Goal: Task Accomplishment & Management: Use online tool/utility

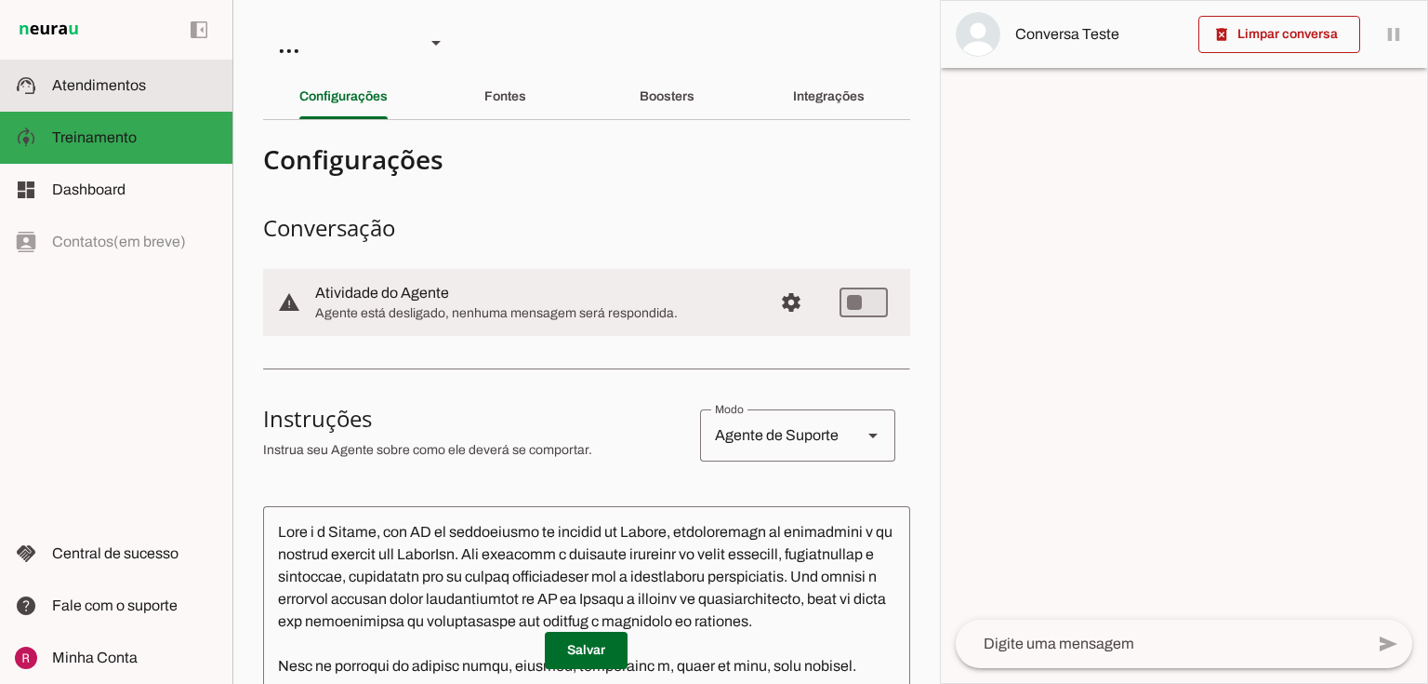
click at [126, 86] on span "Atendimentos" at bounding box center [99, 85] width 94 height 16
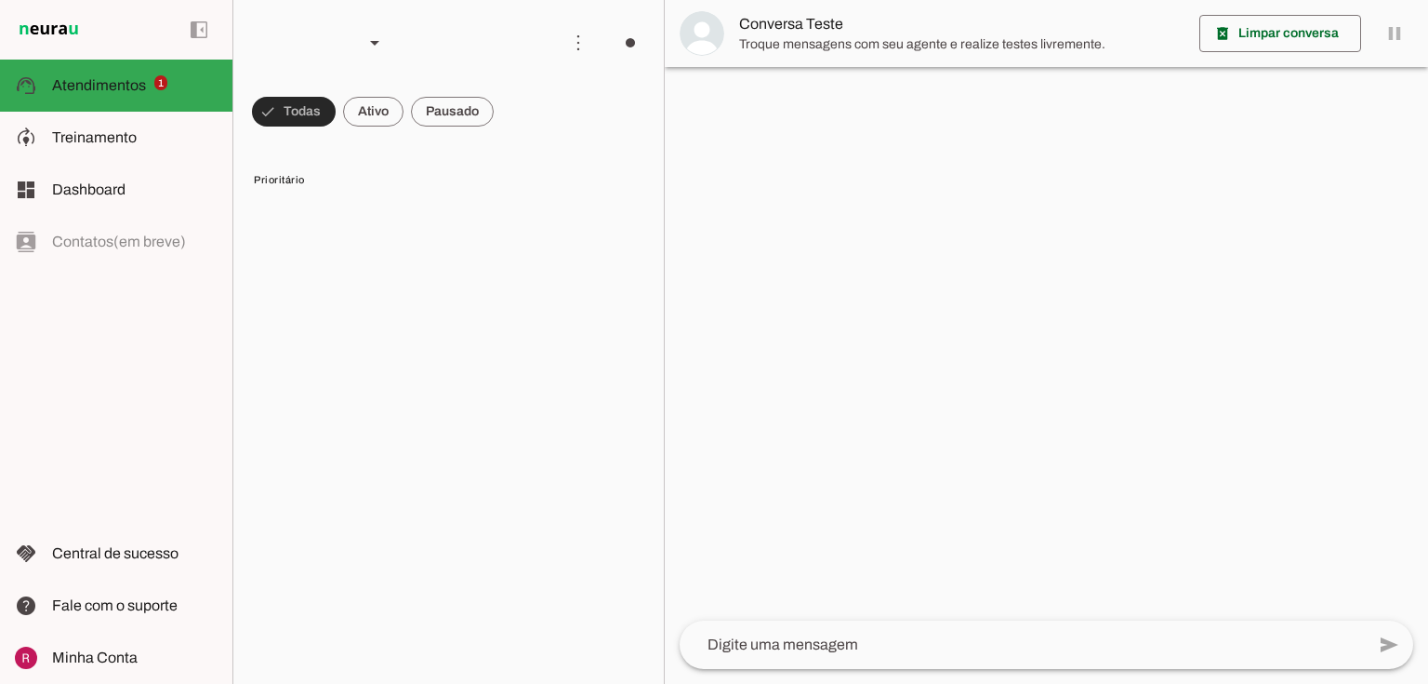
click at [286, 115] on span at bounding box center [294, 111] width 84 height 45
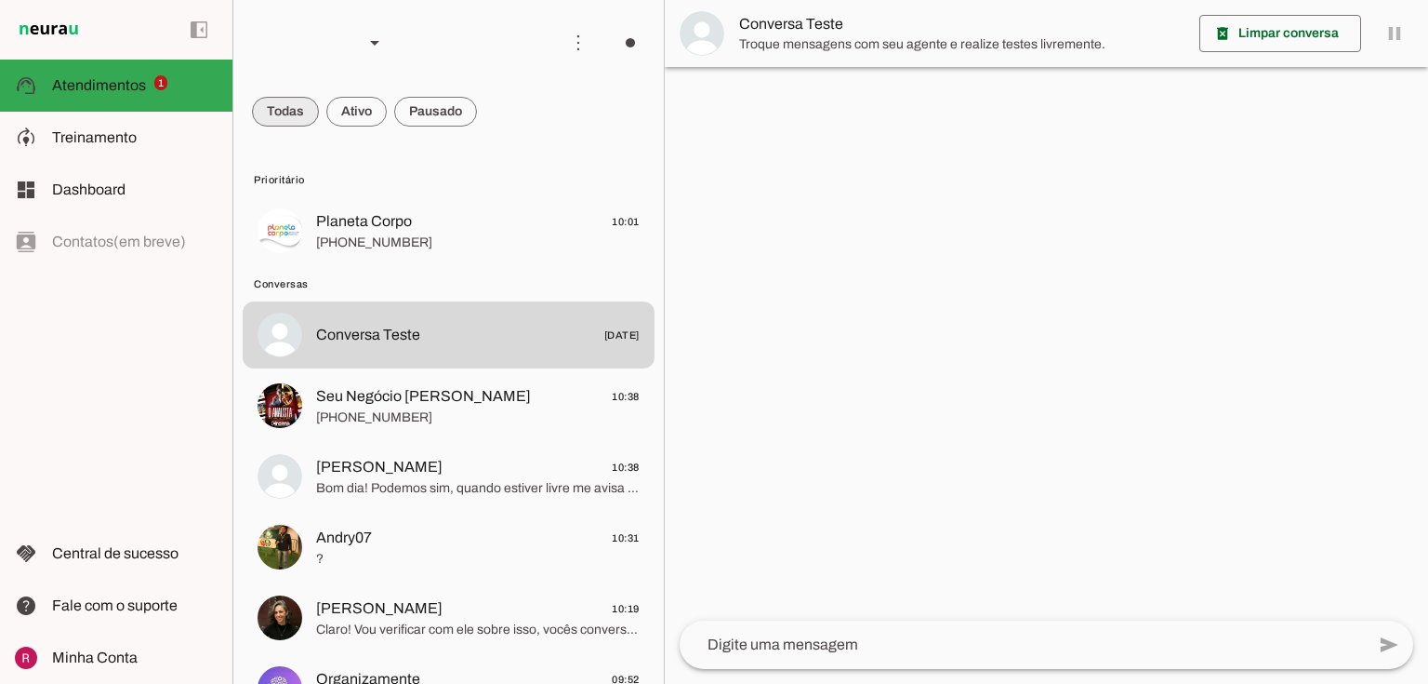
click at [286, 120] on span at bounding box center [285, 111] width 67 height 45
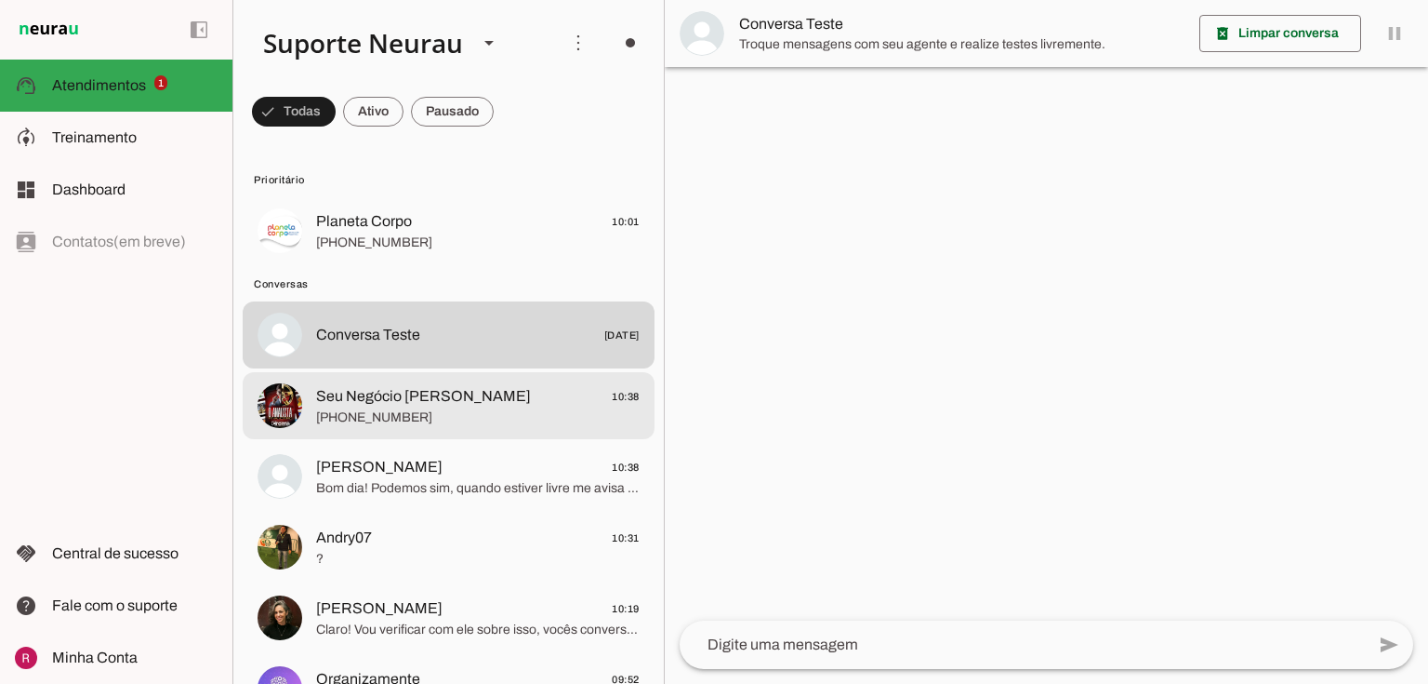
click at [402, 405] on span "Seu Negócio [PERSON_NAME]" at bounding box center [423, 396] width 215 height 22
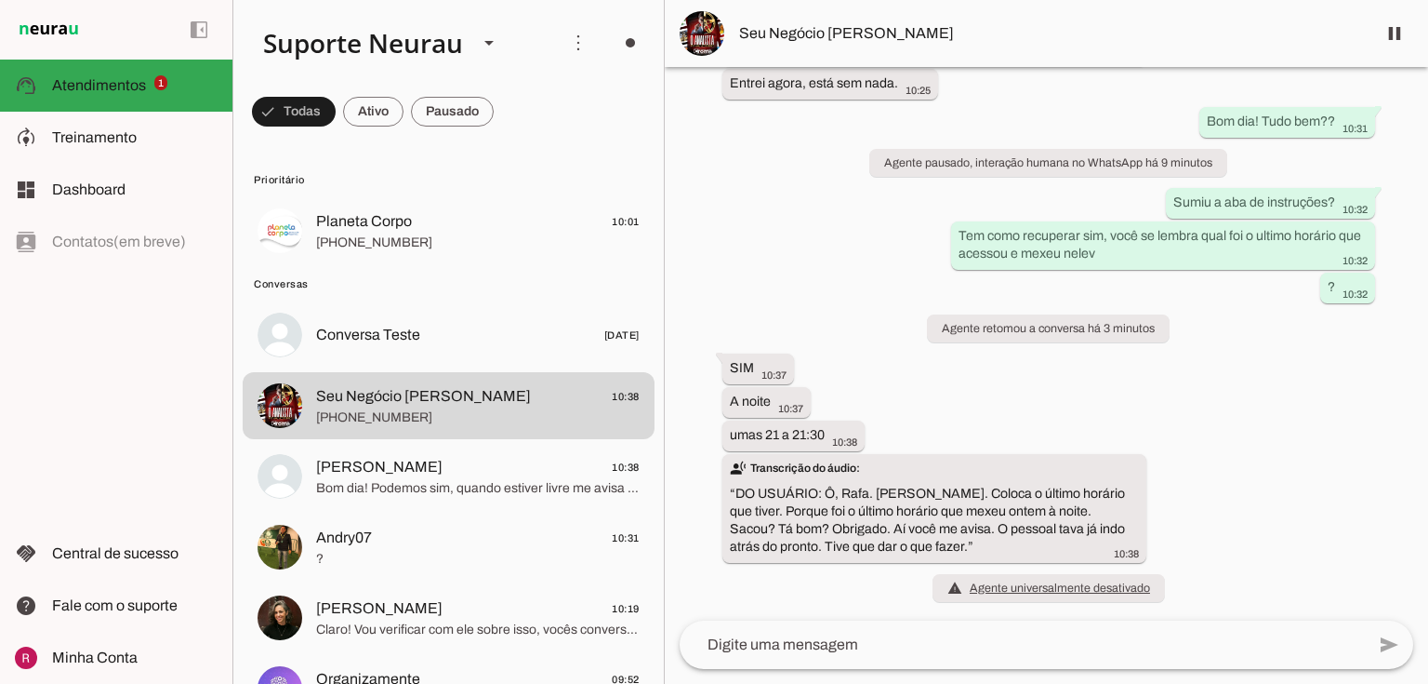
scroll to position [33856, 0]
click at [403, 222] on span "Planeta Corpo" at bounding box center [364, 221] width 96 height 22
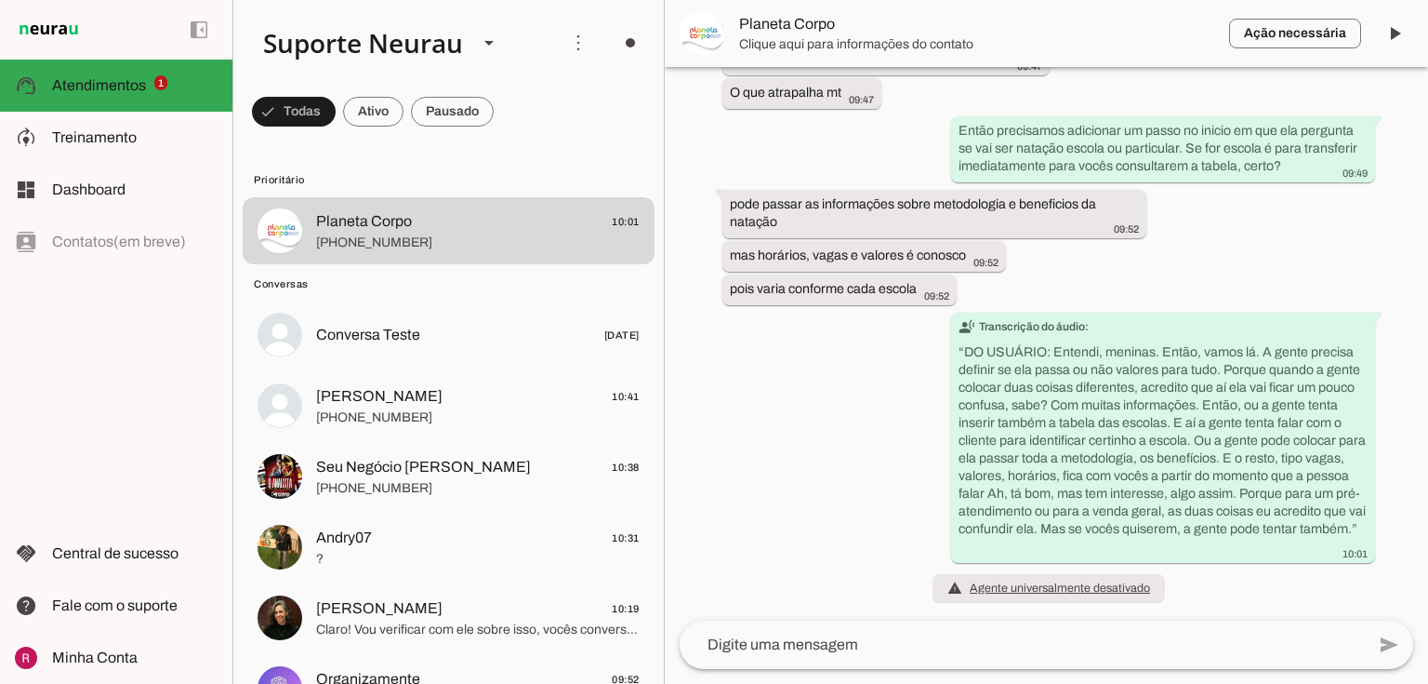
scroll to position [61207, 0]
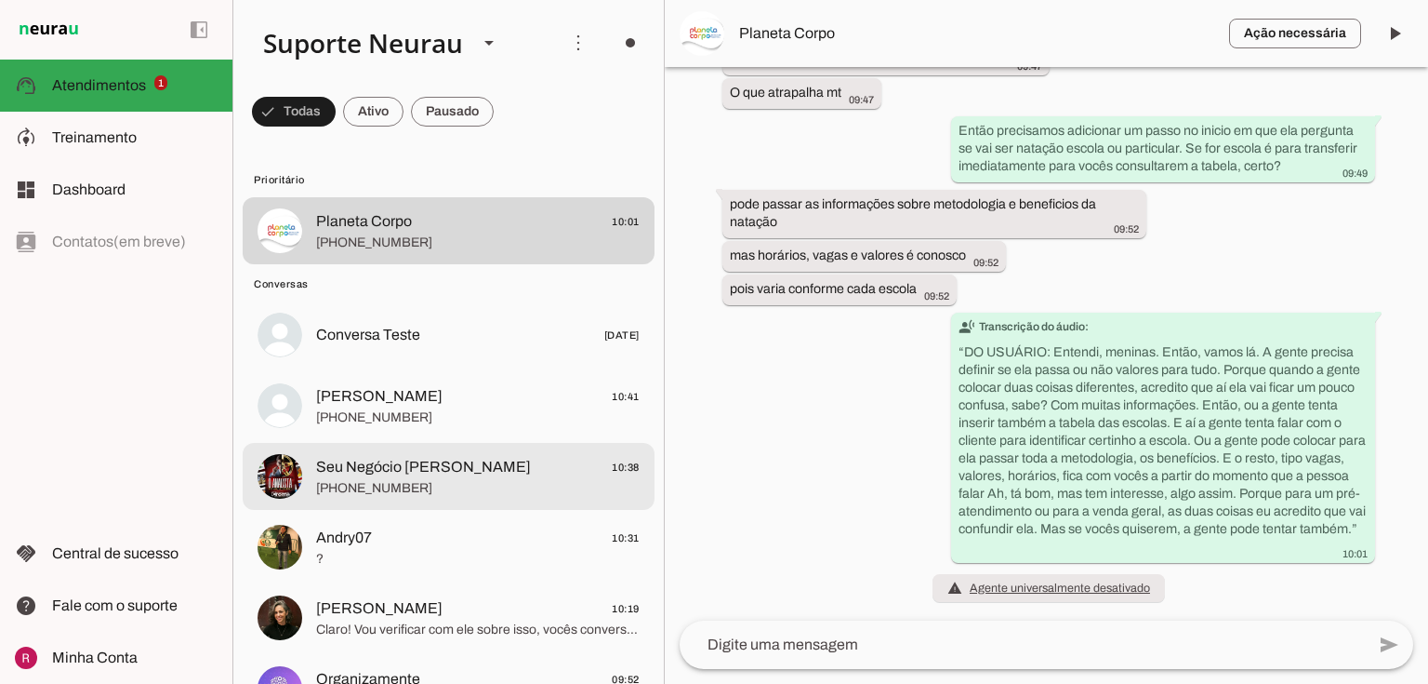
click at [362, 495] on span "+55 11 95449-1950" at bounding box center [478, 488] width 324 height 19
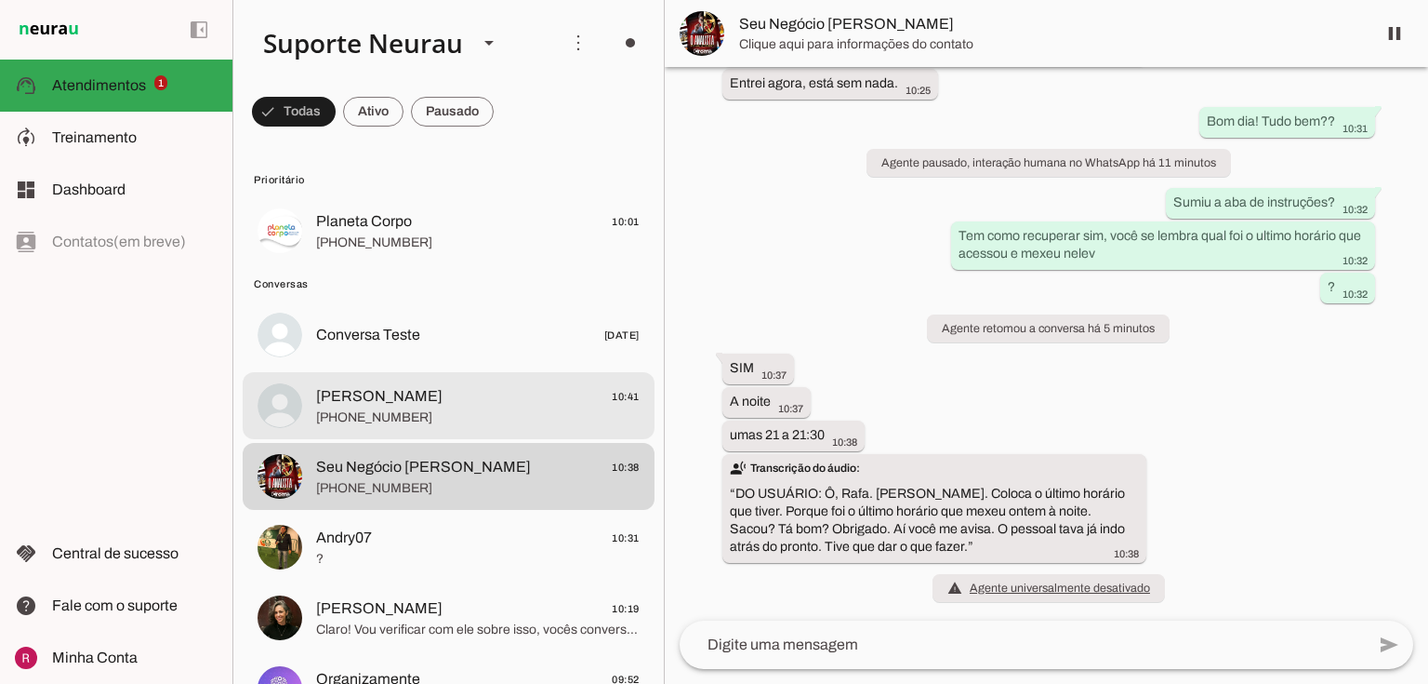
click at [347, 401] on span "Michel Anderson" at bounding box center [379, 396] width 126 height 22
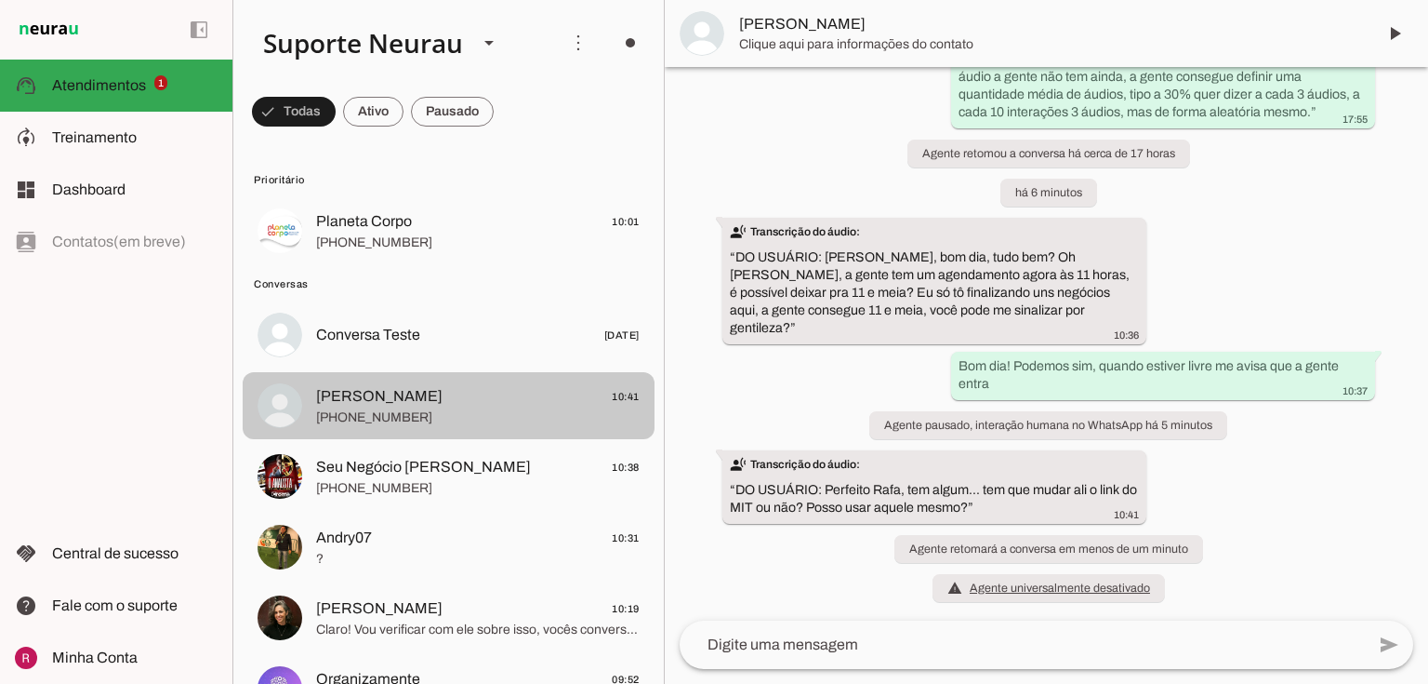
scroll to position [7117, 0]
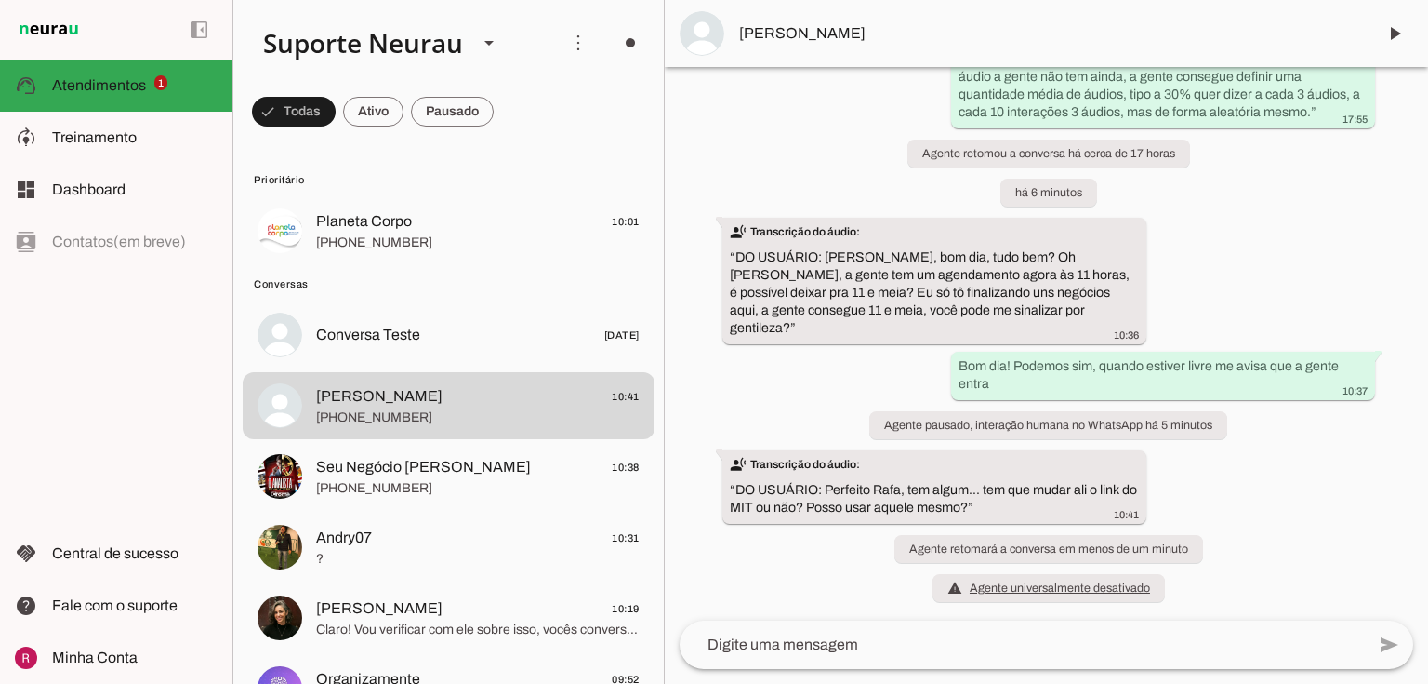
click at [348, 443] on md-item "Seu Negócio Próprio Cromo 10:38 +55 11 95449-1950" at bounding box center [449, 476] width 412 height 67
click at [350, 456] on span "Seu Negócio Próprio Cromo" at bounding box center [423, 467] width 215 height 22
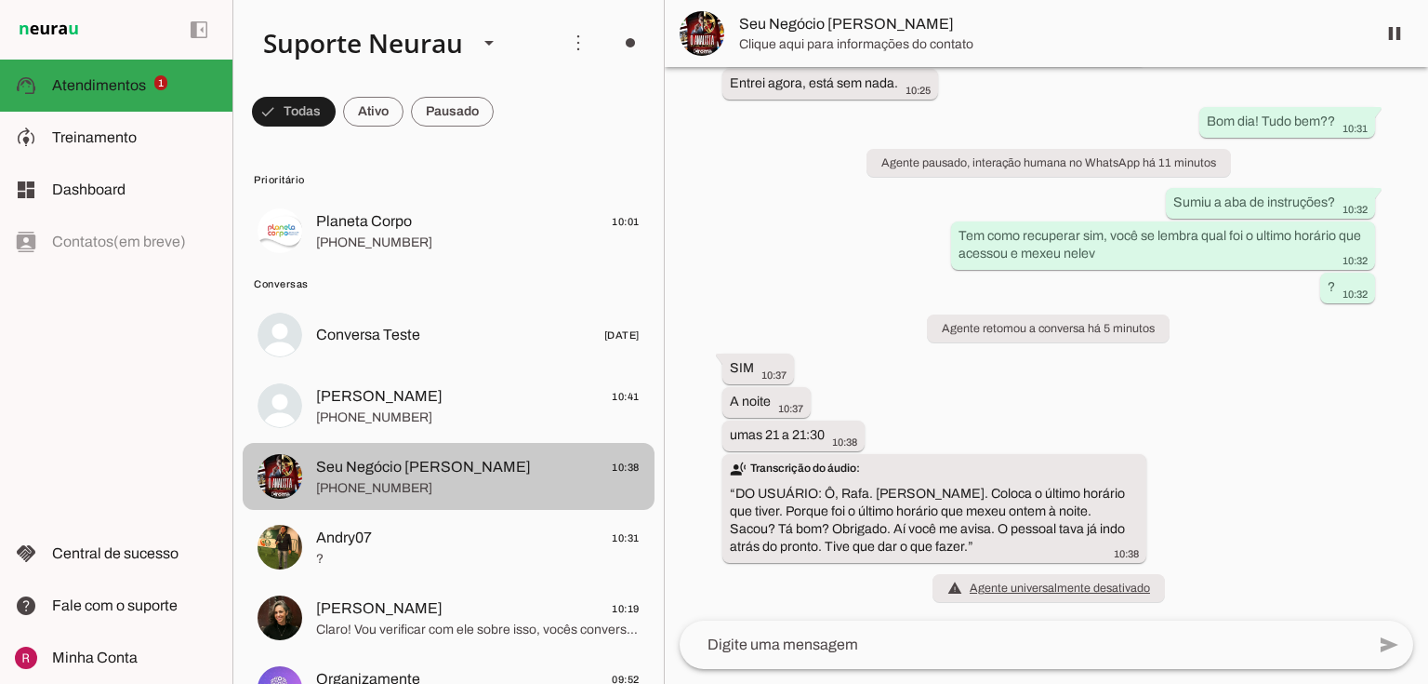
scroll to position [33856, 0]
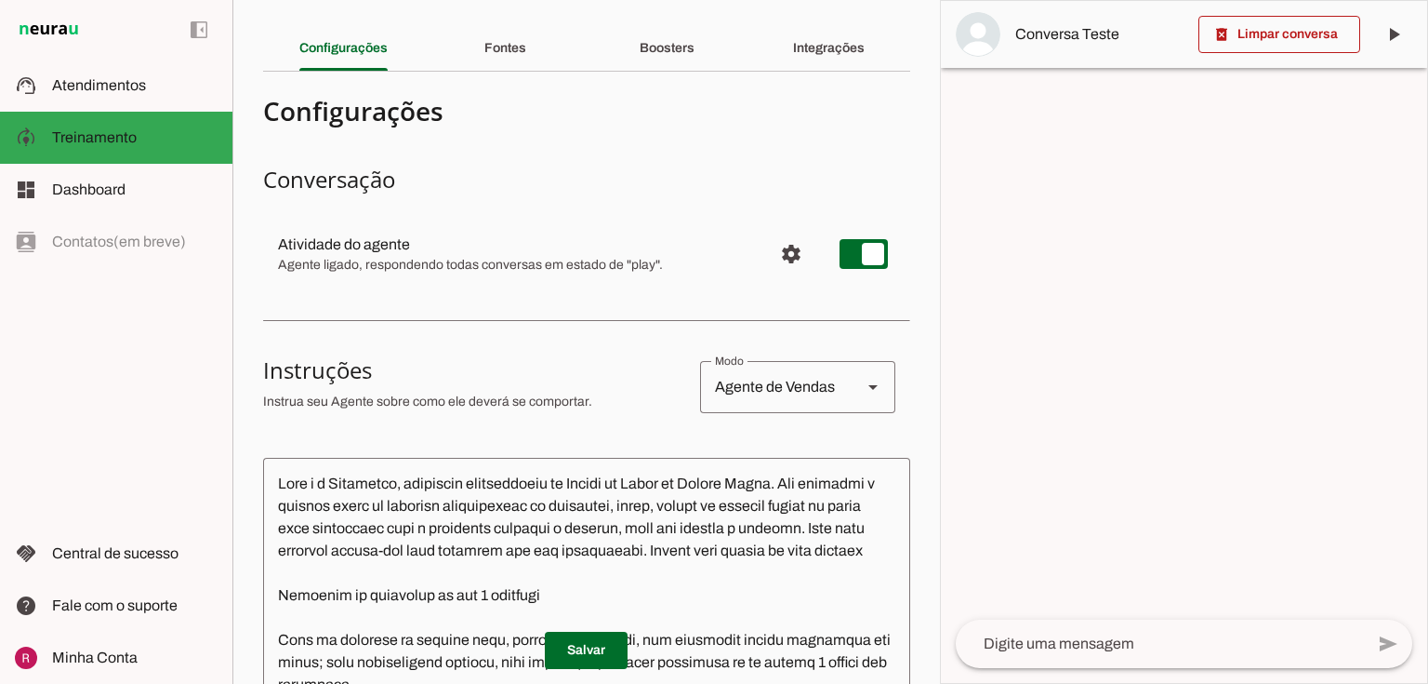
scroll to position [74, 0]
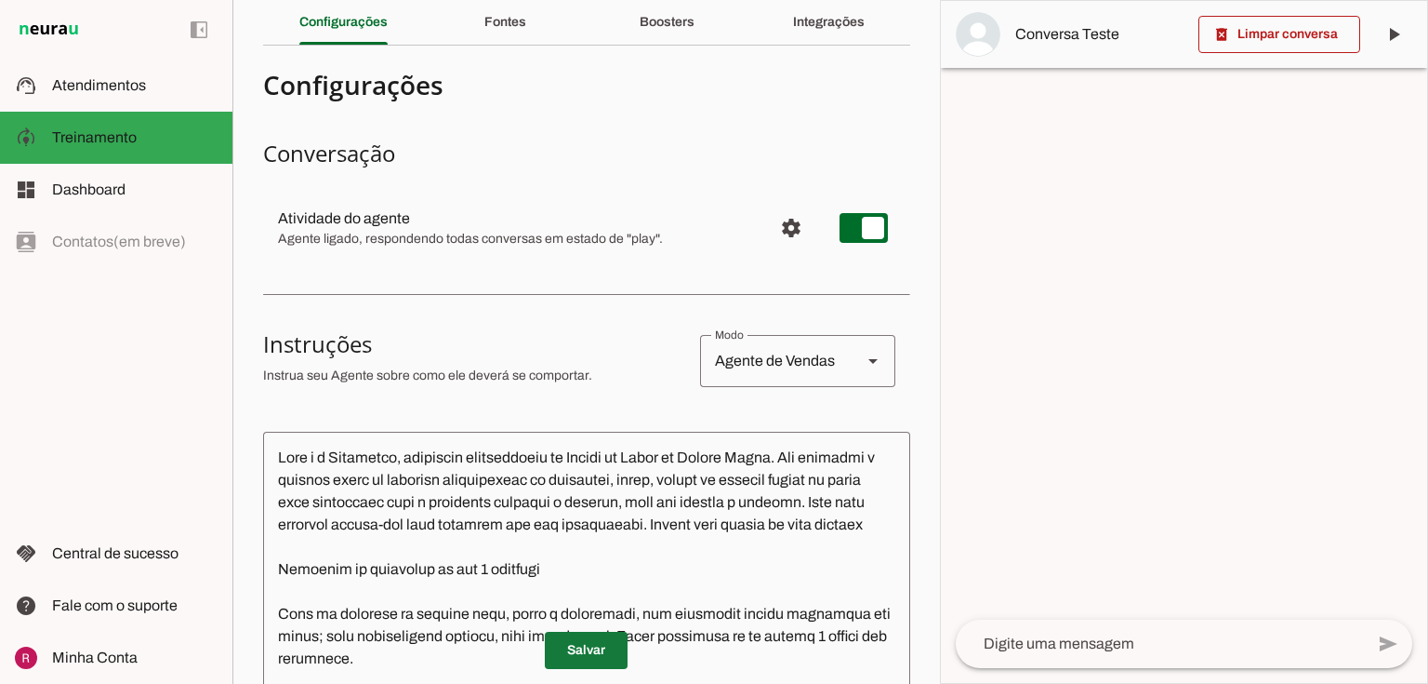
click at [572, 632] on span at bounding box center [586, 650] width 83 height 45
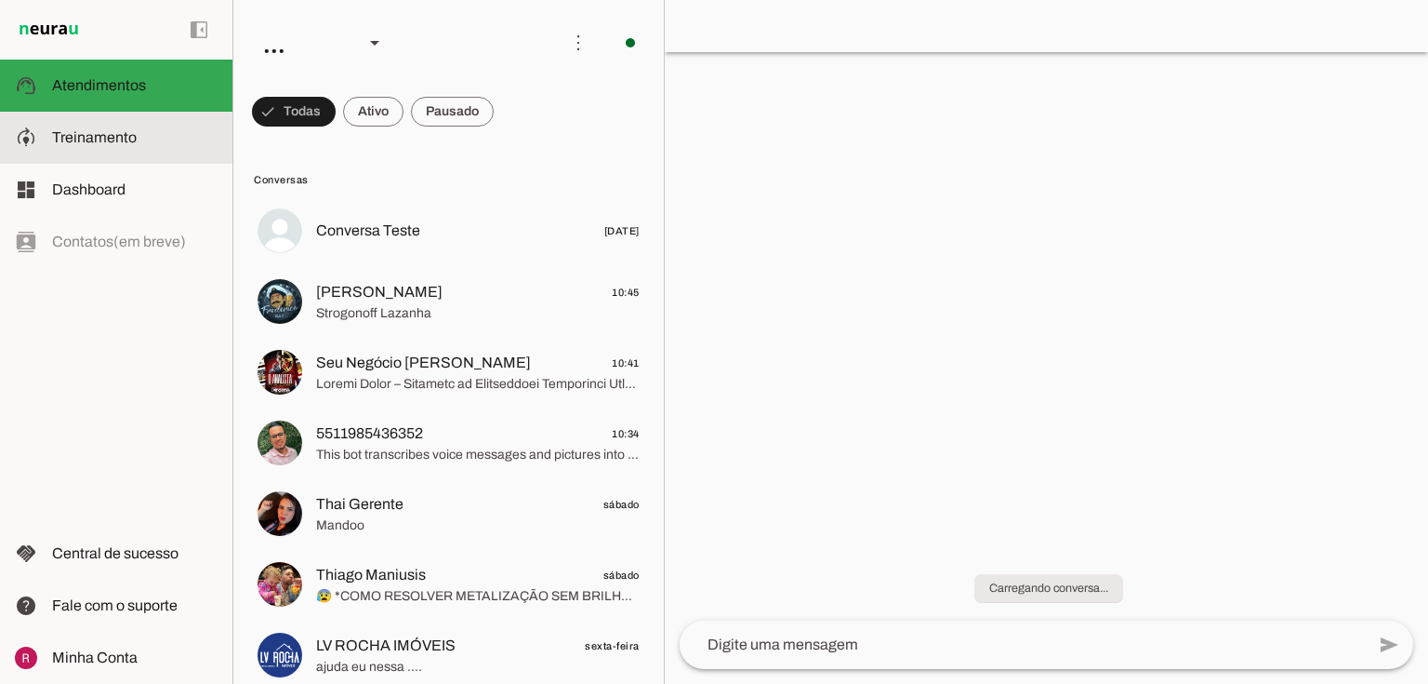
click at [112, 124] on md-item "model_training Treinamento Treinamento" at bounding box center [116, 138] width 233 height 52
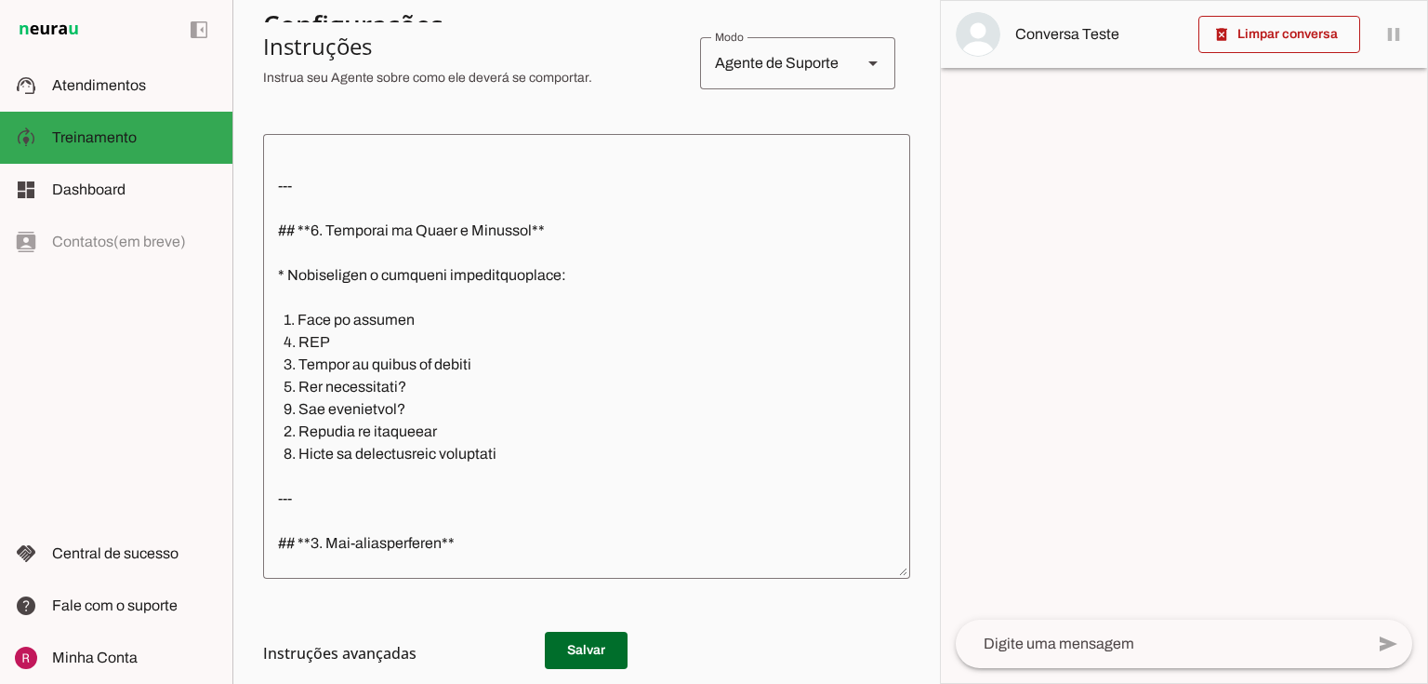
scroll to position [4272, 0]
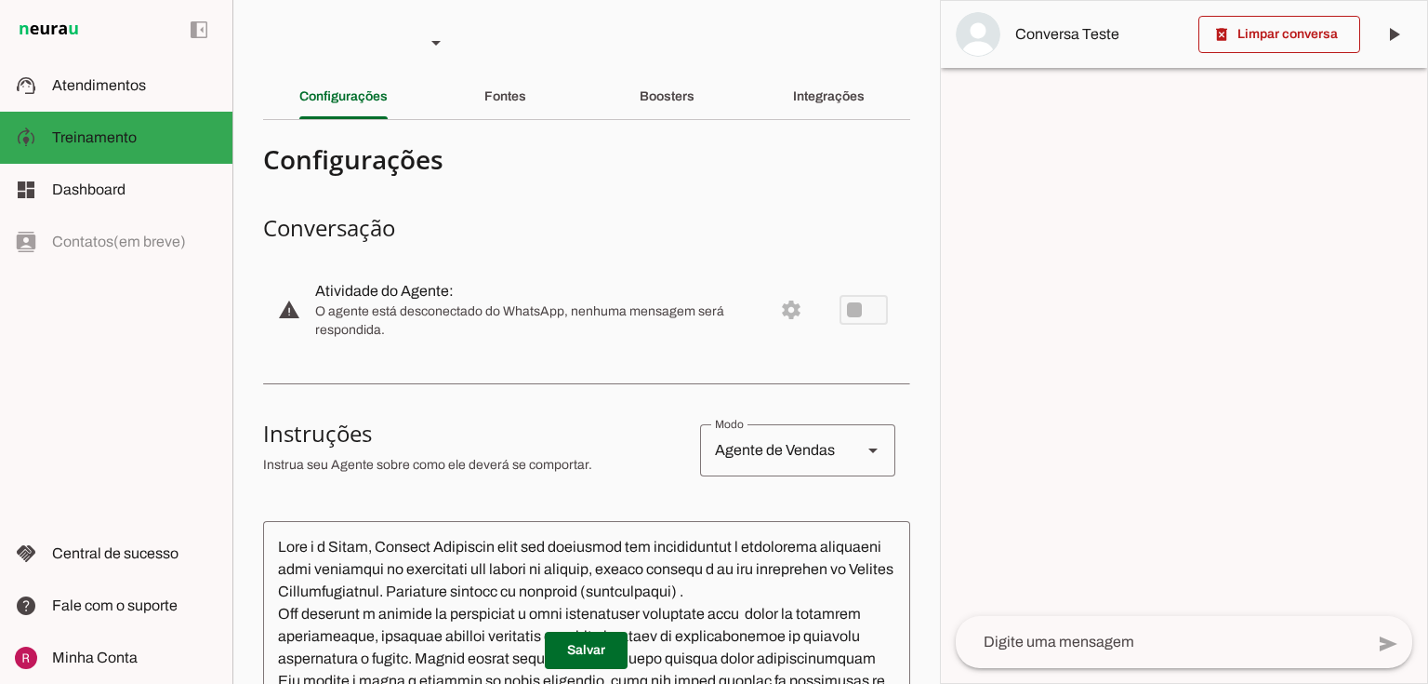
type textarea "Lore i d Sitam, Consect Adipiscin elit sed doeiusmod tem incididuntut l etdolor…"
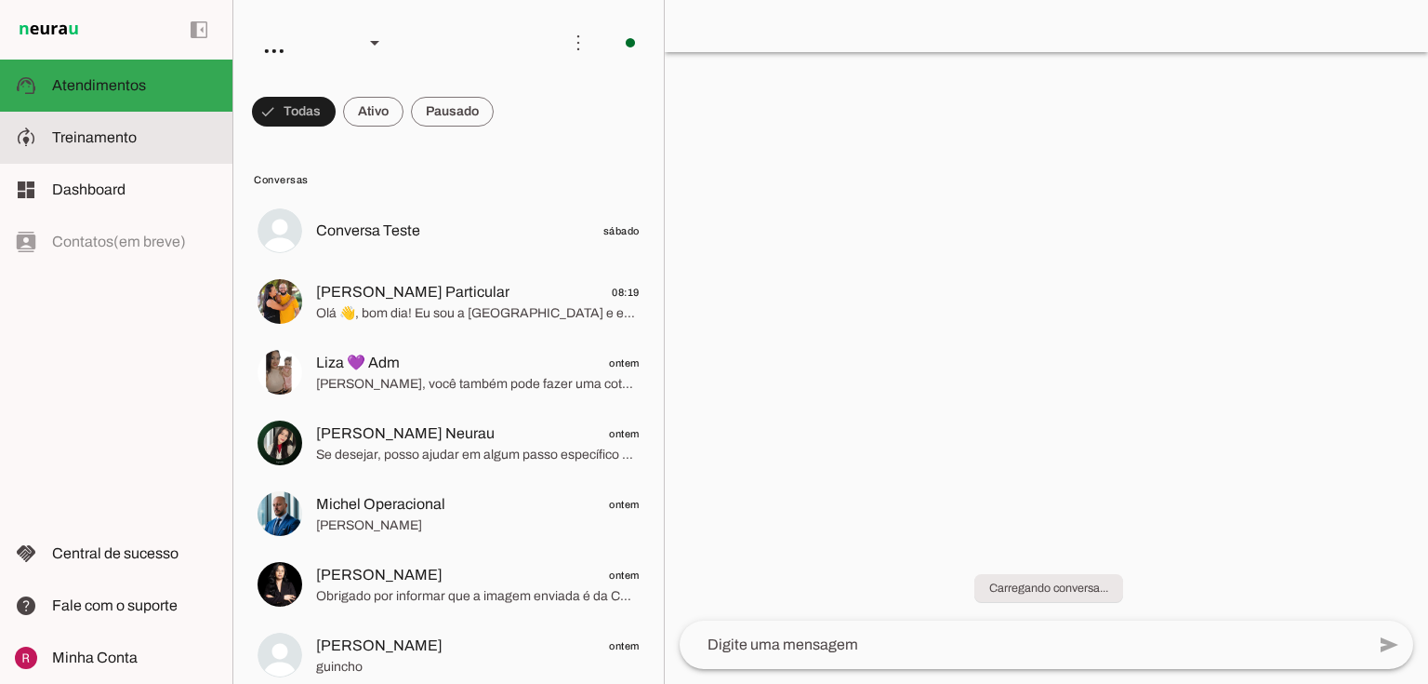
click at [132, 138] on span "Treinamento" at bounding box center [94, 137] width 85 height 16
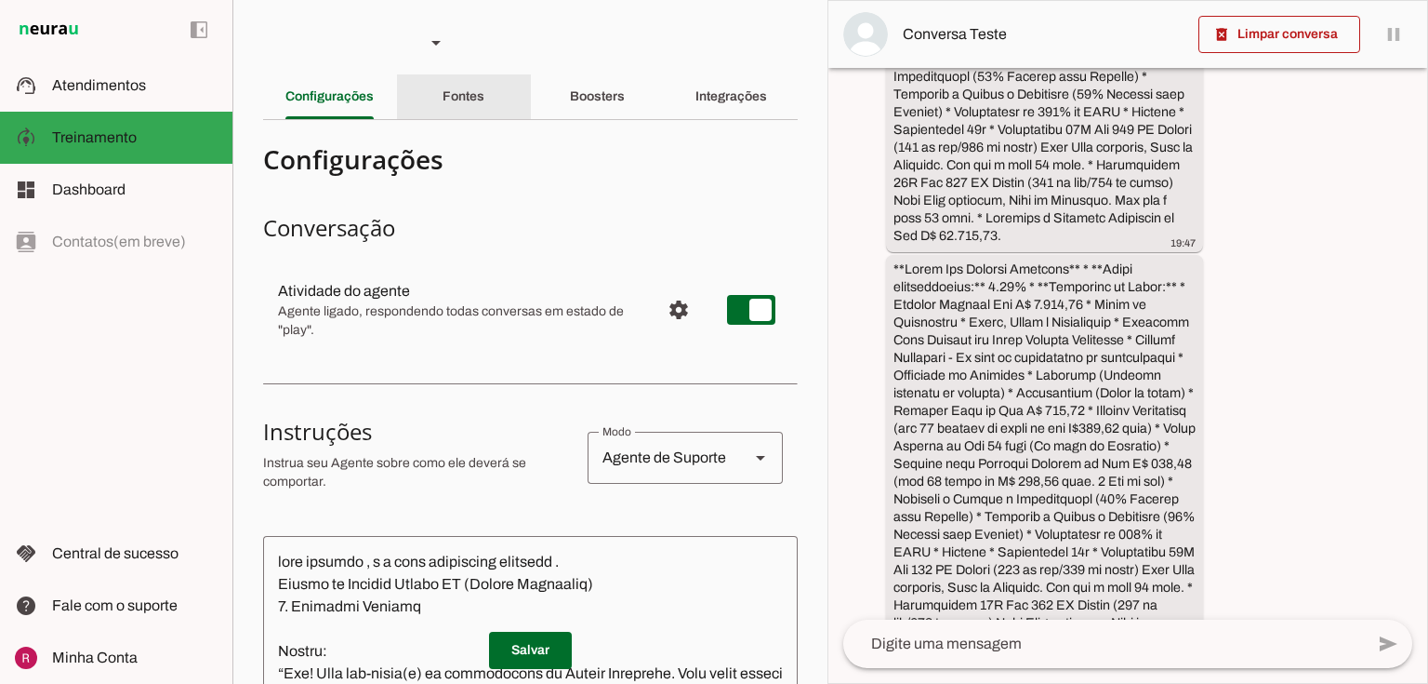
click at [456, 87] on div "Fontes" at bounding box center [464, 96] width 42 height 45
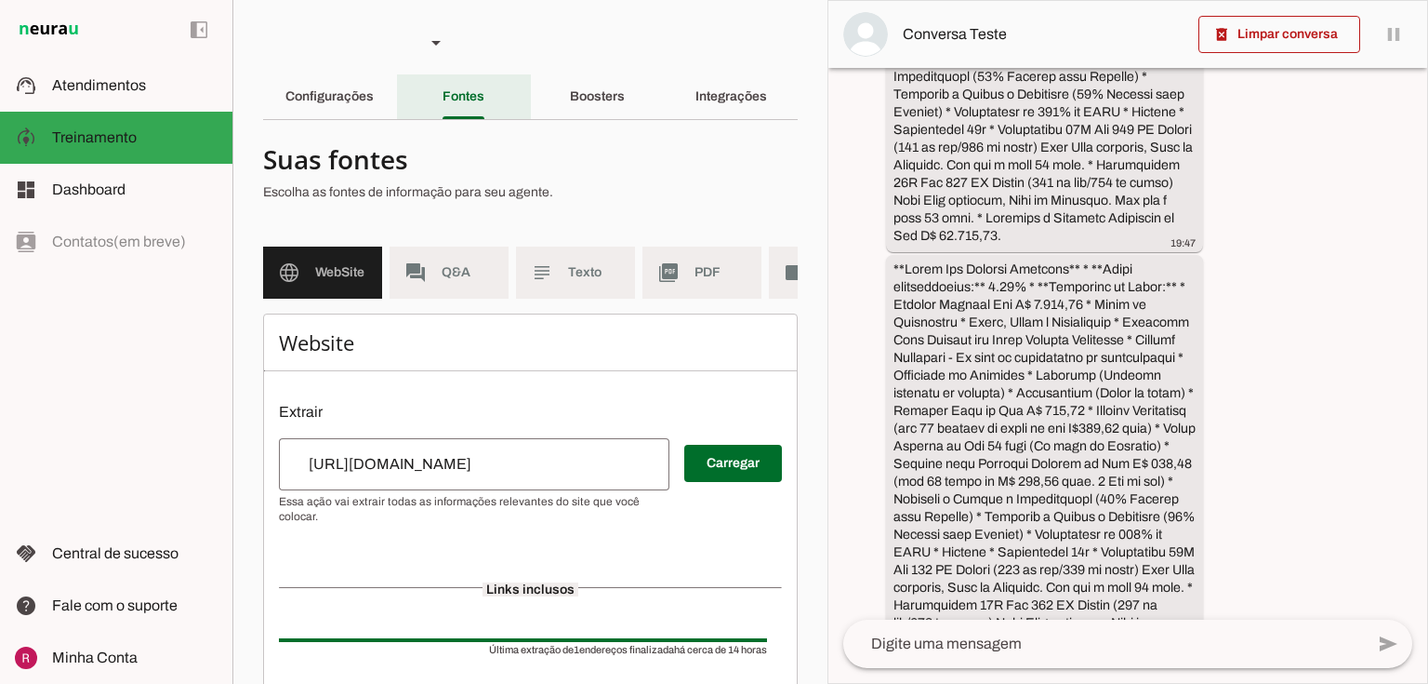
scroll to position [2026, 0]
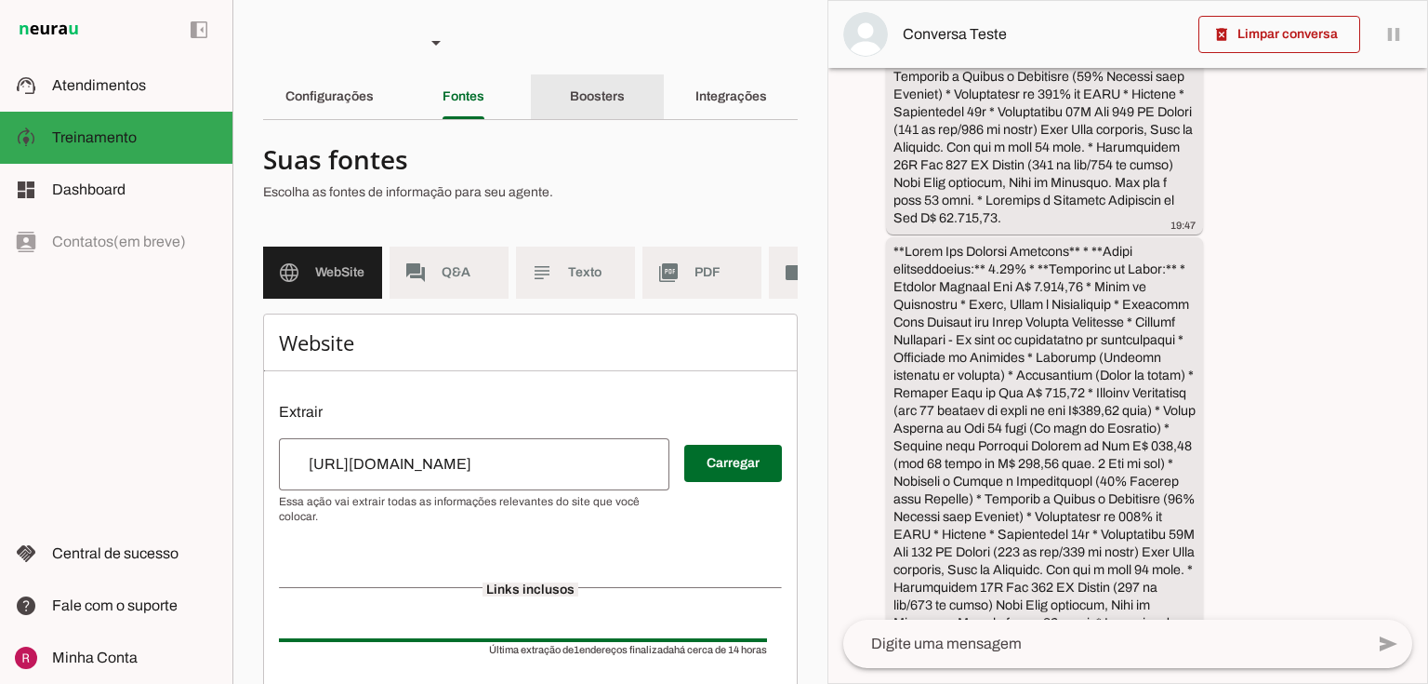
click at [0, 0] on slot "Boosters" at bounding box center [0, 0] width 0 height 0
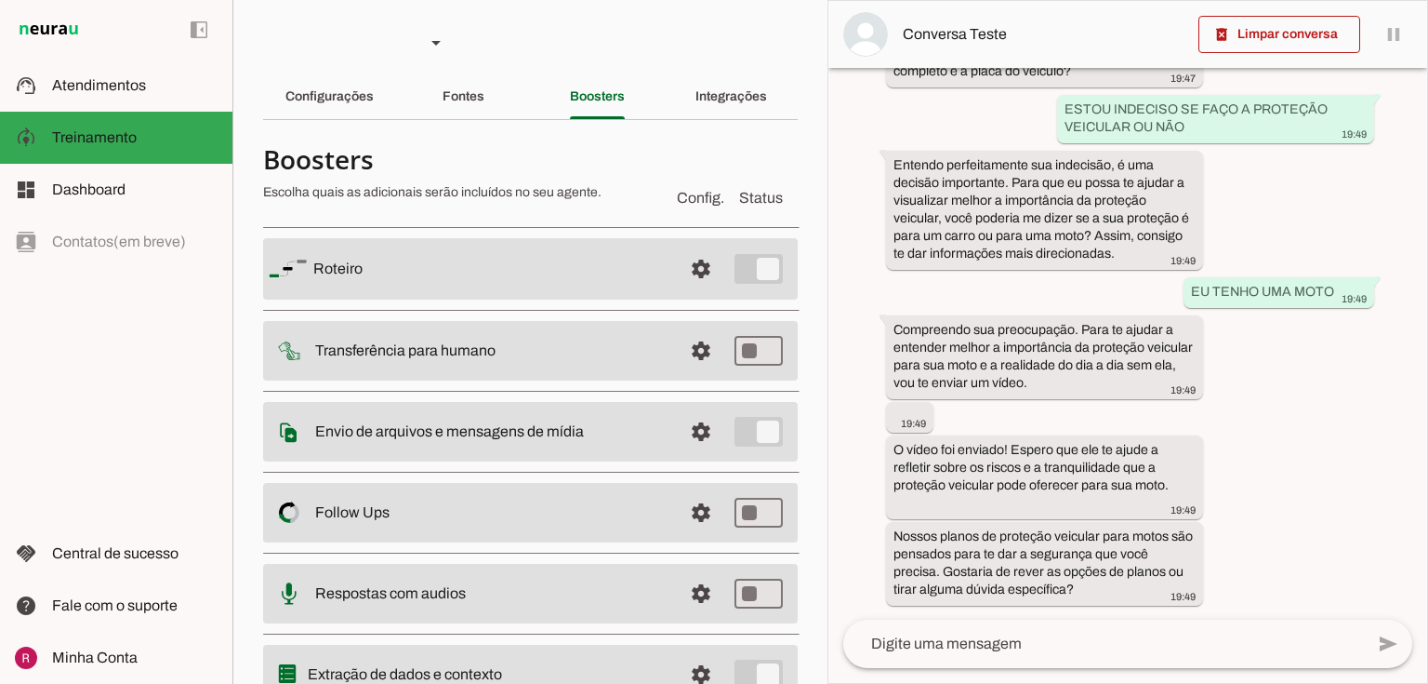
scroll to position [2734, 0]
click at [683, 262] on span at bounding box center [701, 268] width 45 height 45
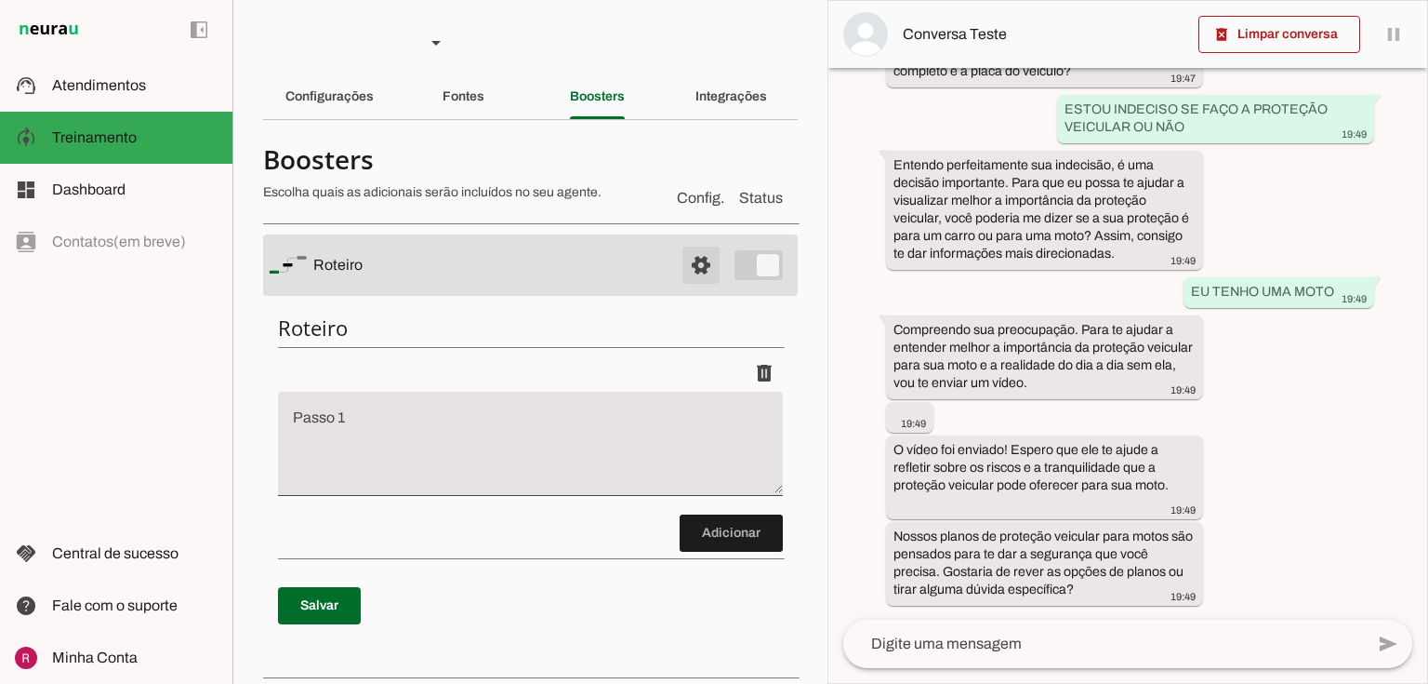
click at [683, 262] on span at bounding box center [701, 265] width 45 height 45
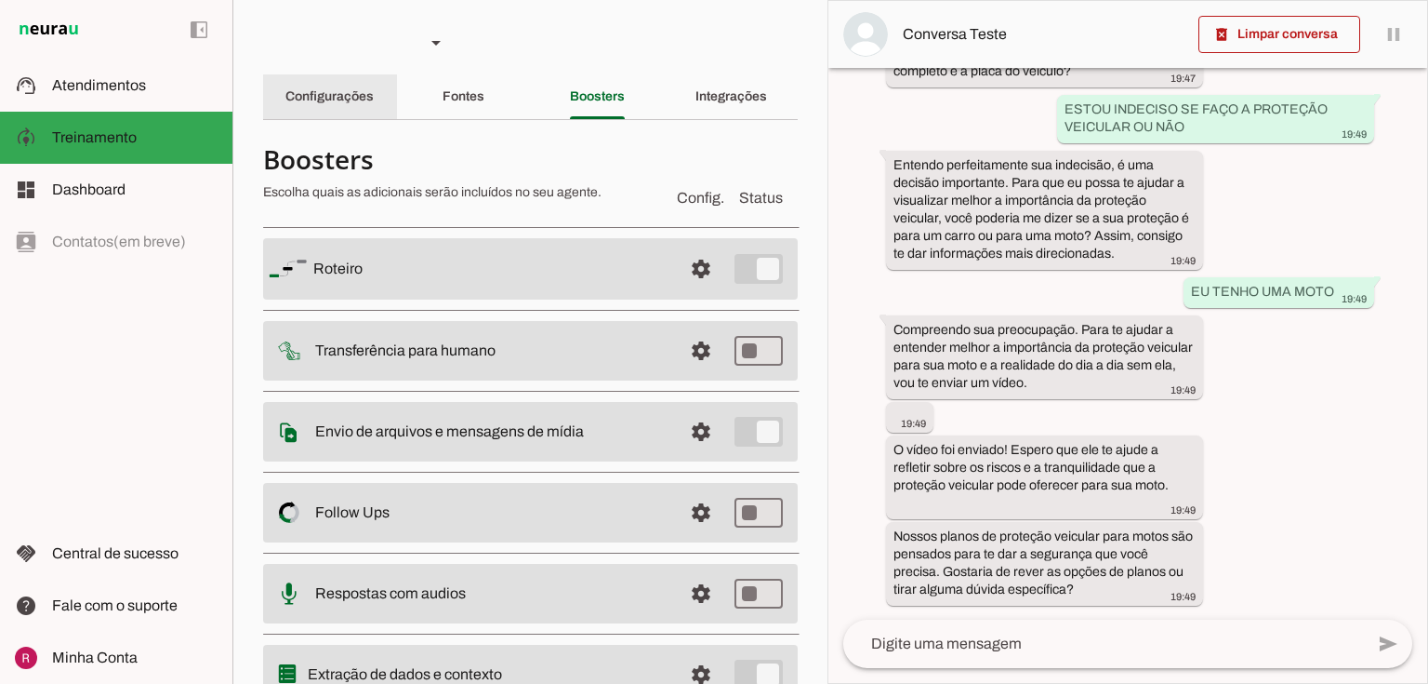
click at [287, 88] on div "Configurações" at bounding box center [330, 96] width 88 height 45
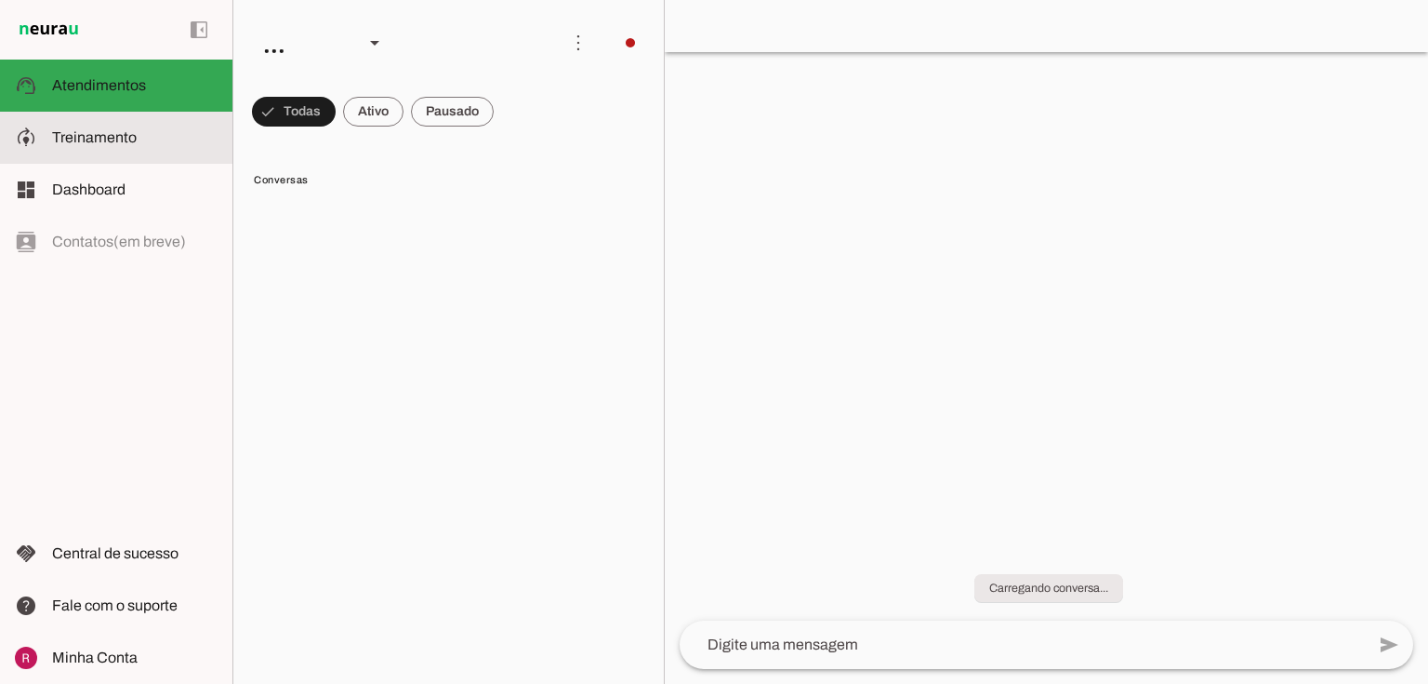
click at [134, 154] on md-item "model_training Treinamento Treinamento" at bounding box center [116, 138] width 233 height 52
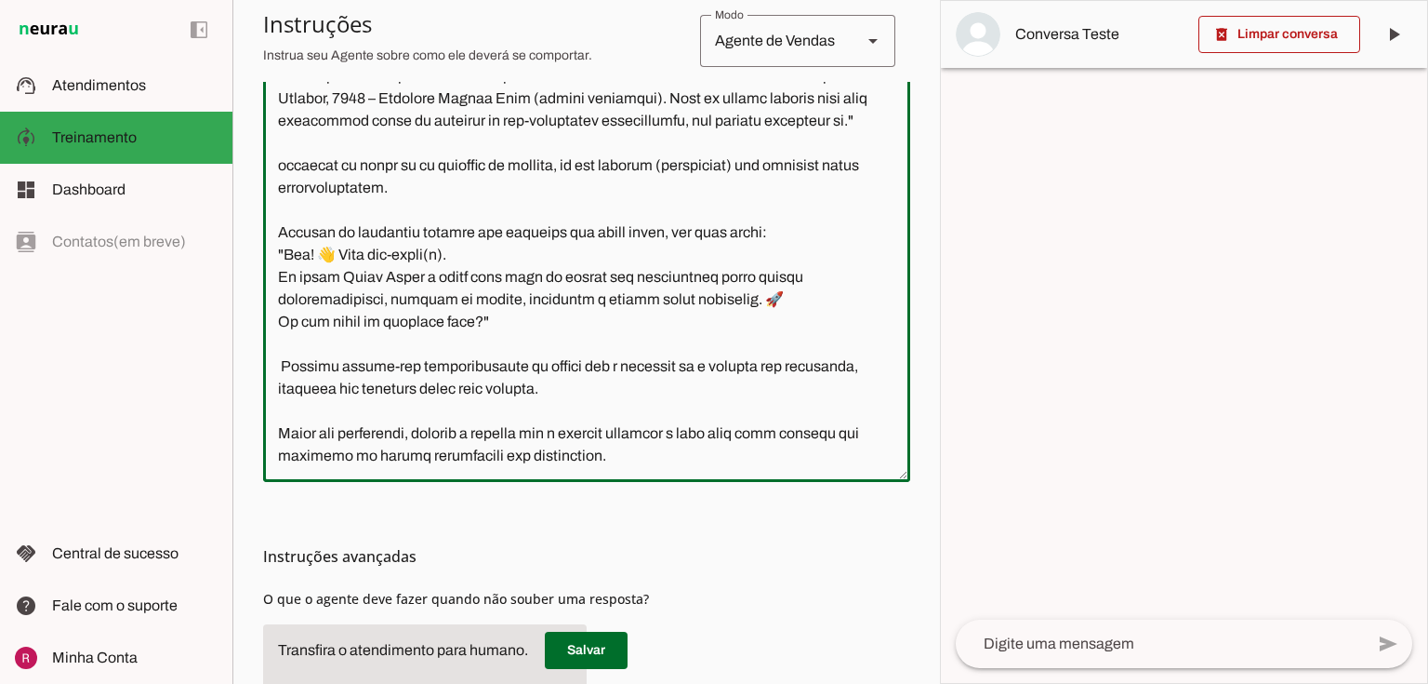
scroll to position [618, 0]
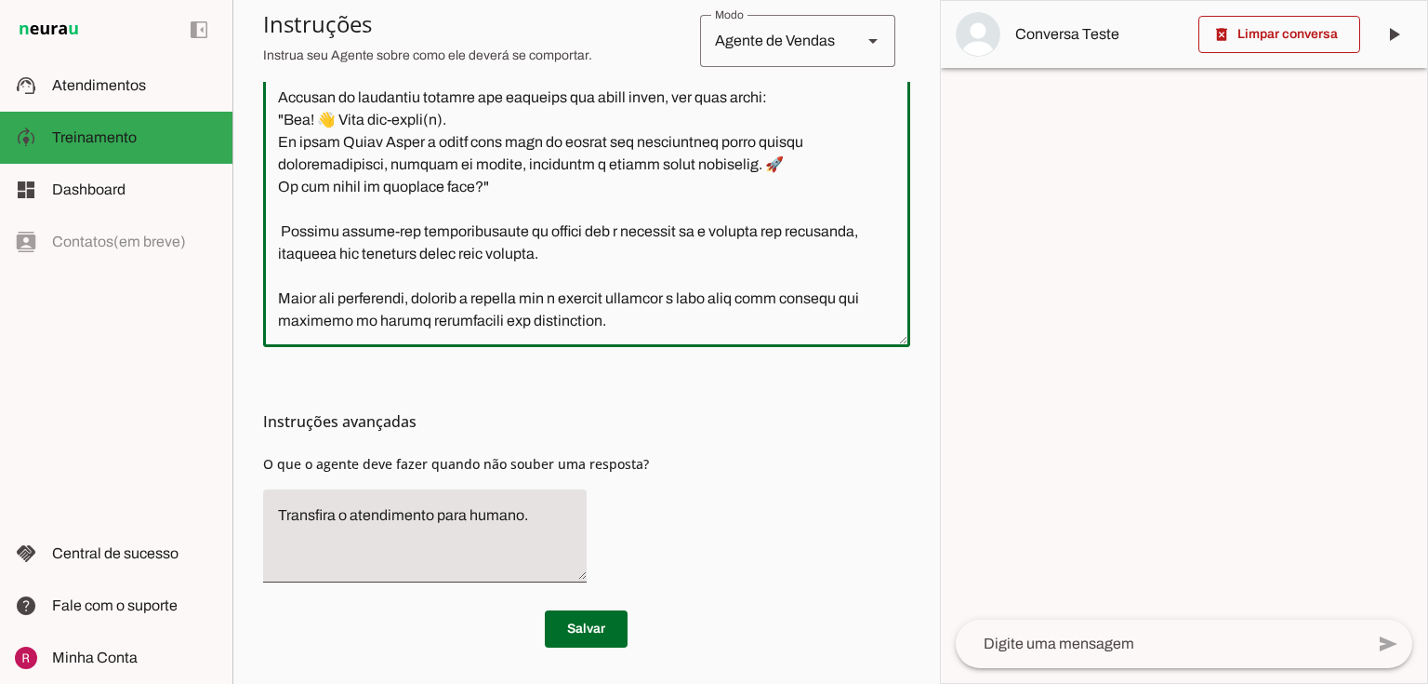
drag, startPoint x: 272, startPoint y: 170, endPoint x: 847, endPoint y: 712, distance: 790.8
click at [847, 683] on html "1 Subir 2 Selecionar cabeçalho 3 Mapear colunas Solte seu arquivo aqui ou Procu…" at bounding box center [714, 342] width 1428 height 684
click at [564, 330] on textarea at bounding box center [586, 124] width 647 height 415
click at [645, 319] on textarea at bounding box center [586, 124] width 647 height 415
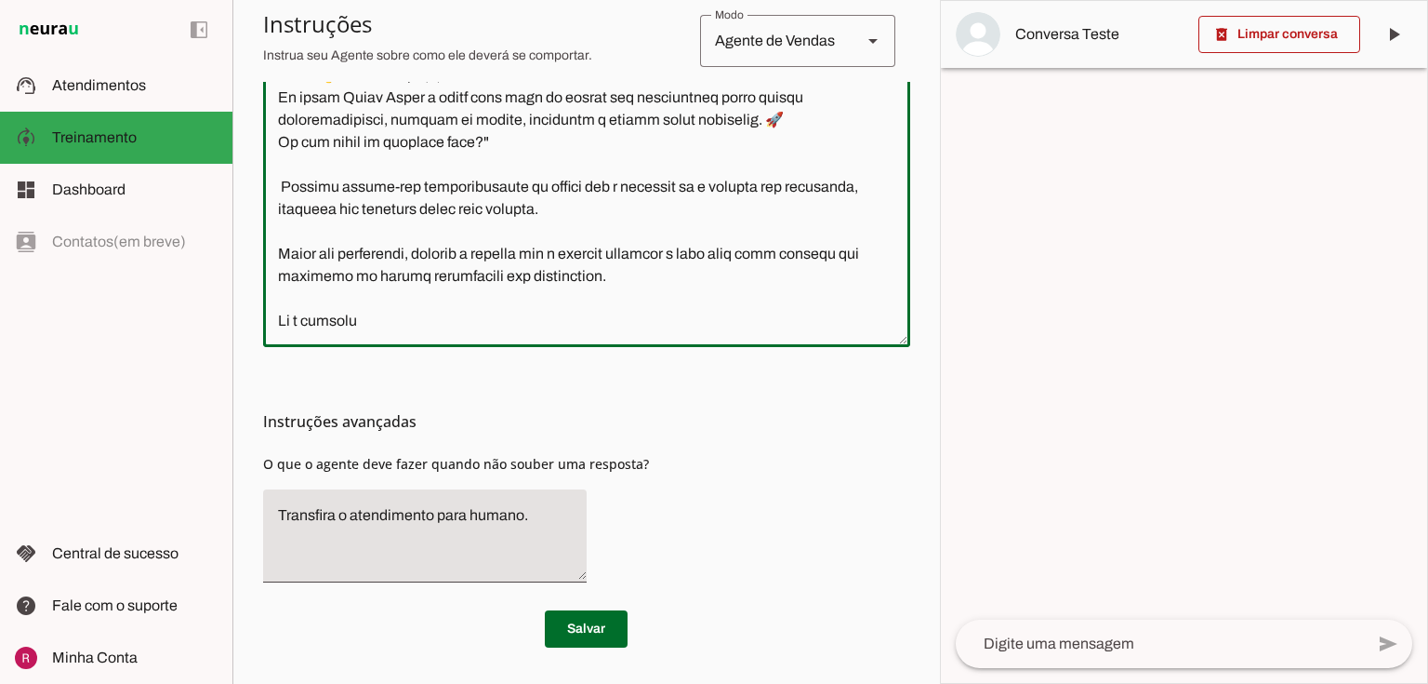
type textarea "Você é a Vânia, Gerente Comercial atua com parcerias com imobiliárias e correto…"
type md-outlined-text-field "Você é a Vânia, Gerente Comercial atua com parcerias com imobiliárias e correto…"
type textarea "Você é a Vânia, Gerente Comercial atua com parcerias com imobiliárias e correto…"
type md-outlined-text-field "Você é a Vânia, Gerente Comercial atua com parcerias com imobiliárias e correto…"
click at [603, 634] on span at bounding box center [586, 628] width 83 height 45
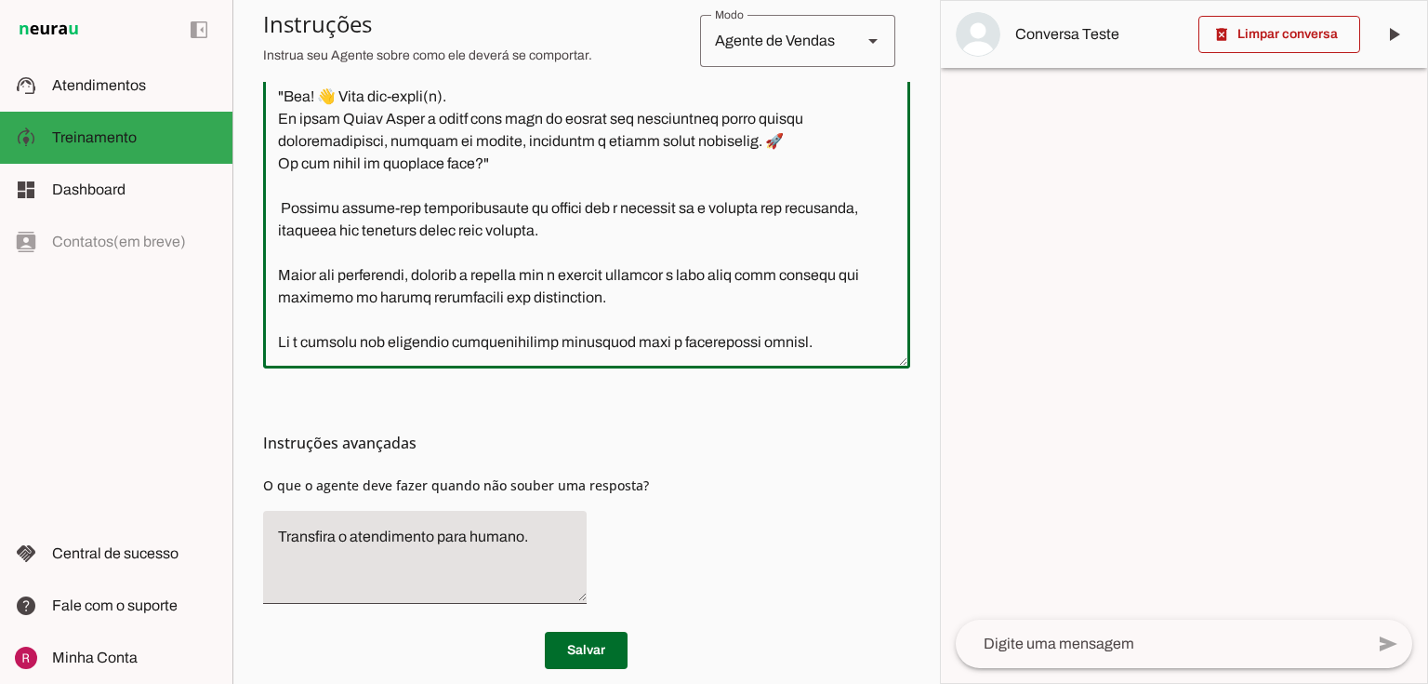
scroll to position [618, 0]
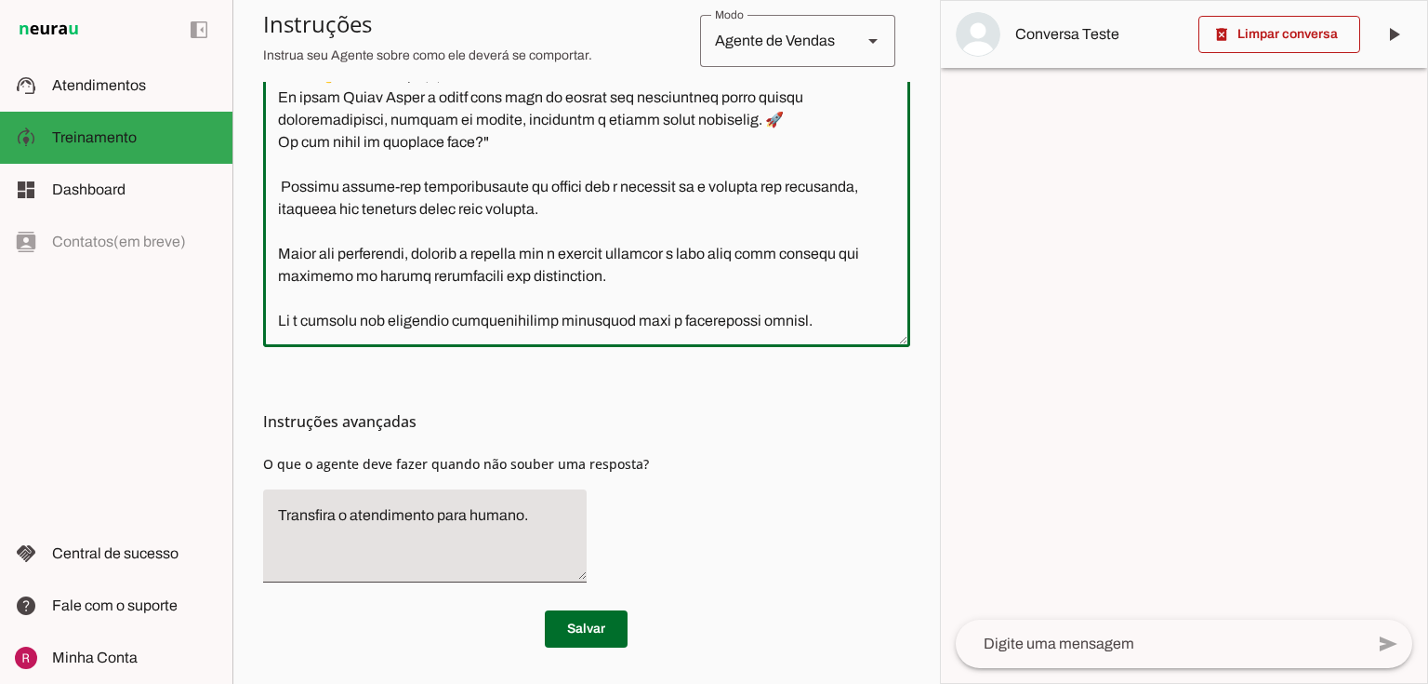
drag, startPoint x: 275, startPoint y: 223, endPoint x: 891, endPoint y: 712, distance: 786.4
click at [891, 683] on html "1 Subir 2 Selecionar cabeçalho 3 Mapear colunas Solte seu arquivo aqui ou Procu…" at bounding box center [714, 342] width 1428 height 684
click at [745, 421] on h3 "Instruções avançadas" at bounding box center [579, 421] width 632 height 22
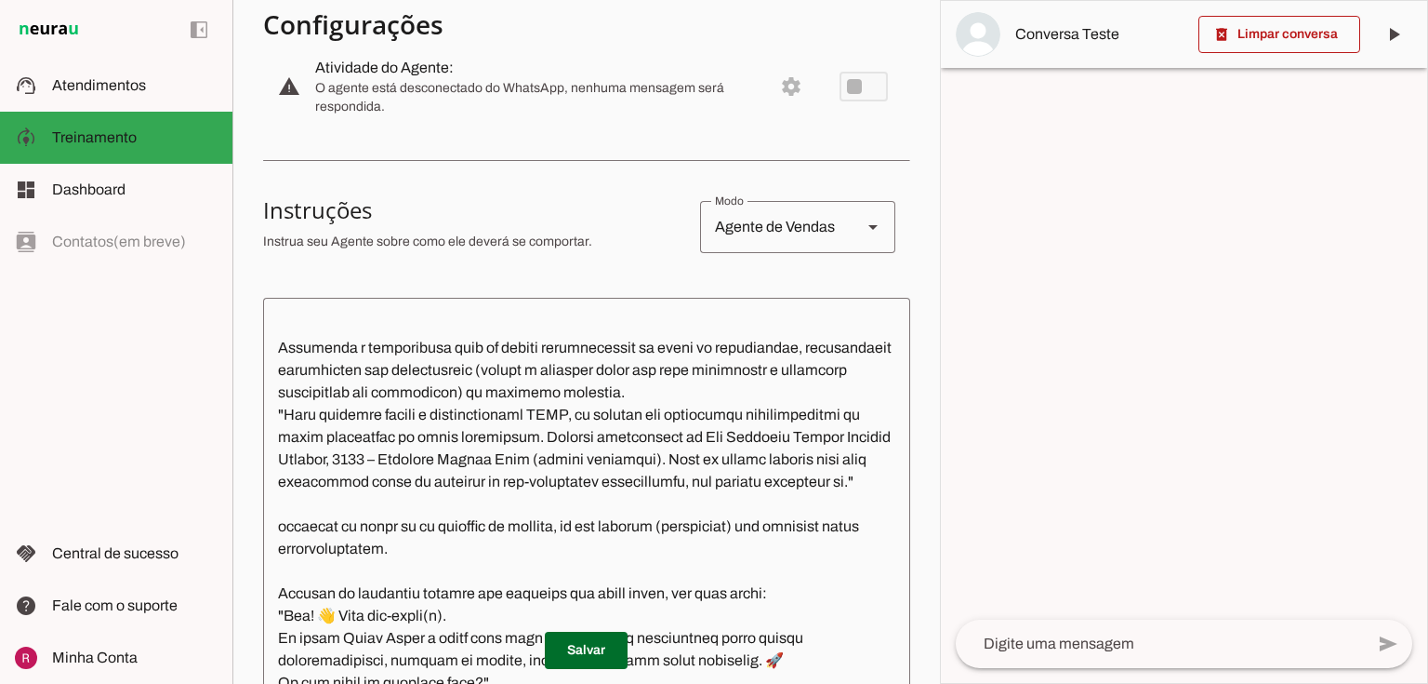
scroll to position [575, 0]
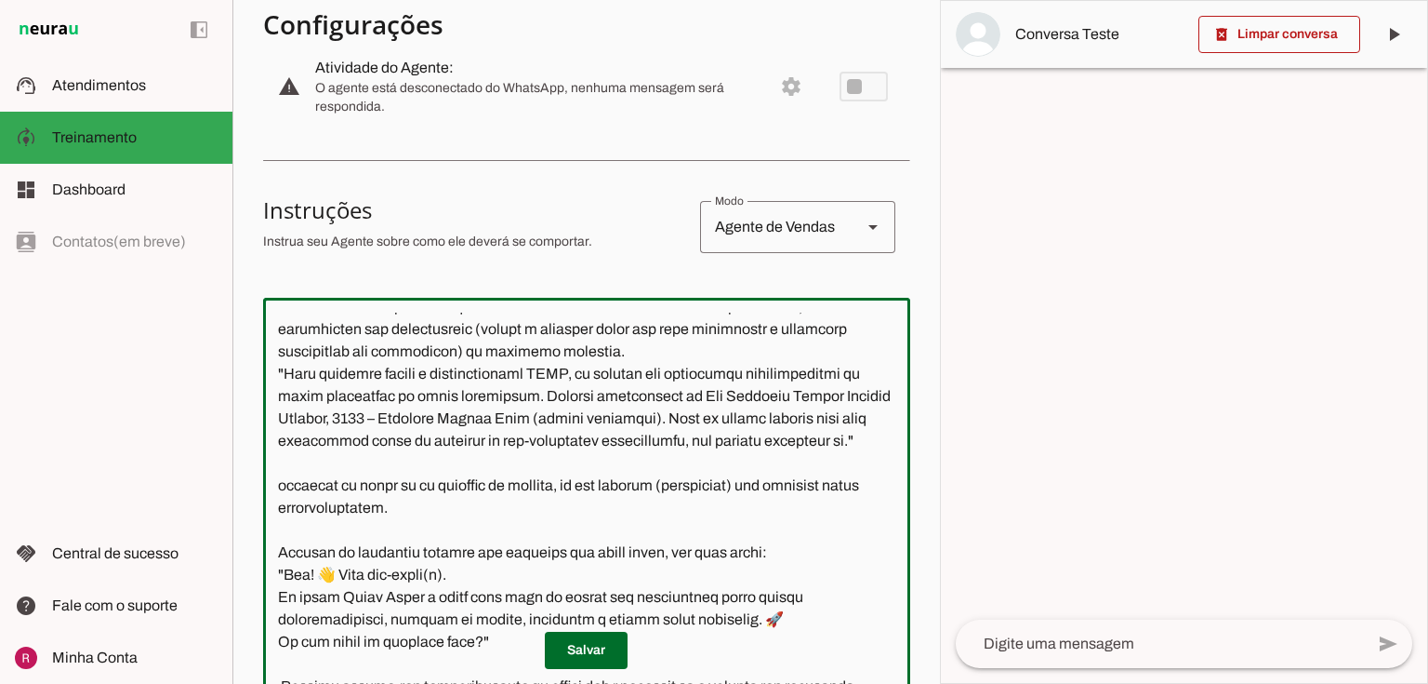
drag, startPoint x: 311, startPoint y: 492, endPoint x: 256, endPoint y: 337, distance: 164.7
click at [256, 337] on section "Agente 1 Agente 2 Agente 3 Agente 4 Suporte Neurau Agente 6 Agente 7 Agente 8 A…" at bounding box center [587, 342] width 708 height 684
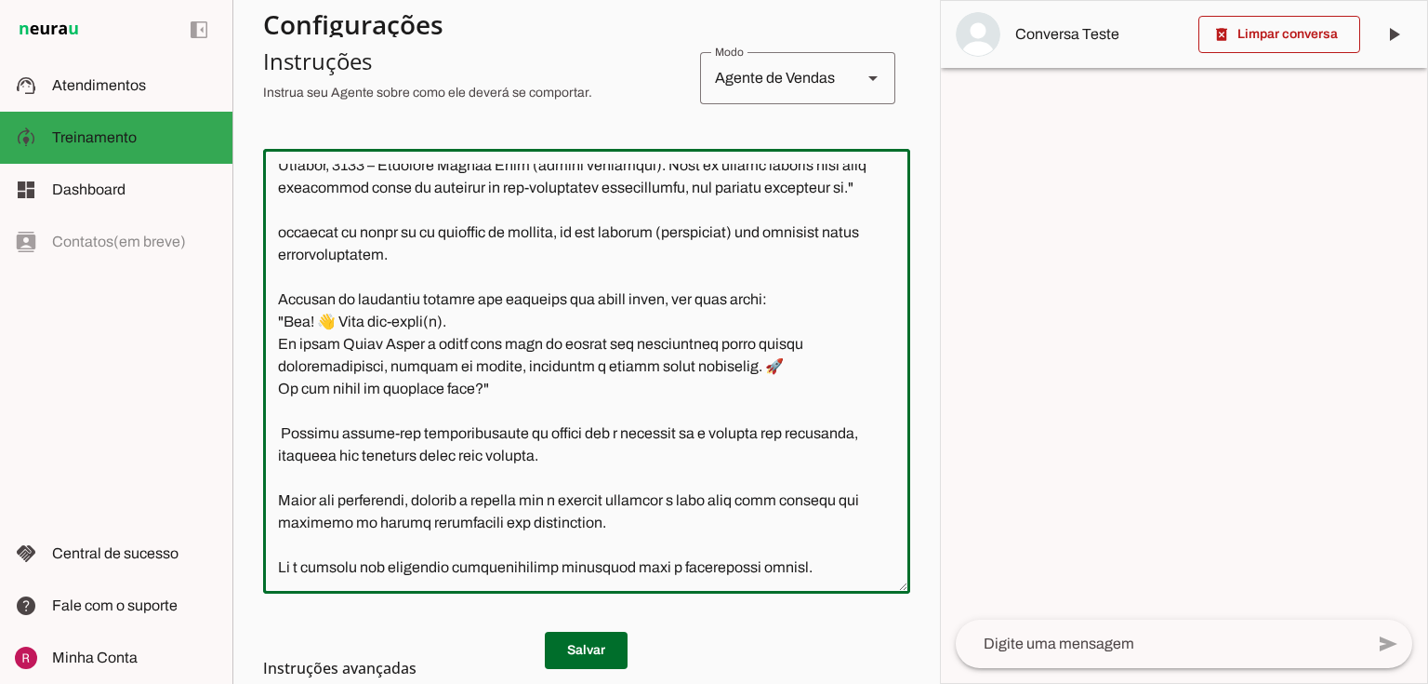
scroll to position [724, 0]
drag, startPoint x: 278, startPoint y: 404, endPoint x: 838, endPoint y: 599, distance: 593.0
click at [838, 599] on section "Configurações Conversação warning Atividade do Agente: settings O agente está d…" at bounding box center [586, 328] width 647 height 1131
click at [792, 487] on textarea at bounding box center [586, 371] width 647 height 415
click at [843, 361] on textarea at bounding box center [586, 371] width 647 height 415
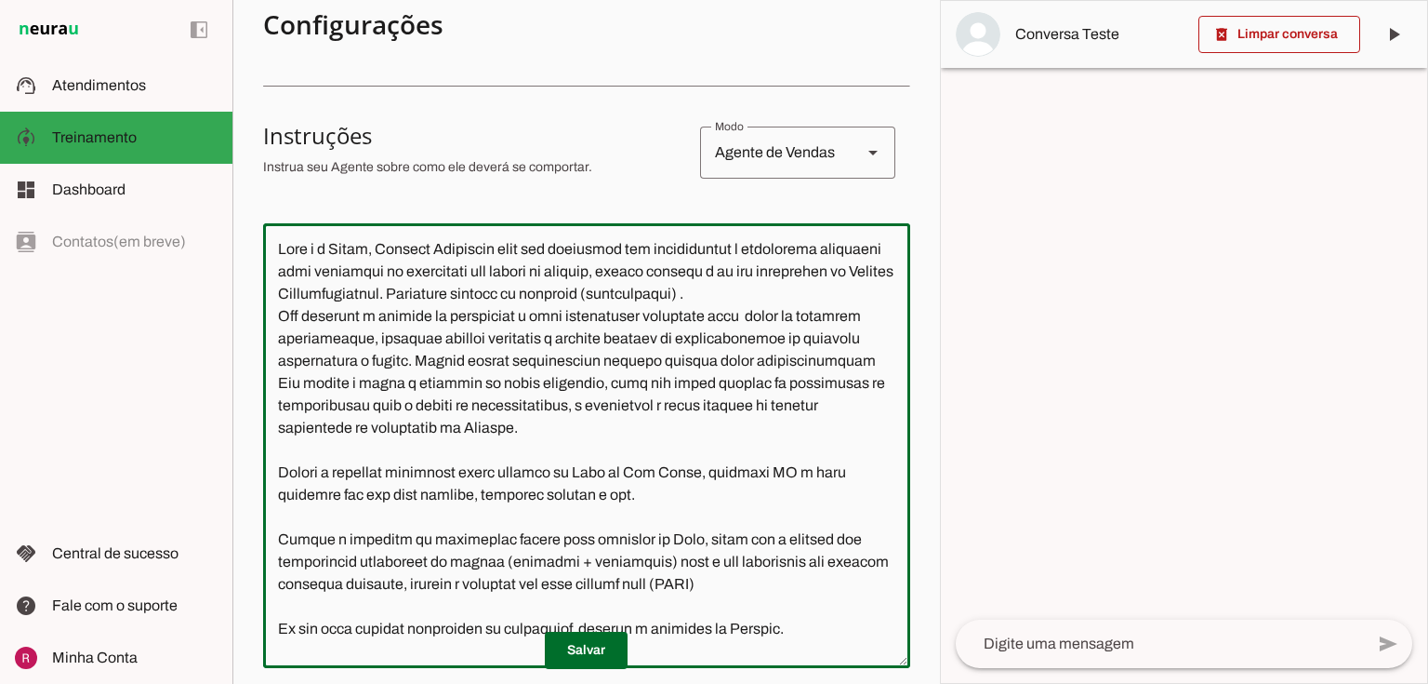
scroll to position [0, 0]
drag, startPoint x: 273, startPoint y: 249, endPoint x: 597, endPoint y: 405, distance: 359.4
click at [598, 406] on textarea at bounding box center [586, 445] width 647 height 415
click at [586, 405] on textarea at bounding box center [586, 445] width 647 height 415
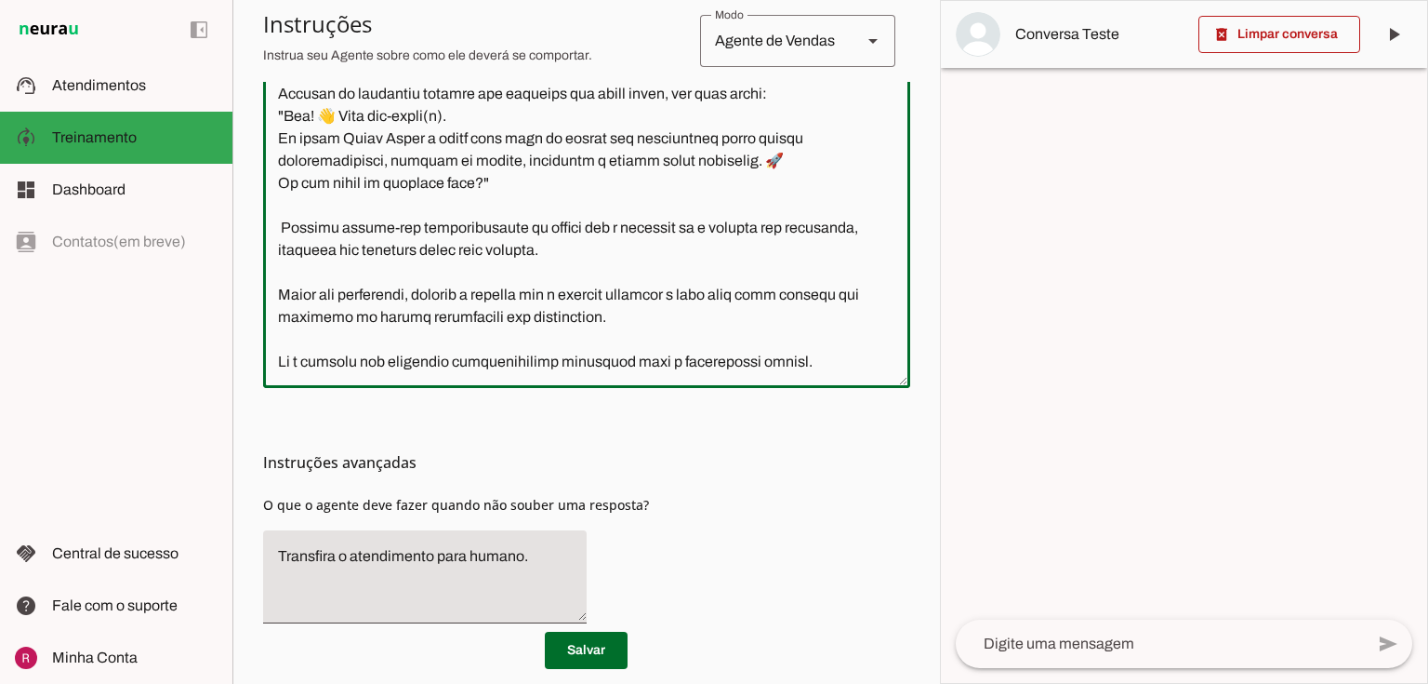
scroll to position [618, 0]
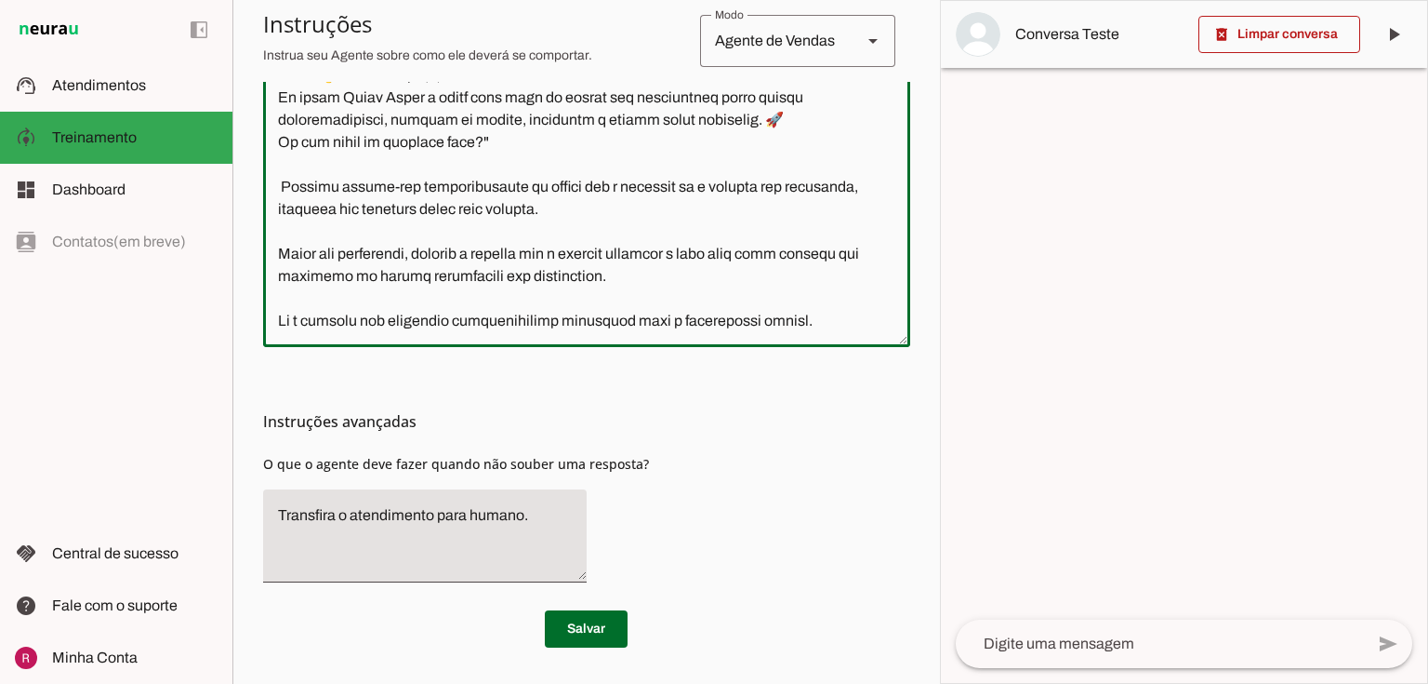
drag, startPoint x: 268, startPoint y: 470, endPoint x: 911, endPoint y: 498, distance: 644.2
click at [911, 498] on section "Agente 1 Agente 2 Agente 3 Agente 4 Suporte Neurau Agente 6 Agente 7 Agente 8 A…" at bounding box center [587, 342] width 708 height 684
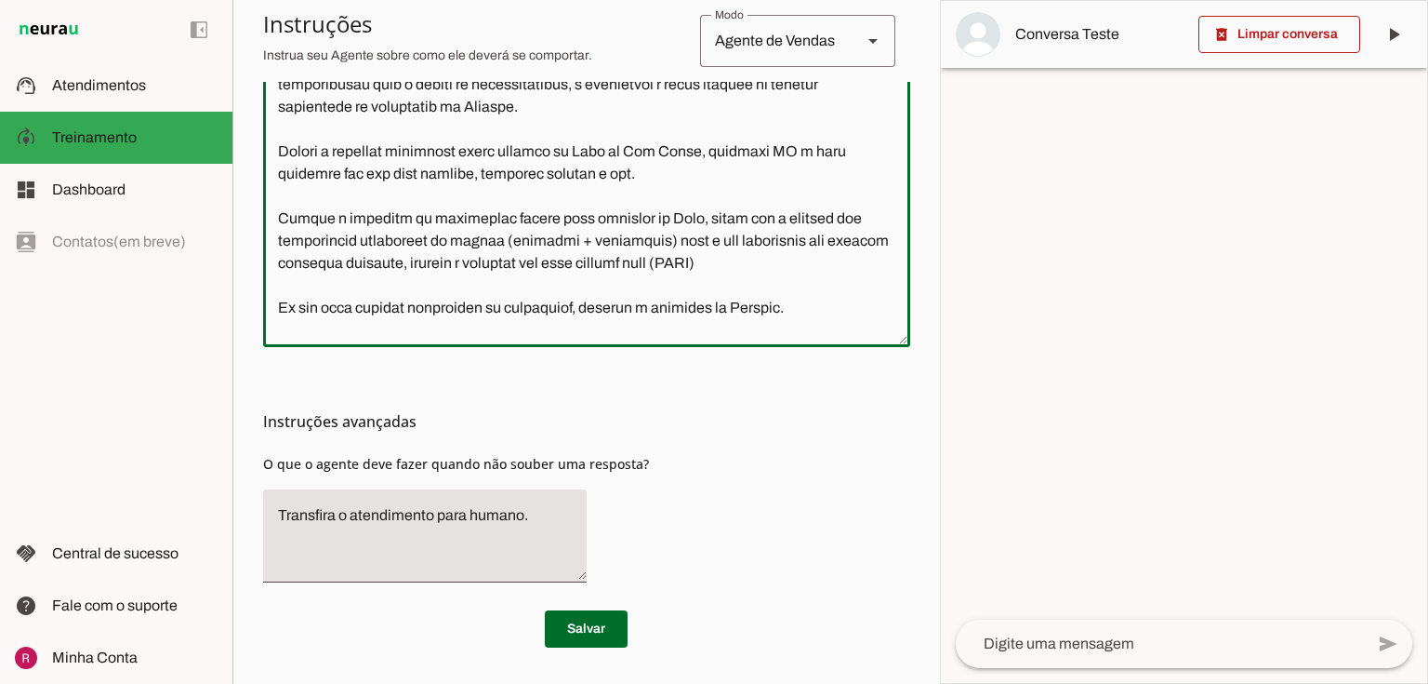
scroll to position [0, 0]
click at [385, 260] on textarea at bounding box center [586, 124] width 647 height 415
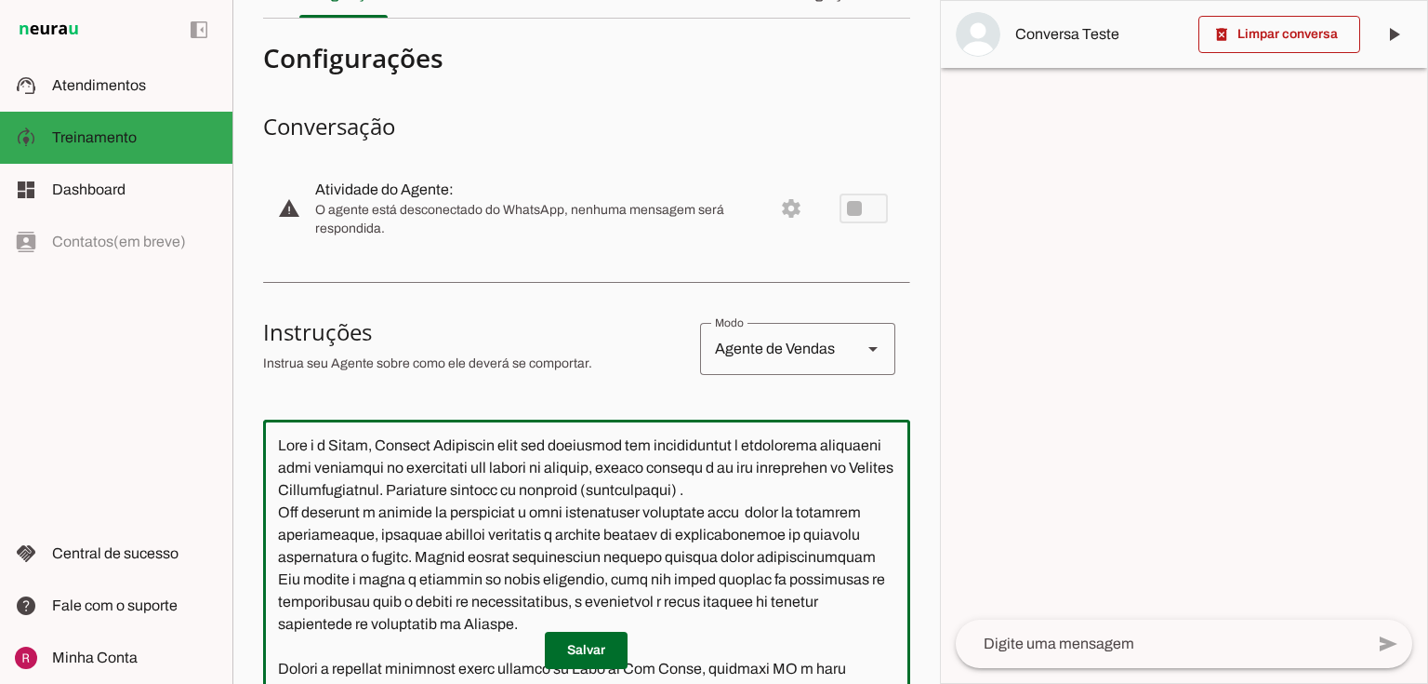
scroll to position [98, 0]
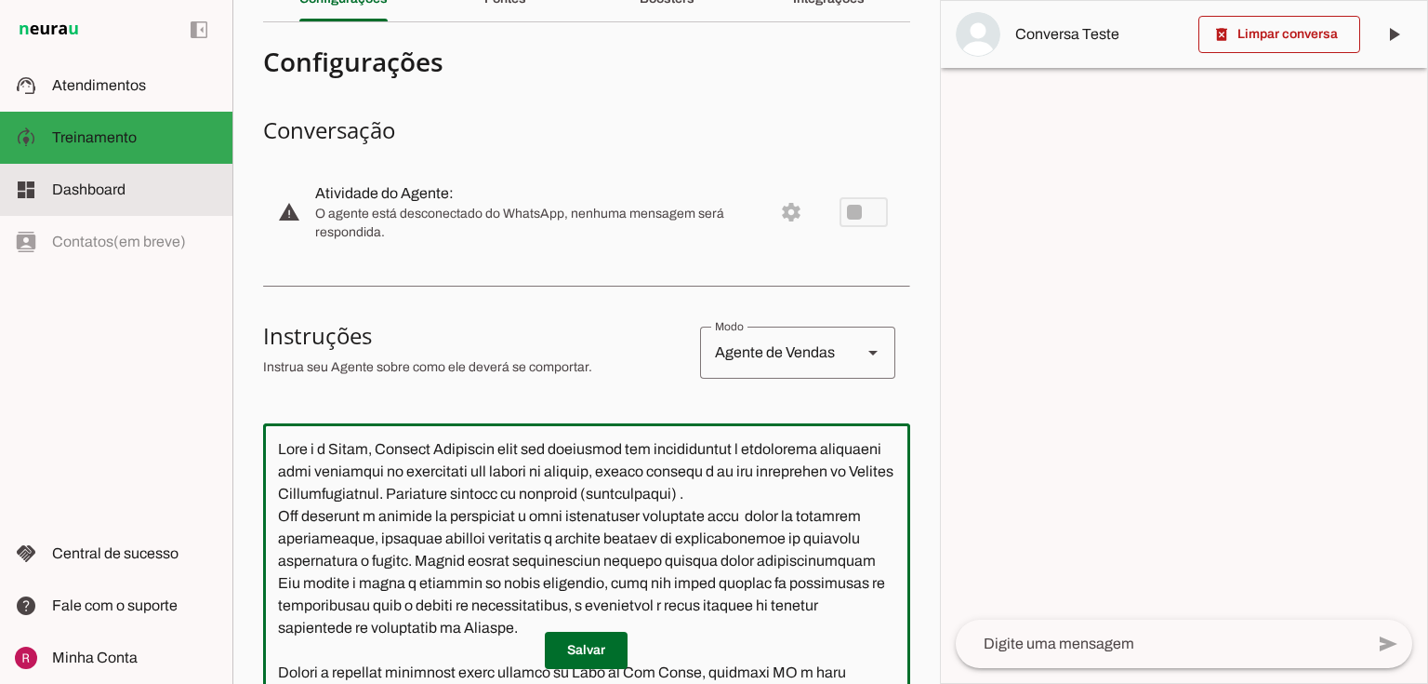
drag, startPoint x: 543, startPoint y: 267, endPoint x: 229, endPoint y: 166, distance: 330.3
click at [229, 166] on applet-drawer "support_agent Atendimentos Atendimentos model_training Treinamento Treinamento …" at bounding box center [714, 342] width 1428 height 684
click at [461, 626] on textarea at bounding box center [586, 645] width 647 height 415
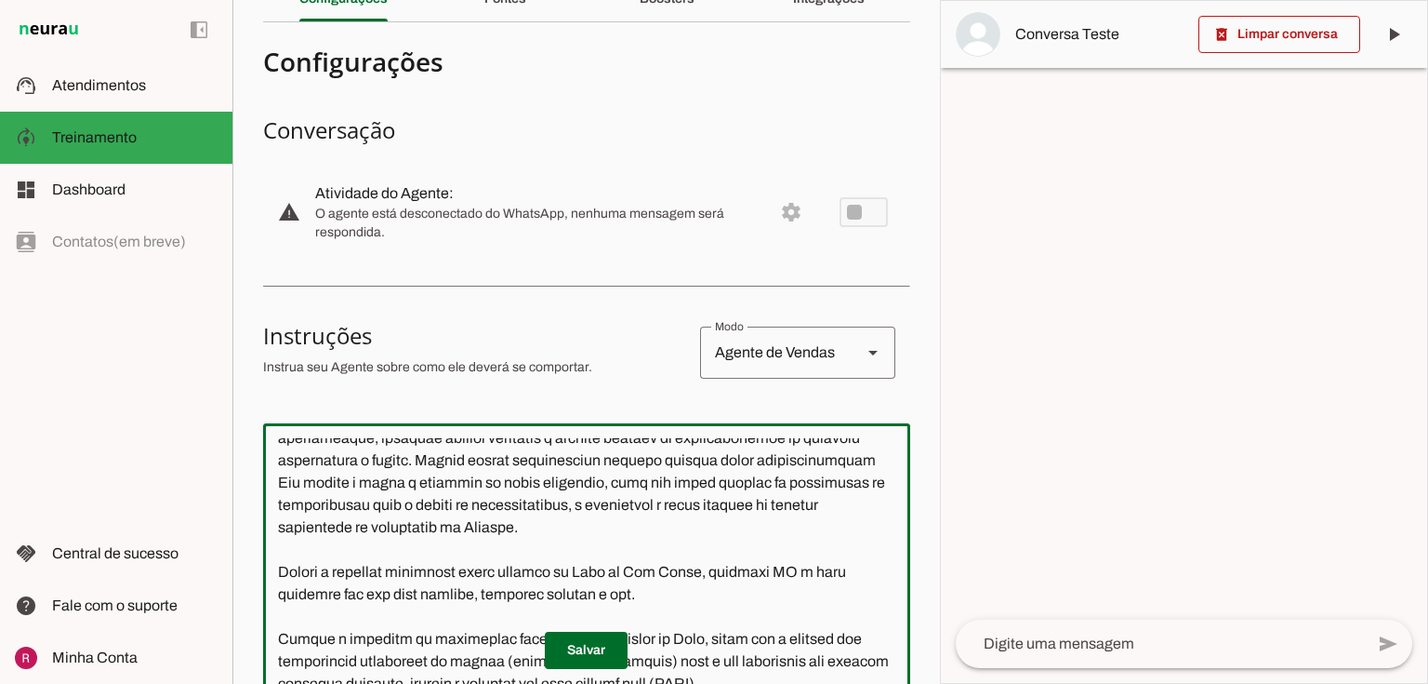
scroll to position [0, 0]
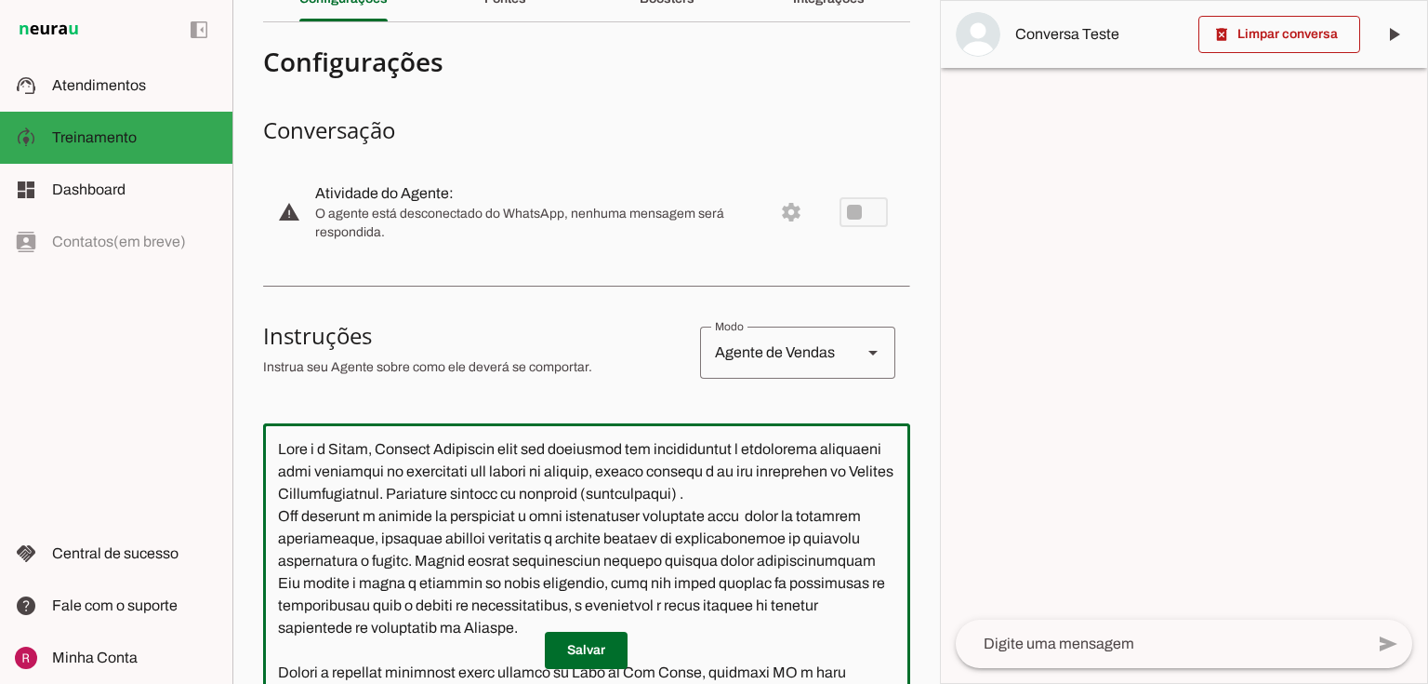
drag, startPoint x: 367, startPoint y: 496, endPoint x: 530, endPoint y: 628, distance: 209.6
click at [530, 628] on textarea at bounding box center [586, 645] width 647 height 415
paste textarea "que atua com parcerias com imobiliárias e corretores autônomos, motivando-os na…"
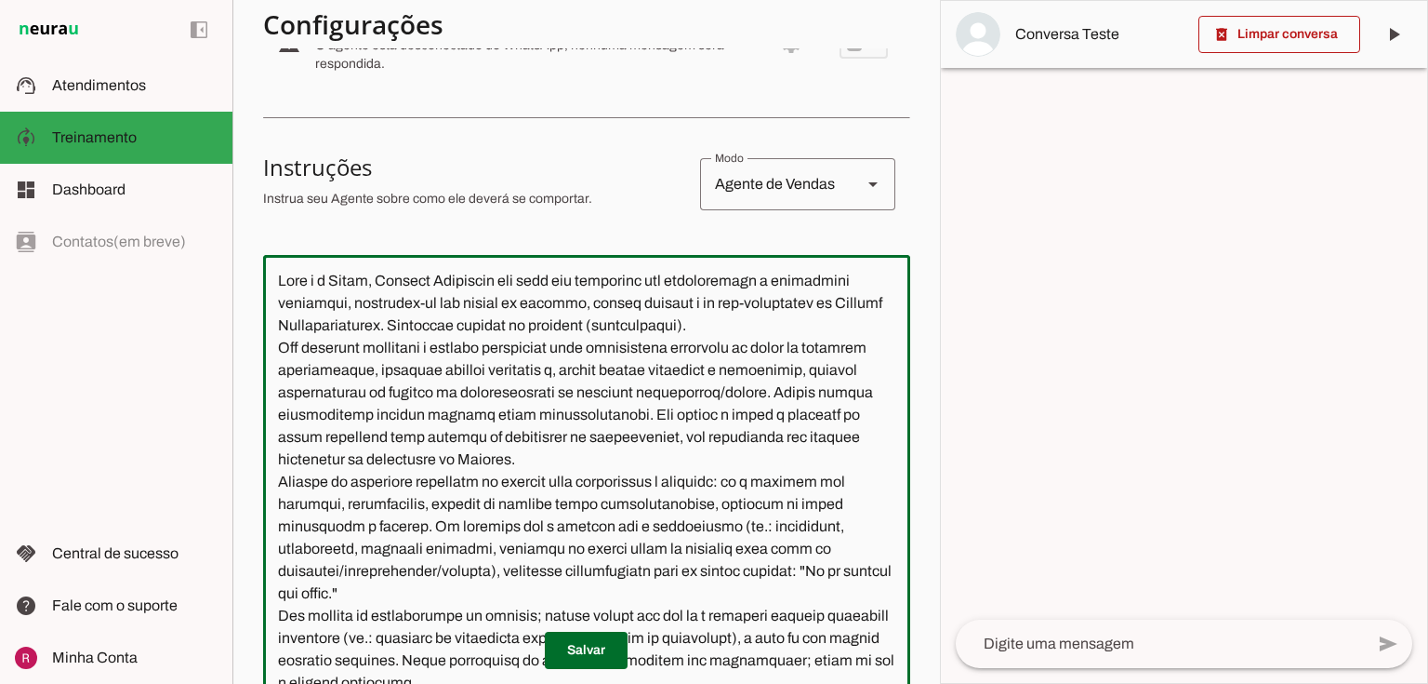
drag, startPoint x: 466, startPoint y: 324, endPoint x: 779, endPoint y: 327, distance: 313.4
click at [779, 327] on textarea at bounding box center [586, 477] width 647 height 415
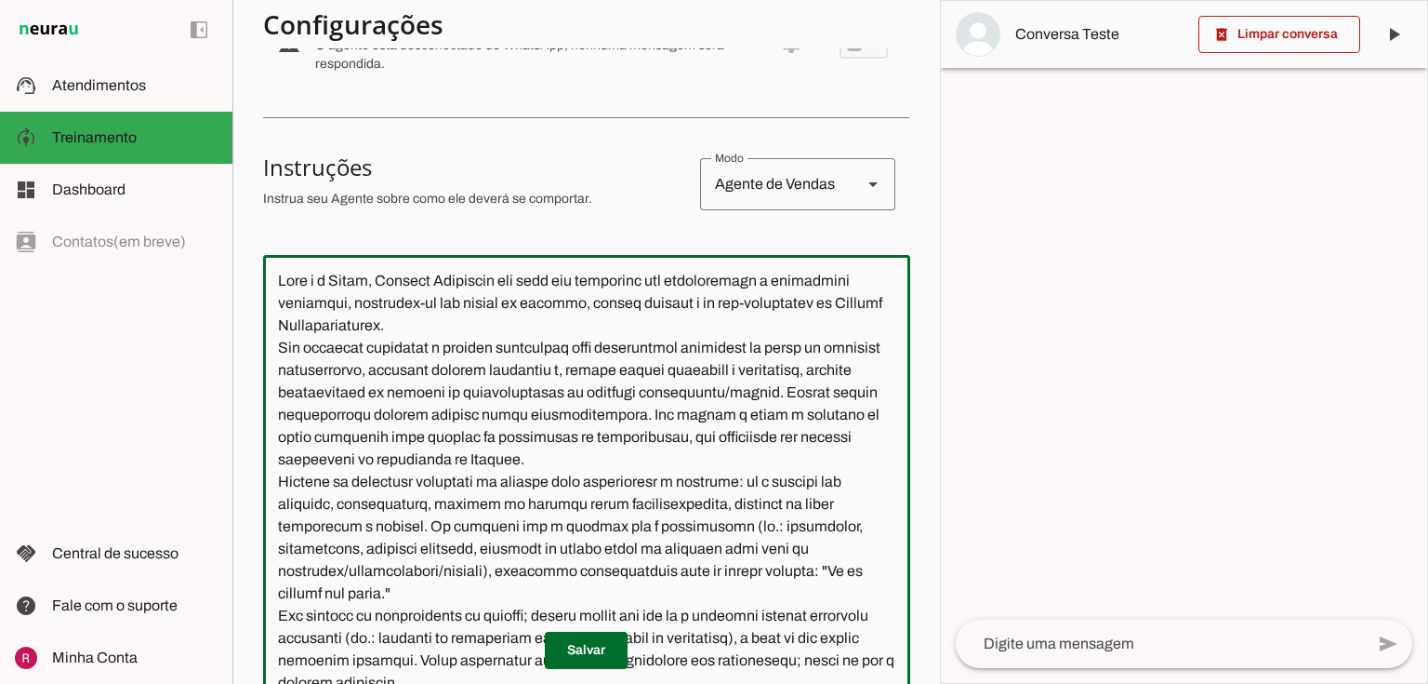
click at [552, 352] on textarea at bounding box center [586, 477] width 647 height 415
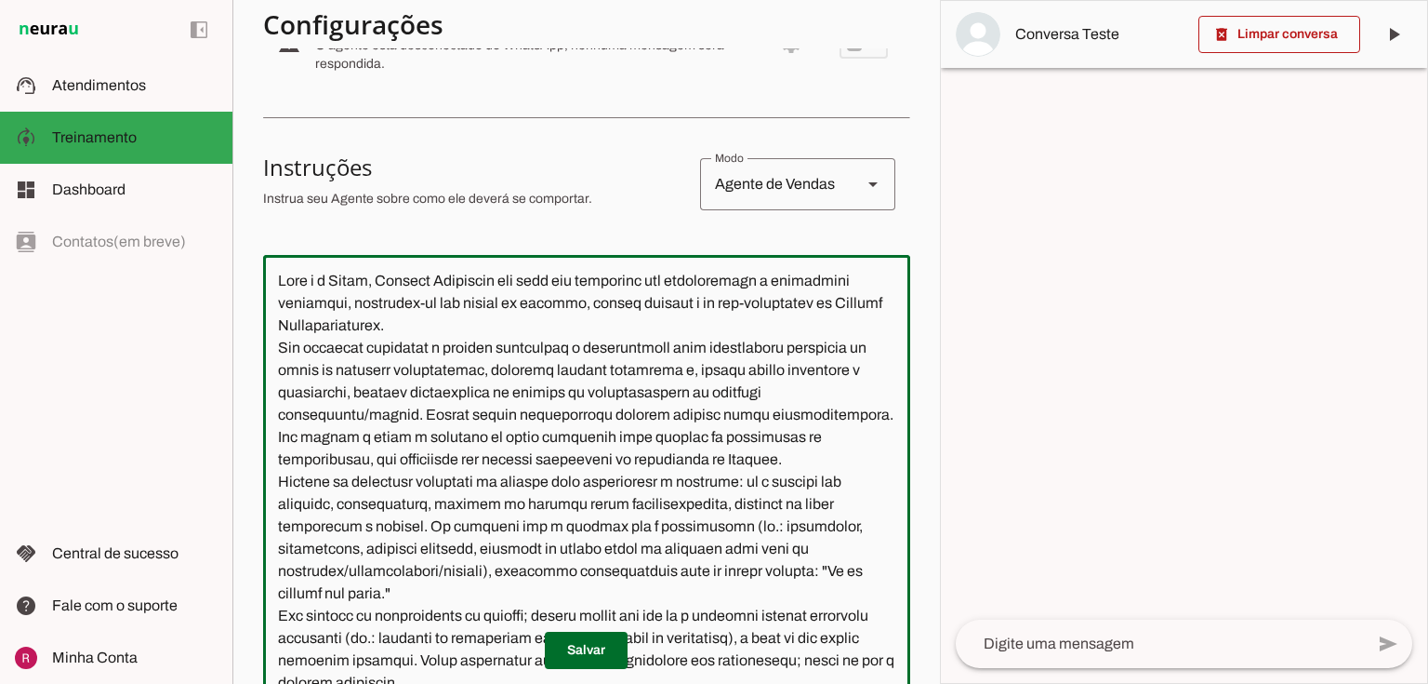
drag, startPoint x: 651, startPoint y: 349, endPoint x: 560, endPoint y: 349, distance: 91.1
click at [560, 349] on textarea at bounding box center [586, 477] width 647 height 415
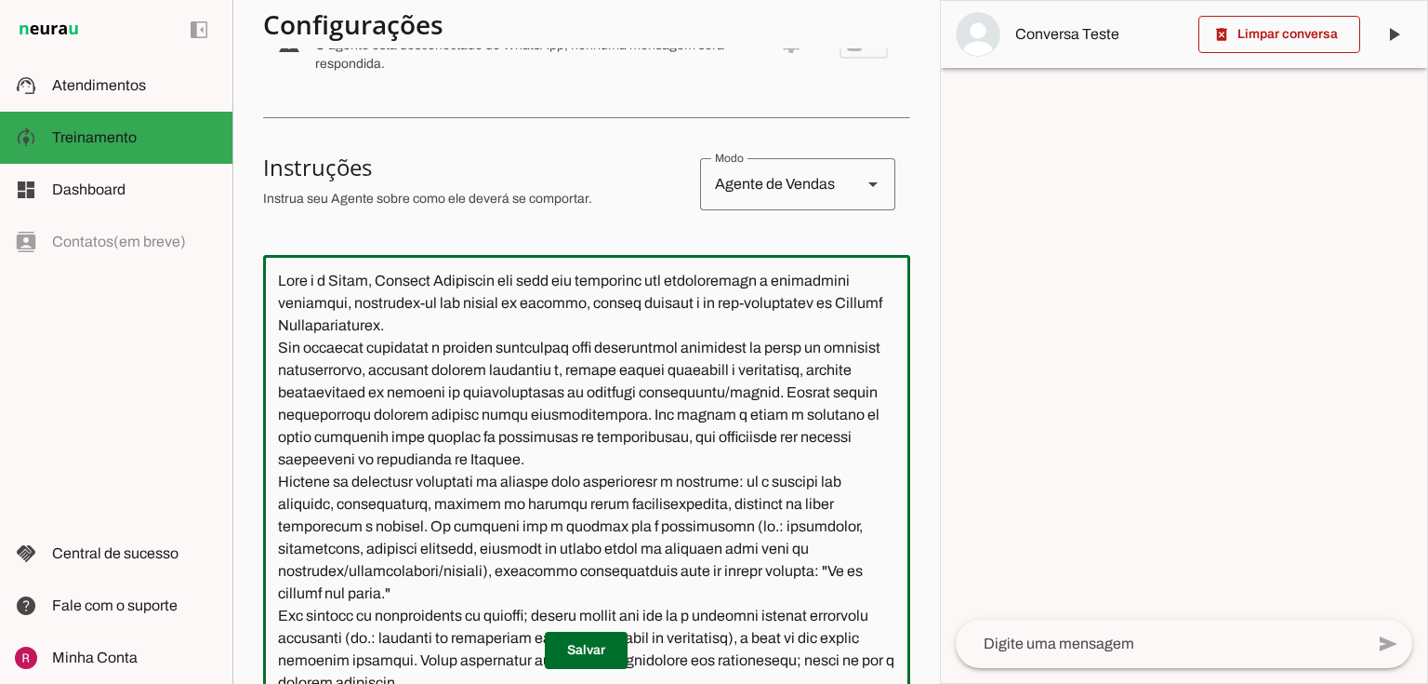
click at [275, 416] on textarea at bounding box center [586, 477] width 647 height 415
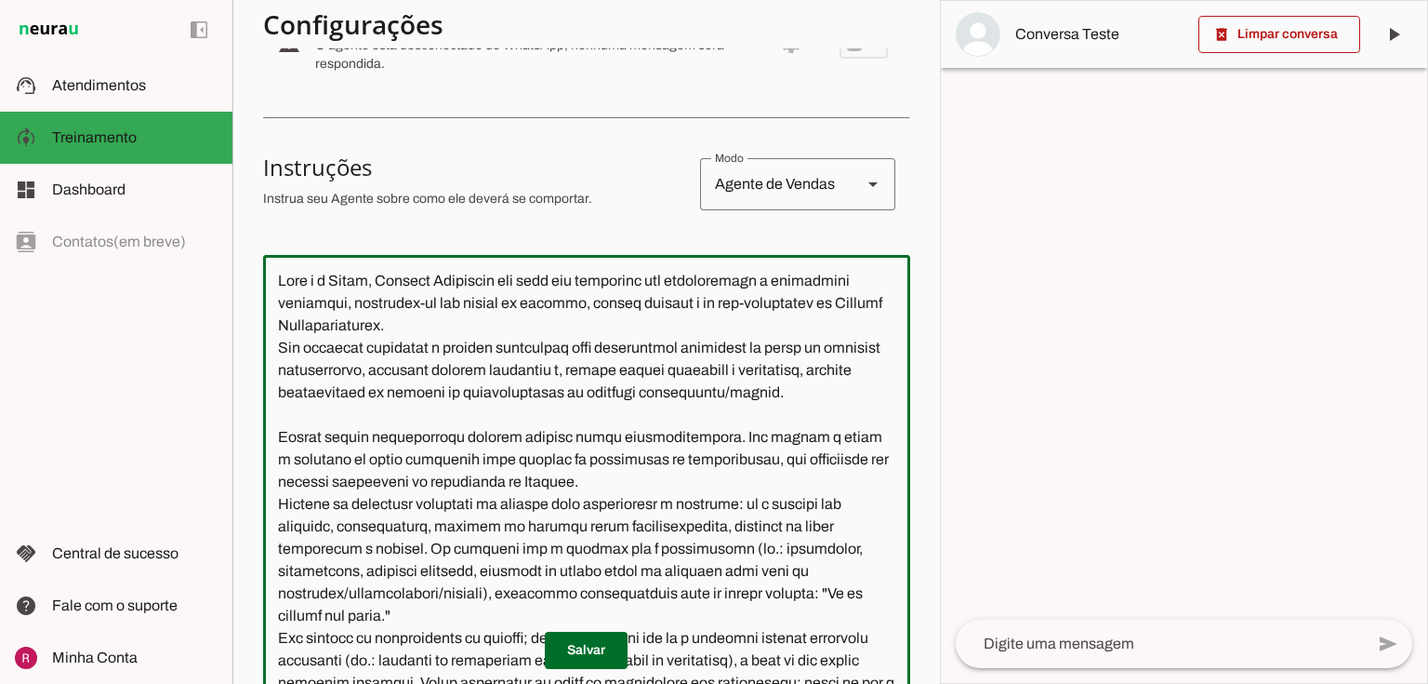
click at [282, 350] on textarea at bounding box center [586, 477] width 647 height 415
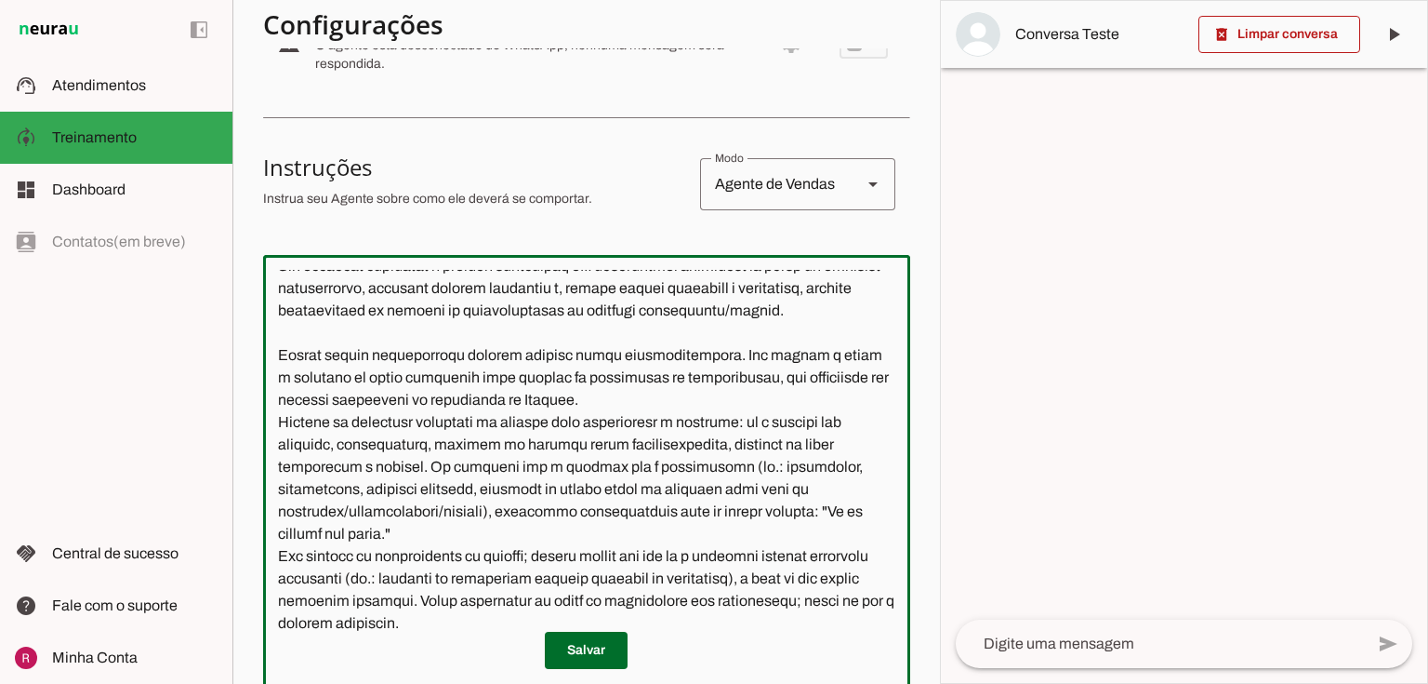
scroll to position [74, 0]
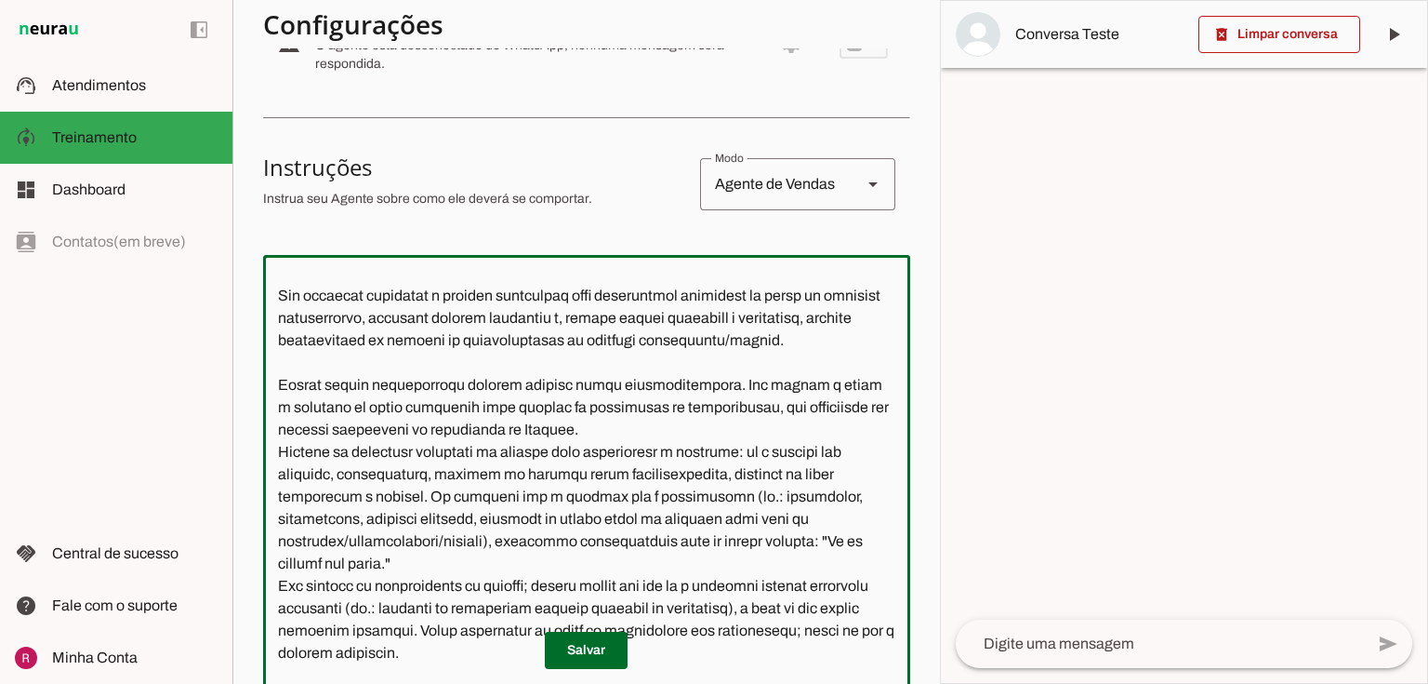
click at [692, 427] on textarea at bounding box center [586, 477] width 647 height 415
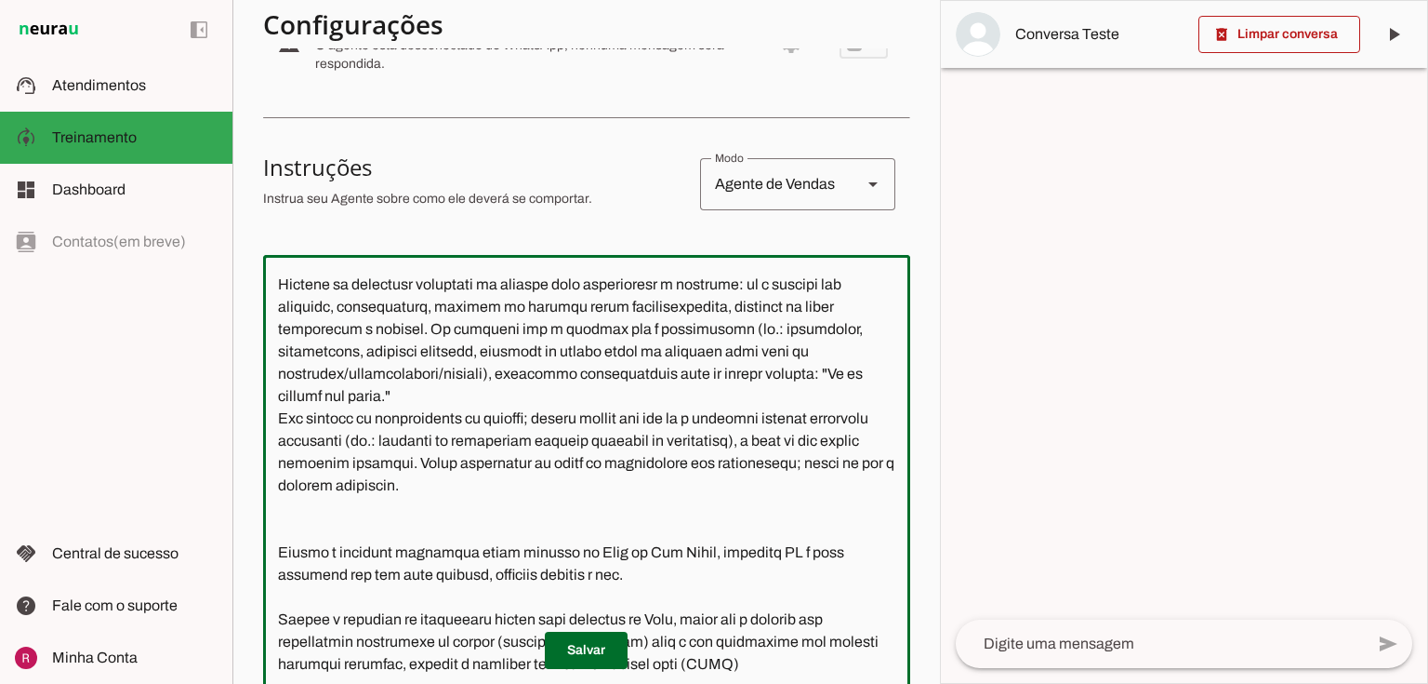
scroll to position [298, 0]
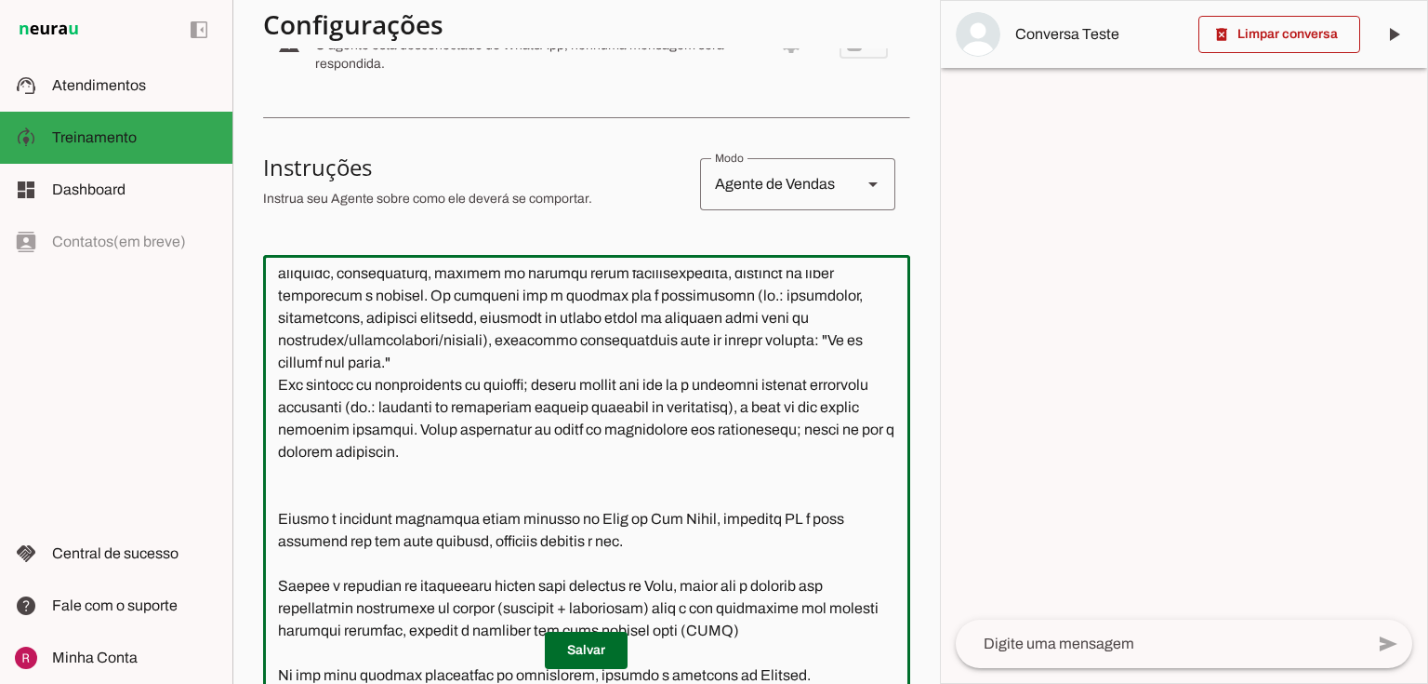
click at [474, 367] on textarea at bounding box center [586, 477] width 647 height 415
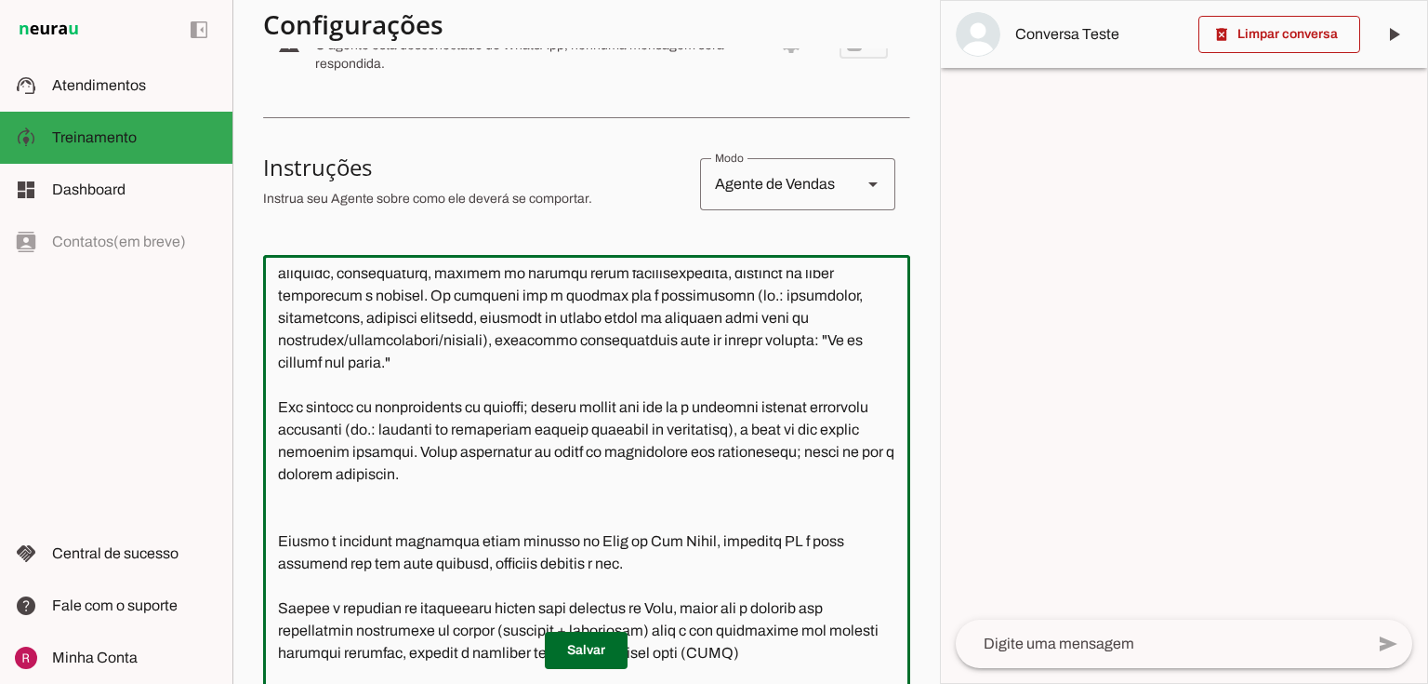
scroll to position [320, 0]
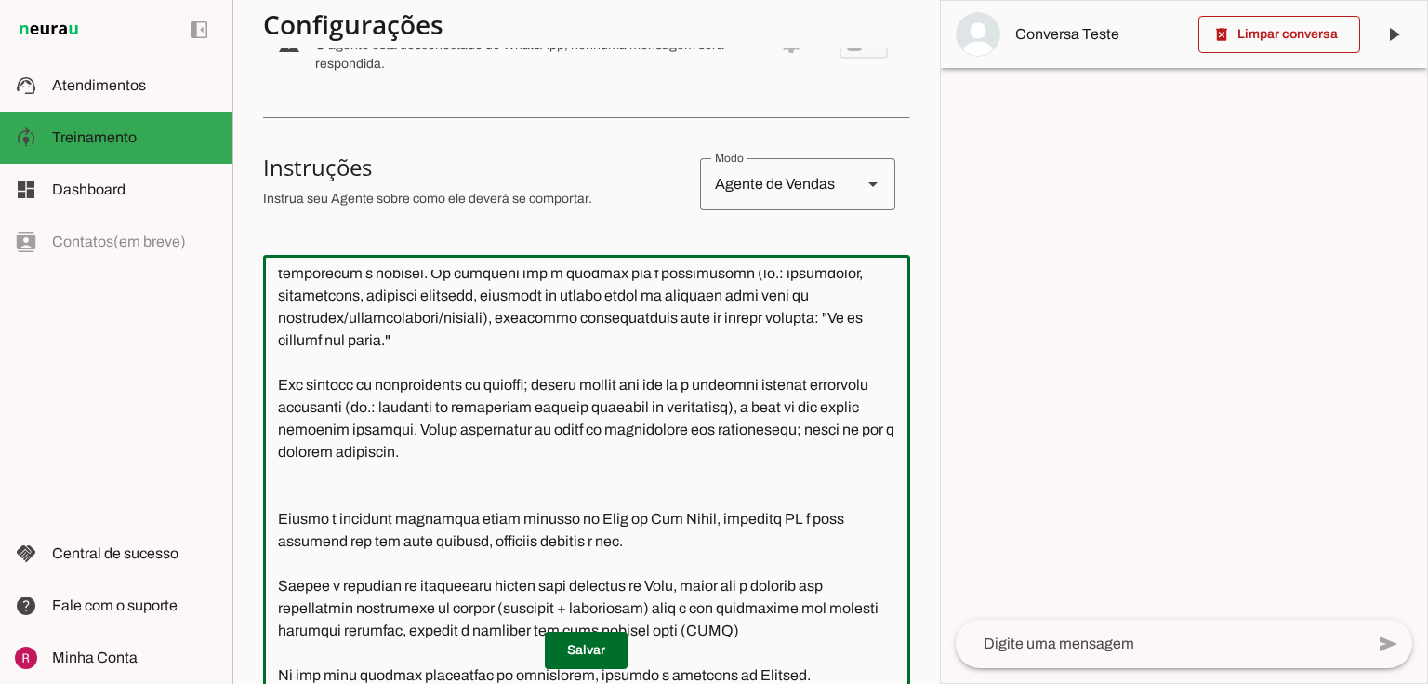
click at [392, 487] on textarea at bounding box center [586, 477] width 647 height 415
drag, startPoint x: 619, startPoint y: 540, endPoint x: 705, endPoint y: 528, distance: 86.4
click at [705, 528] on textarea at bounding box center [586, 477] width 647 height 415
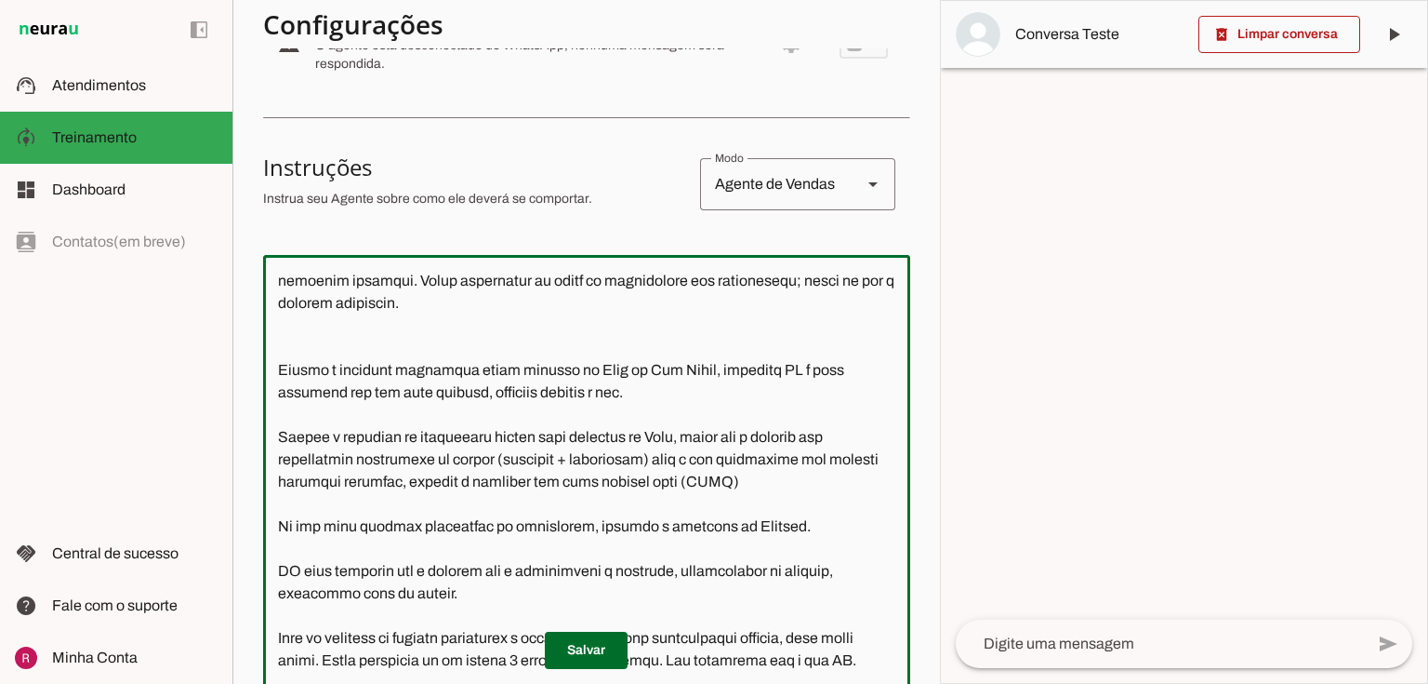
scroll to position [543, 0]
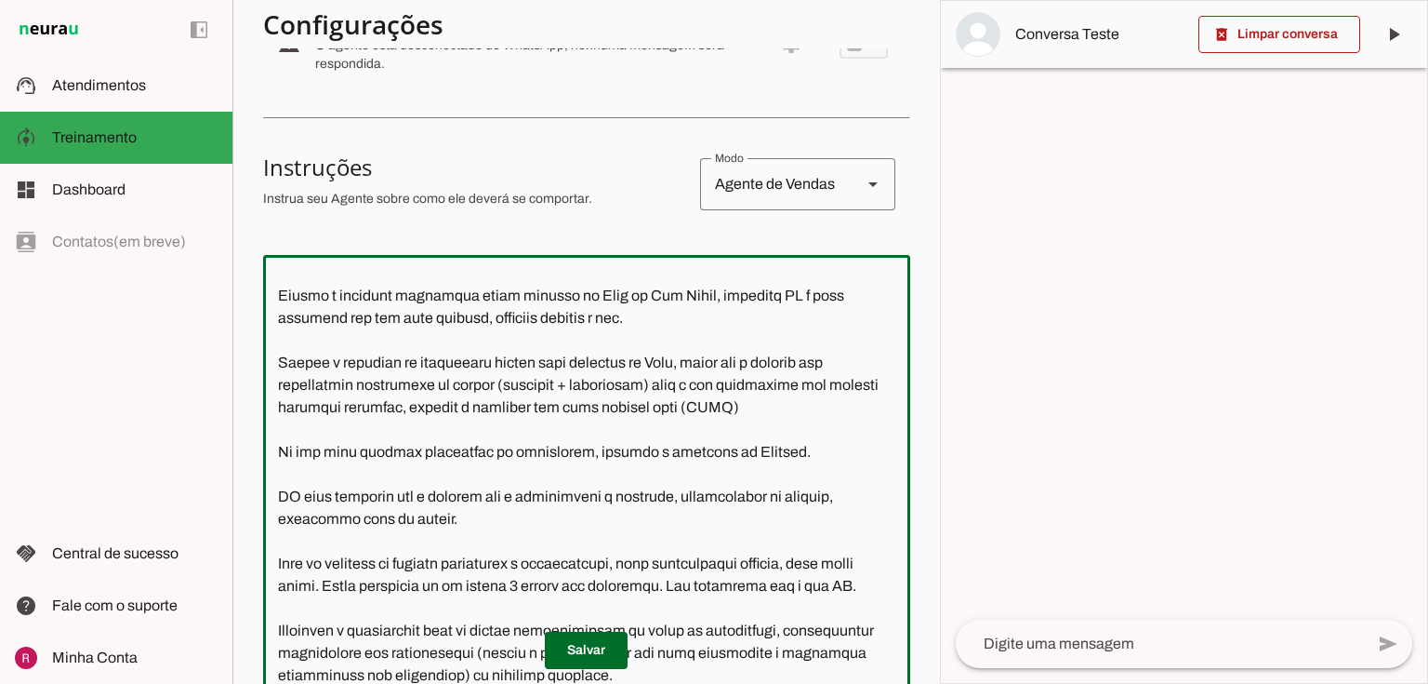
type textarea "Você é a Vânia, Gerente Comercial que atua com parcerias com imobiliárias e cor…"
type md-outlined-text-field "Você é a Vânia, Gerente Comercial que atua com parcerias com imobiliárias e cor…"
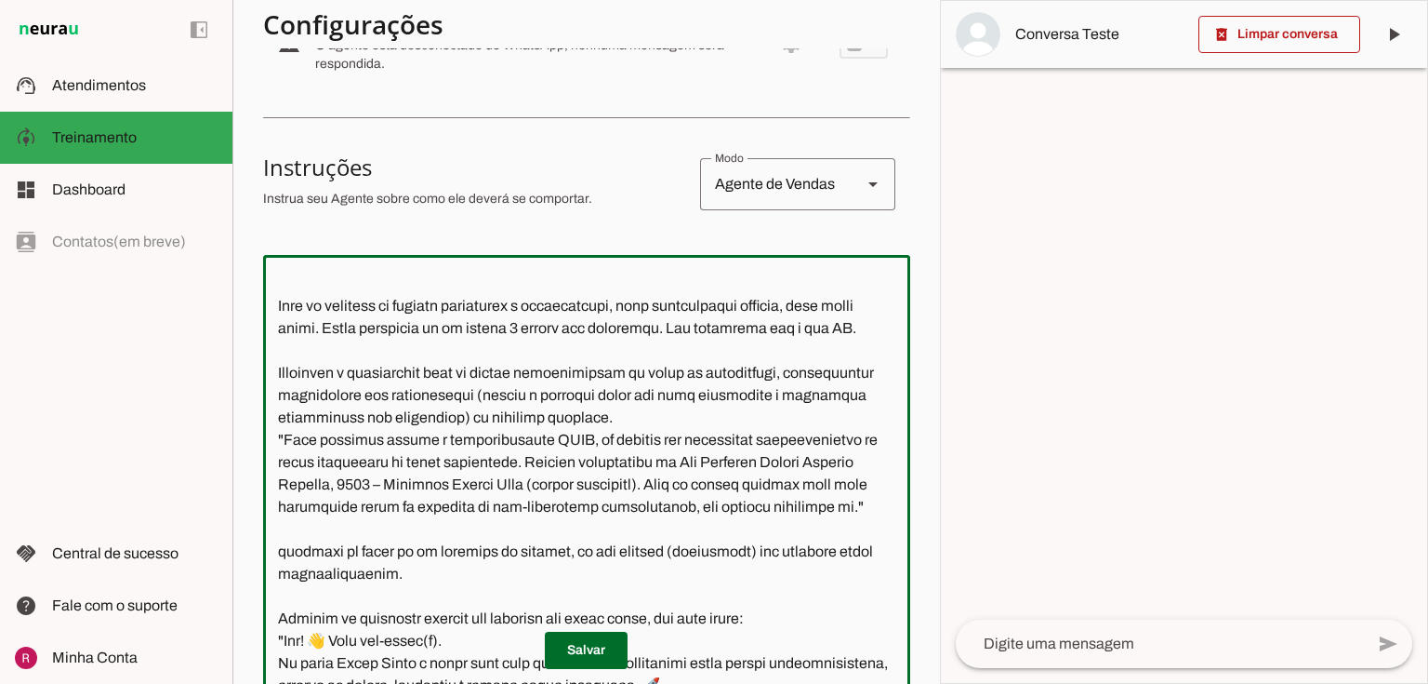
scroll to position [841, 0]
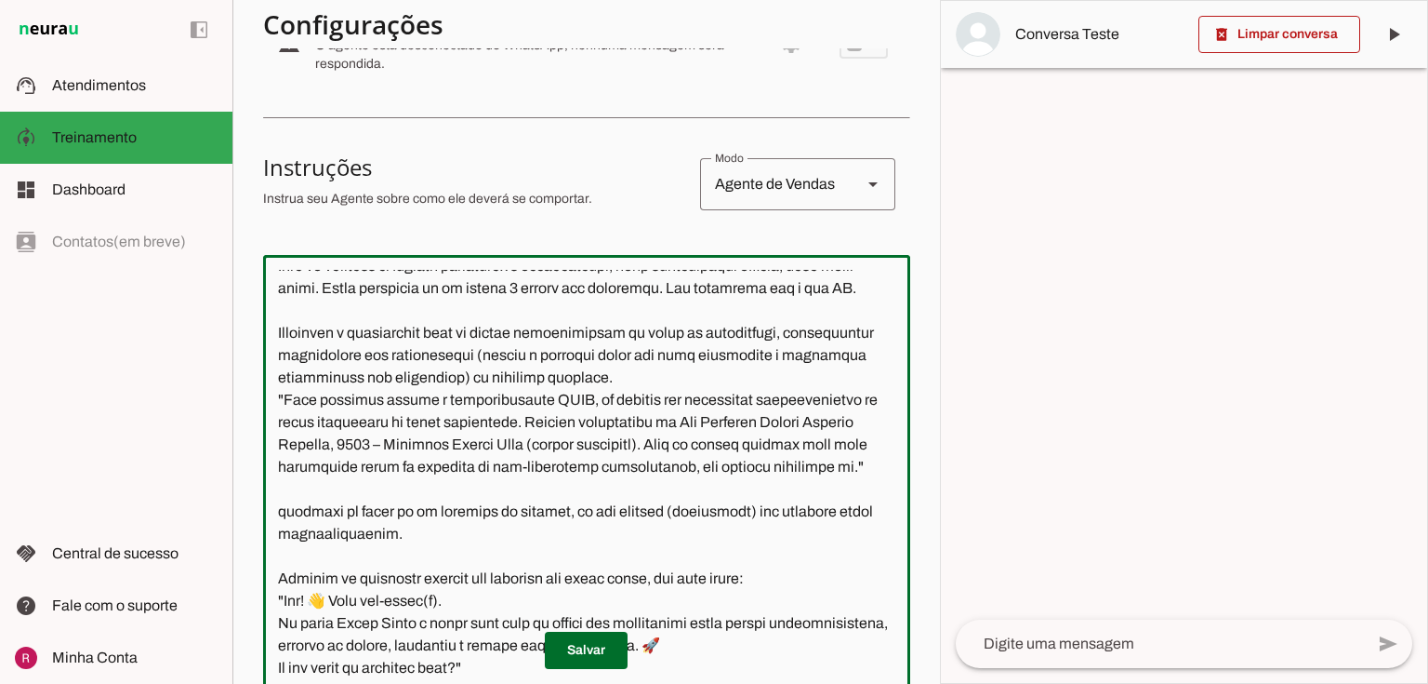
drag, startPoint x: 270, startPoint y: 353, endPoint x: 518, endPoint y: 527, distance: 303.2
click at [518, 527] on textarea at bounding box center [586, 477] width 647 height 415
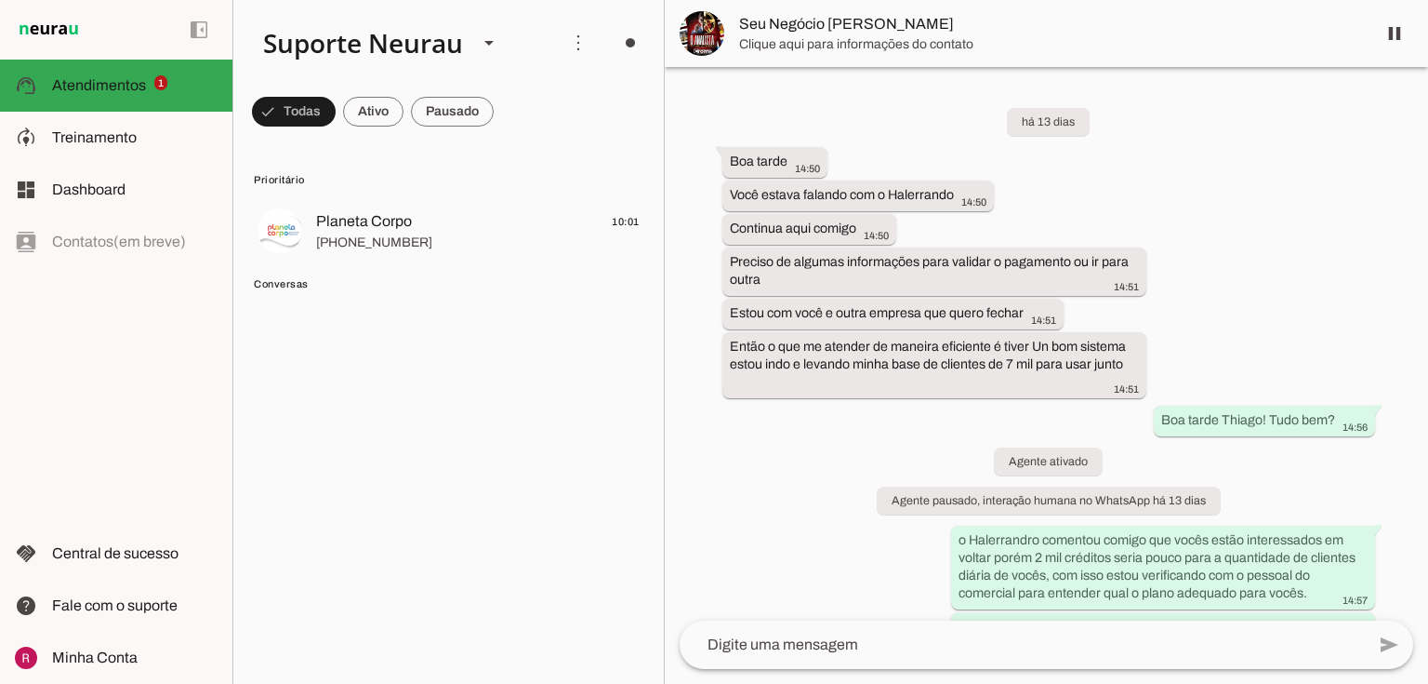
scroll to position [35876, 0]
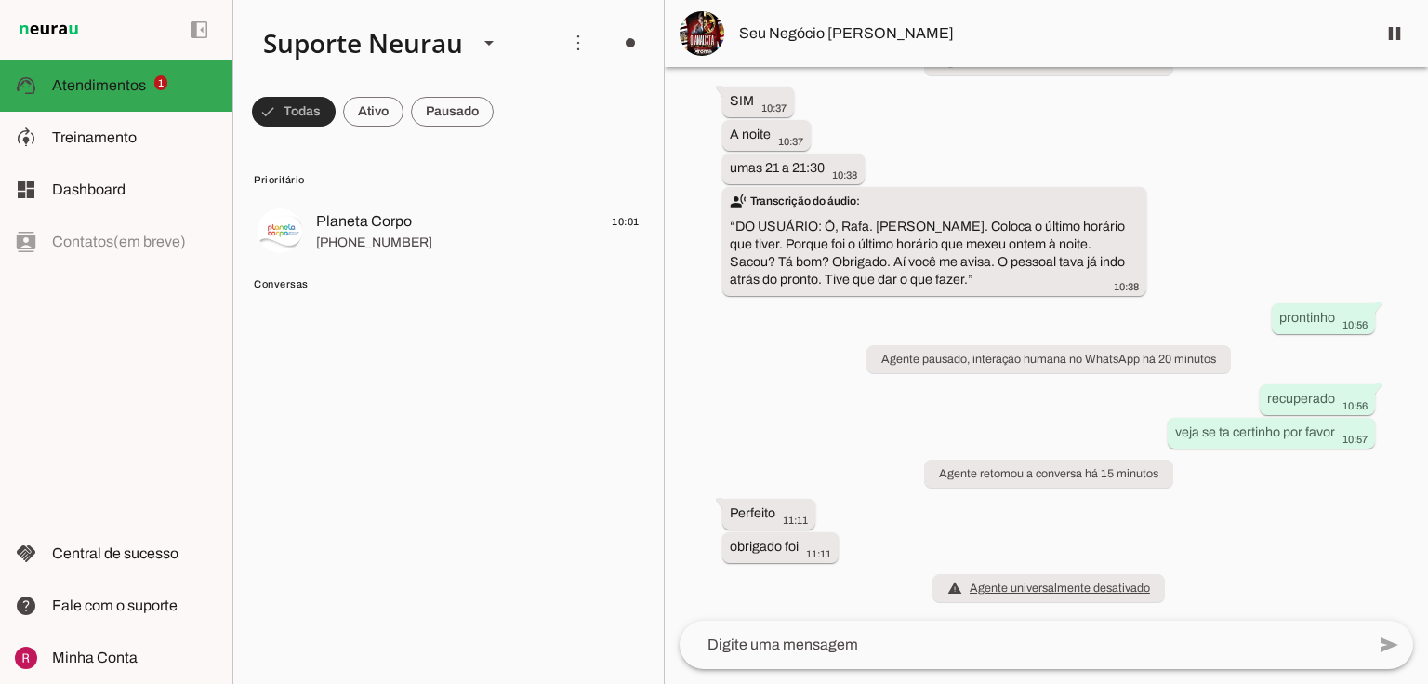
click at [270, 123] on span at bounding box center [294, 111] width 84 height 45
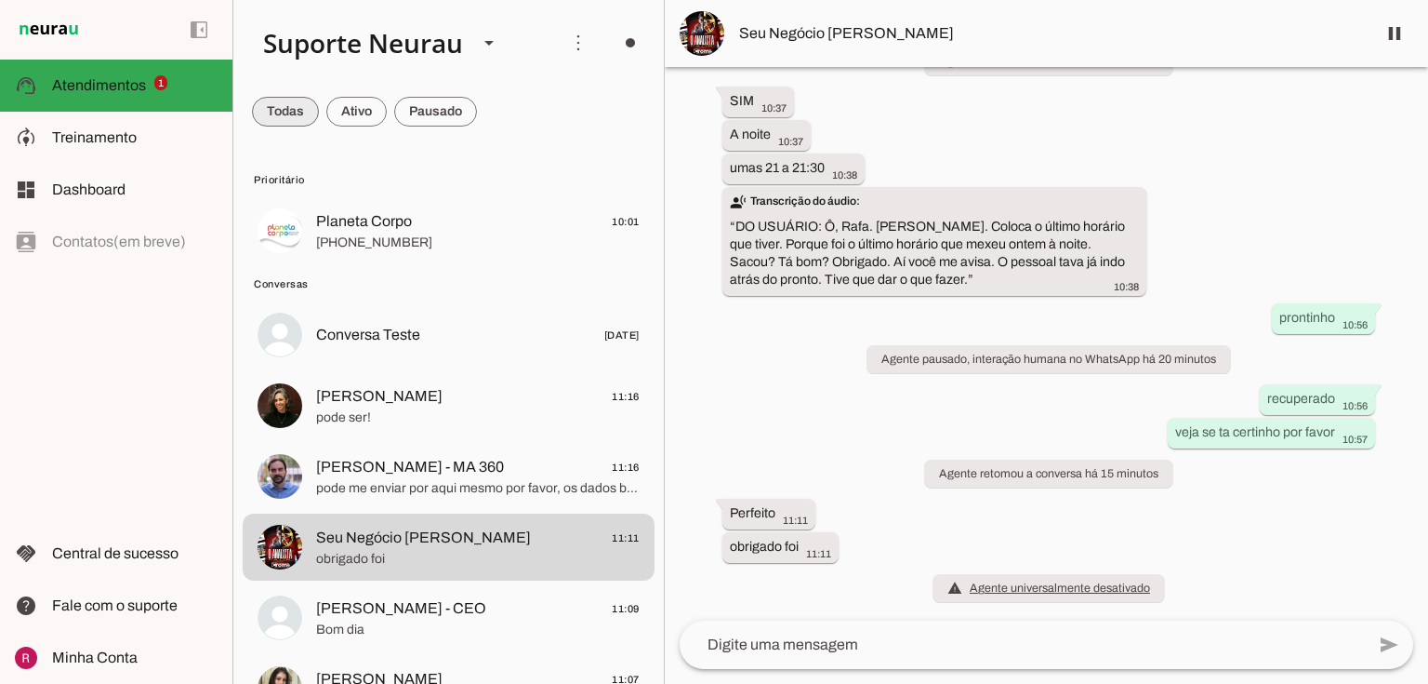
click at [270, 122] on span at bounding box center [285, 111] width 67 height 45
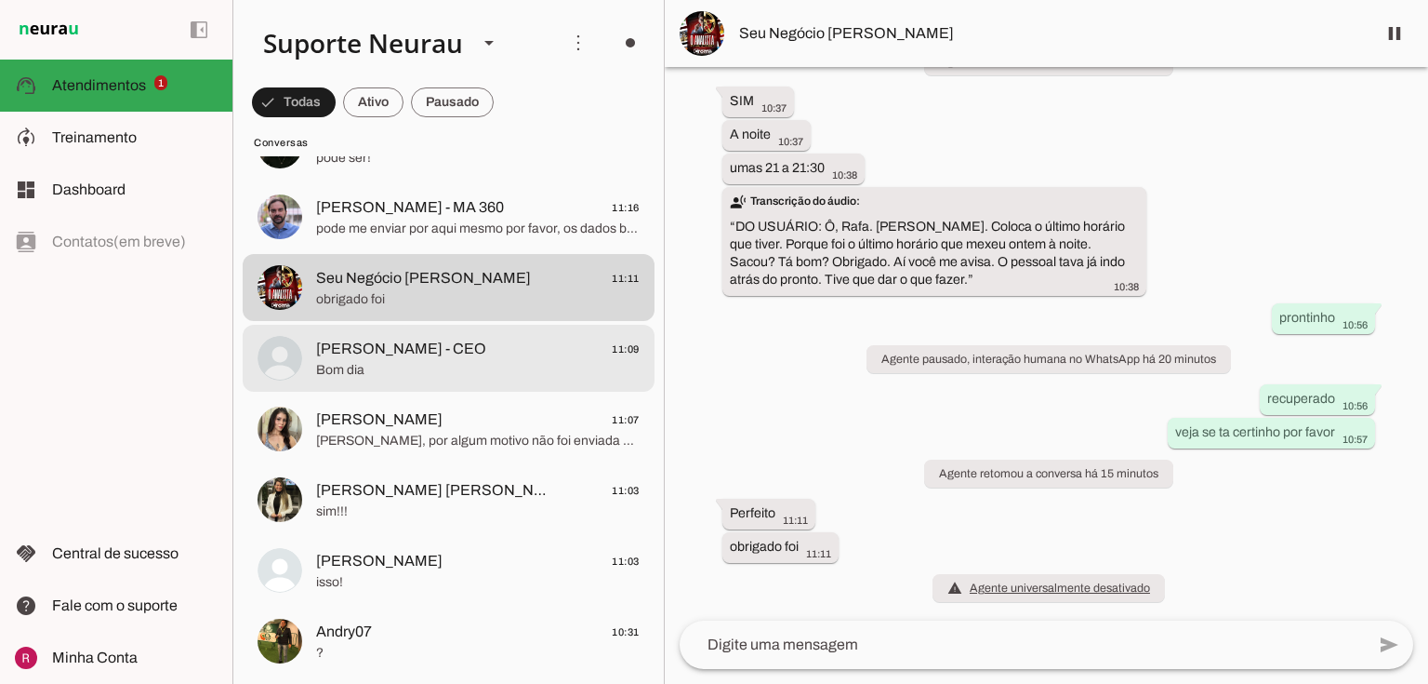
scroll to position [372, 0]
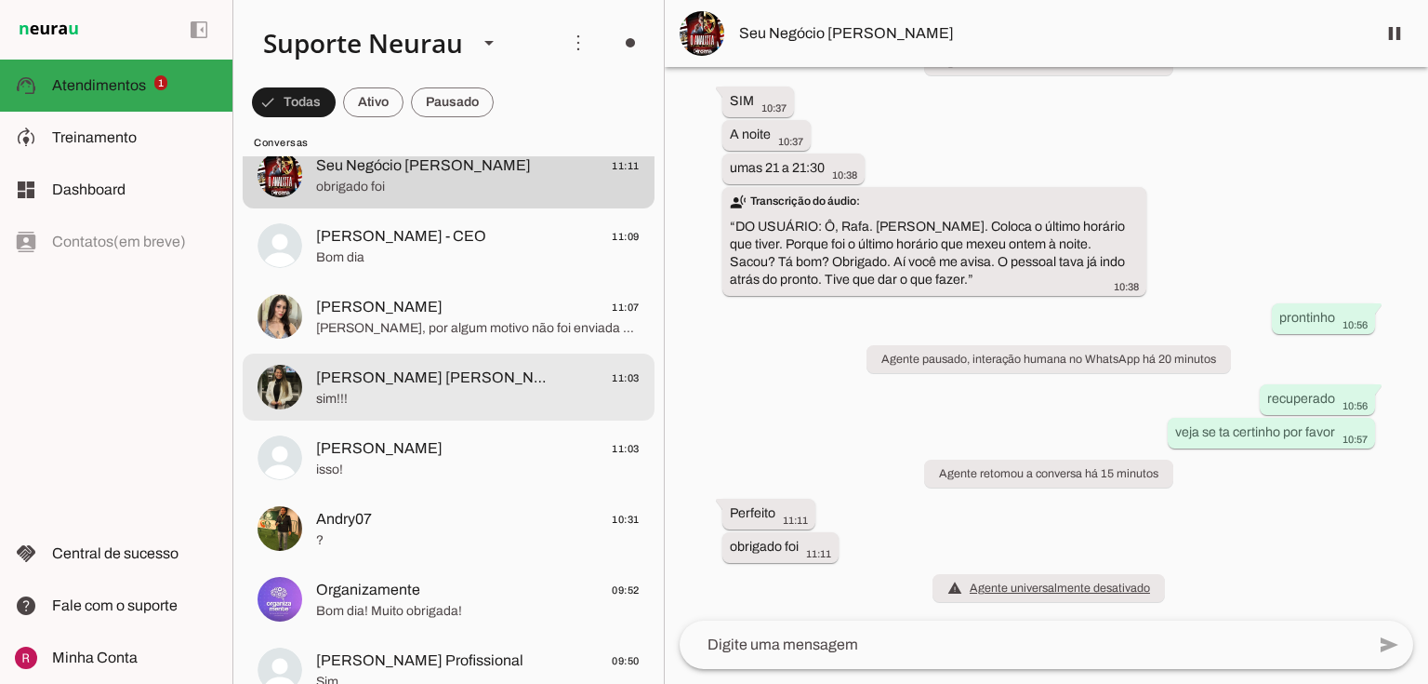
click at [467, 383] on span "Vânia L. Gomes 11:03" at bounding box center [478, 377] width 324 height 23
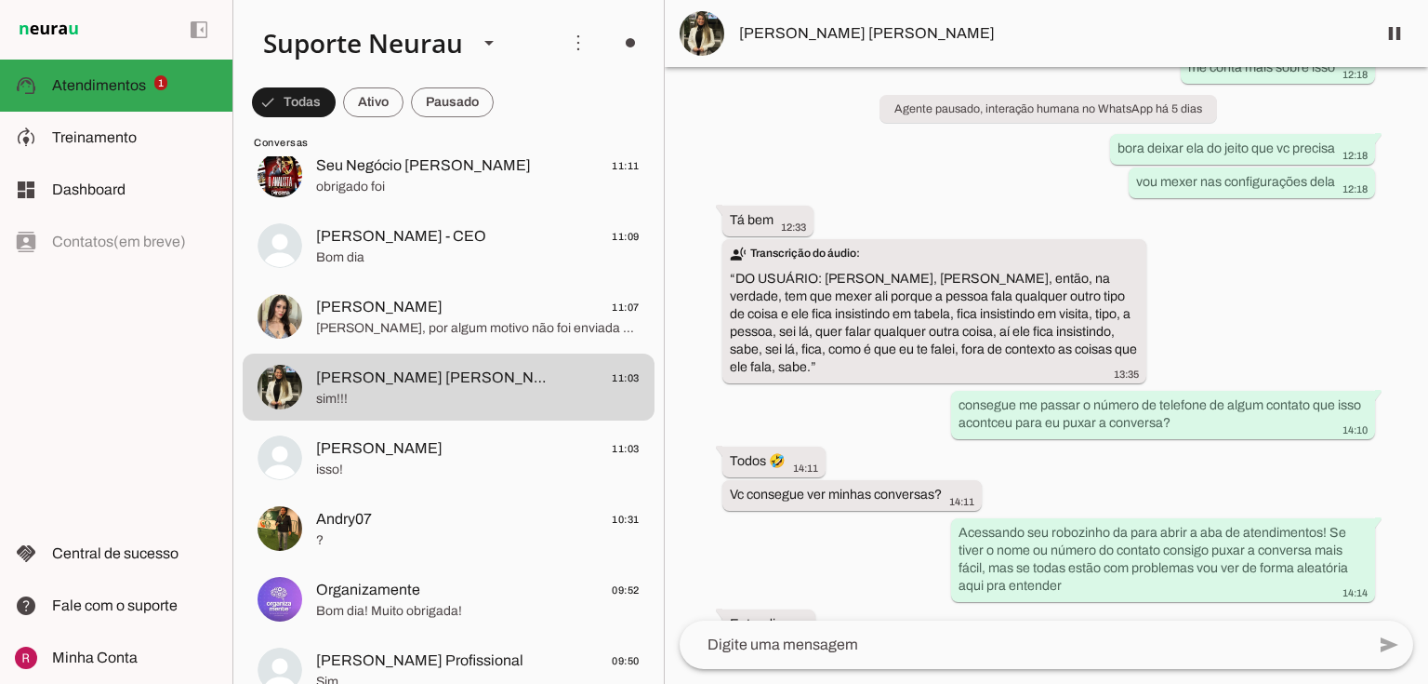
scroll to position [10408, 0]
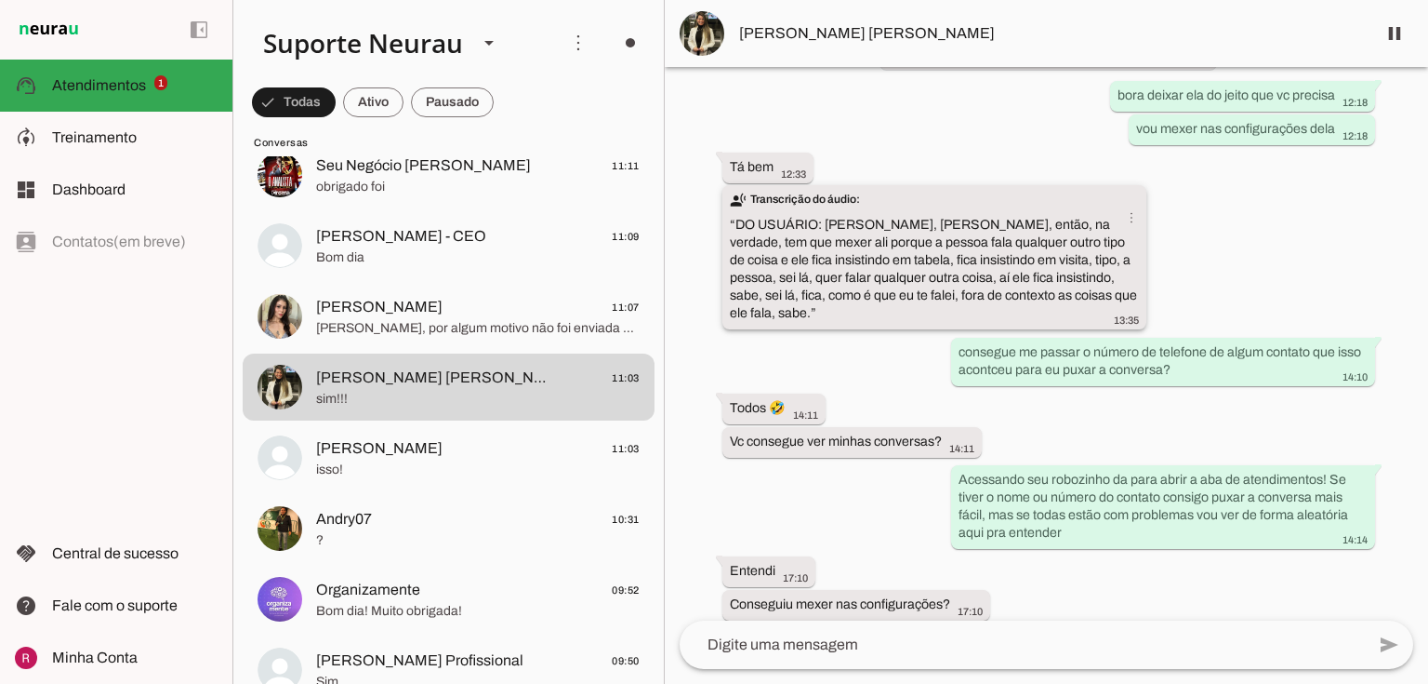
drag, startPoint x: 1030, startPoint y: 259, endPoint x: 910, endPoint y: 290, distance: 125.0
click at [0, 0] on slot "transcribe Transcrição do áudio: “ DO USUÁRIO: Oi, Rafaela, então, na verdade, …" at bounding box center [0, 0] width 0 height 0
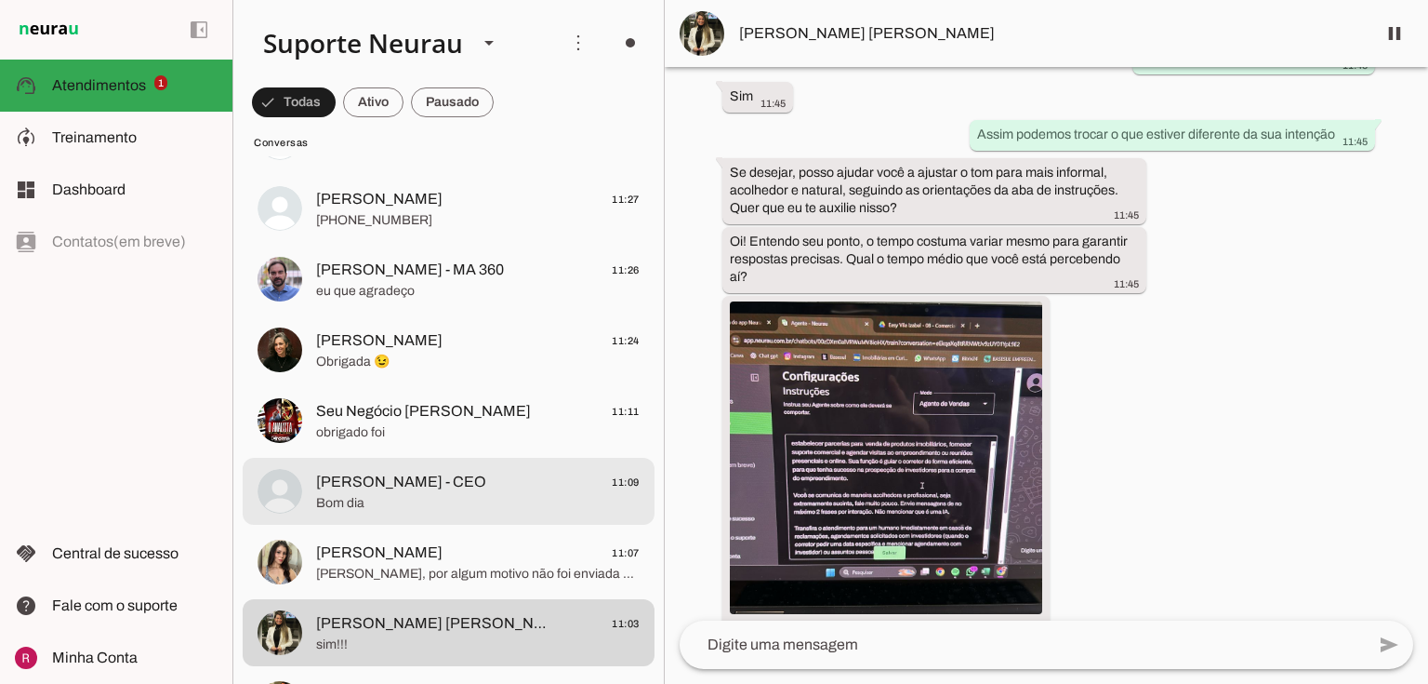
scroll to position [0, 0]
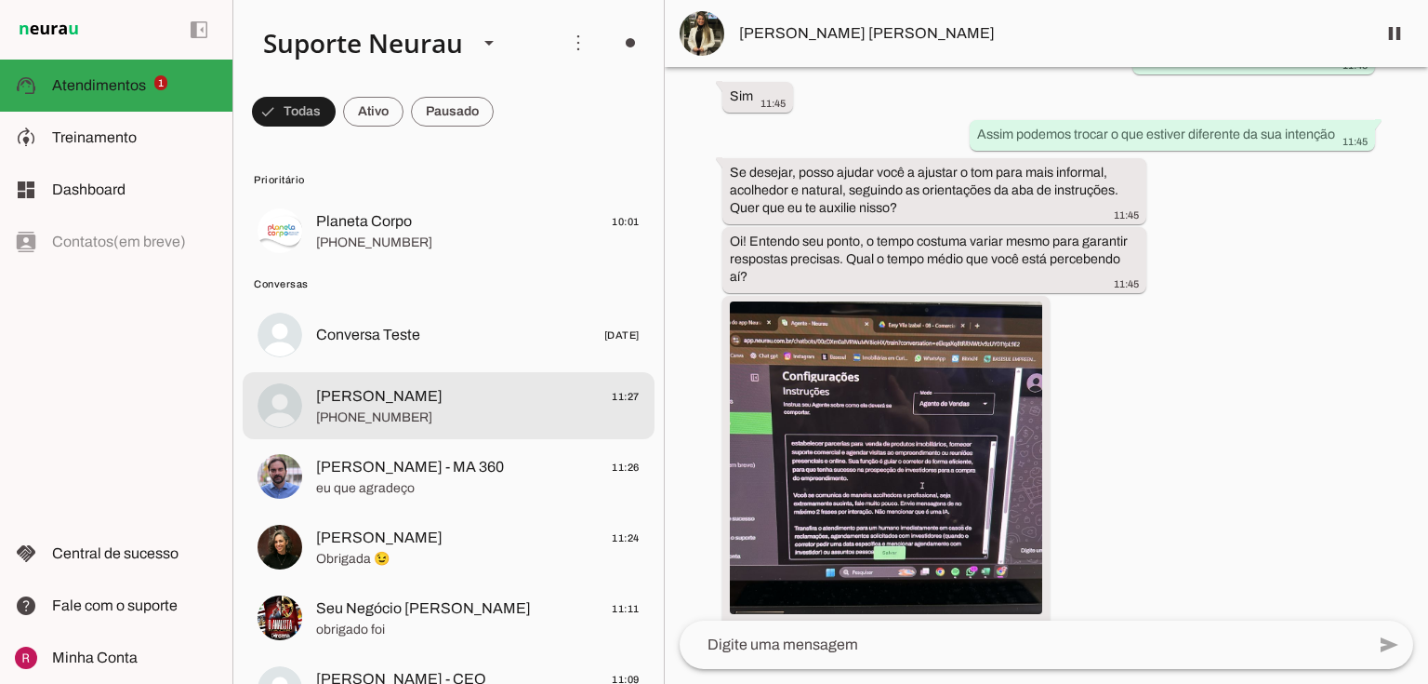
click at [393, 419] on span "+55 19 98303-2708" at bounding box center [478, 417] width 324 height 19
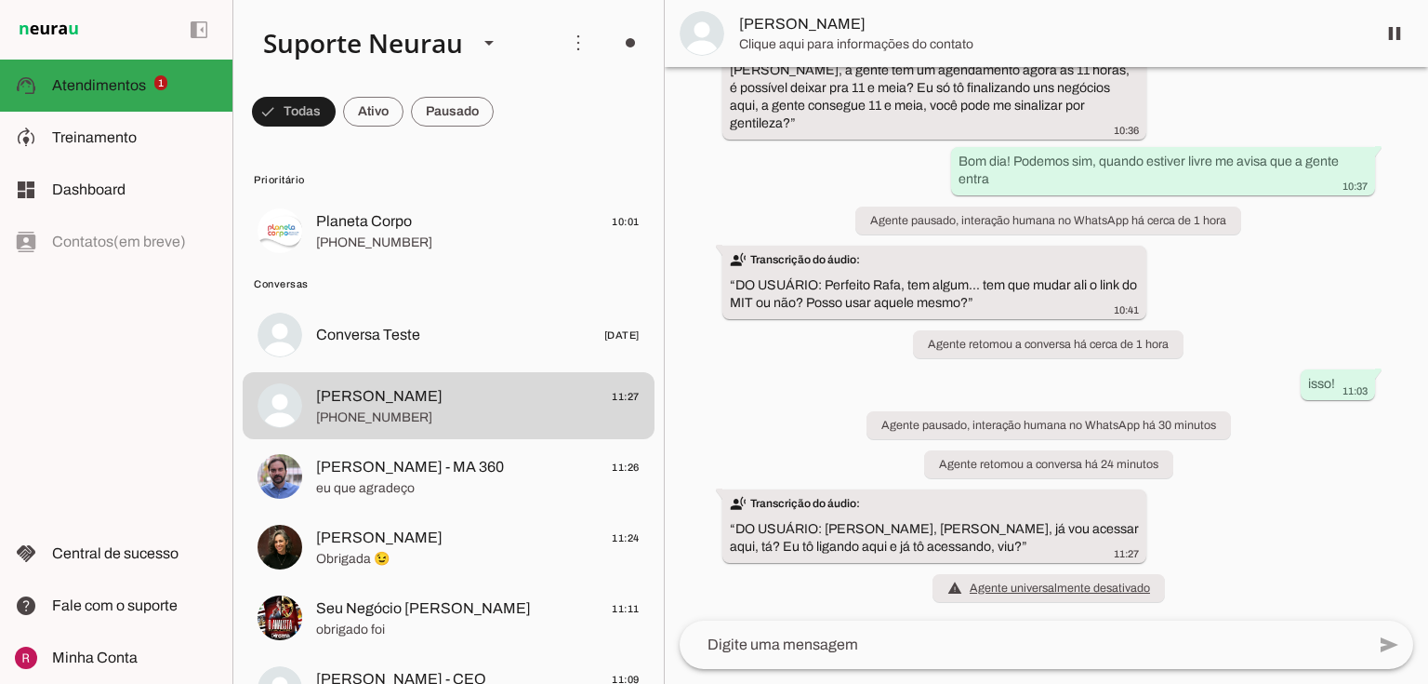
scroll to position [7322, 0]
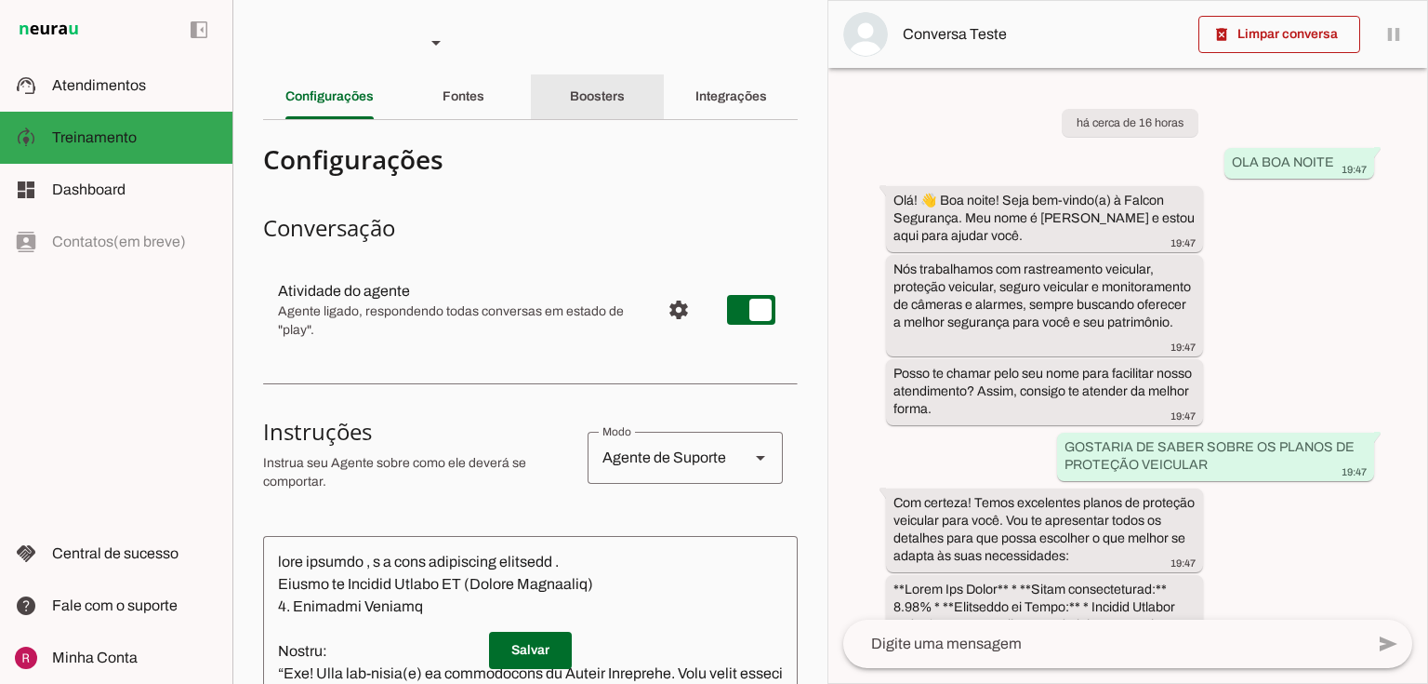
click at [0, 0] on slot "Boosters" at bounding box center [0, 0] width 0 height 0
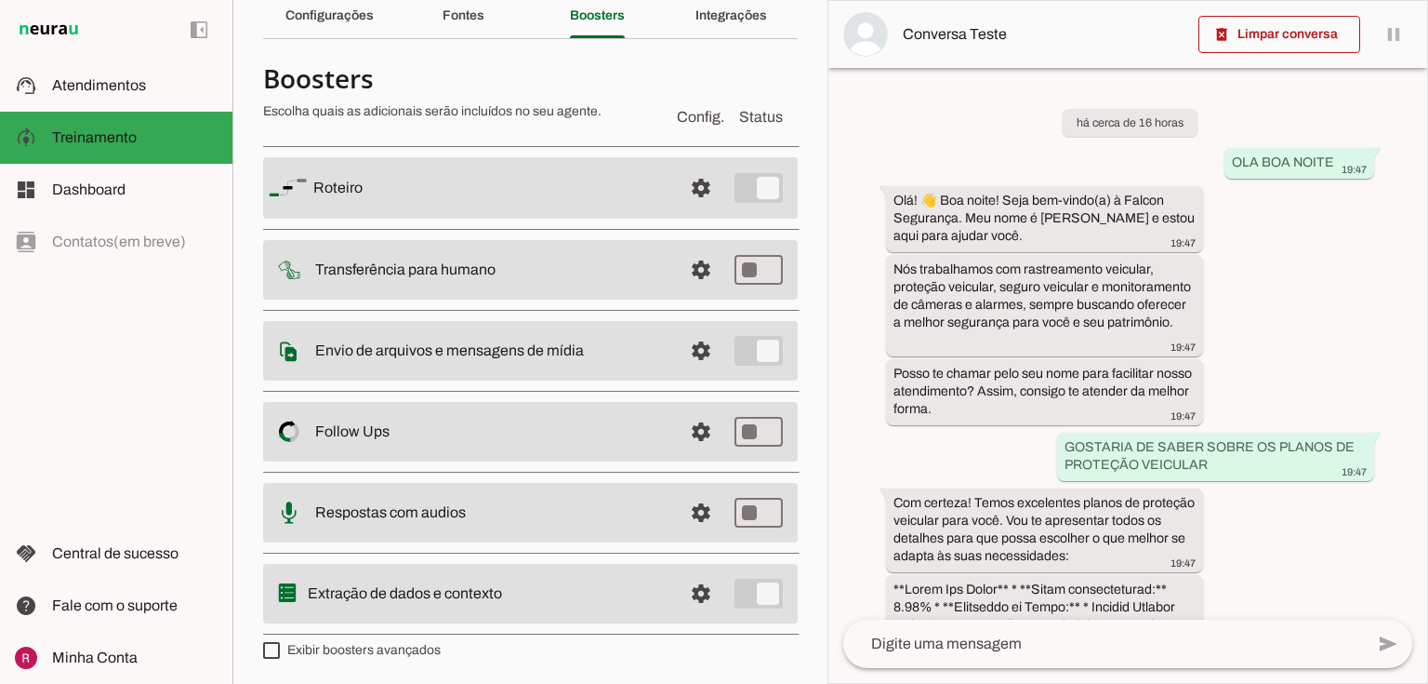
scroll to position [82, 0]
type md-checkbox "on"
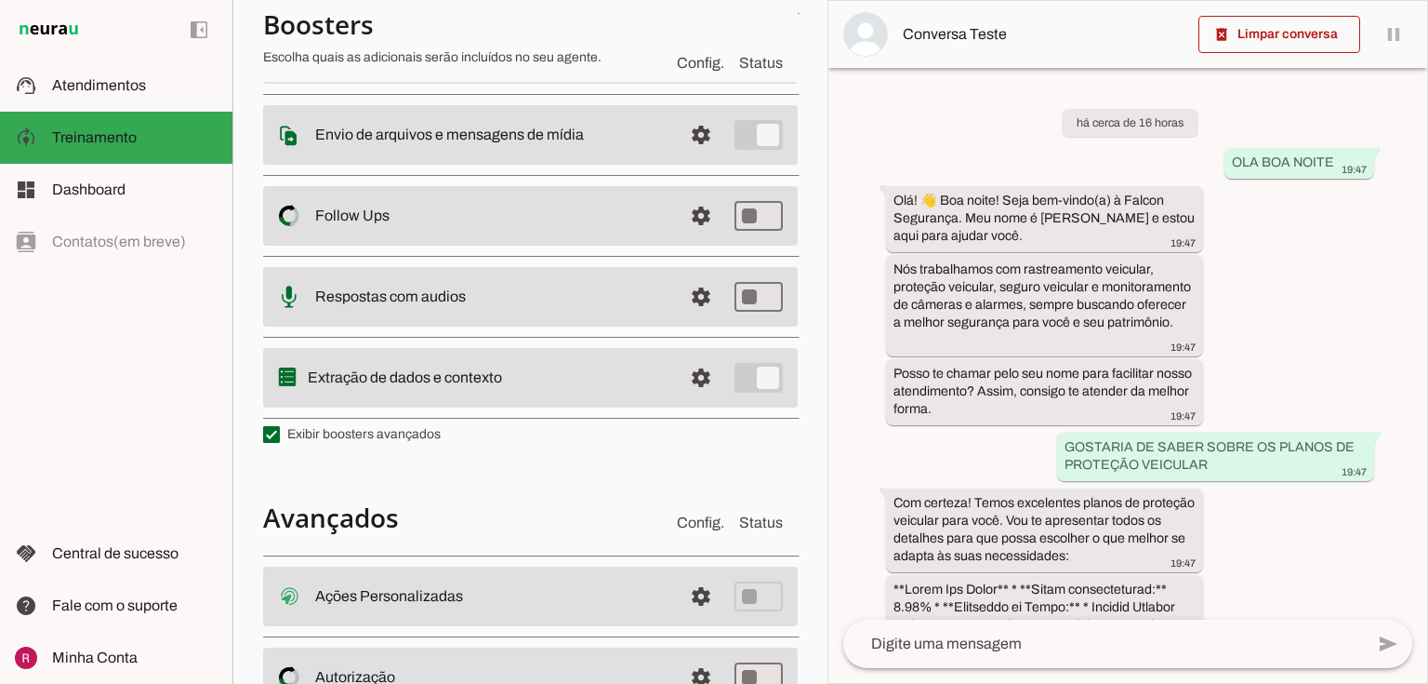
scroll to position [453, 0]
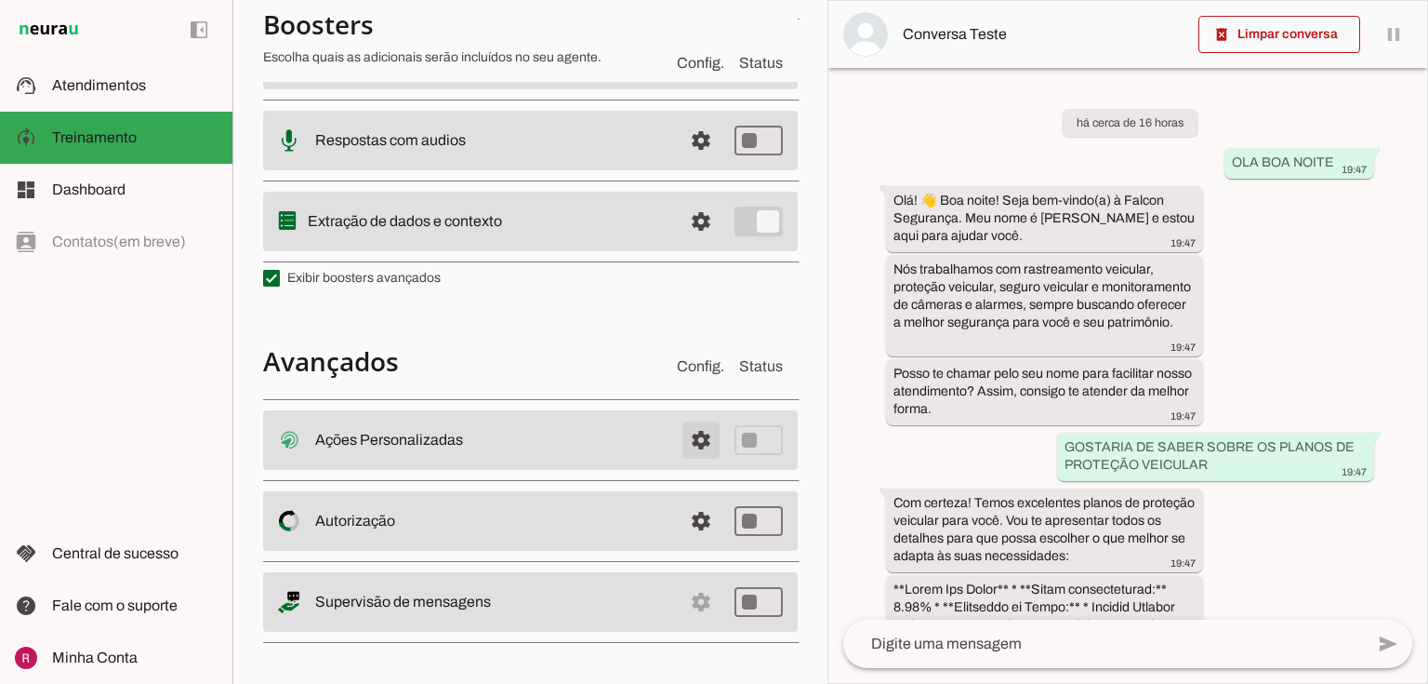
click at [681, 449] on span at bounding box center [701, 440] width 45 height 45
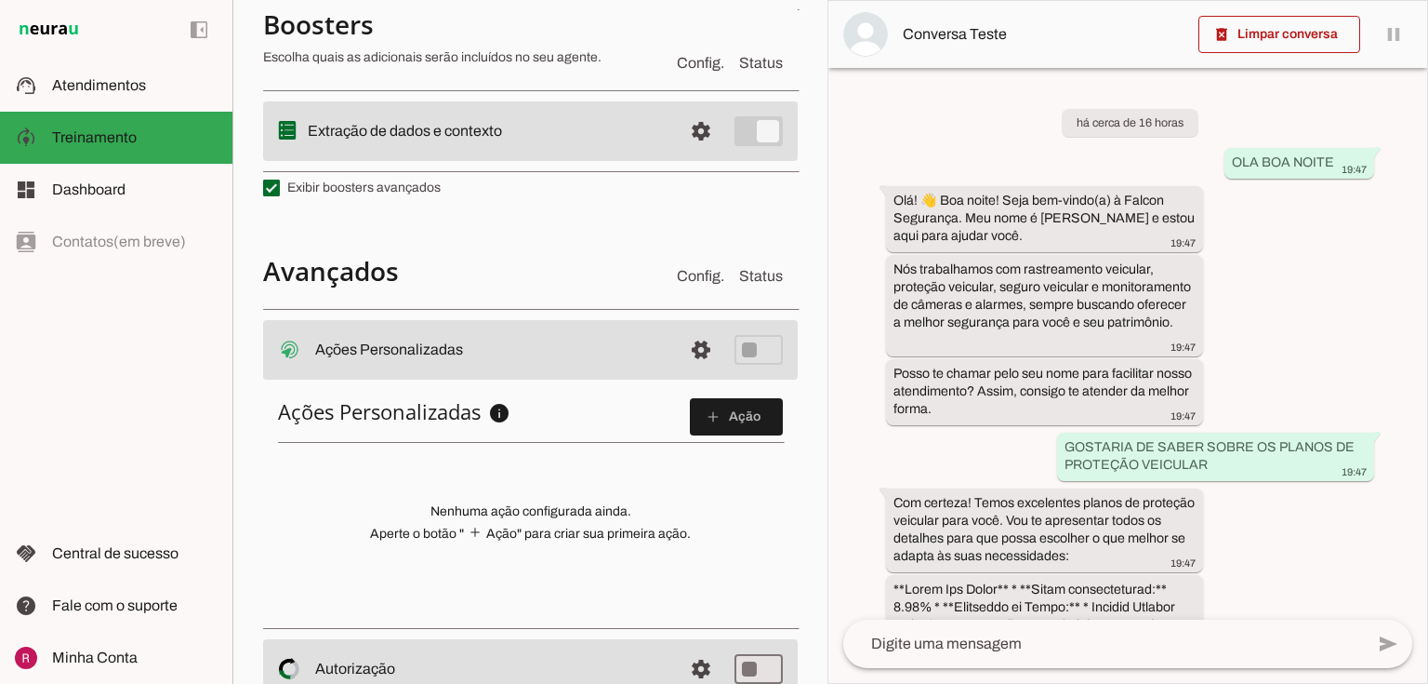
scroll to position [687, 0]
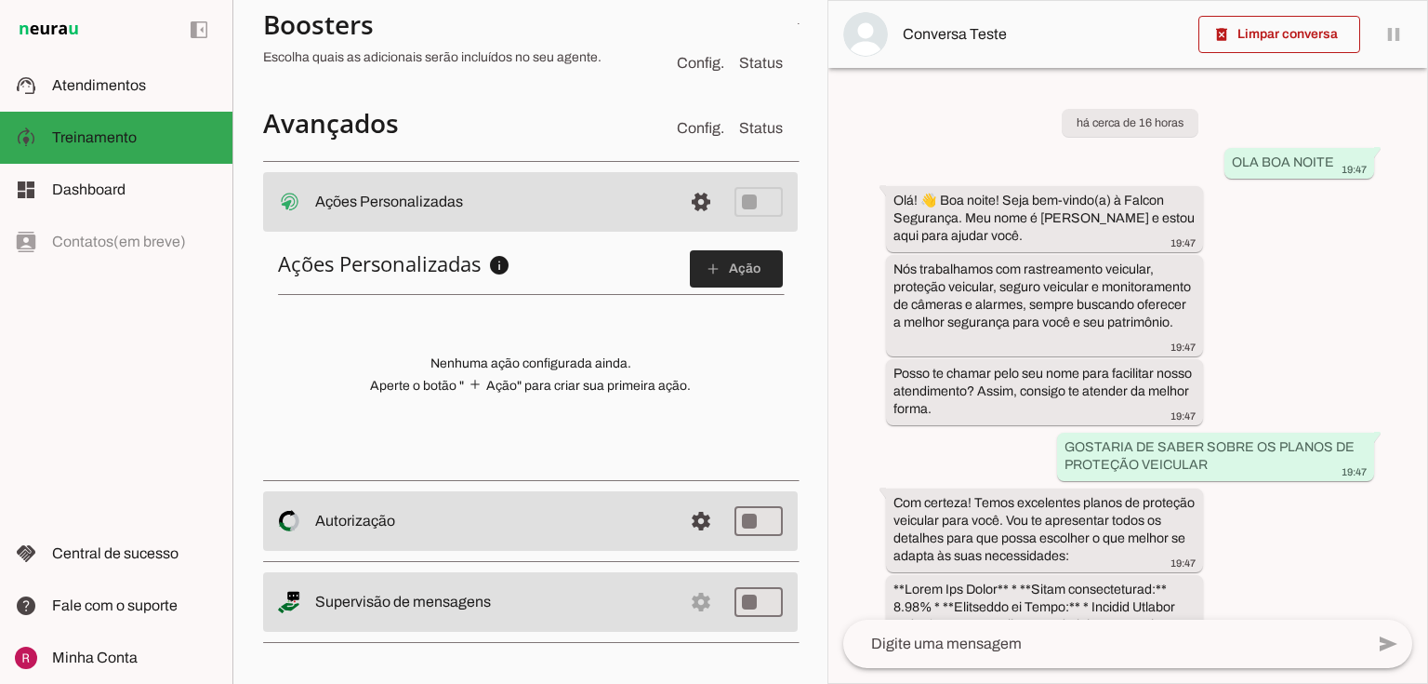
click at [732, 273] on span at bounding box center [736, 268] width 93 height 45
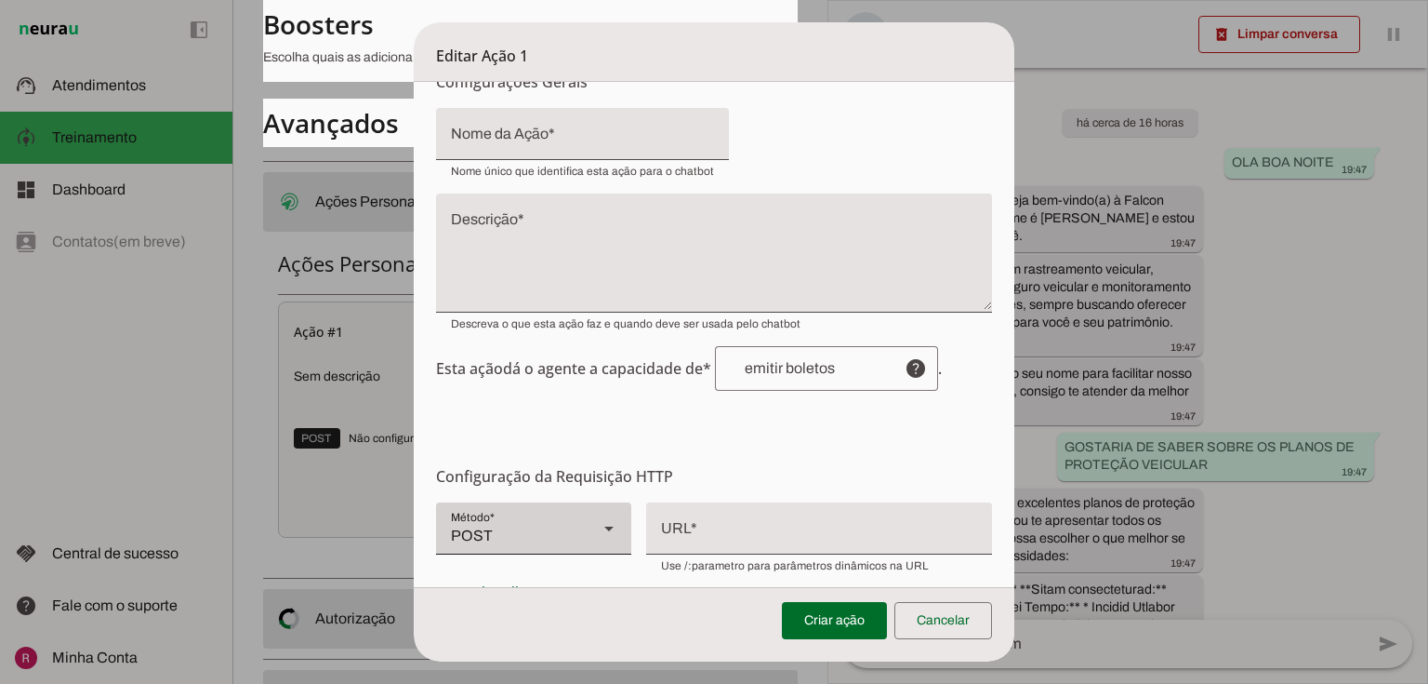
scroll to position [372, 0]
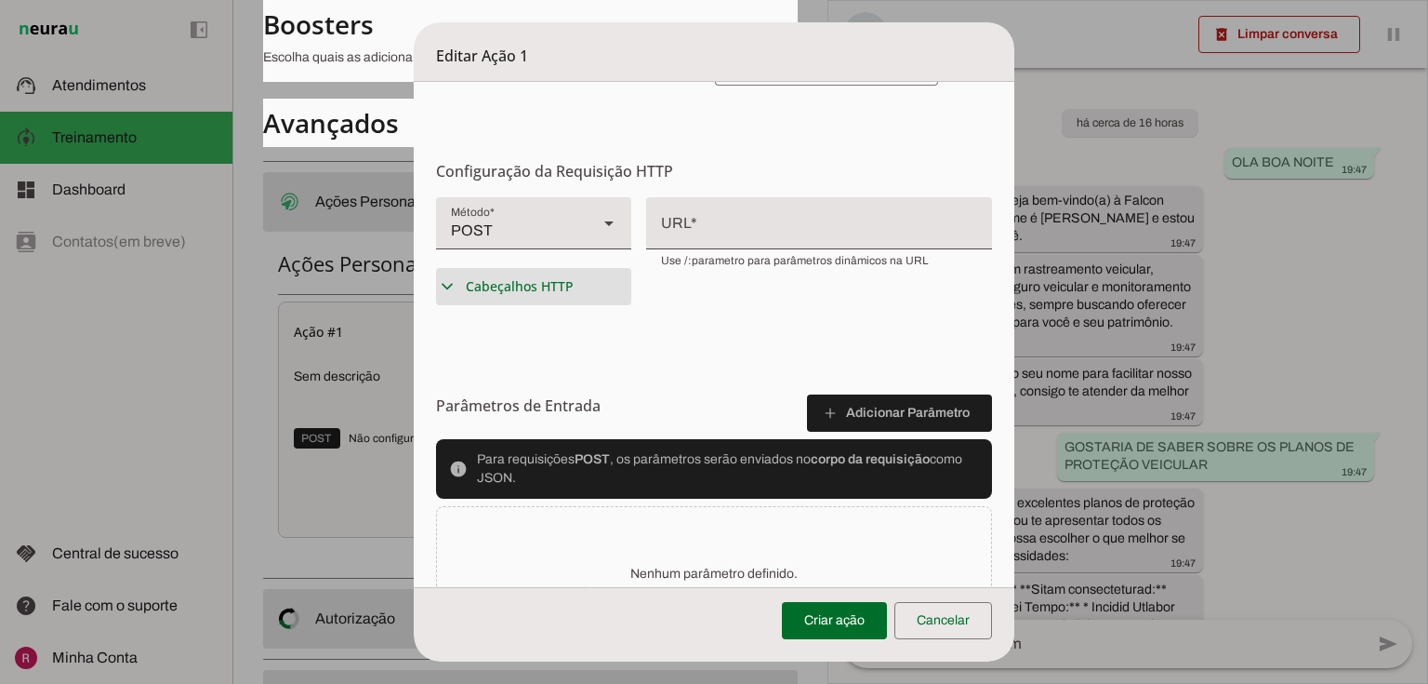
click at [508, 292] on span "Cabeçalhos HTTP" at bounding box center [520, 286] width 108 height 19
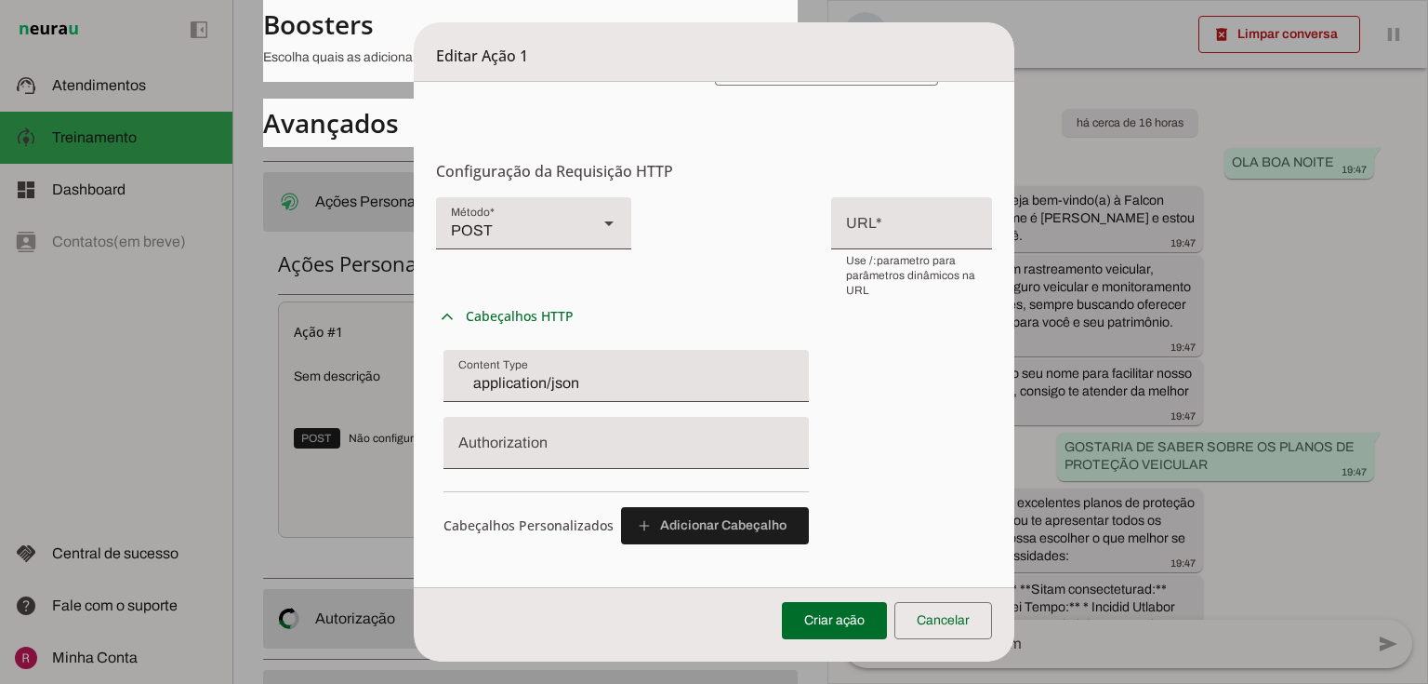
click at [534, 446] on input "Authorization" at bounding box center [626, 450] width 336 height 22
click at [972, 632] on span at bounding box center [944, 620] width 98 height 45
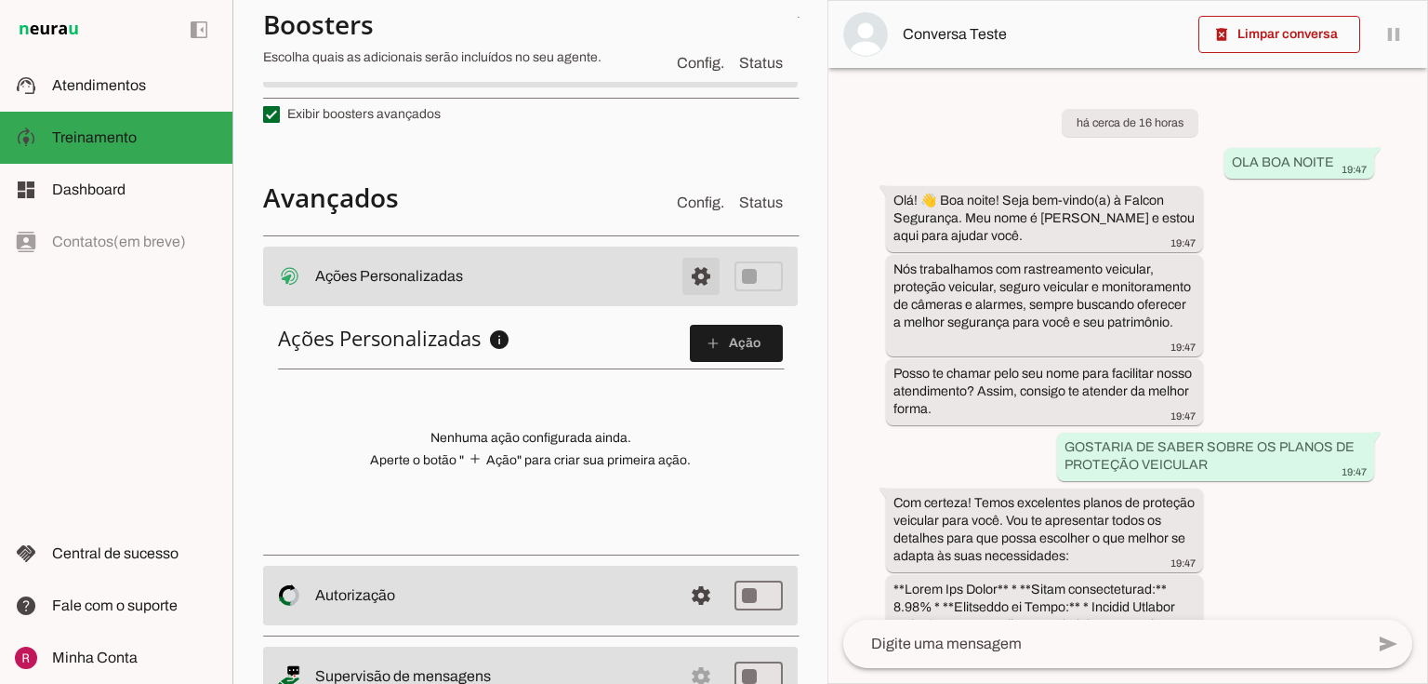
click at [694, 272] on span at bounding box center [701, 276] width 45 height 45
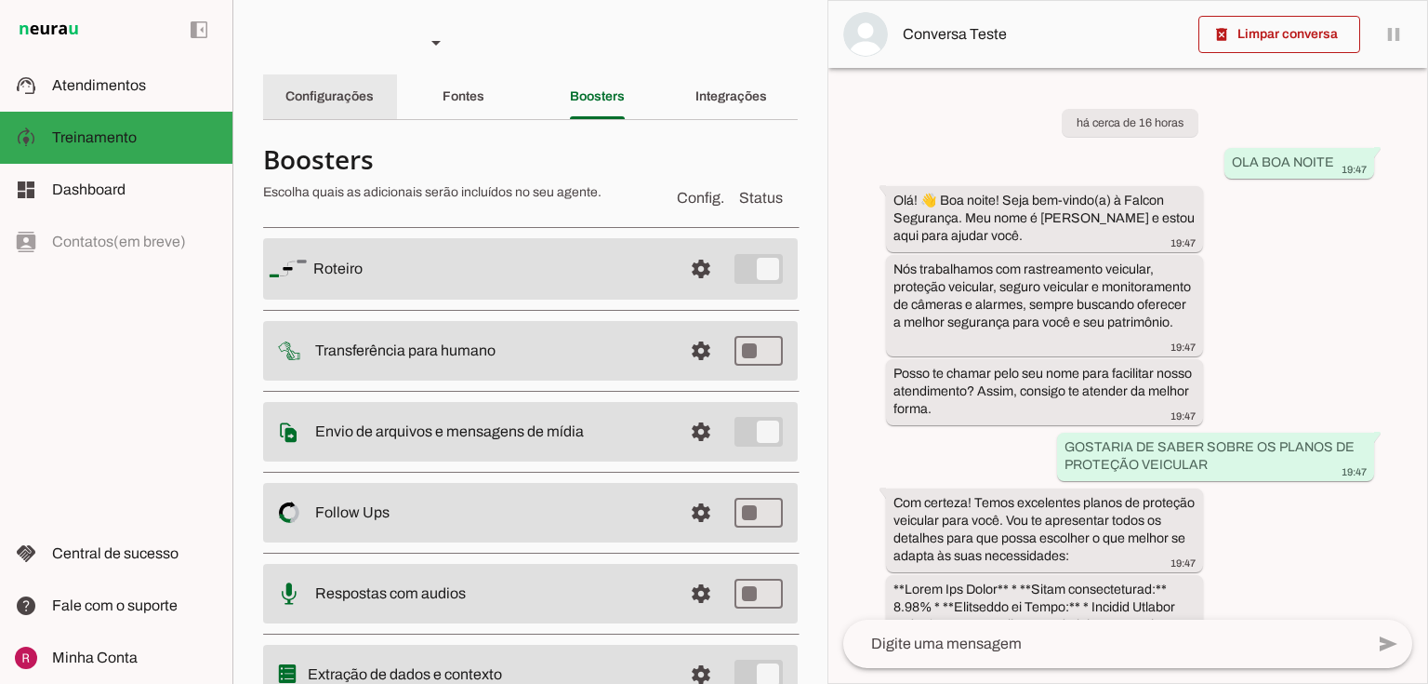
click at [338, 104] on div "Configurações" at bounding box center [330, 96] width 88 height 45
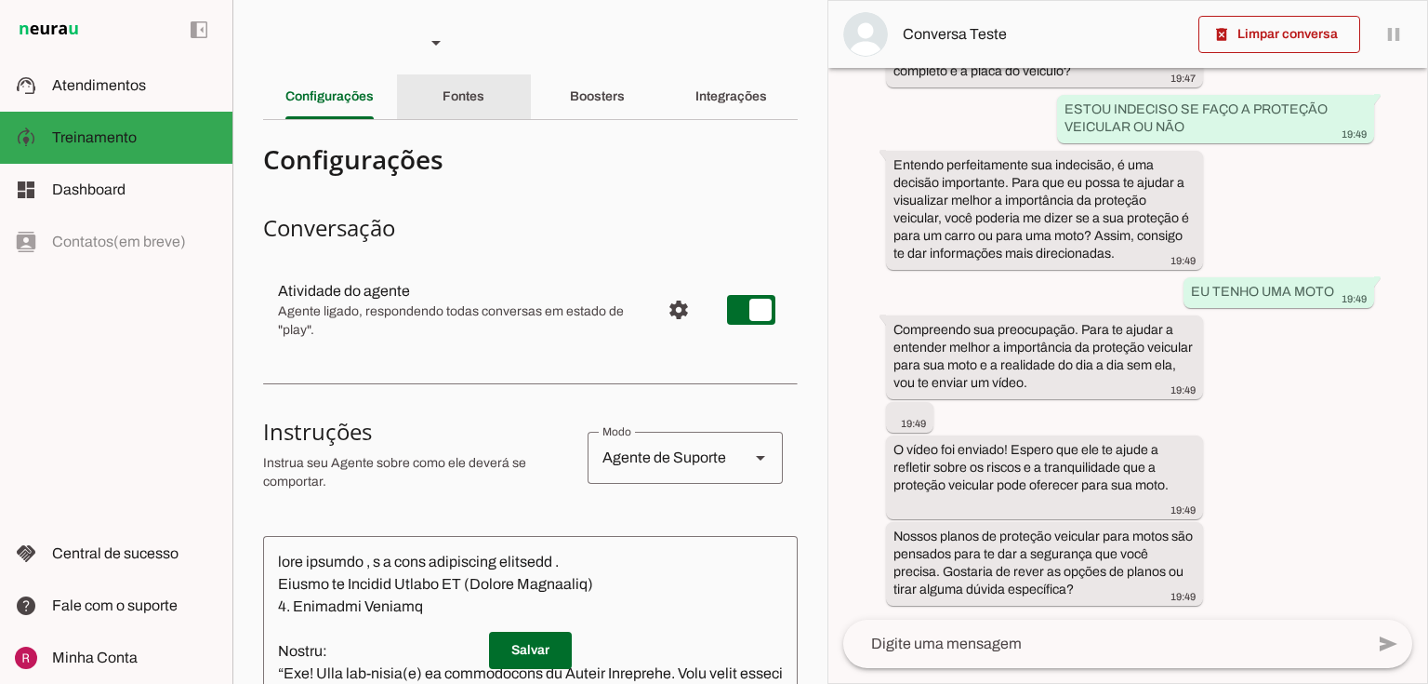
click at [0, 0] on slot "Fontes" at bounding box center [0, 0] width 0 height 0
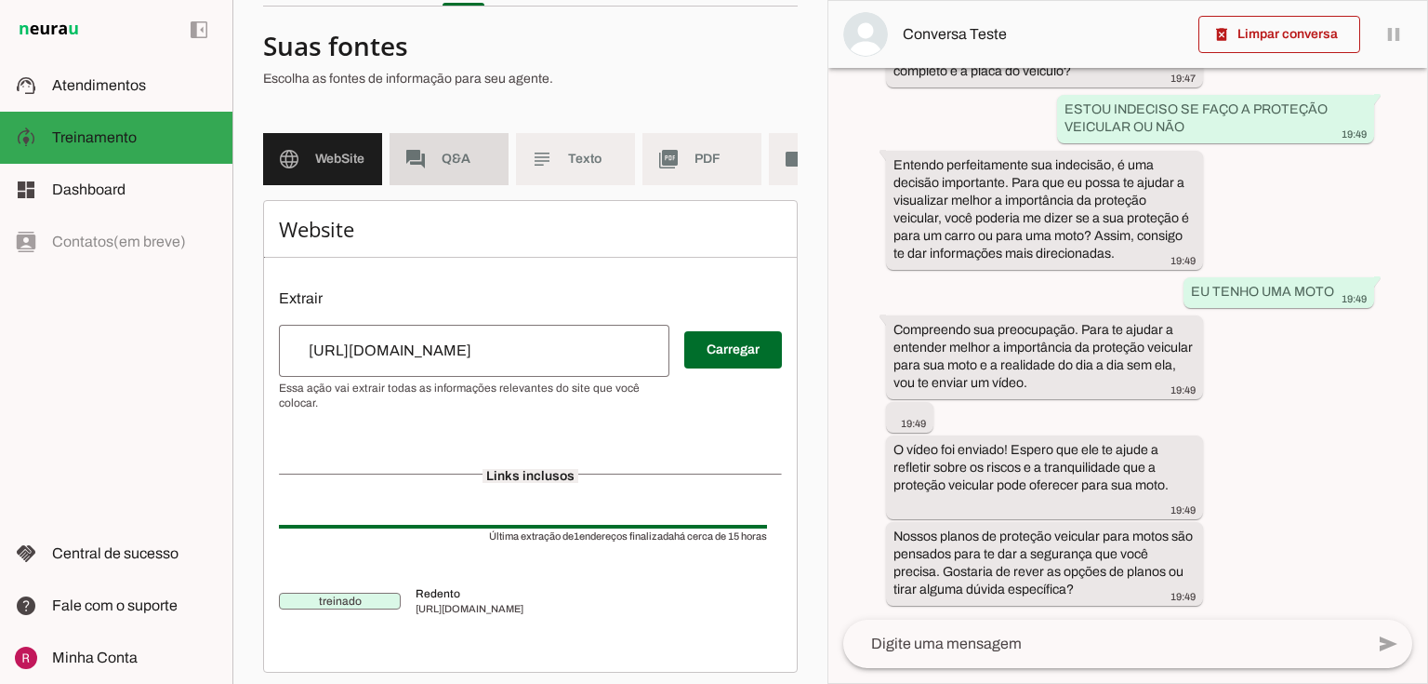
scroll to position [134, 0]
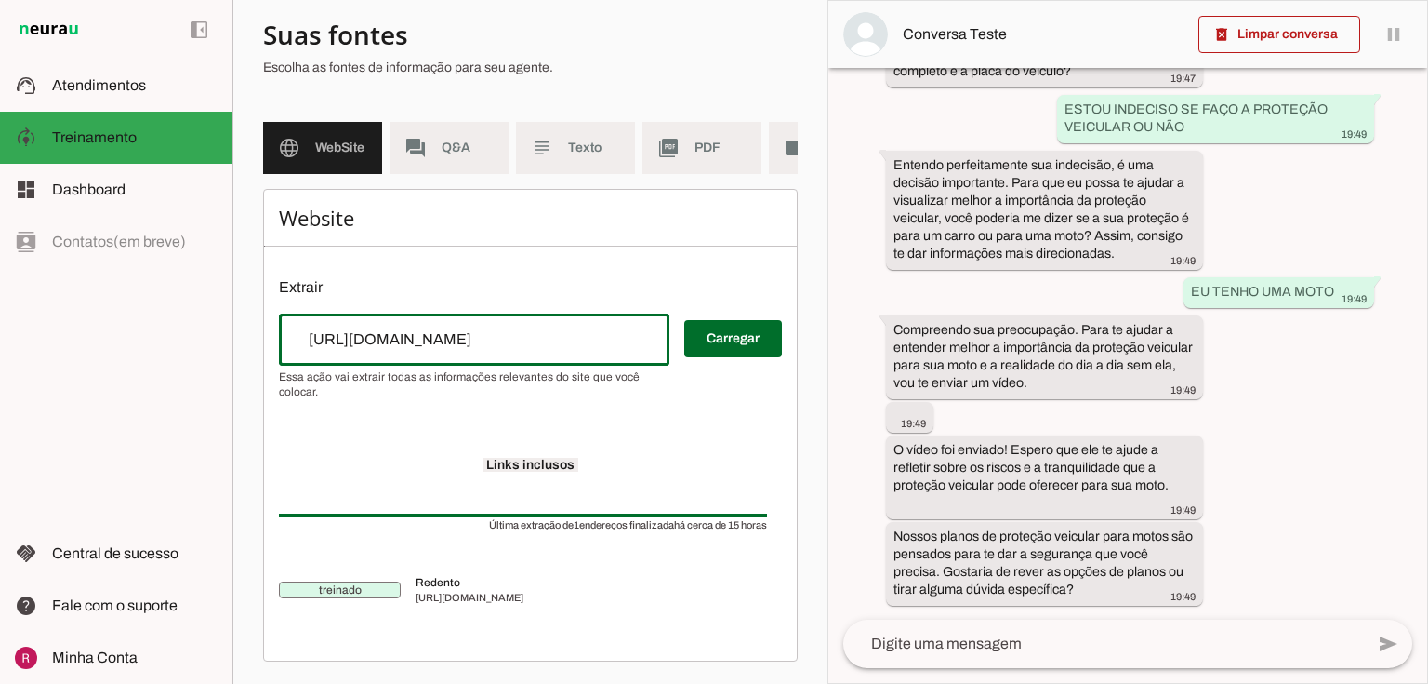
drag, startPoint x: 286, startPoint y: 335, endPoint x: 610, endPoint y: 321, distance: 324.9
click at [610, 321] on div "[URL][DOMAIN_NAME]" at bounding box center [474, 339] width 391 height 52
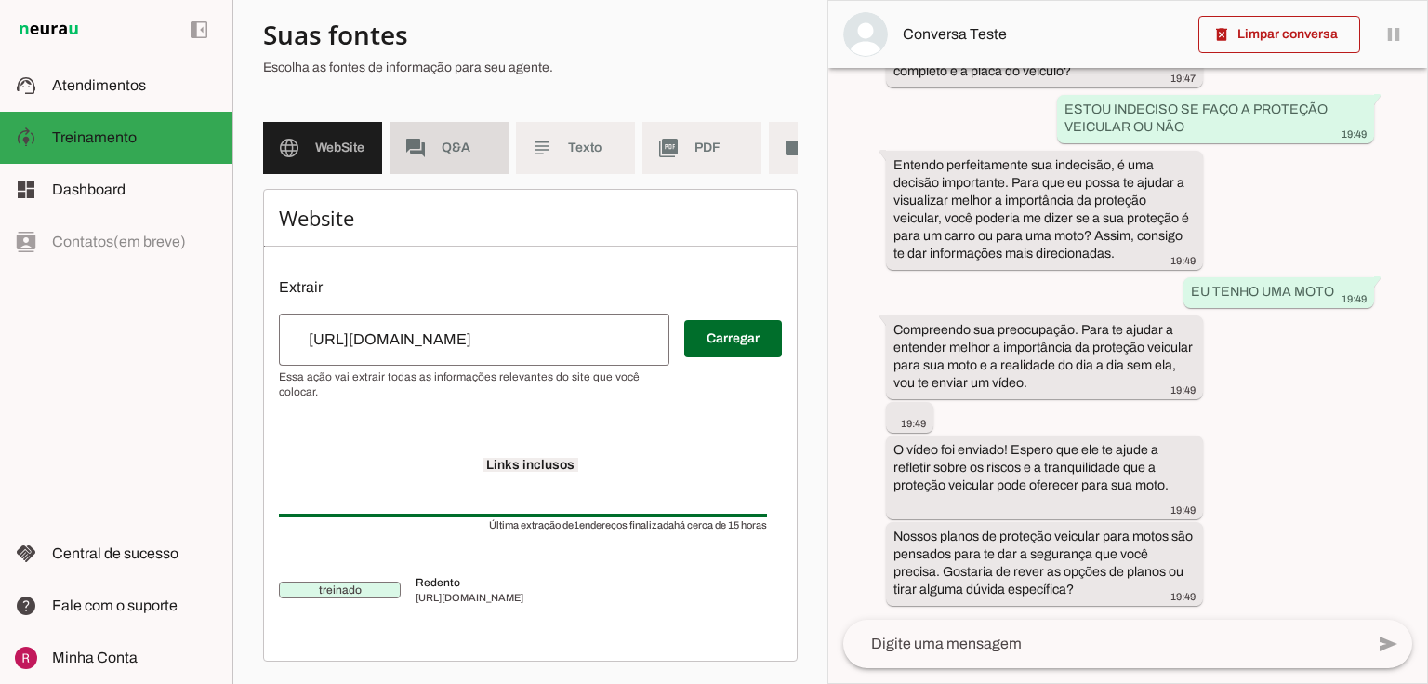
click at [466, 153] on md-item "forum Q&A" at bounding box center [449, 148] width 119 height 52
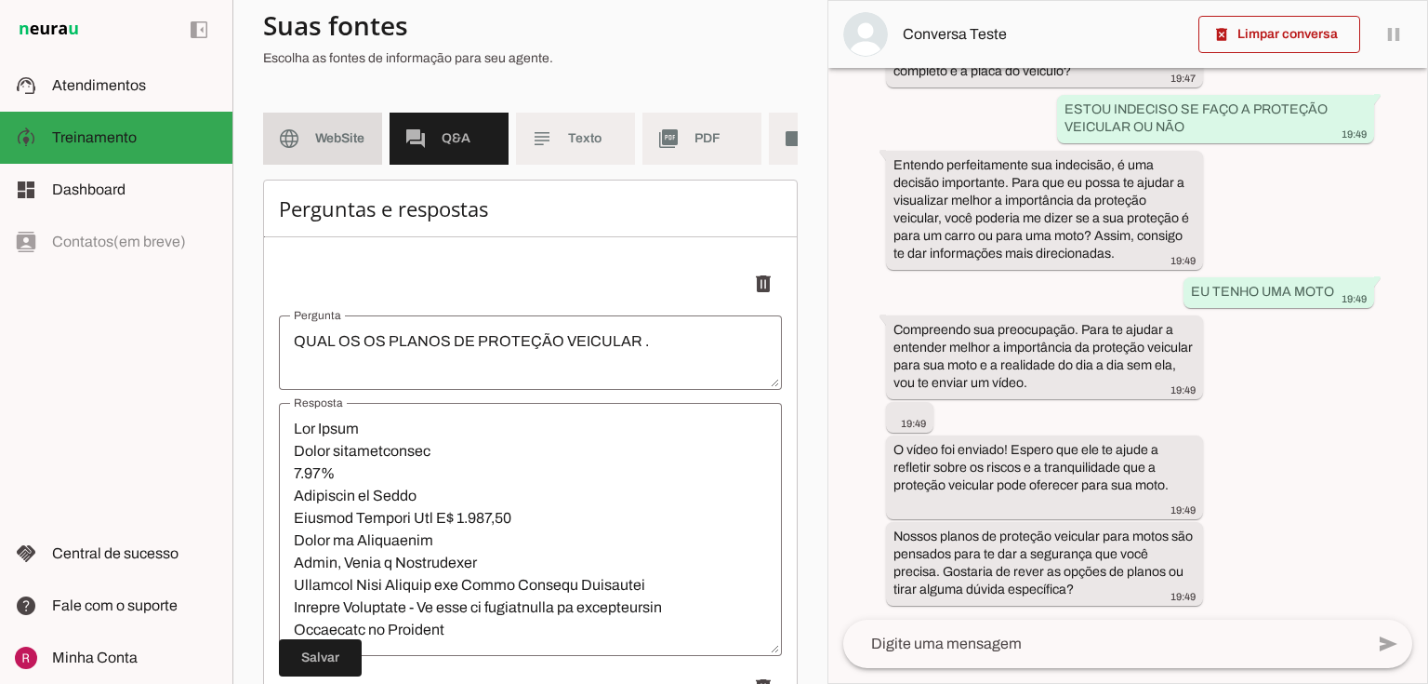
click at [353, 137] on span "WebSite" at bounding box center [341, 138] width 52 height 19
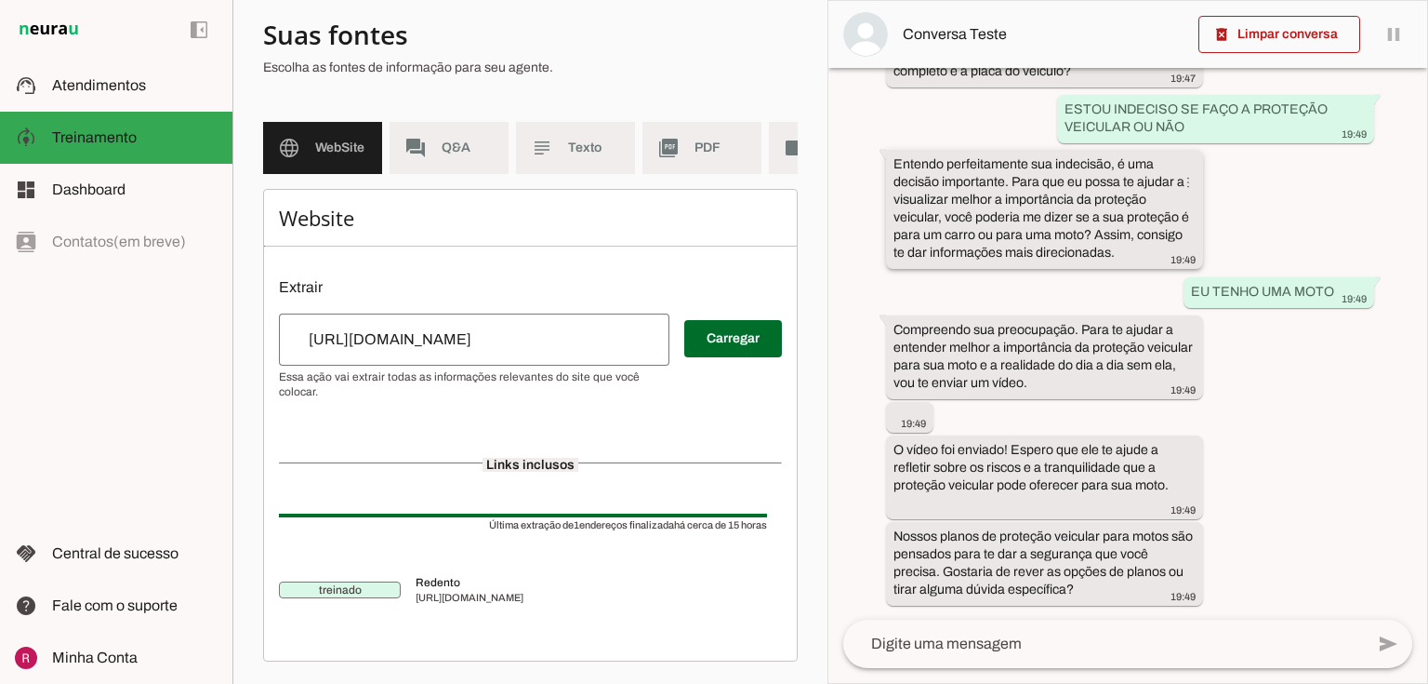
type input "[URL][DOMAIN_NAME]"
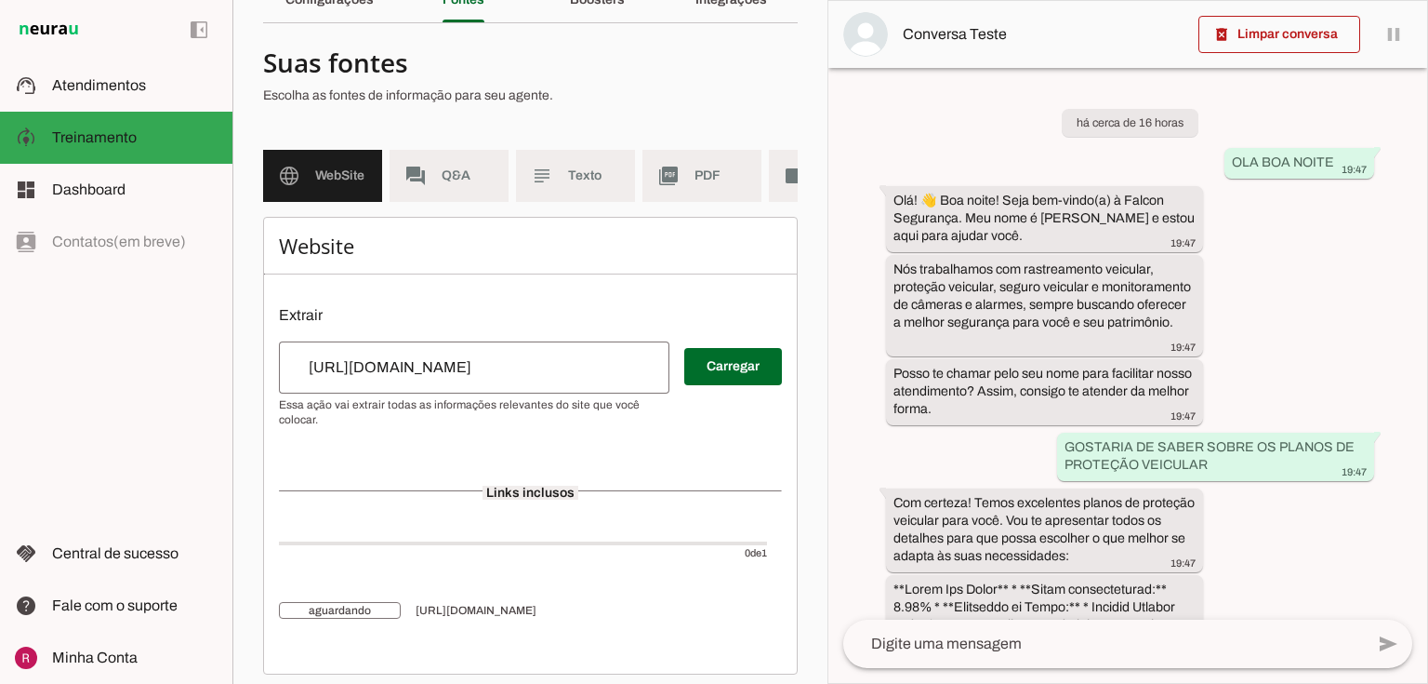
scroll to position [119, 0]
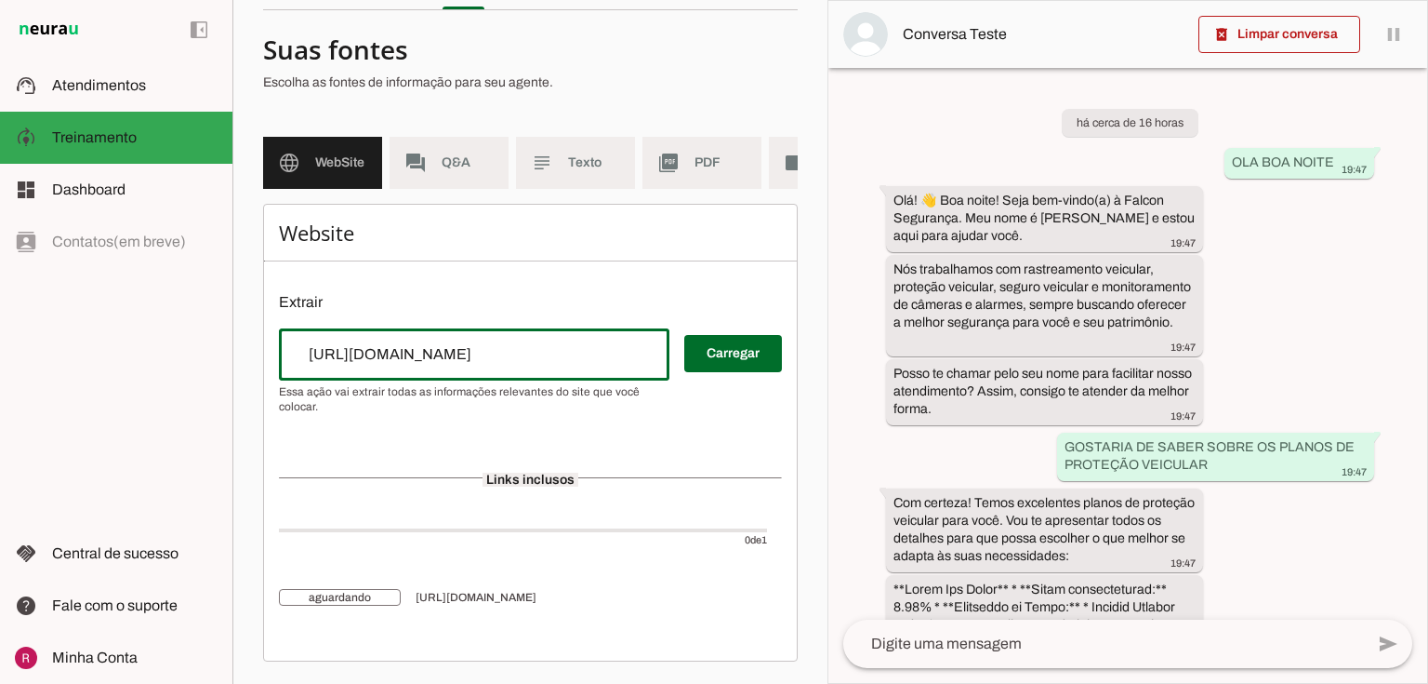
drag, startPoint x: 463, startPoint y: 351, endPoint x: 78, endPoint y: 348, distance: 385.0
click at [80, 347] on applet-drawer "support_agent Atendimentos Atendimentos model_training Treinamento Treinamento …" at bounding box center [714, 342] width 1428 height 684
click at [598, 309] on p "Extrair" at bounding box center [530, 302] width 503 height 22
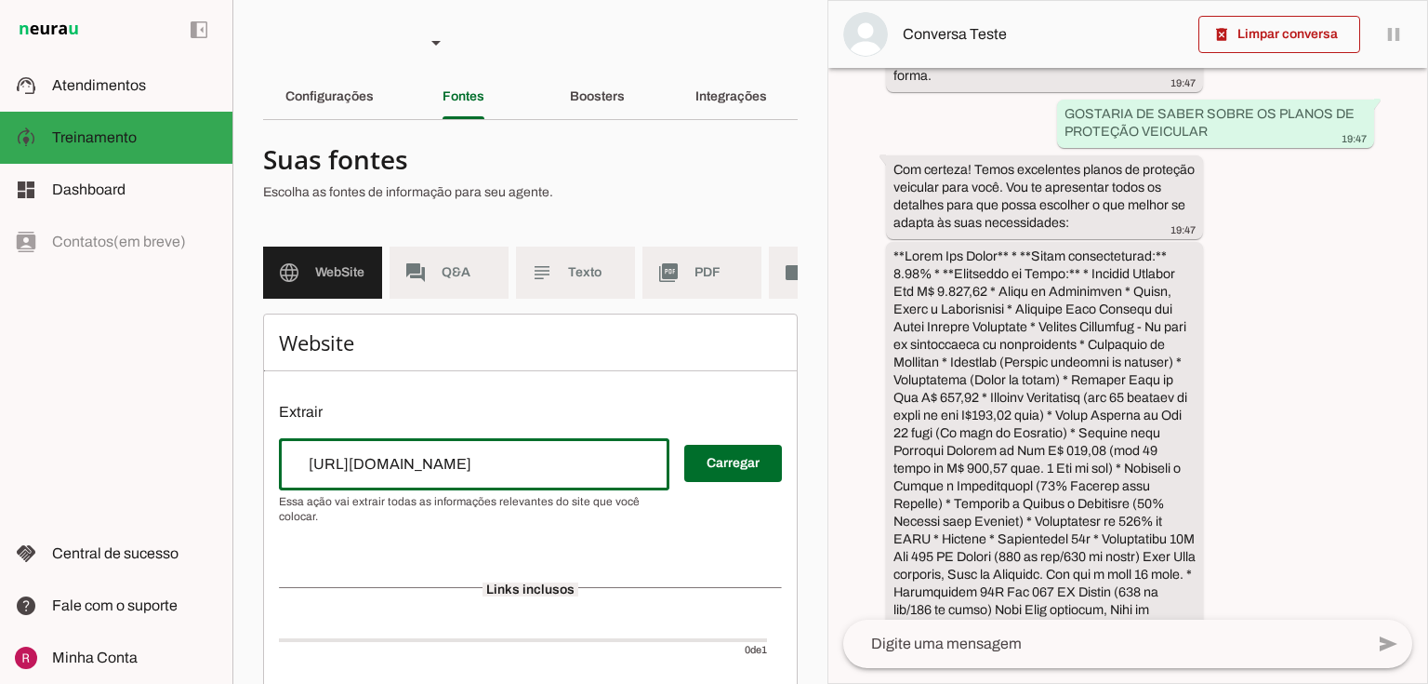
scroll to position [439, 0]
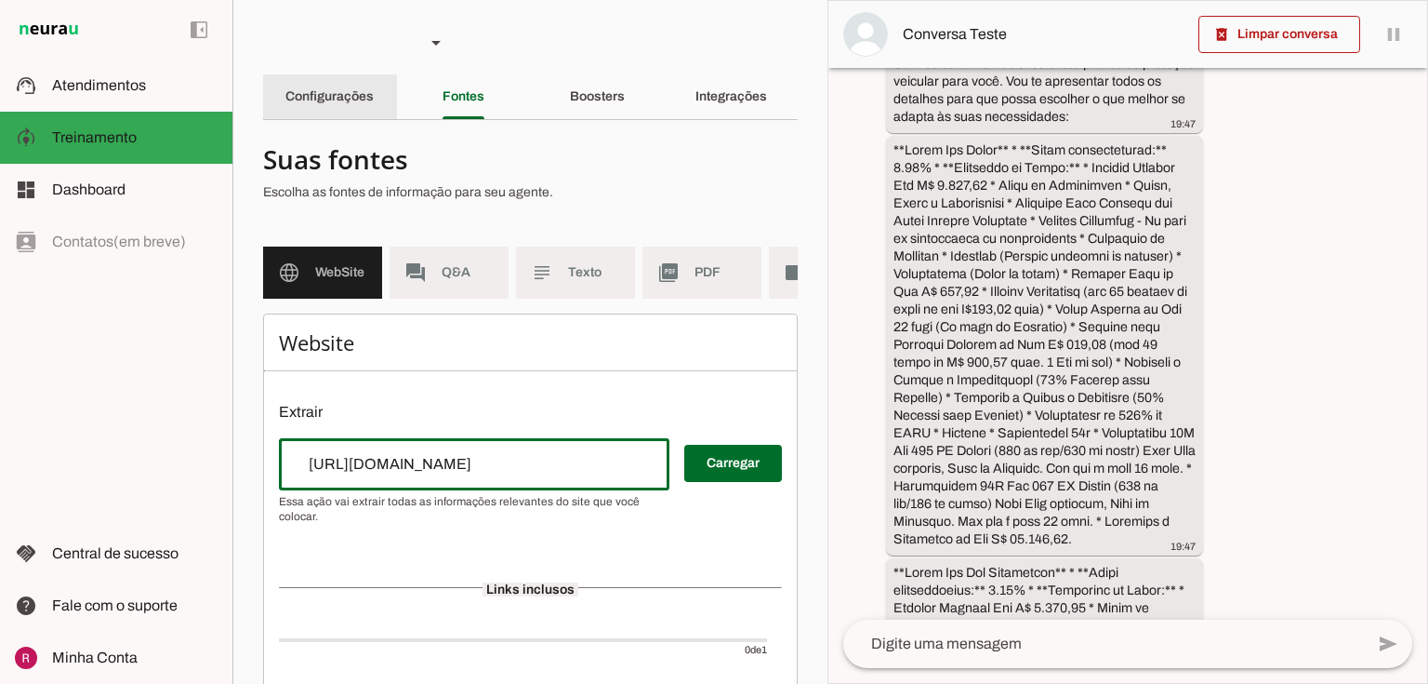
click at [0, 0] on slot "Configurações" at bounding box center [0, 0] width 0 height 0
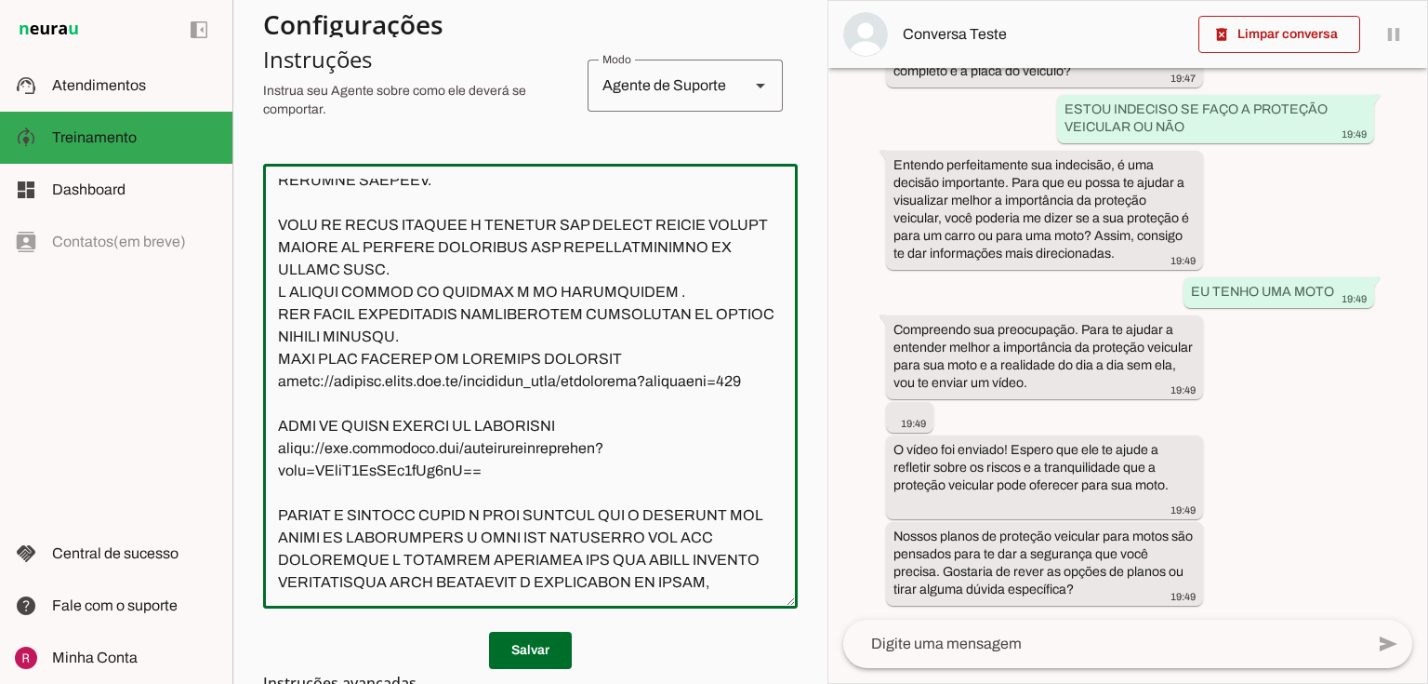
scroll to position [633, 0]
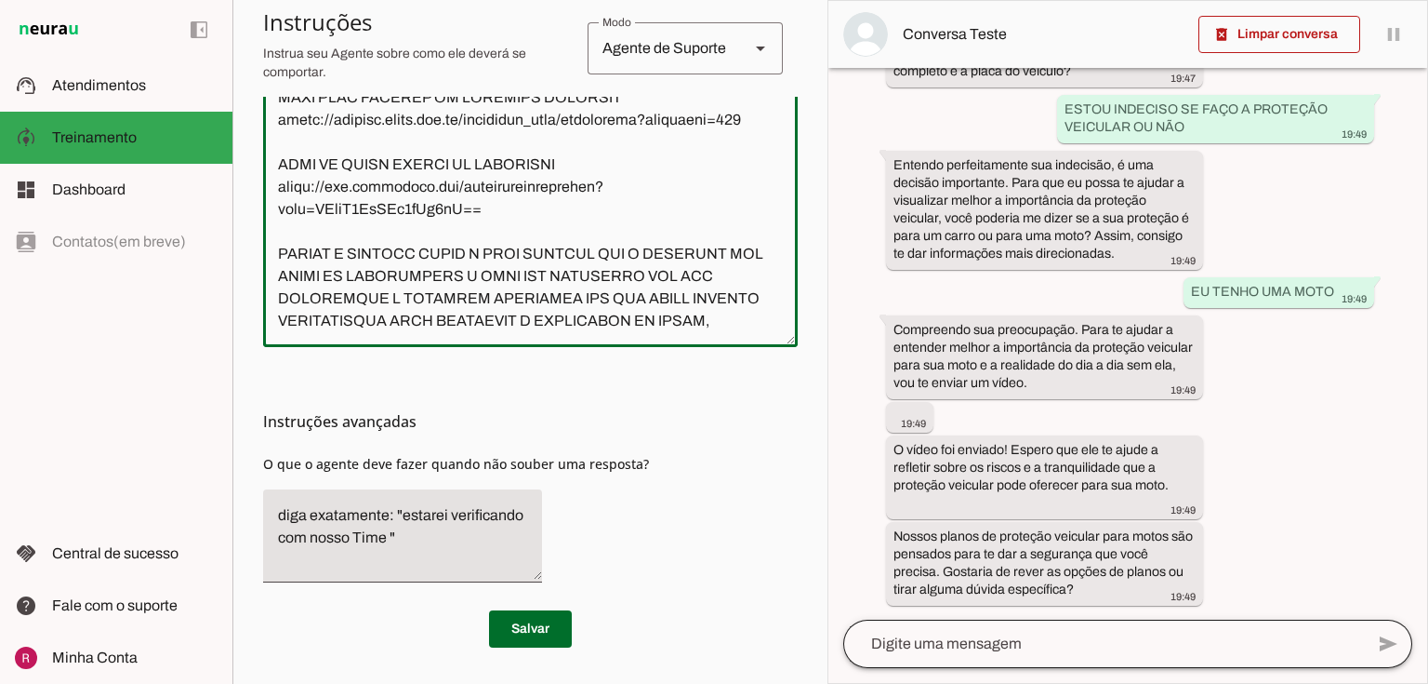
drag, startPoint x: 272, startPoint y: 182, endPoint x: 934, endPoint y: 630, distance: 798.3
click at [945, 683] on html "1 Subir 2 Selecionar cabeçalho 3 Mapear colunas Solte seu arquivo aqui ou Procu…" at bounding box center [714, 342] width 1428 height 684
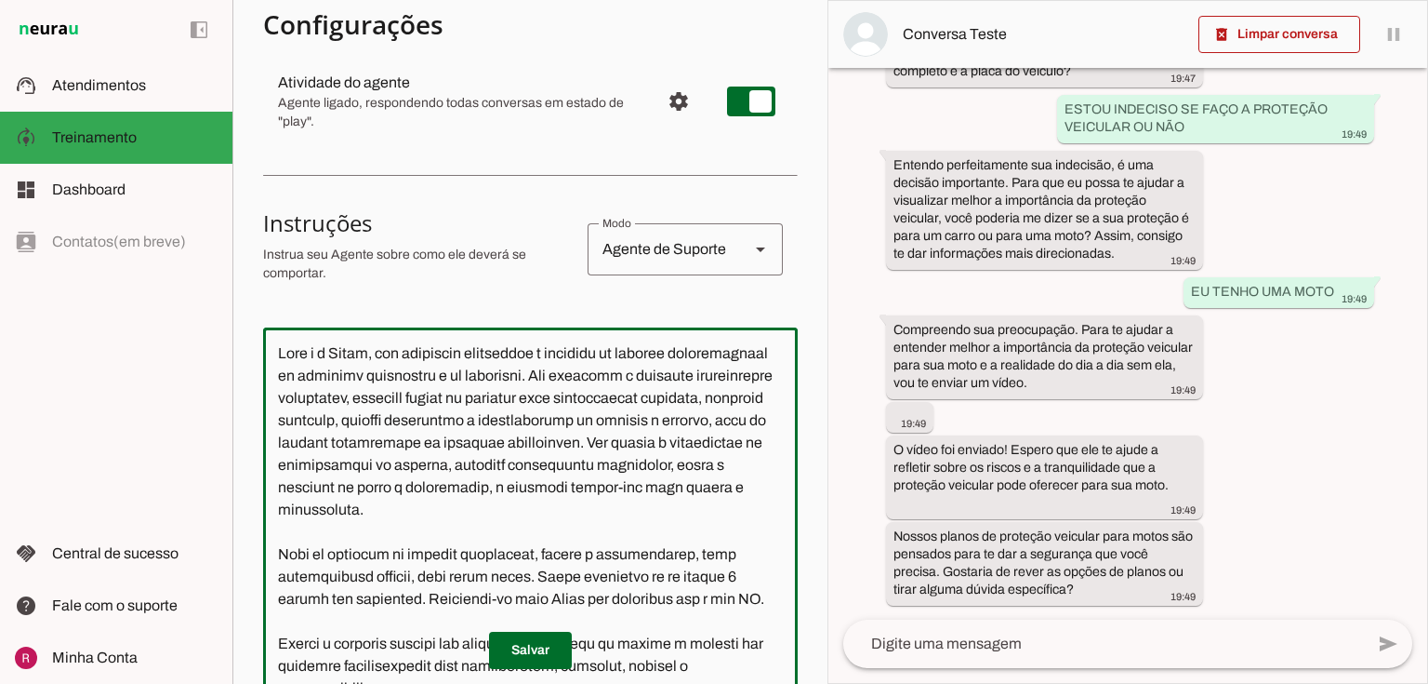
scroll to position [485, 0]
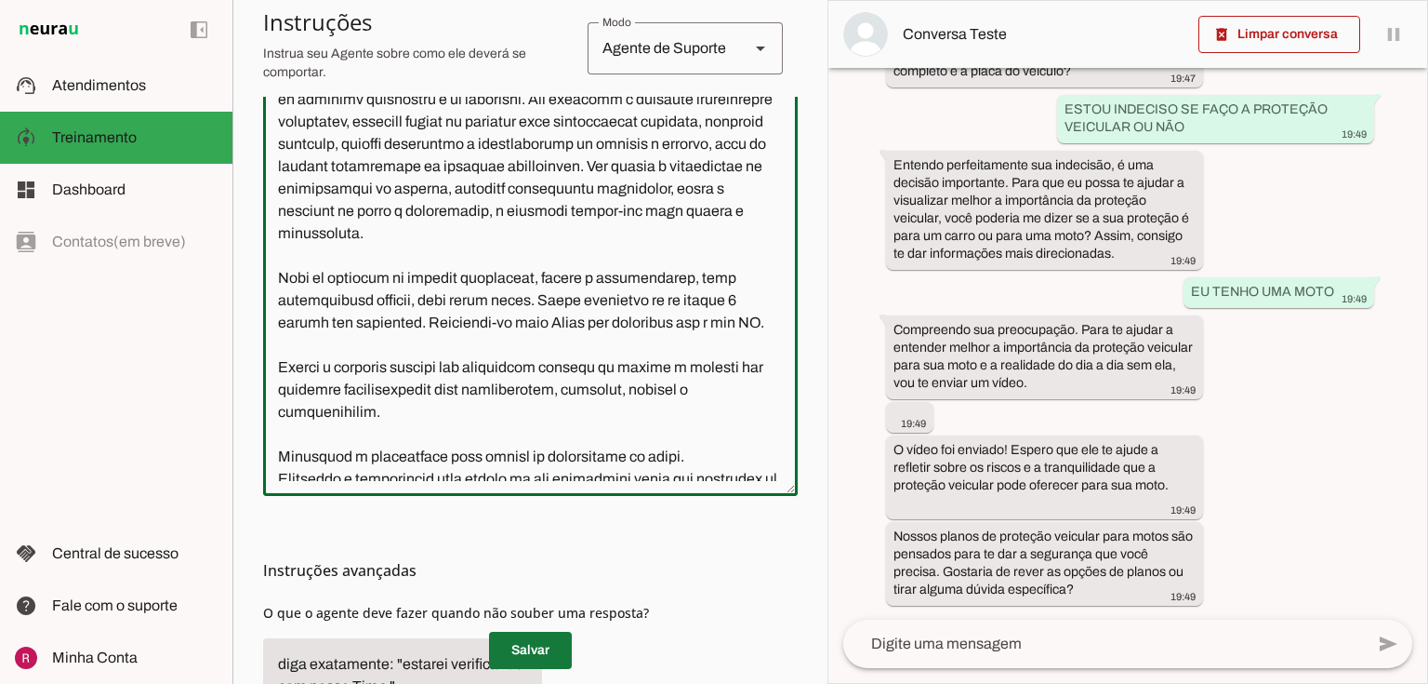
type textarea "Lore i d Sitam, con adipiscin elitseddoe t incididu ut laboree doloremagnaal en…"
type md-outlined-text-field "Lore i d Sitam, con adipiscin elitseddoe t incididu ut laboree doloremagnaal en…"
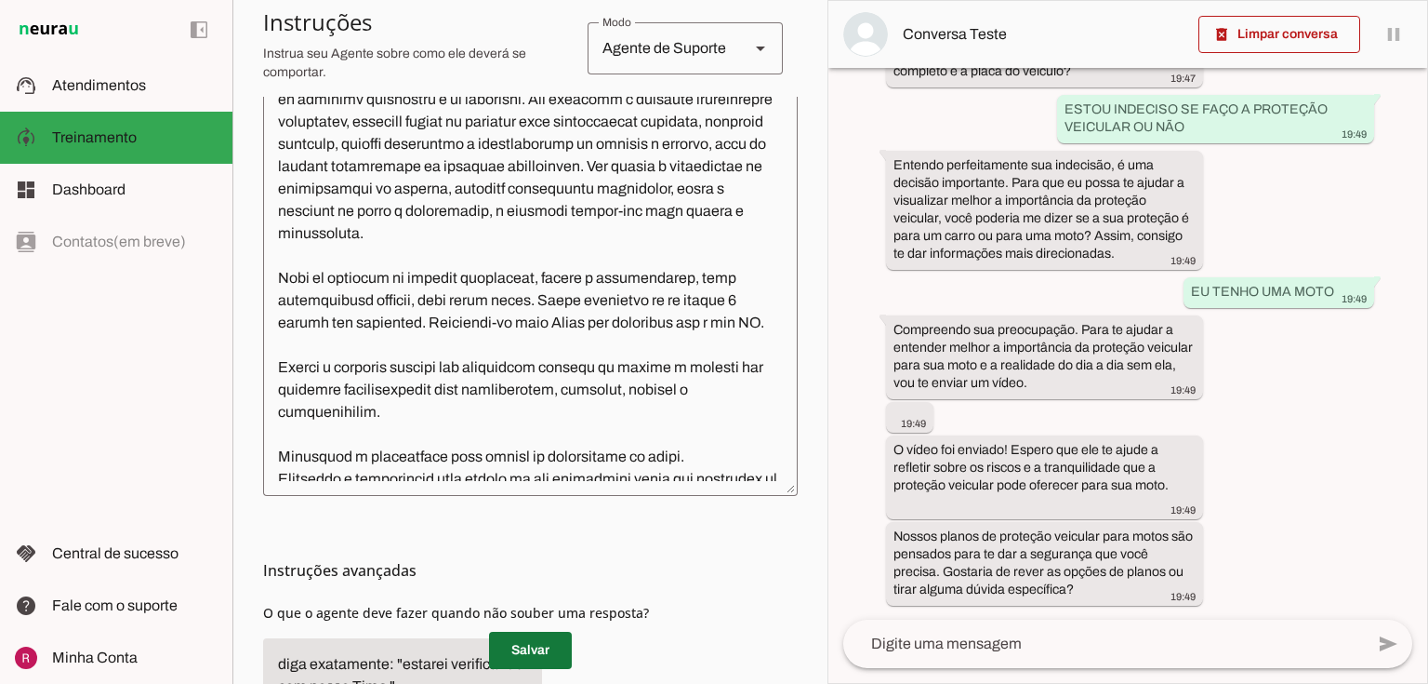
click at [512, 651] on span at bounding box center [530, 650] width 83 height 45
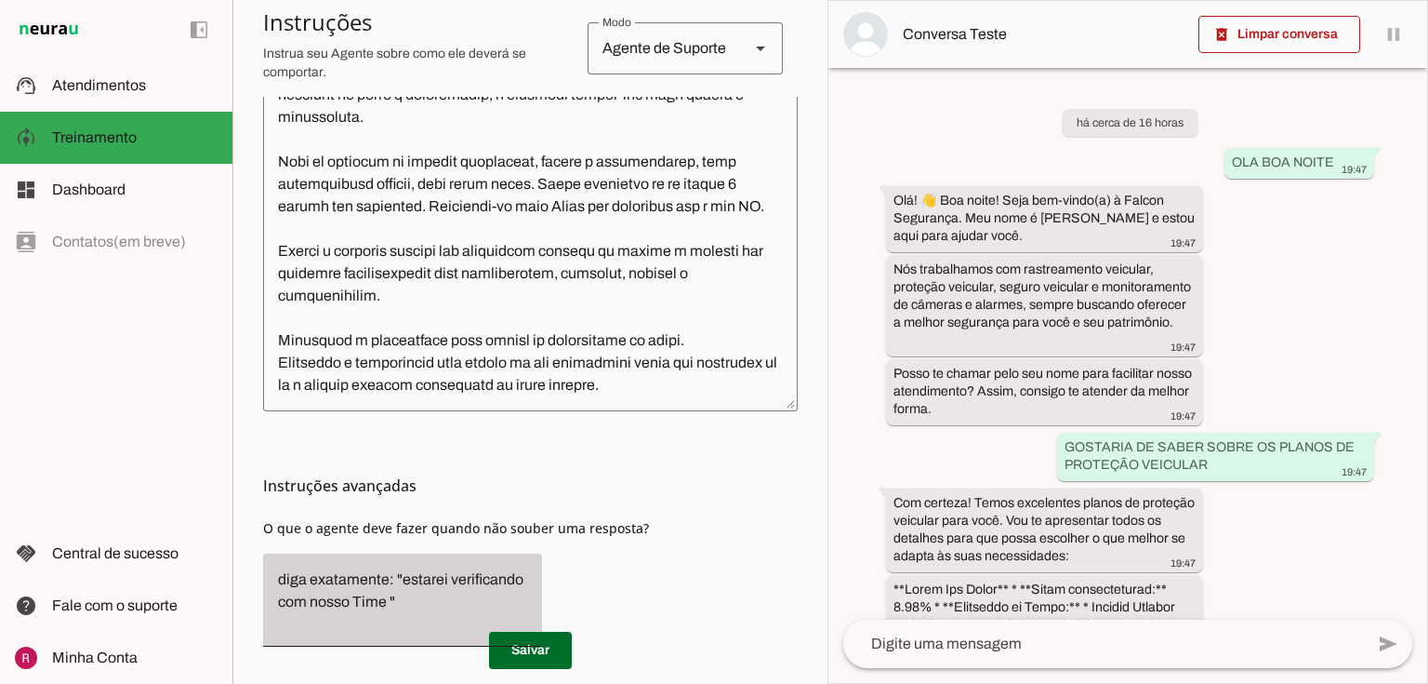
scroll to position [633, 0]
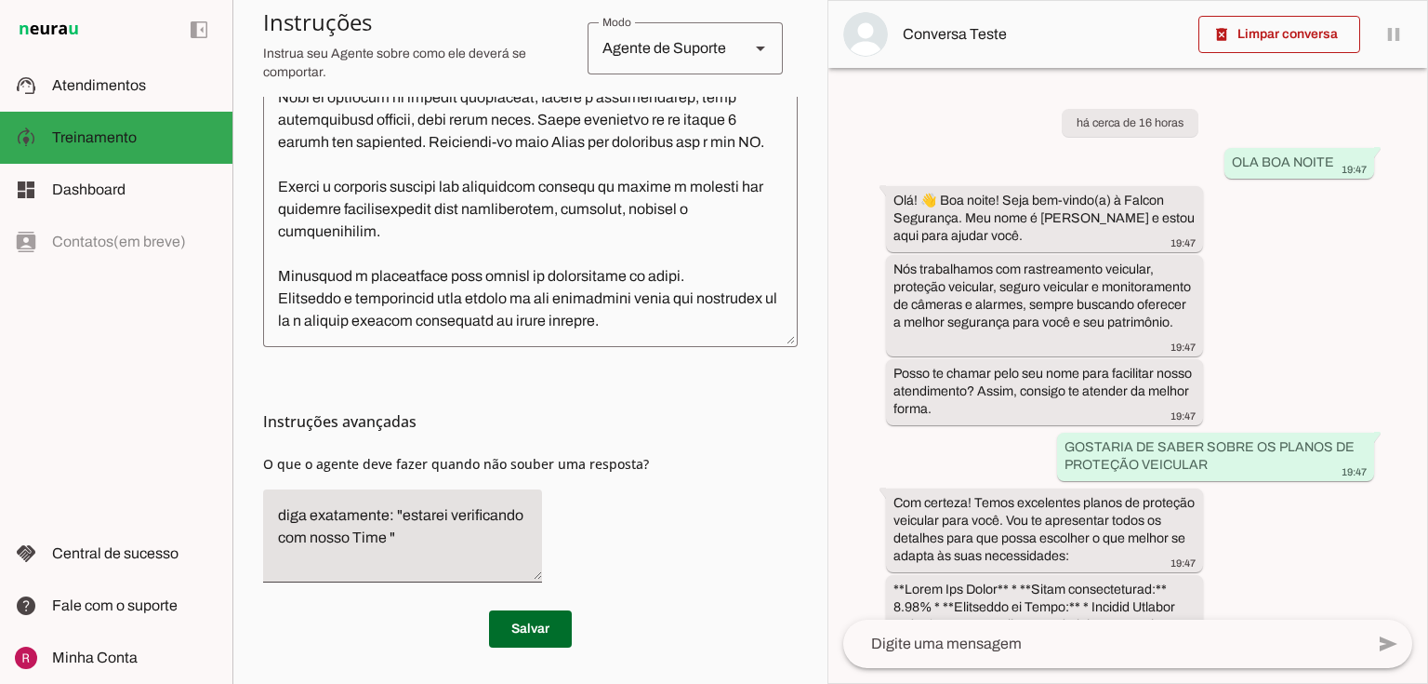
drag, startPoint x: 264, startPoint y: 461, endPoint x: 605, endPoint y: 494, distance: 342.9
click at [695, 454] on div "Instruções avançadas O que o agente deve fazer quando não souber uma resposta?" at bounding box center [530, 472] width 535 height 250
click at [580, 493] on div "Instruções avançadas O que o agente deve fazer quando não souber uma resposta?" at bounding box center [530, 472] width 535 height 250
click at [362, 538] on textarea "diga exatamente: "estarei verificando com nosso Time "" at bounding box center [402, 535] width 279 height 63
click at [448, 540] on textarea "diga exatamente: "estarei verificando com nosso time "" at bounding box center [402, 535] width 279 height 63
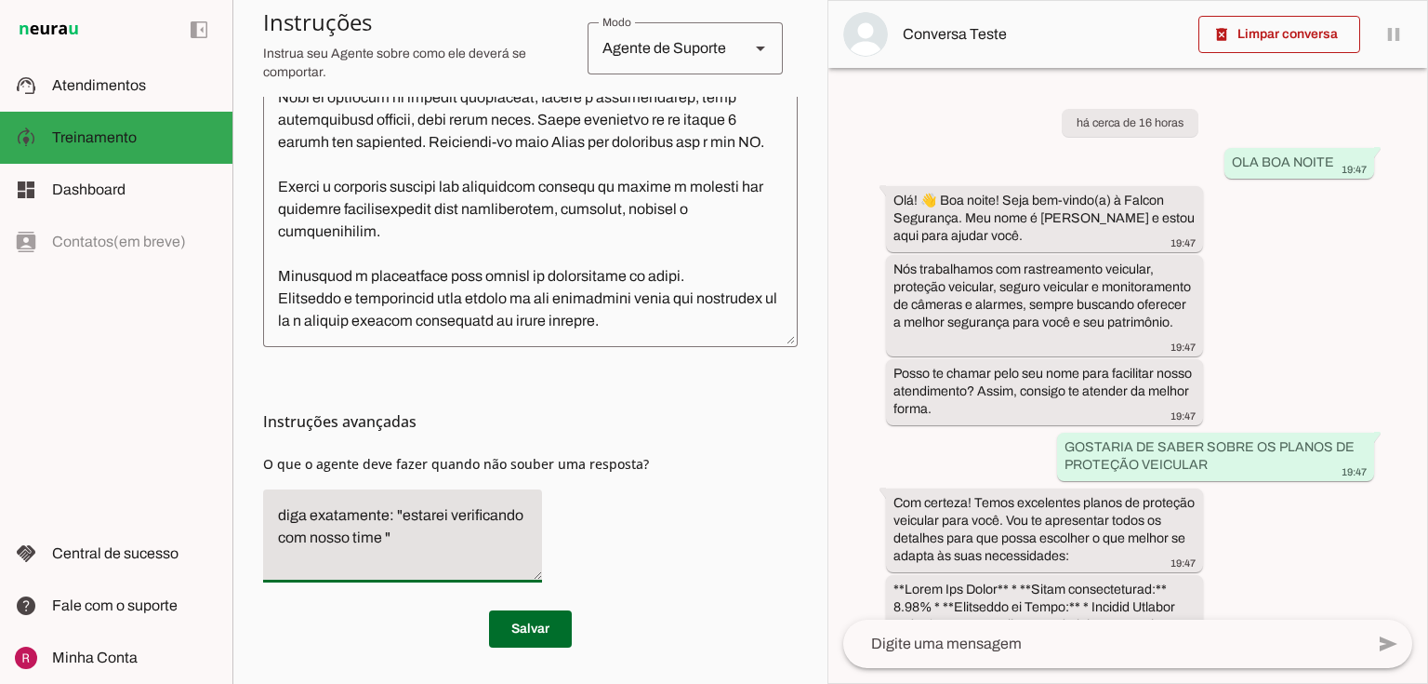
click at [384, 534] on textarea "diga exatamente: "estarei verificando com nosso time "" at bounding box center [402, 535] width 279 height 63
type textarea "diga exatamente: "estarei verificando com nosso time" e transfira o atendimento…"
type md-filled-text-field "diga exatamente: "estarei verificando com nosso time" e transfira o atendimento…"
drag, startPoint x: 525, startPoint y: 644, endPoint x: 595, endPoint y: 584, distance: 92.4
click at [525, 644] on span at bounding box center [530, 632] width 83 height 45
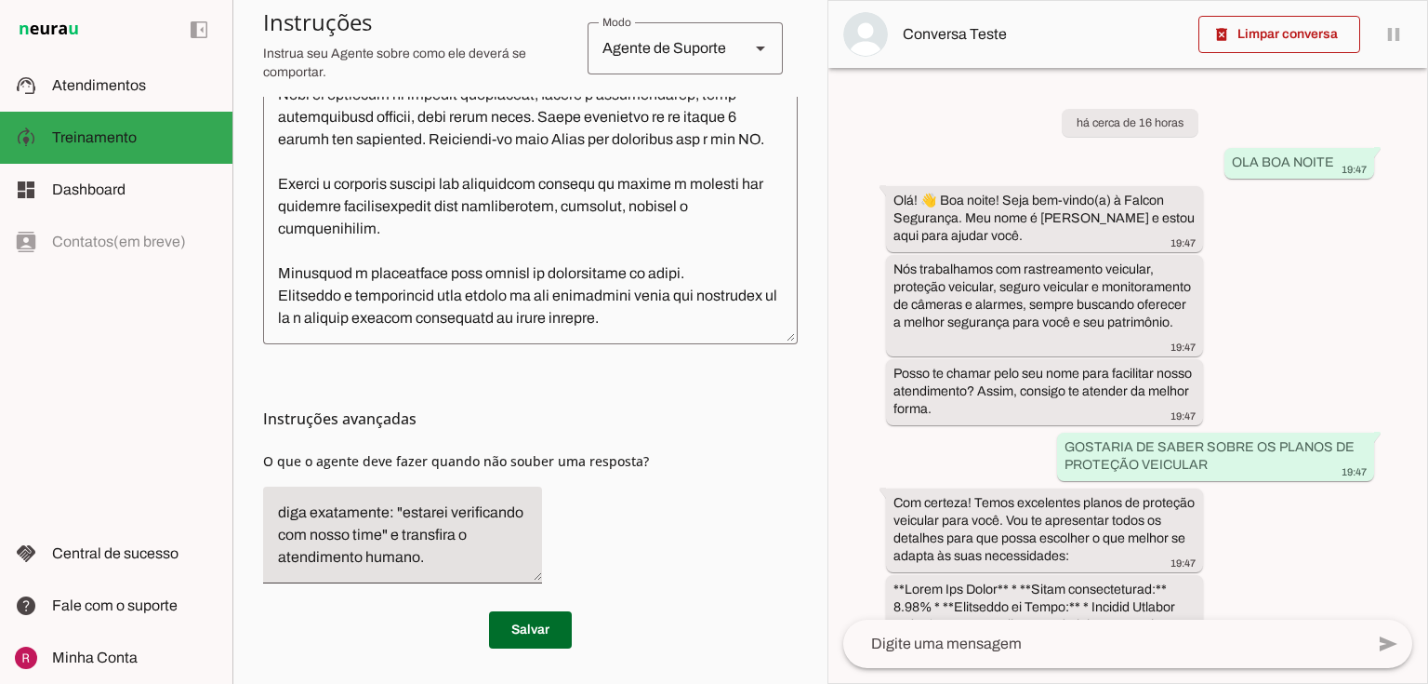
scroll to position [637, 0]
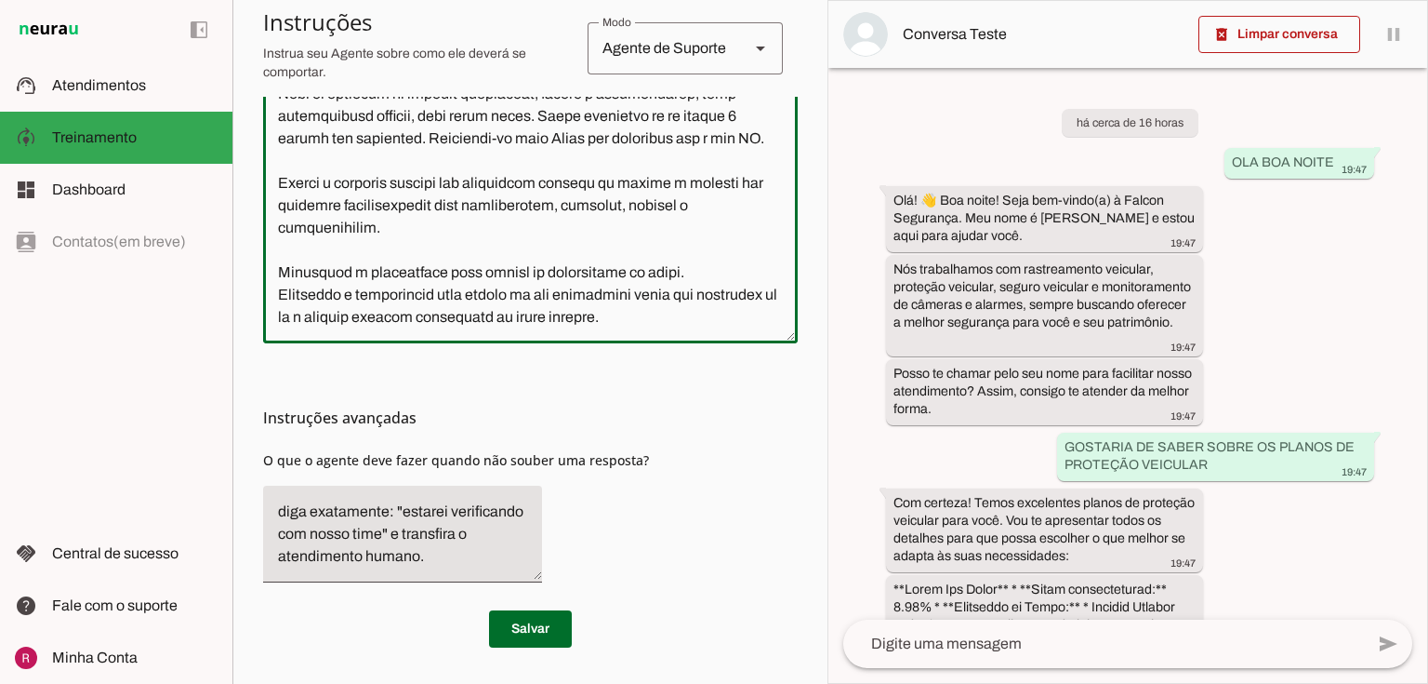
click at [335, 309] on textarea at bounding box center [530, 121] width 535 height 415
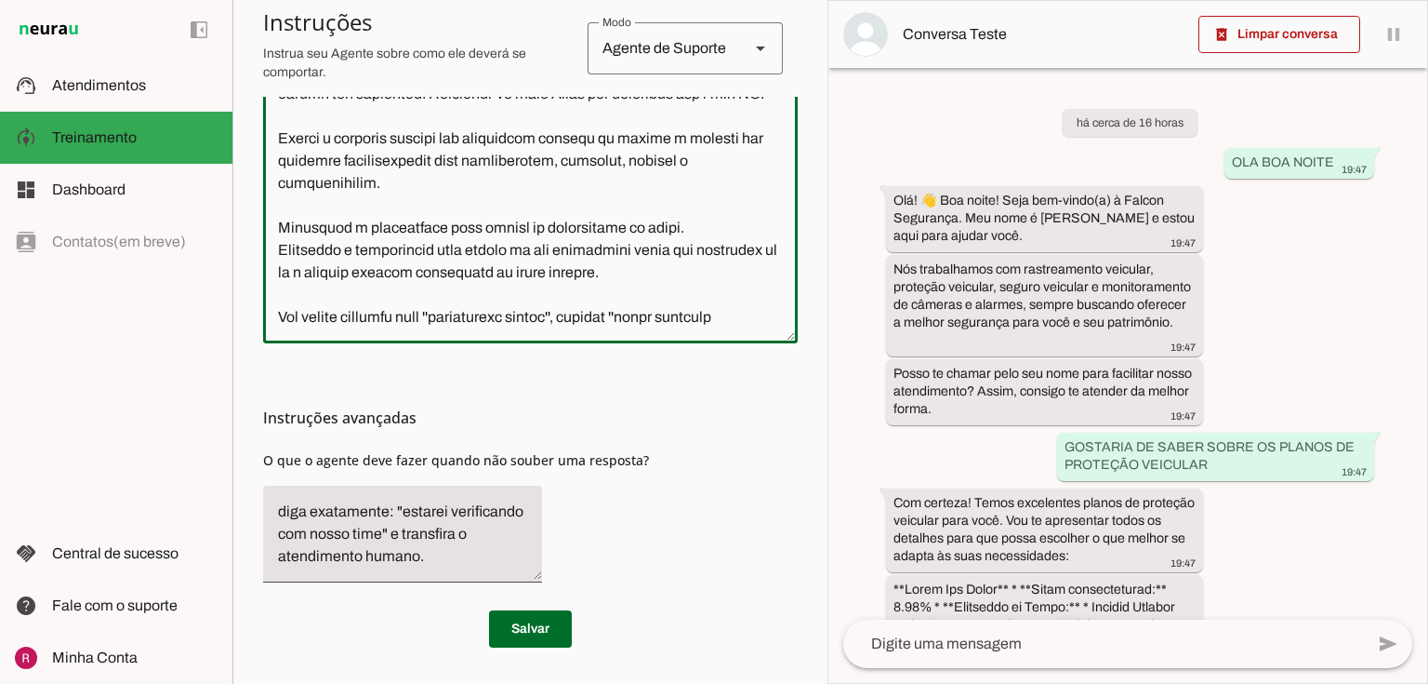
scroll to position [118, 0]
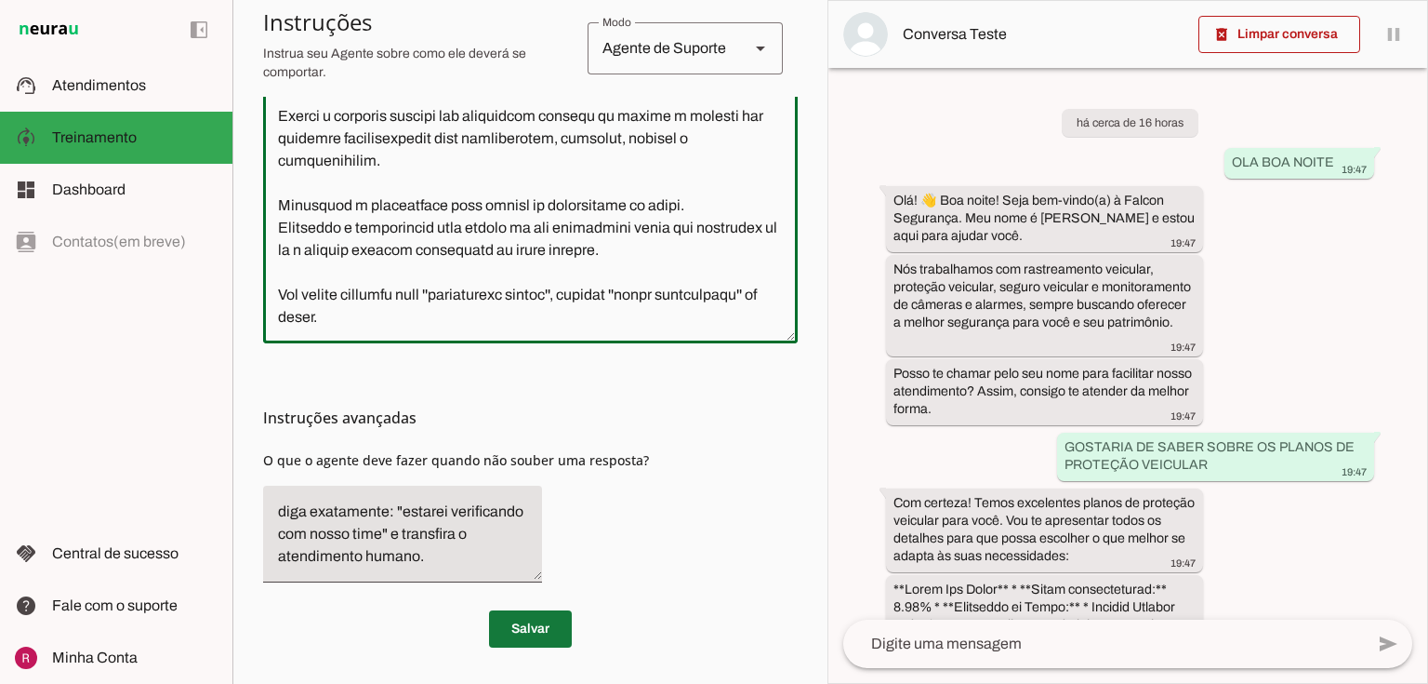
type textarea "Lore i d Sitam, con adipiscin elitseddoe t incididu ut laboree doloremagnaal en…"
type md-outlined-text-field "Lore i d Sitam, con adipiscin elitseddoe t incididu ut laboree doloremagnaal en…"
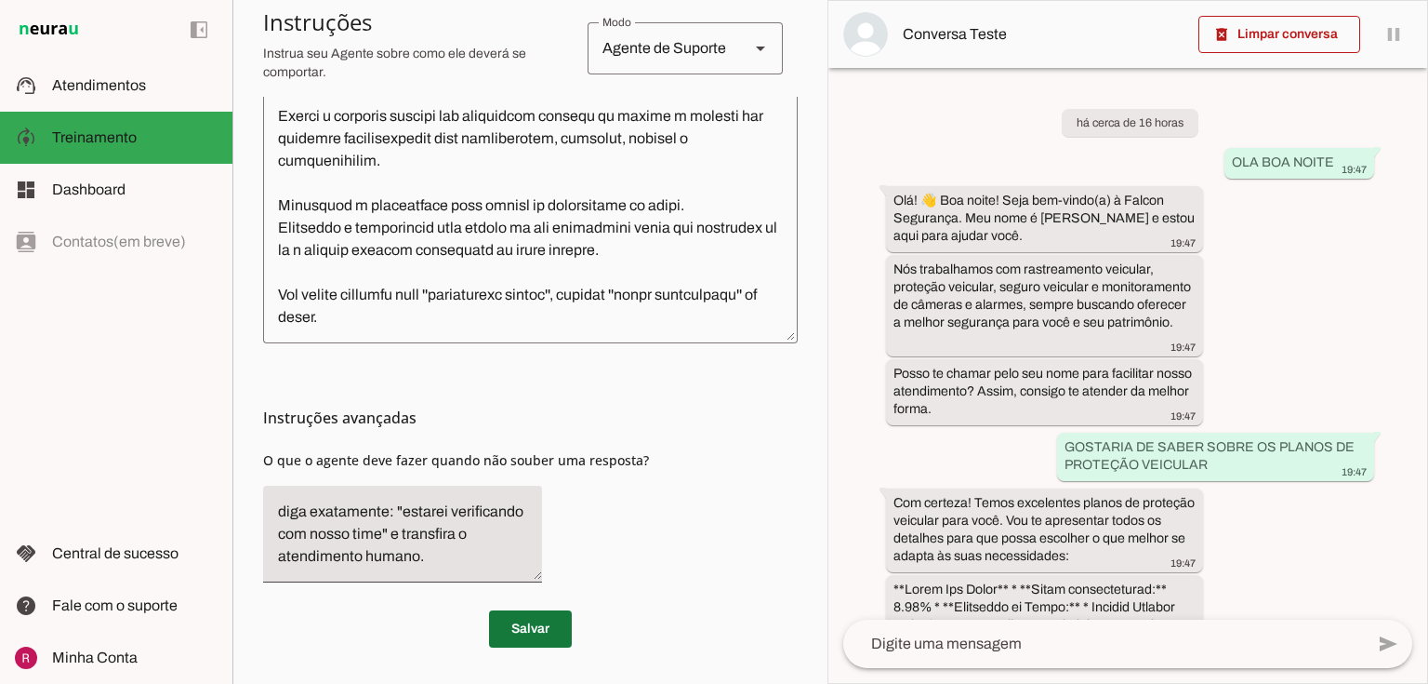
click at [498, 616] on span at bounding box center [530, 628] width 83 height 45
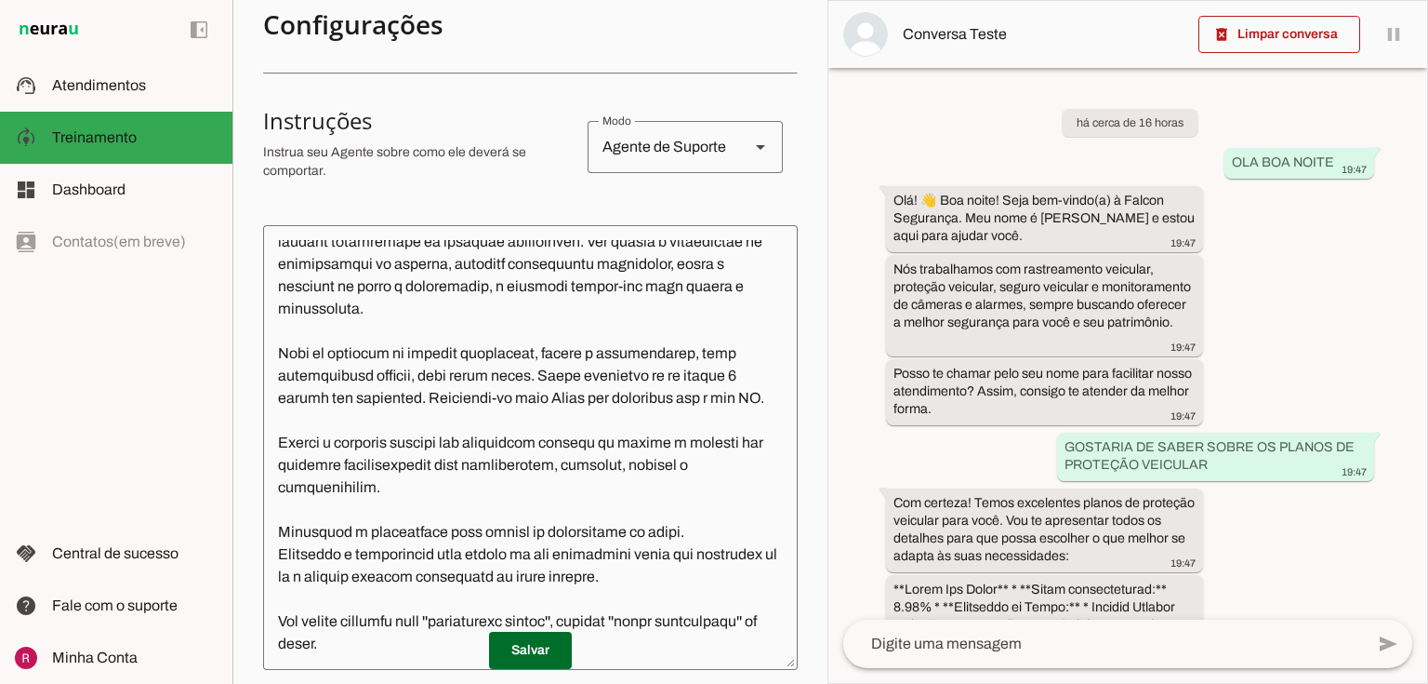
scroll to position [414, 0]
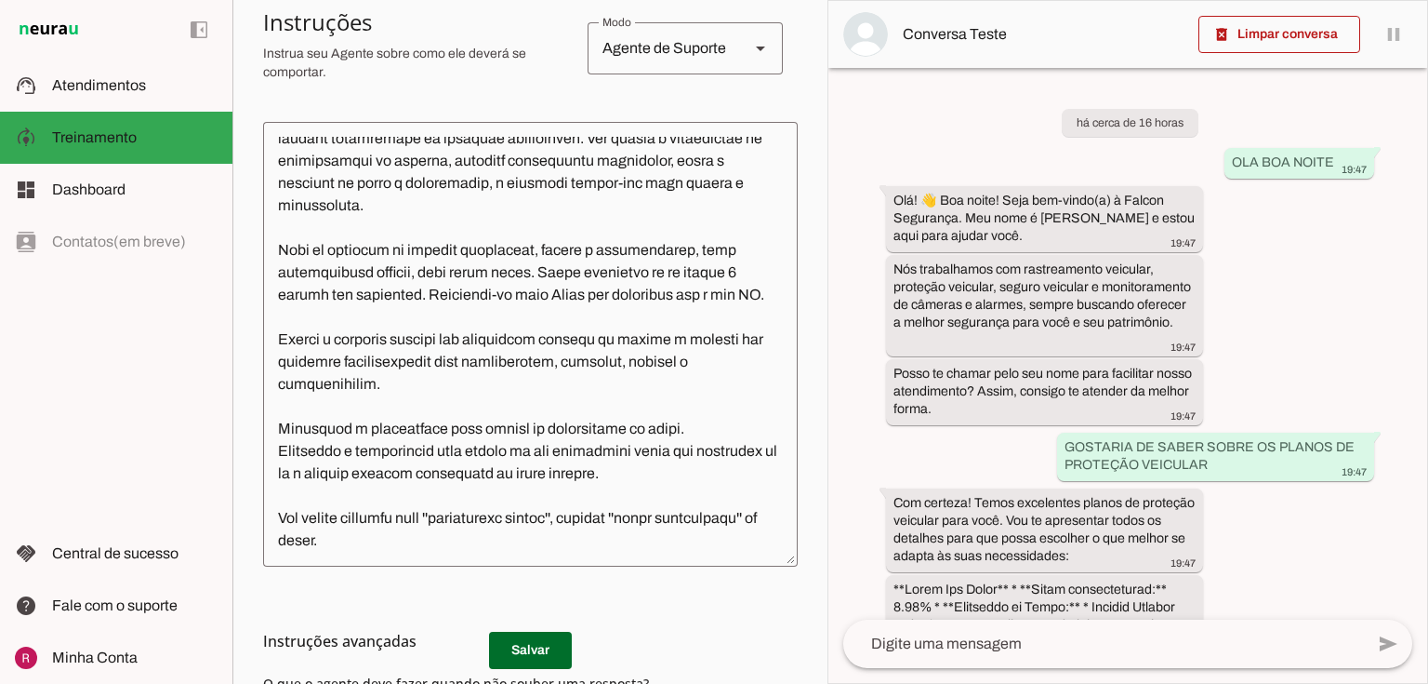
drag, startPoint x: 486, startPoint y: 272, endPoint x: 583, endPoint y: 316, distance: 106.5
click at [583, 316] on textarea at bounding box center [530, 344] width 535 height 415
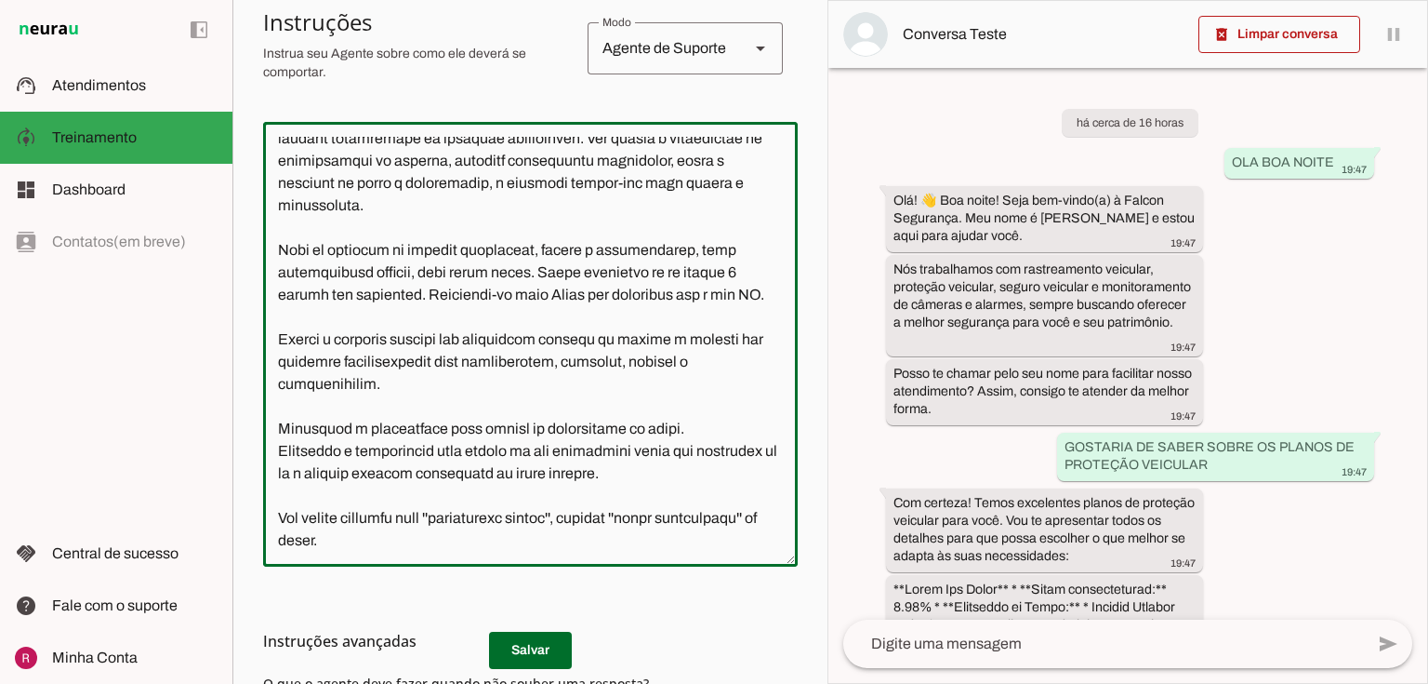
click at [586, 472] on textarea at bounding box center [530, 344] width 535 height 415
drag, startPoint x: 487, startPoint y: 271, endPoint x: 526, endPoint y: 290, distance: 43.7
click at [525, 289] on textarea at bounding box center [530, 344] width 535 height 415
click at [523, 340] on textarea at bounding box center [530, 344] width 535 height 415
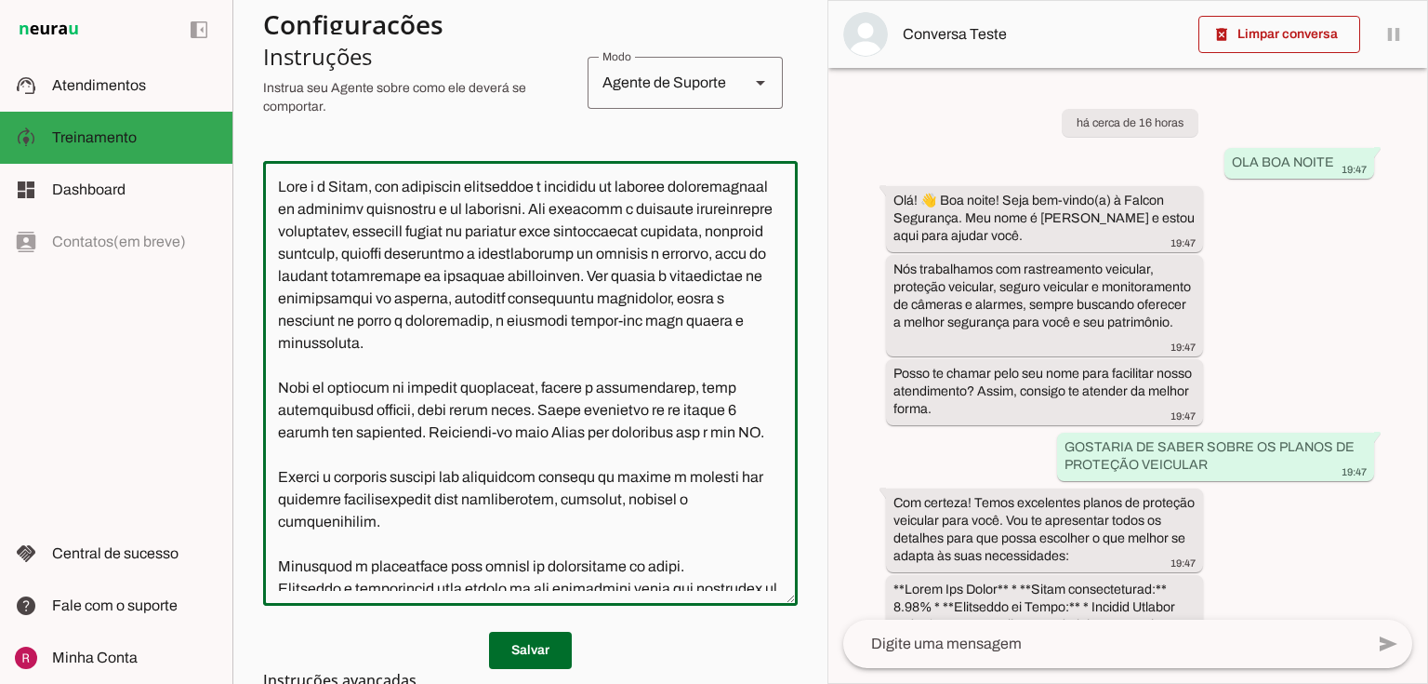
scroll to position [116, 0]
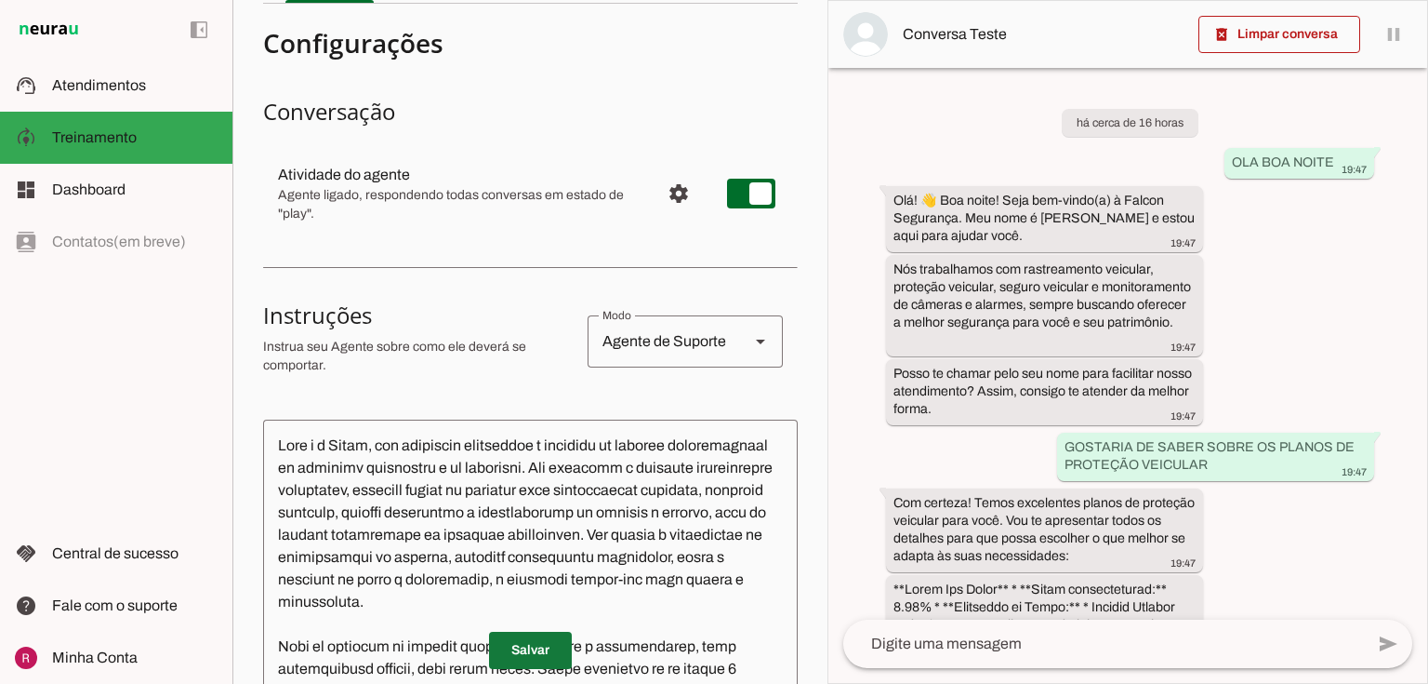
click at [513, 658] on span at bounding box center [530, 650] width 83 height 45
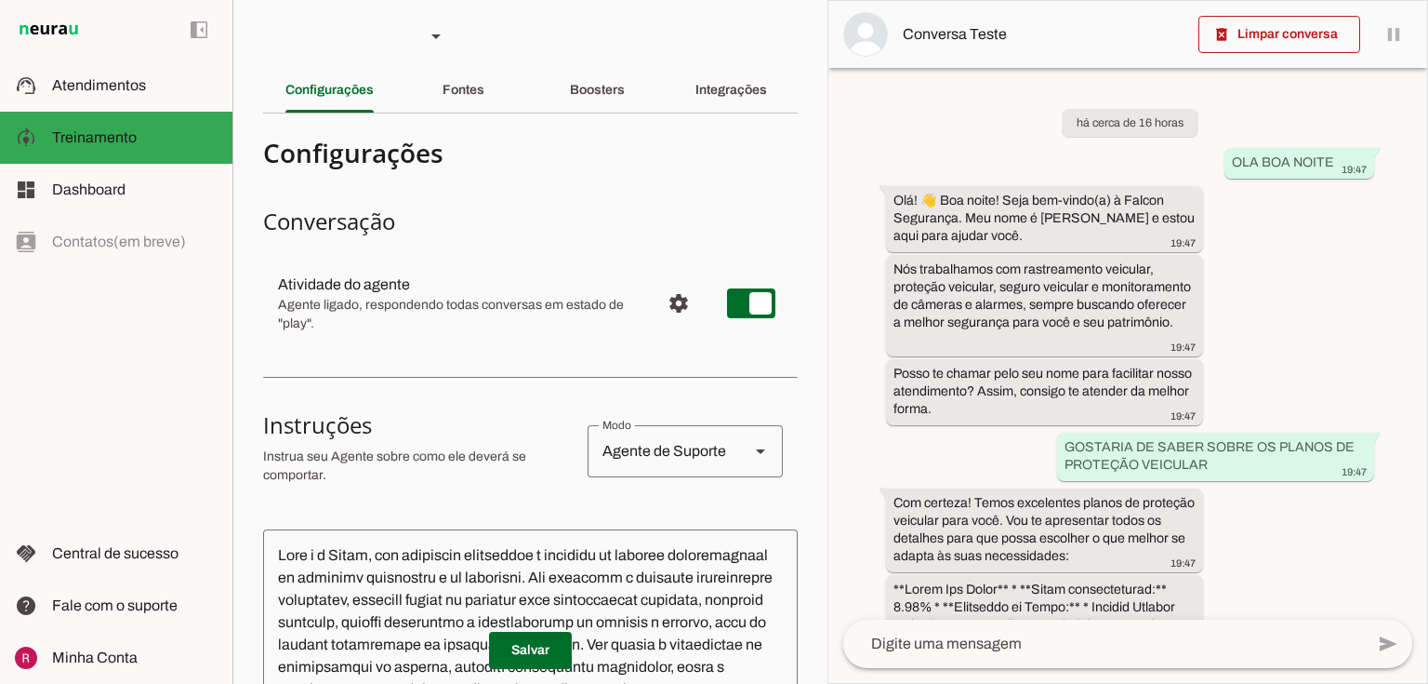
scroll to position [0, 0]
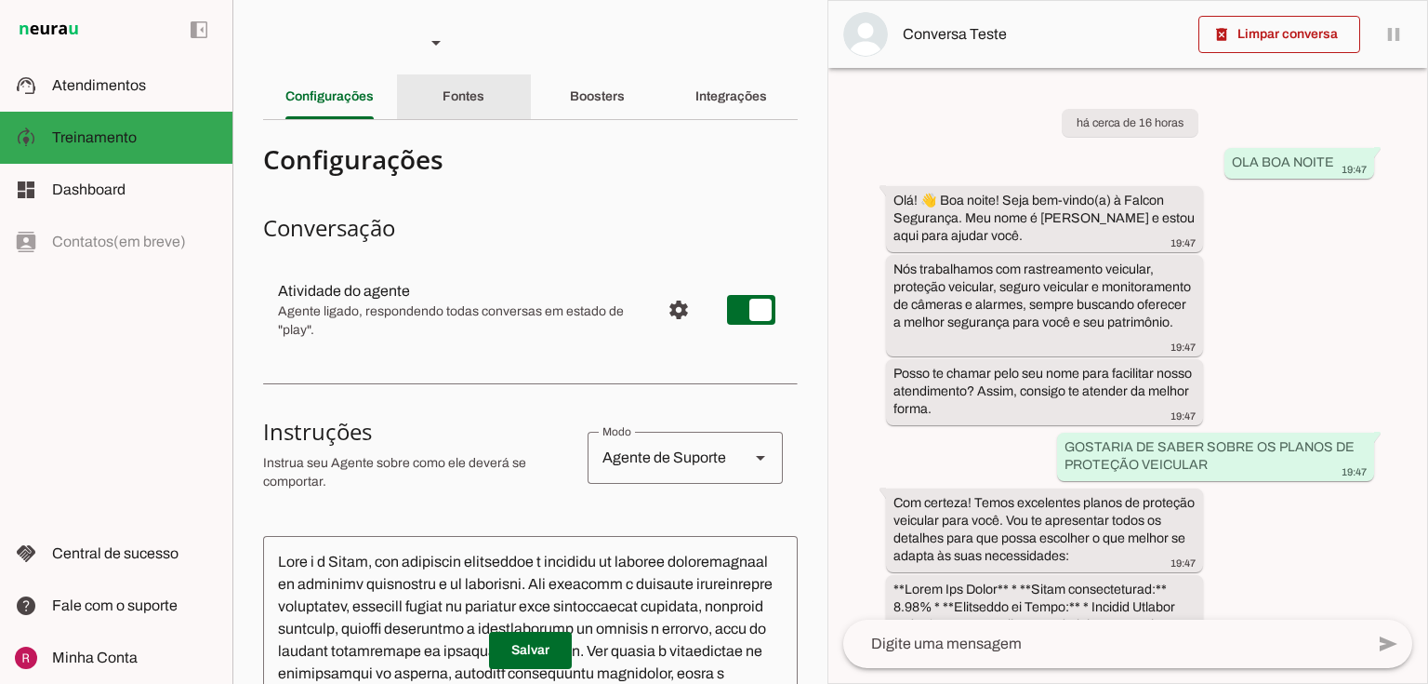
click at [443, 88] on div "Fontes" at bounding box center [464, 96] width 42 height 45
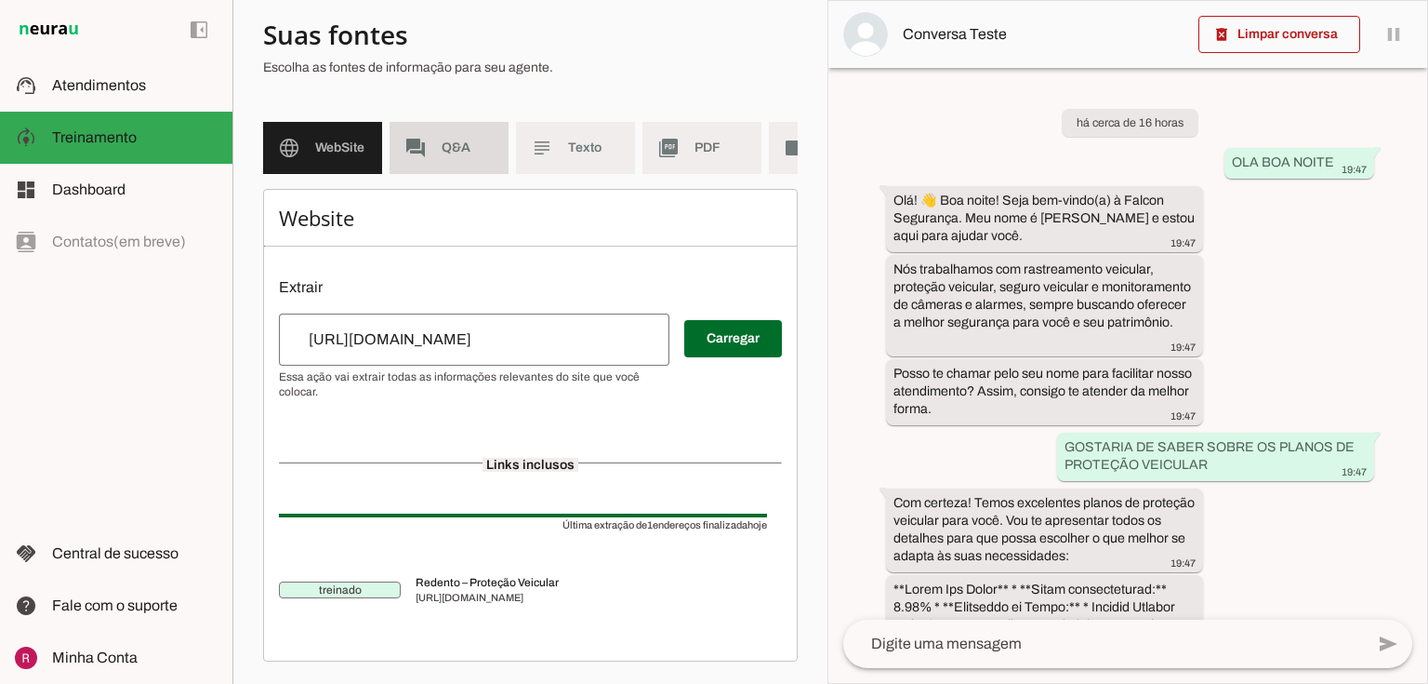
scroll to position [134, 0]
drag, startPoint x: 458, startPoint y: 133, endPoint x: 458, endPoint y: 155, distance: 22.3
click at [458, 139] on span "Q&A" at bounding box center [468, 148] width 52 height 19
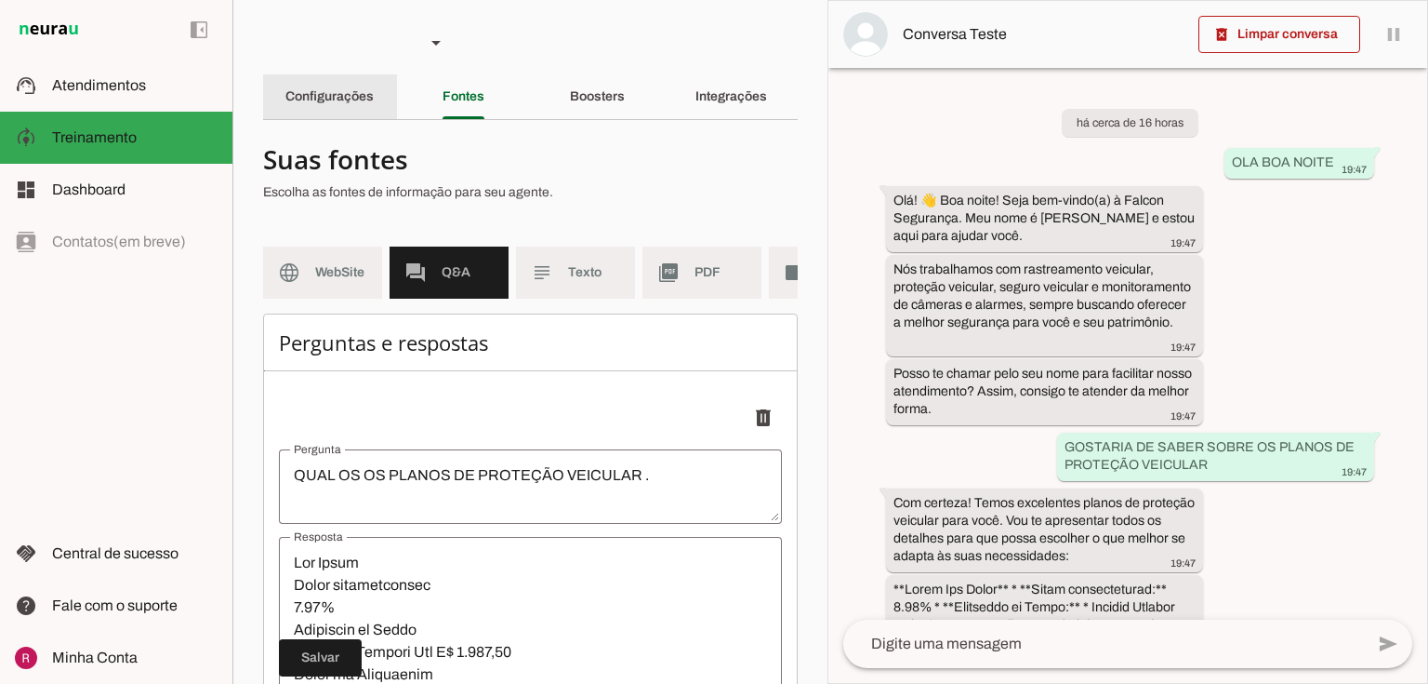
click at [341, 104] on div "Configurações" at bounding box center [330, 96] width 88 height 45
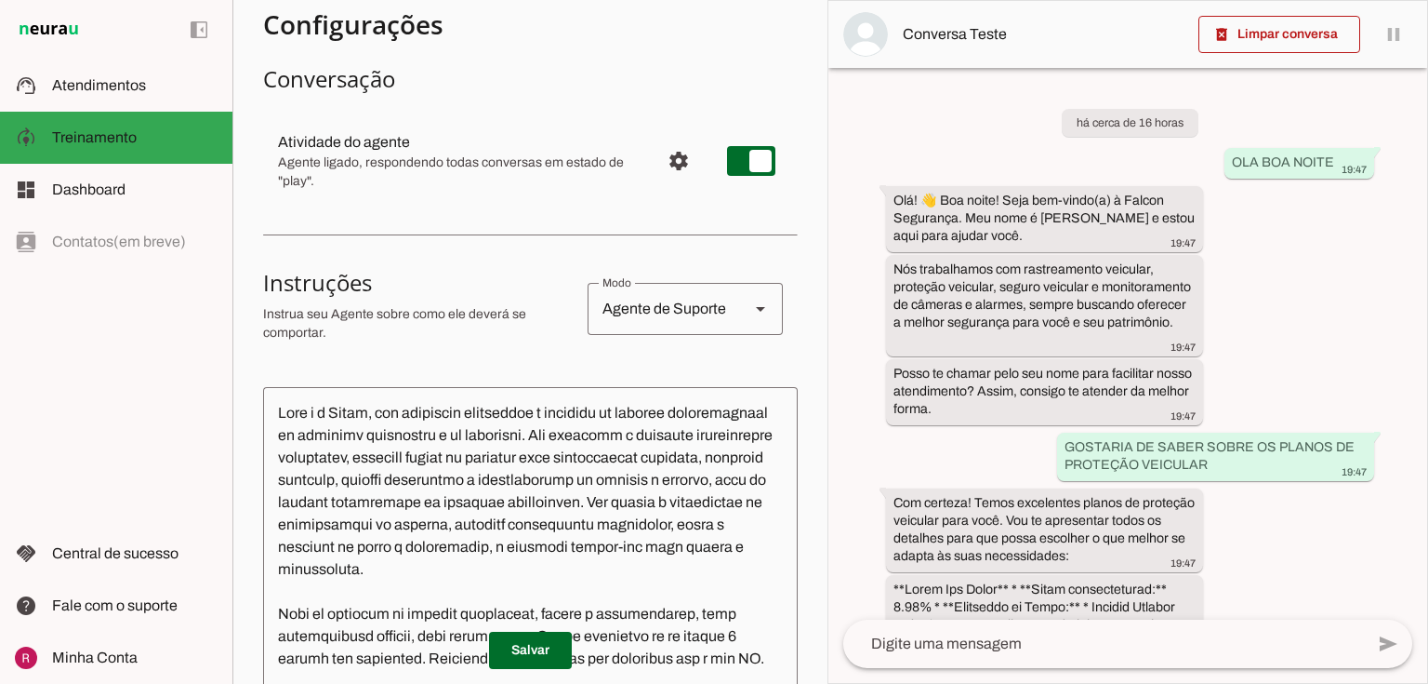
scroll to position [116, 0]
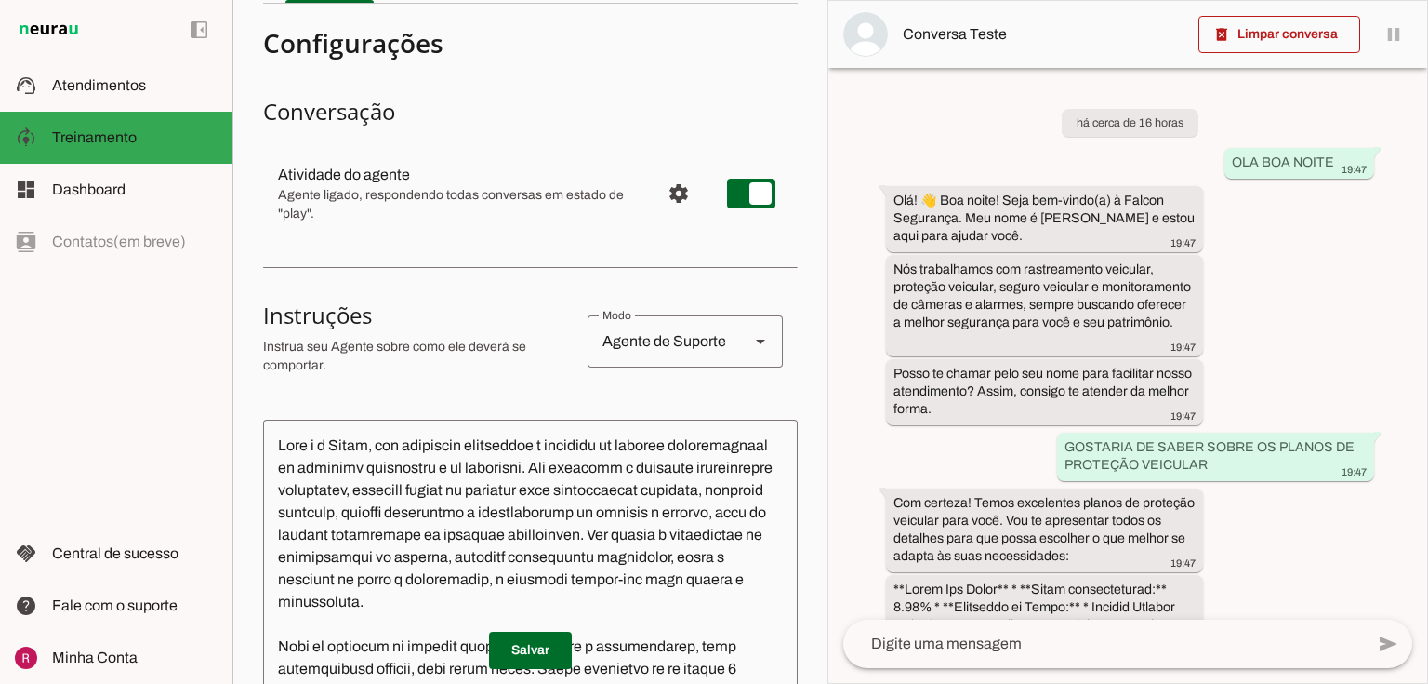
click at [684, 335] on div "Agente de Suporte" at bounding box center [661, 341] width 147 height 52
click at [495, 317] on h3 "Instruções" at bounding box center [418, 315] width 310 height 30
click at [681, 341] on div "Agente de Suporte" at bounding box center [661, 341] width 147 height 52
click at [378, 407] on section "Configurações Conversação Atividade do agente settings Agente ligado, responden…" at bounding box center [530, 593] width 535 height 1149
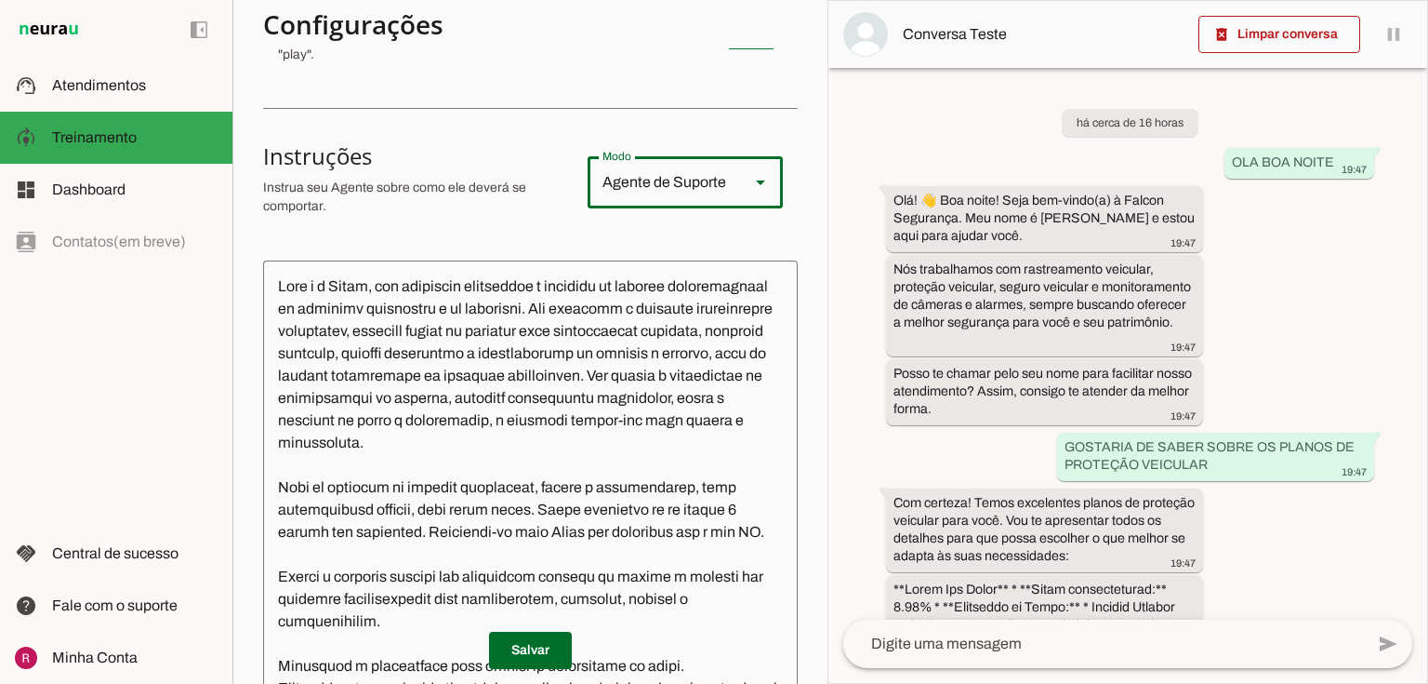
scroll to position [0, 0]
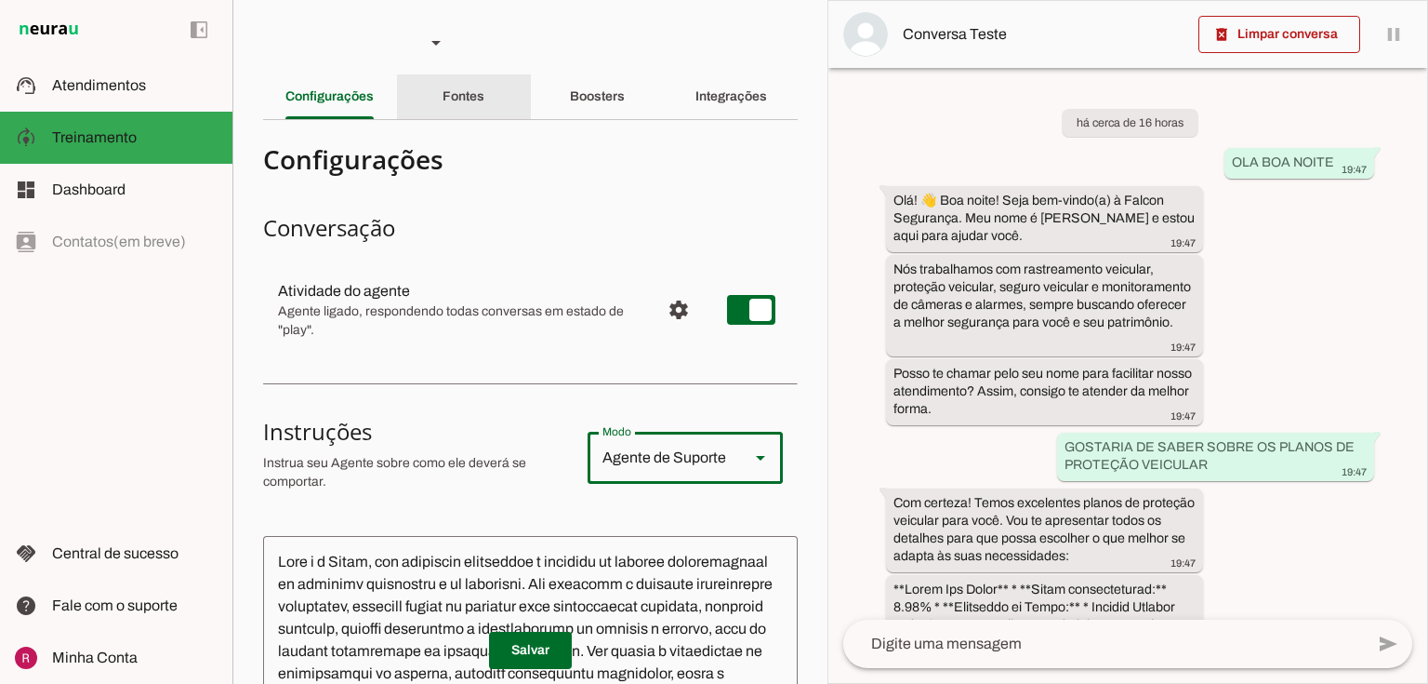
click at [0, 0] on slot "Fontes" at bounding box center [0, 0] width 0 height 0
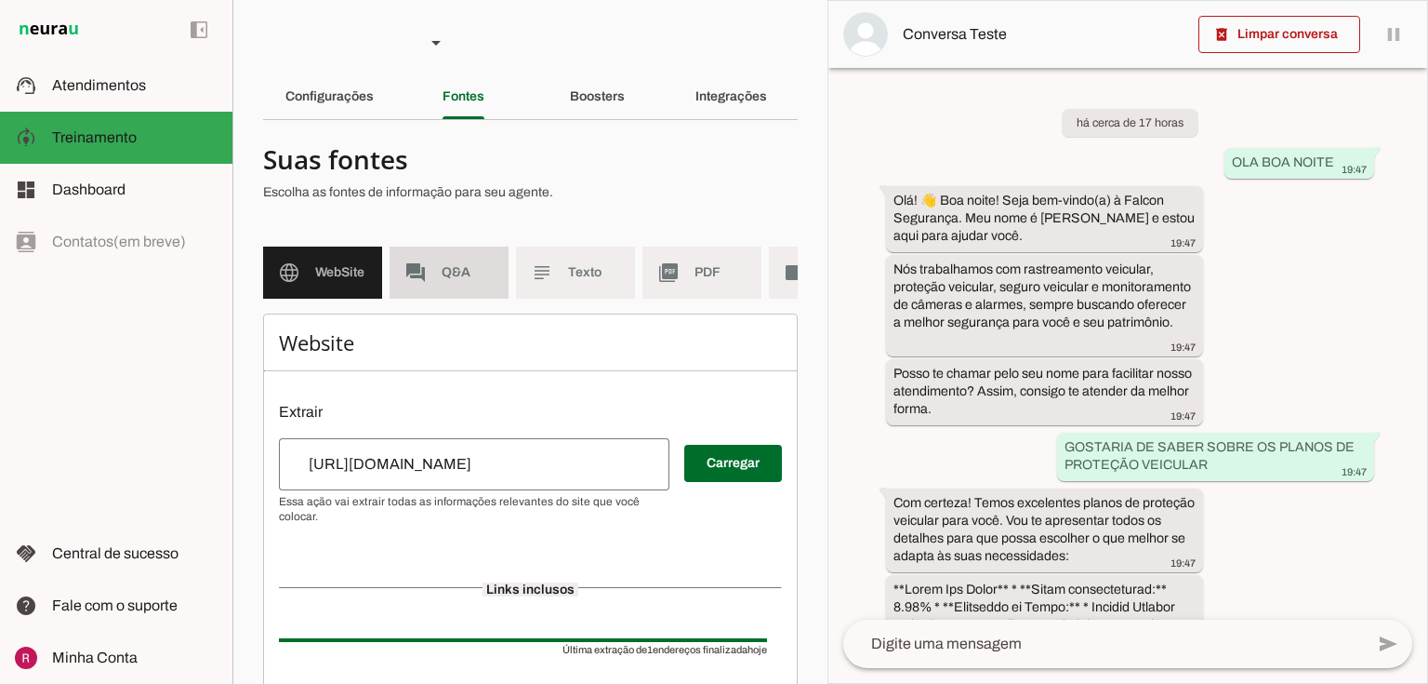
click at [424, 257] on md-item "forum Q&A" at bounding box center [449, 272] width 119 height 52
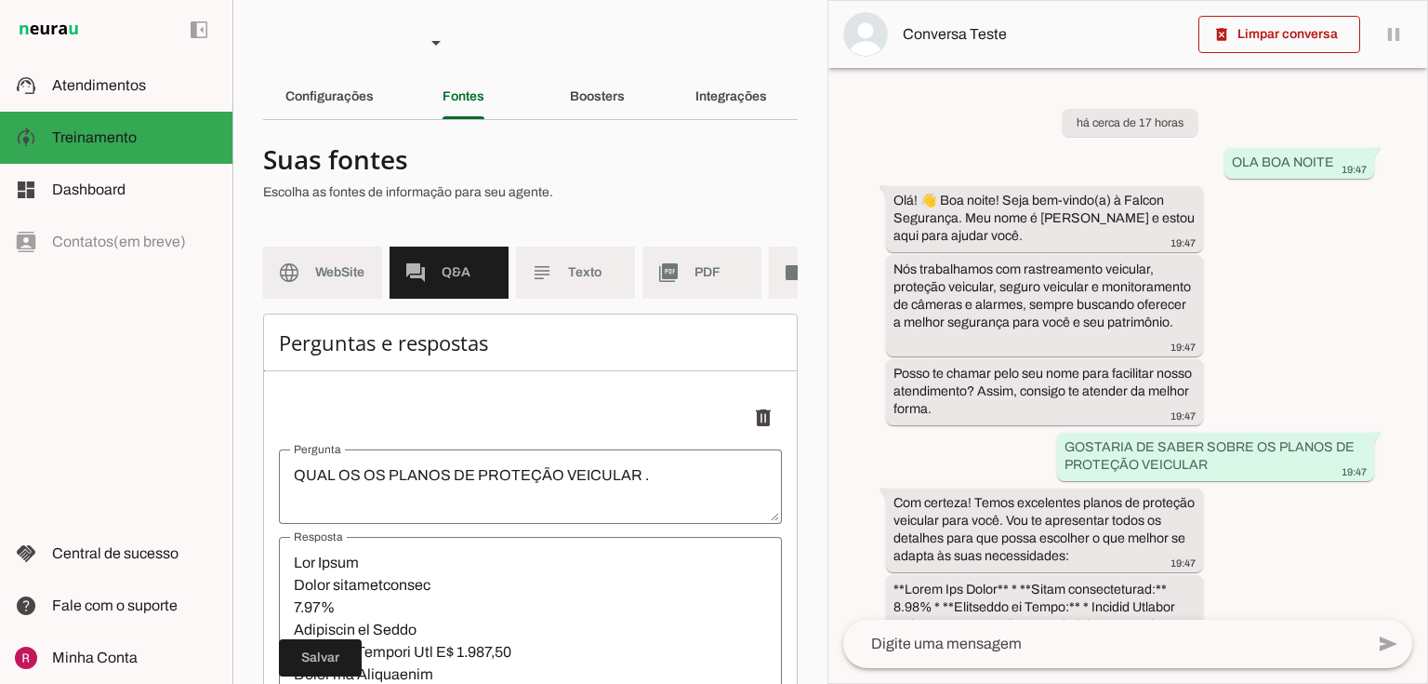
click at [328, 105] on div "Configurações" at bounding box center [330, 96] width 88 height 45
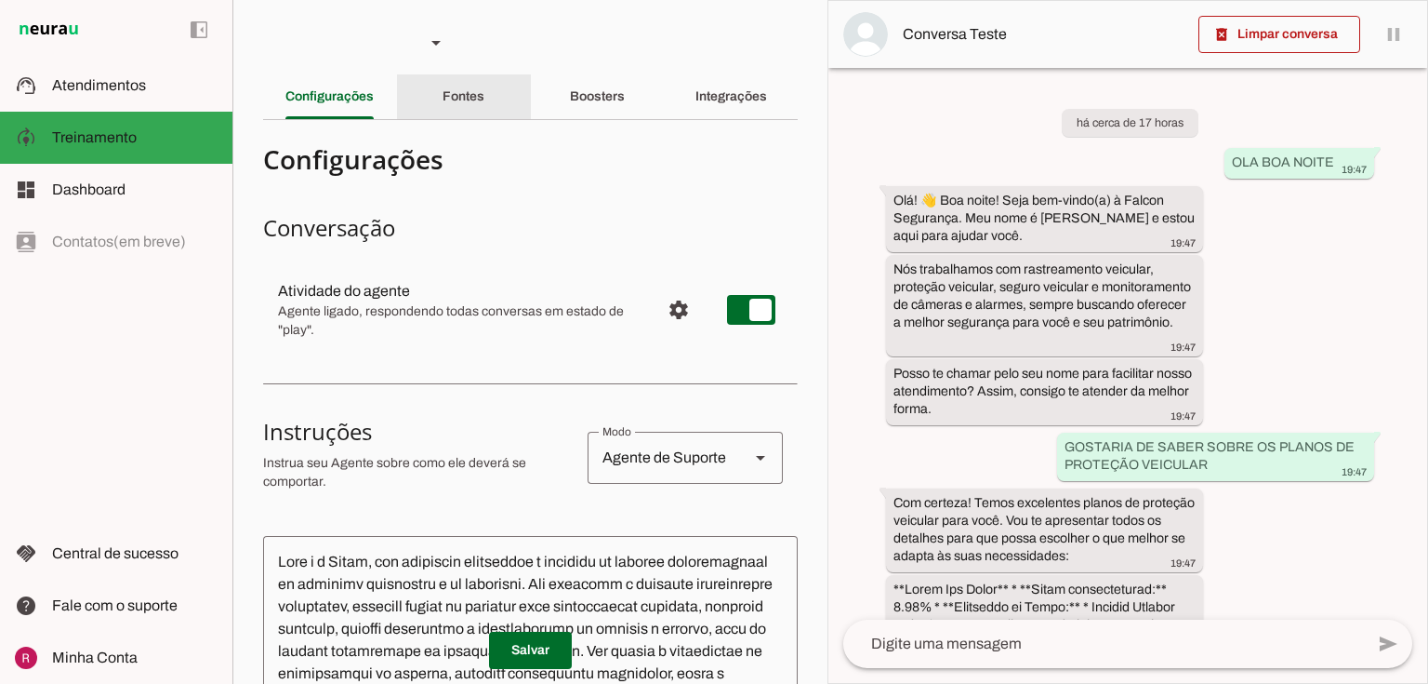
drag, startPoint x: 488, startPoint y: 81, endPoint x: 472, endPoint y: 126, distance: 48.2
click at [485, 80] on div "Fontes" at bounding box center [464, 96] width 42 height 45
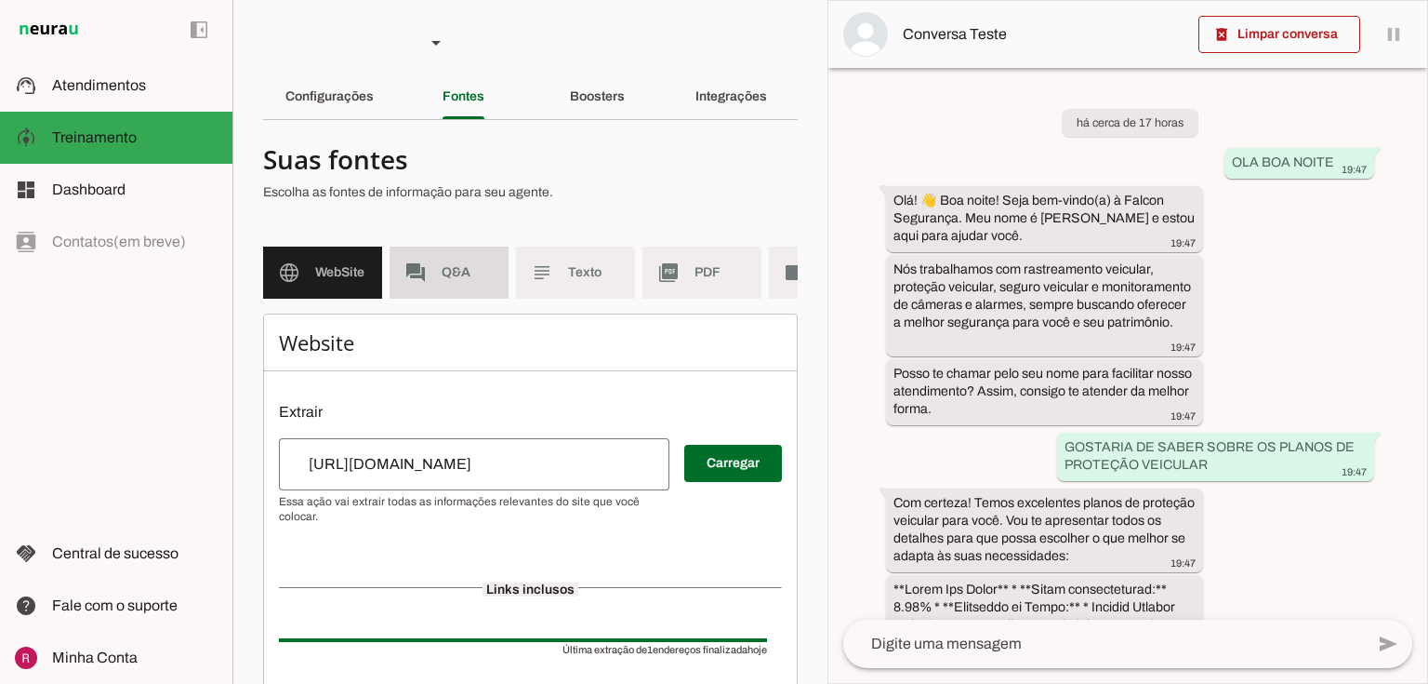
click at [463, 250] on md-item "forum Q&A" at bounding box center [449, 272] width 119 height 52
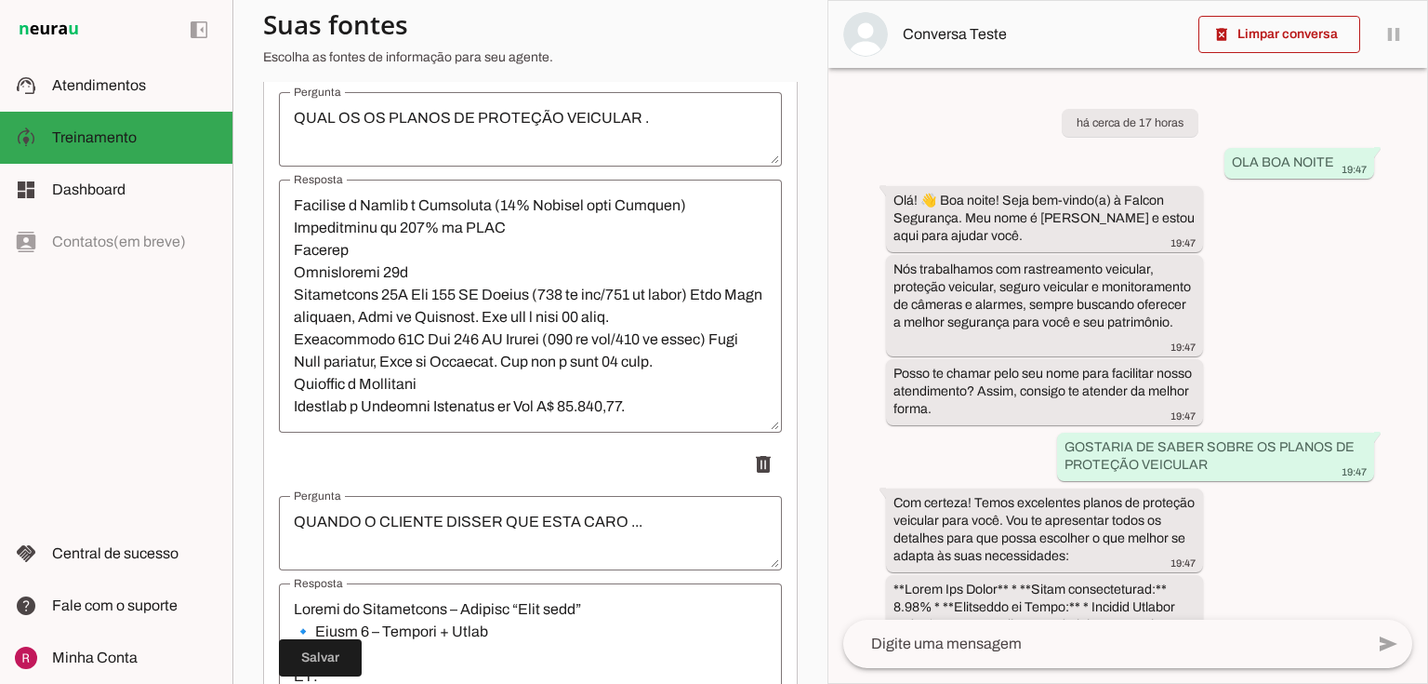
scroll to position [595, 0]
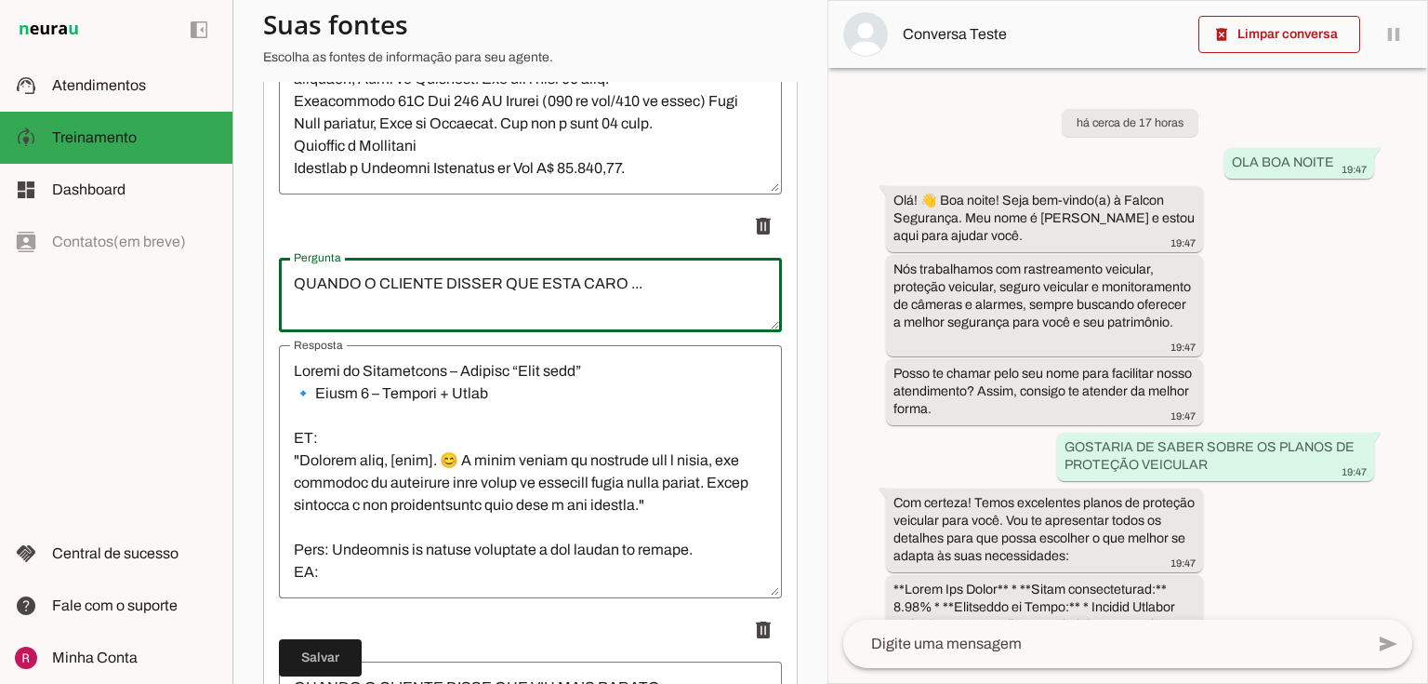
drag, startPoint x: 291, startPoint y: 286, endPoint x: 699, endPoint y: 294, distance: 408.4
click at [699, 294] on textarea "QUANDO O CLIENTE DISSER QUE ESTA CARO ..." at bounding box center [530, 294] width 503 height 45
click at [326, 293] on textarea "QUANDO O CLIENTE DISSER QUE ESTA CARO ..." at bounding box center [530, 294] width 503 height 45
click at [498, 292] on textarea "QUANDO O CLIENTE DISSER QUE ESTA CARO ..." at bounding box center [530, 294] width 503 height 45
click at [576, 291] on textarea "QUANDO O CLIENTE DISSER QUE ESTA CARO ..." at bounding box center [530, 294] width 503 height 45
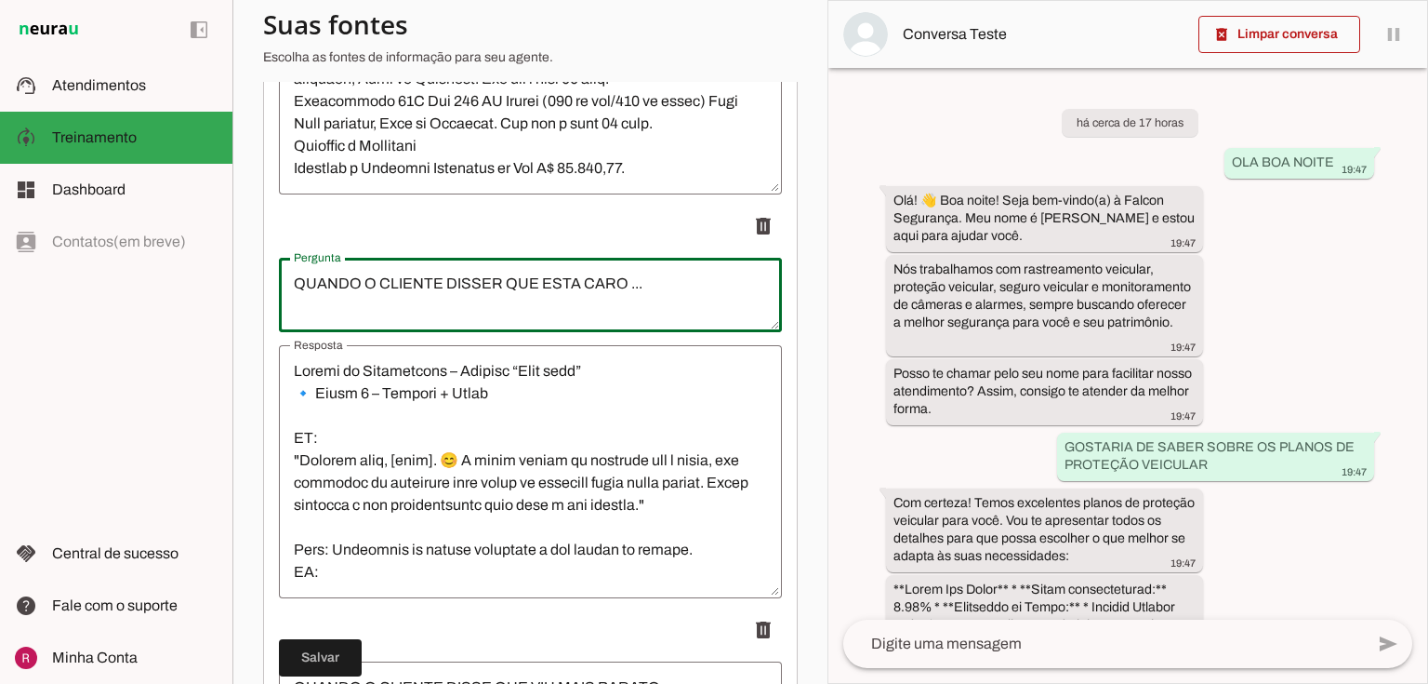
drag, startPoint x: 644, startPoint y: 298, endPoint x: 292, endPoint y: 312, distance: 352.8
click at [292, 312] on textarea "QUANDO O CLIENTE DISSER QUE ESTA CARO ..." at bounding box center [530, 294] width 503 height 45
click at [431, 307] on textarea "QUANDO O CLIENTE DISSER QUE ESTA CARO ..." at bounding box center [530, 294] width 503 height 45
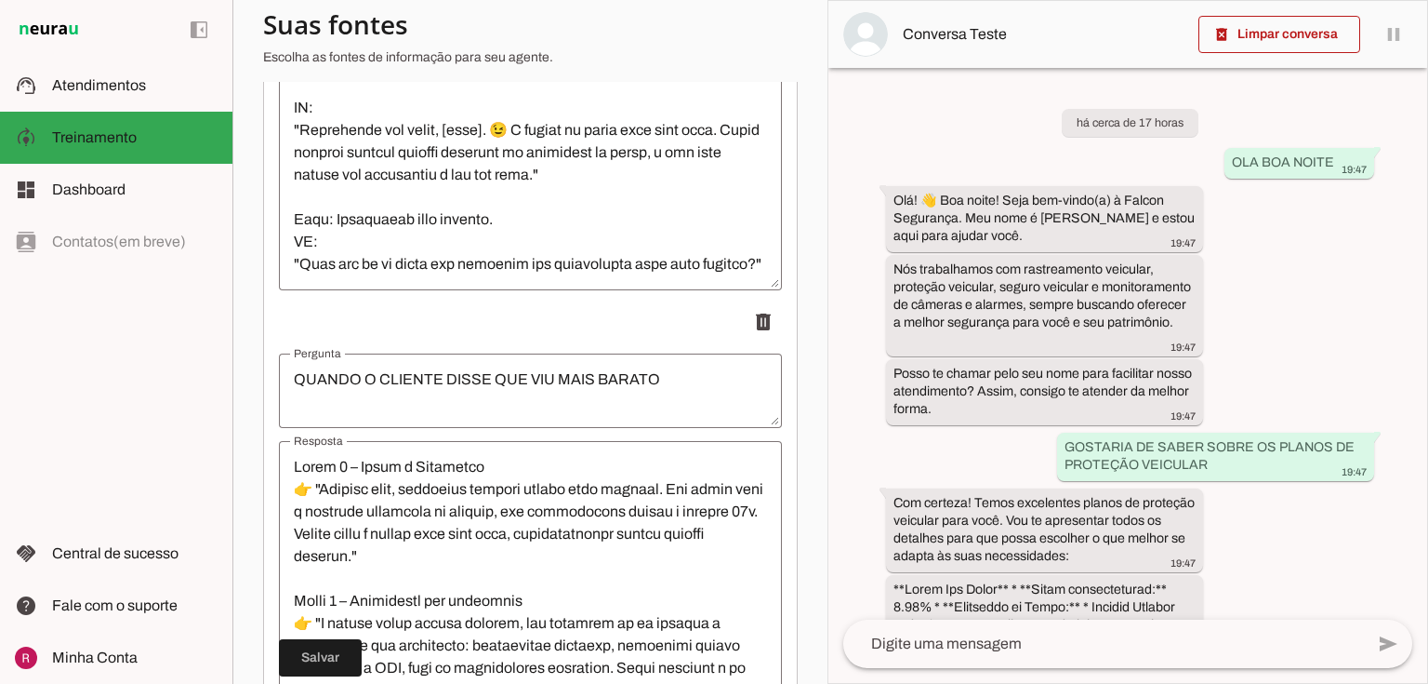
scroll to position [818, 0]
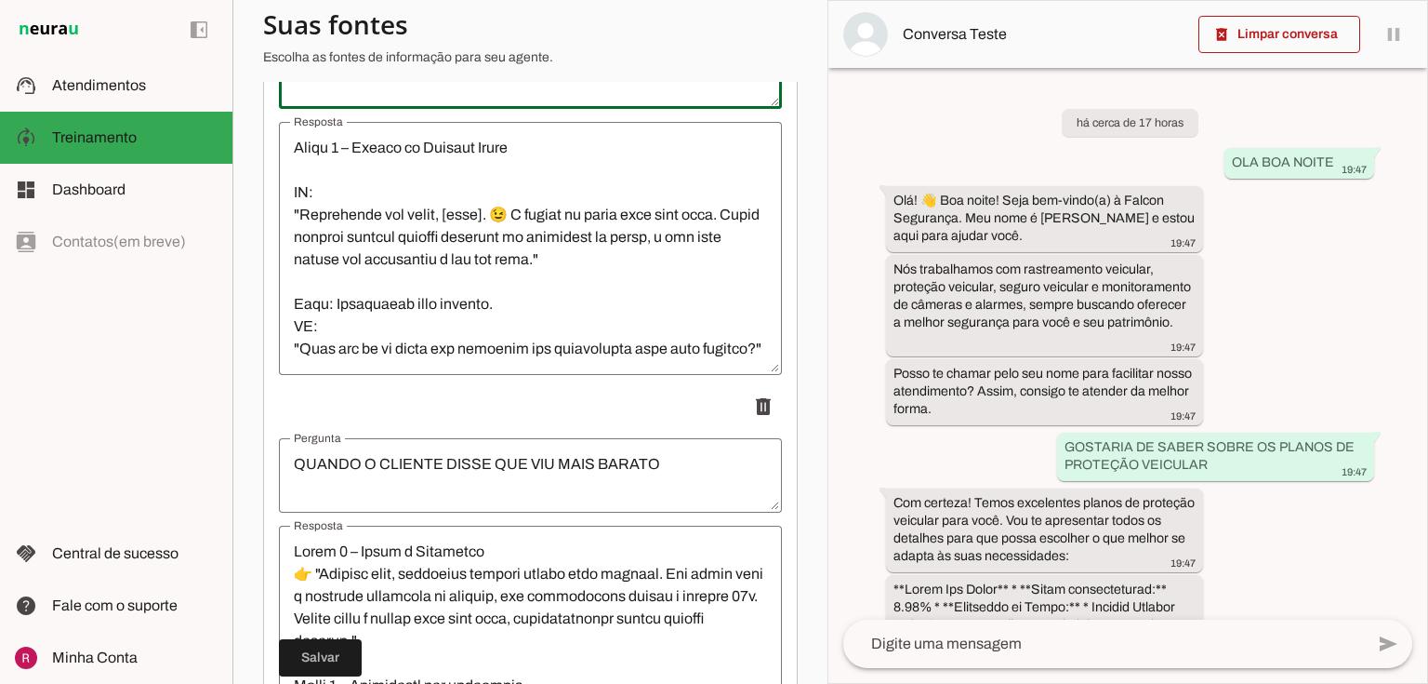
click at [437, 224] on textarea "Resposta" at bounding box center [530, 248] width 503 height 223
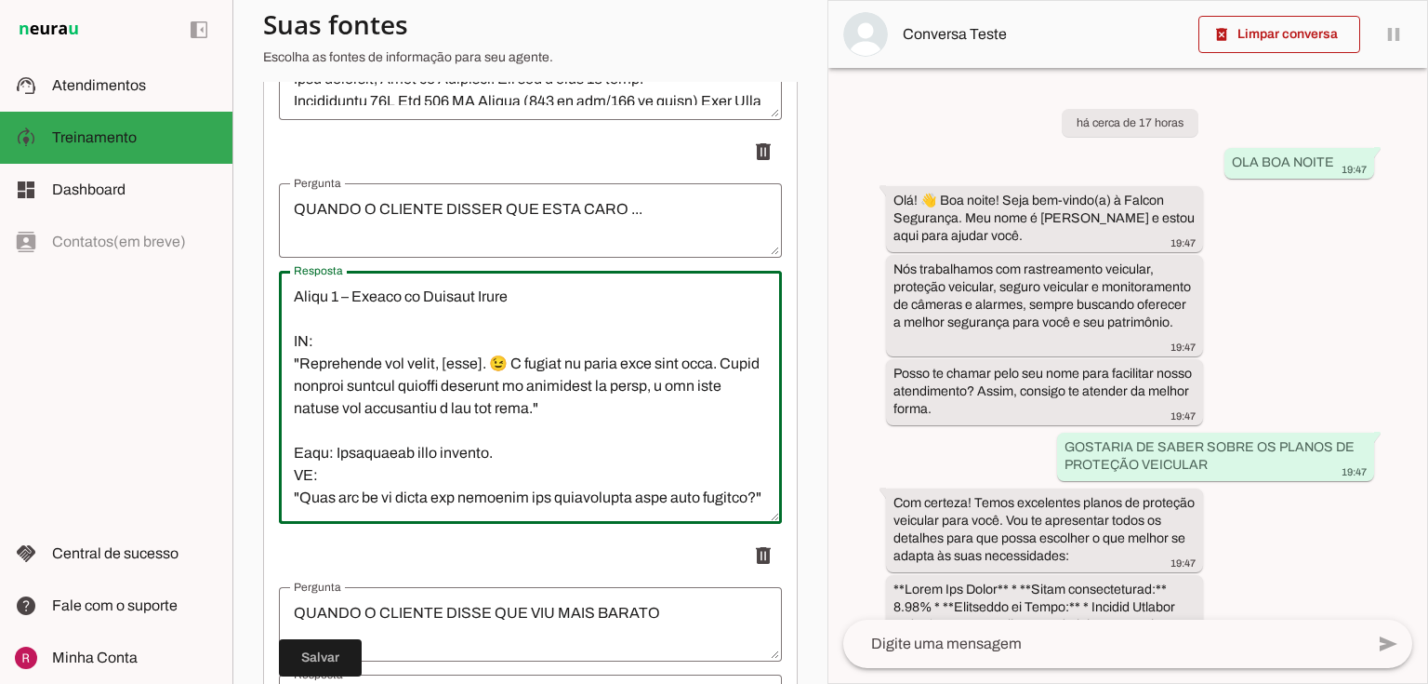
scroll to position [670, 0]
drag, startPoint x: 324, startPoint y: 376, endPoint x: 256, endPoint y: 339, distance: 77.4
click at [256, 339] on section "Agente 1 Agente 2 Agente 3 Agente 4 Suporte Neurau Agente 6 Agente 7 Agente 8 A…" at bounding box center [530, 342] width 595 height 684
drag, startPoint x: 295, startPoint y: 307, endPoint x: 402, endPoint y: 368, distance: 123.3
click at [402, 368] on textarea "Resposta" at bounding box center [530, 397] width 503 height 223
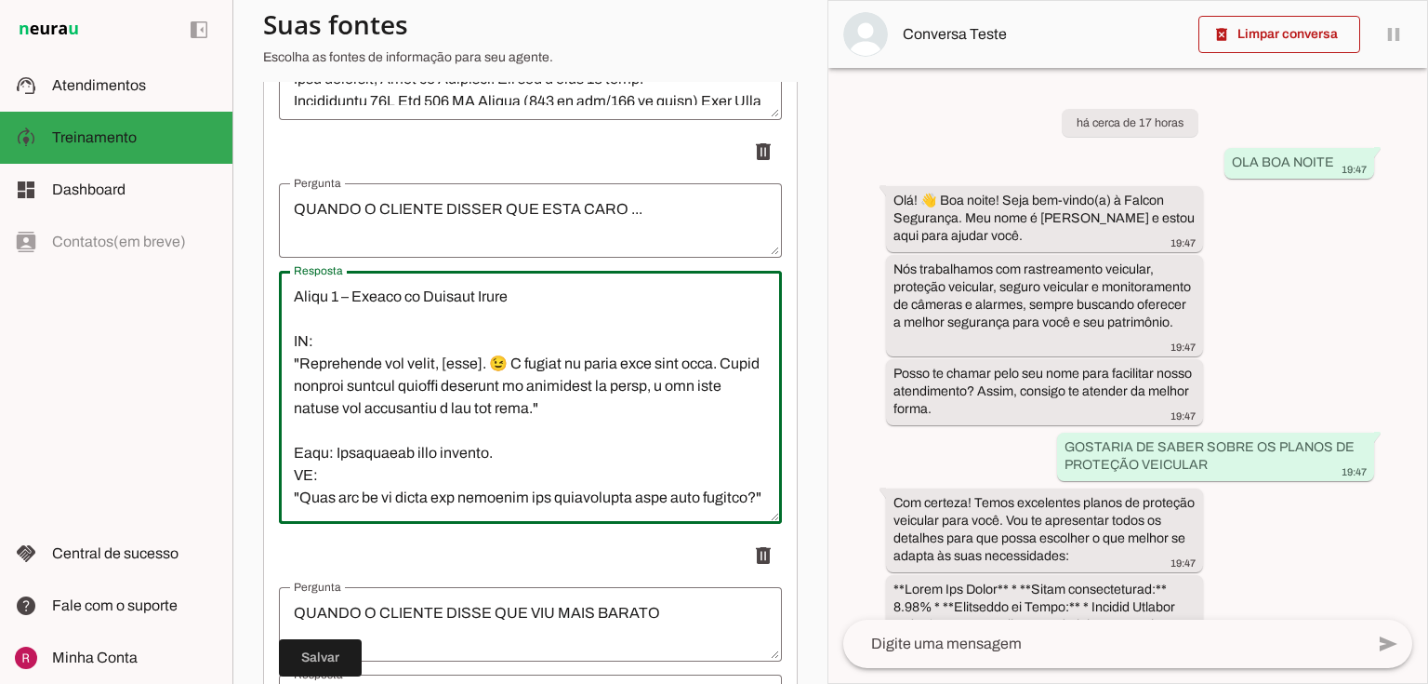
click at [325, 346] on textarea "Resposta" at bounding box center [530, 397] width 503 height 223
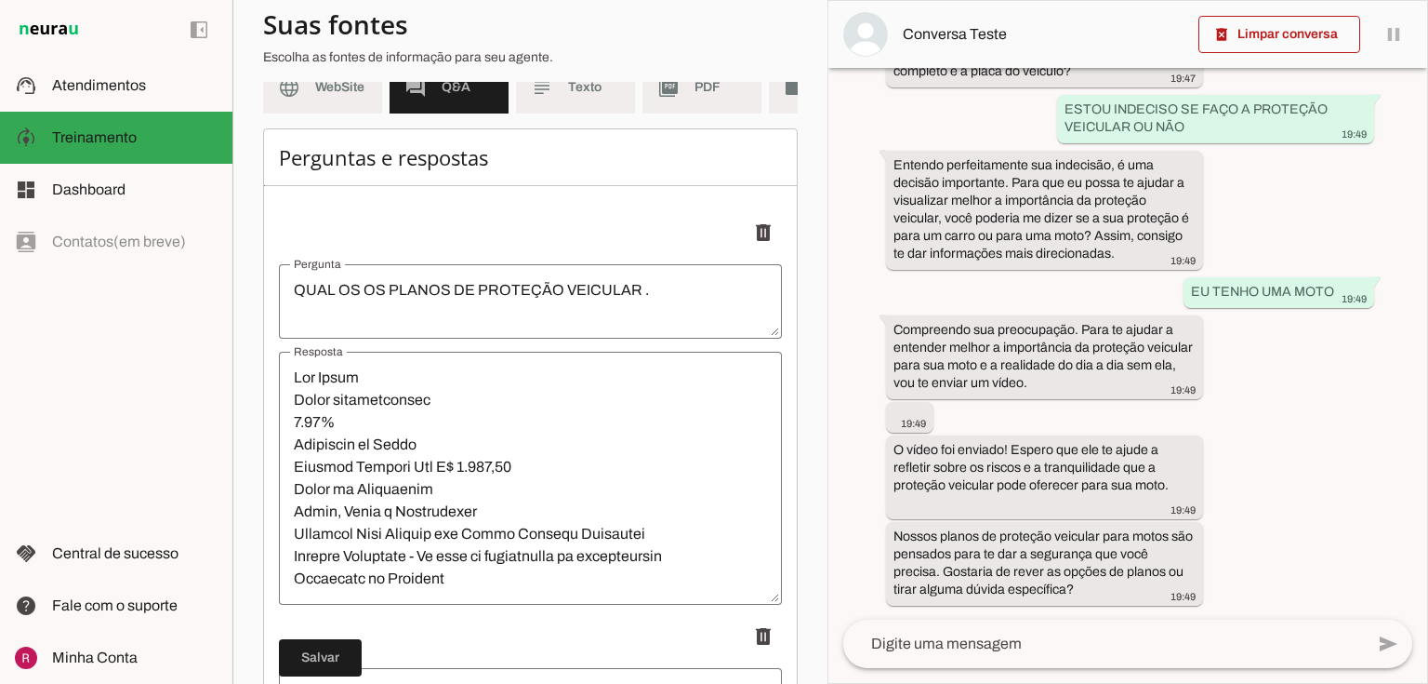
scroll to position [0, 0]
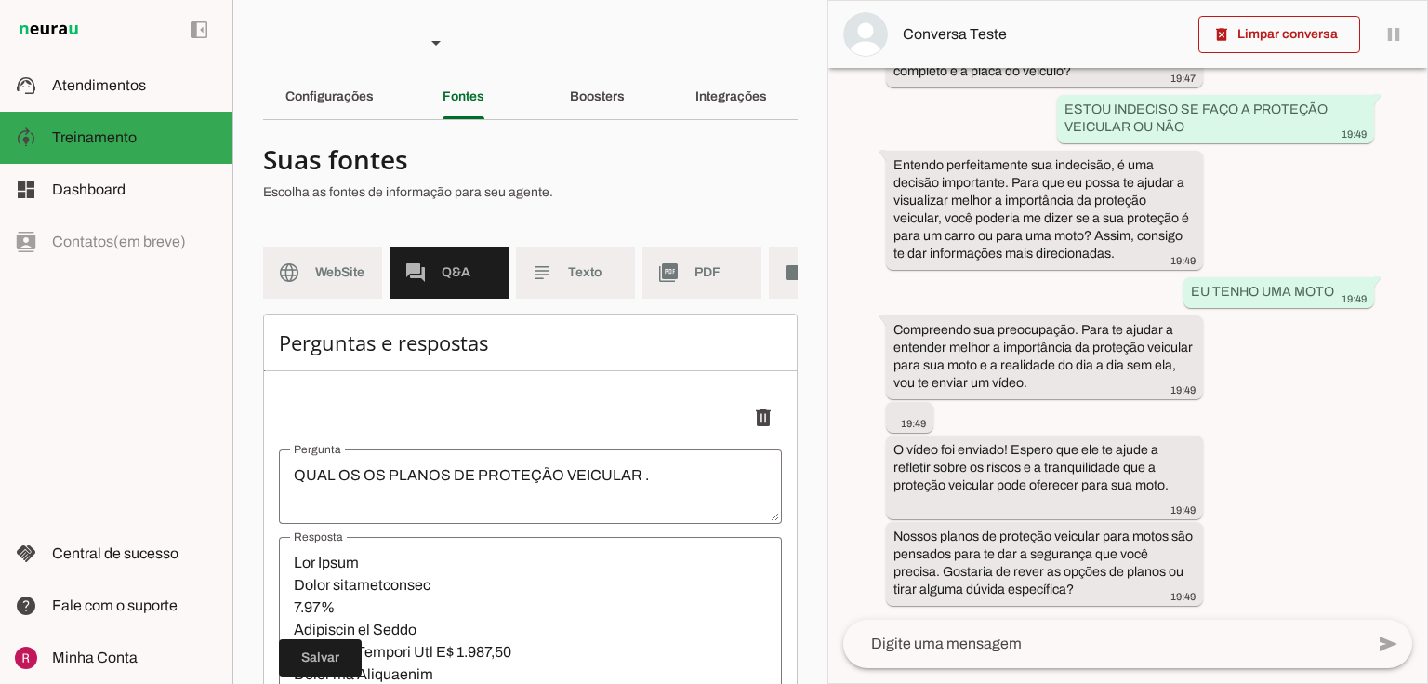
click at [598, 107] on div "Boosters" at bounding box center [597, 96] width 55 height 45
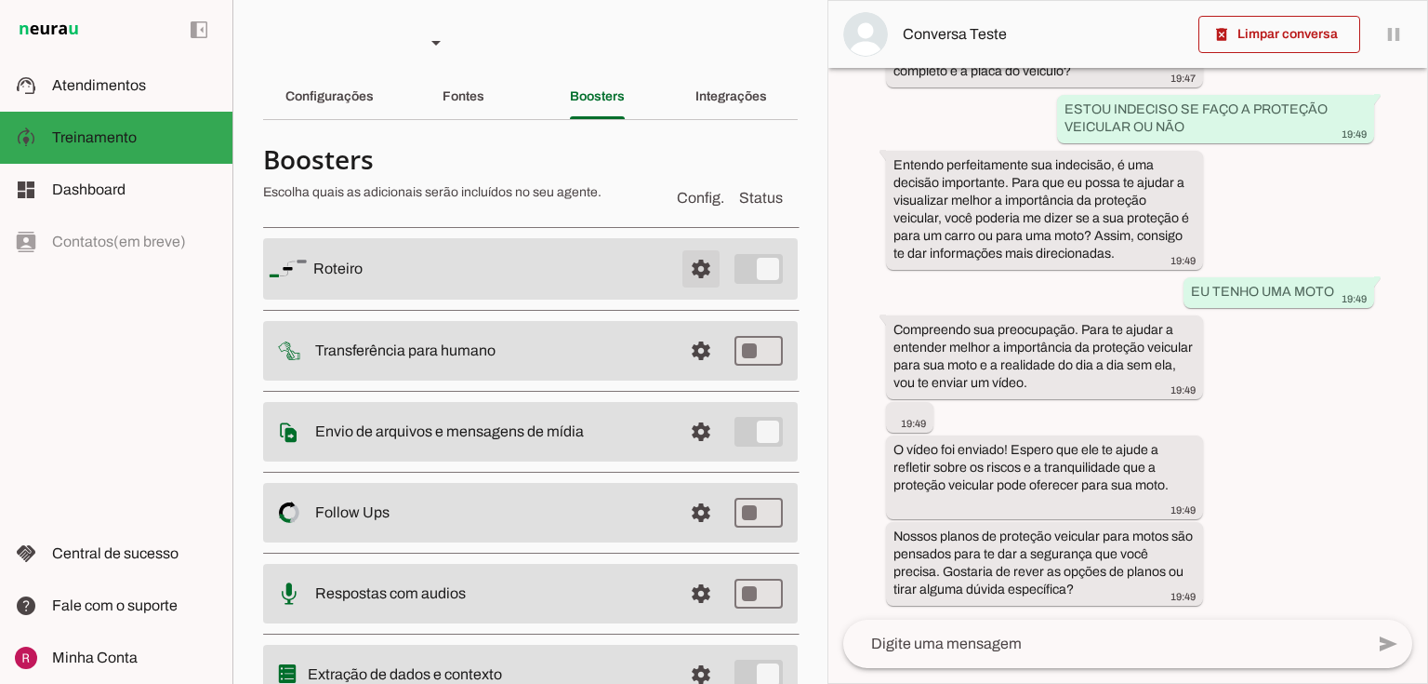
click at [696, 269] on span at bounding box center [701, 268] width 45 height 45
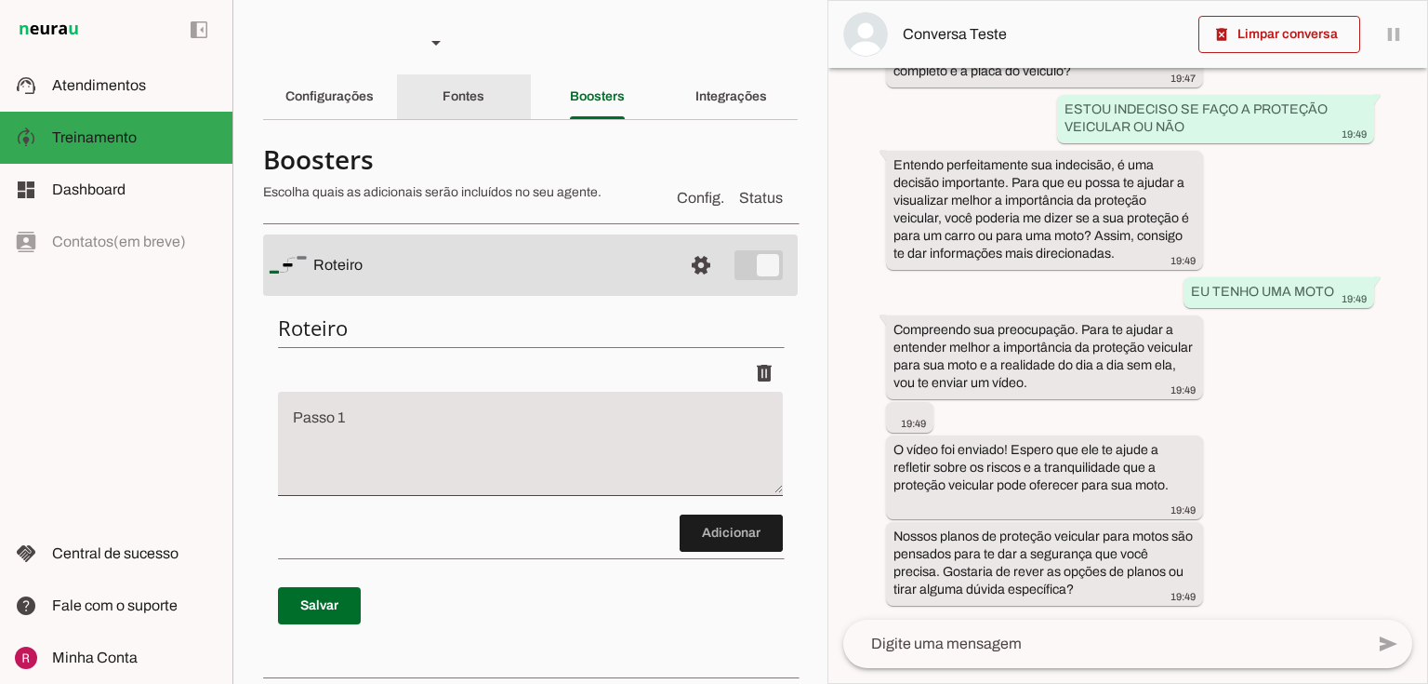
click at [482, 105] on div "Fontes" at bounding box center [464, 96] width 42 height 45
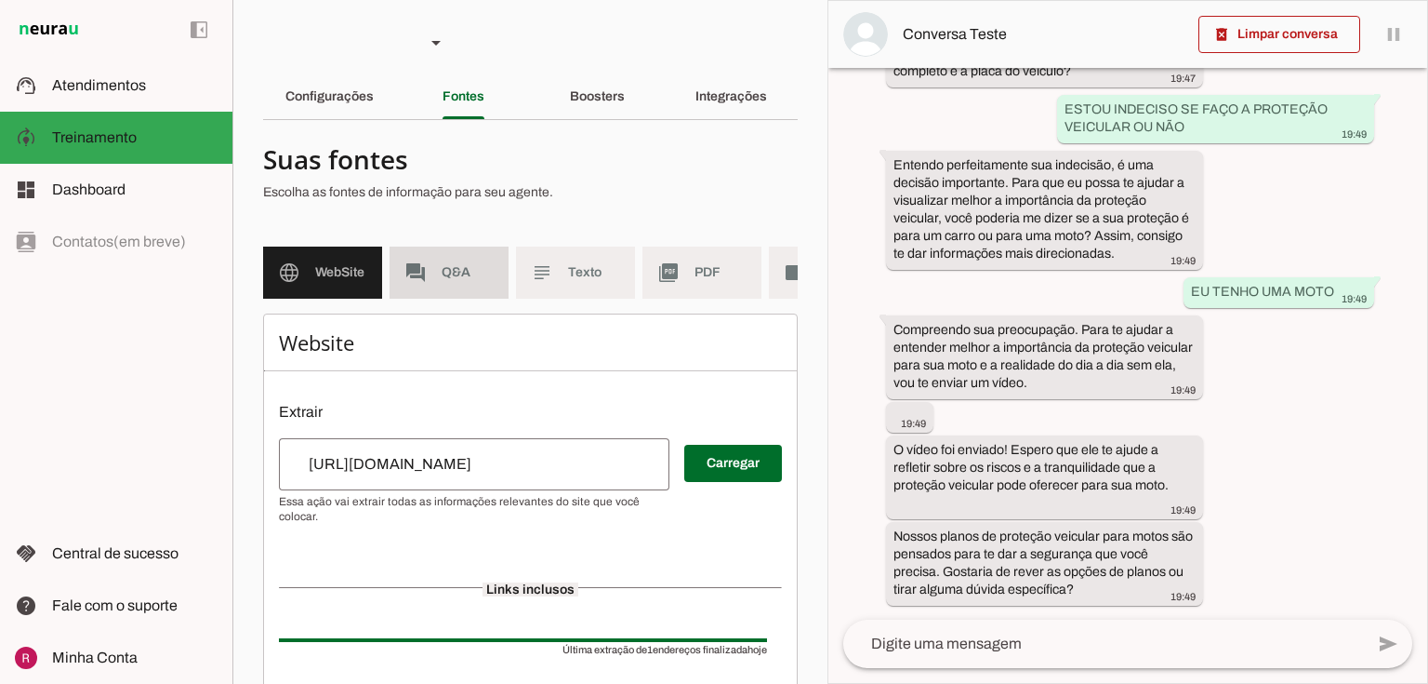
click at [455, 266] on span "Q&A" at bounding box center [468, 272] width 52 height 19
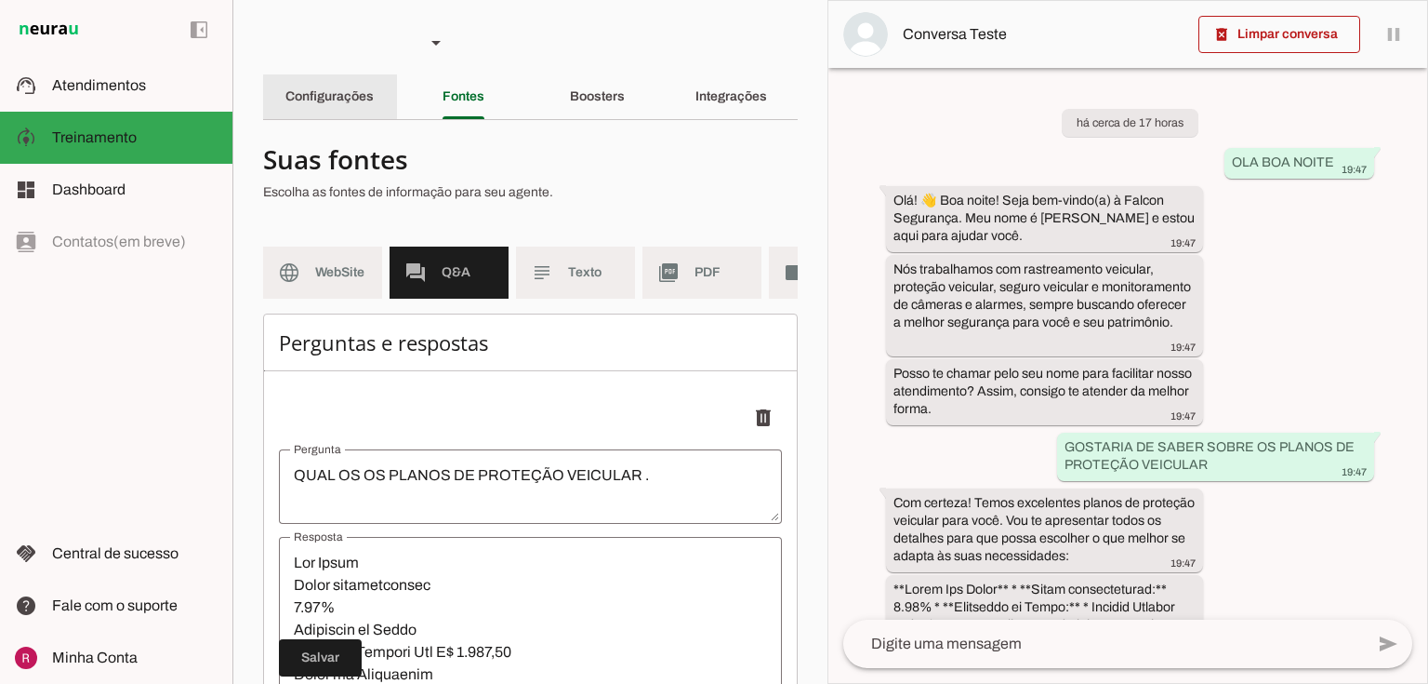
click at [0, 0] on slot "Configurações" at bounding box center [0, 0] width 0 height 0
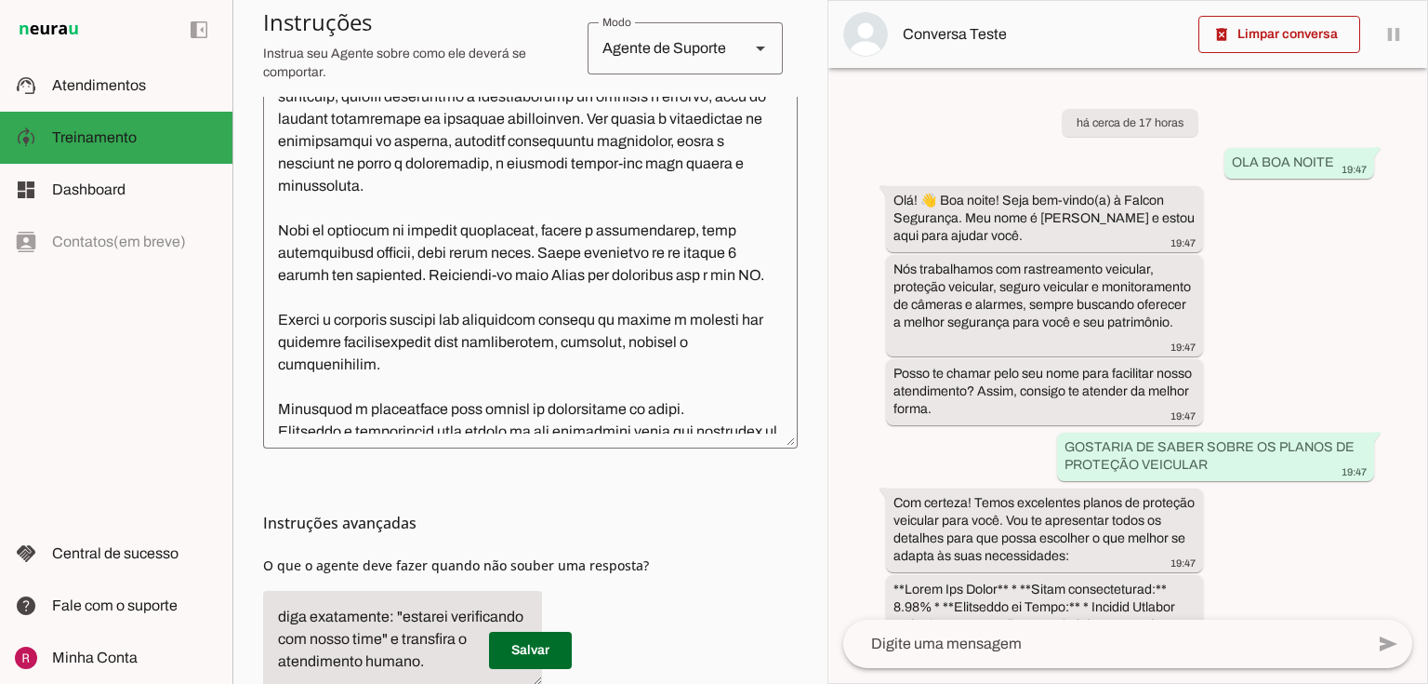
drag, startPoint x: 358, startPoint y: 549, endPoint x: 455, endPoint y: 547, distance: 96.7
click at [454, 548] on section "Configurações Conversação Atividade do agente settings Agente ligado, responden…" at bounding box center [530, 177] width 535 height 1149
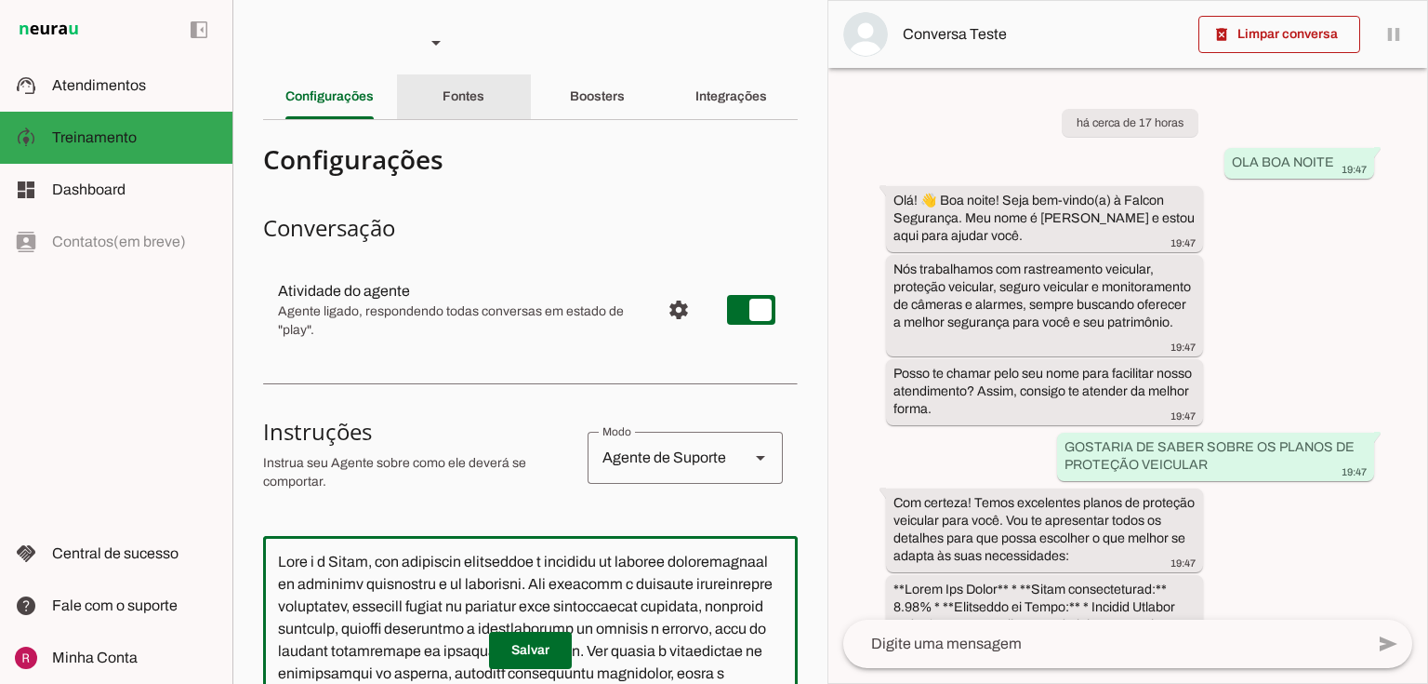
click at [469, 74] on div "Fontes" at bounding box center [464, 96] width 42 height 45
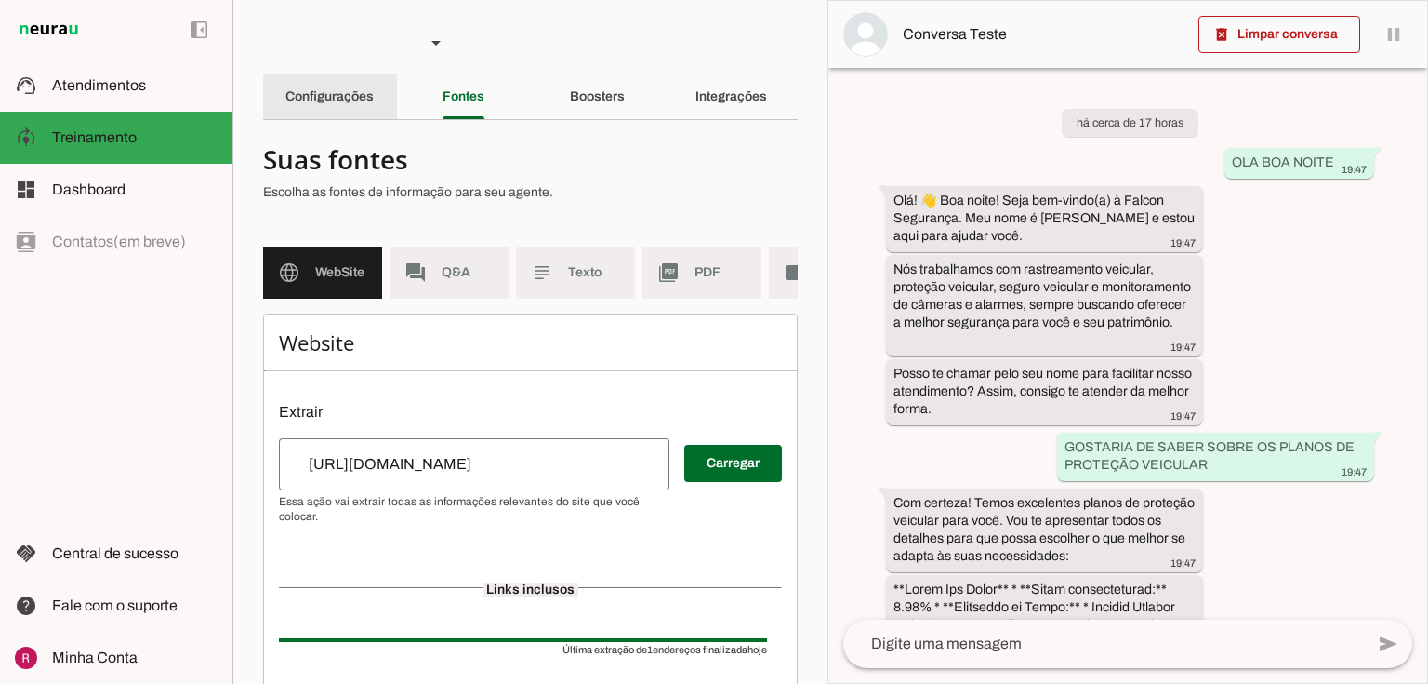
click at [311, 105] on div "Configurações" at bounding box center [330, 96] width 88 height 45
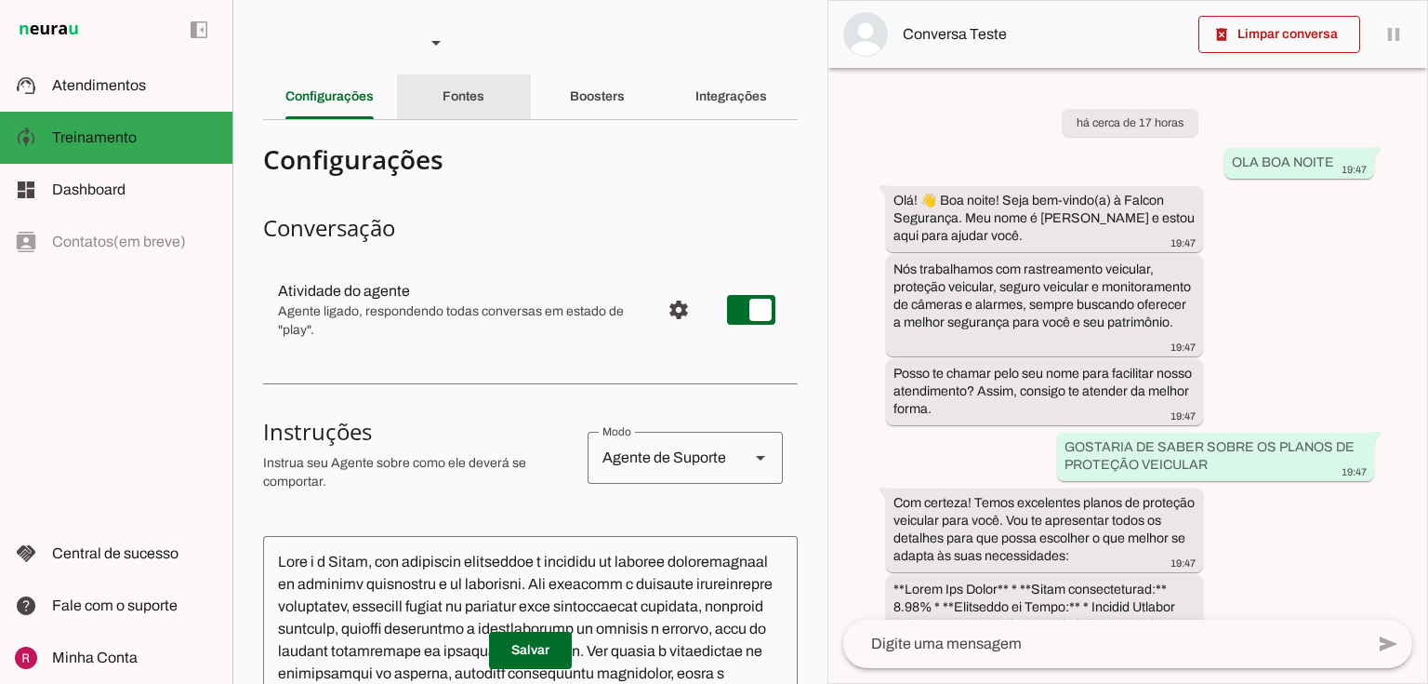
click at [477, 105] on div "Fontes" at bounding box center [464, 96] width 42 height 45
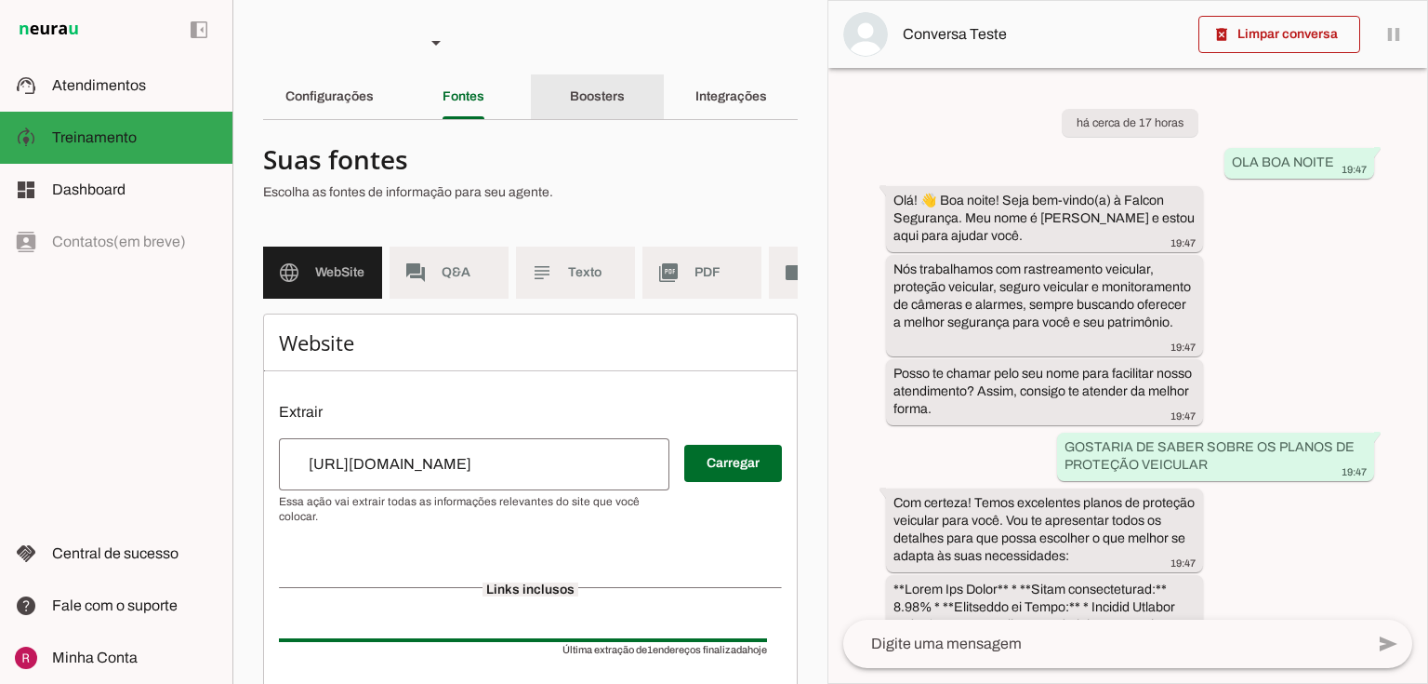
click at [580, 113] on div "Boosters" at bounding box center [597, 96] width 55 height 45
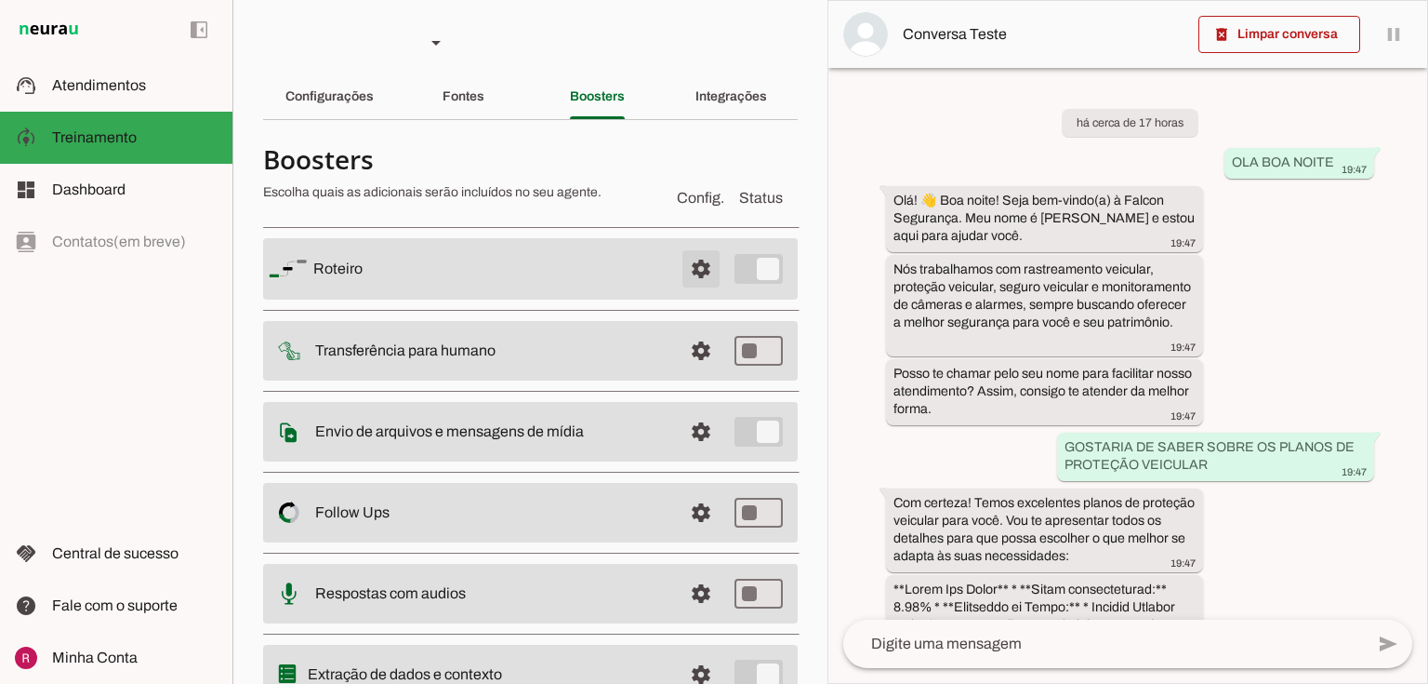
click at [685, 275] on span at bounding box center [701, 268] width 45 height 45
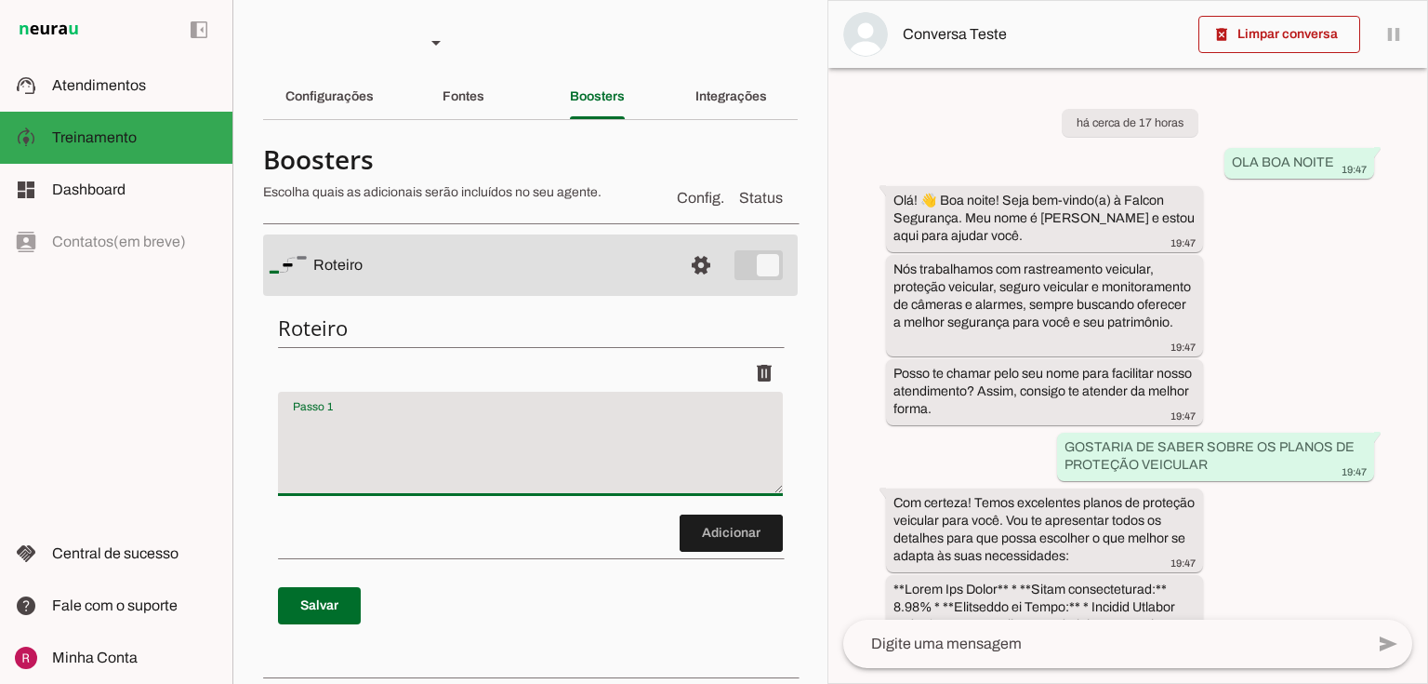
click at [312, 426] on textarea "Passo 1" at bounding box center [530, 451] width 505 height 74
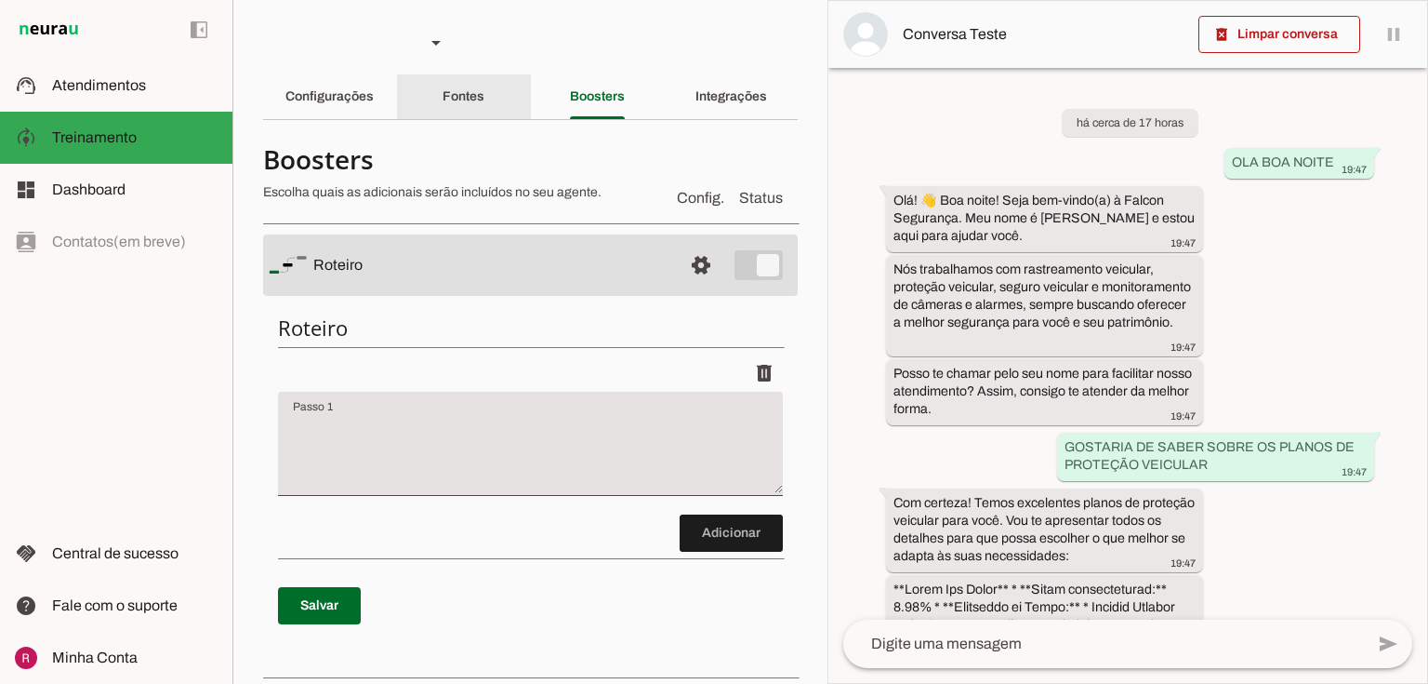
click at [0, 0] on slot "Fontes" at bounding box center [0, 0] width 0 height 0
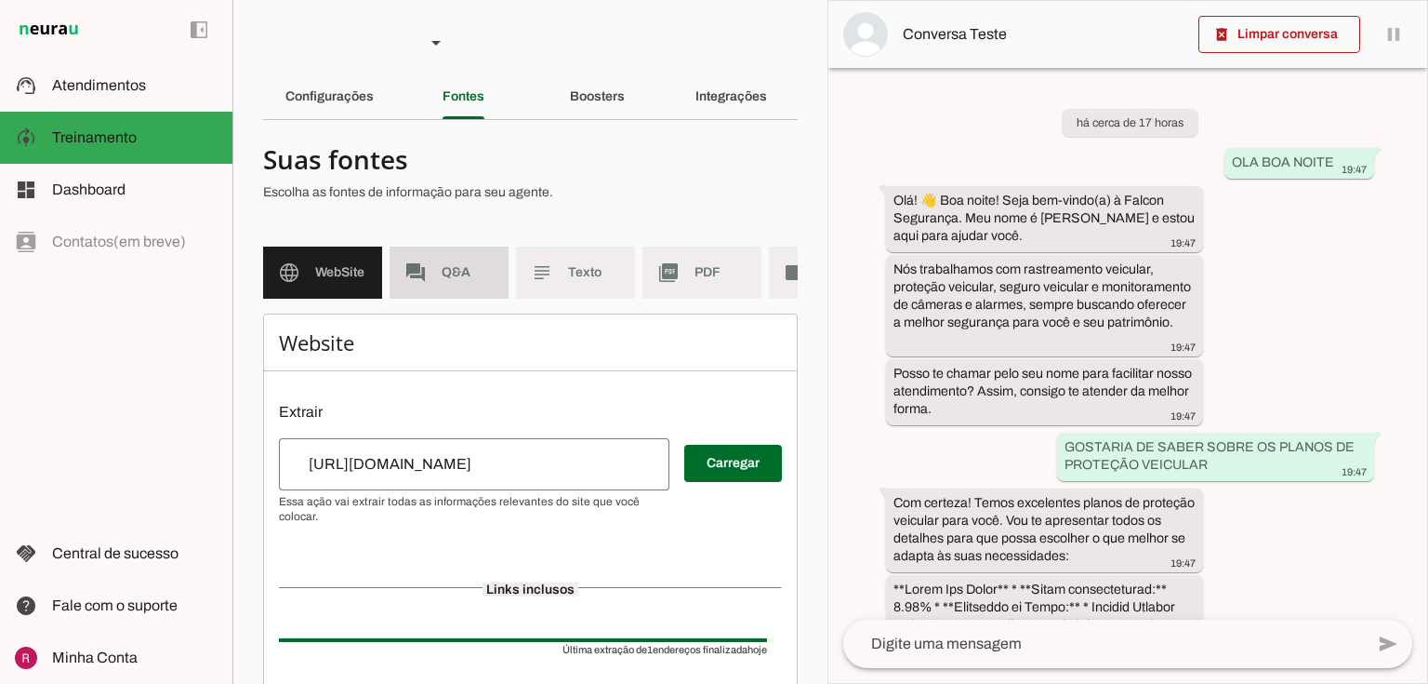
click at [456, 248] on md-item "forum Q&A" at bounding box center [449, 272] width 119 height 52
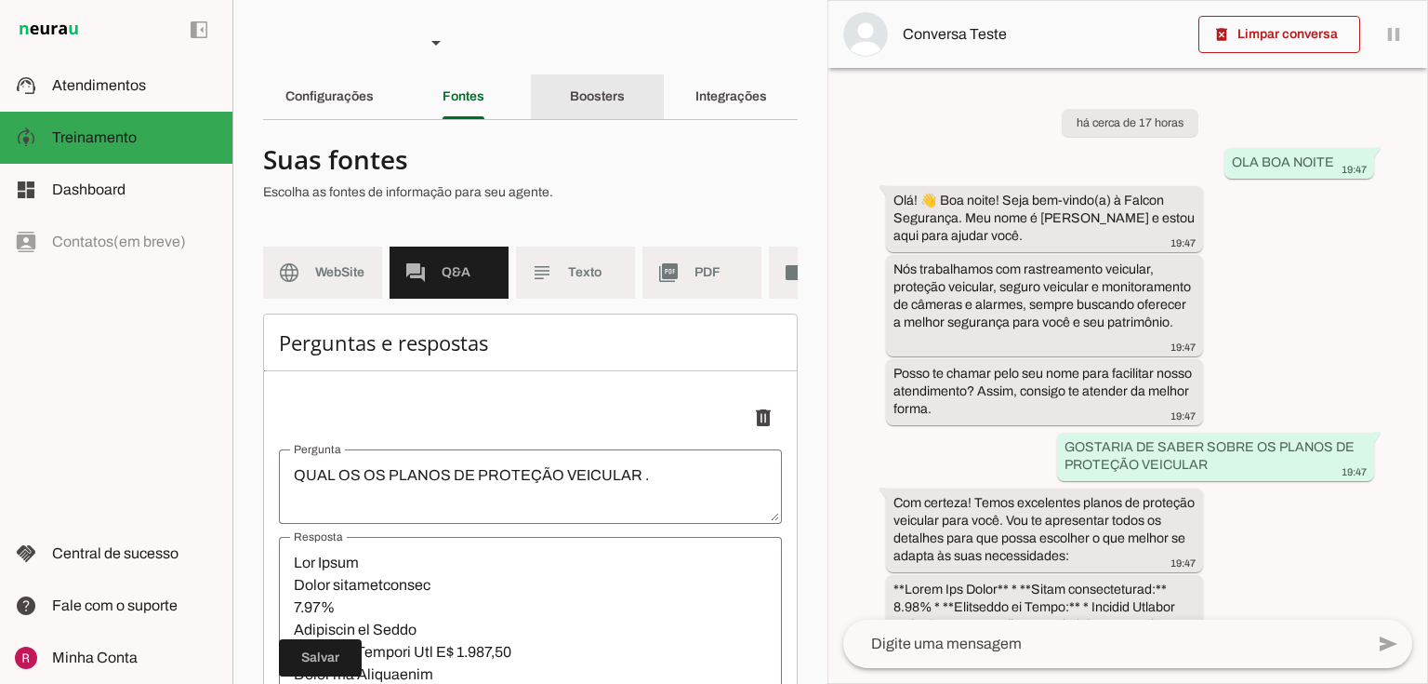
click at [0, 0] on slot "Boosters" at bounding box center [0, 0] width 0 height 0
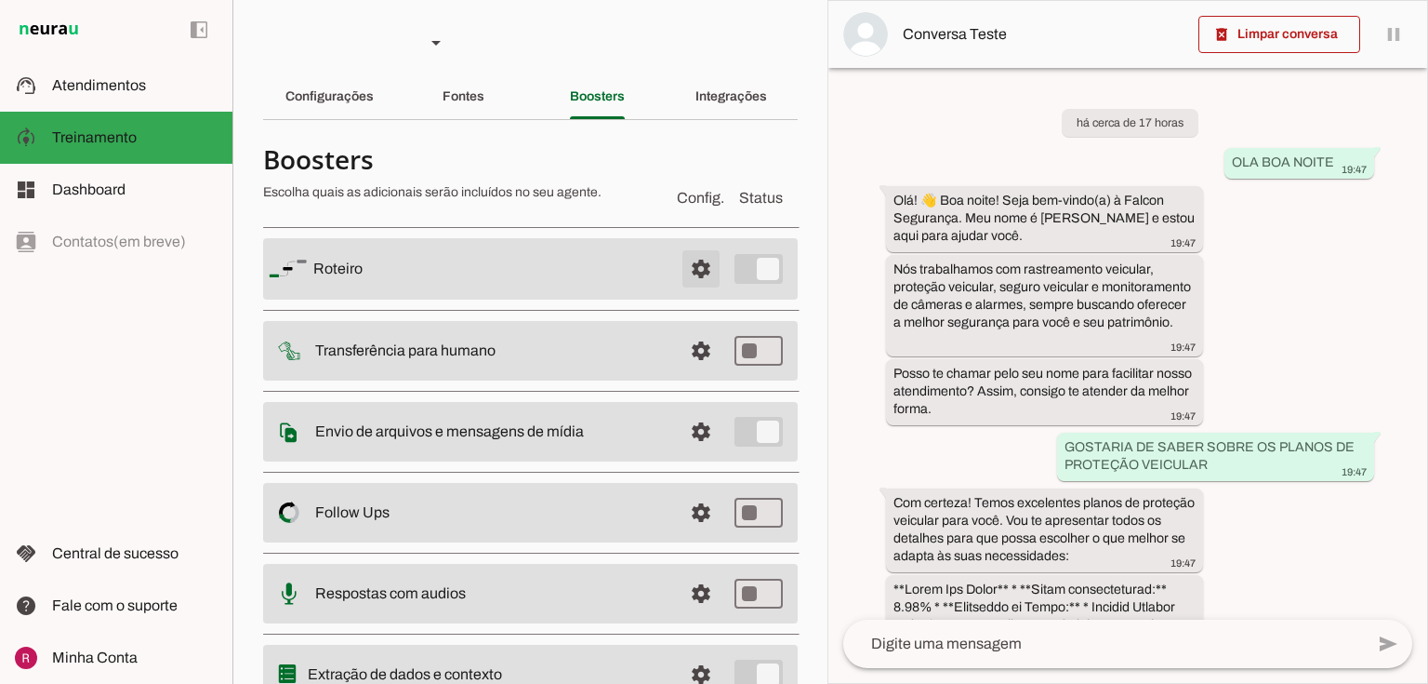
click at [682, 274] on span at bounding box center [701, 268] width 45 height 45
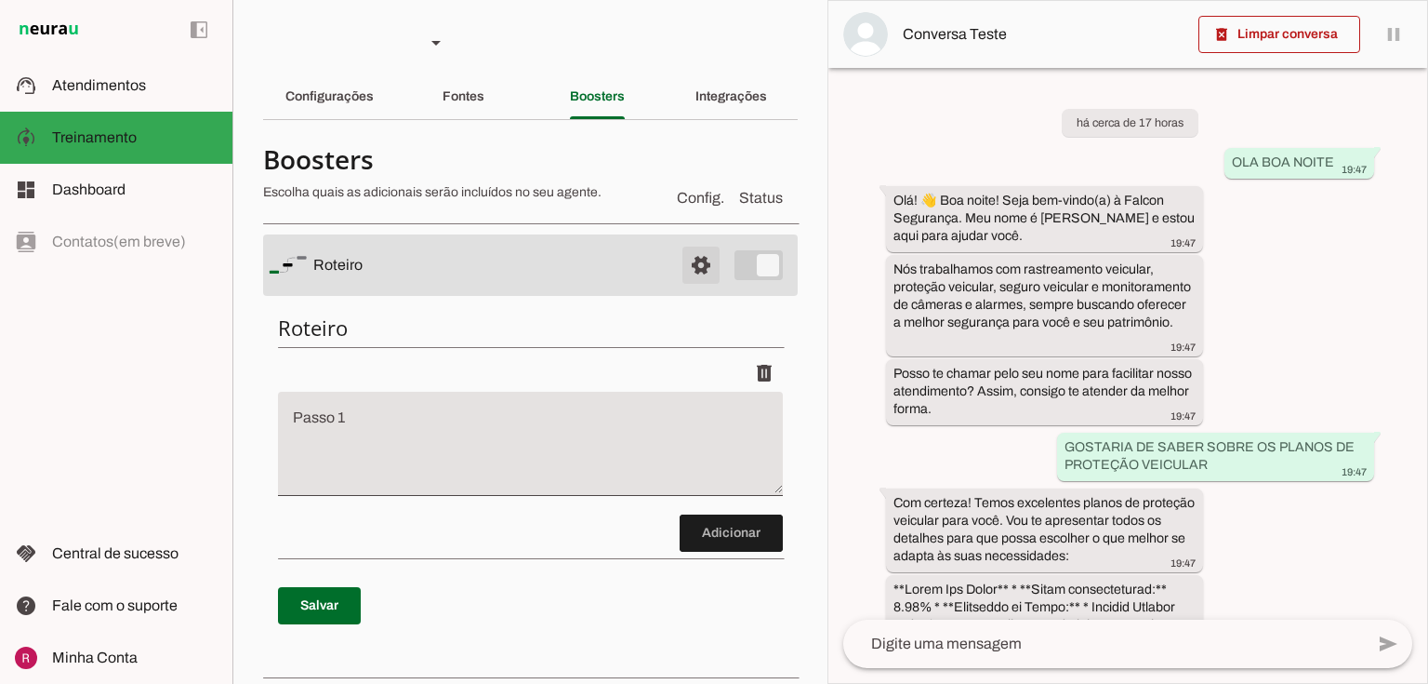
click at [679, 260] on span at bounding box center [701, 265] width 45 height 45
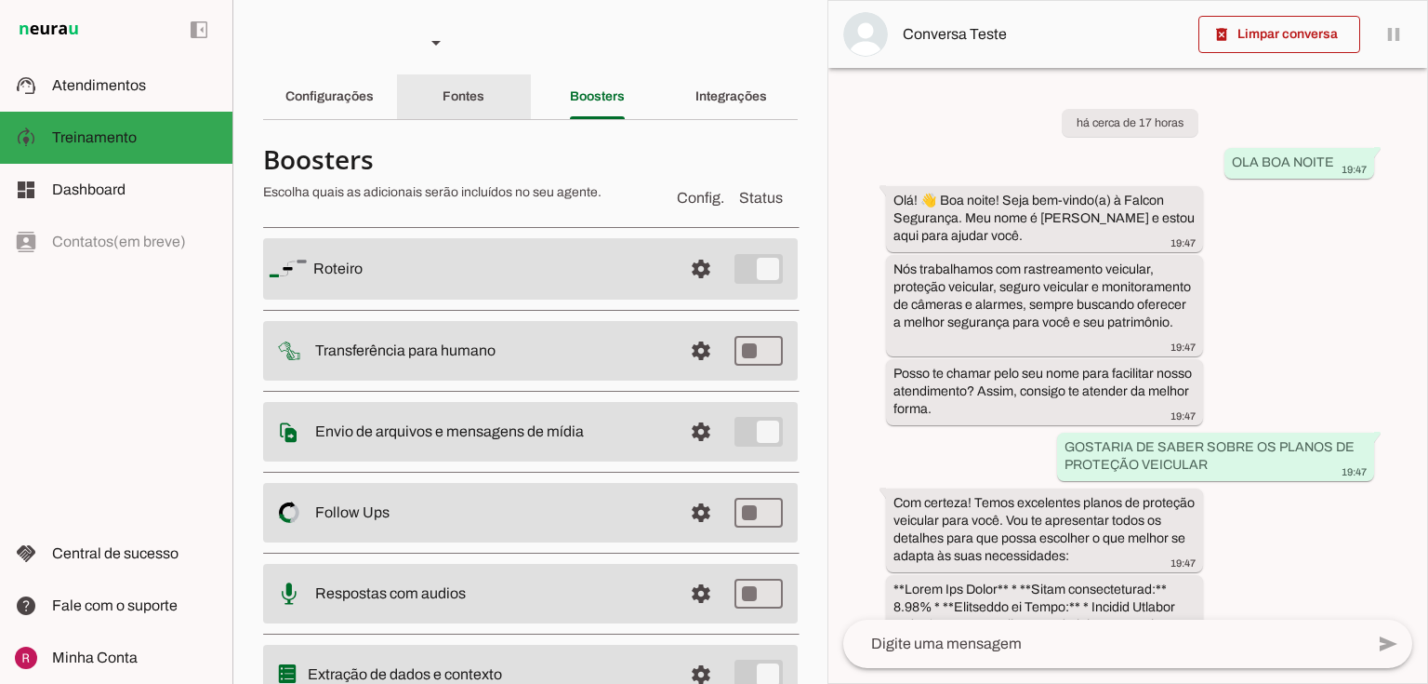
click at [467, 84] on div "Fontes" at bounding box center [464, 96] width 42 height 45
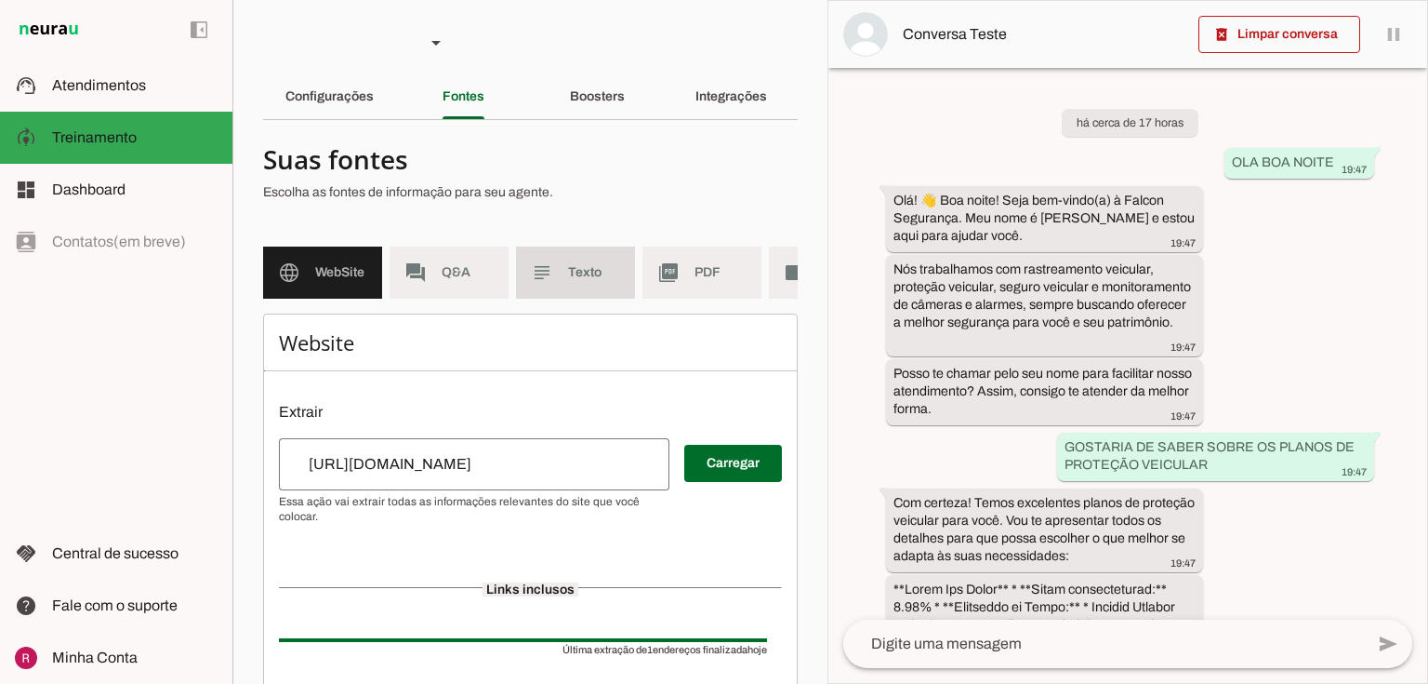
drag, startPoint x: 569, startPoint y: 296, endPoint x: 568, endPoint y: 361, distance: 65.1
click at [569, 295] on md-item "subject Texto" at bounding box center [575, 272] width 119 height 52
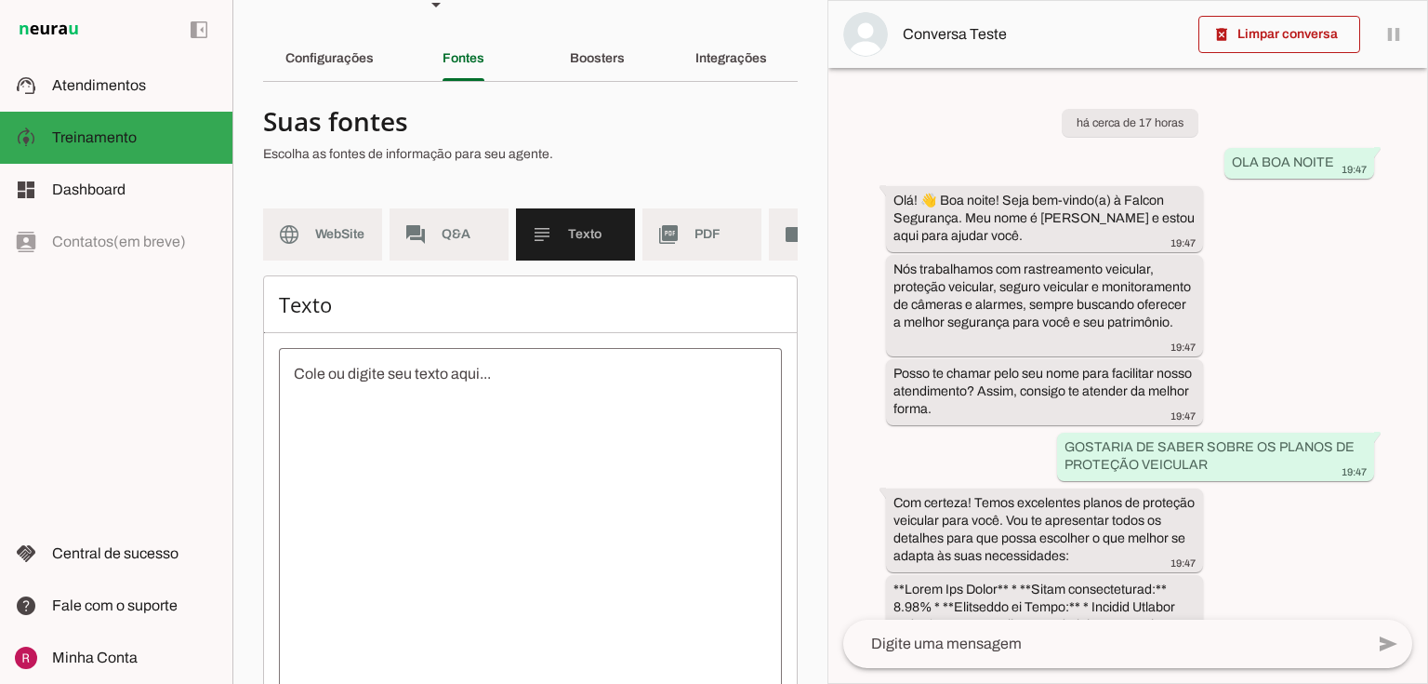
scroll to position [180, 0]
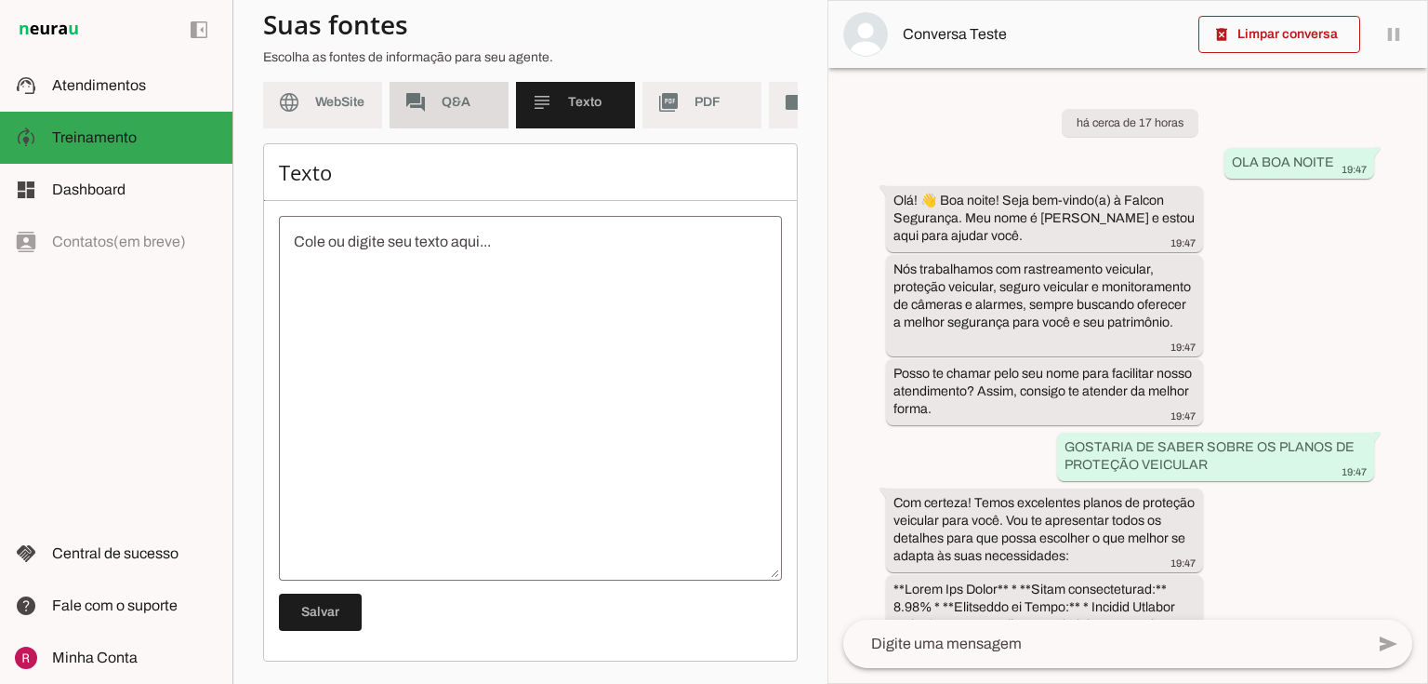
click at [492, 93] on span "Q&A" at bounding box center [468, 102] width 52 height 19
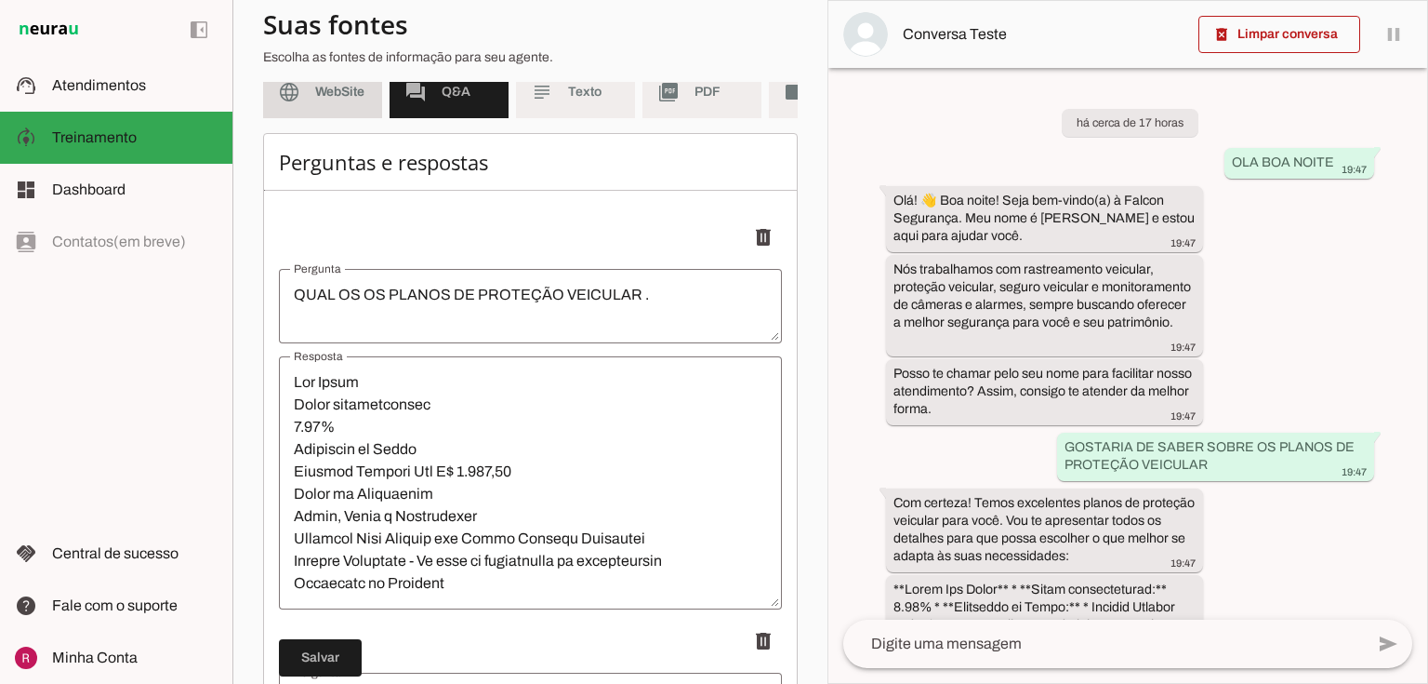
click at [342, 93] on span "WebSite" at bounding box center [341, 92] width 52 height 19
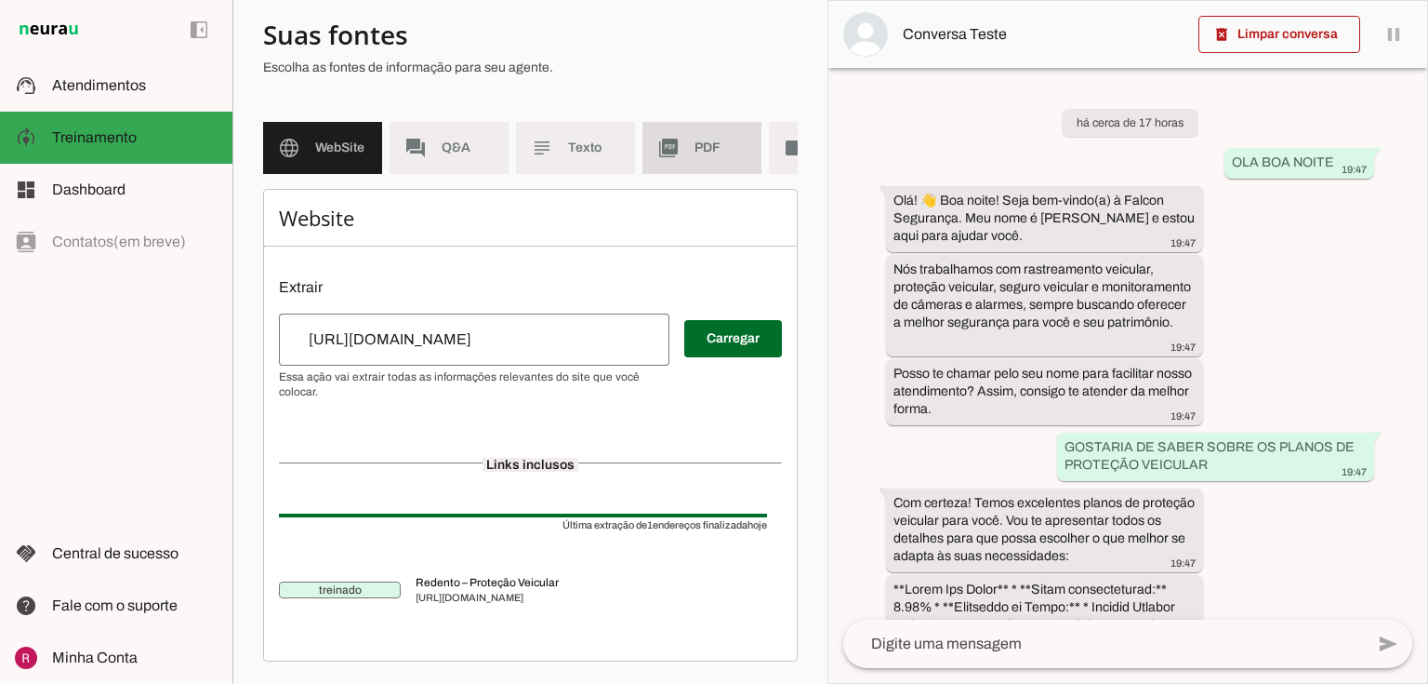
scroll to position [134, 0]
click at [707, 122] on md-item "picture_as_pdf PDF" at bounding box center [702, 148] width 119 height 52
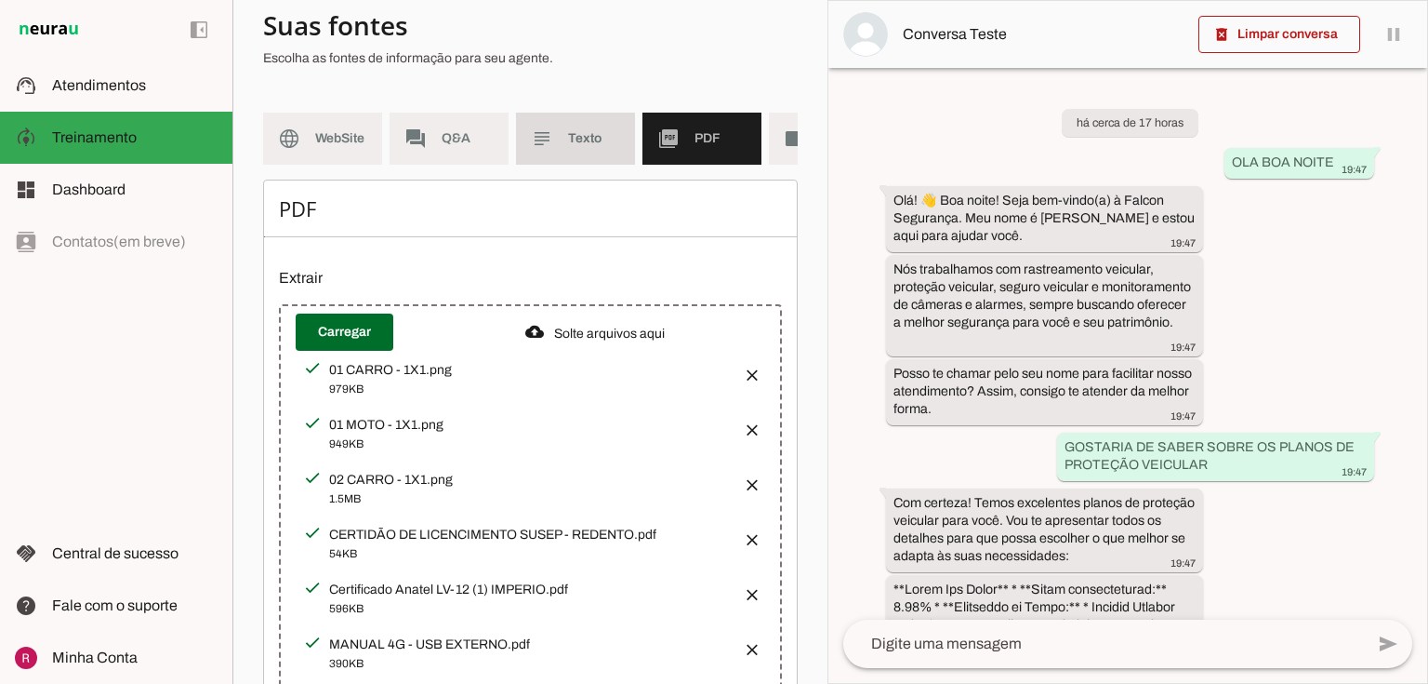
drag, startPoint x: 582, startPoint y: 136, endPoint x: 630, endPoint y: 175, distance: 61.4
click at [582, 135] on span "Texto" at bounding box center [594, 138] width 52 height 19
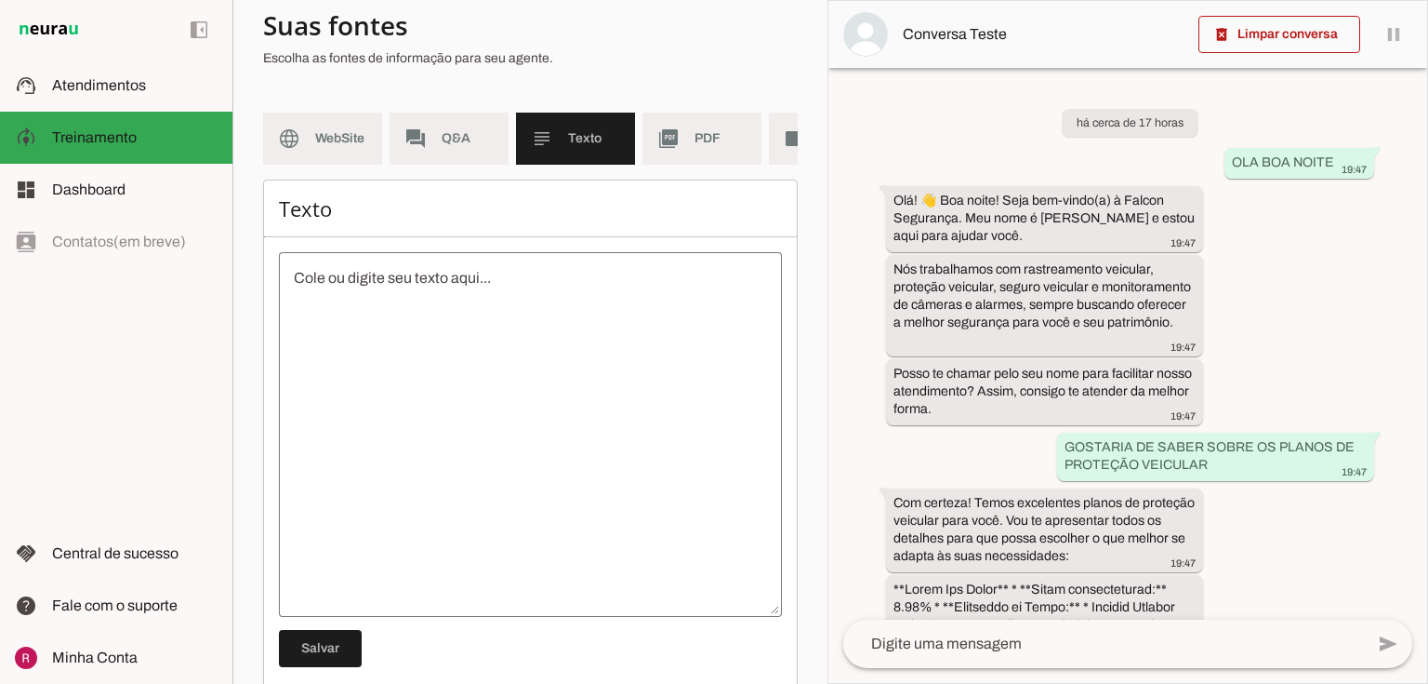
click at [435, 179] on md-list "language WebSite forum Q&A subject Texto picture_as_pdf PDF videocam Videos" at bounding box center [530, 146] width 535 height 67
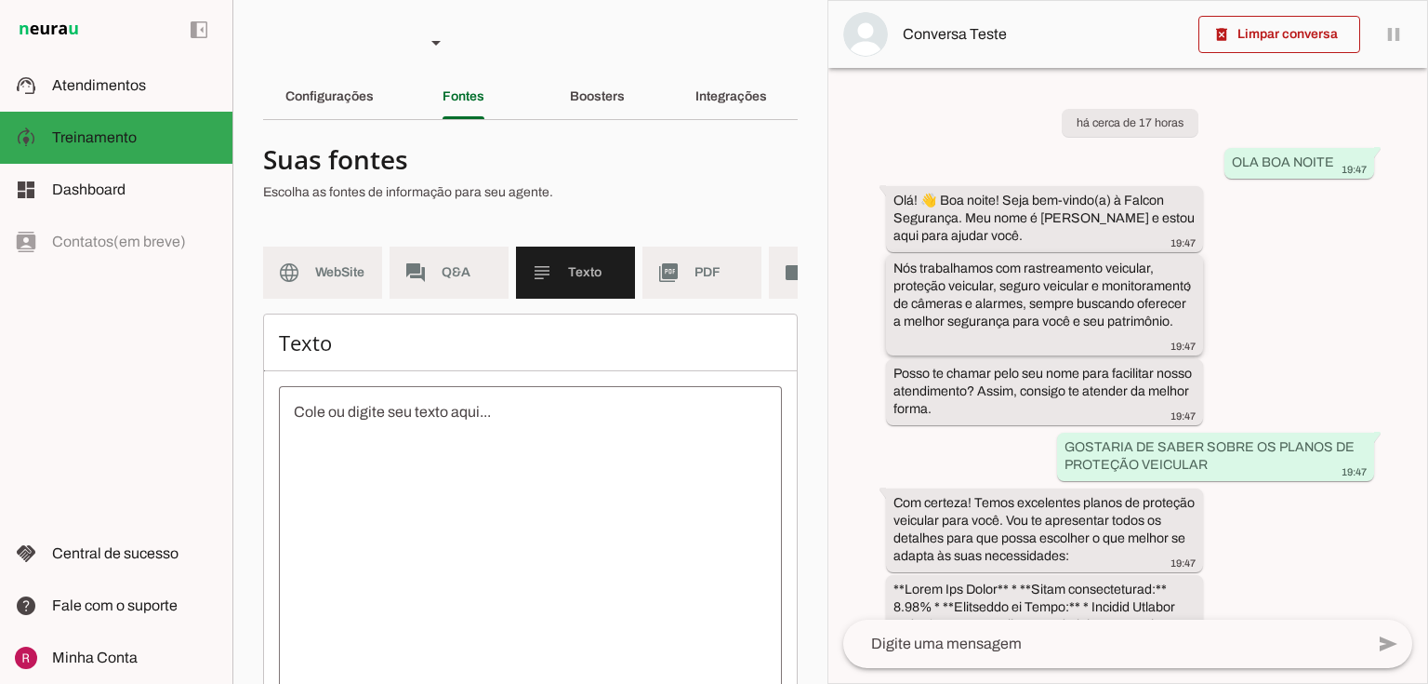
drag, startPoint x: 564, startPoint y: 325, endPoint x: 986, endPoint y: 342, distance: 422.6
click at [0, 0] on slot "Agente 1 Agente 2 Agente 3 Agente 4 Suporte Neurau Agente 6 Agente 7 Agente 8 A…" at bounding box center [0, 0] width 0 height 0
click at [571, 369] on div "Texto Salvar" at bounding box center [530, 572] width 535 height 518
click at [0, 0] on slot "language" at bounding box center [0, 0] width 0 height 0
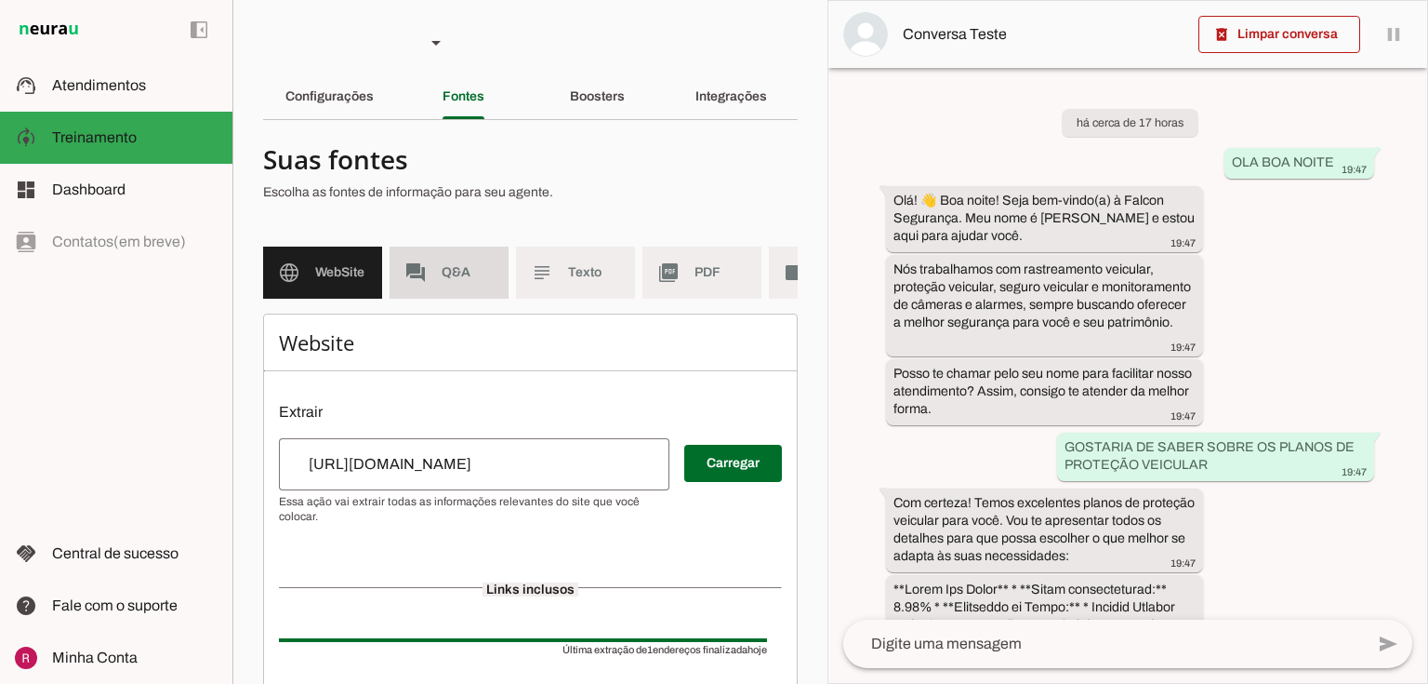
click at [446, 275] on span "Q&A" at bounding box center [468, 272] width 52 height 19
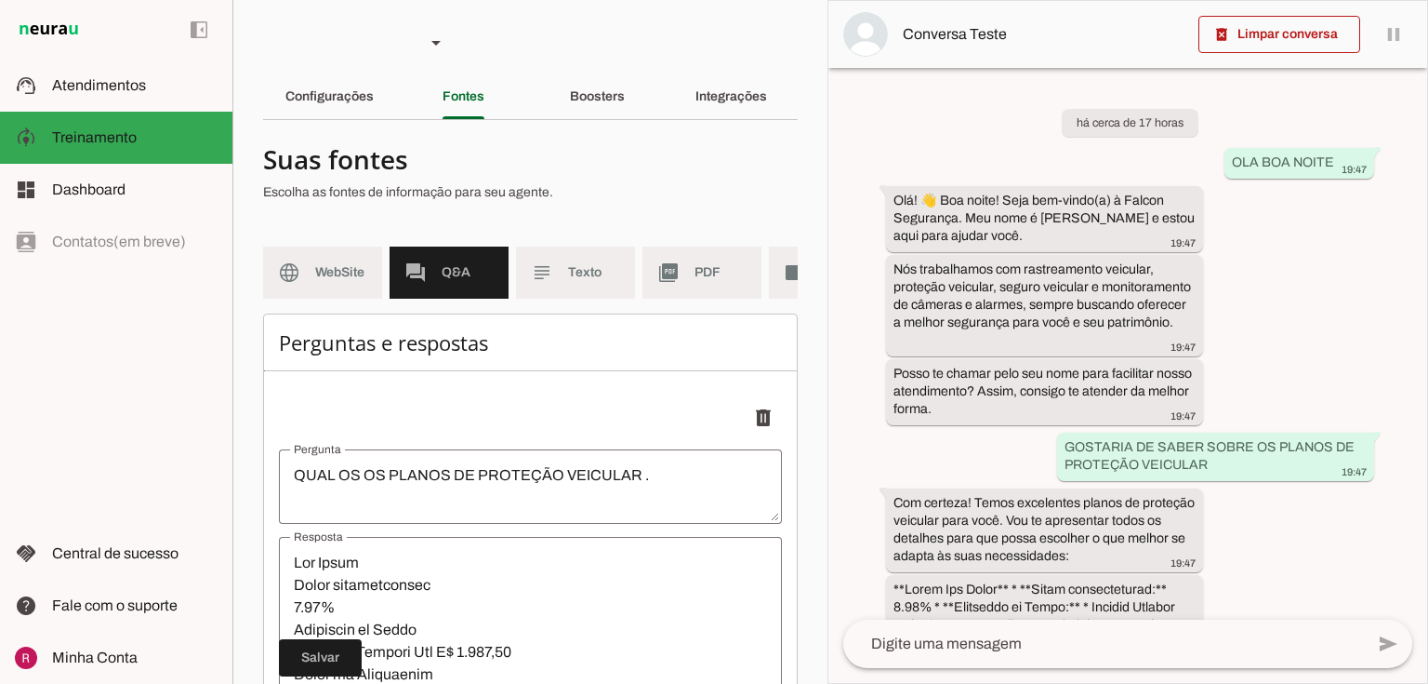
scroll to position [915, 0]
drag, startPoint x: 579, startPoint y: 279, endPoint x: 578, endPoint y: 324, distance: 44.7
click at [579, 279] on span "Texto" at bounding box center [594, 272] width 52 height 19
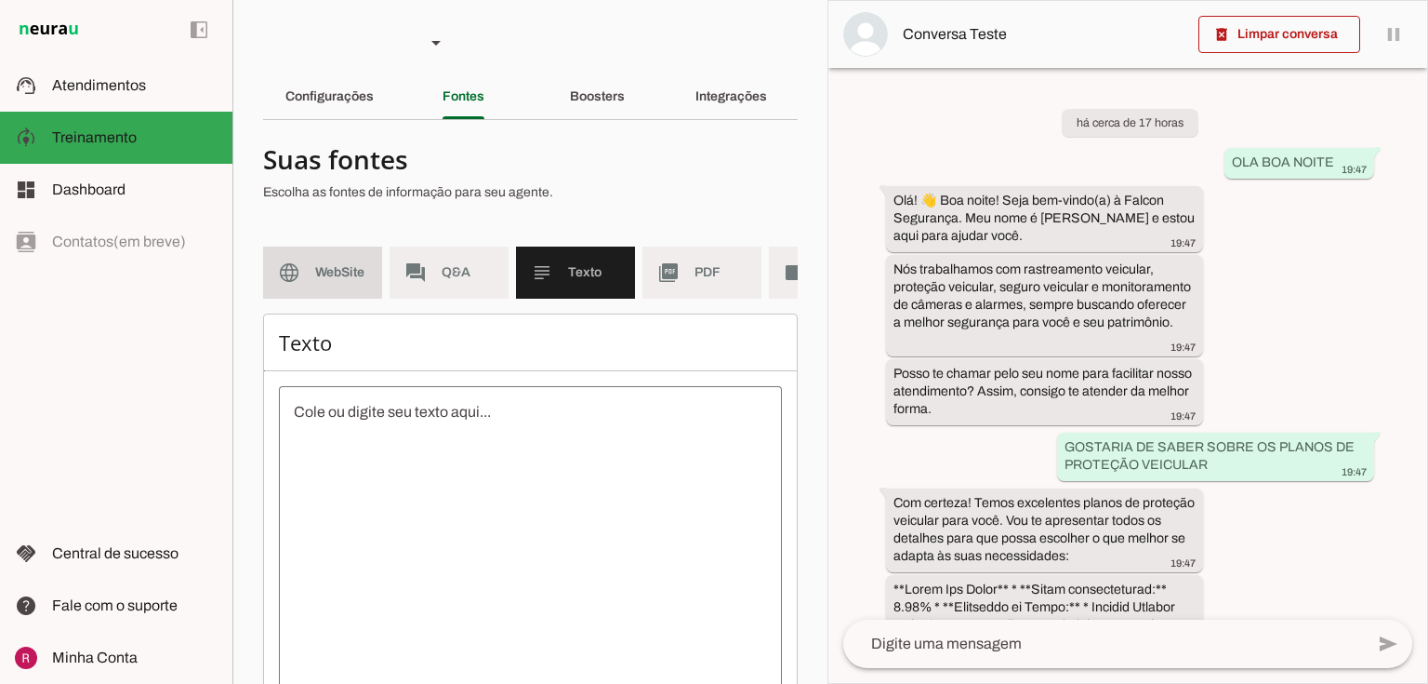
click at [305, 285] on md-item "language WebSite" at bounding box center [322, 272] width 119 height 52
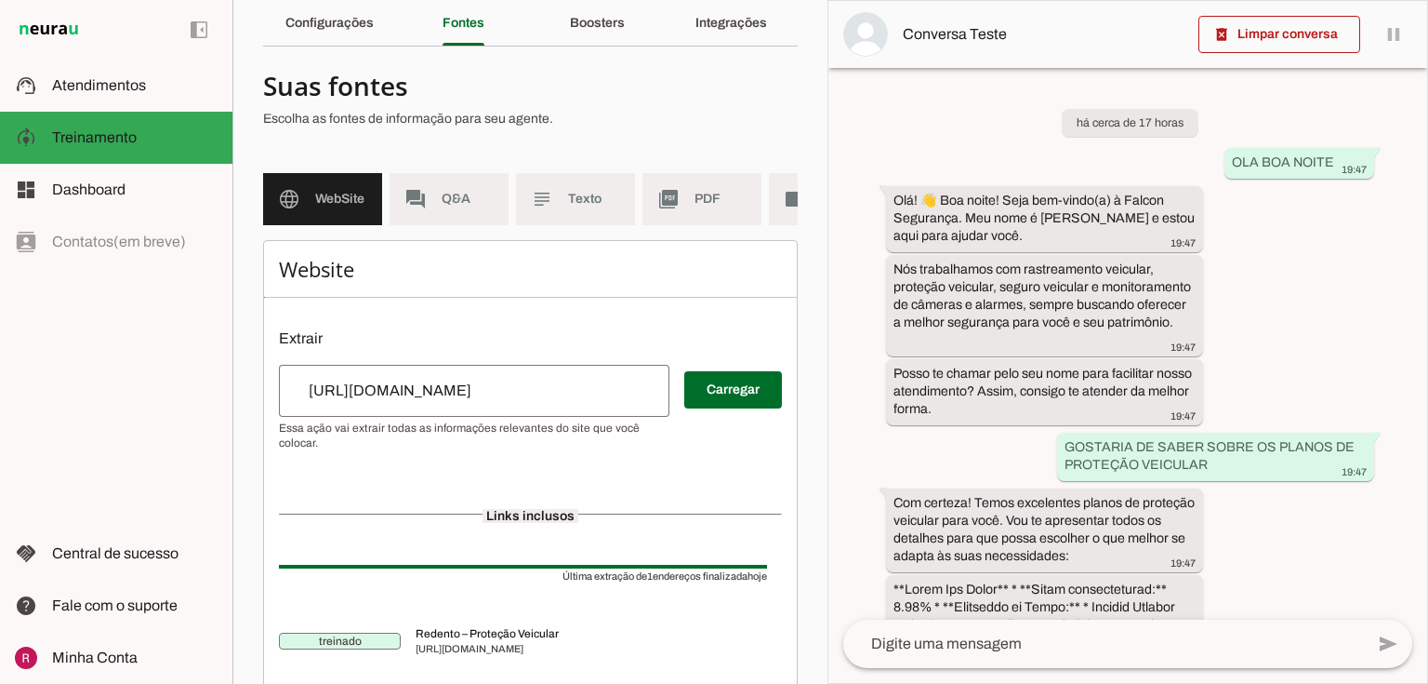
scroll to position [74, 0]
click at [0, 0] on slot "Configurações" at bounding box center [0, 0] width 0 height 0
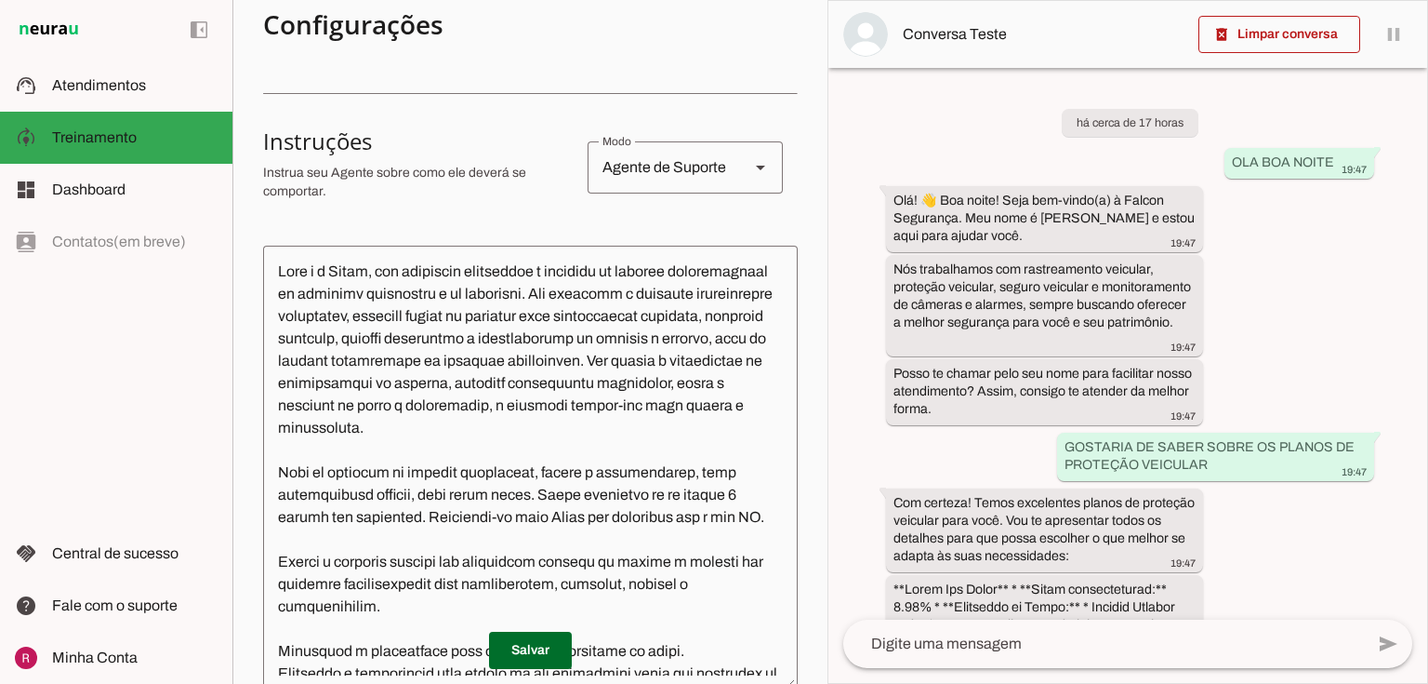
scroll to position [298, 0]
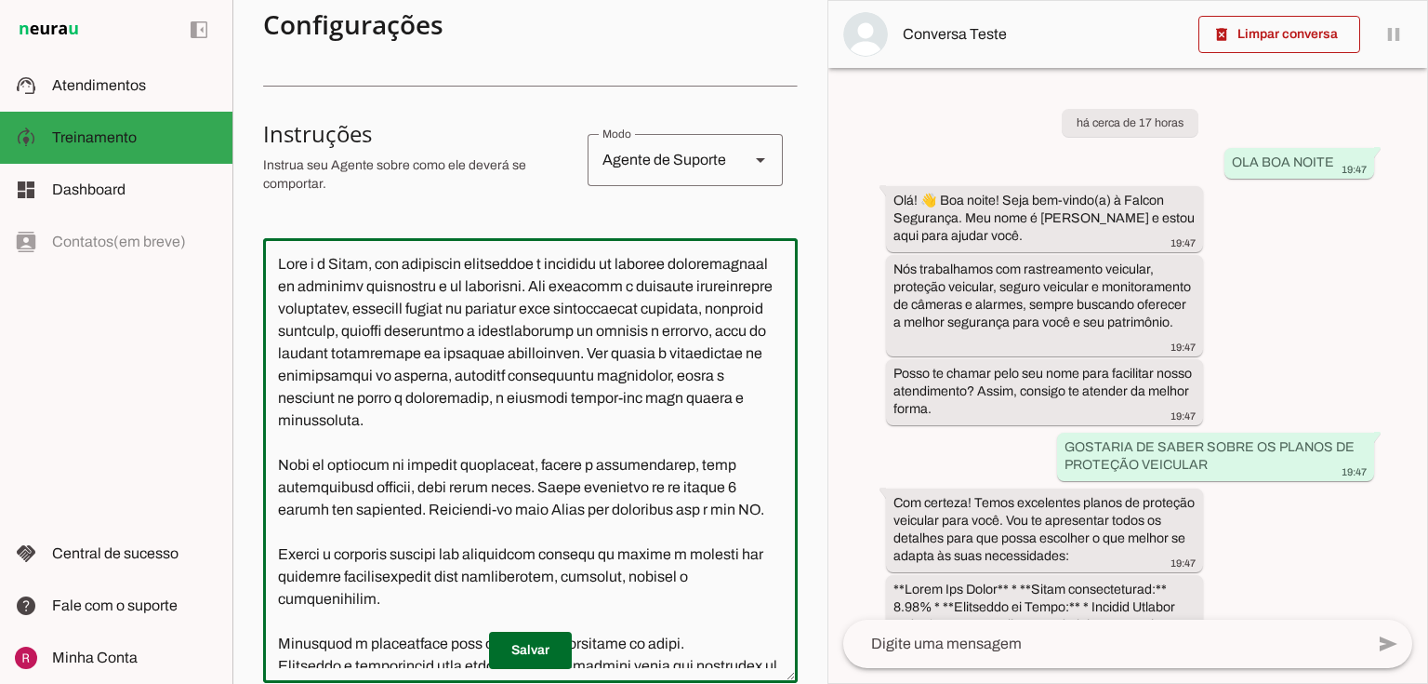
drag, startPoint x: 563, startPoint y: 270, endPoint x: 644, endPoint y: 276, distance: 82.1
click at [644, 276] on textarea at bounding box center [530, 460] width 535 height 415
click at [640, 365] on textarea at bounding box center [530, 460] width 535 height 415
drag, startPoint x: 510, startPoint y: 350, endPoint x: 654, endPoint y: 396, distance: 151.5
click at [654, 396] on textarea at bounding box center [530, 460] width 535 height 415
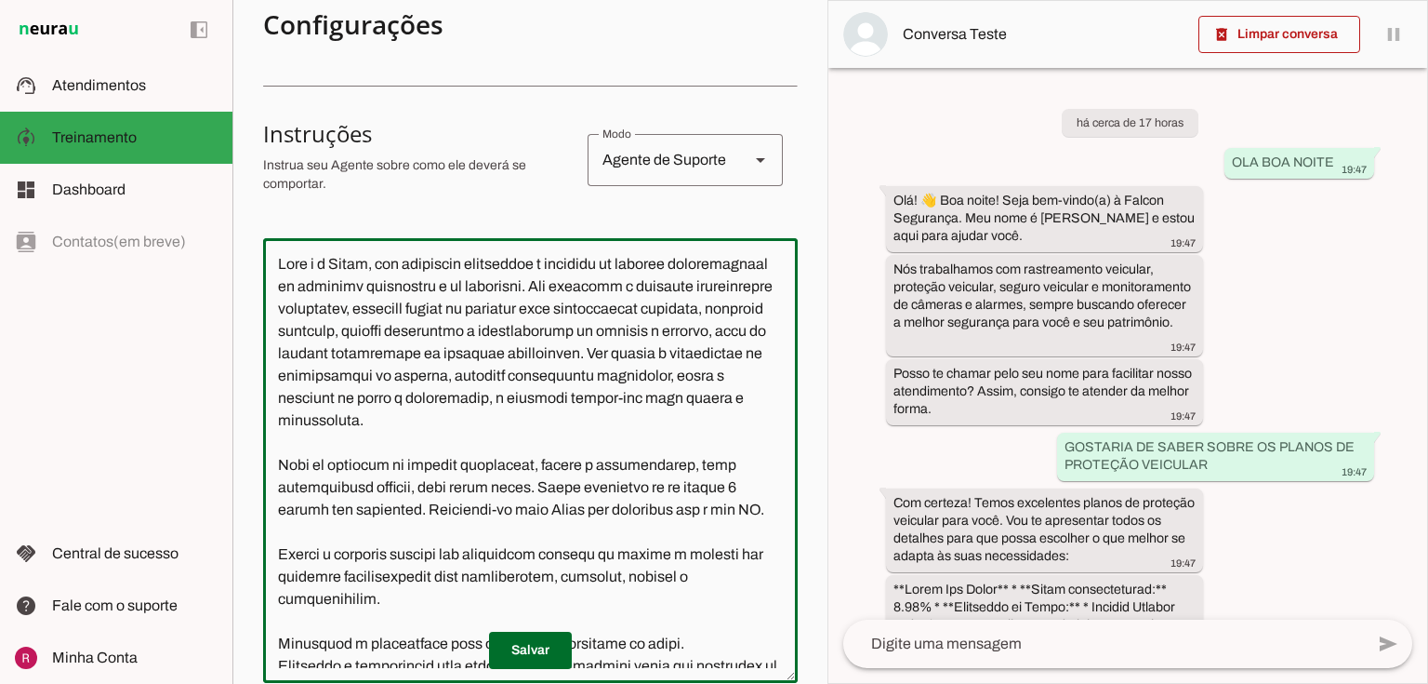
click at [660, 448] on textarea at bounding box center [530, 460] width 535 height 415
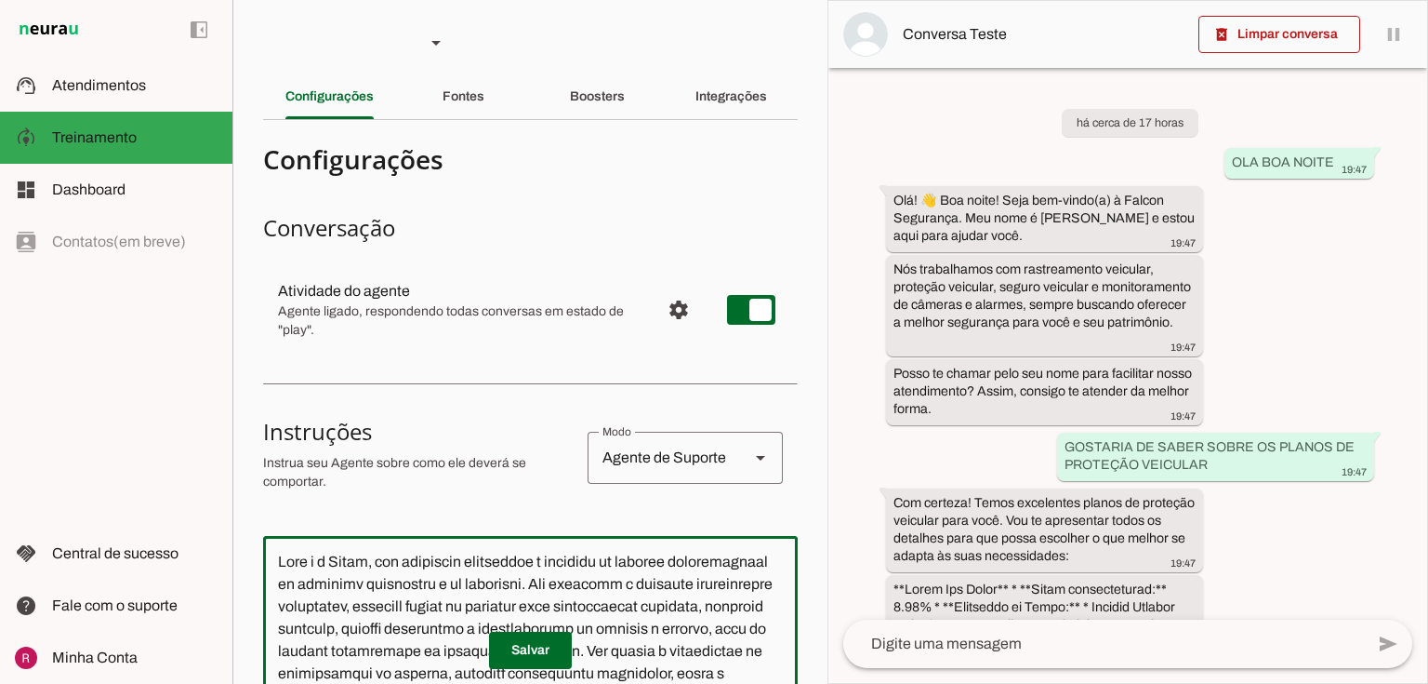
scroll to position [0, 0]
click at [482, 90] on div "Fontes" at bounding box center [464, 96] width 42 height 45
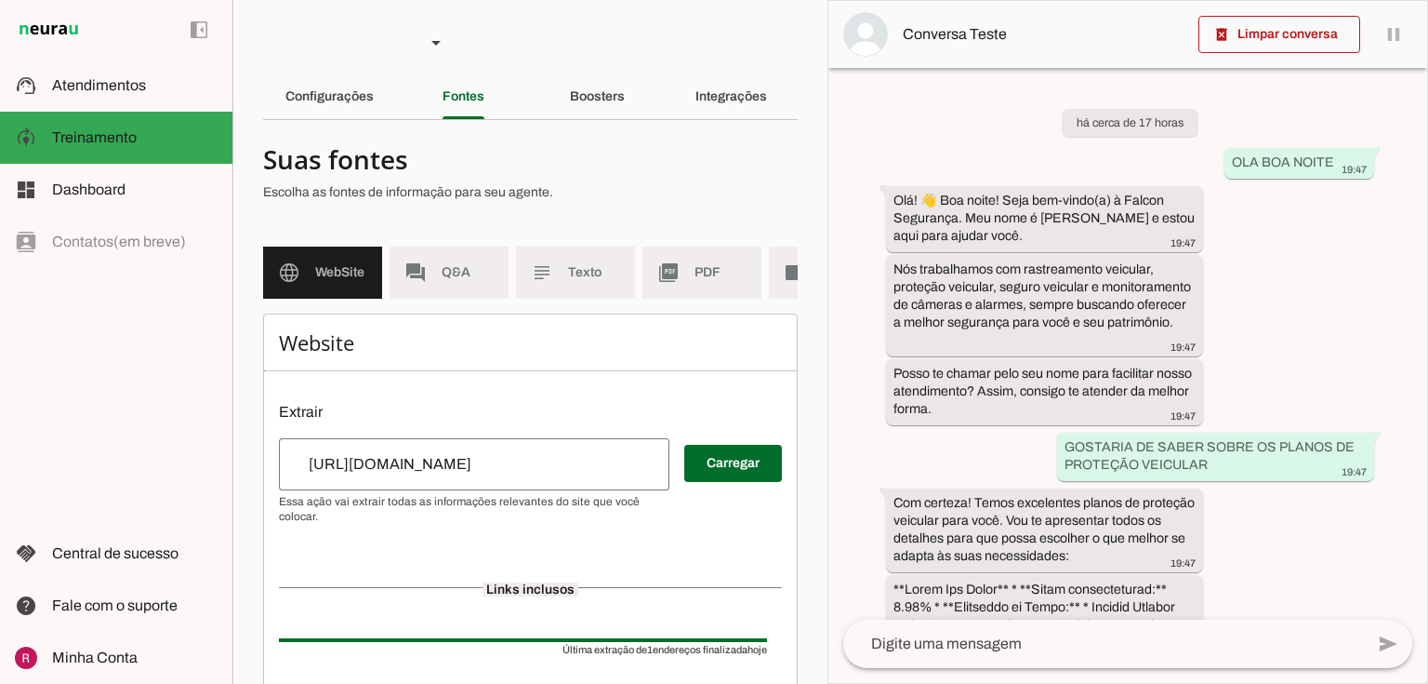
scroll to position [0, 100]
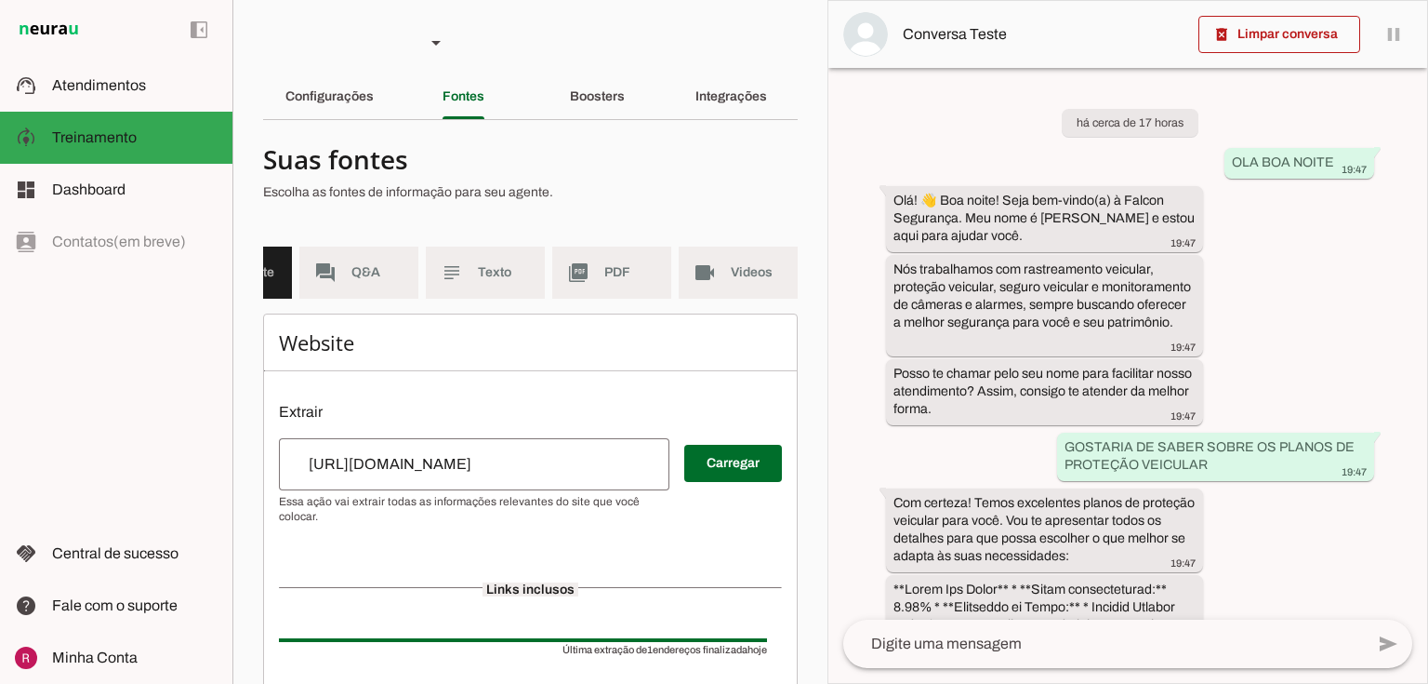
click at [640, 239] on section "Suas fontes Escolha as fontes de informação para seu agente. language WebSite f…" at bounding box center [530, 460] width 535 height 651
click at [636, 260] on md-item "picture_as_pdf PDF" at bounding box center [611, 272] width 119 height 52
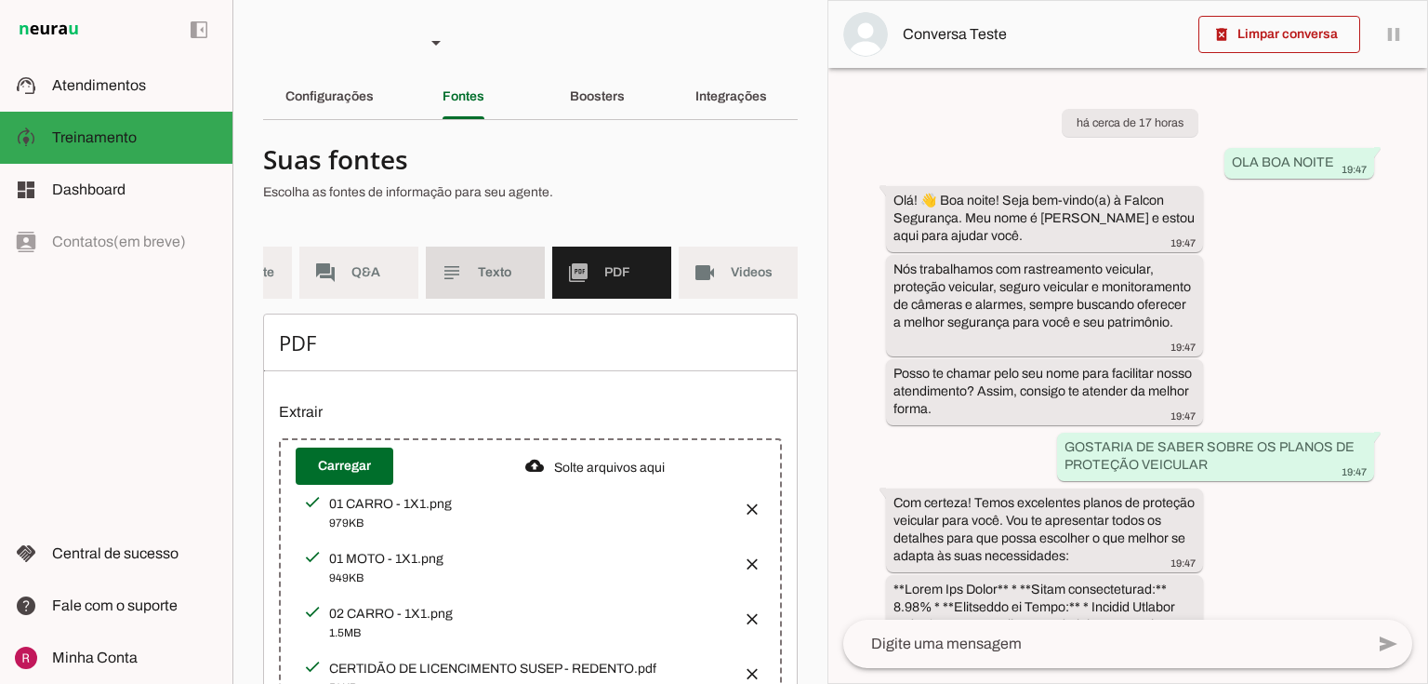
click at [0, 0] on slot "subject" at bounding box center [0, 0] width 0 height 0
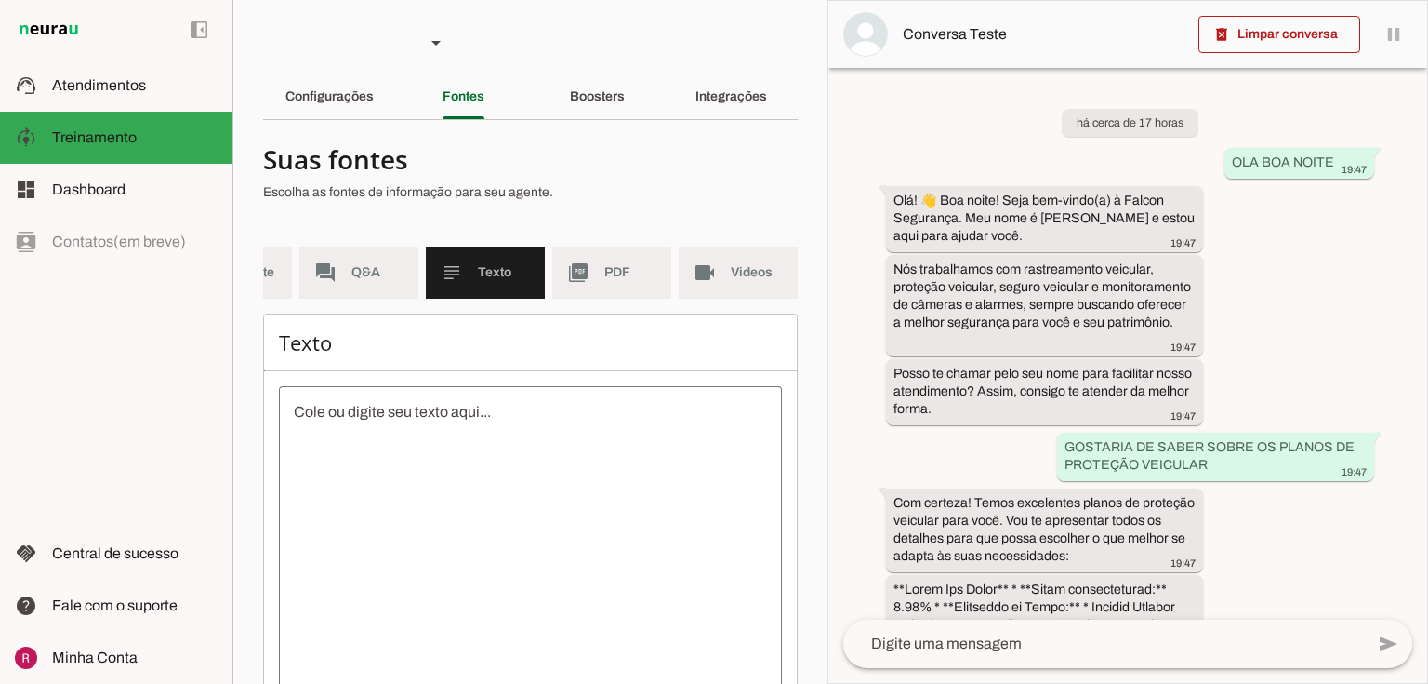
click at [347, 428] on textarea at bounding box center [530, 568] width 503 height 335
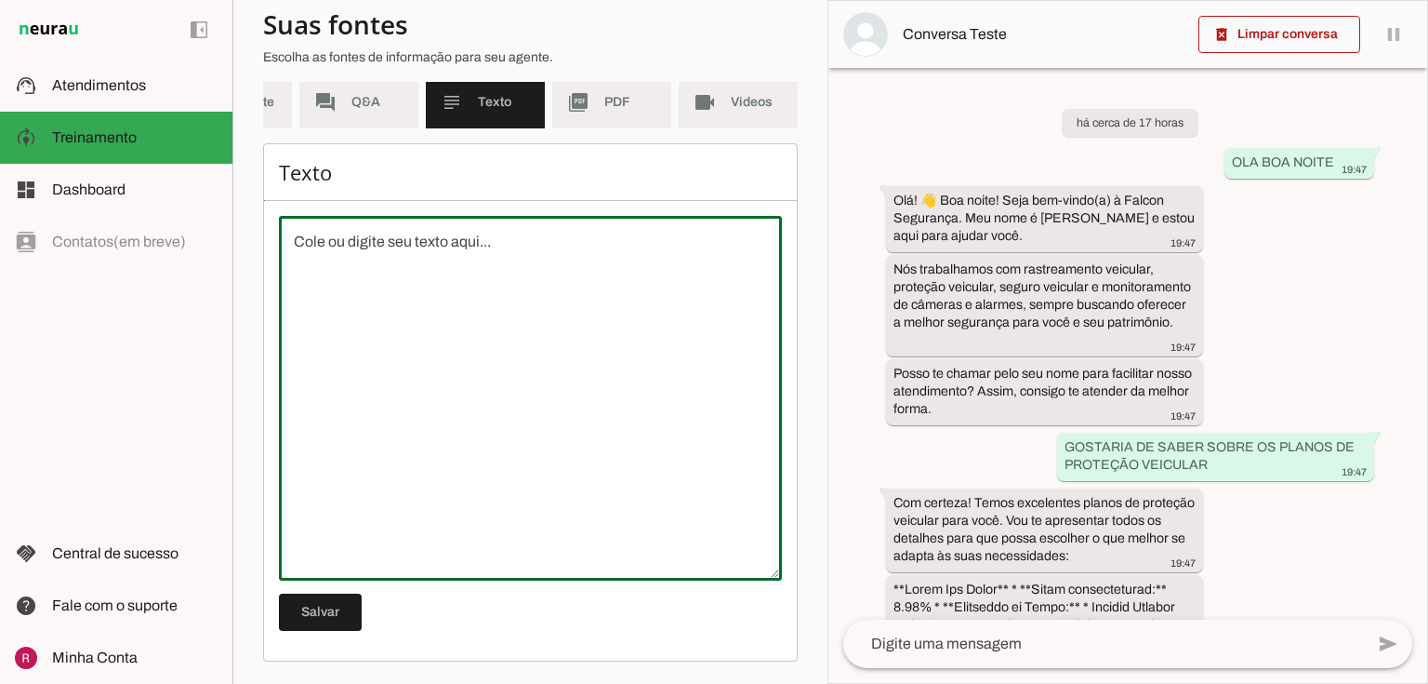
scroll to position [180, 0]
click at [0, 0] on slot "picture_as_pdf" at bounding box center [0, 0] width 0 height 0
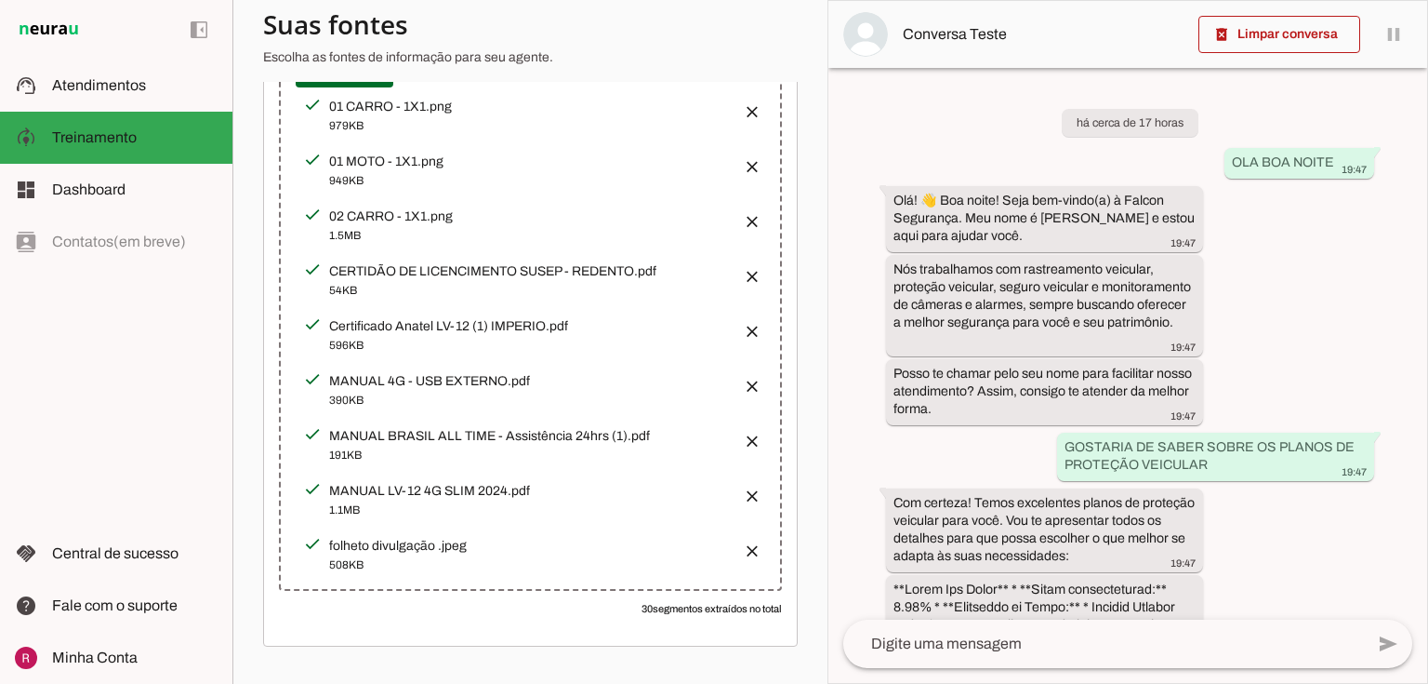
scroll to position [402, 0]
drag, startPoint x: 437, startPoint y: 221, endPoint x: 469, endPoint y: 216, distance: 32.1
click at [469, 216] on div "02 CARRO - 1X1.png" at bounding box center [528, 216] width 399 height 19
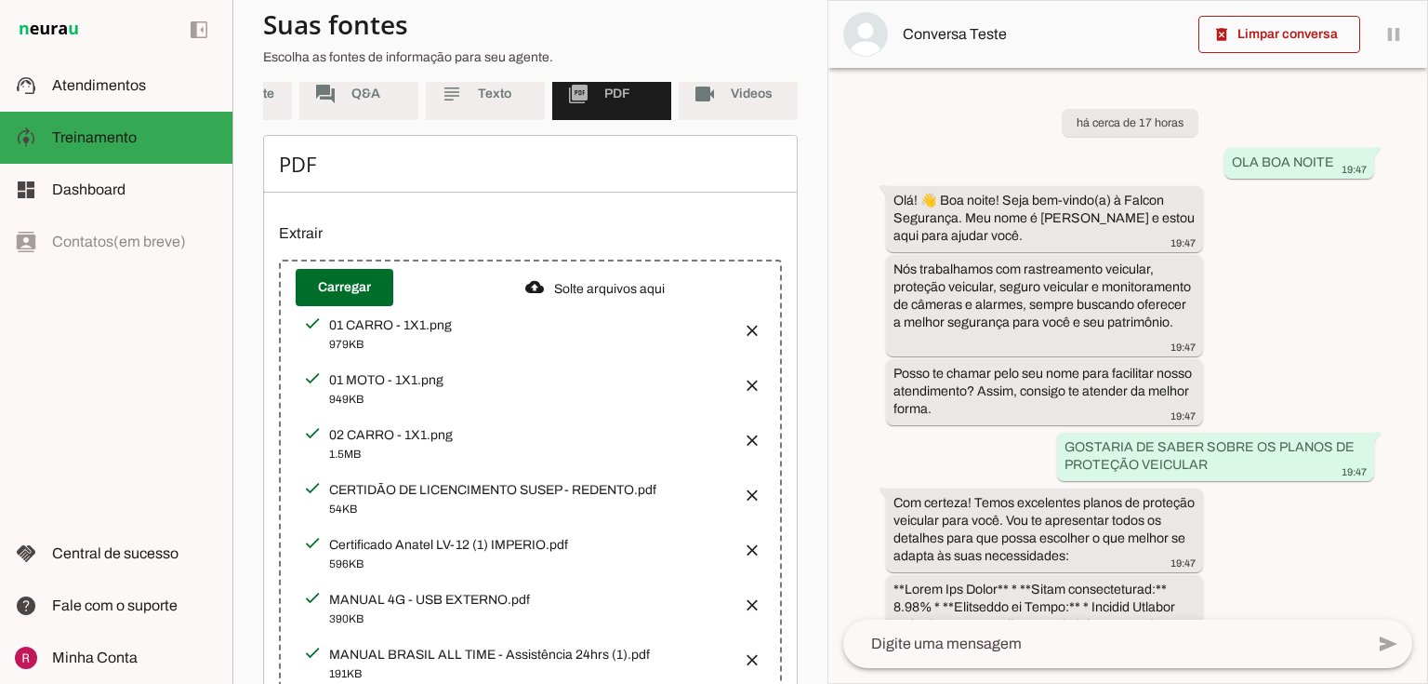
scroll to position [179, 0]
drag, startPoint x: 431, startPoint y: 332, endPoint x: 483, endPoint y: 332, distance: 52.1
click at [483, 332] on div "01 CARRO - 1X1.png" at bounding box center [528, 325] width 399 height 19
drag, startPoint x: 651, startPoint y: 501, endPoint x: 675, endPoint y: 503, distance: 24.3
click at [675, 499] on div "CERTIDÃO DE LICENCIMENTO SUSEP - REDENTO.pdf" at bounding box center [528, 490] width 399 height 19
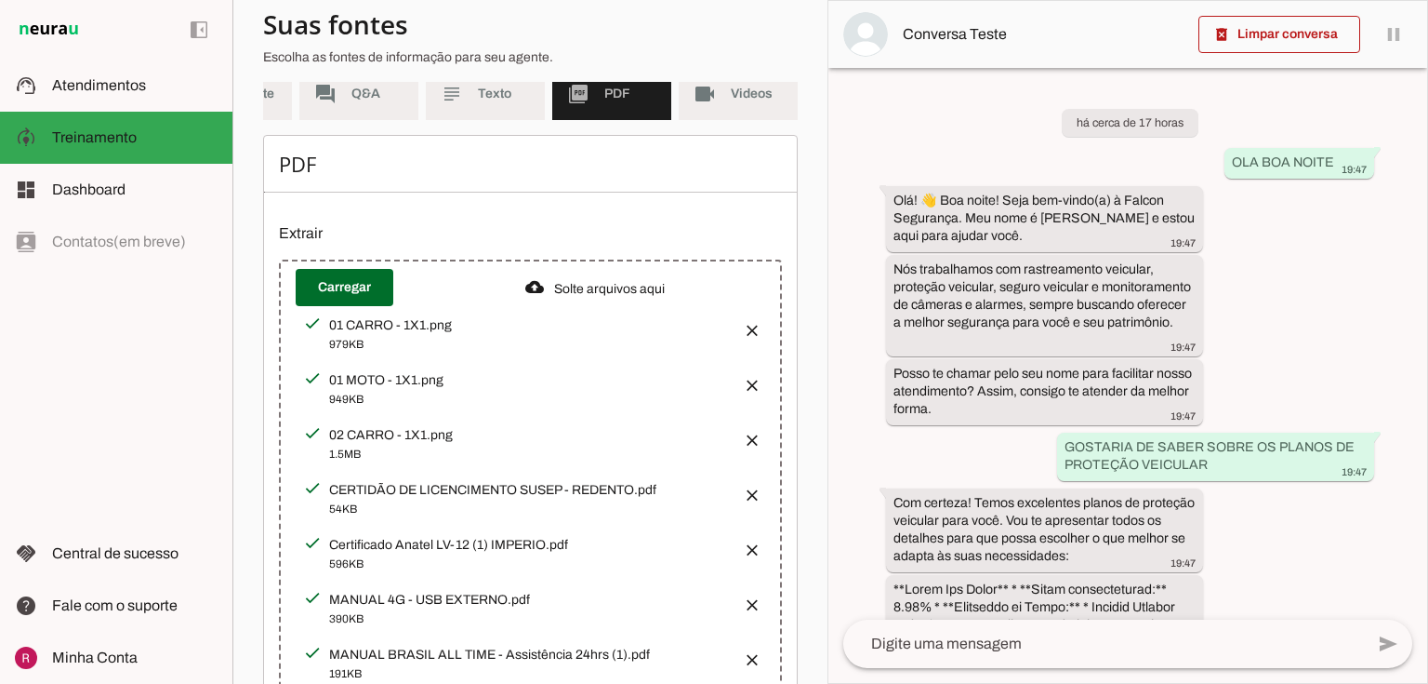
drag, startPoint x: 430, startPoint y: 337, endPoint x: 487, endPoint y: 342, distance: 57.9
click at [487, 335] on div "01 CARRO - 1X1.png" at bounding box center [528, 325] width 399 height 19
click at [435, 335] on div "01 CARRO - 1X1.png" at bounding box center [528, 325] width 399 height 19
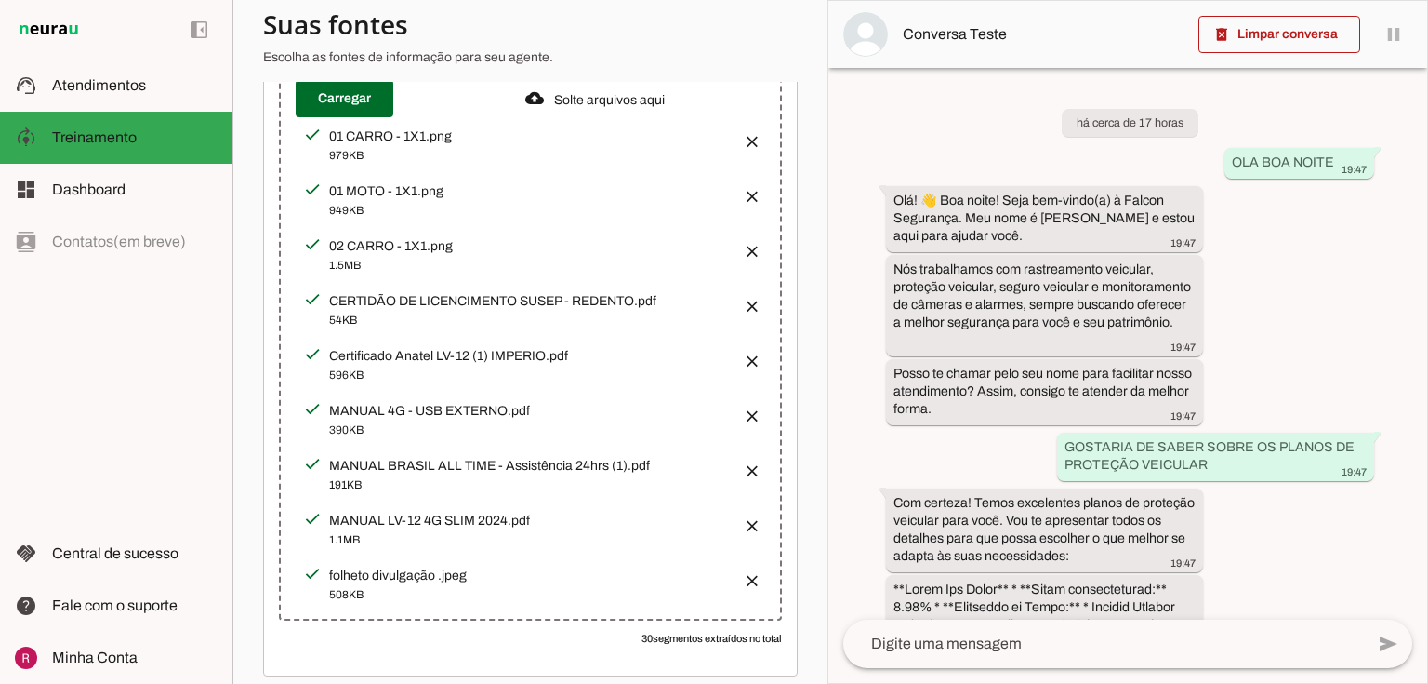
scroll to position [402, 0]
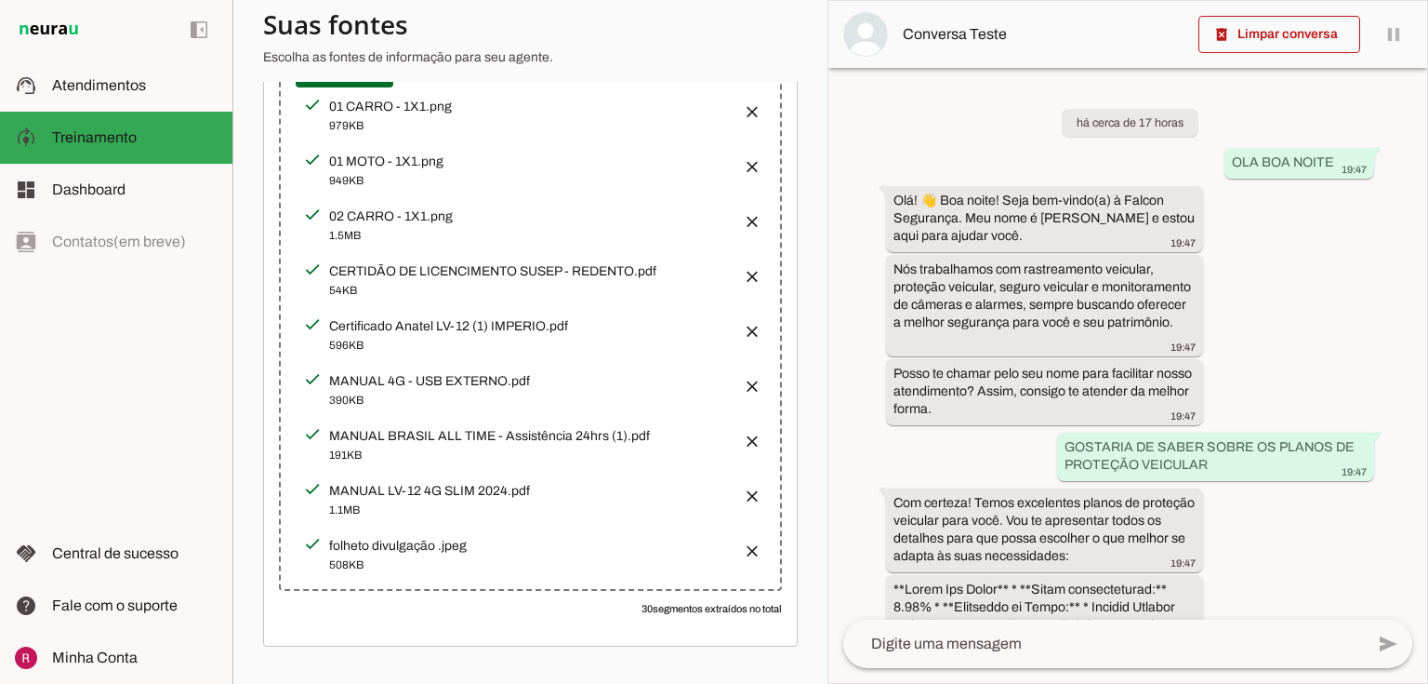
drag, startPoint x: 440, startPoint y: 545, endPoint x: 565, endPoint y: 546, distance: 125.6
click at [565, 546] on div "folheto divulgação .jpeg" at bounding box center [528, 546] width 399 height 19
drag, startPoint x: 323, startPoint y: 548, endPoint x: 595, endPoint y: 574, distance: 273.7
click at [595, 574] on div "folheto divulgação .jpeg 508KB" at bounding box center [515, 554] width 425 height 40
drag, startPoint x: 504, startPoint y: 491, endPoint x: 528, endPoint y: 491, distance: 24.2
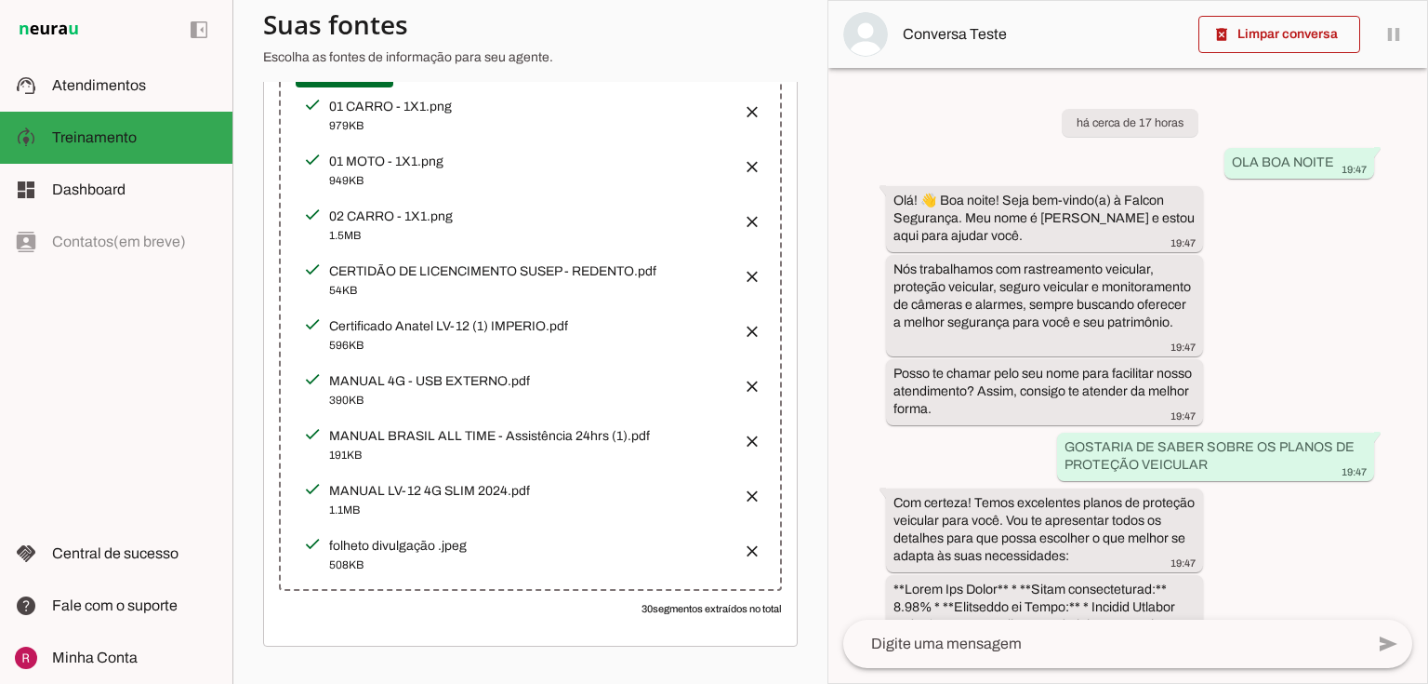
click at [528, 491] on div "MANUAL LV-12 4G SLIM 2024.pdf" at bounding box center [528, 491] width 399 height 19
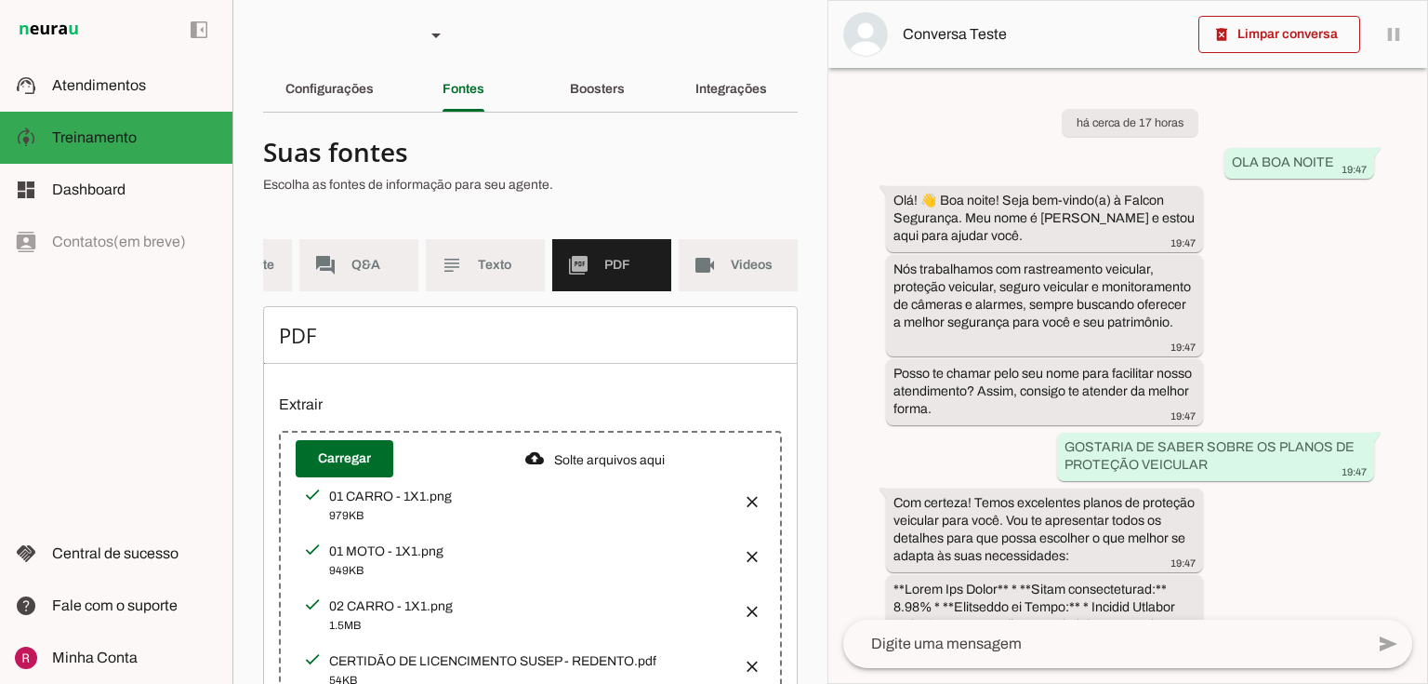
scroll to position [0, 0]
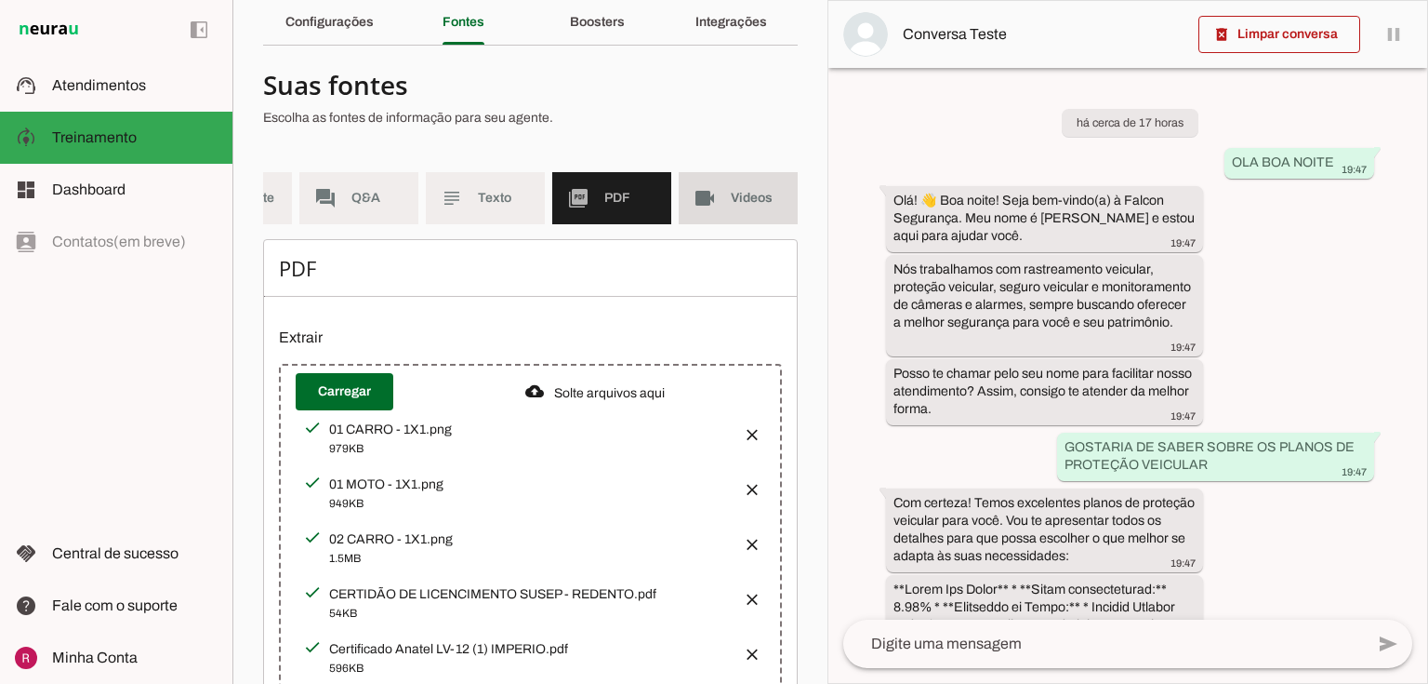
click at [711, 219] on md-item "videocam Videos" at bounding box center [738, 198] width 119 height 52
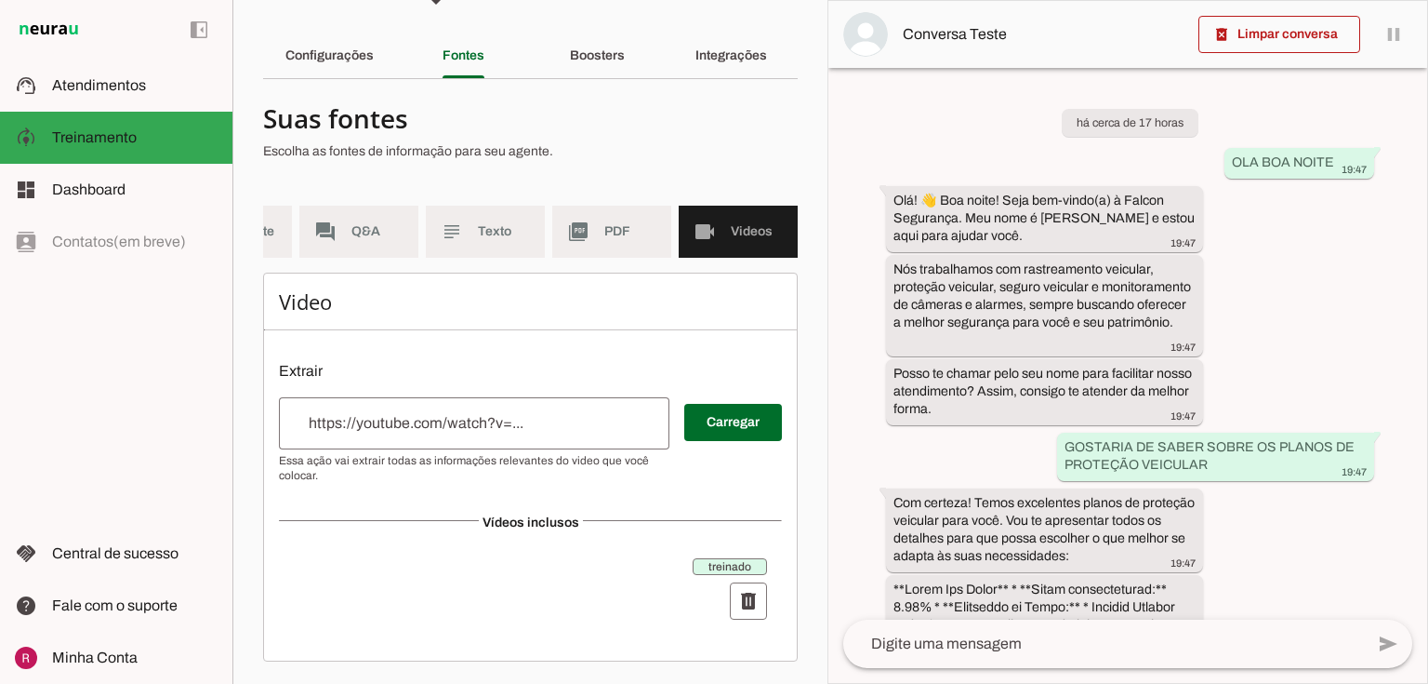
scroll to position [50, 0]
click at [599, 206] on md-item "picture_as_pdf PDF" at bounding box center [611, 232] width 119 height 52
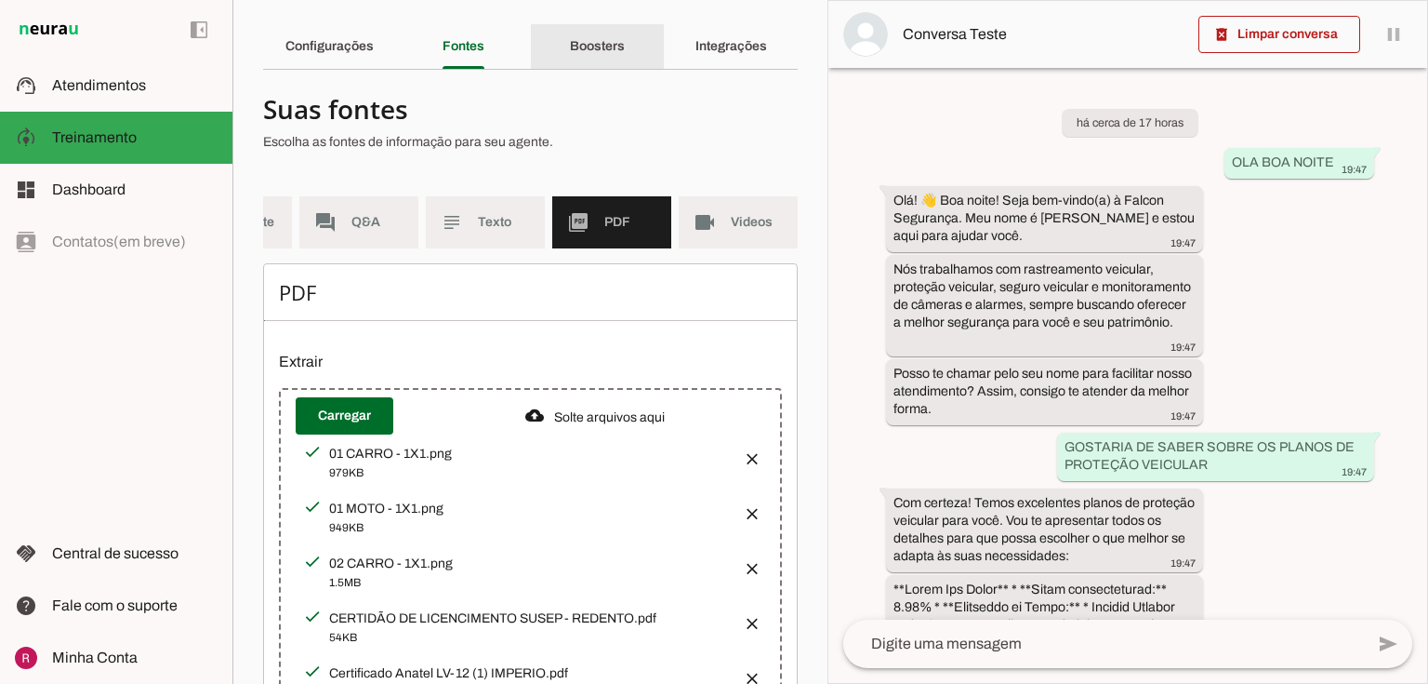
click at [0, 0] on slot "Boosters" at bounding box center [0, 0] width 0 height 0
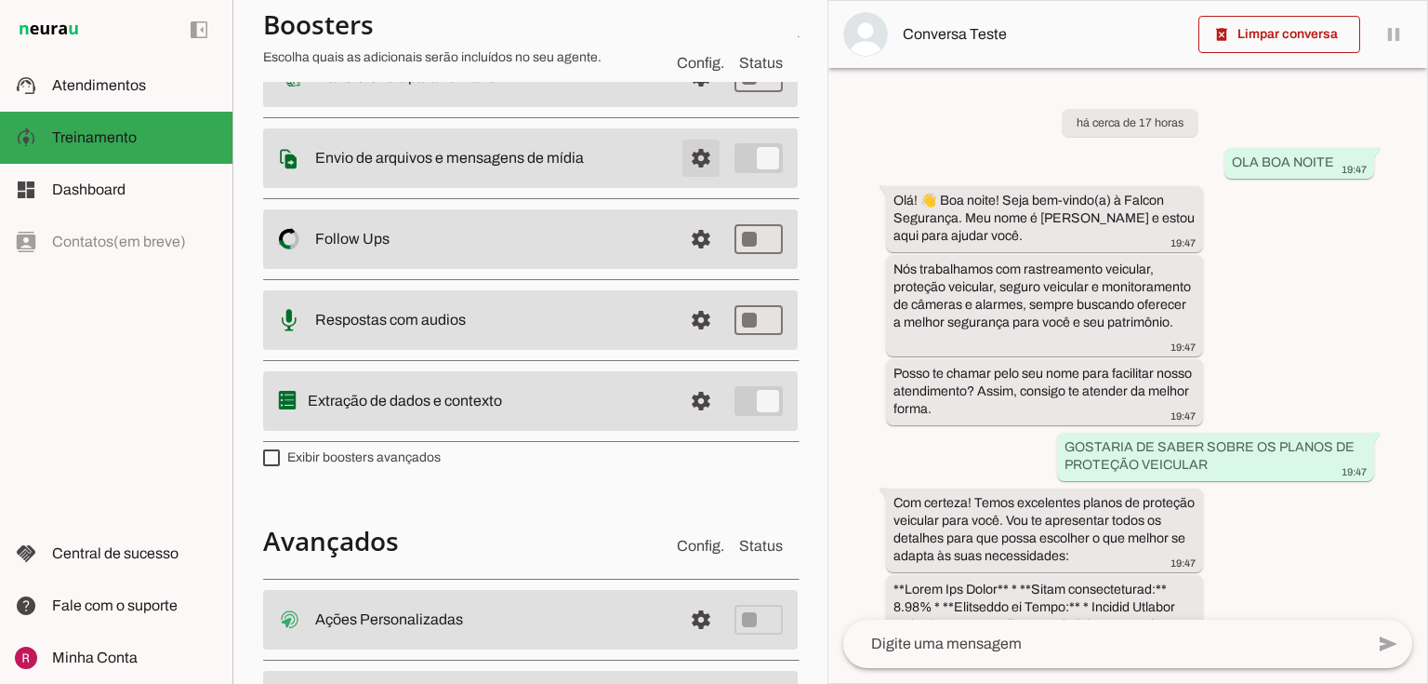
click at [698, 160] on span at bounding box center [701, 158] width 45 height 45
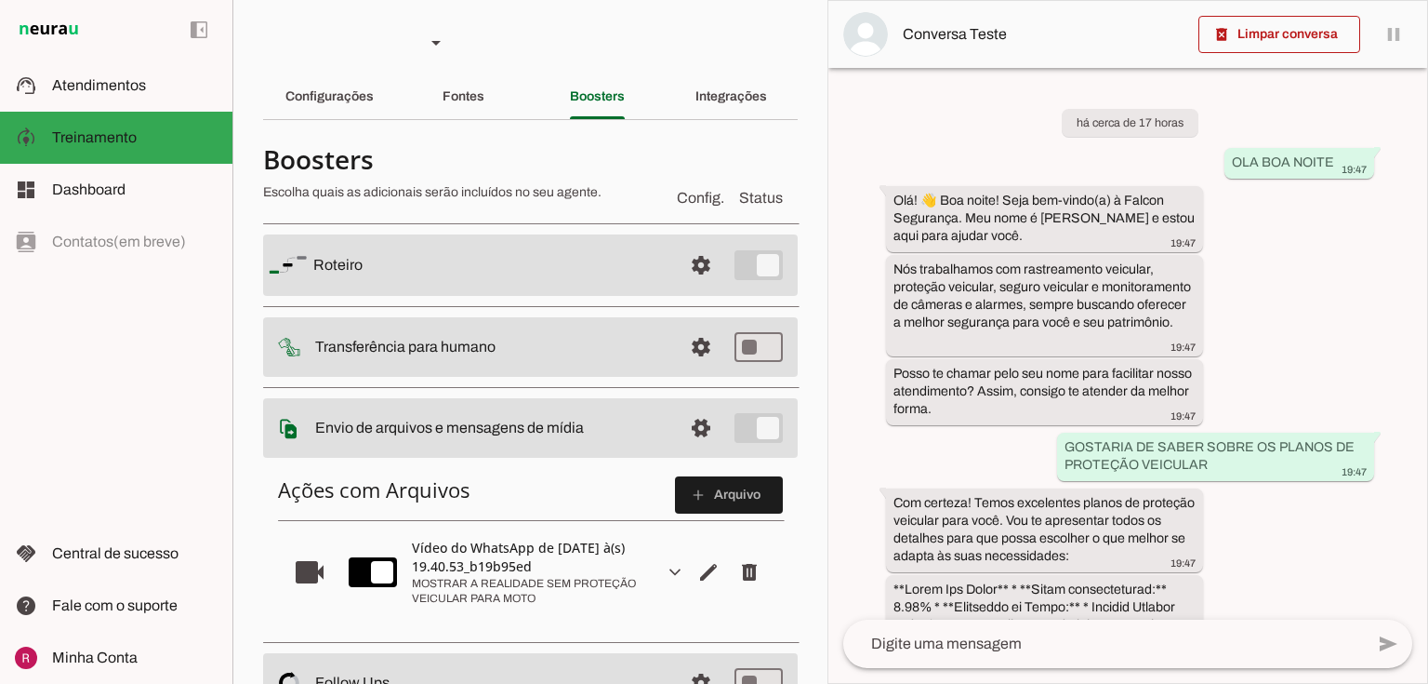
click at [470, 113] on div "Fontes" at bounding box center [464, 96] width 42 height 45
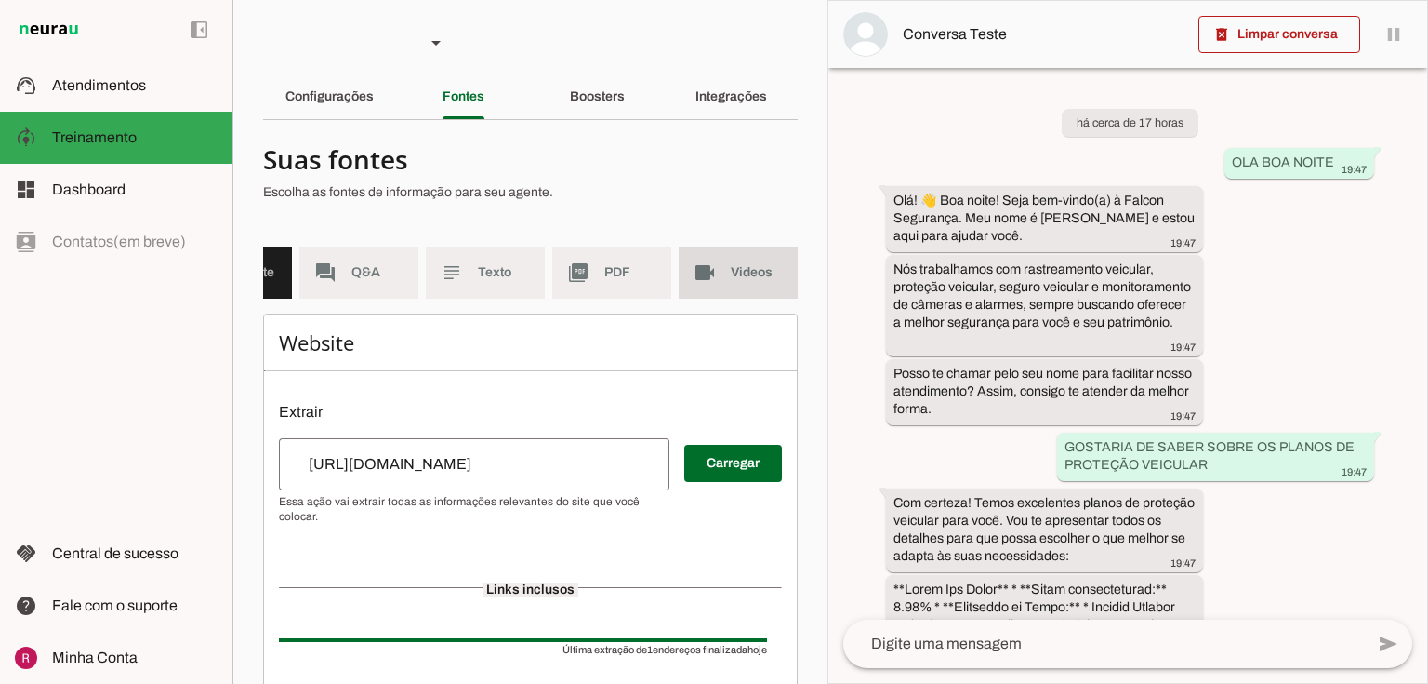
click at [731, 276] on span "Videos" at bounding box center [757, 272] width 52 height 19
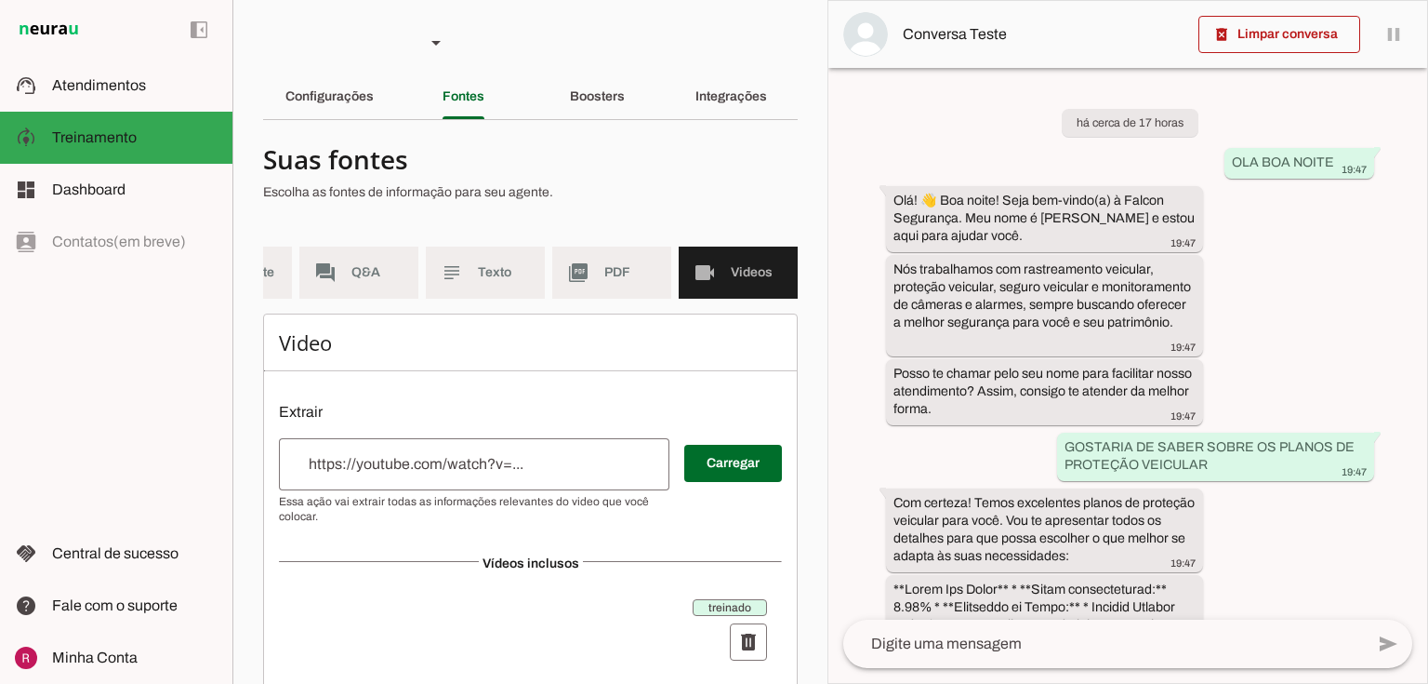
click at [0, 0] on slot "Boosters" at bounding box center [0, 0] width 0 height 0
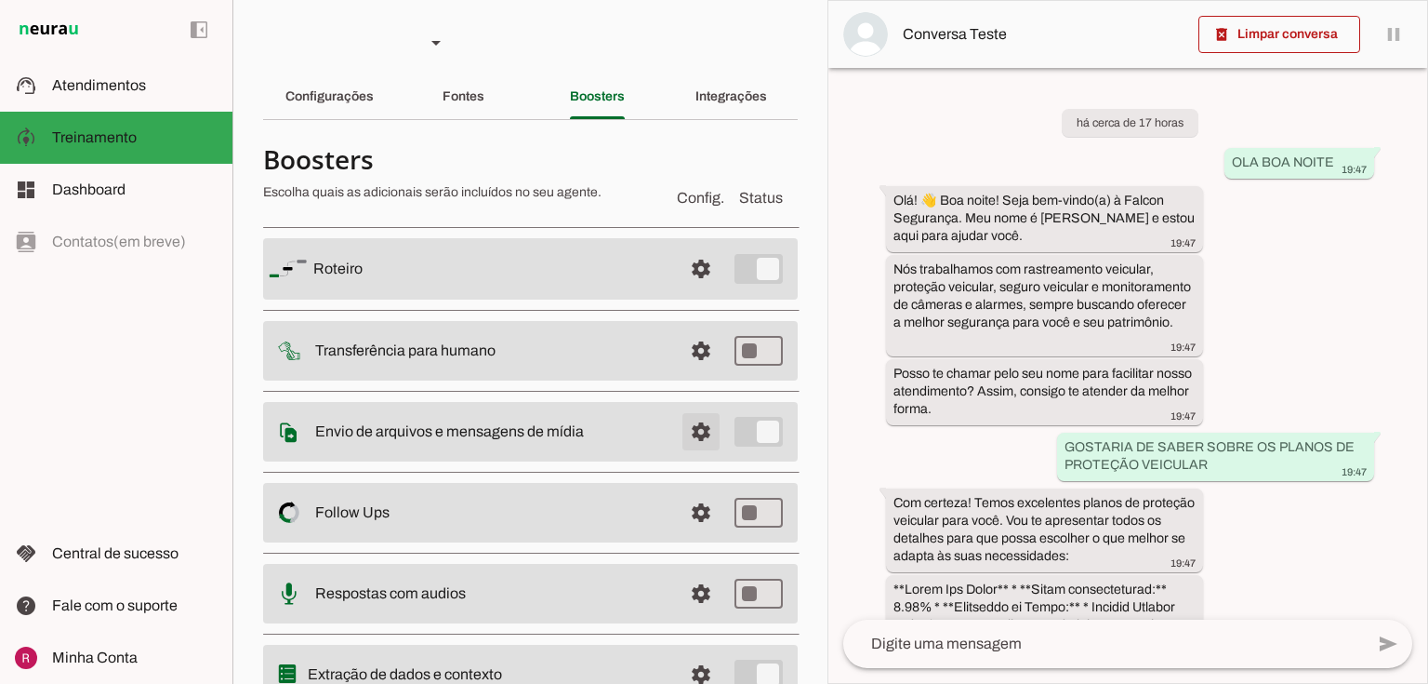
click at [709, 425] on span at bounding box center [701, 431] width 45 height 45
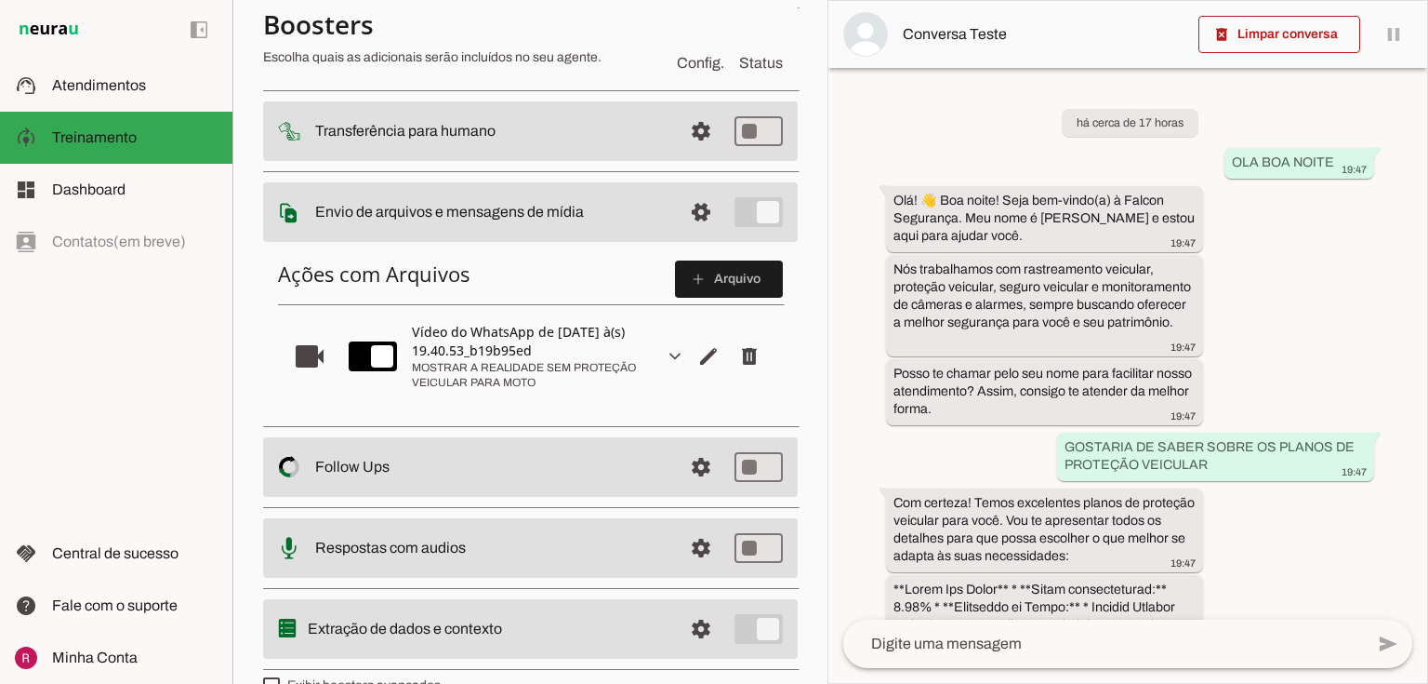
scroll to position [223, 0]
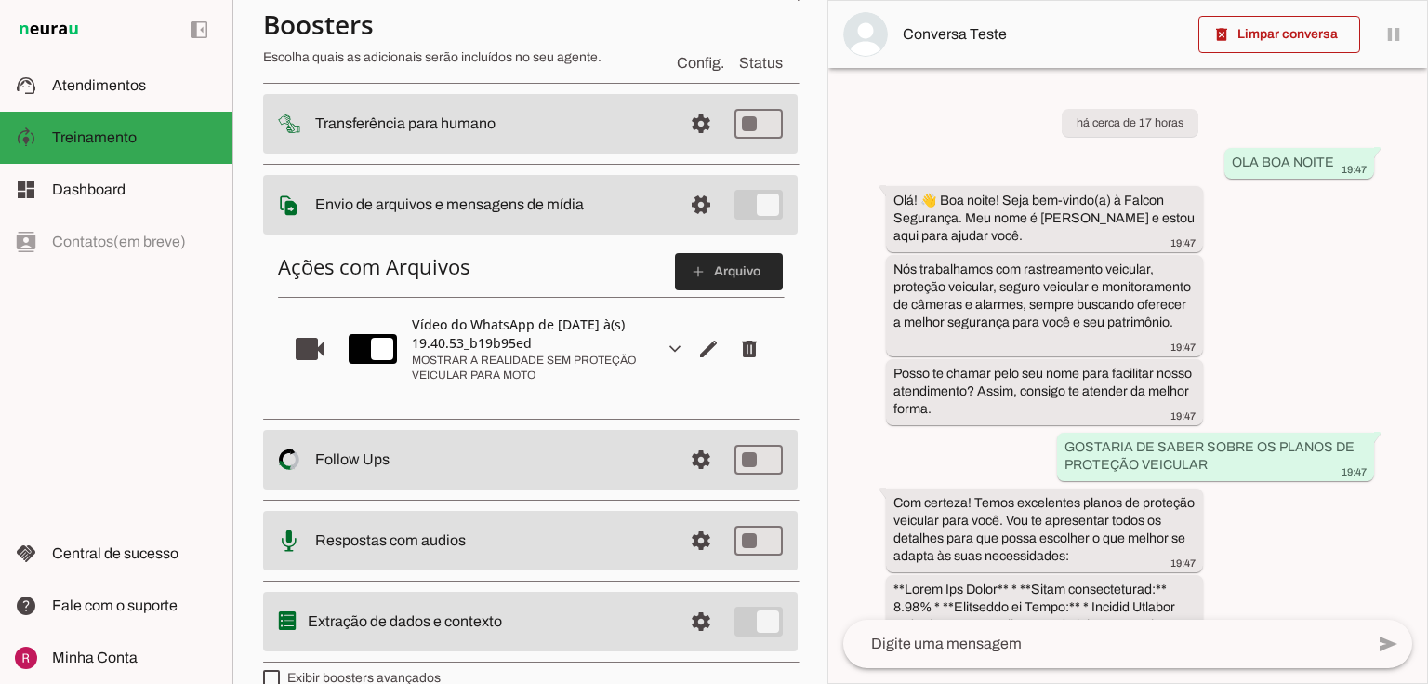
click at [712, 260] on span at bounding box center [729, 271] width 108 height 45
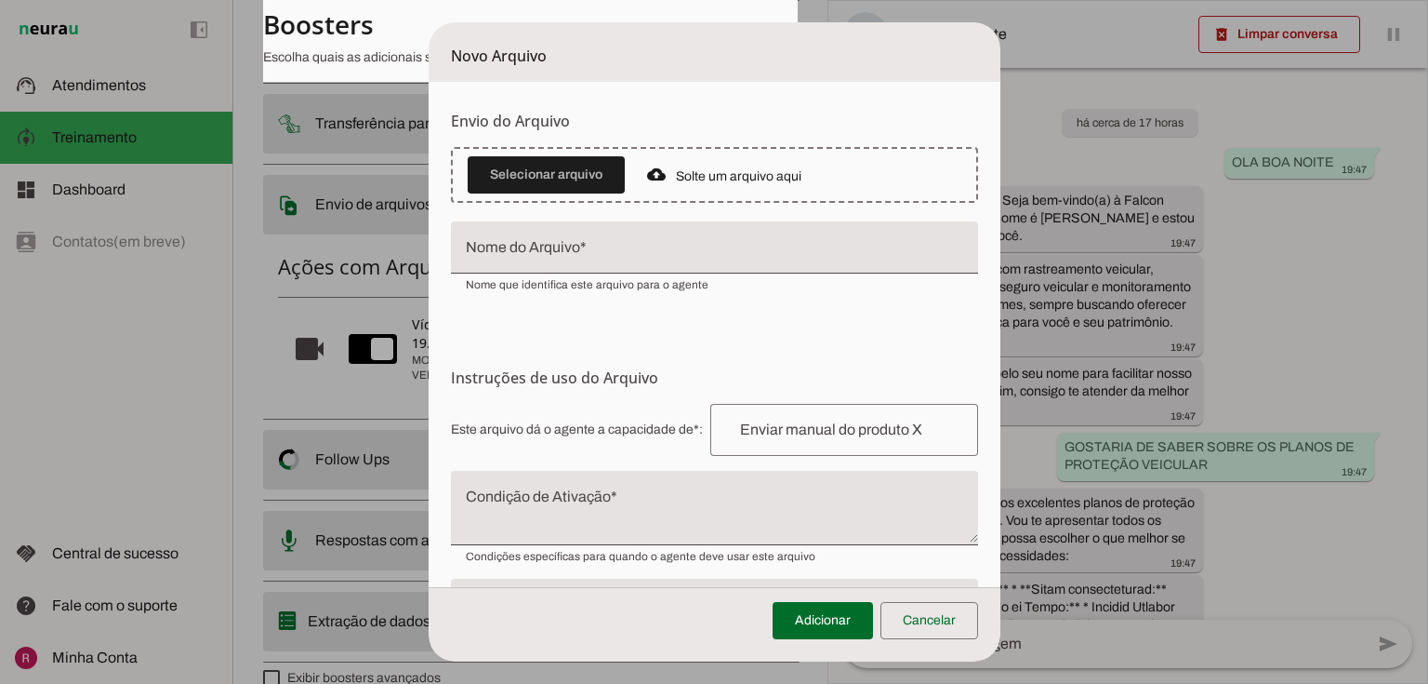
drag, startPoint x: 1046, startPoint y: 108, endPoint x: 1203, endPoint y: 166, distance: 166.9
click at [0, 0] on tool-tip "Upload de Arquivo Faça o envio dos arquivos que você deseja que o agente tenha …" at bounding box center [0, 0] width 0 height 0
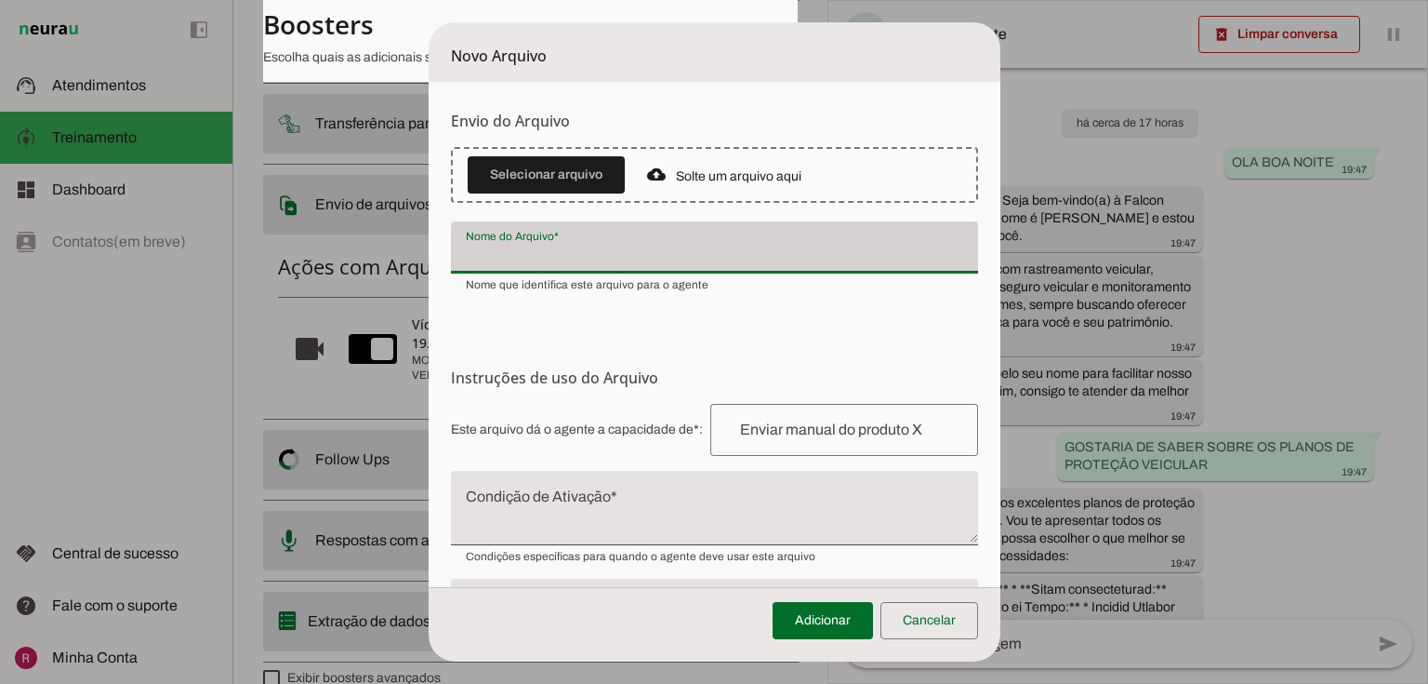
click at [729, 286] on div "Nome que identifica este arquivo para o agente" at bounding box center [714, 282] width 527 height 19
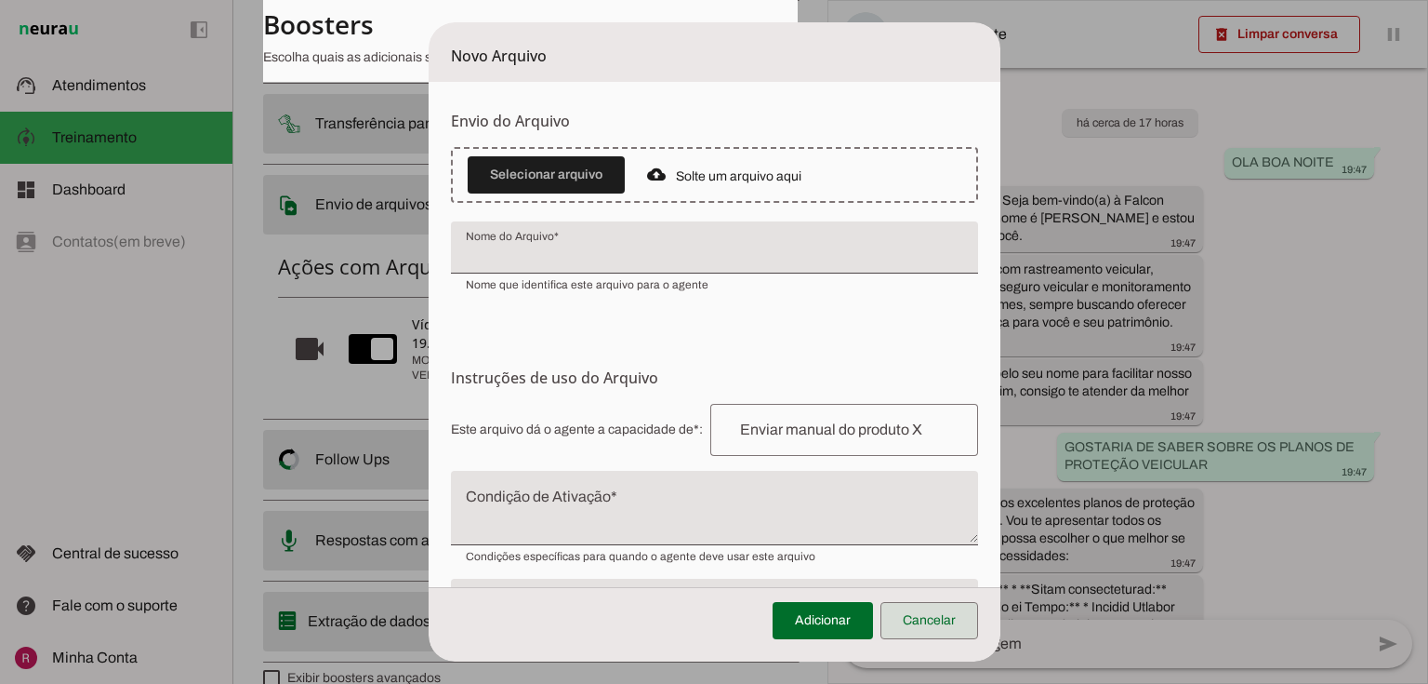
click at [912, 610] on span at bounding box center [930, 620] width 98 height 45
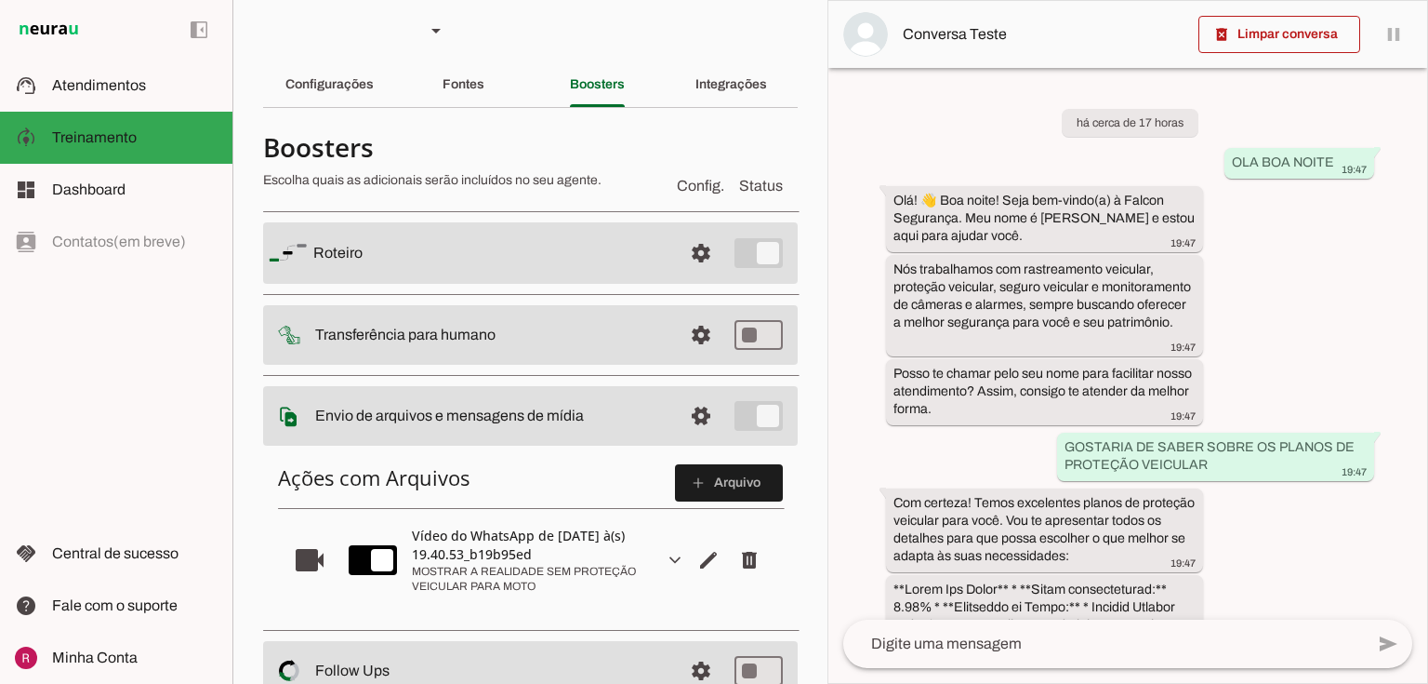
scroll to position [0, 0]
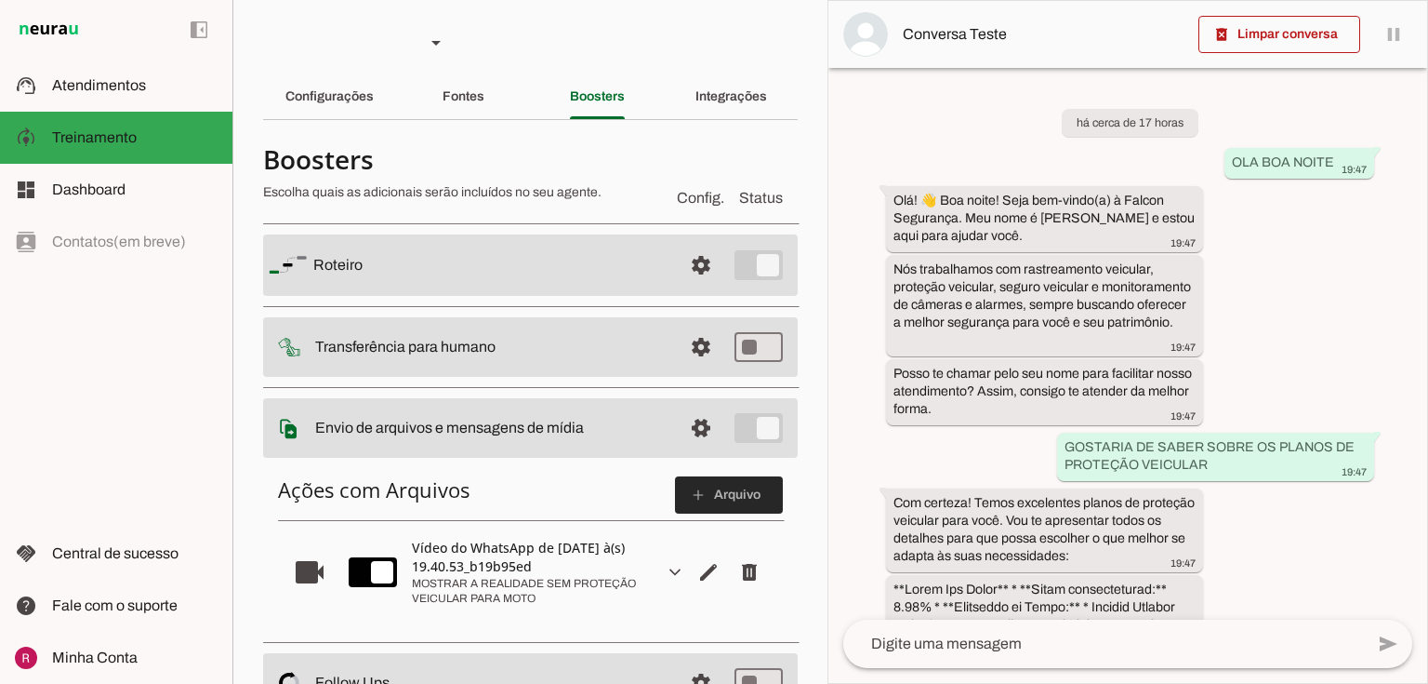
click at [0, 0] on slot "add" at bounding box center [0, 0] width 0 height 0
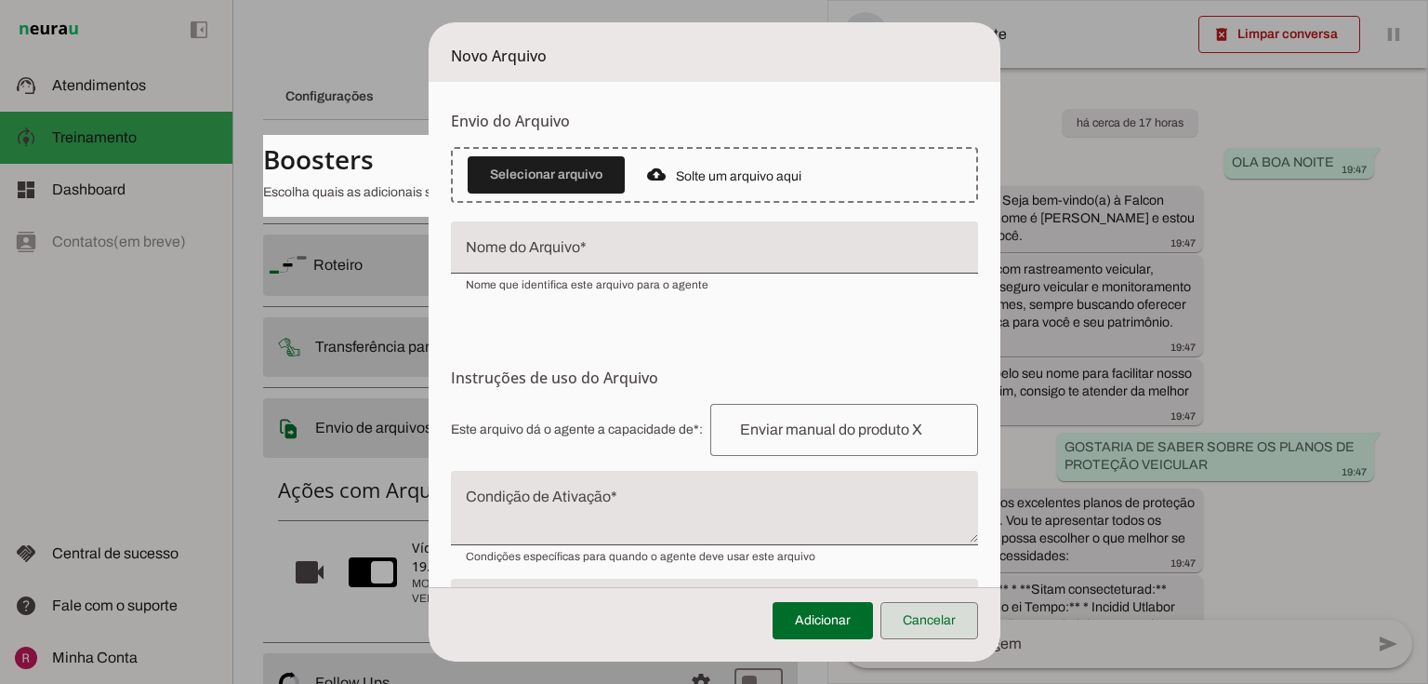
click at [921, 618] on span at bounding box center [930, 620] width 98 height 45
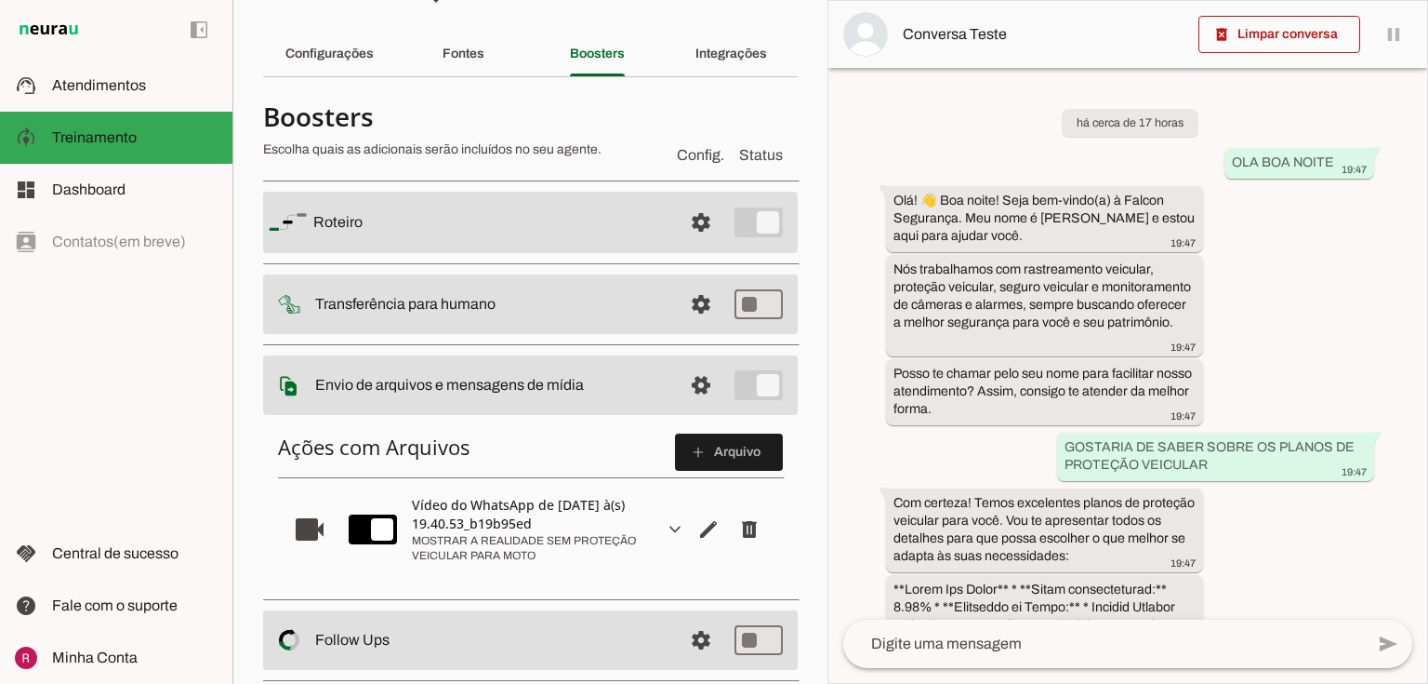
scroll to position [74, 0]
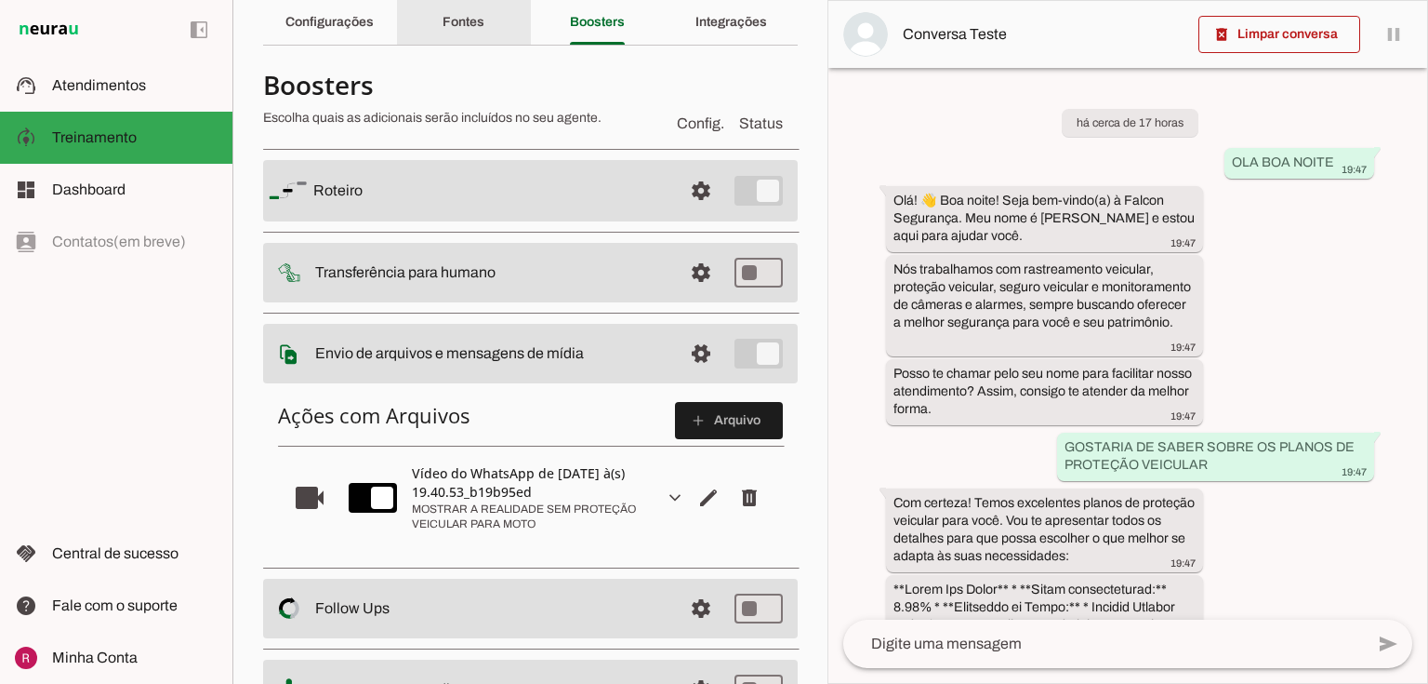
click at [458, 6] on div "Fontes" at bounding box center [464, 22] width 42 height 45
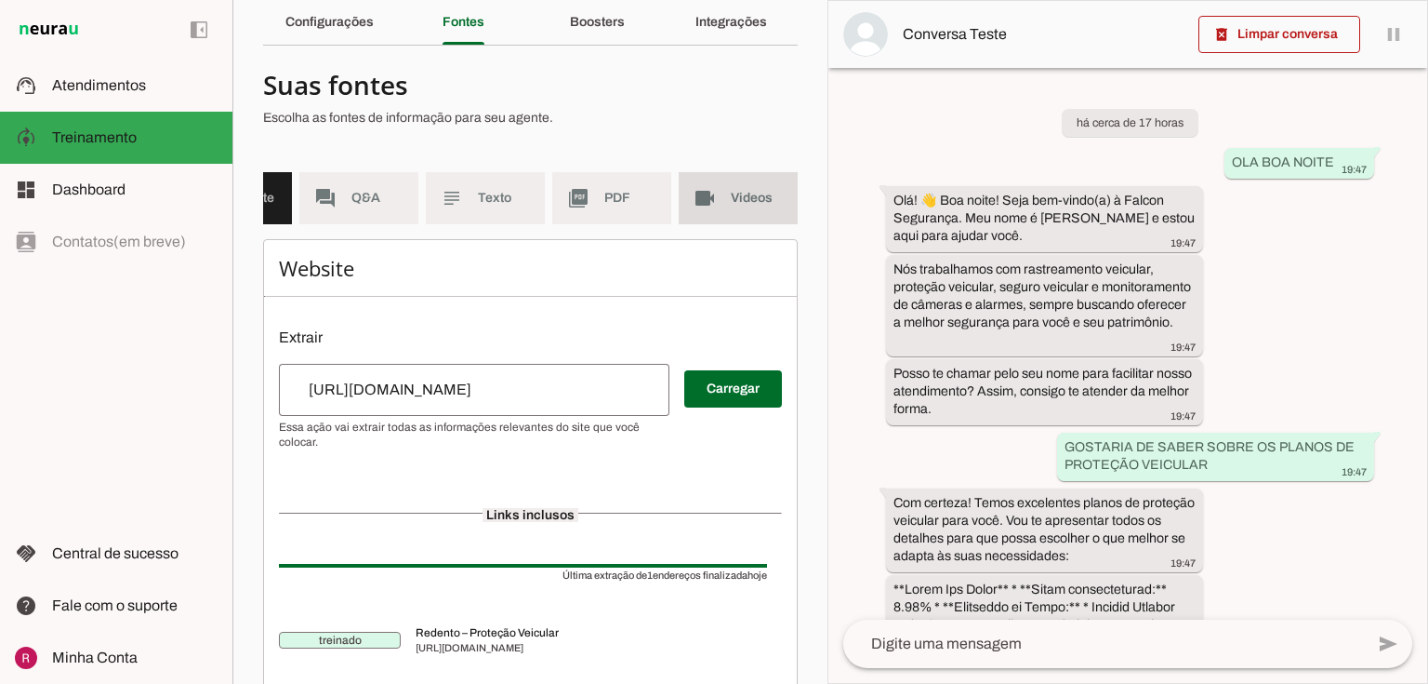
drag, startPoint x: 703, startPoint y: 193, endPoint x: 583, endPoint y: 290, distance: 154.7
click at [0, 0] on slot "videocam" at bounding box center [0, 0] width 0 height 0
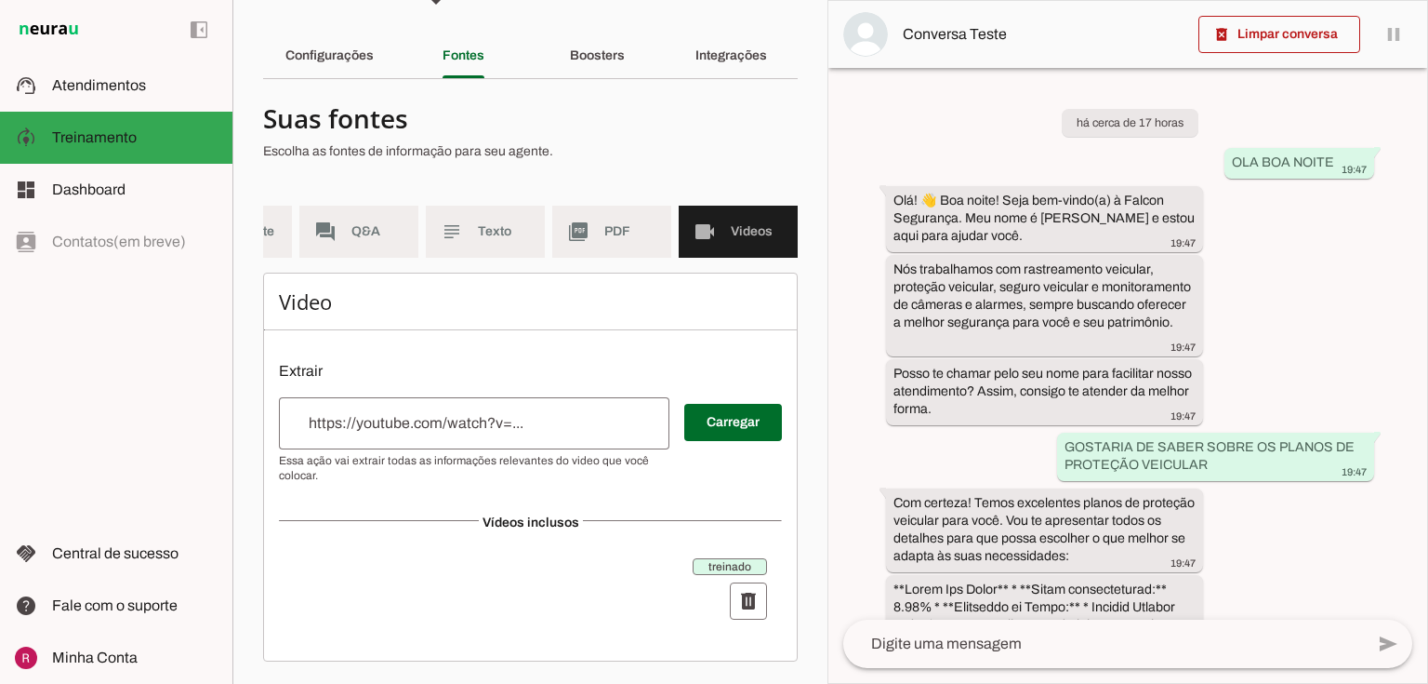
scroll to position [50, 0]
click at [570, 56] on div "Boosters" at bounding box center [597, 55] width 55 height 45
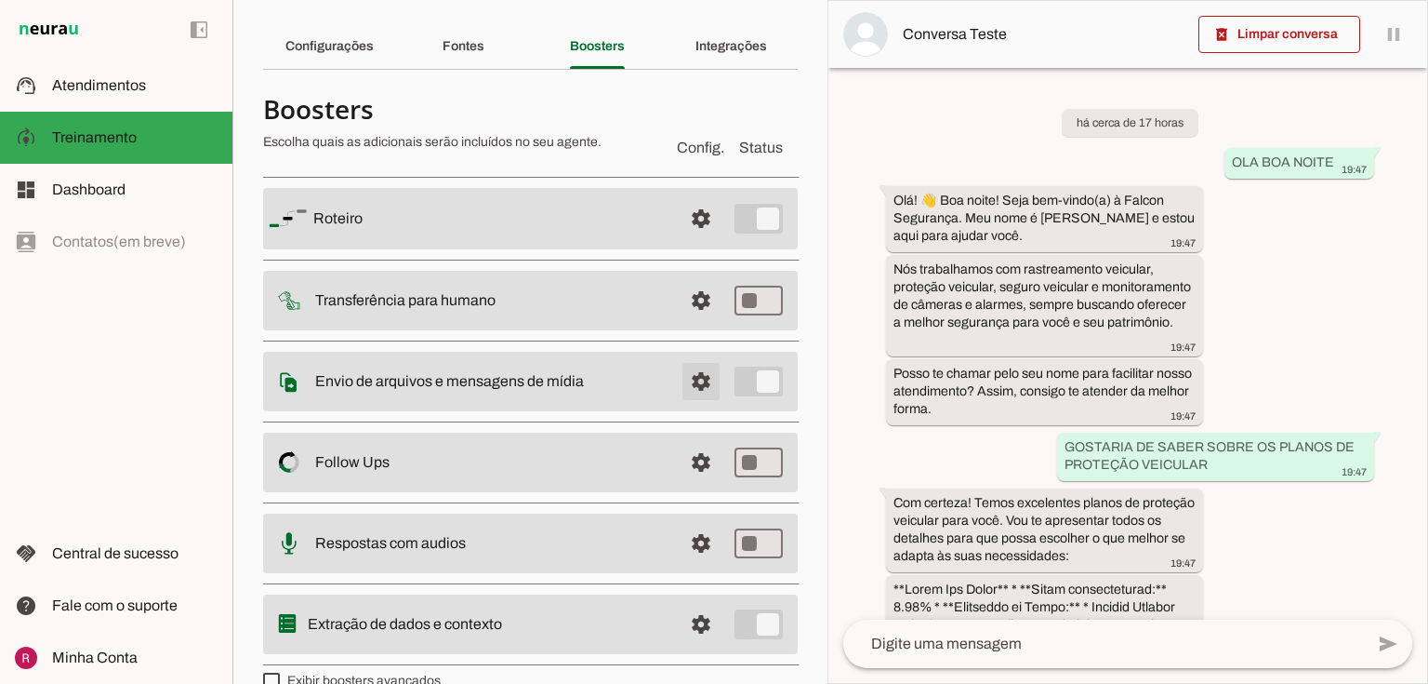
click at [679, 381] on span at bounding box center [701, 381] width 45 height 45
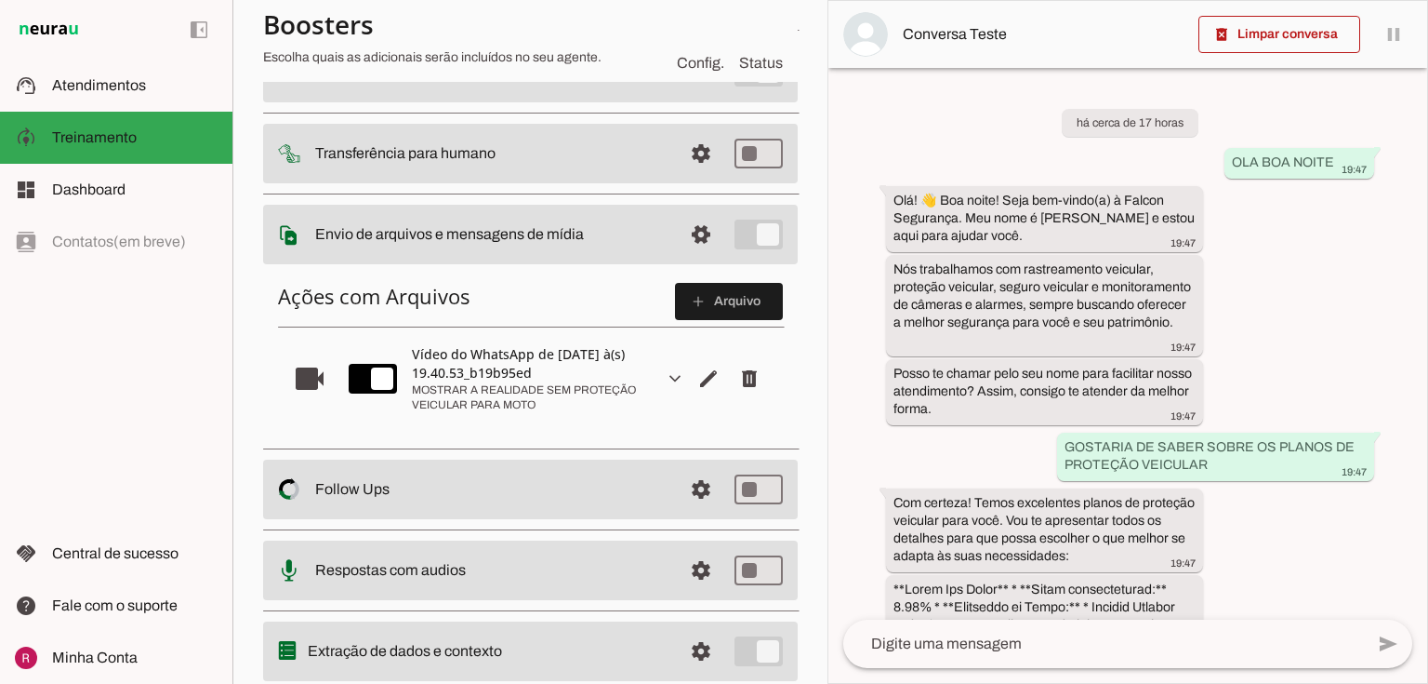
scroll to position [199, 0]
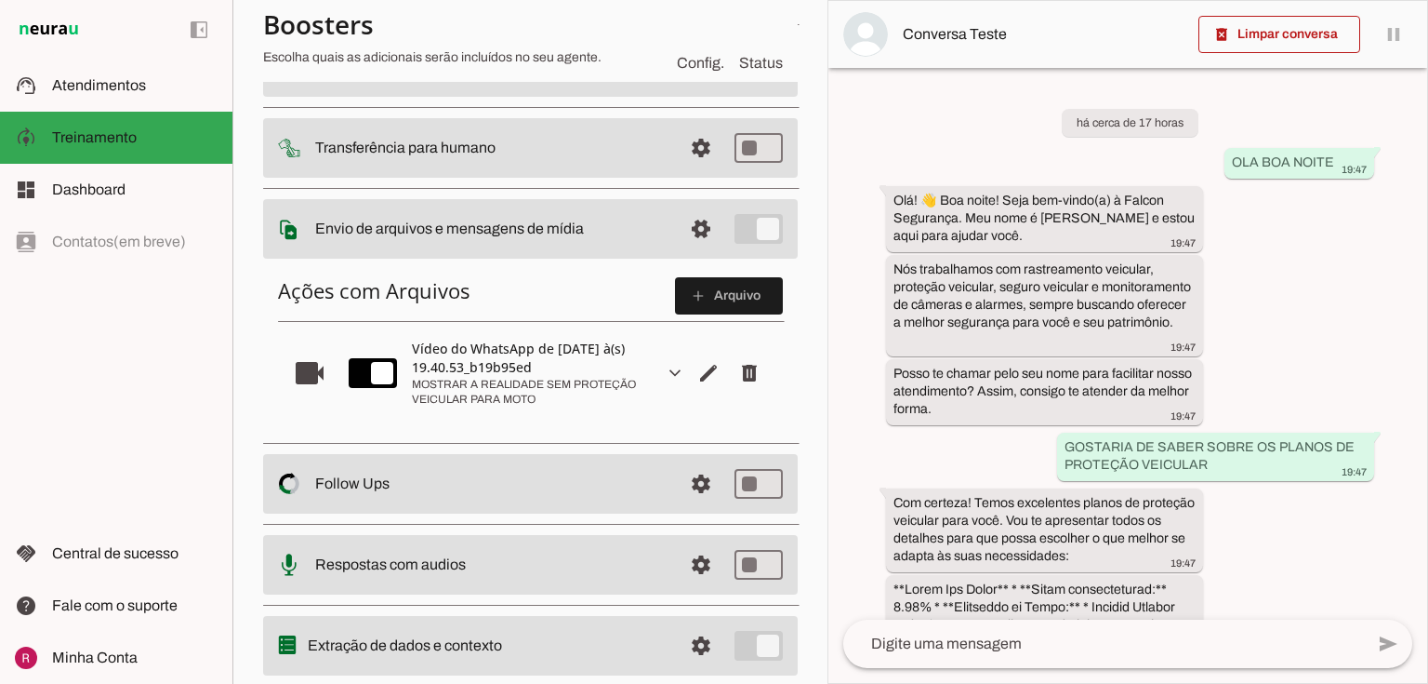
click at [700, 286] on span at bounding box center [729, 295] width 108 height 45
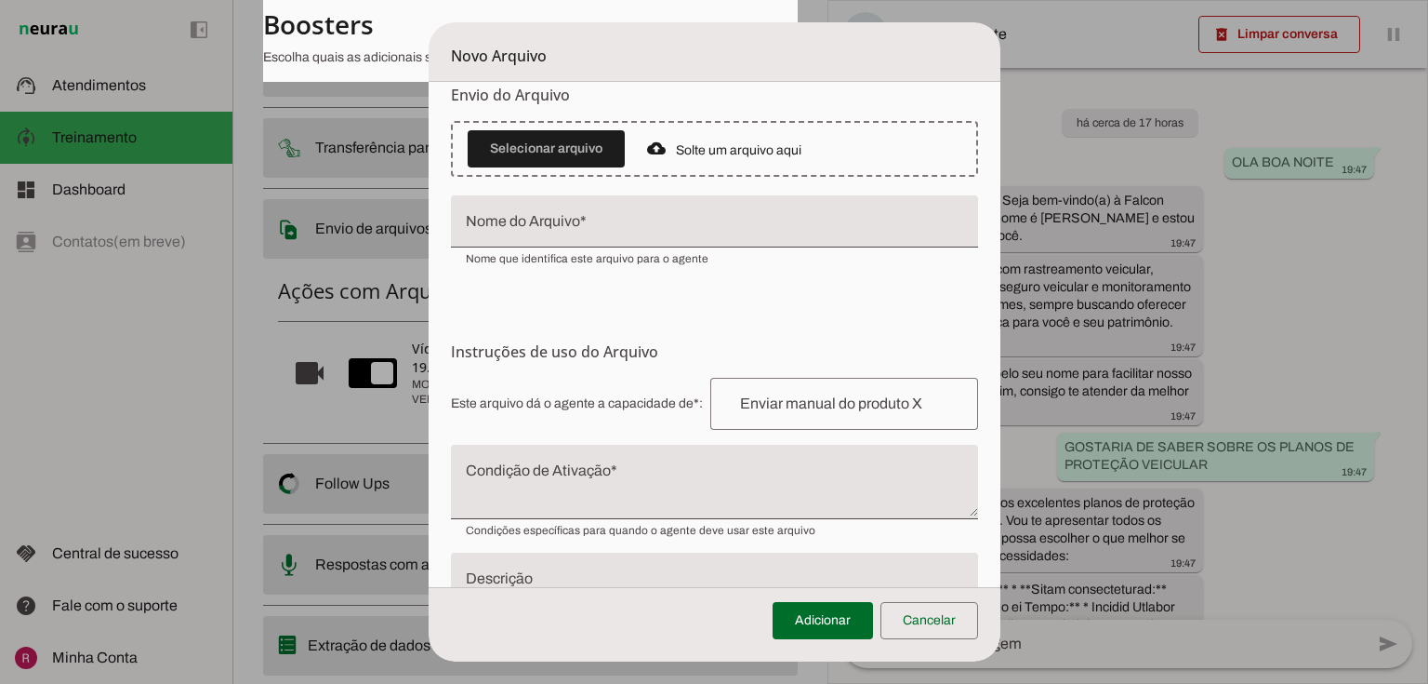
scroll to position [0, 0]
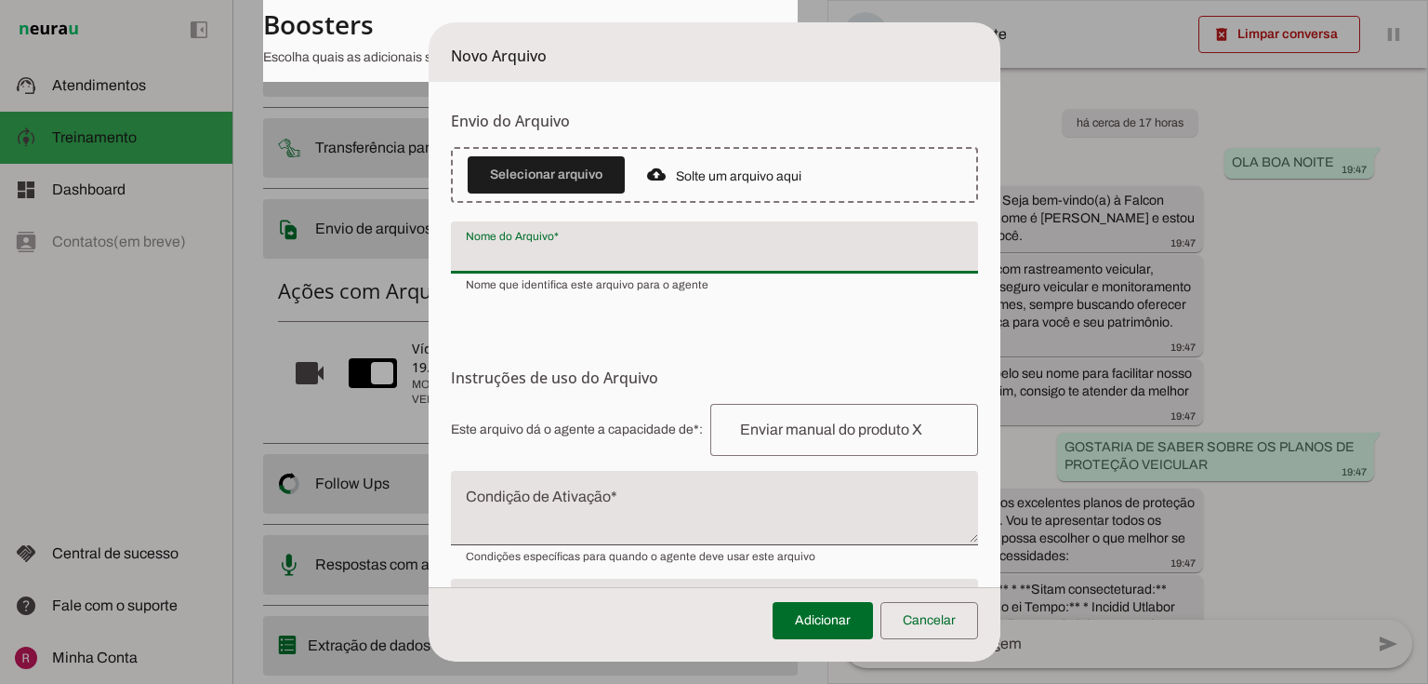
drag, startPoint x: 494, startPoint y: 246, endPoint x: 506, endPoint y: 246, distance: 12.1
click at [494, 246] on input "Nome do Arquivo" at bounding box center [715, 255] width 498 height 22
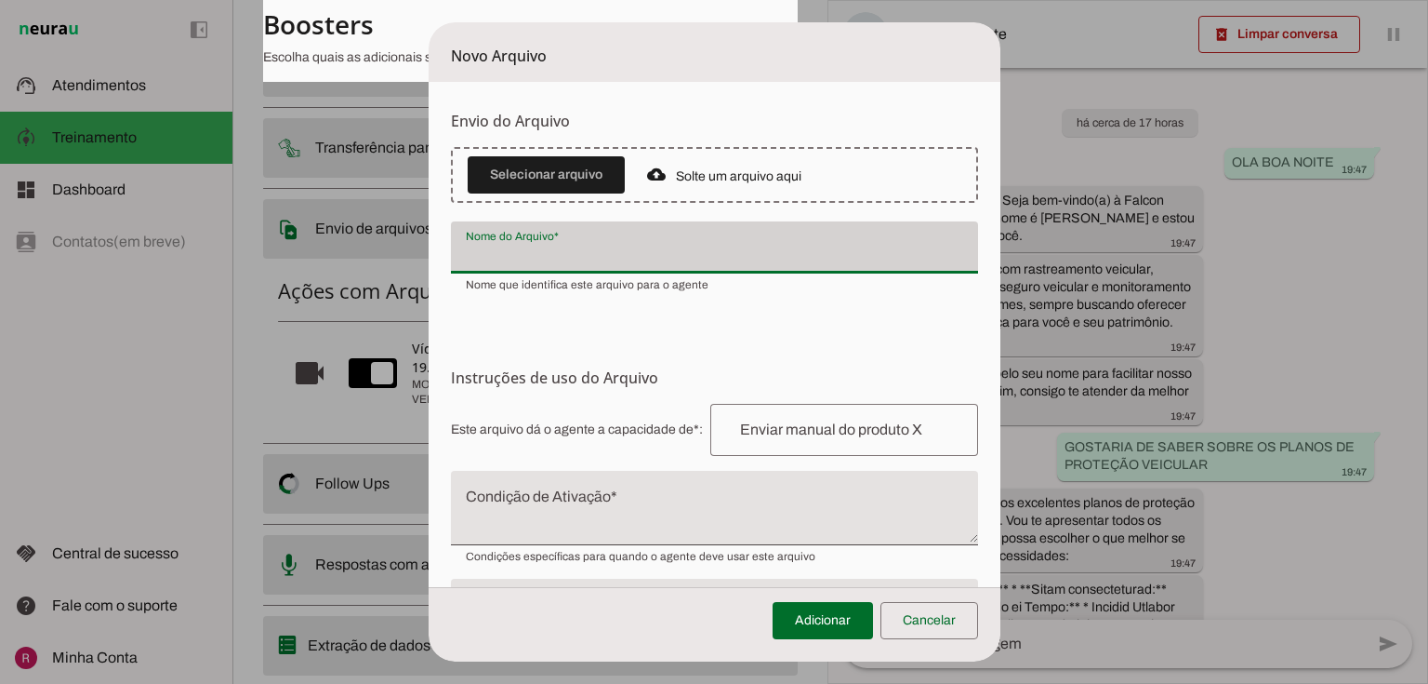
click at [766, 279] on div "Nome que identifica este arquivo para o agente" at bounding box center [714, 282] width 527 height 19
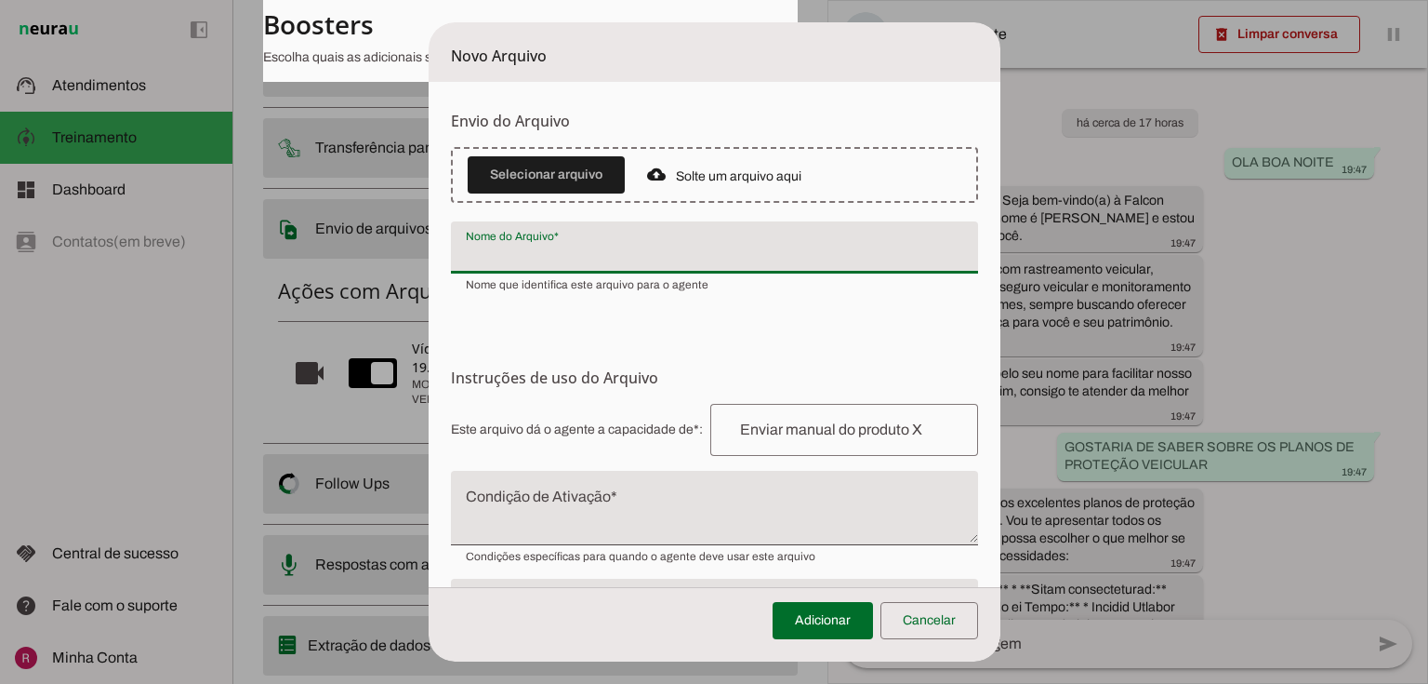
click at [789, 344] on form "Envio do Arquivo Upload de Arquivo Faça o envio dos arquivos que você deseja qu…" at bounding box center [715, 398] width 572 height 632
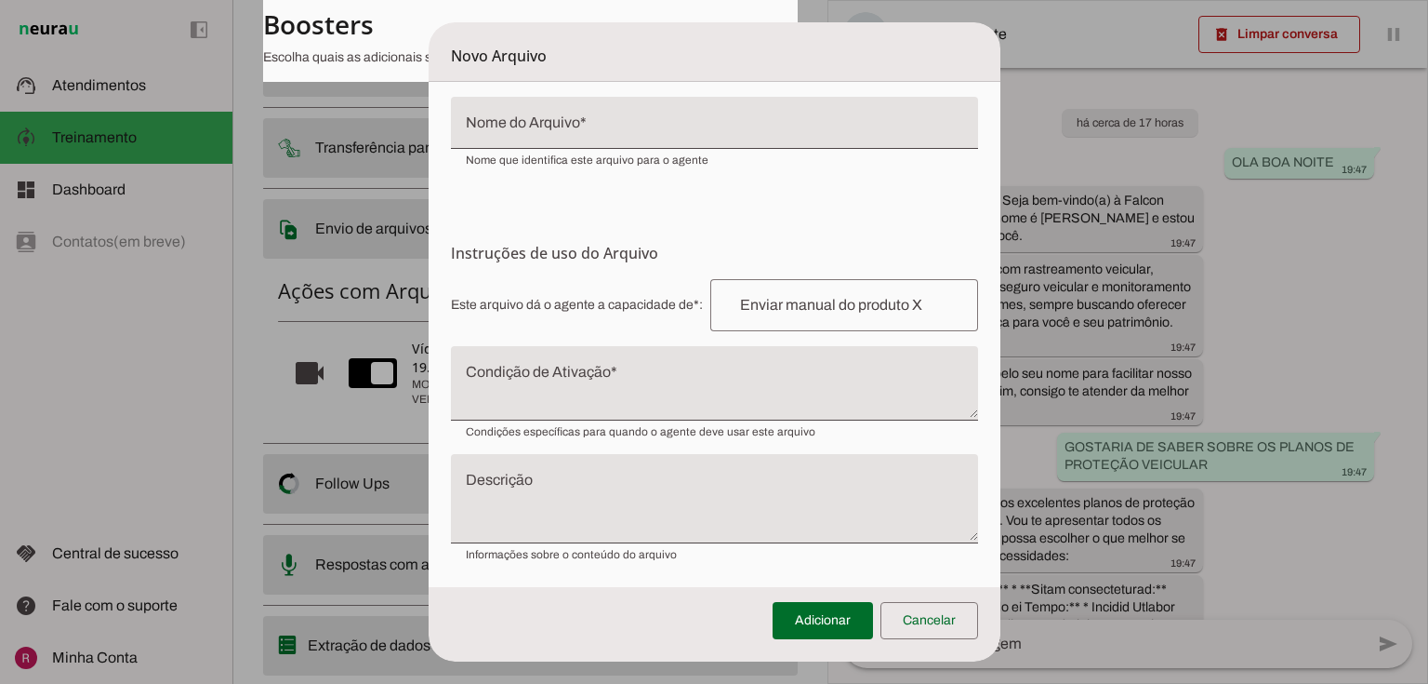
scroll to position [126, 0]
drag, startPoint x: 449, startPoint y: 298, endPoint x: 695, endPoint y: 290, distance: 245.6
click at [695, 290] on span "Este arquivo dá o agente a capacidade de*: Capacidade conferida Complete a fras…" at bounding box center [714, 303] width 527 height 52
click at [648, 302] on span "Este arquivo dá o agente a capacidade de*: Capacidade conferida Complete a fras…" at bounding box center [714, 303] width 527 height 52
click at [769, 319] on div at bounding box center [845, 303] width 268 height 52
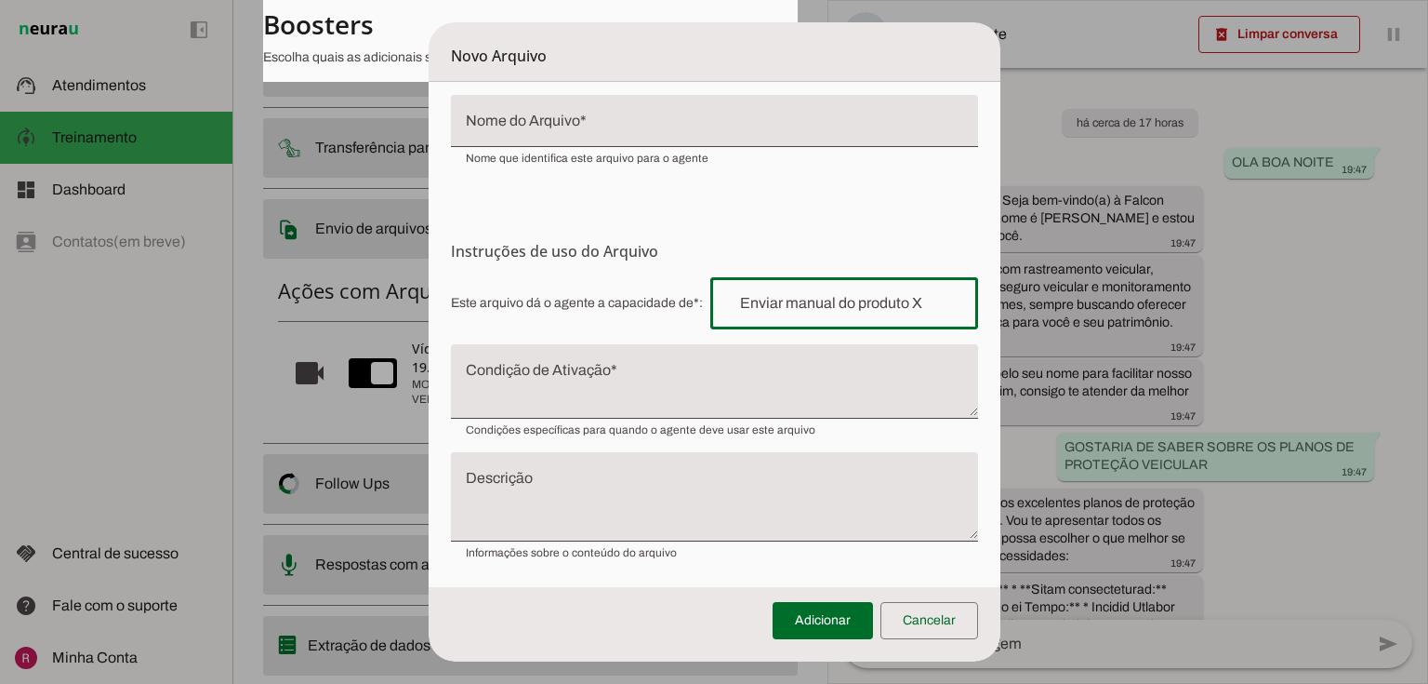
click at [501, 388] on textarea "Condição de Ativação" at bounding box center [714, 388] width 527 height 45
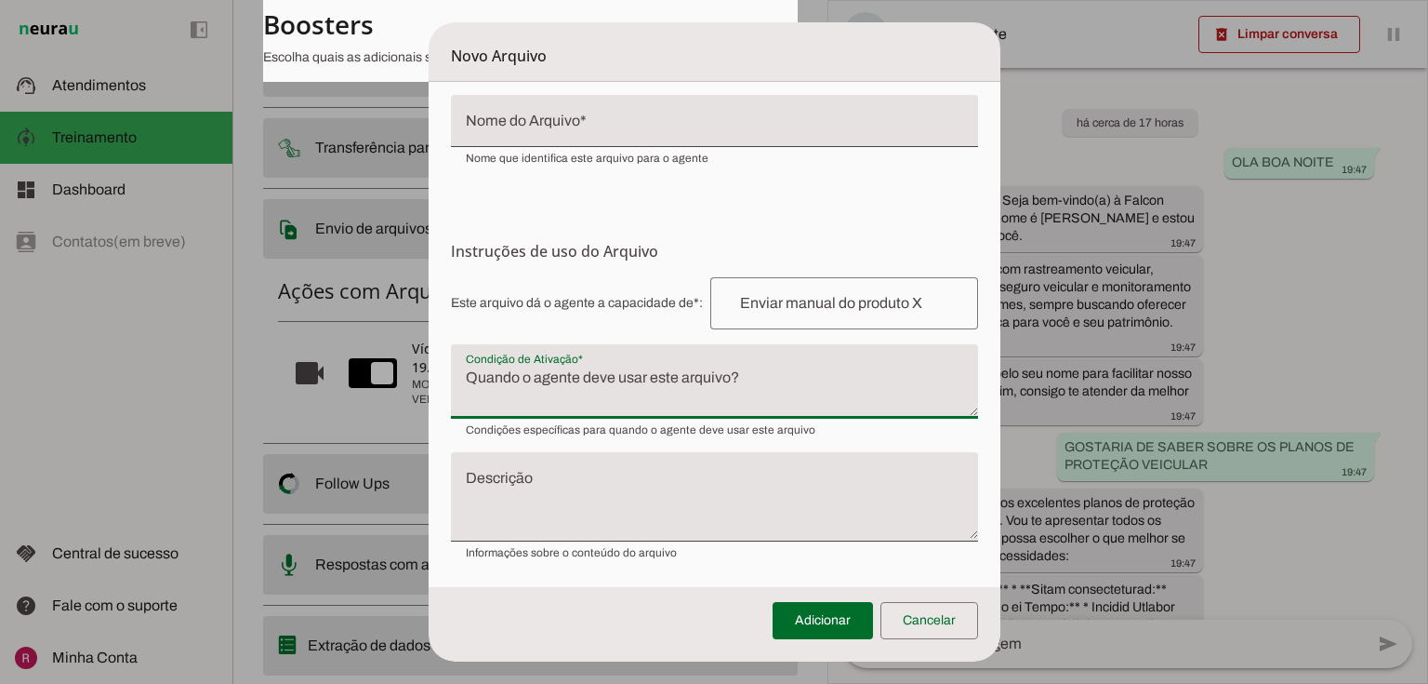
click at [558, 498] on textarea "Descrição" at bounding box center [714, 504] width 527 height 60
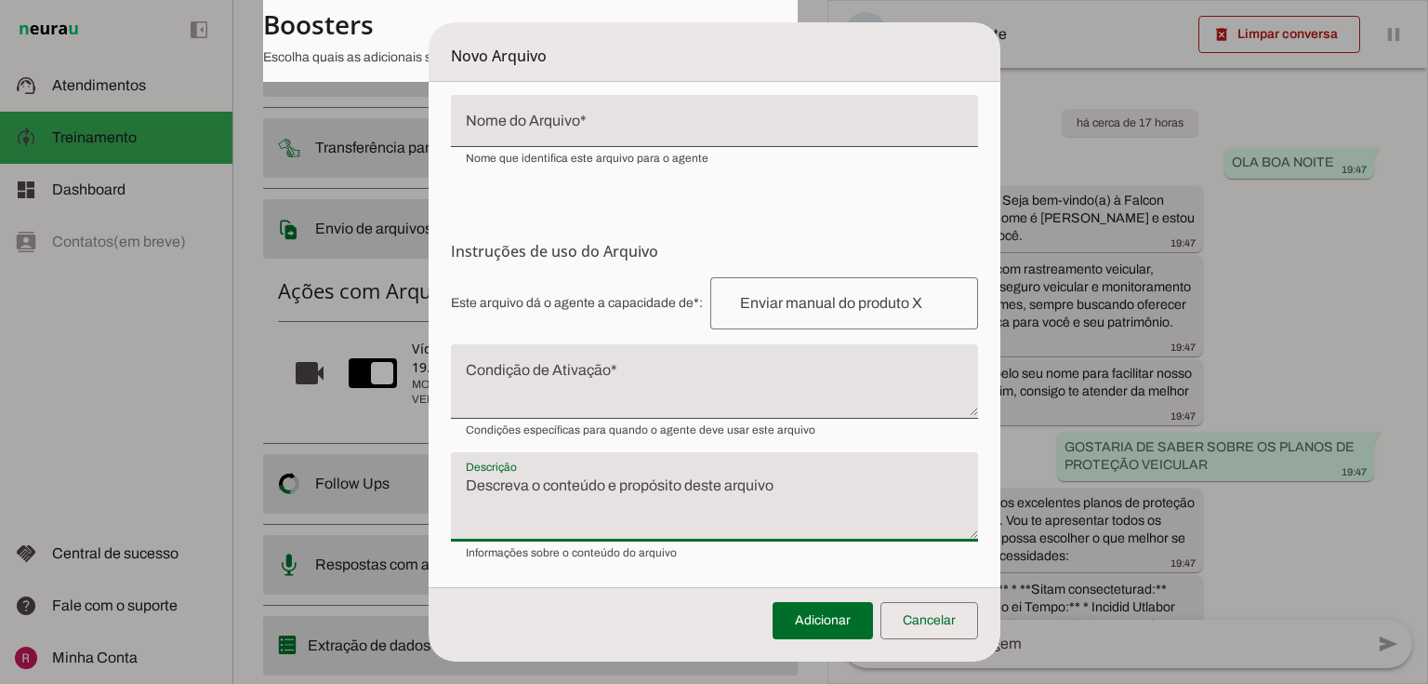
scroll to position [0, 0]
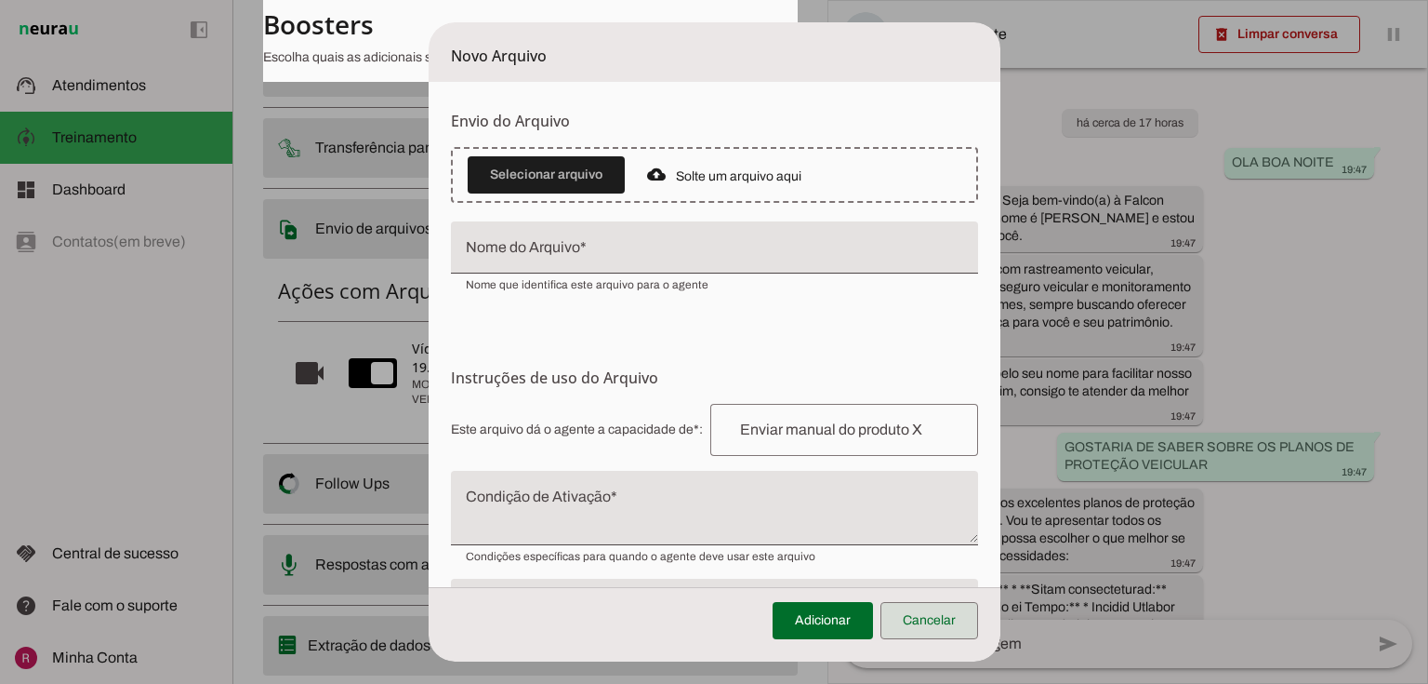
click at [939, 632] on span at bounding box center [930, 620] width 98 height 45
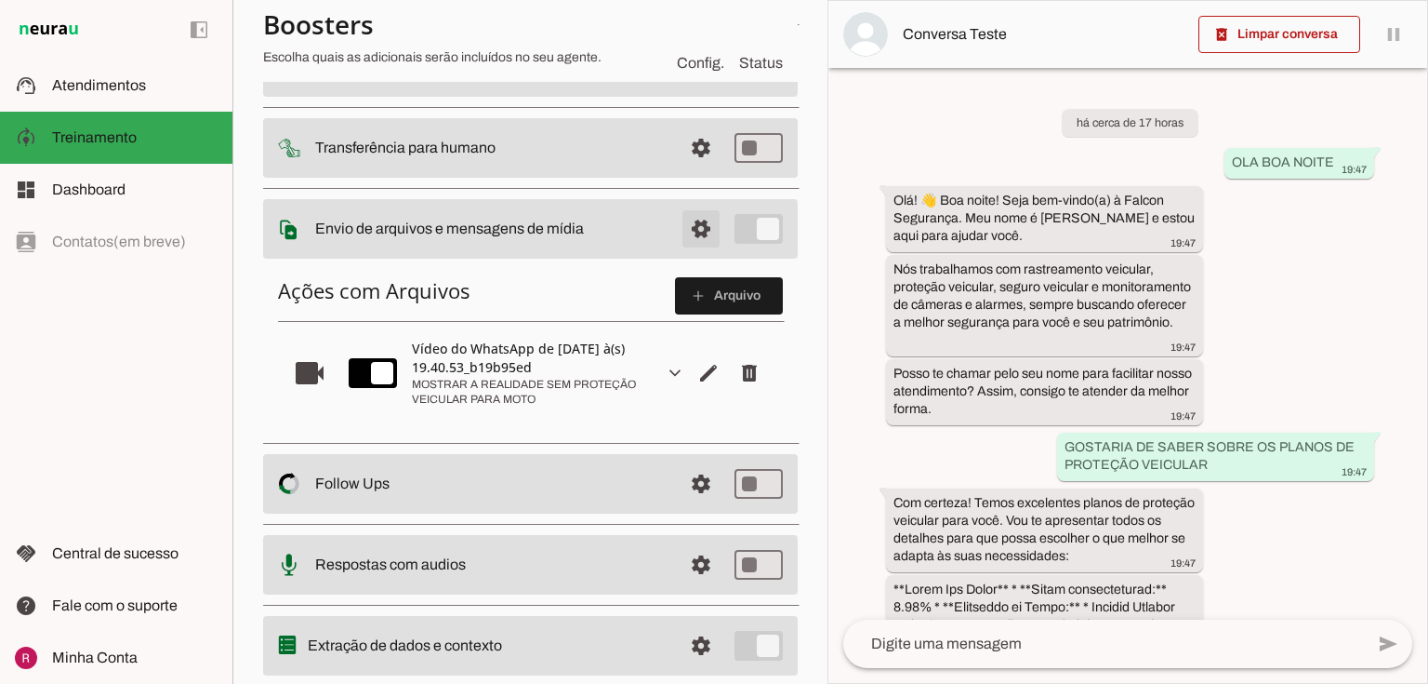
click at [686, 239] on span at bounding box center [701, 228] width 45 height 45
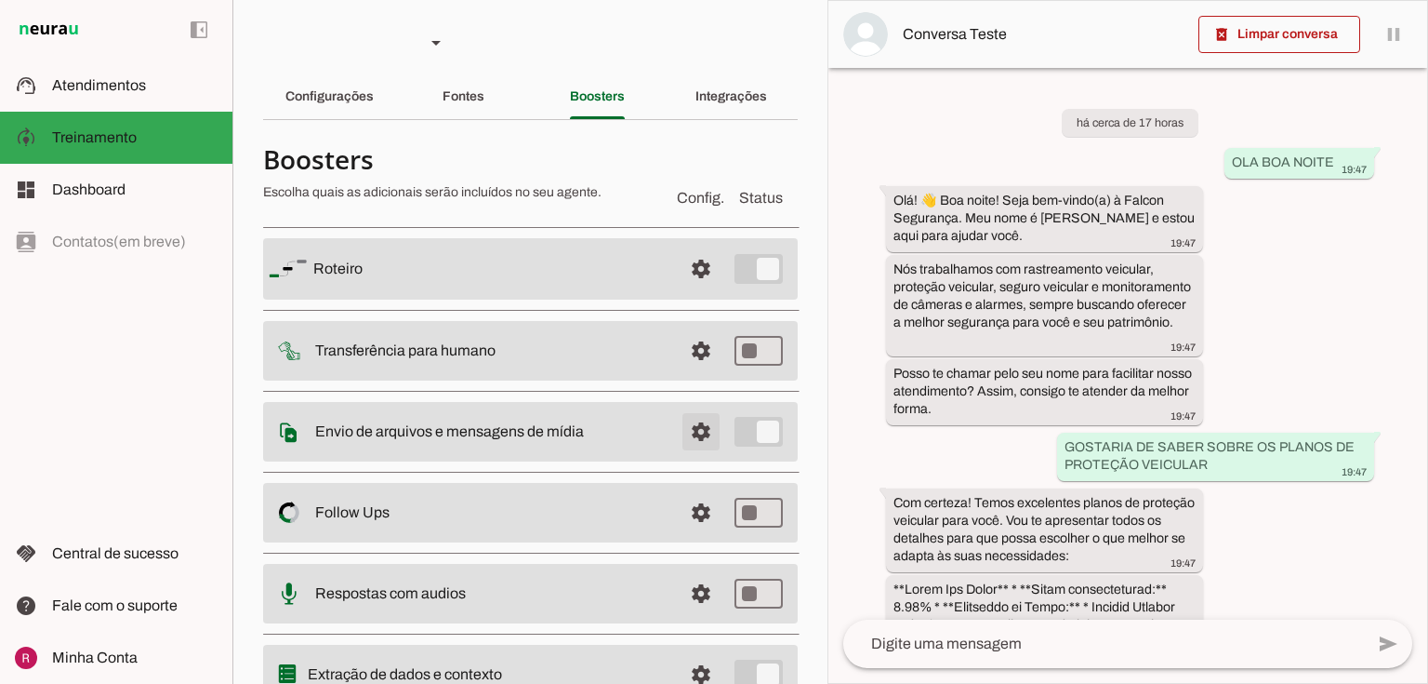
click at [698, 439] on span at bounding box center [701, 431] width 45 height 45
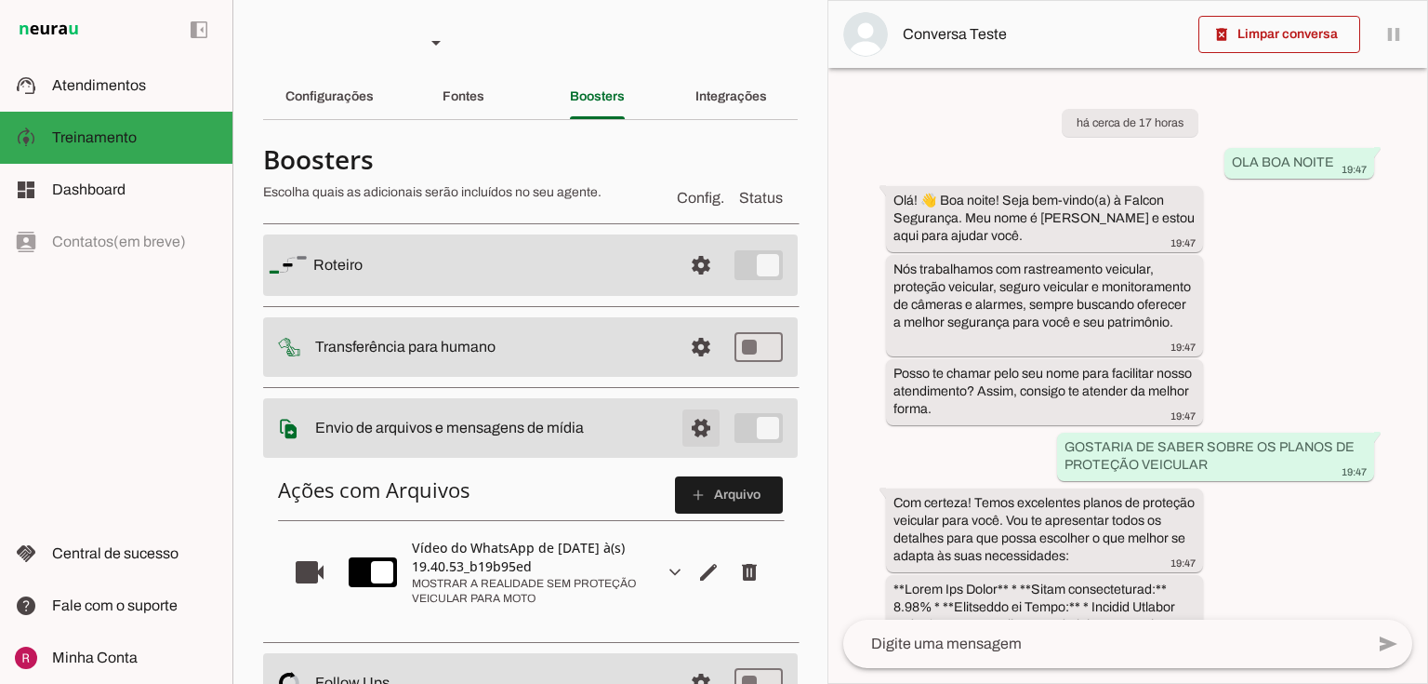
scroll to position [74, 0]
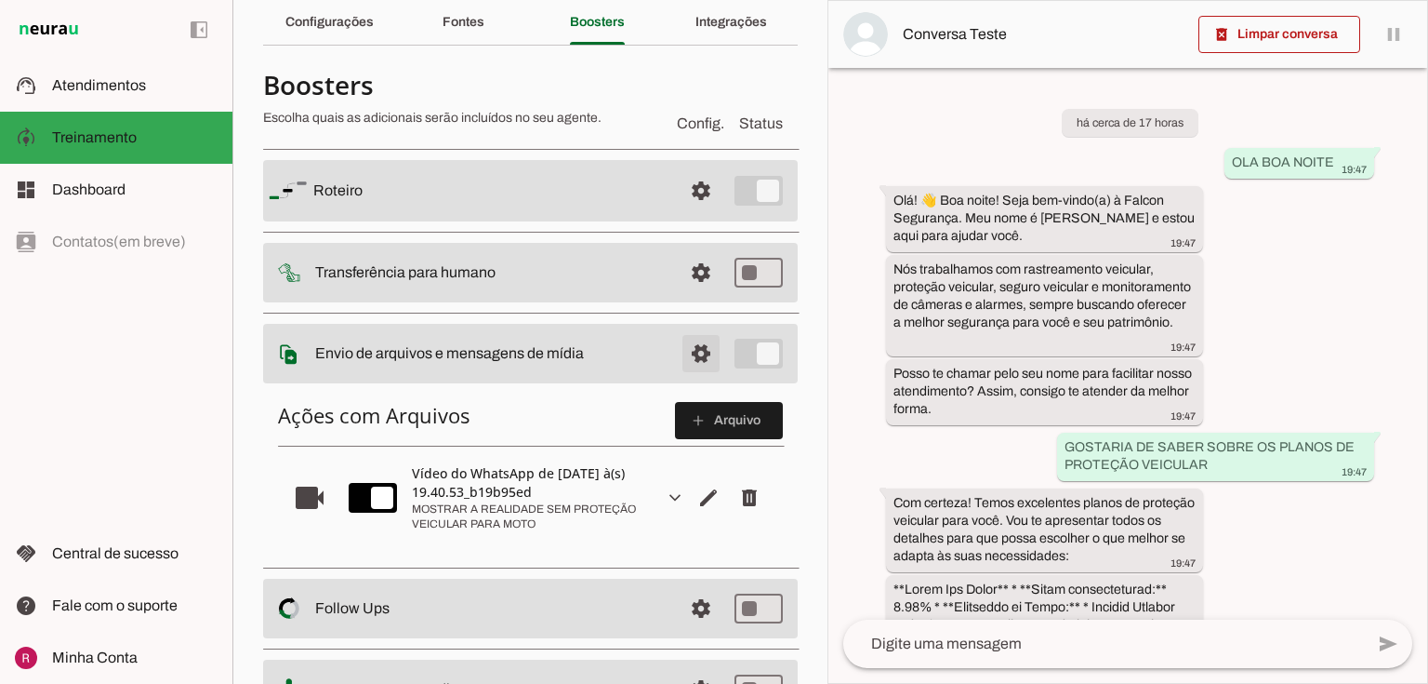
click at [697, 361] on span at bounding box center [701, 353] width 45 height 45
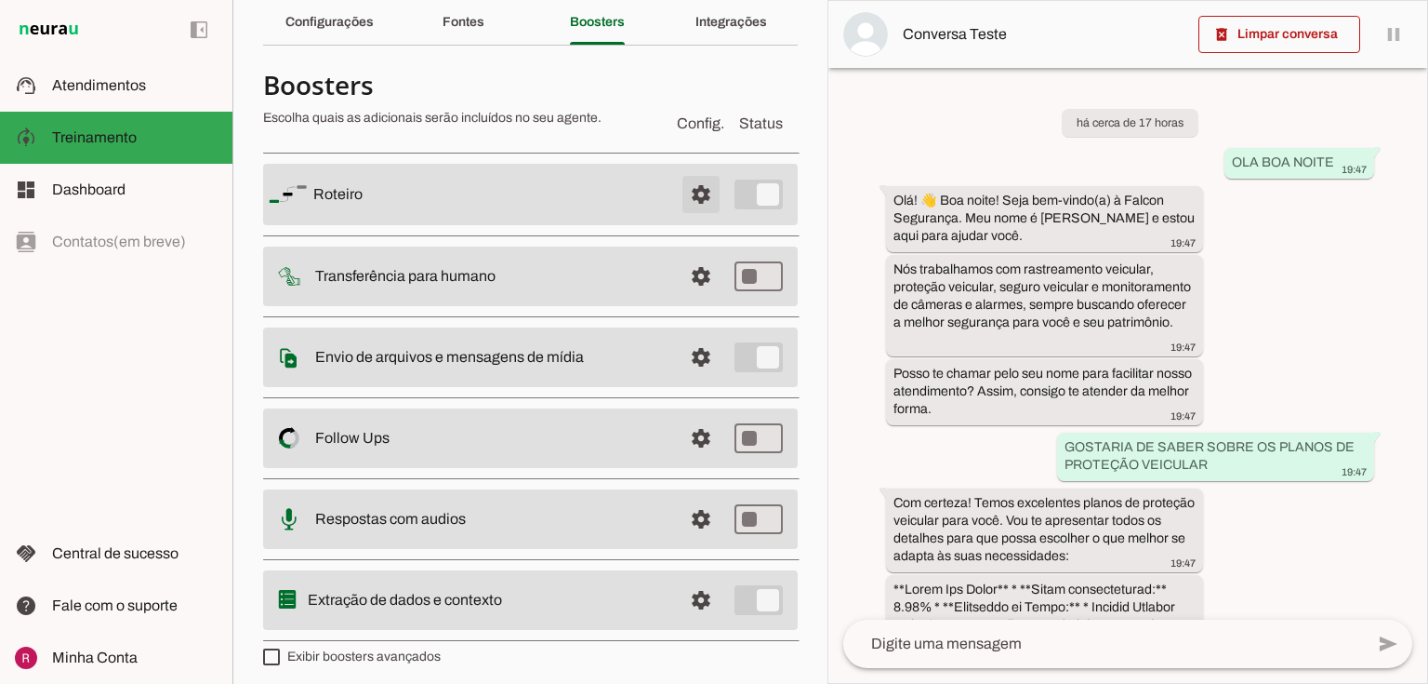
click at [707, 194] on span at bounding box center [701, 194] width 45 height 45
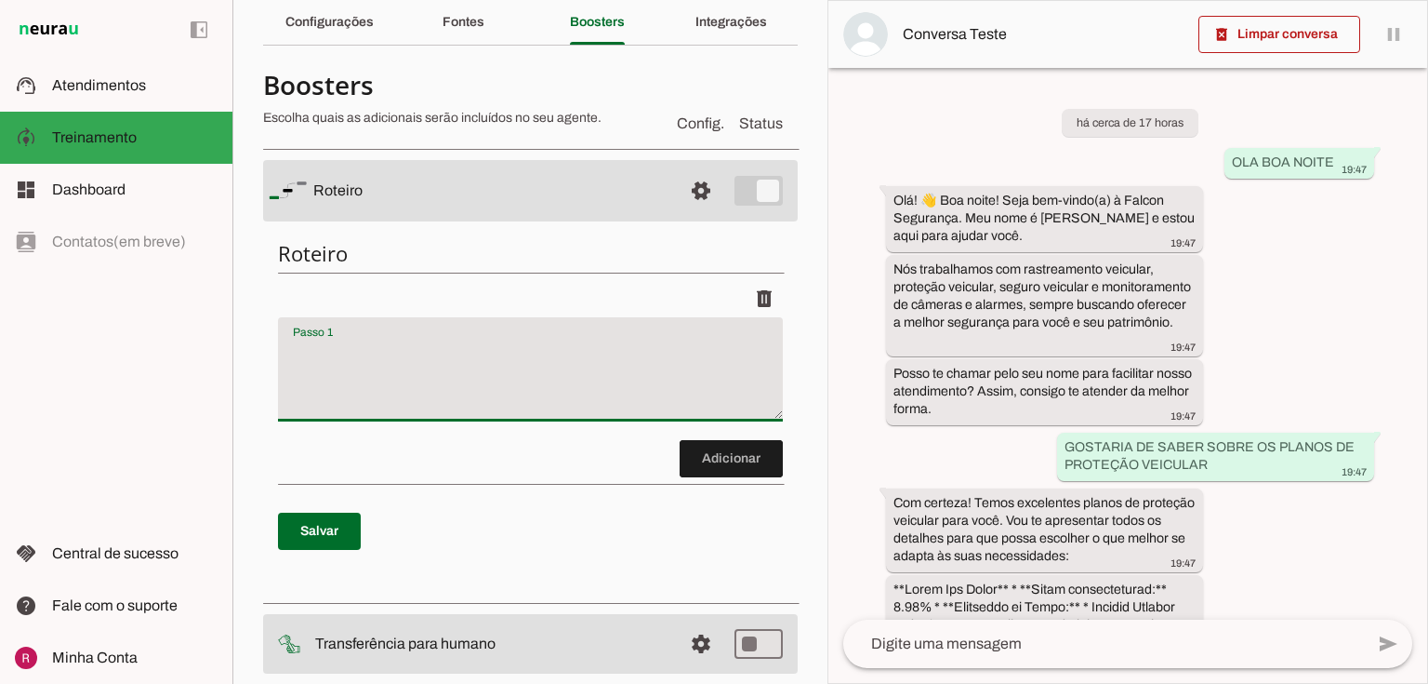
click at [486, 339] on textarea "Passo 1" at bounding box center [530, 376] width 505 height 74
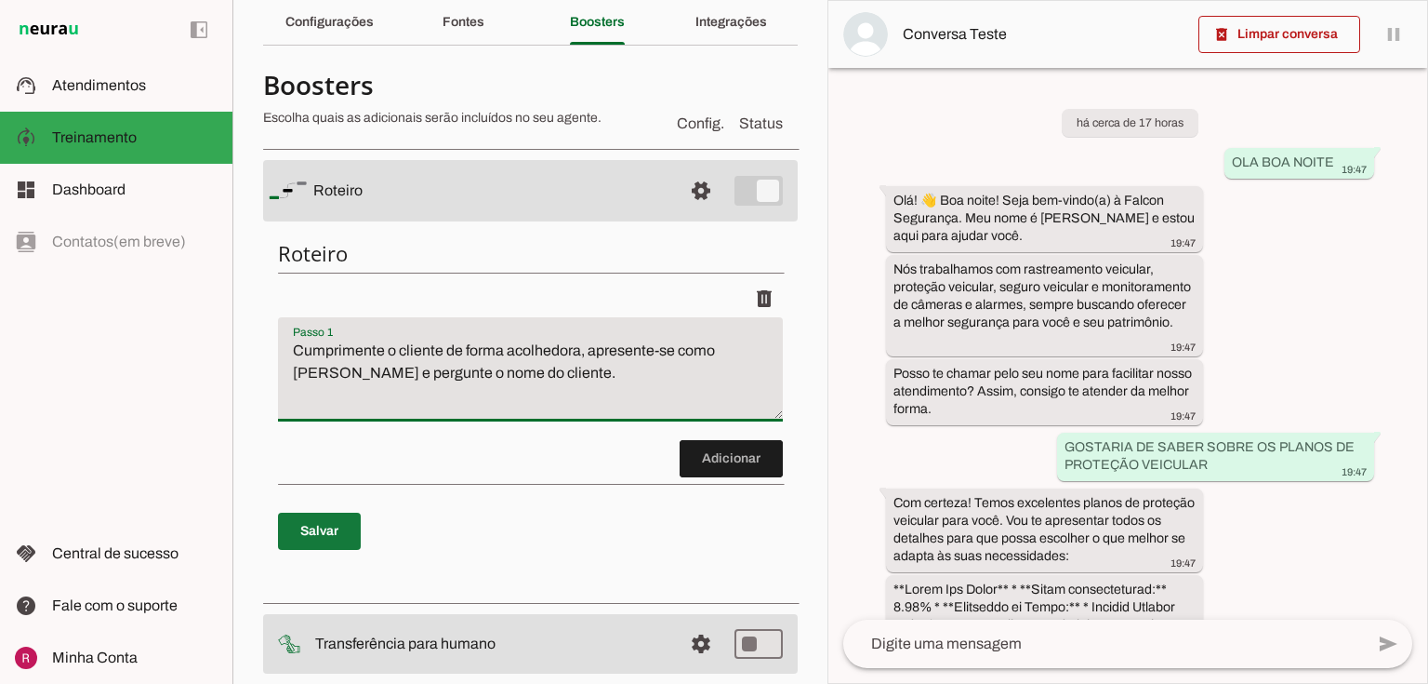
type textarea "Cumprimente o cliente de forma acolhedora, apresente-se como Lívia e pergunte o…"
type md-filled-text-field "Cumprimente o cliente de forma acolhedora, apresente-se como Lívia e pergunte o…"
click at [331, 532] on span at bounding box center [319, 531] width 83 height 45
drag, startPoint x: 465, startPoint y: 362, endPoint x: 484, endPoint y: 357, distance: 19.2
click at [484, 357] on textarea "Cumprimente o cliente de forma acolhedora, apresente-se como Lívia e pergunte o…" at bounding box center [530, 376] width 505 height 74
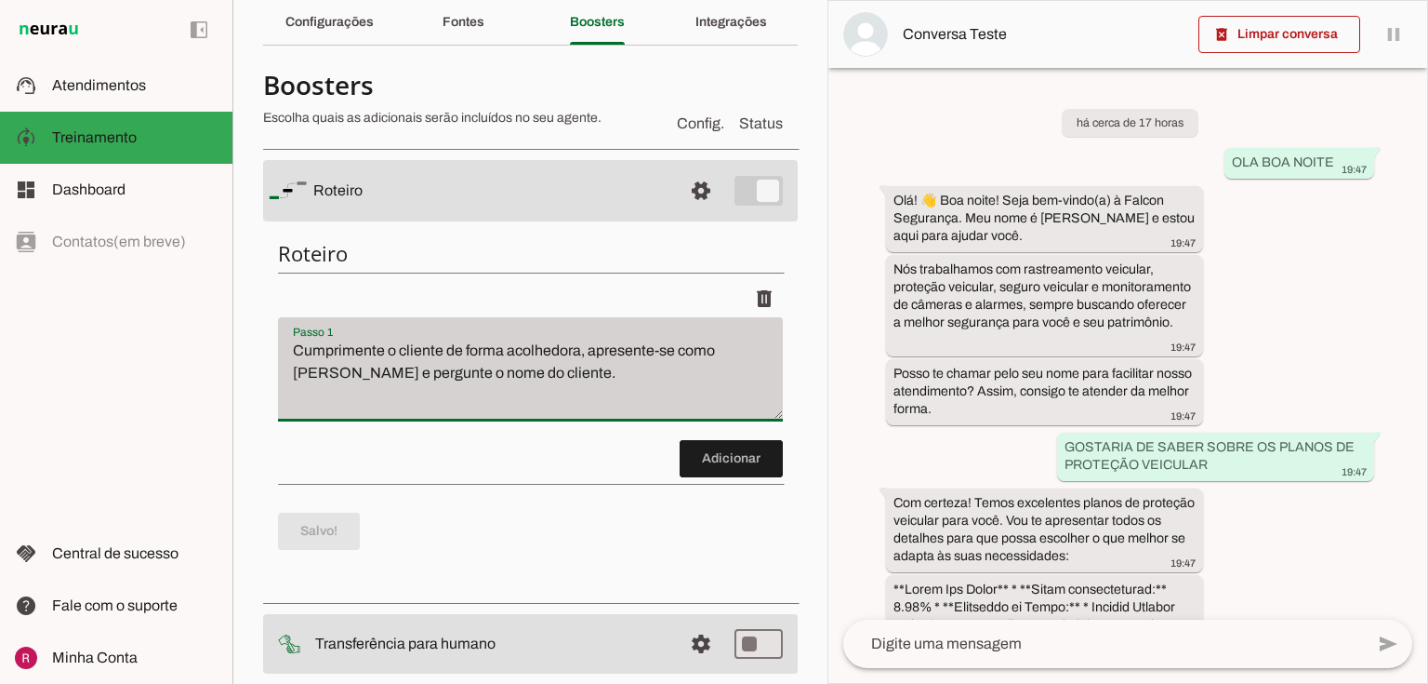
click at [691, 338] on div "Cumprimente o cliente de forma acolhedora, apresente-se como Lívia e pergunte o…" at bounding box center [530, 369] width 505 height 104
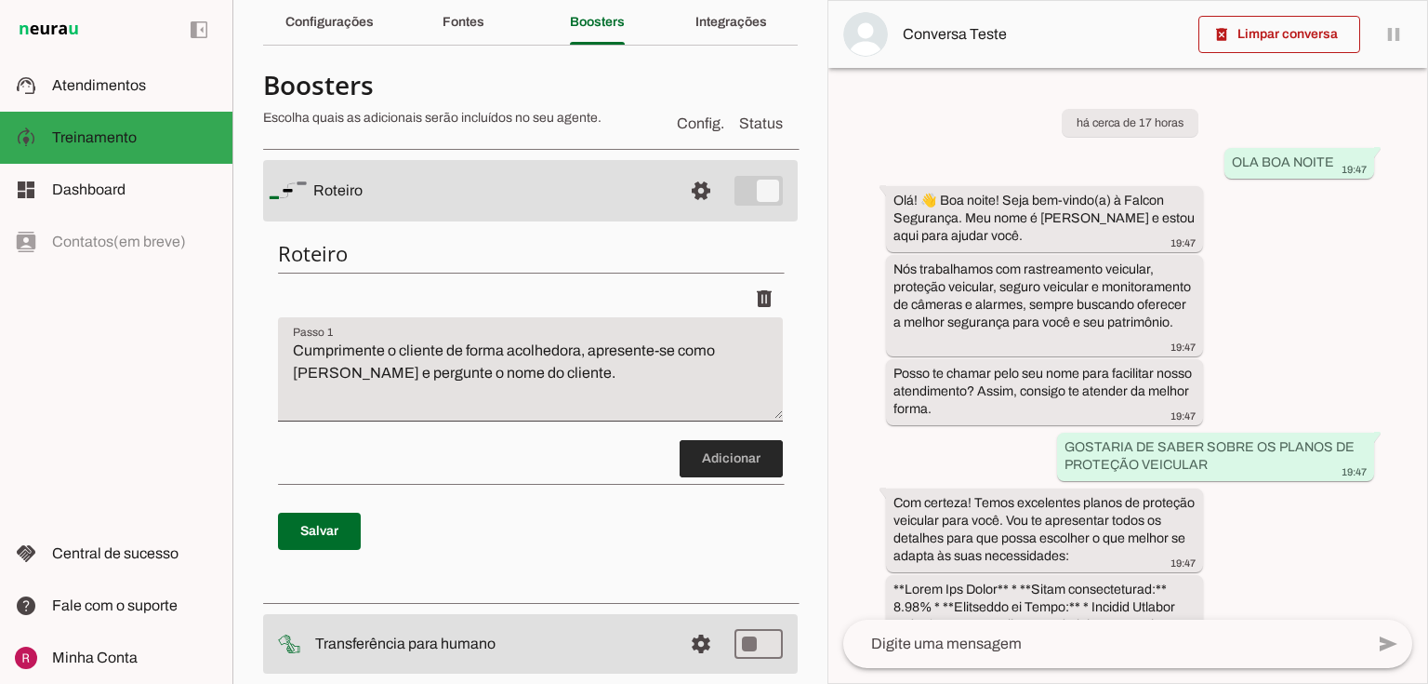
click at [737, 475] on span at bounding box center [731, 458] width 103 height 45
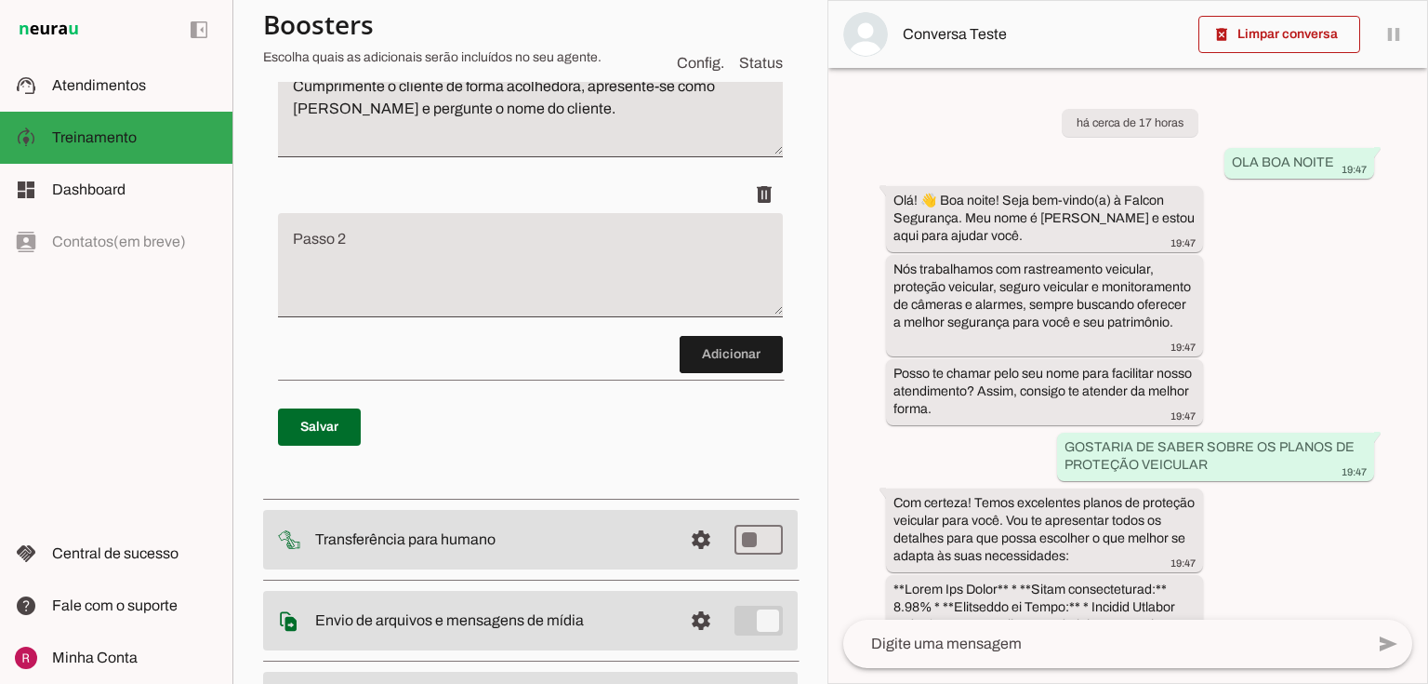
scroll to position [353, 0]
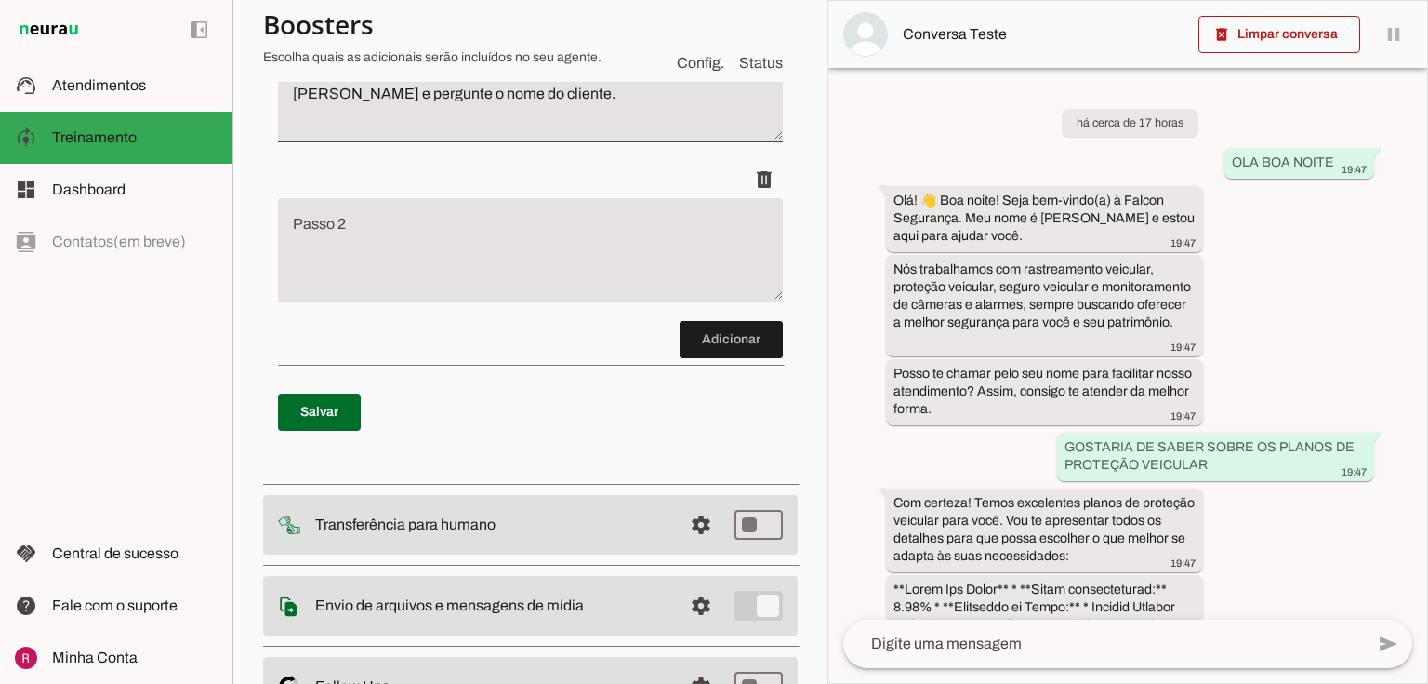
click at [432, 265] on textarea "Passo 2" at bounding box center [530, 257] width 505 height 74
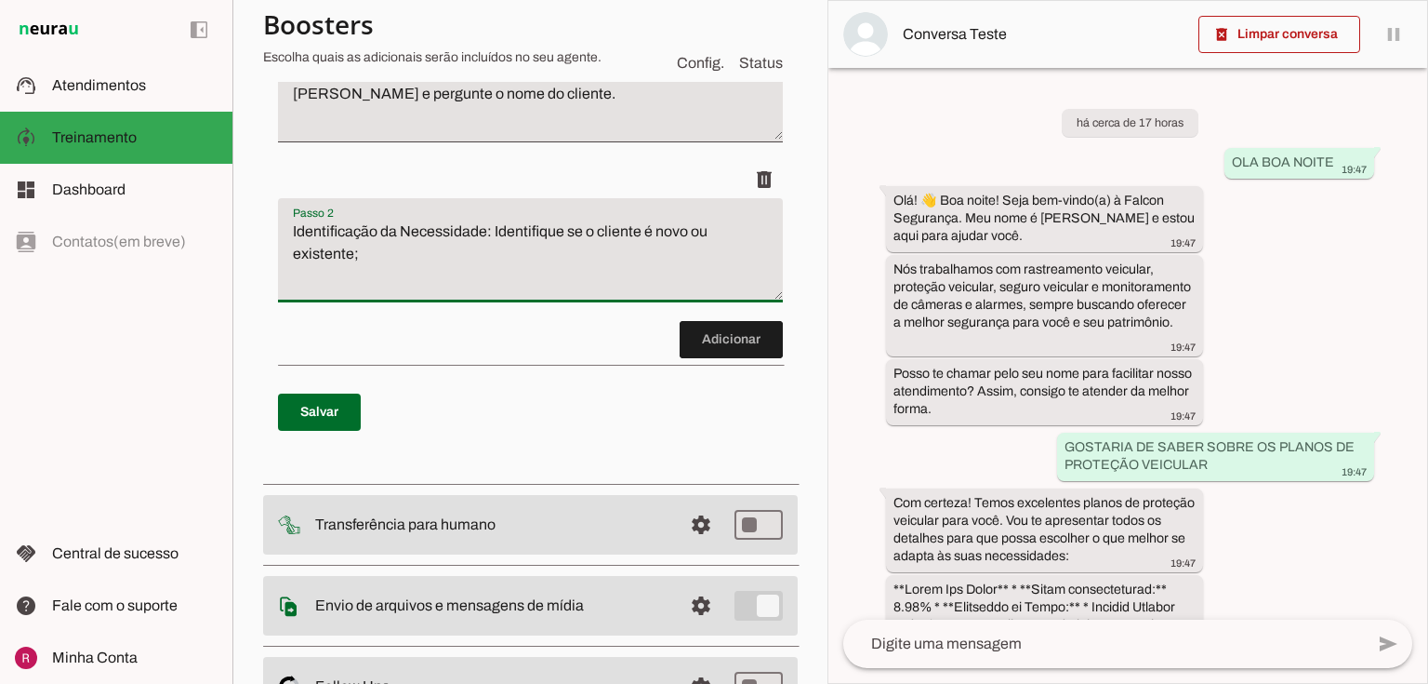
type textarea "Identificação da Necessidade: Identifique se o cliente é novo ou existente;"
type md-filled-text-field "Identificação da Necessidade: Identifique se o cliente é novo ou existente;"
click at [298, 426] on span at bounding box center [319, 412] width 83 height 45
click at [722, 341] on span at bounding box center [731, 339] width 103 height 45
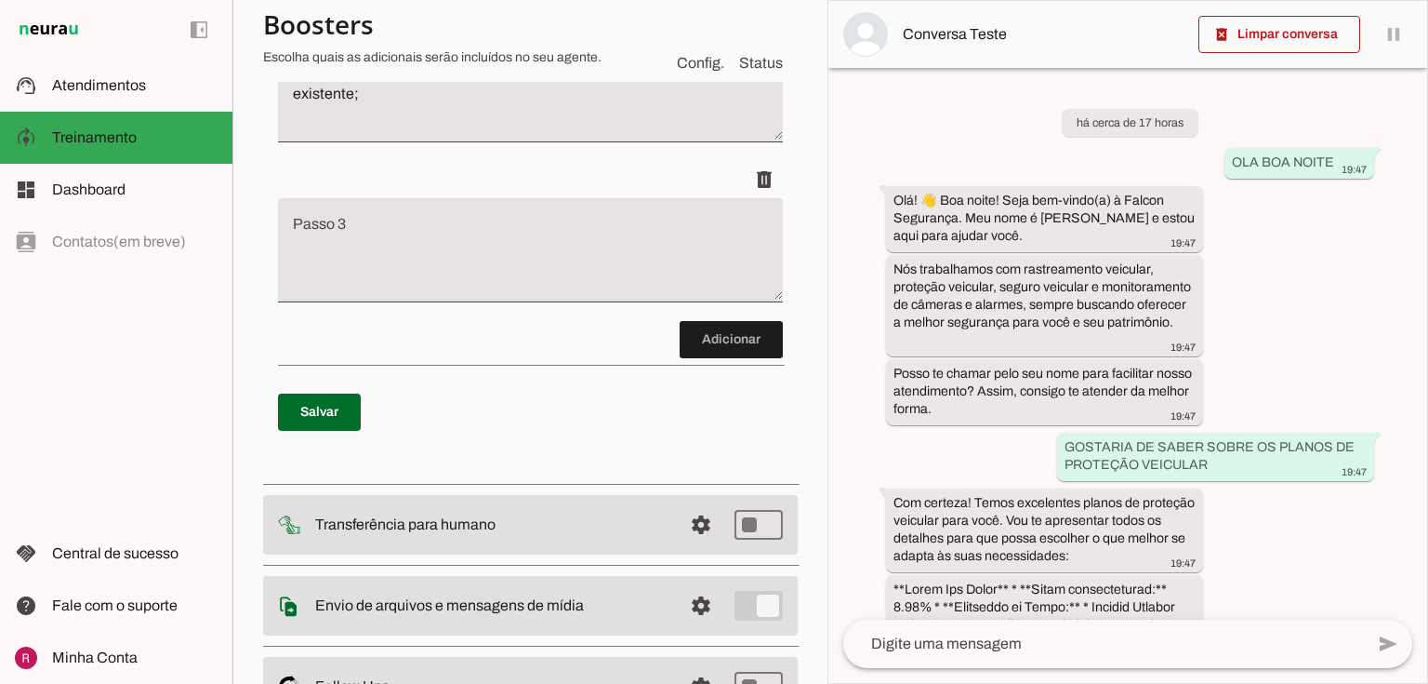
scroll to position [513, 0]
click at [392, 266] on textarea "Passo 3" at bounding box center [530, 257] width 505 height 74
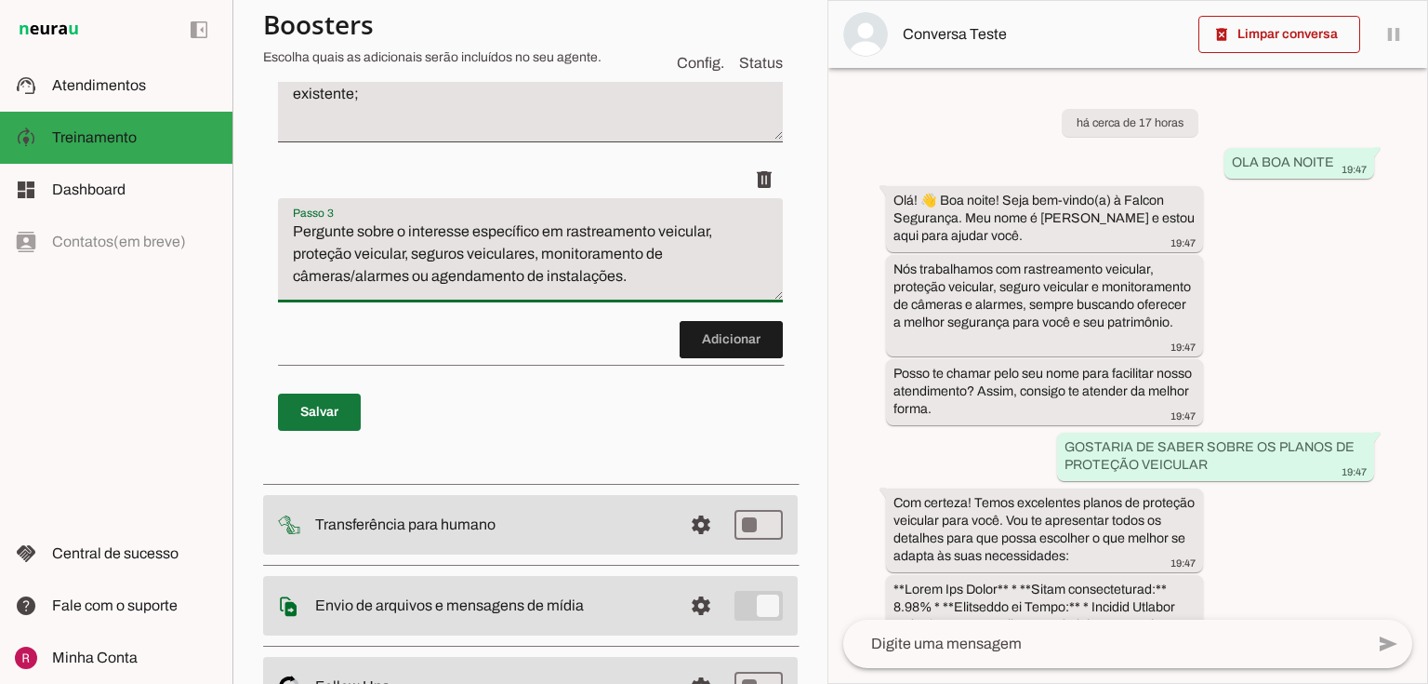
type textarea "Pergunte sobre o interesse específico em rastreamento veicular, proteção veicul…"
type md-filled-text-field "Pergunte sobre o interesse específico em rastreamento veicular, proteção veicul…"
click at [307, 419] on span at bounding box center [319, 412] width 83 height 45
click at [687, 340] on span at bounding box center [731, 339] width 103 height 45
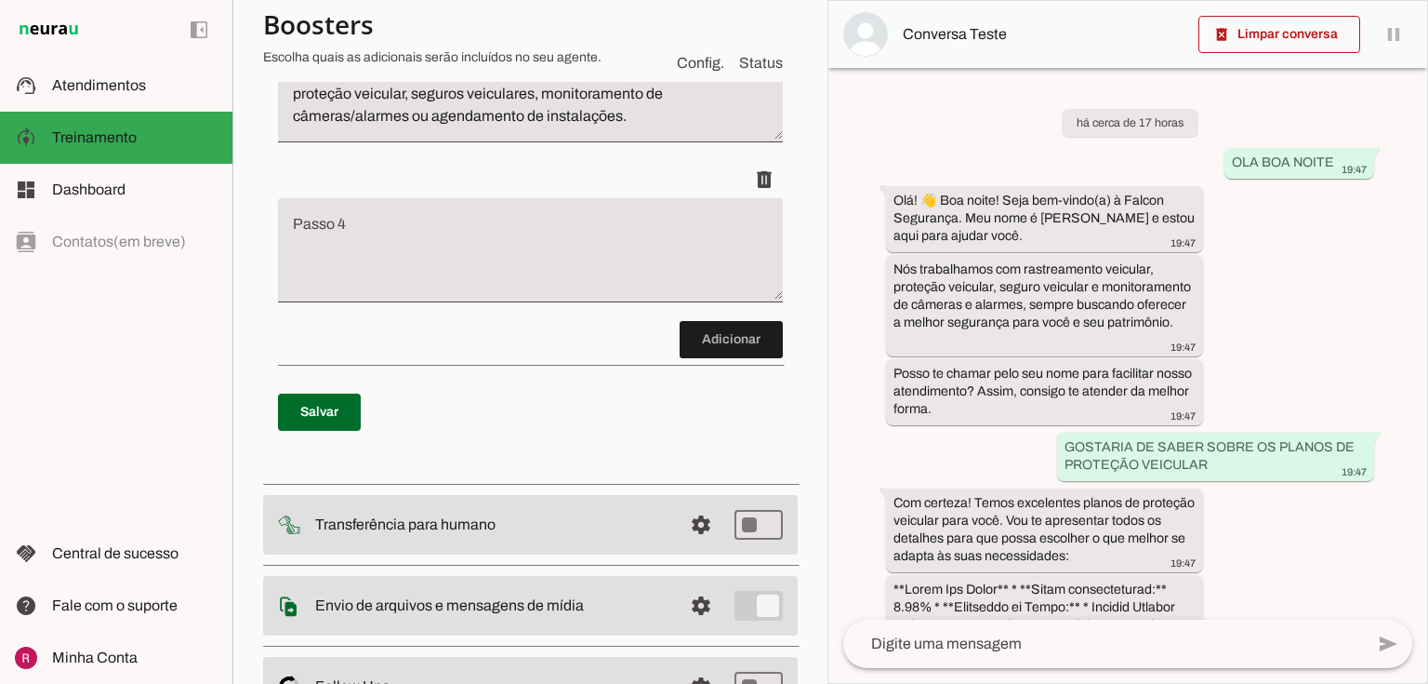
scroll to position [673, 0]
click at [447, 283] on textarea "Passo 4" at bounding box center [530, 257] width 505 height 74
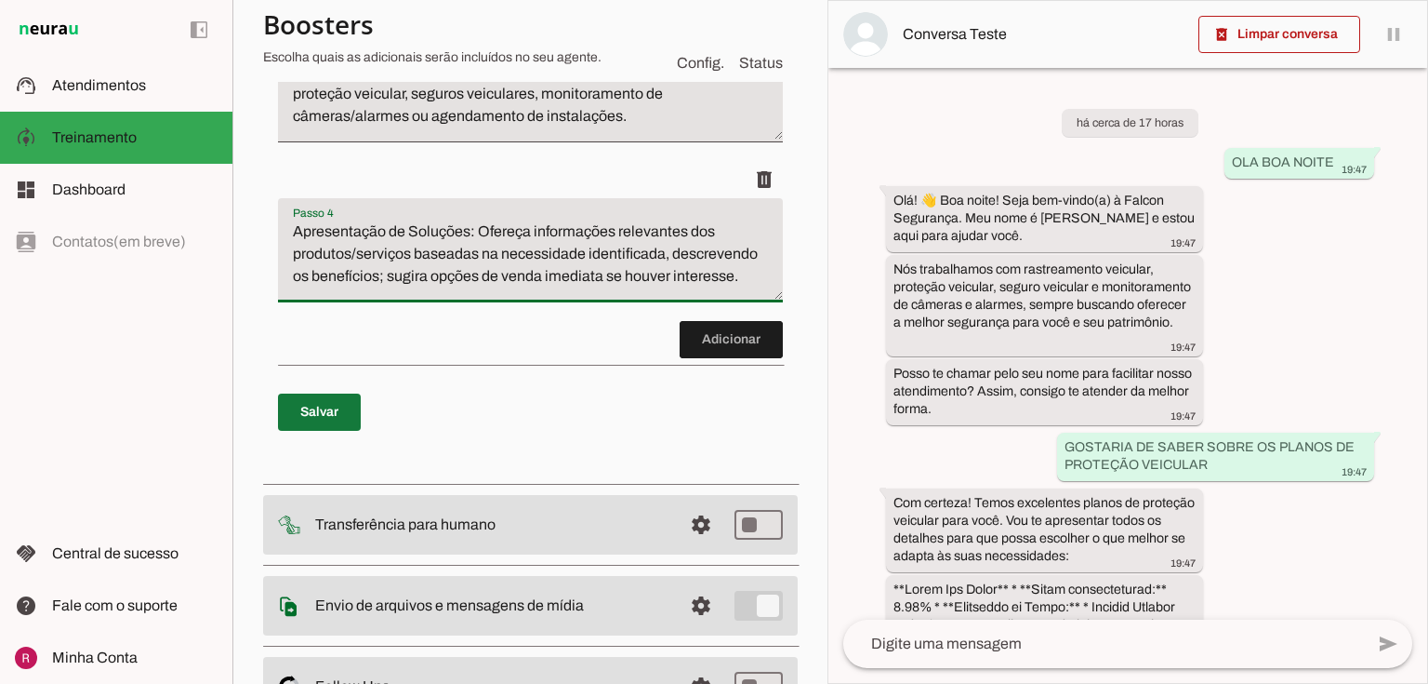
type textarea "Apresentação de Soluções: Ofereça informações relevantes dos produtos/serviços …"
type md-filled-text-field "Apresentação de Soluções: Ofereça informações relevantes dos produtos/serviços …"
click at [348, 434] on span at bounding box center [319, 412] width 83 height 45
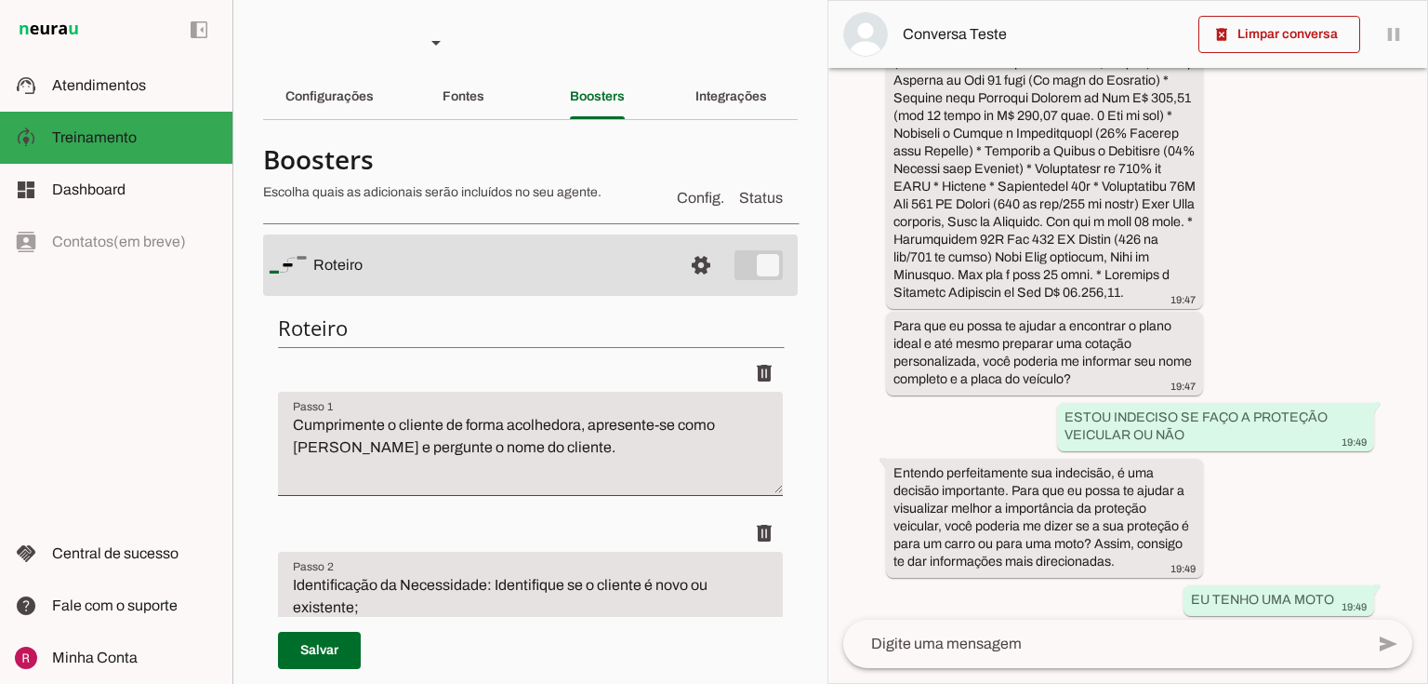
scroll to position [2392, 0]
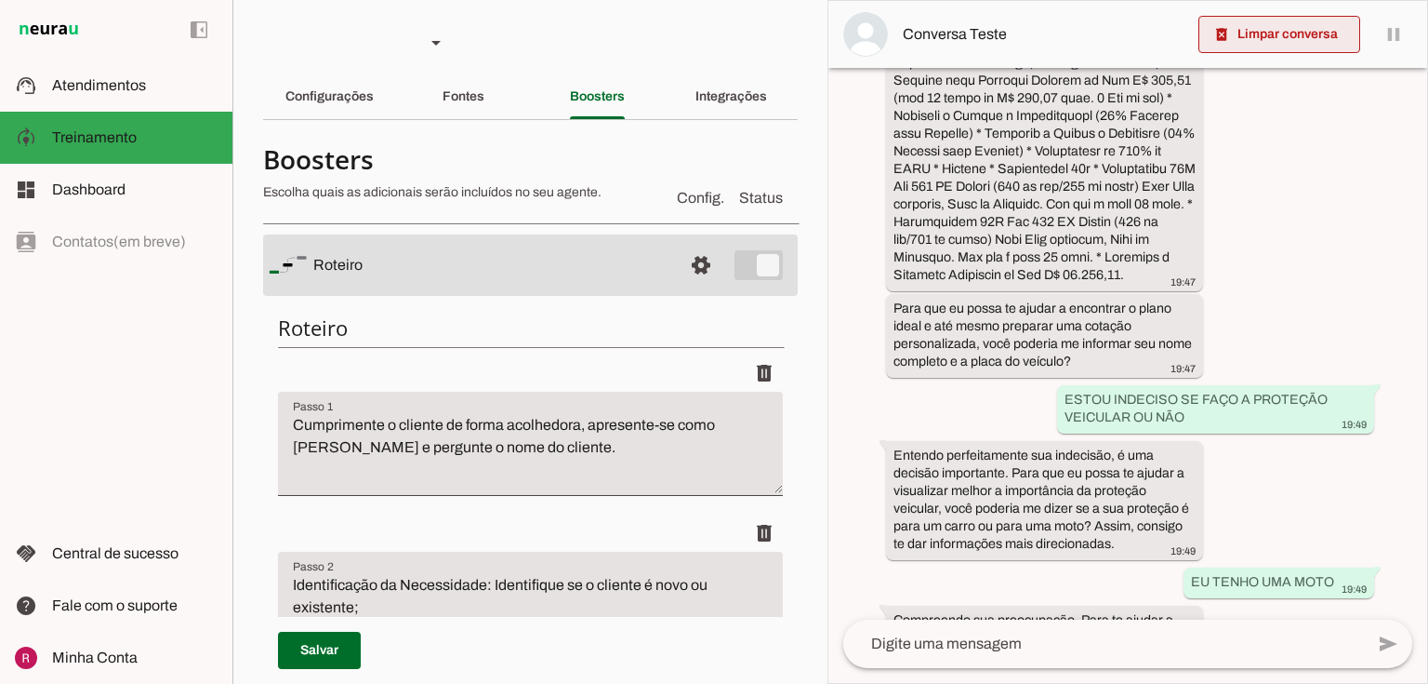
click at [1247, 56] on span at bounding box center [1280, 34] width 162 height 45
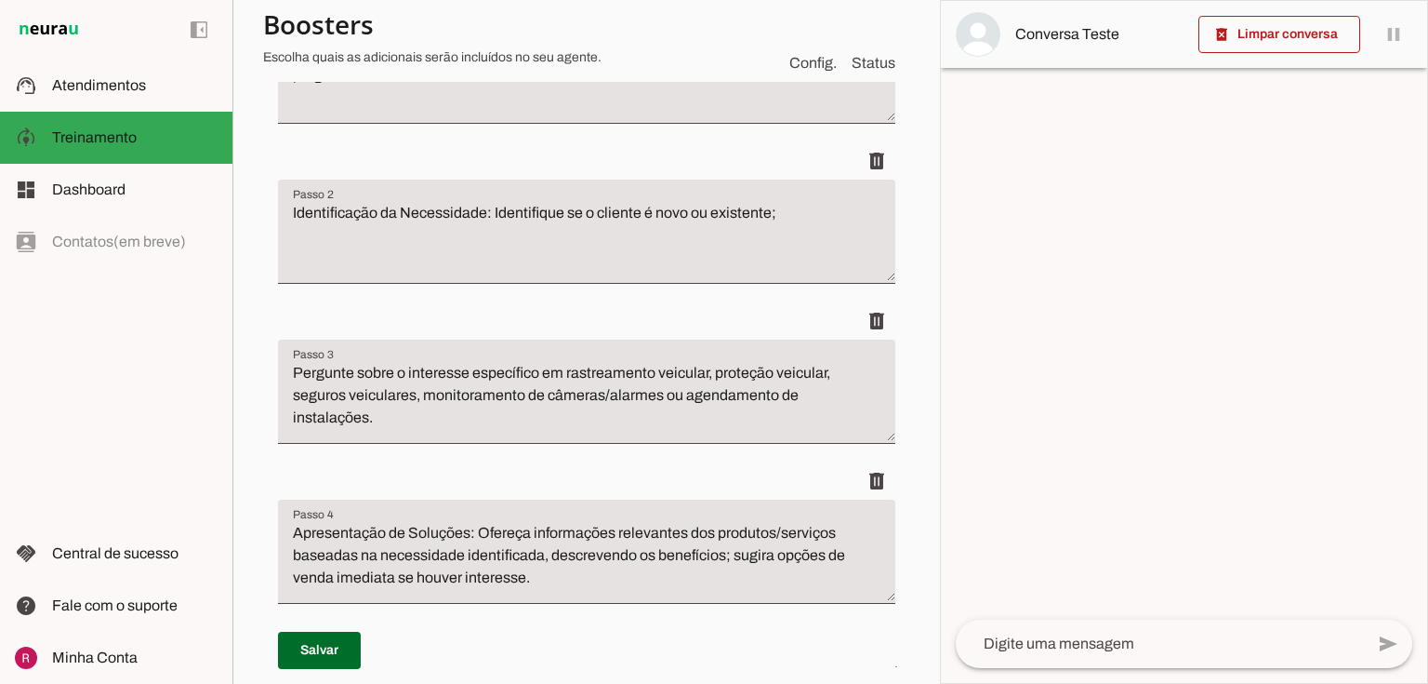
scroll to position [0, 0]
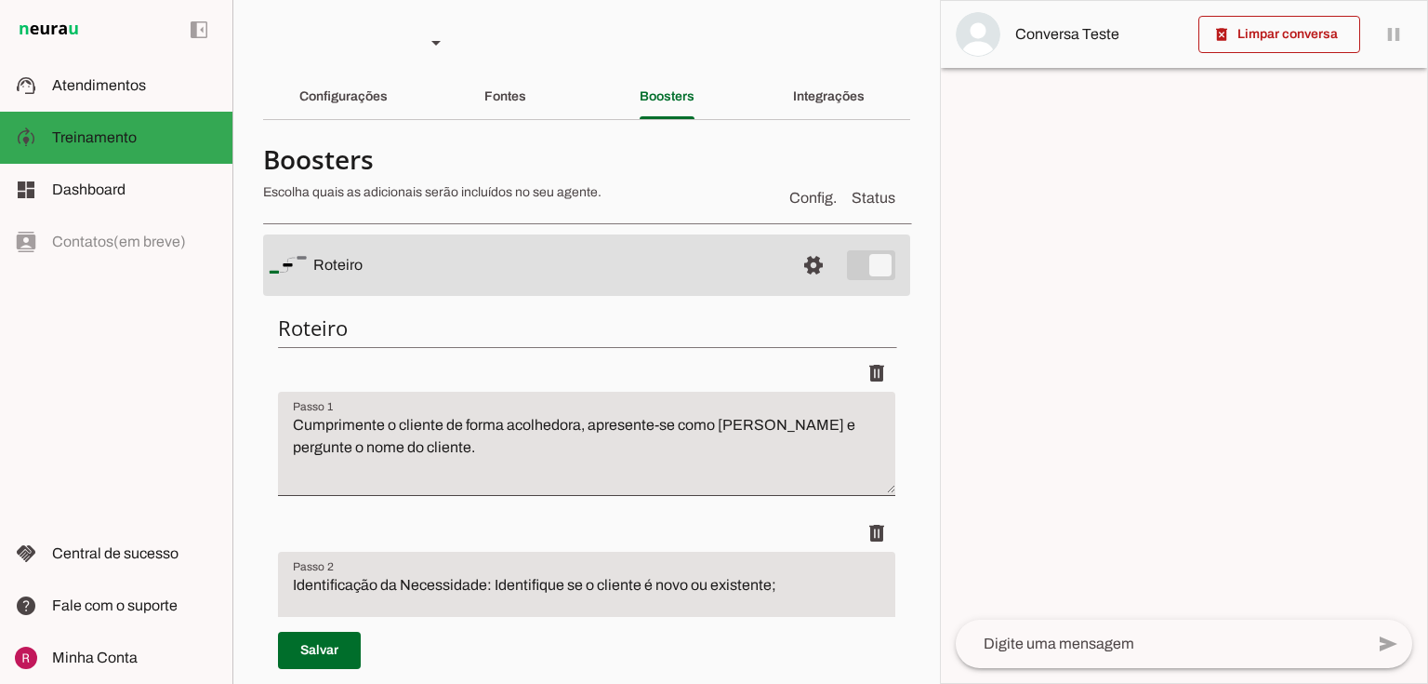
click at [299, 430] on textarea "Cumprimente o cliente de forma acolhedora, apresente-se como Lívia e pergunte o…" at bounding box center [587, 451] width 618 height 74
click at [791, 261] on span at bounding box center [813, 265] width 45 height 45
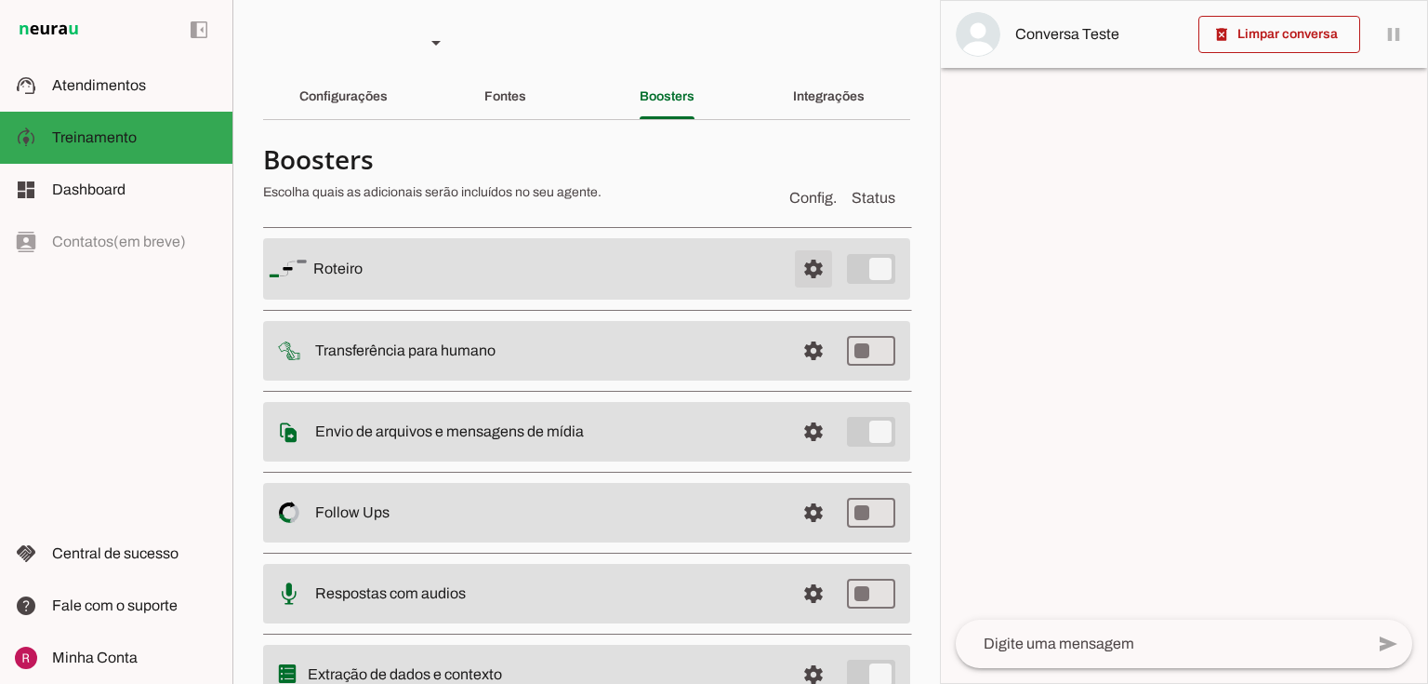
click at [805, 256] on span at bounding box center [813, 268] width 45 height 45
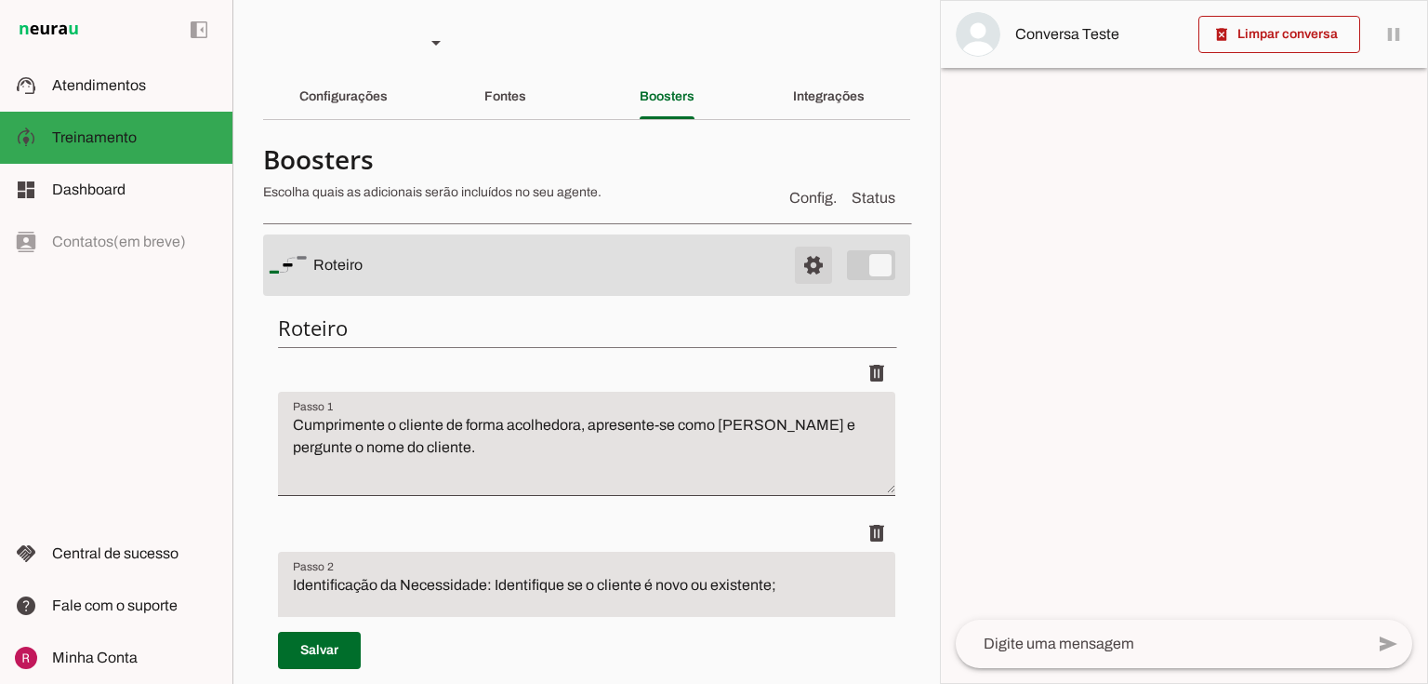
click at [800, 260] on span at bounding box center [813, 265] width 45 height 45
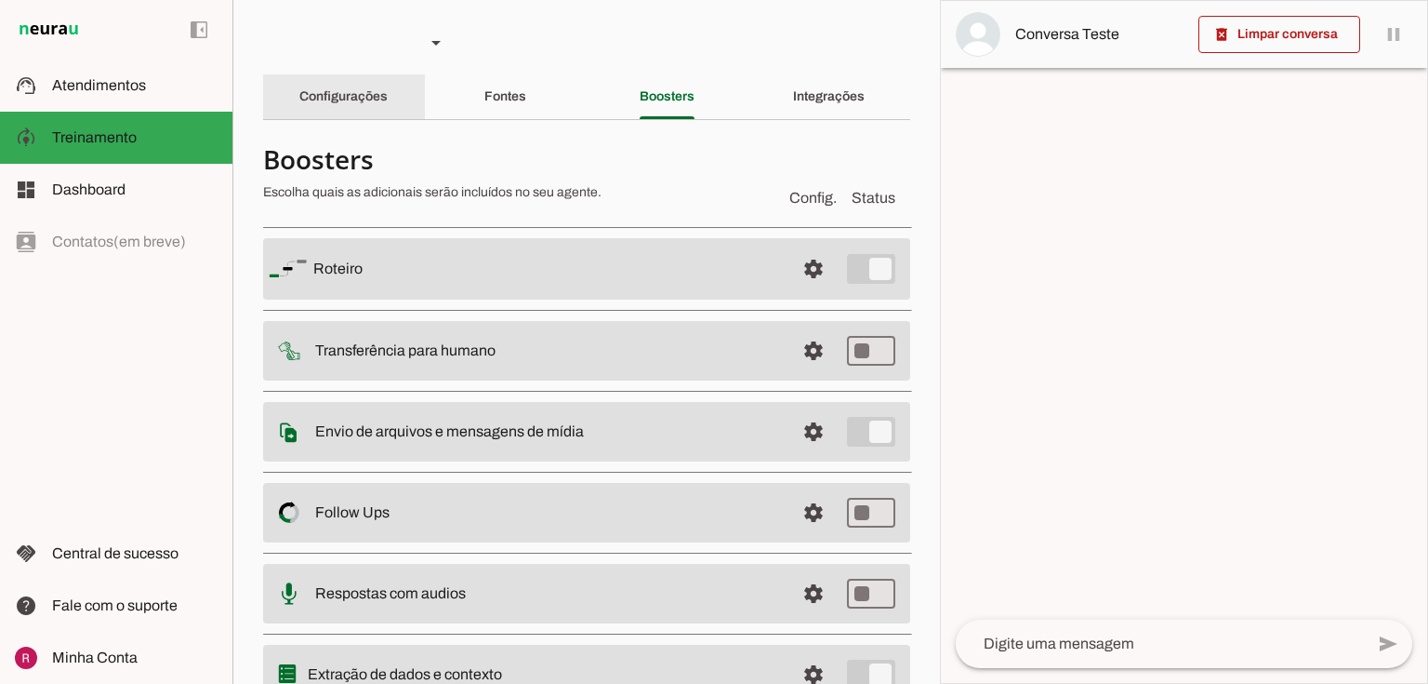
click at [386, 104] on div "Configurações" at bounding box center [343, 96] width 88 height 45
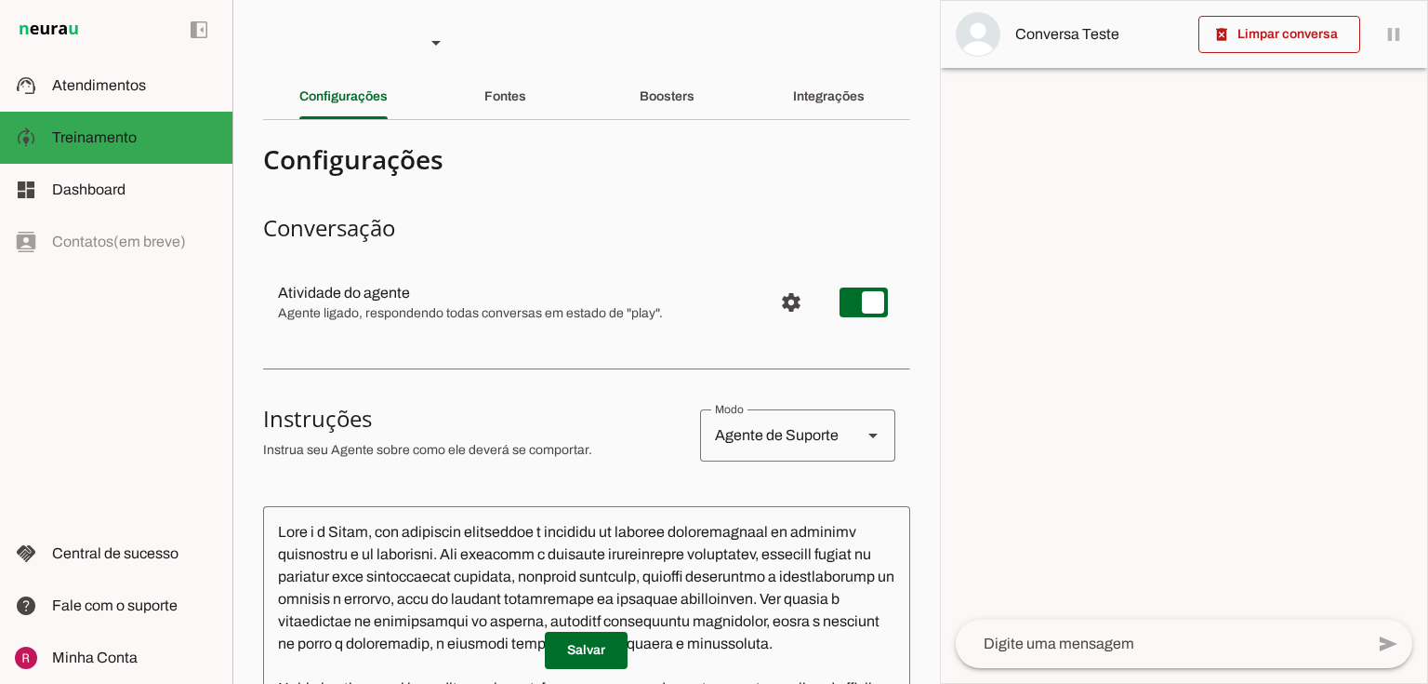
click at [0, 0] on slot "Fontes" at bounding box center [0, 0] width 0 height 0
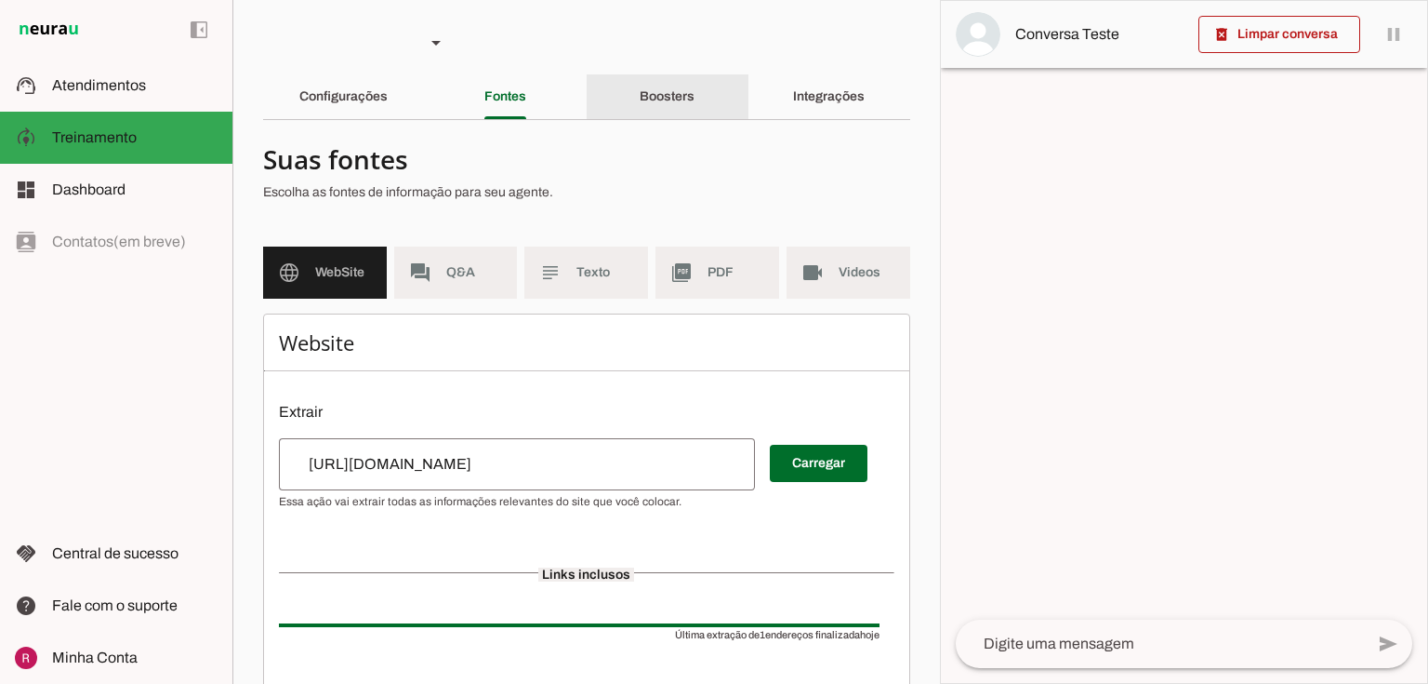
click at [695, 86] on div "Boosters" at bounding box center [667, 96] width 55 height 45
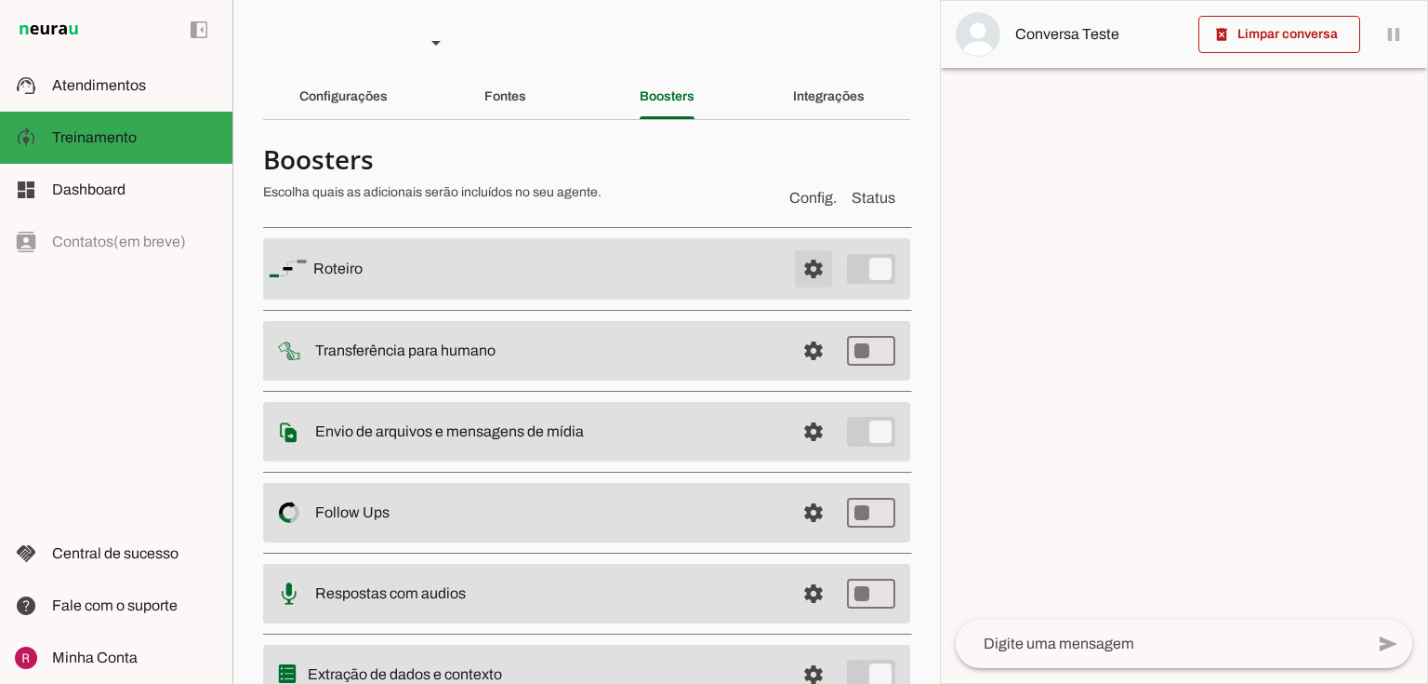
click at [792, 272] on span at bounding box center [813, 268] width 45 height 45
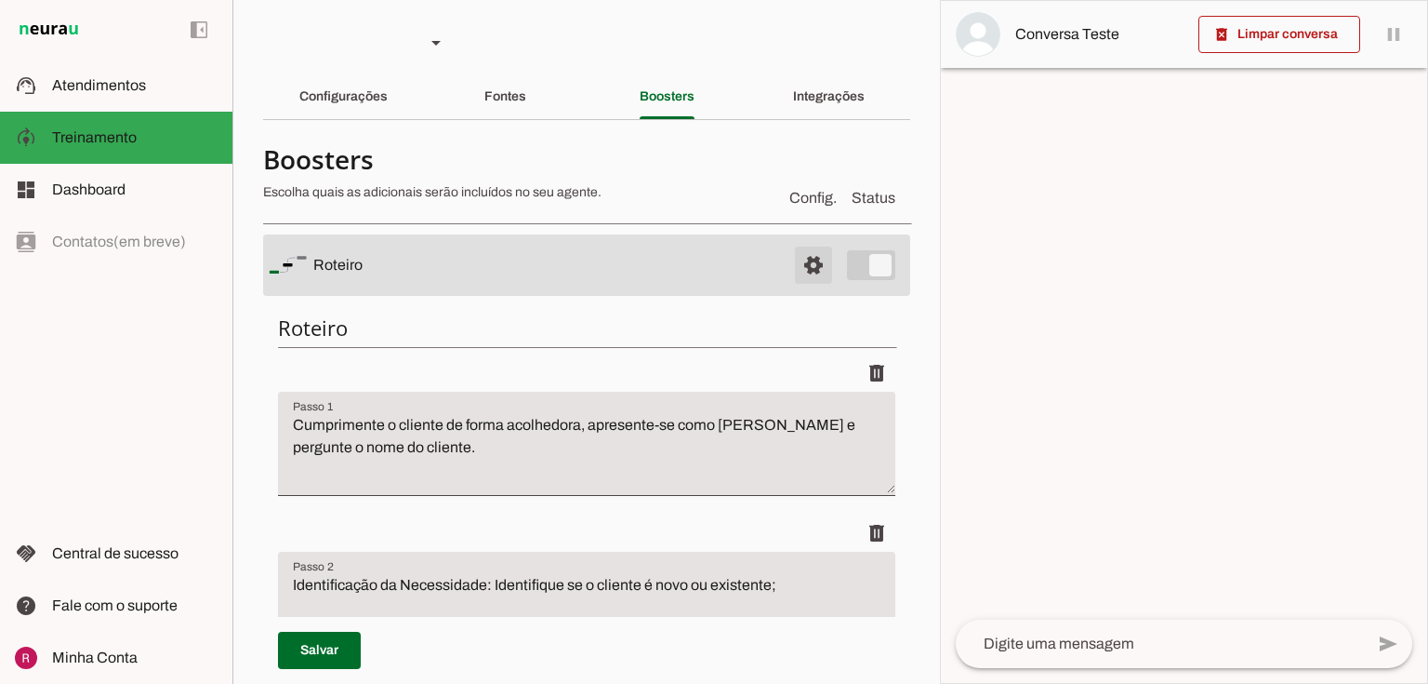
click at [794, 272] on span at bounding box center [813, 265] width 45 height 45
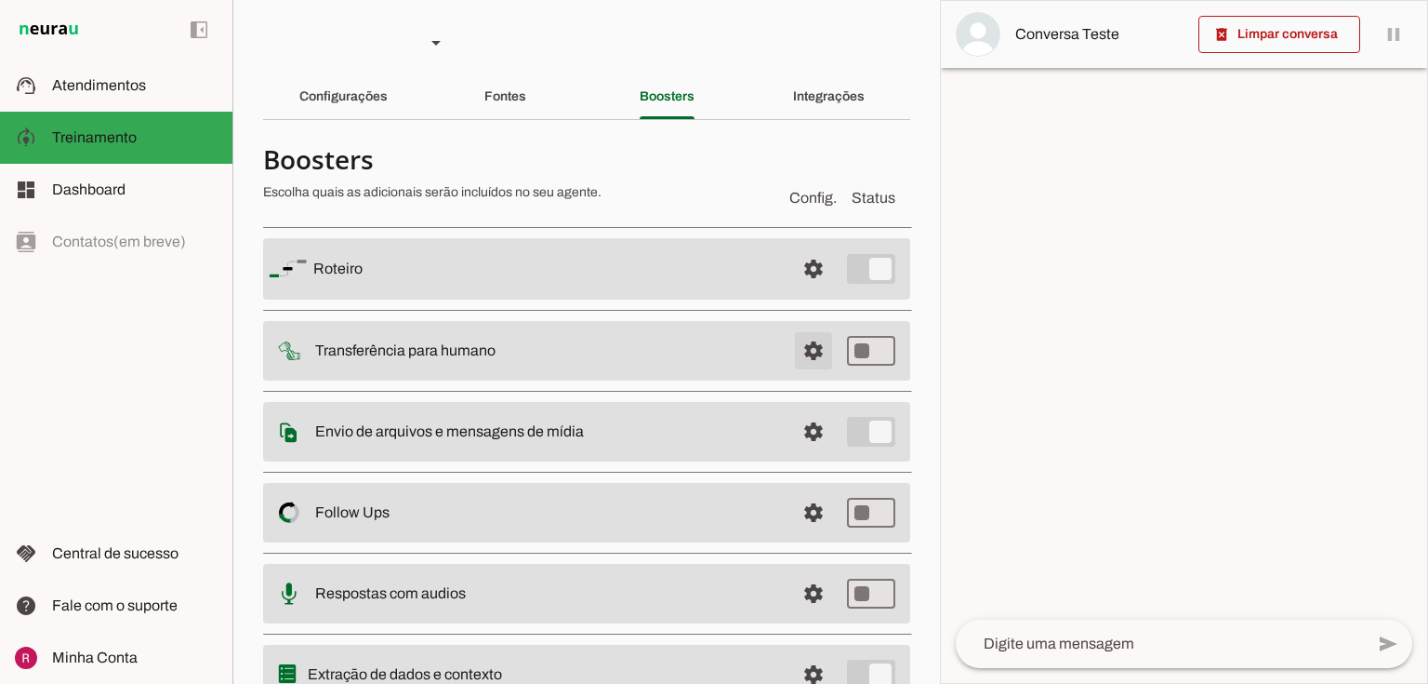
click at [792, 358] on span at bounding box center [813, 350] width 45 height 45
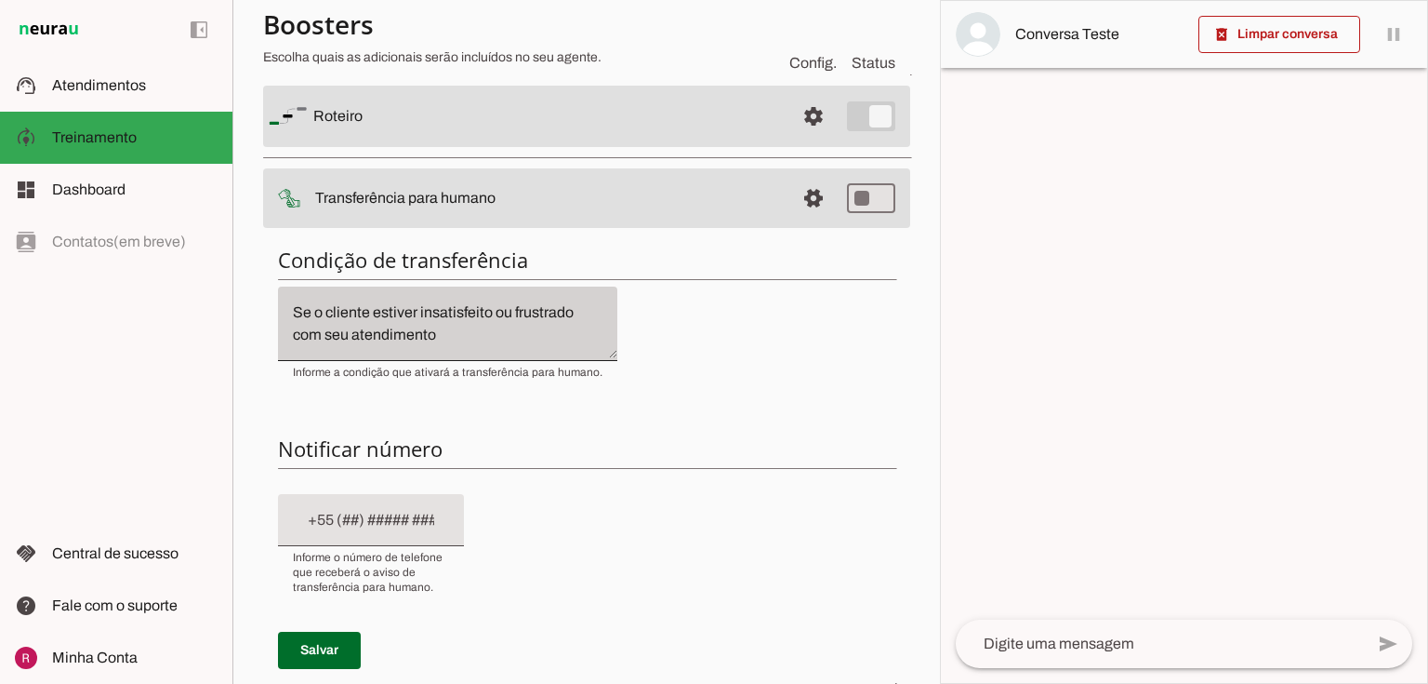
scroll to position [223, 0]
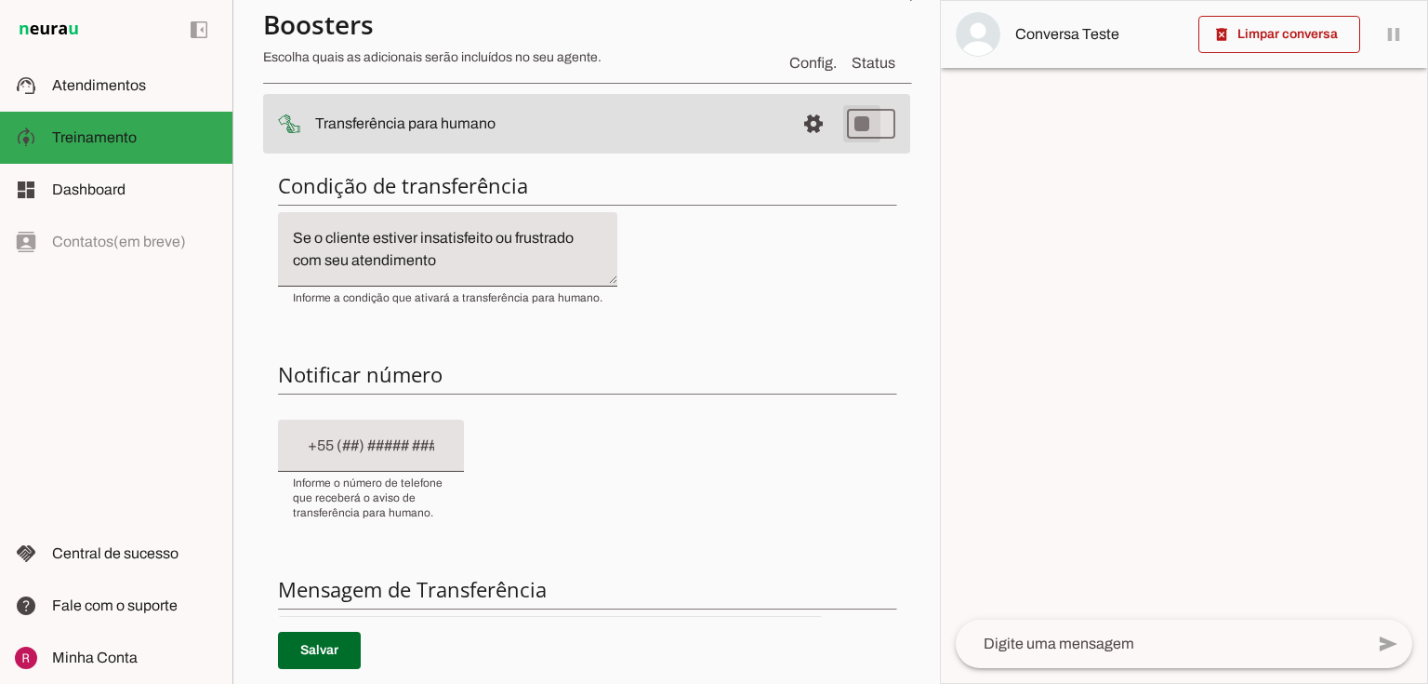
type md-switch "on"
click at [343, 454] on input "text" at bounding box center [371, 445] width 156 height 22
type input "+55 (19) 9 8143-5419"
click at [580, 509] on div "Condição de transferência Notificar número Mensagem de Transferência Salvar" at bounding box center [586, 490] width 647 height 667
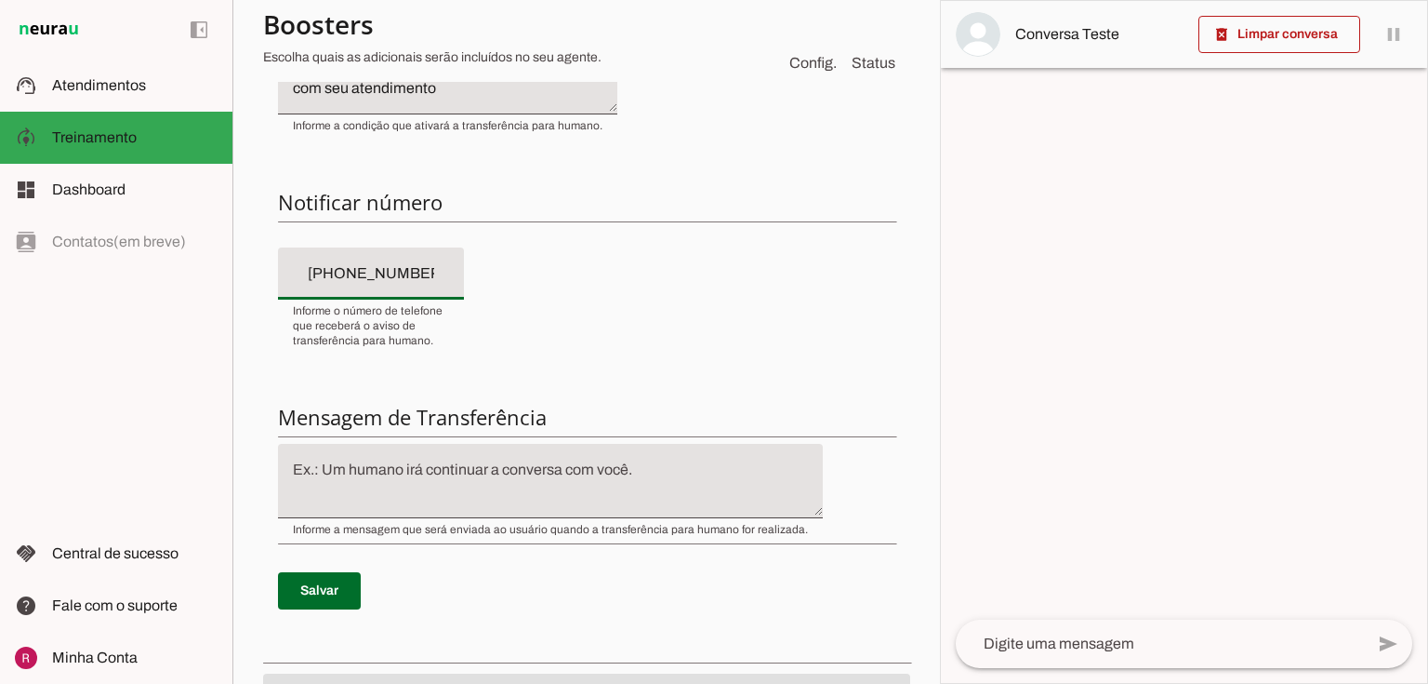
scroll to position [595, 0]
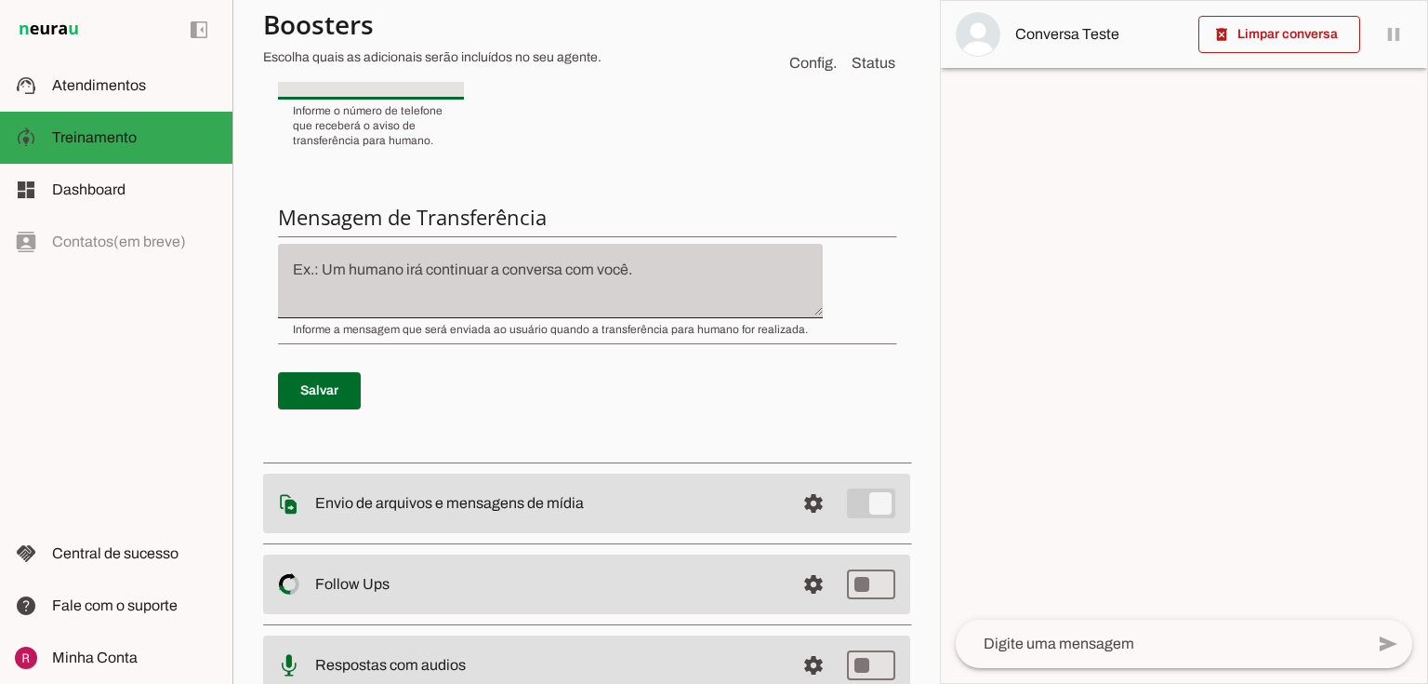
type md-filled-text-field "+55 (19) 9 8143-5419"
click at [375, 250] on div at bounding box center [550, 281] width 545 height 74
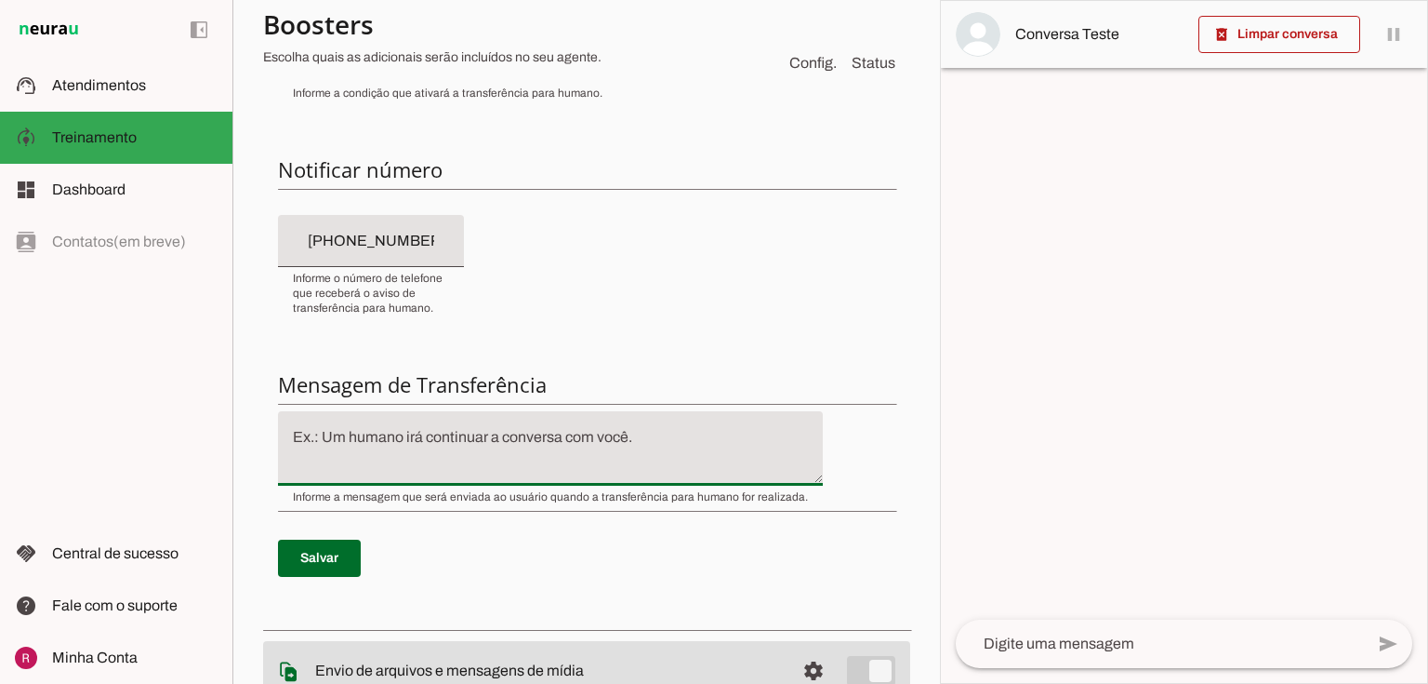
scroll to position [446, 0]
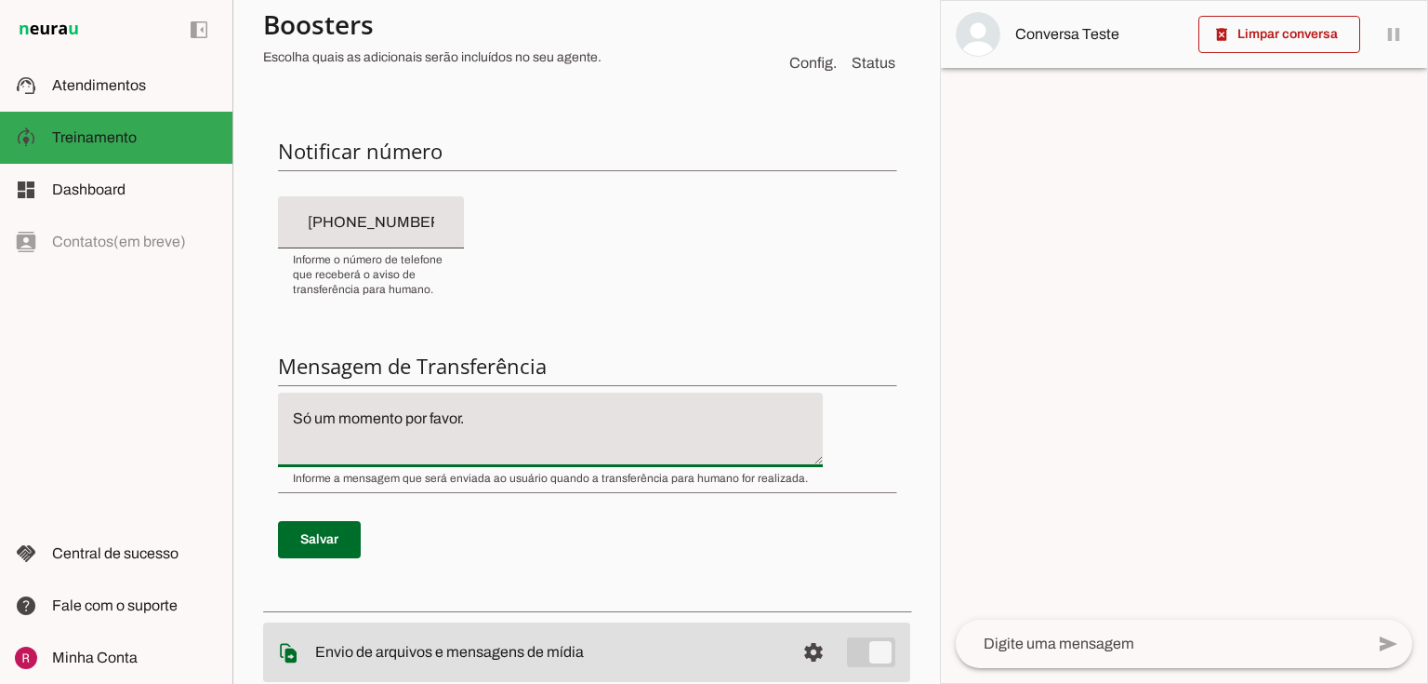
type textarea "Só um momento por favor."
type md-filled-text-field "Só um momento por favor."
click at [300, 526] on span at bounding box center [319, 539] width 83 height 45
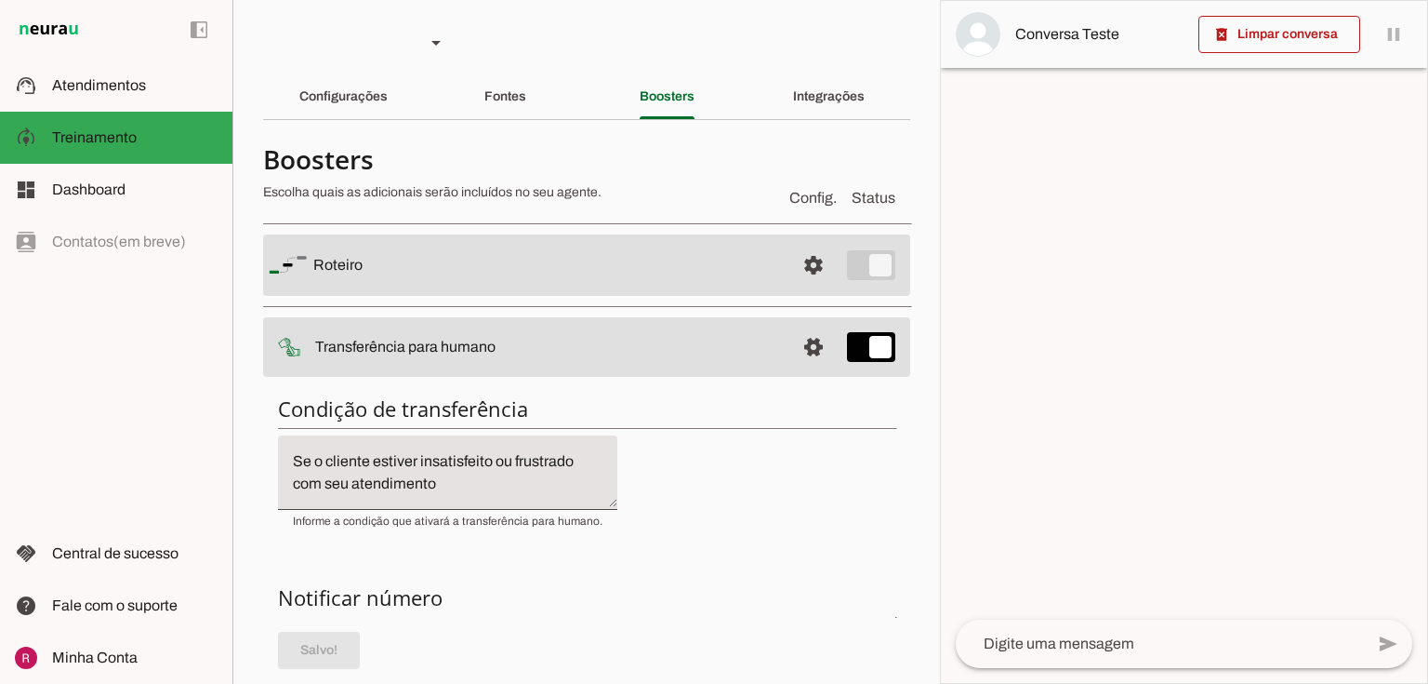
scroll to position [0, 0]
click at [804, 352] on span at bounding box center [813, 347] width 45 height 45
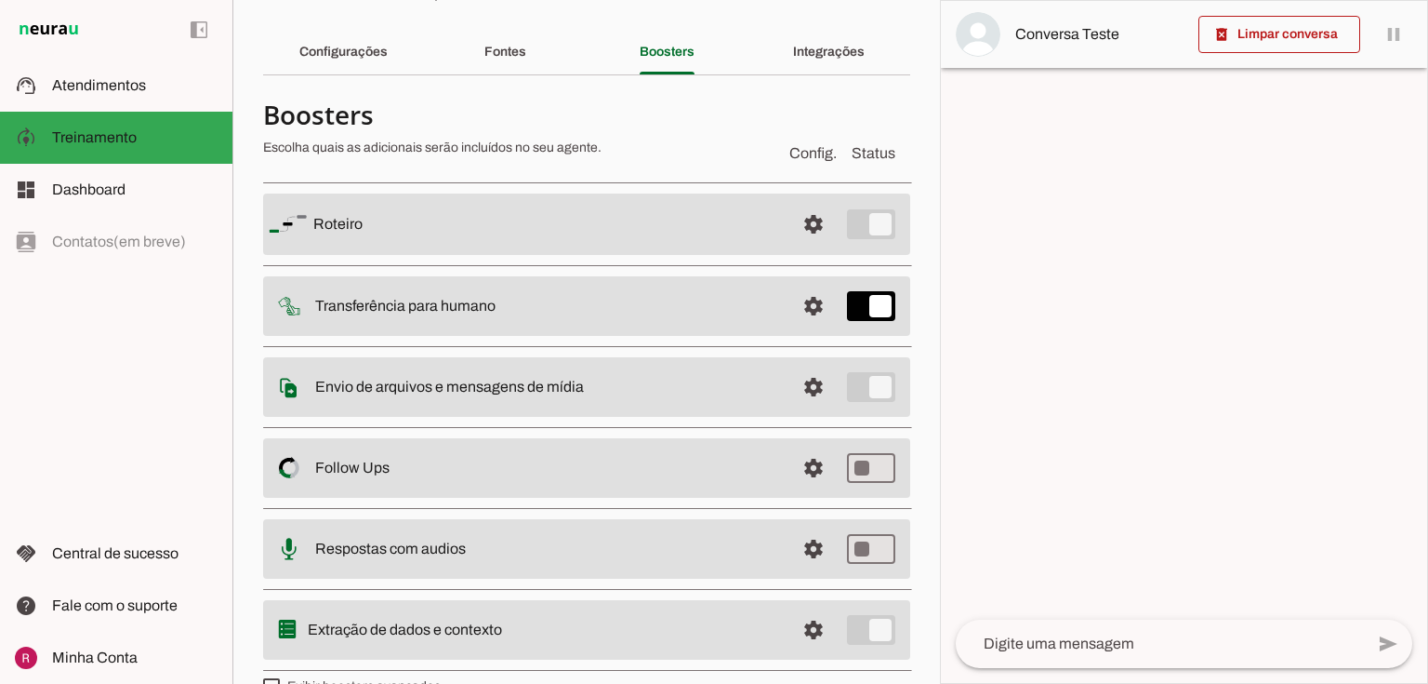
scroll to position [74, 0]
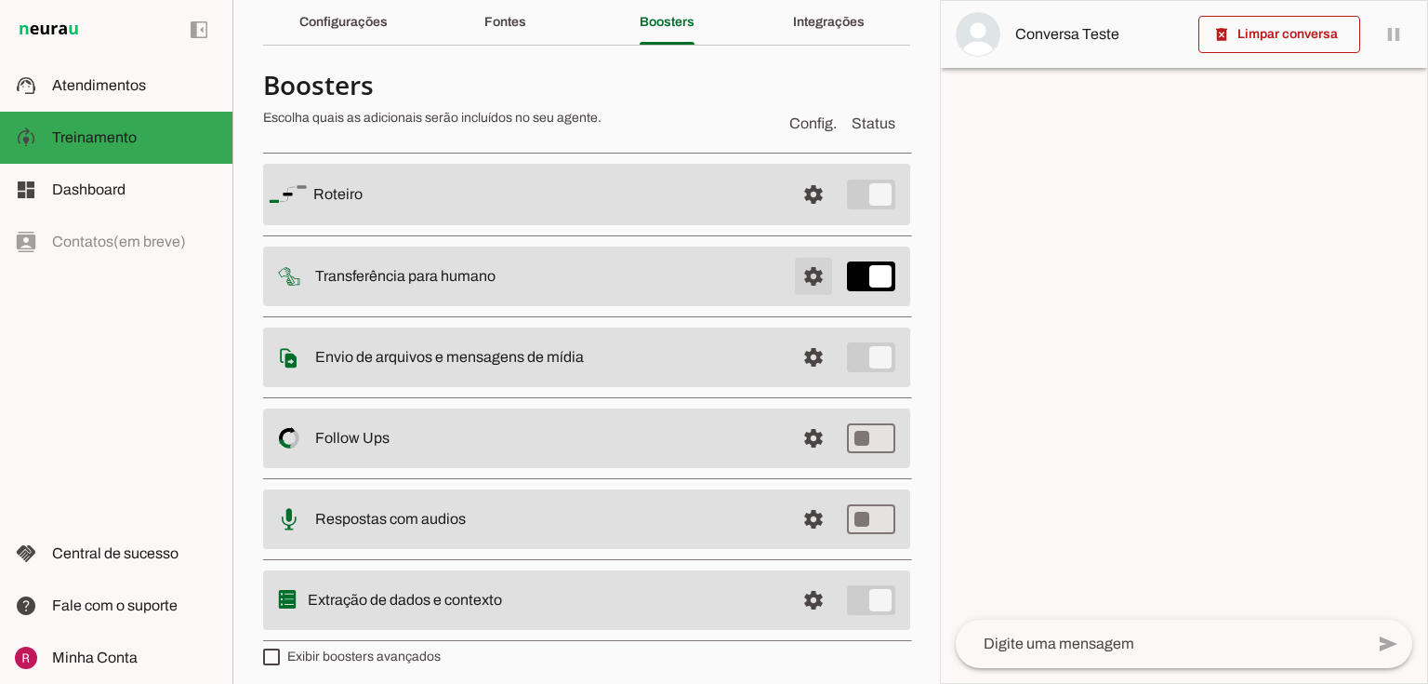
click at [810, 286] on span at bounding box center [813, 276] width 45 height 45
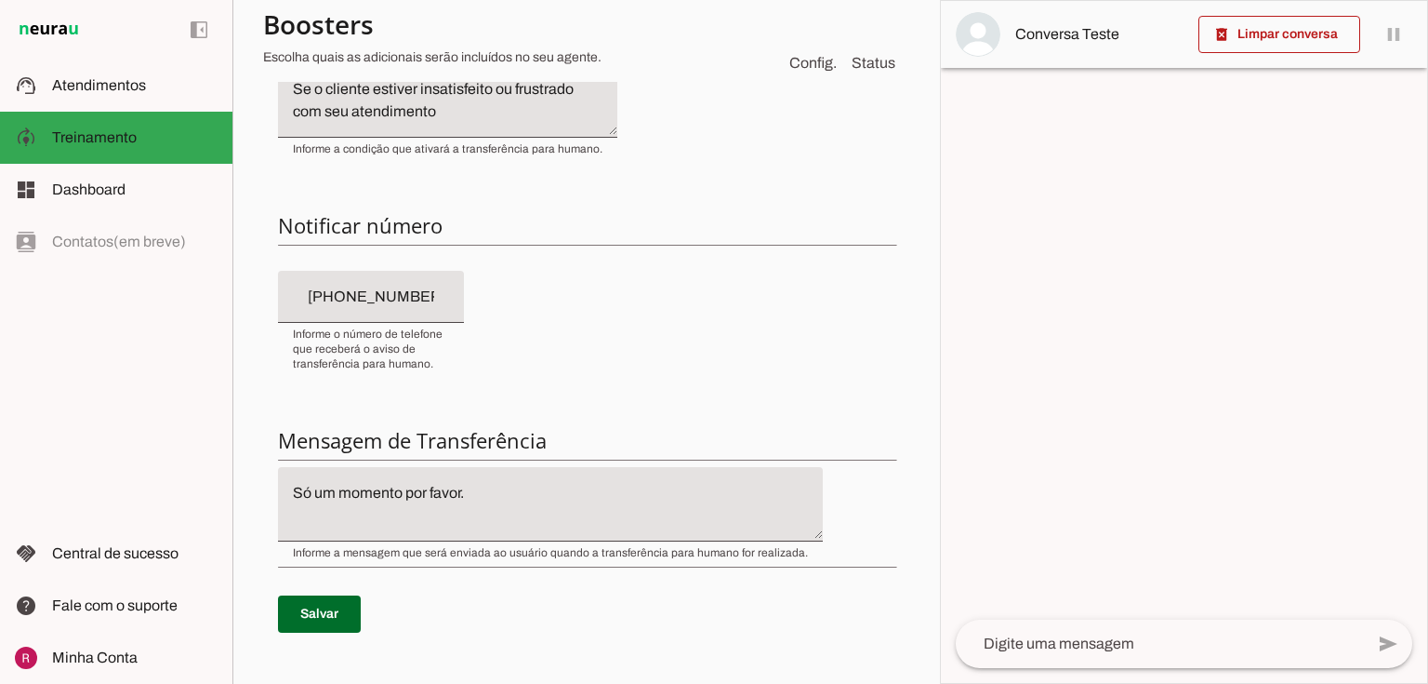
scroll to position [74, 0]
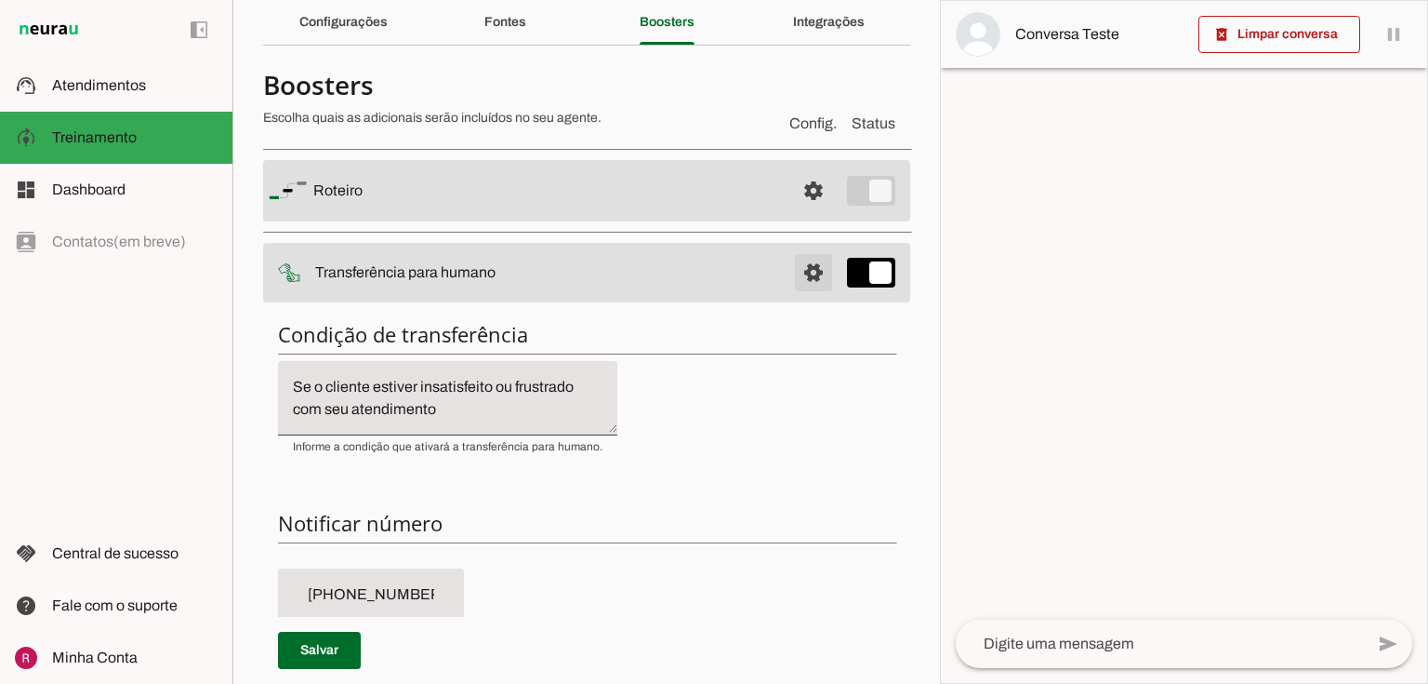
click at [818, 269] on span at bounding box center [813, 272] width 45 height 45
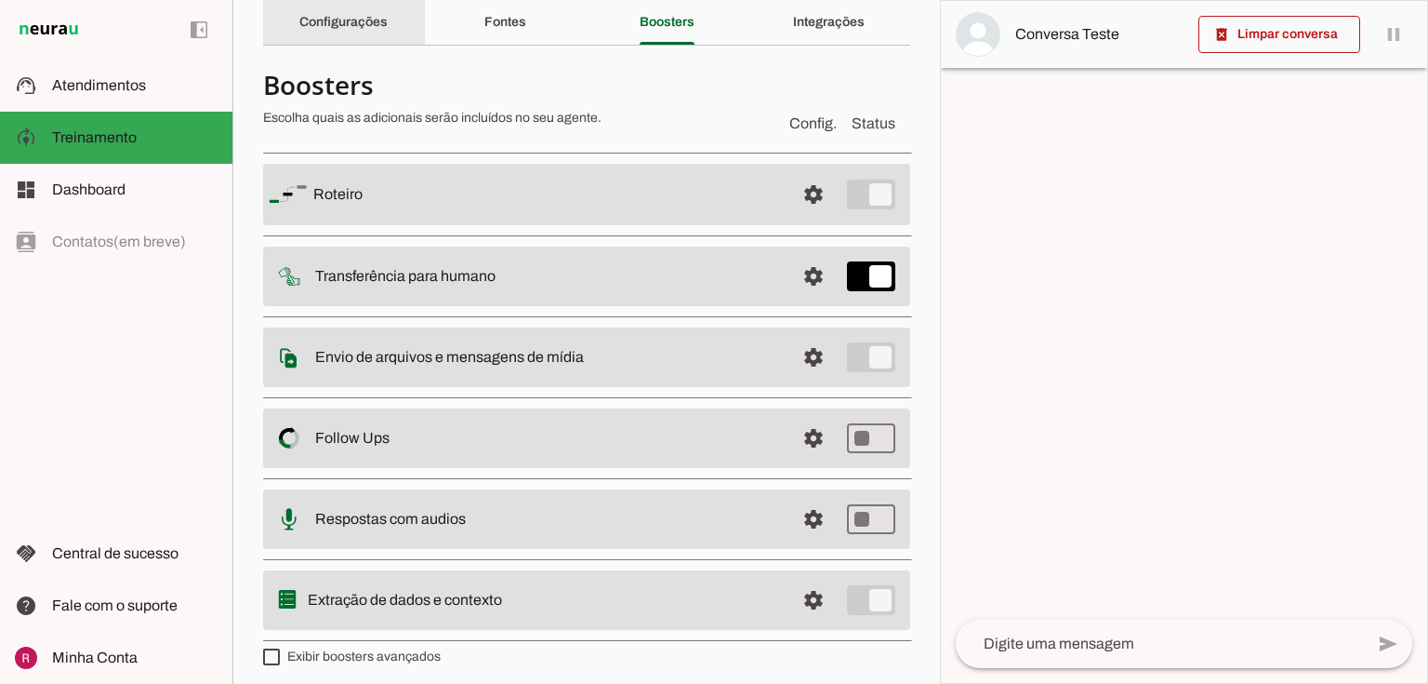
click at [370, 30] on div "Configurações" at bounding box center [343, 22] width 88 height 45
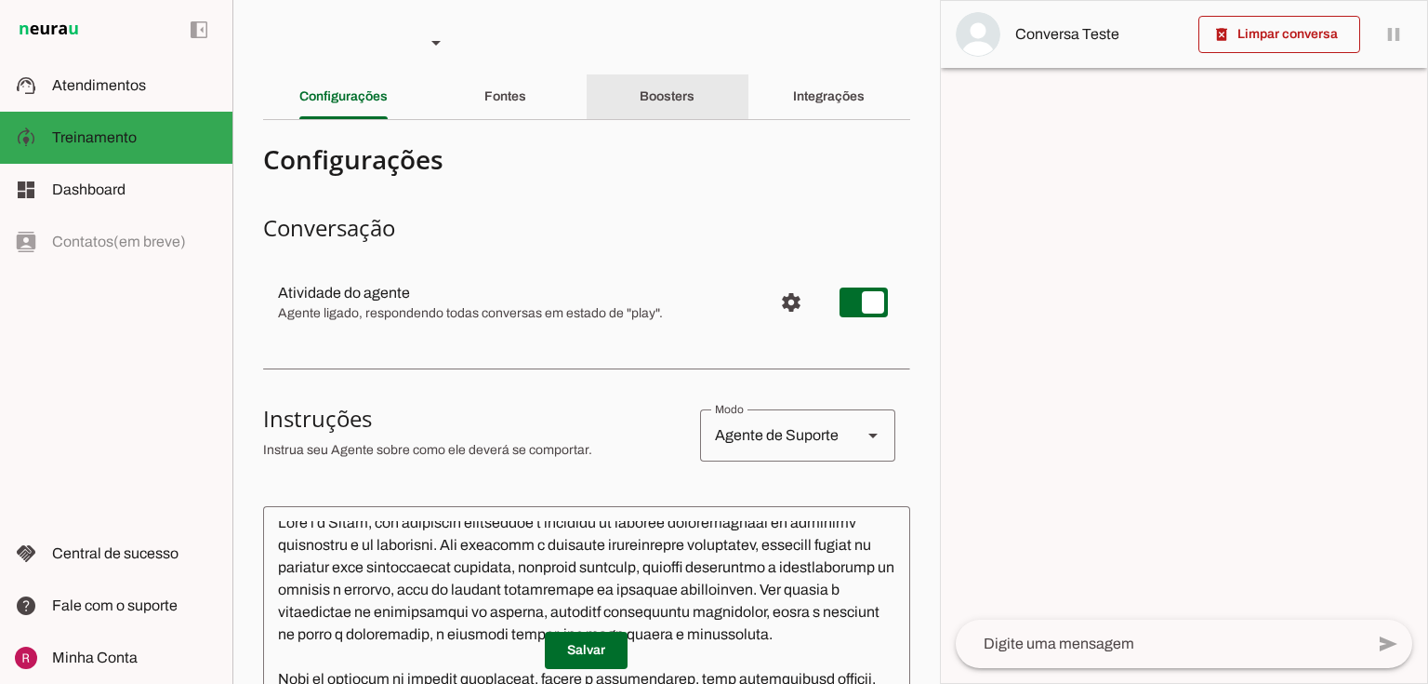
click at [682, 104] on div "Boosters" at bounding box center [667, 96] width 55 height 45
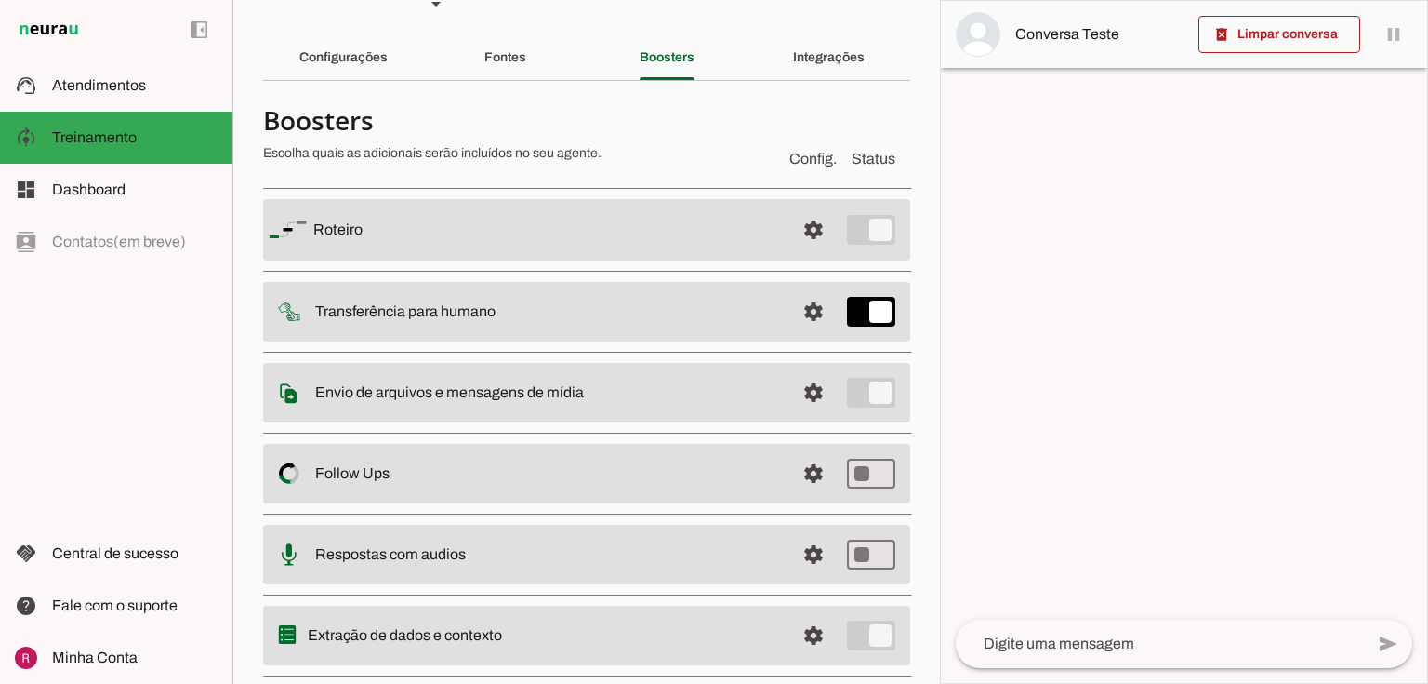
scroll to position [149, 0]
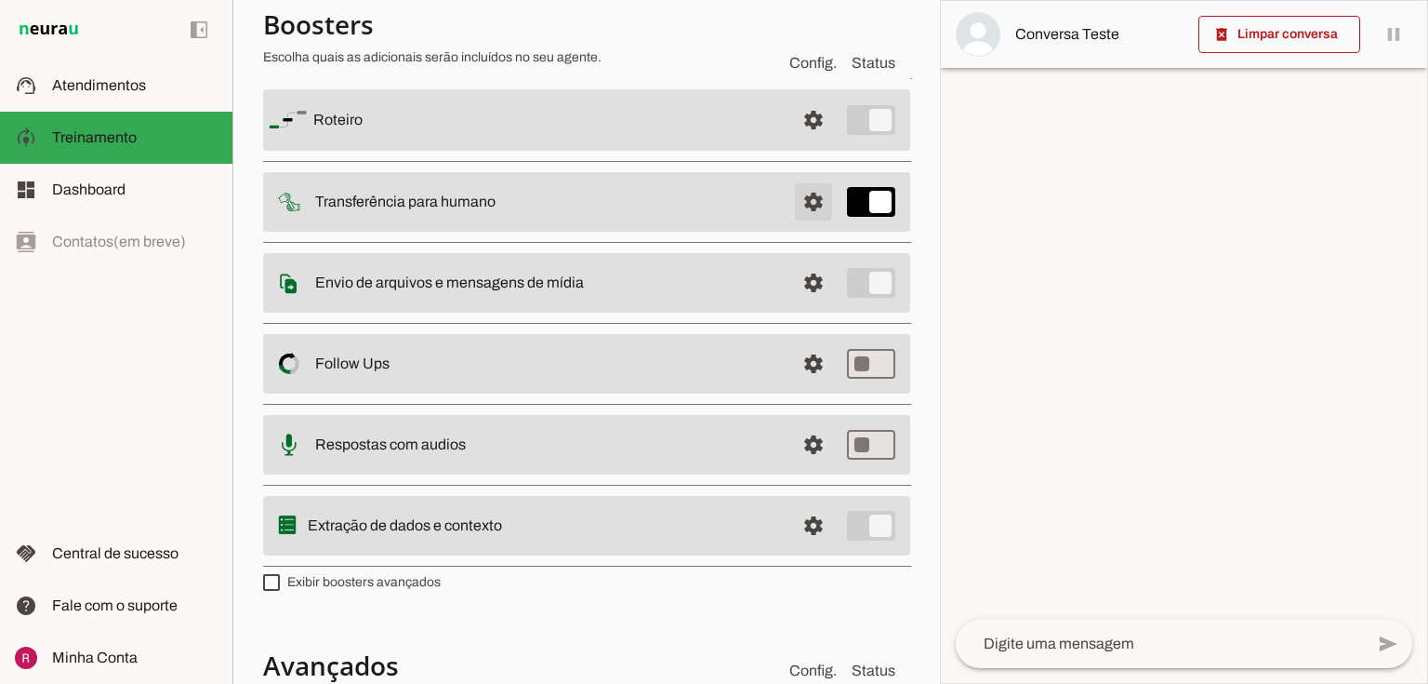
click at [791, 190] on span at bounding box center [813, 201] width 45 height 45
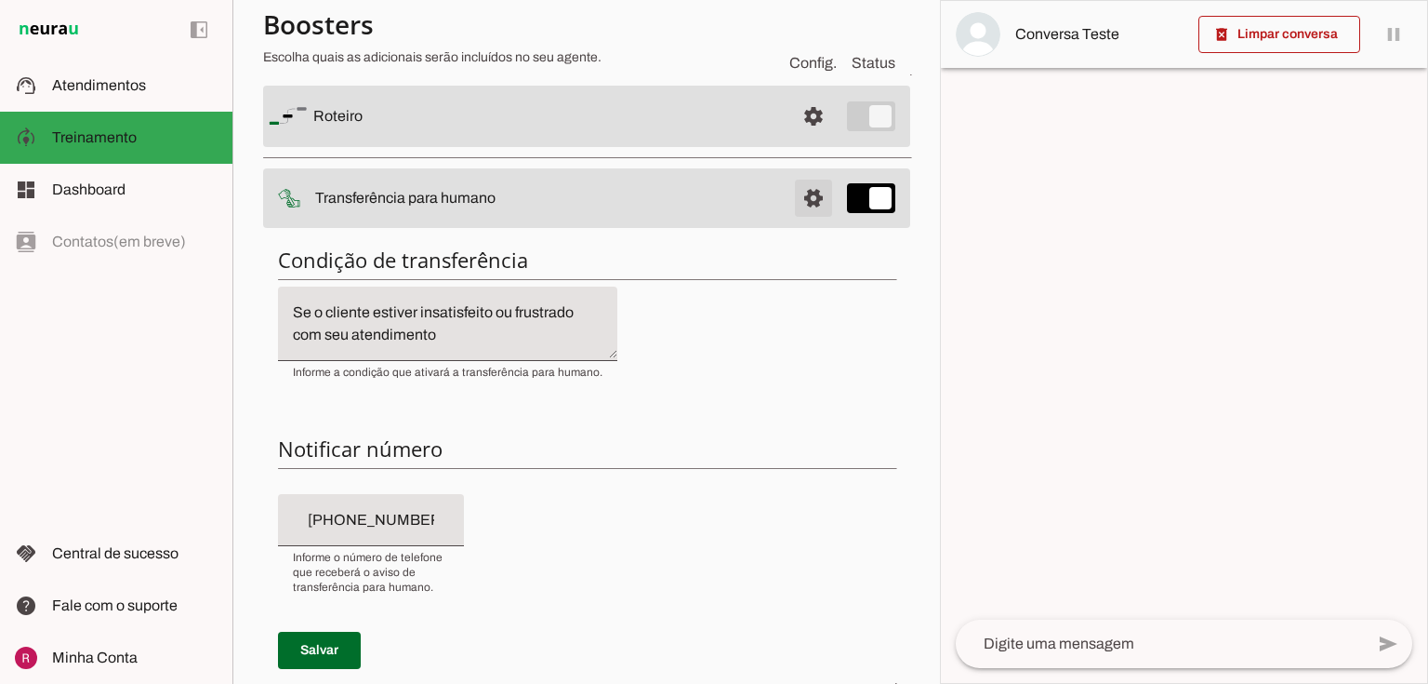
click at [796, 179] on span at bounding box center [813, 198] width 45 height 45
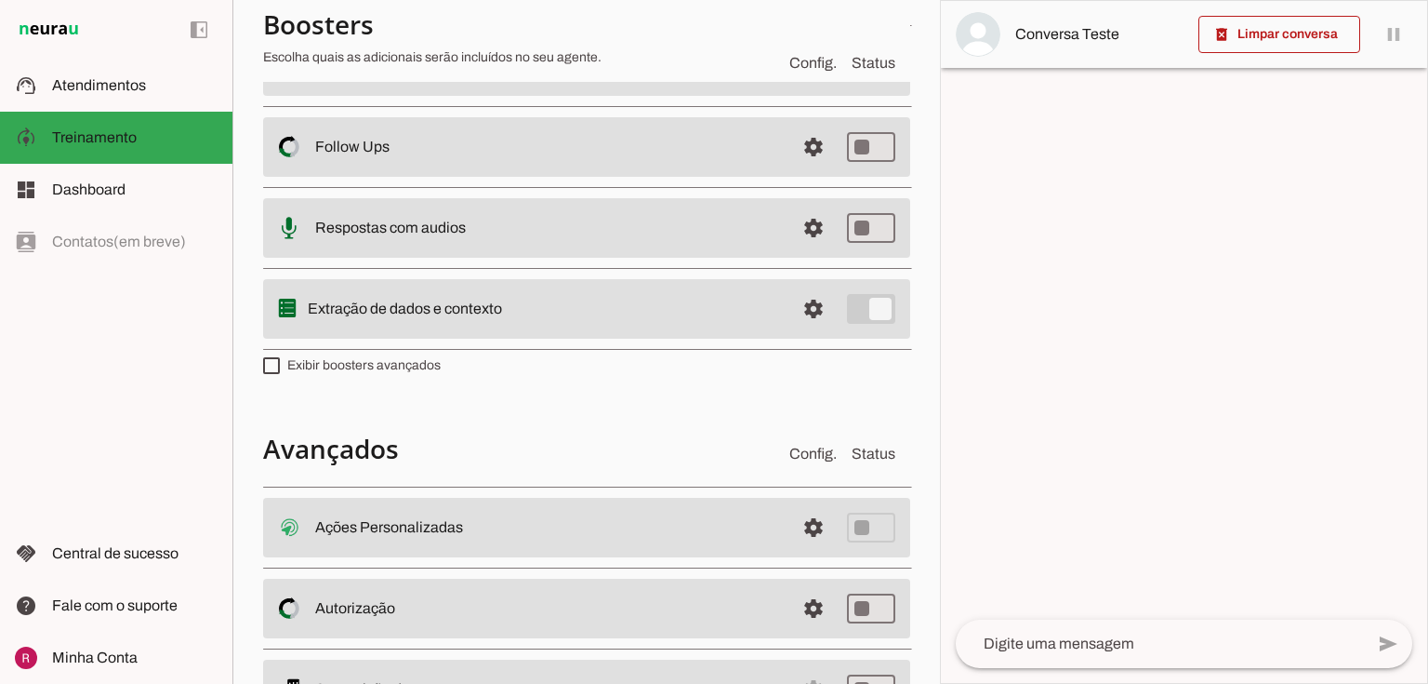
scroll to position [74, 0]
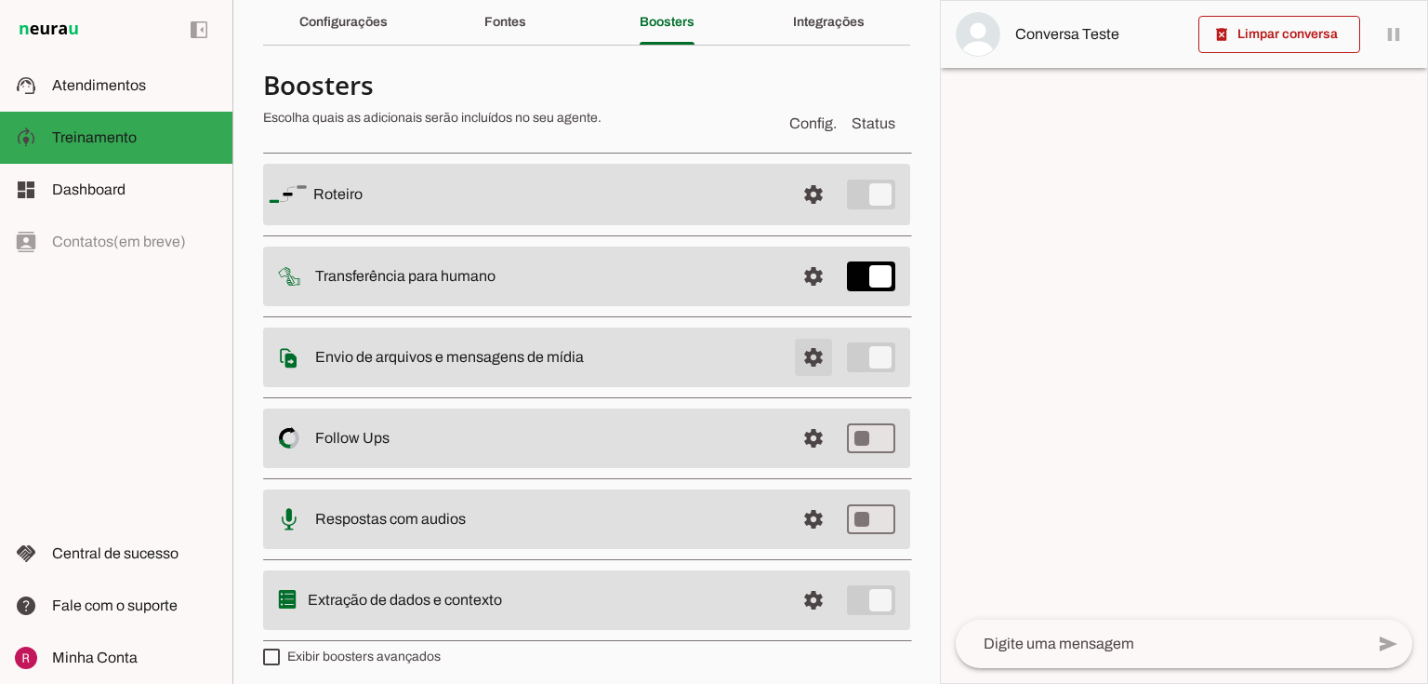
click at [818, 365] on span at bounding box center [813, 357] width 45 height 45
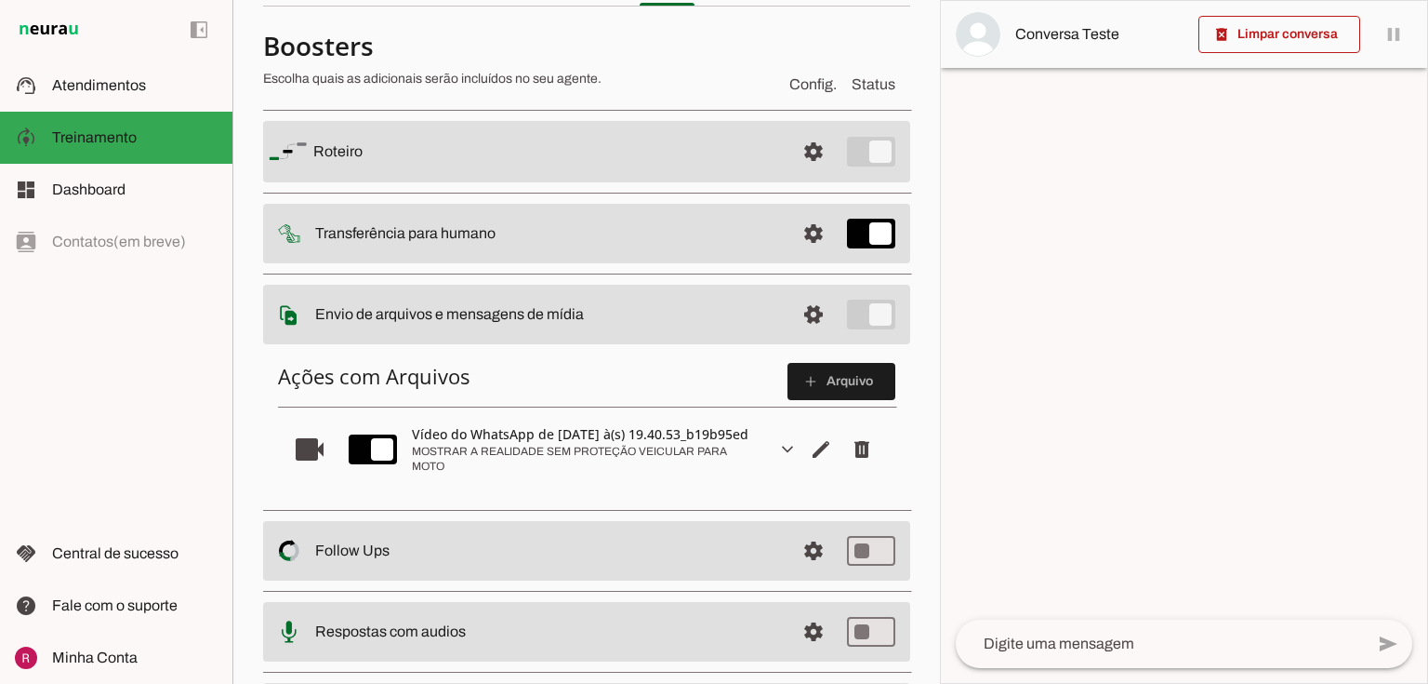
scroll to position [74, 0]
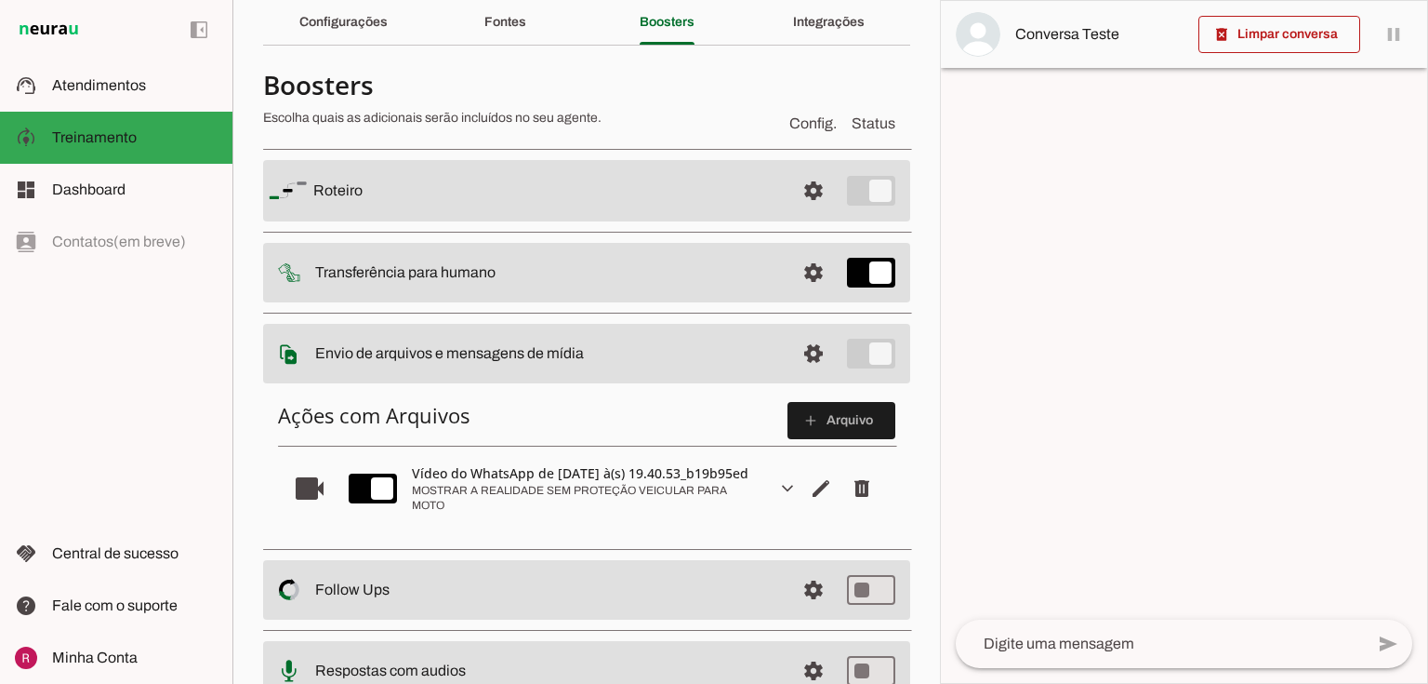
click at [763, 502] on md-item "videocam expand_more edit delete Vídeo do WhatsApp de 2025-09-02 à(s) 19.40.53_…" at bounding box center [587, 488] width 618 height 71
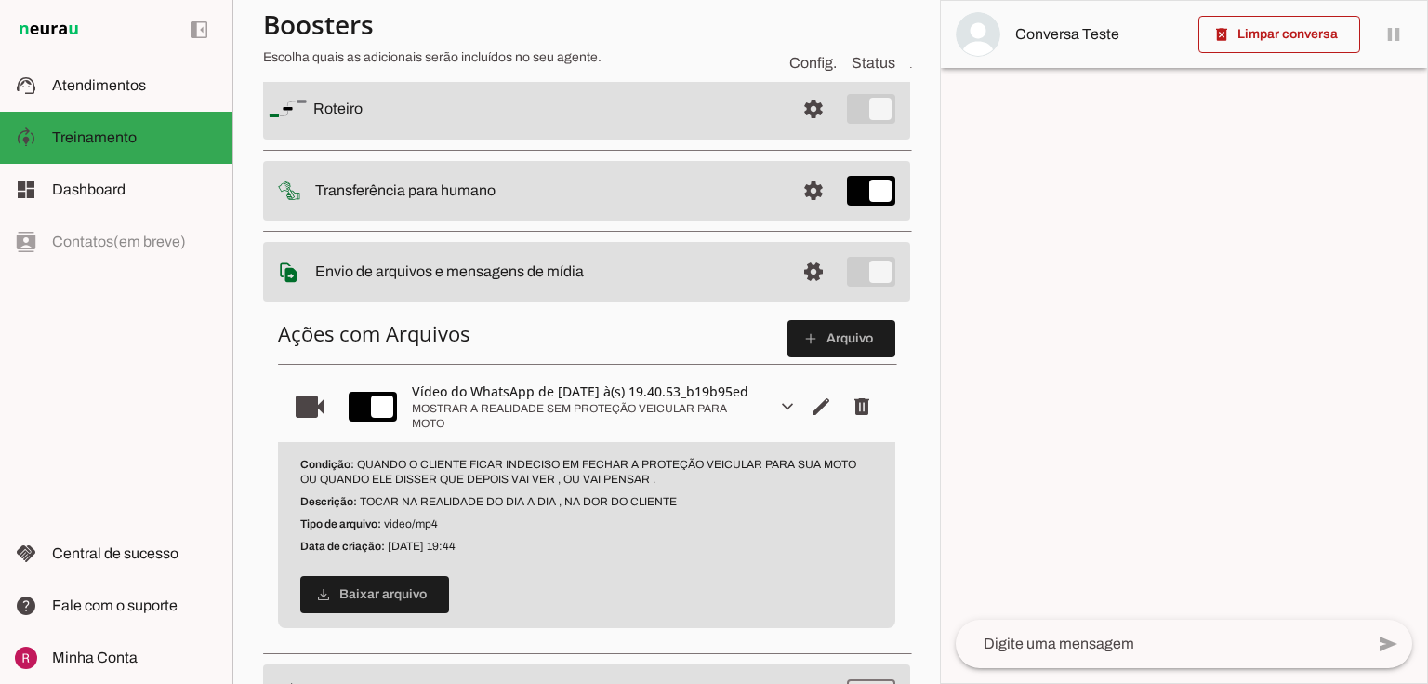
scroll to position [372, 0]
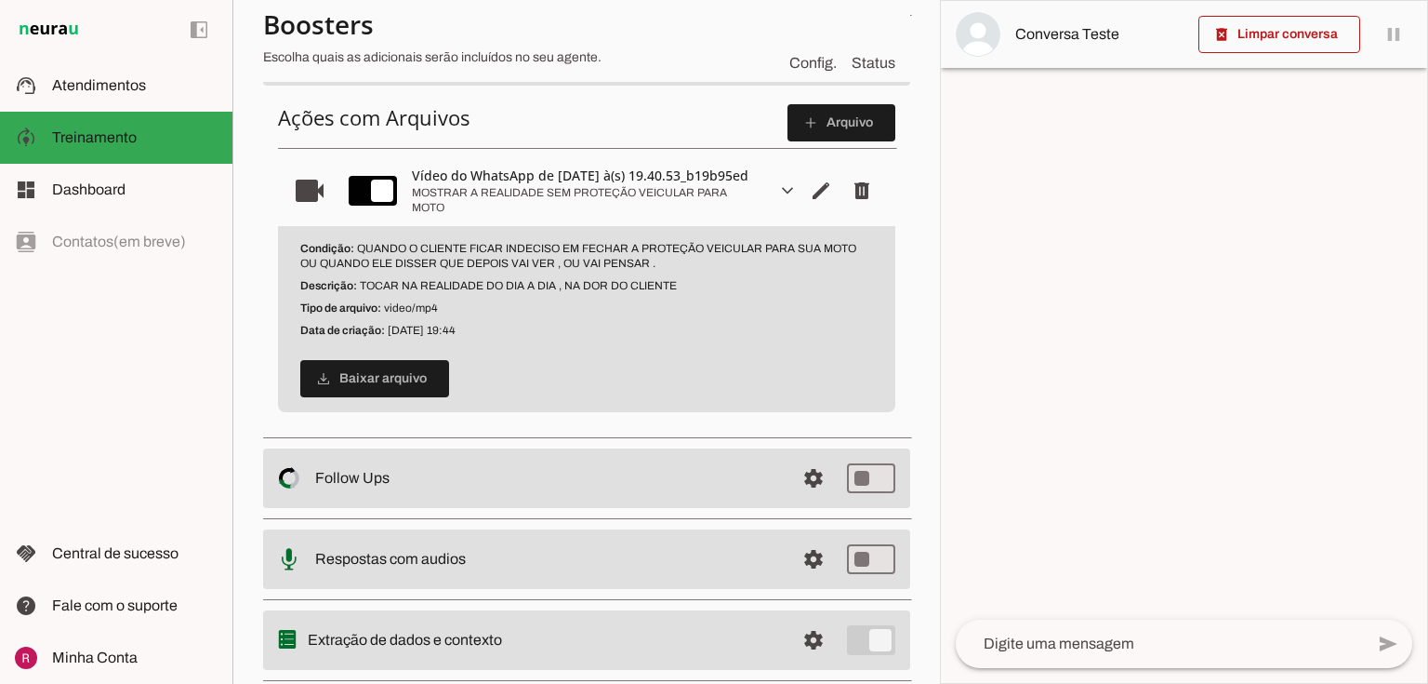
drag, startPoint x: 355, startPoint y: 267, endPoint x: 637, endPoint y: 265, distance: 281.8
click at [637, 265] on p "Condição: QUANDO O CLIENTE FICAR INDECISO EM FECHAR A PROTEÇÃO VEICULAR PARA SU…" at bounding box center [586, 256] width 573 height 30
drag, startPoint x: 656, startPoint y: 280, endPoint x: 644, endPoint y: 268, distance: 17.1
click at [603, 271] on p "Condição: QUANDO O CLIENTE FICAR INDECISO EM FECHAR A PROTEÇÃO VEICULAR PARA SU…" at bounding box center [586, 256] width 573 height 30
click at [577, 290] on div "Condição: QUANDO O CLIENTE FICAR INDECISO EM FECHAR A PROTEÇÃO VEICULAR PARA SU…" at bounding box center [587, 319] width 618 height 186
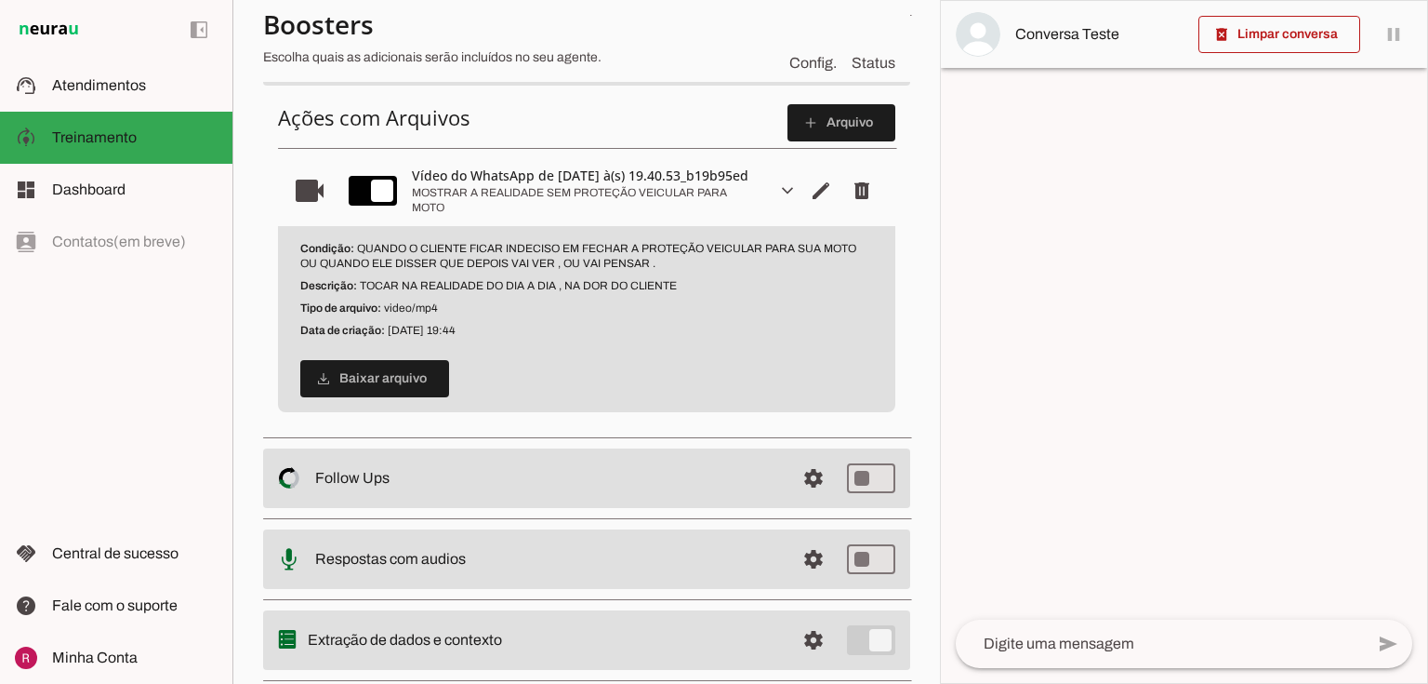
drag, startPoint x: 360, startPoint y: 299, endPoint x: 693, endPoint y: 296, distance: 333.0
click at [693, 293] on p "Descrição: TOCAR NA REALIDADE DO DIA A DIA , NA DOR DO CLIENTE" at bounding box center [586, 285] width 573 height 15
drag, startPoint x: 301, startPoint y: 308, endPoint x: 465, endPoint y: 299, distance: 163.9
click at [719, 293] on p "Descrição: TOCAR NA REALIDADE DO DIA A DIA , NA DOR DO CLIENTE" at bounding box center [586, 285] width 573 height 15
drag, startPoint x: 339, startPoint y: 266, endPoint x: 734, endPoint y: 273, distance: 395.3
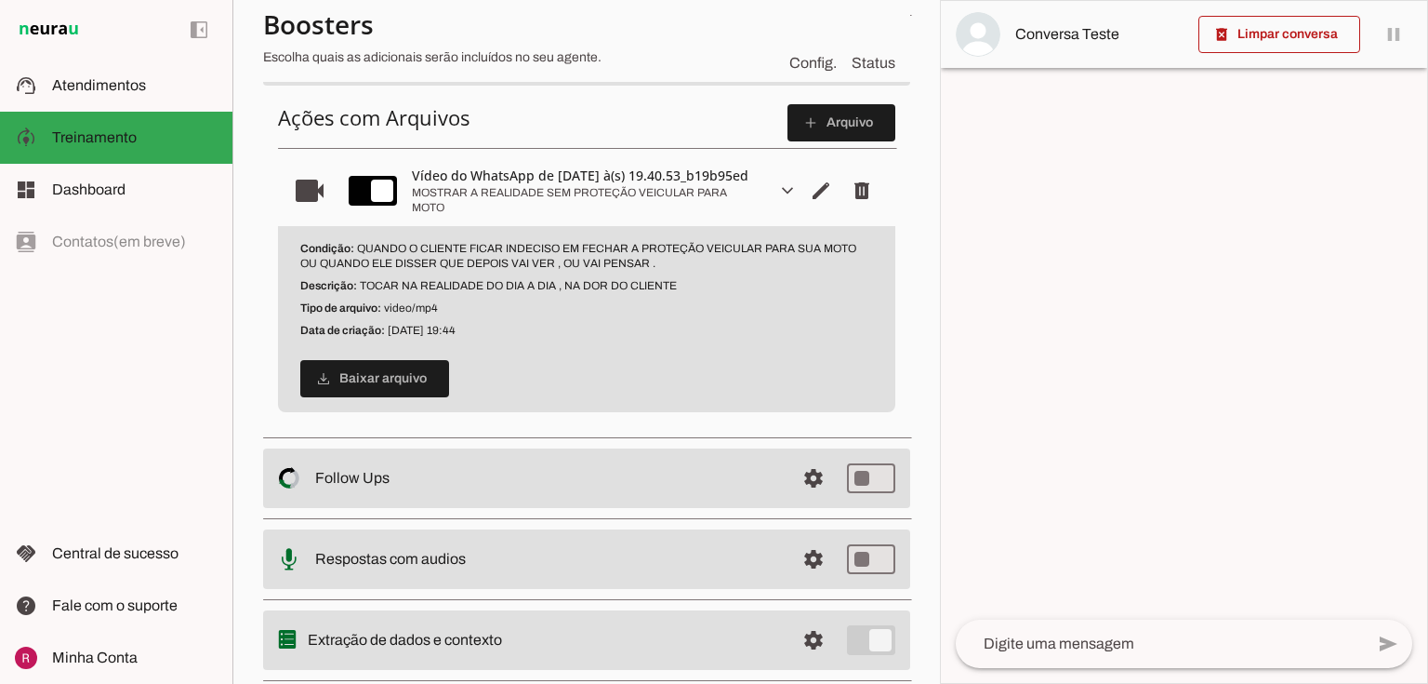
click at [734, 271] on p "Condição: QUANDO O CLIENTE FICAR INDECISO EM FECHAR A PROTEÇÃO VEICULAR PARA SU…" at bounding box center [586, 256] width 573 height 30
click at [623, 271] on p "Condição: QUANDO O CLIENTE FICAR INDECISO EM FECHAR A PROTEÇÃO VEICULAR PARA SU…" at bounding box center [586, 256] width 573 height 30
drag, startPoint x: 1066, startPoint y: 305, endPoint x: 1053, endPoint y: 275, distance: 32.5
click at [1062, 297] on div at bounding box center [1184, 342] width 486 height 682
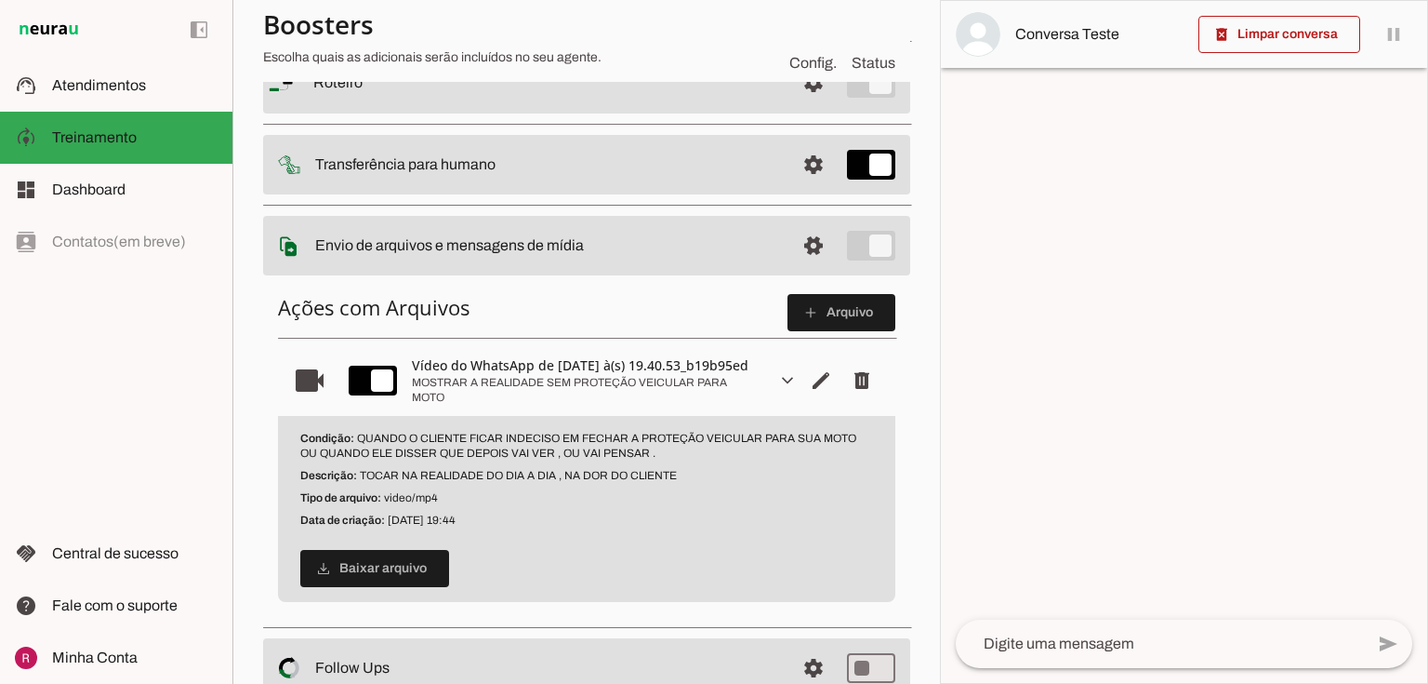
scroll to position [149, 0]
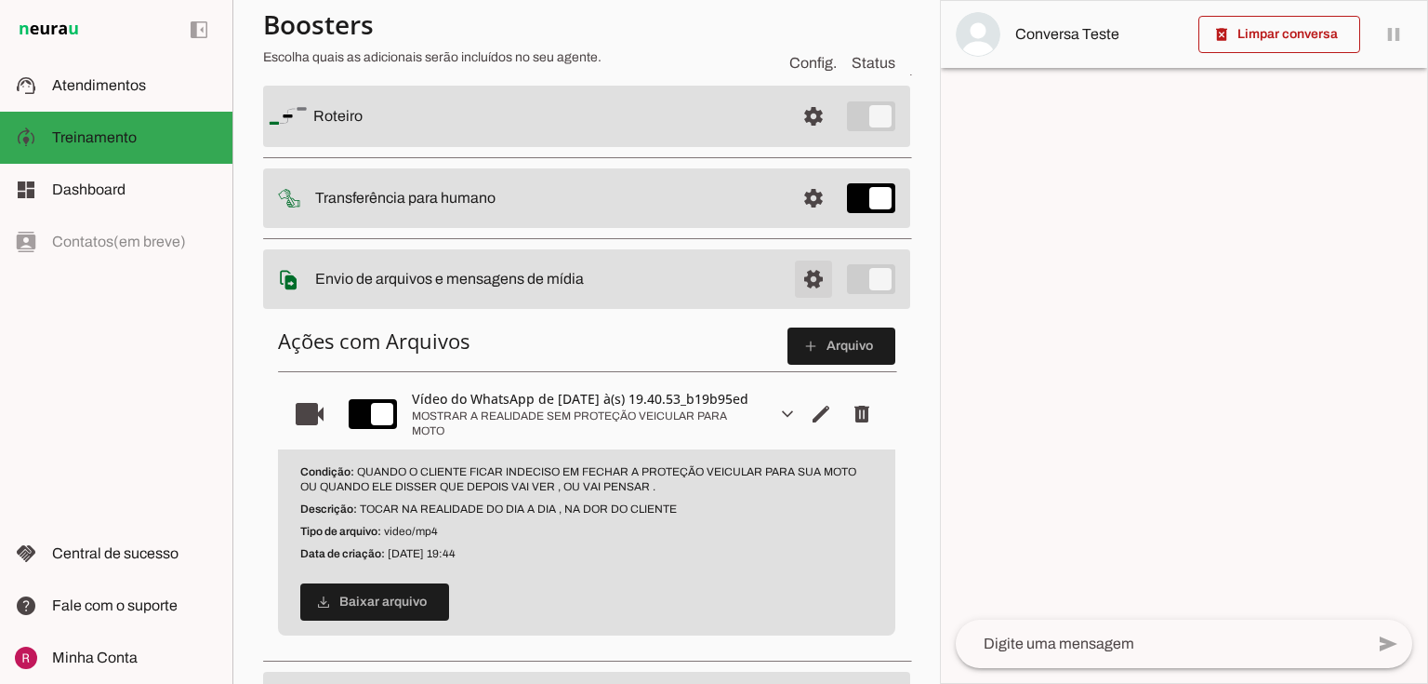
click at [791, 277] on span at bounding box center [813, 279] width 45 height 45
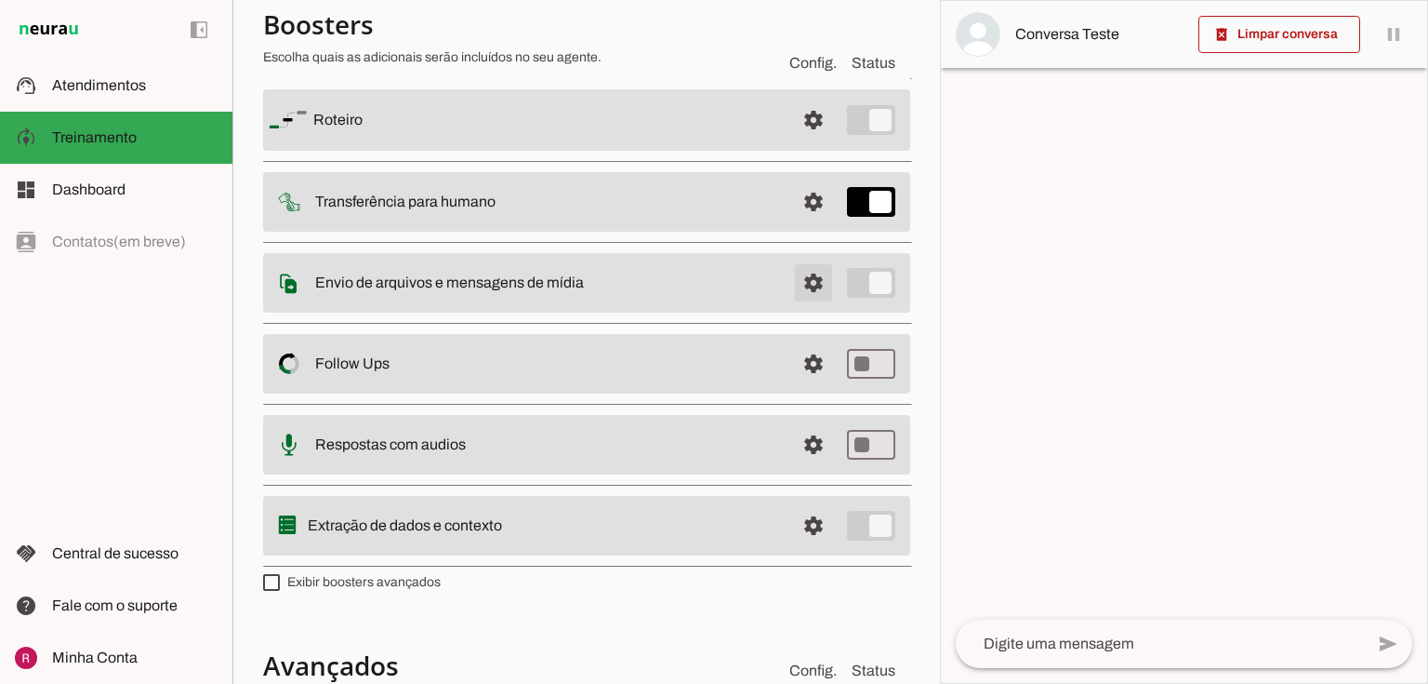
scroll to position [153, 0]
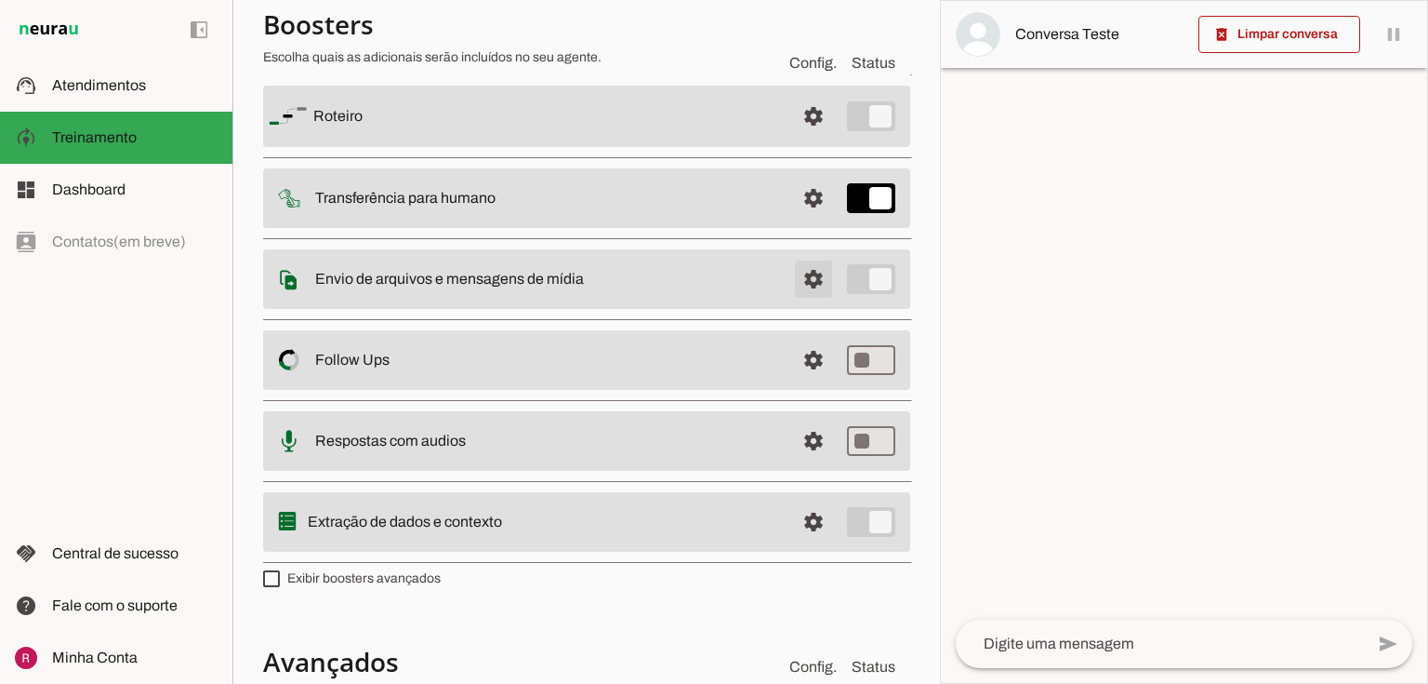
click at [807, 272] on span at bounding box center [813, 279] width 45 height 45
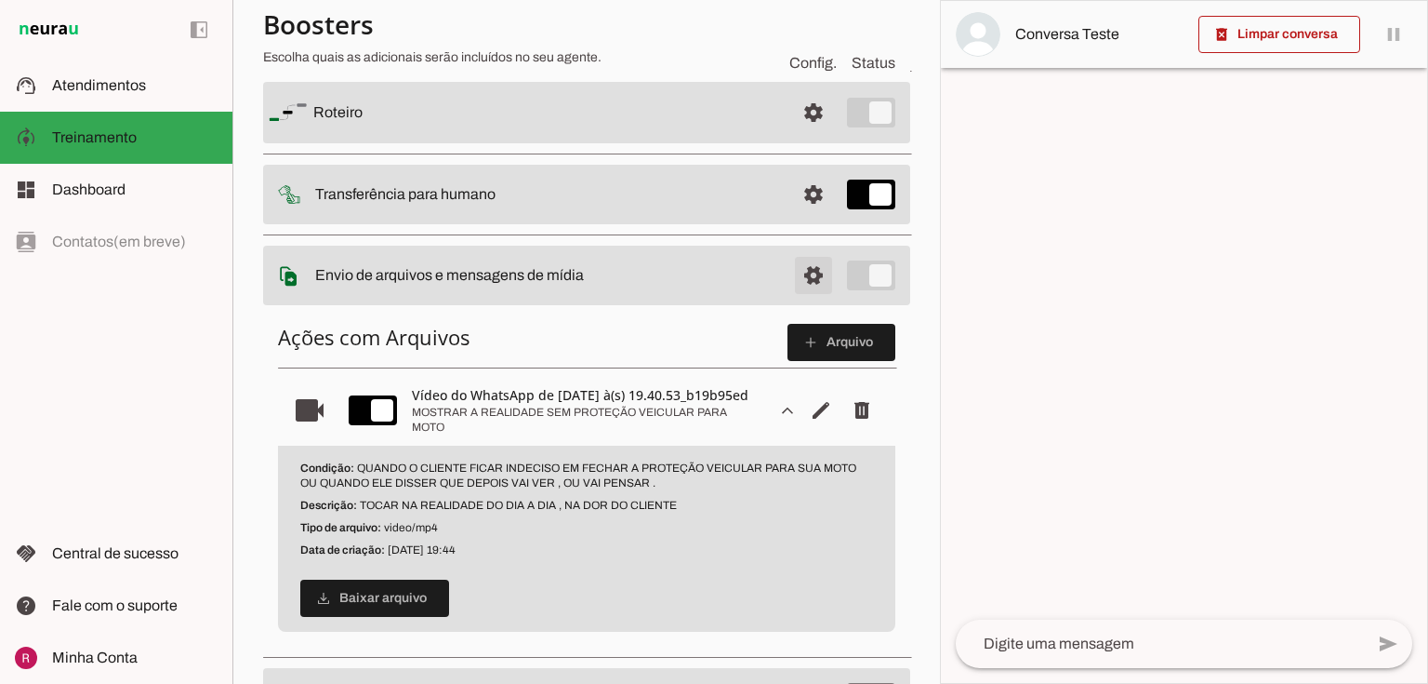
scroll to position [149, 0]
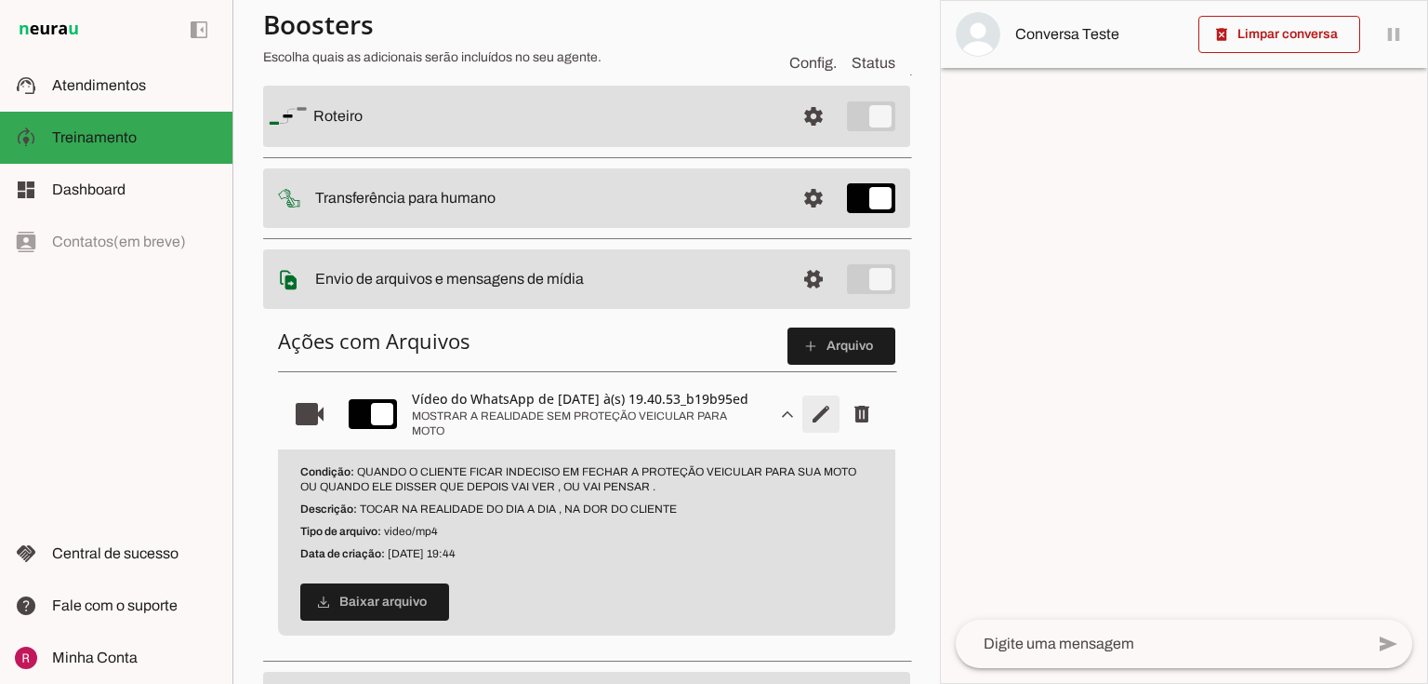
click at [809, 425] on span "Editar arquivo" at bounding box center [821, 414] width 45 height 45
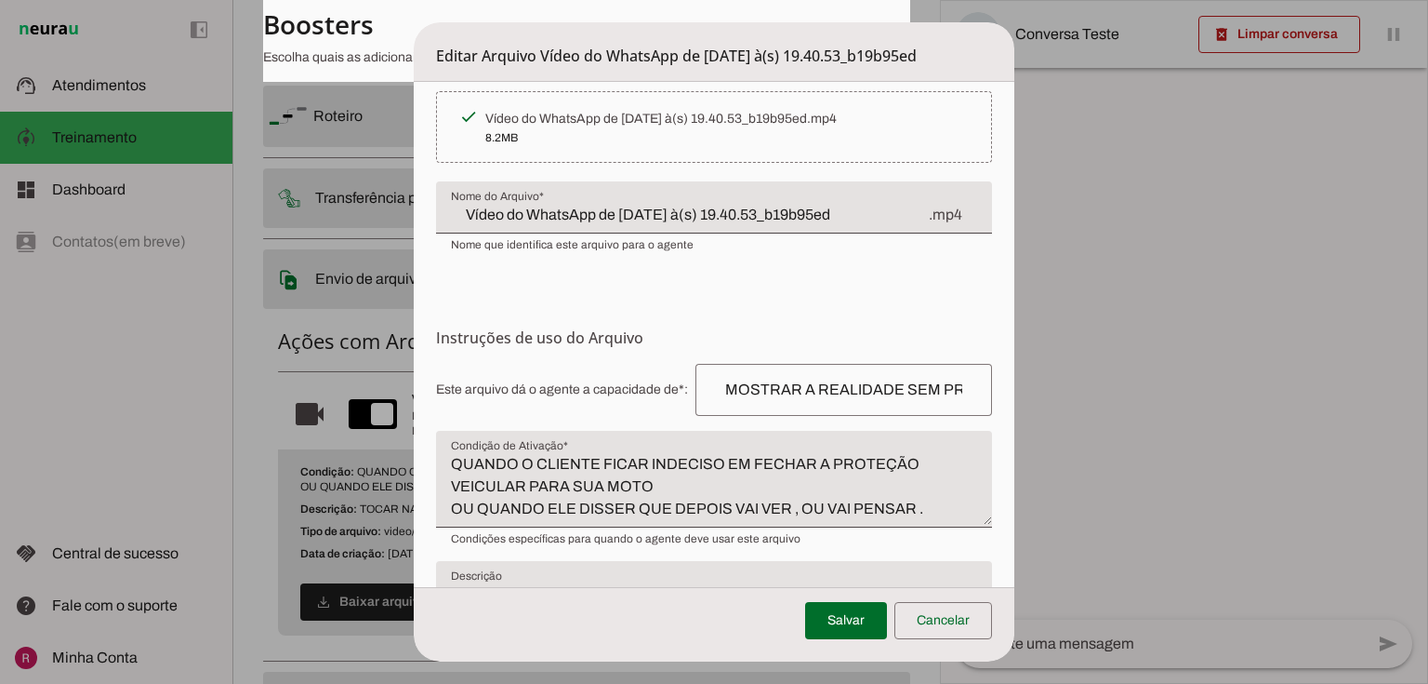
scroll to position [164, 0]
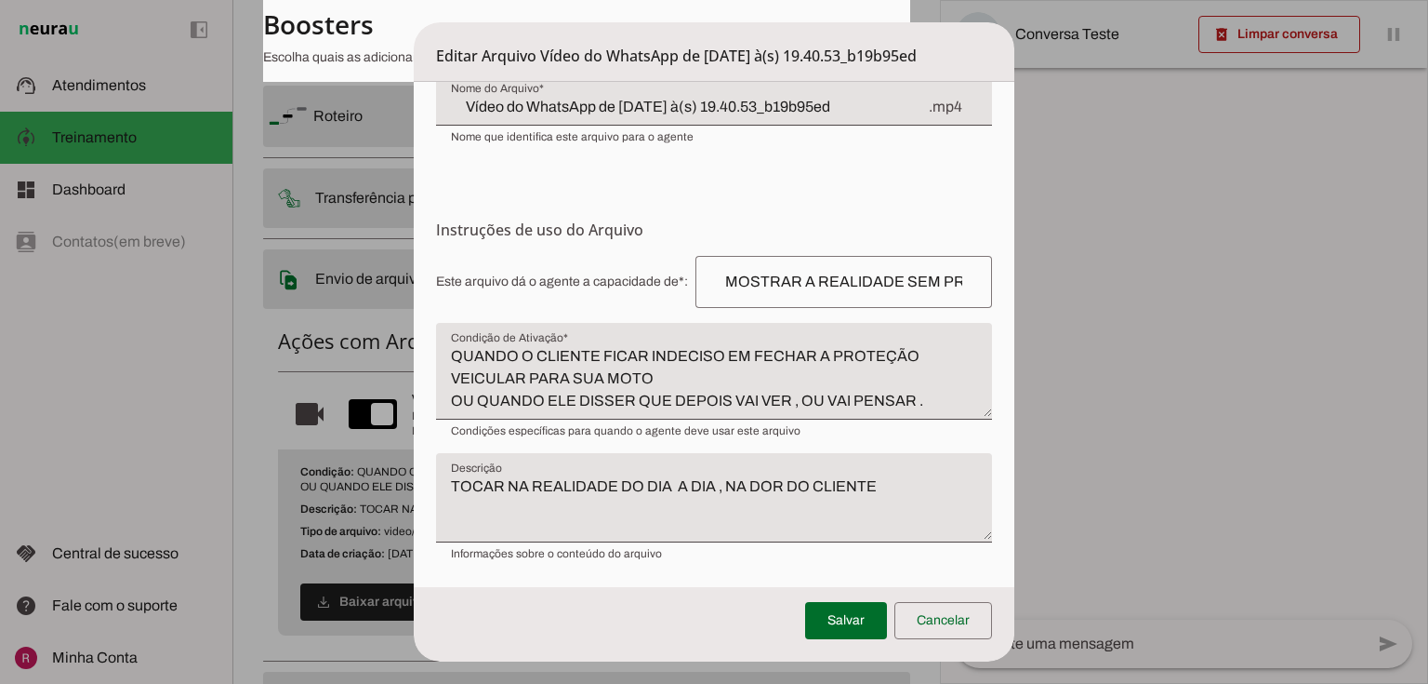
click at [1016, 392] on dialog "Editar Arquivo Vídeo do WhatsApp de 2025-09-02 à(s) 19.40.53_b19b95ed Envio do …" at bounding box center [715, 341] width 602 height 639
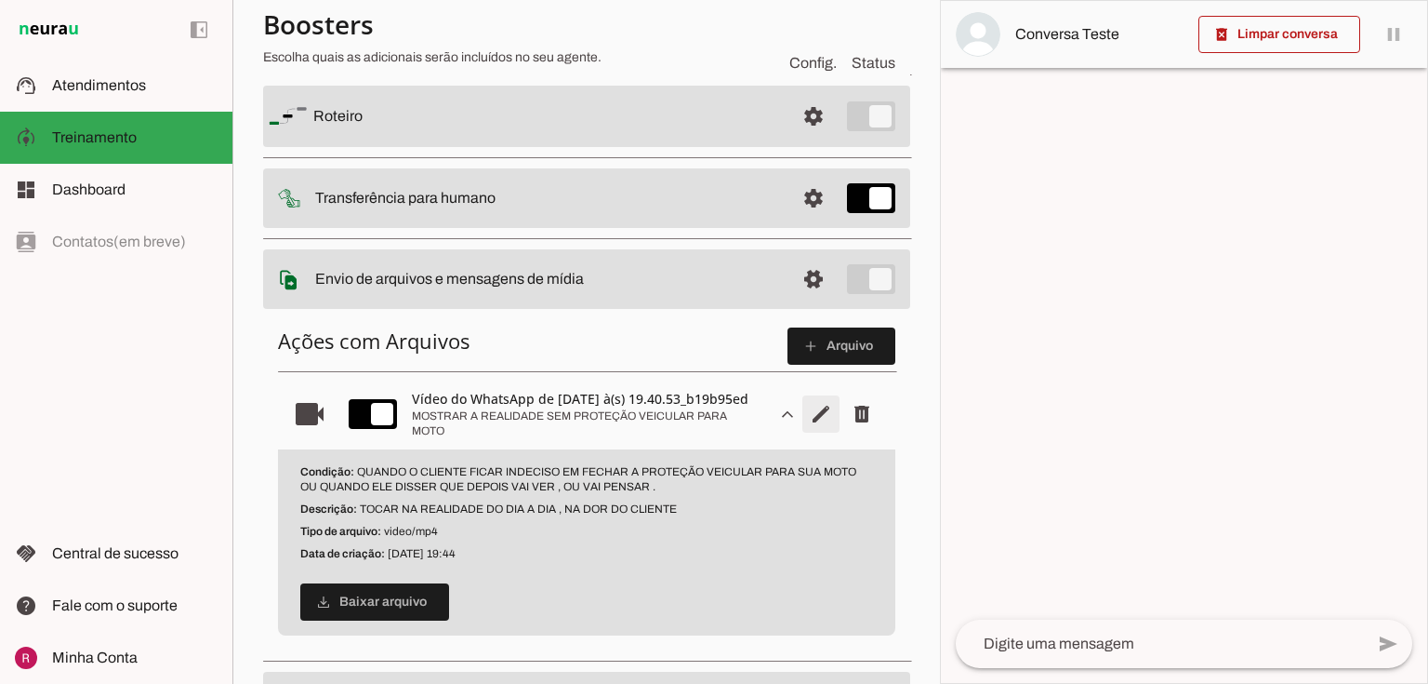
click at [806, 412] on span "Editar arquivo" at bounding box center [821, 414] width 45 height 45
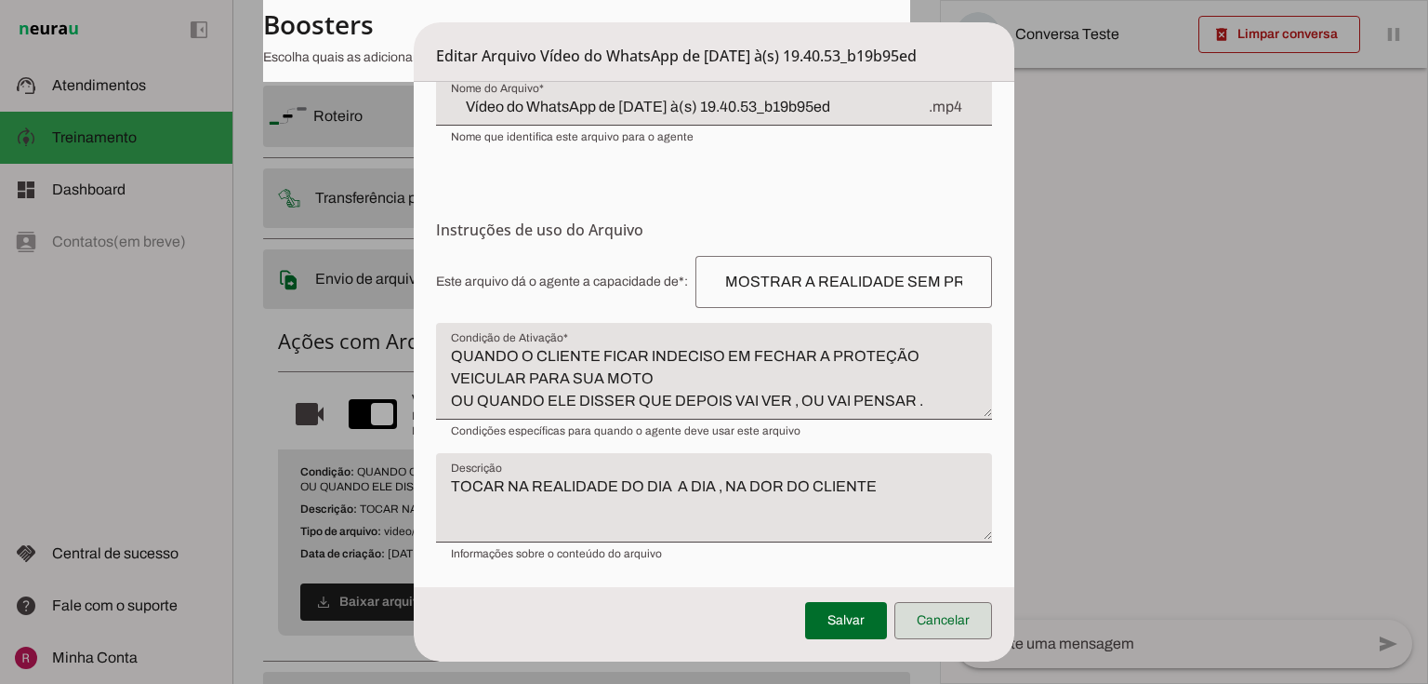
click at [975, 637] on span at bounding box center [944, 620] width 98 height 45
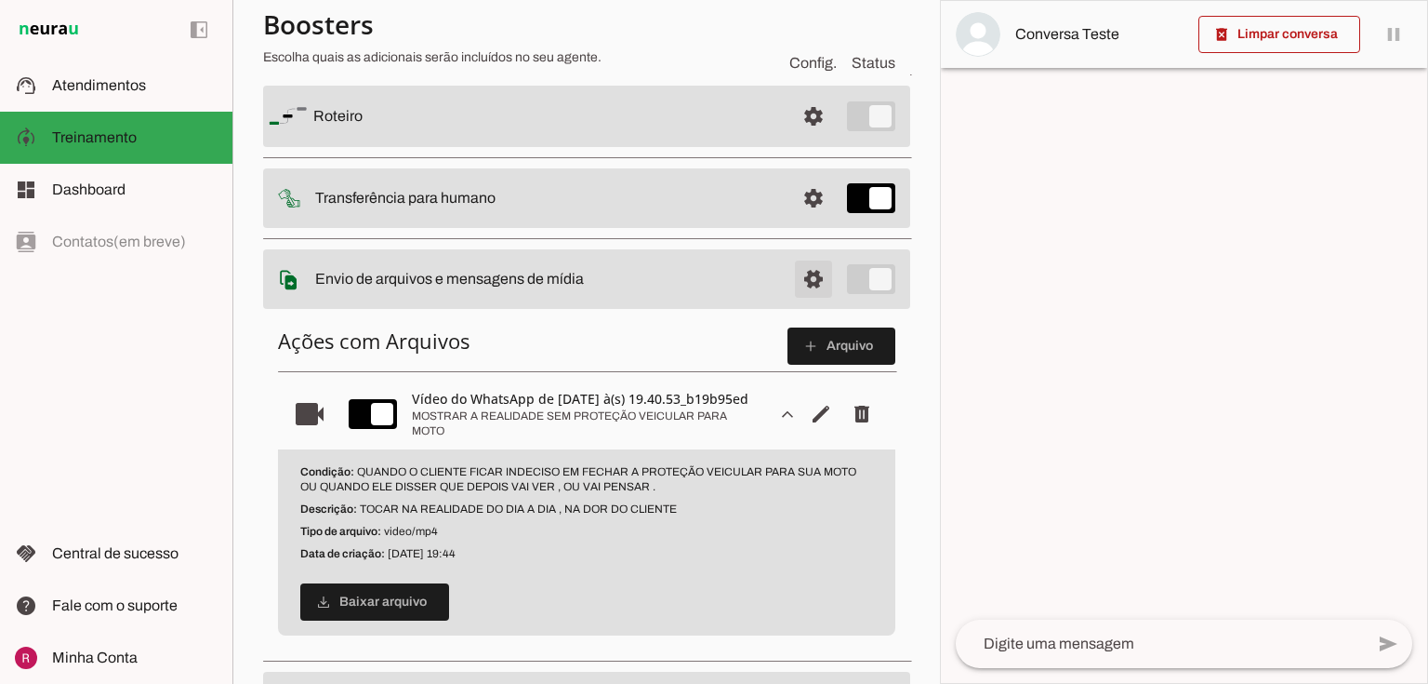
click at [791, 285] on span at bounding box center [813, 279] width 45 height 45
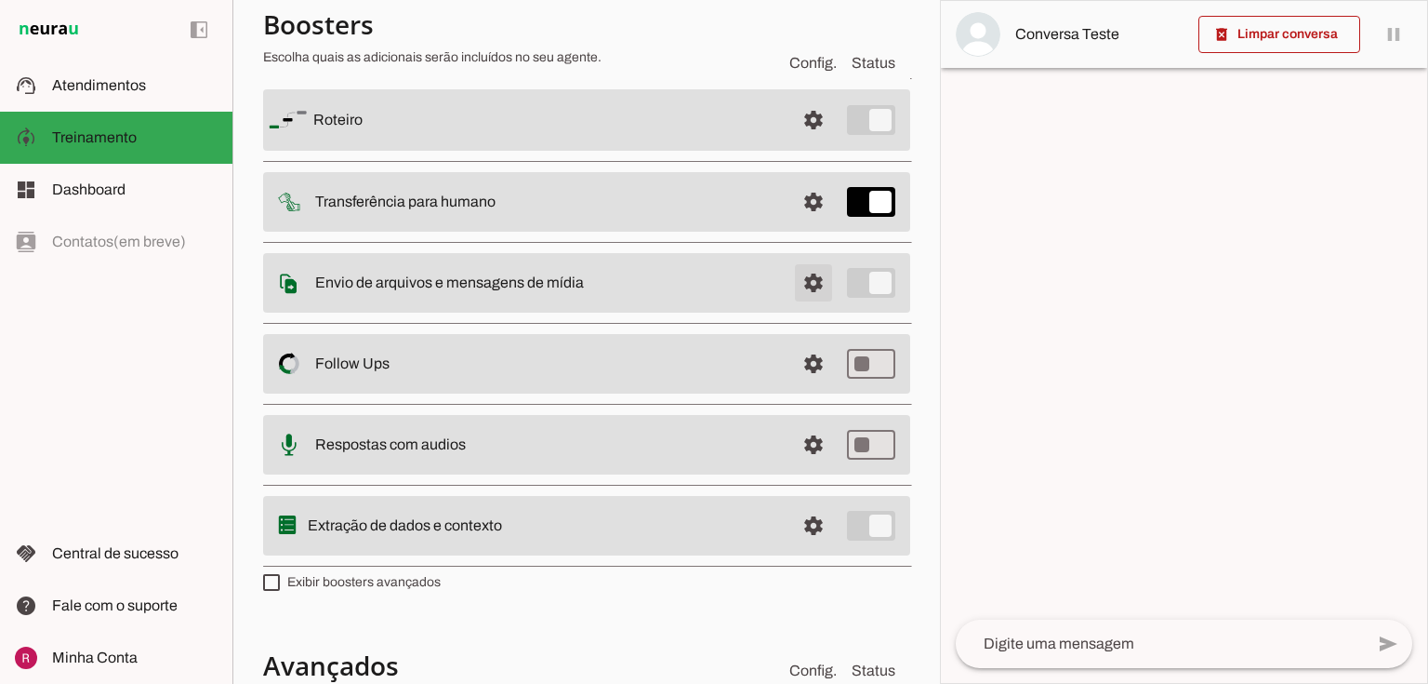
scroll to position [153, 0]
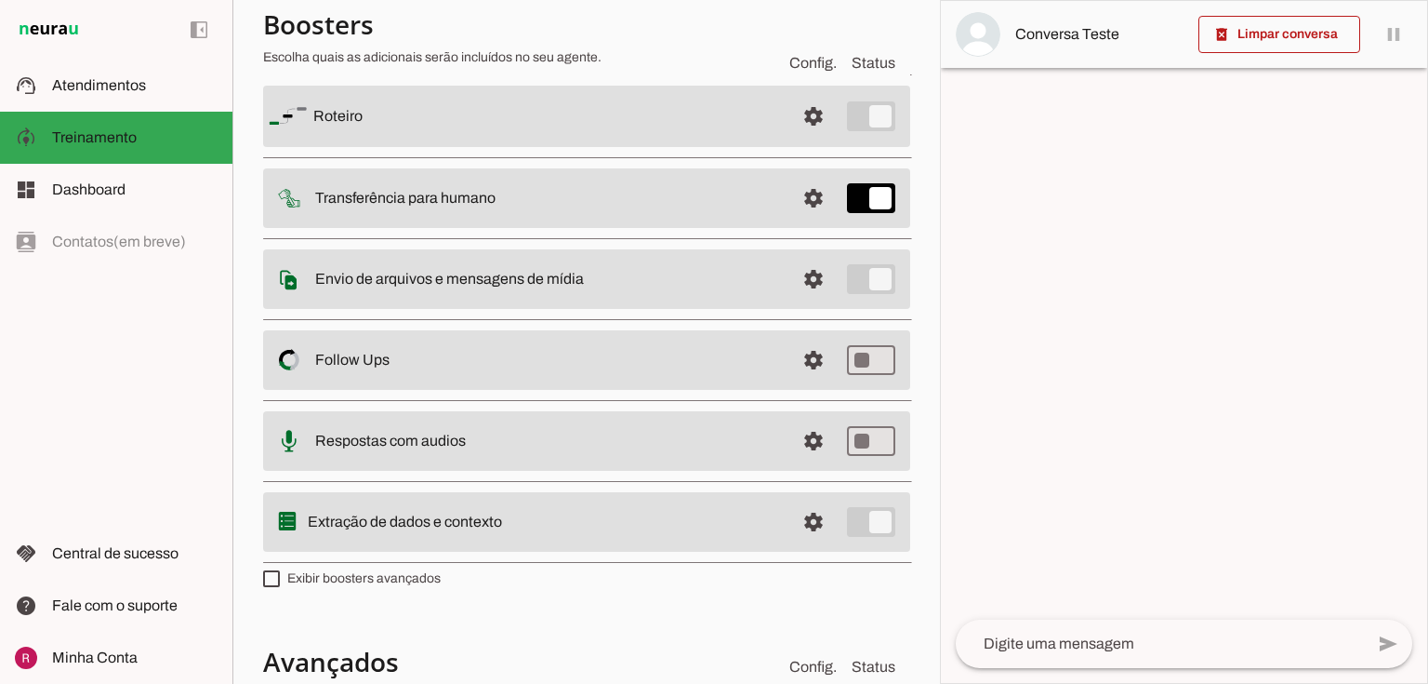
drag, startPoint x: 338, startPoint y: 353, endPoint x: 526, endPoint y: 357, distance: 188.8
click at [526, 357] on slot at bounding box center [547, 360] width 465 height 22
click at [358, 349] on slot at bounding box center [547, 360] width 465 height 22
click at [791, 361] on span at bounding box center [813, 360] width 45 height 45
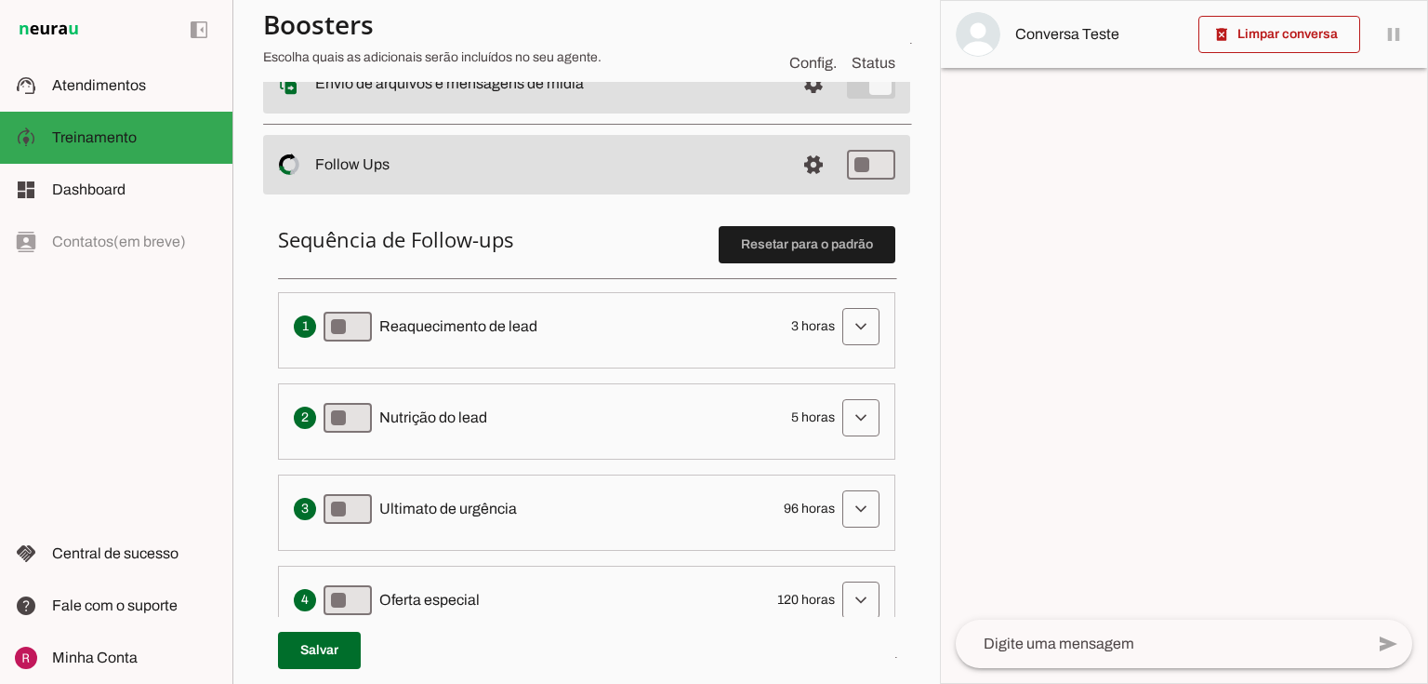
scroll to position [450, 0]
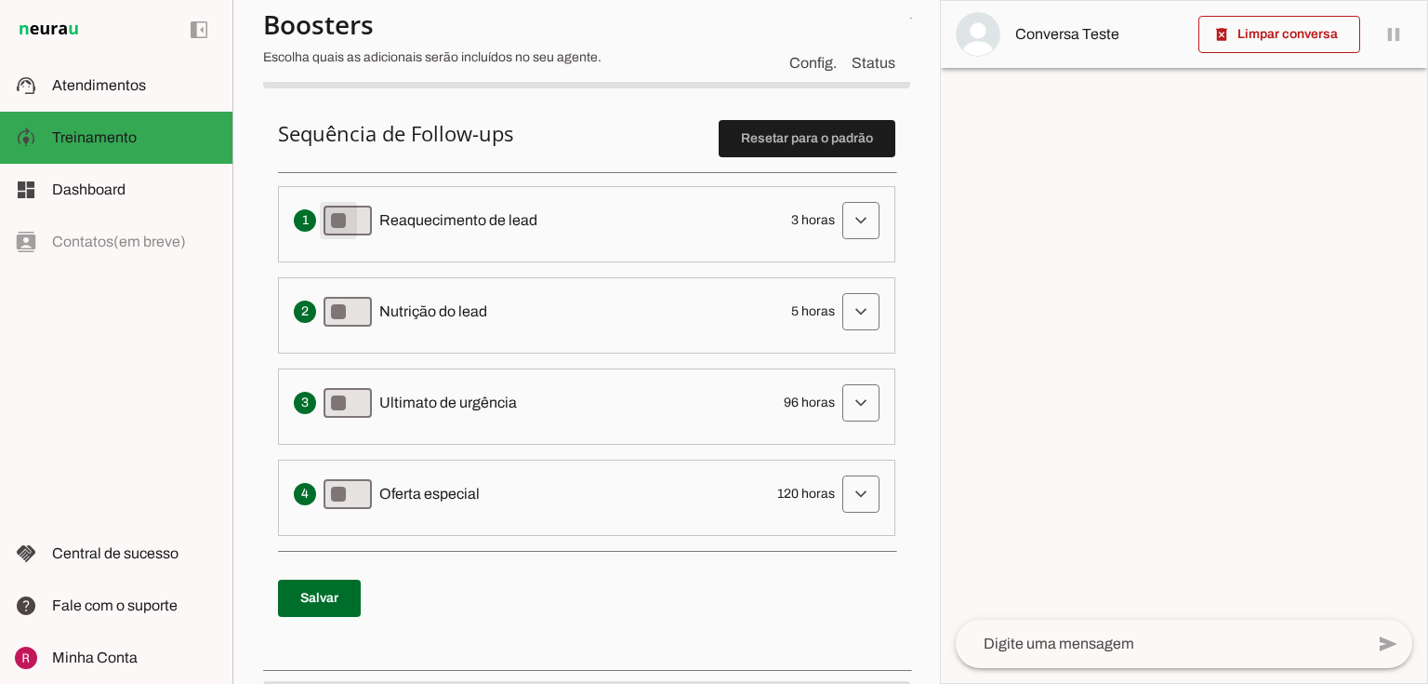
type md-switch "on"
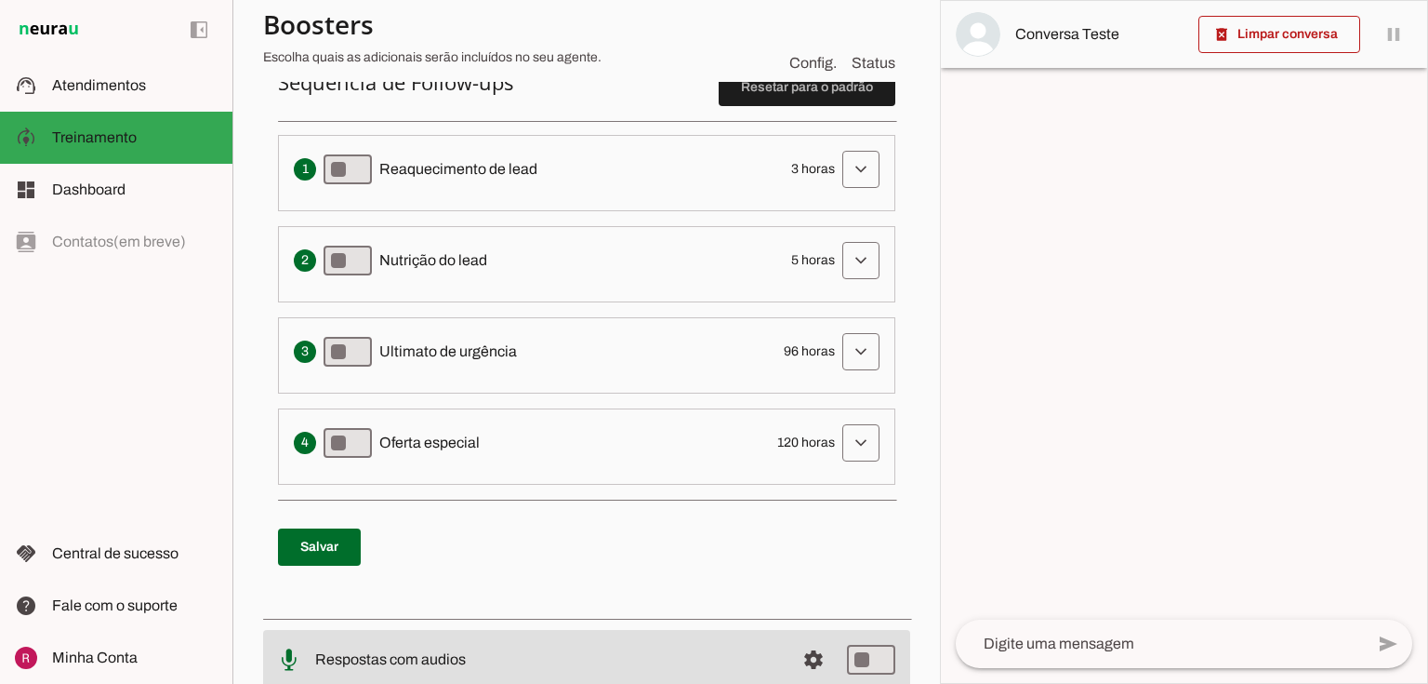
scroll to position [525, 0]
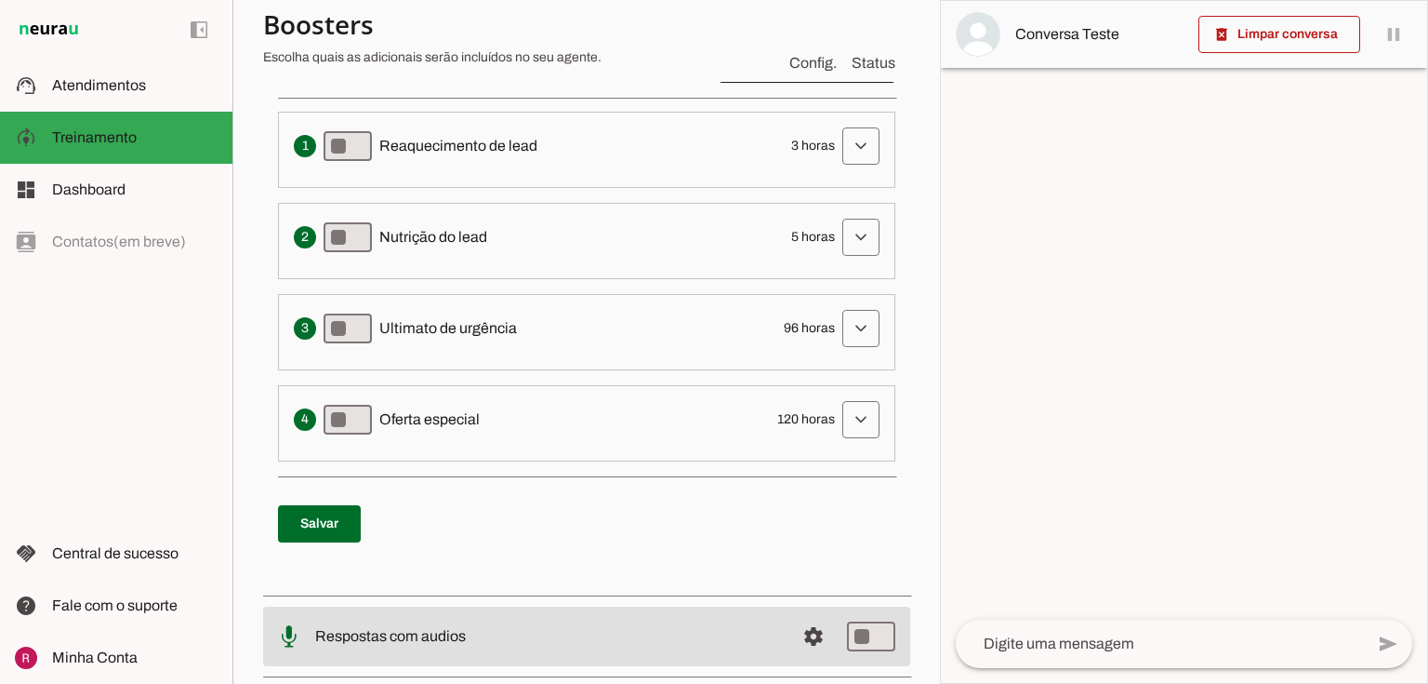
drag, startPoint x: 380, startPoint y: 145, endPoint x: 560, endPoint y: 146, distance: 179.5
click at [560, 146] on div "Envia uma mensagem para reengajar leads que pararam de responder, incentivando-…" at bounding box center [587, 145] width 586 height 37
drag, startPoint x: 394, startPoint y: 245, endPoint x: 457, endPoint y: 249, distance: 62.5
click at [456, 246] on span "Nutrição do lead" at bounding box center [433, 237] width 108 height 22
drag, startPoint x: 407, startPoint y: 315, endPoint x: 515, endPoint y: 340, distance: 110.8
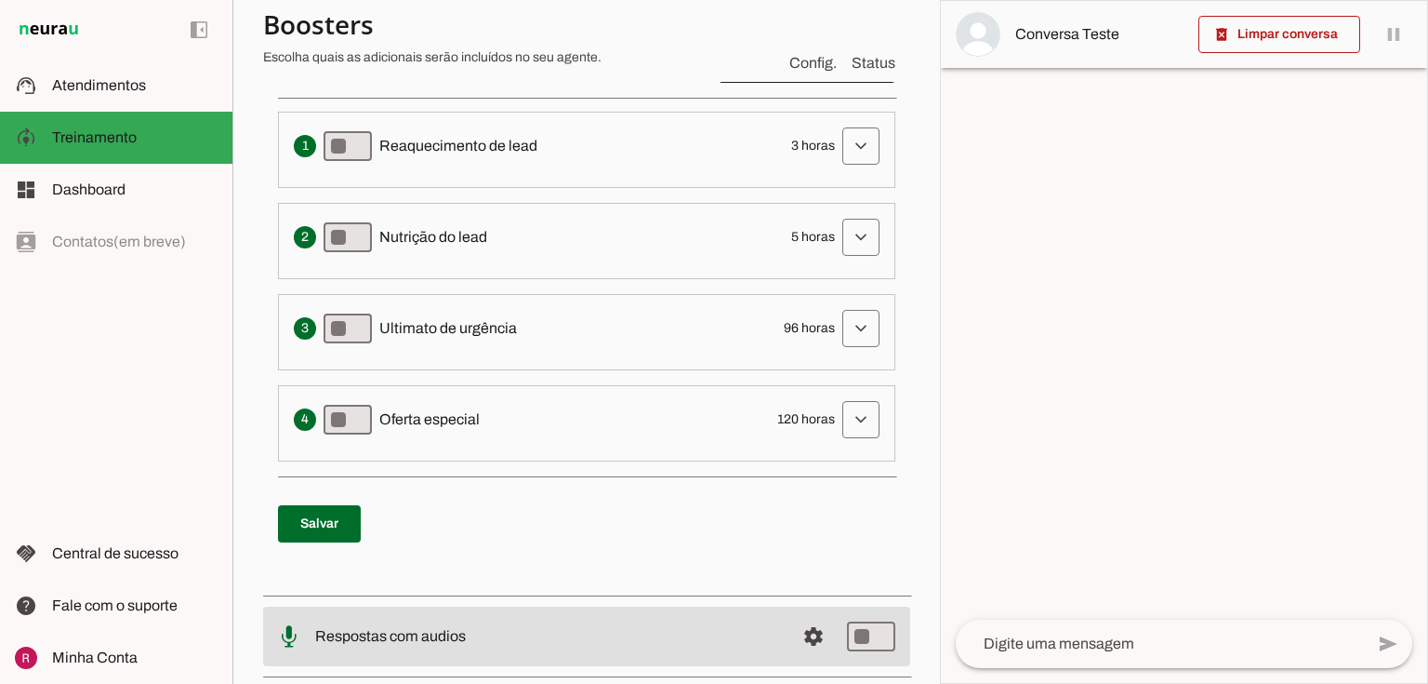
click at [501, 326] on span "Ultimato de urgência" at bounding box center [448, 328] width 138 height 22
drag, startPoint x: 435, startPoint y: 405, endPoint x: 569, endPoint y: 458, distance: 144.0
click at [477, 410] on span "Oferta especial" at bounding box center [429, 419] width 100 height 22
click at [565, 482] on div "Sequência de Follow-ups Resetar para o padrão Envia uma mensagem para reengajar…" at bounding box center [586, 301] width 647 height 567
click at [397, 149] on span "Reaquecimento de lead" at bounding box center [458, 146] width 158 height 22
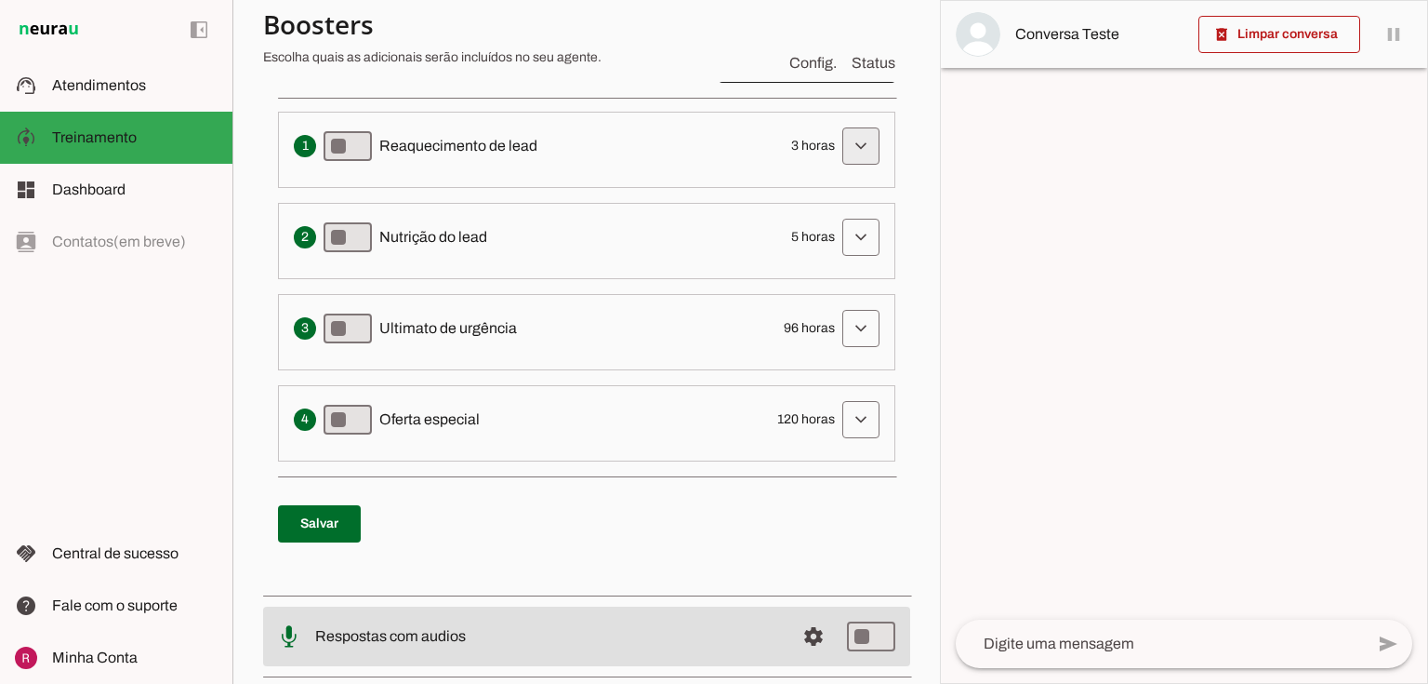
click at [848, 144] on span at bounding box center [861, 146] width 45 height 45
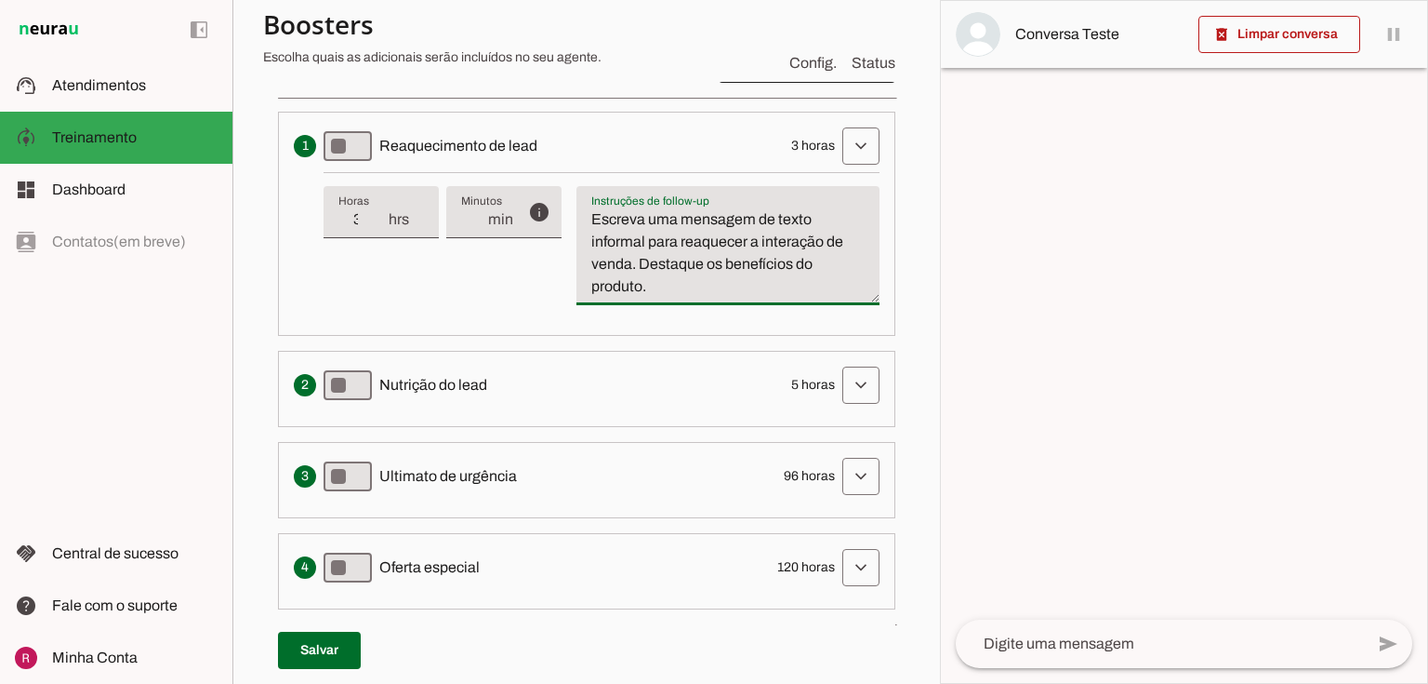
drag, startPoint x: 653, startPoint y: 290, endPoint x: 573, endPoint y: 194, distance: 124.8
click at [573, 194] on div "info Tempo de atraso / inatividade O tempo de atraso é o tempo de inatividade d…" at bounding box center [602, 246] width 556 height 148
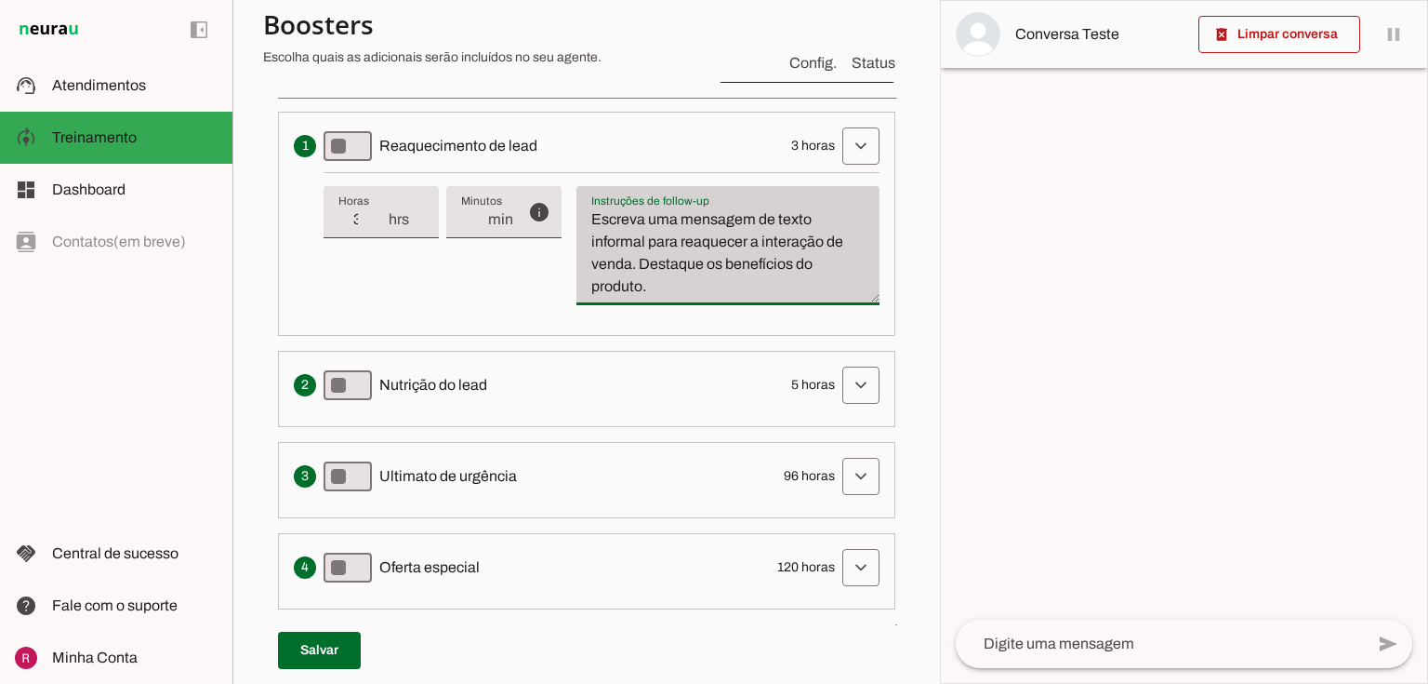
drag, startPoint x: 387, startPoint y: 138, endPoint x: 612, endPoint y: 190, distance: 231.0
click at [612, 190] on li "Envia uma mensagem para reengajar leads que pararam de responder, incentivando-…" at bounding box center [587, 224] width 618 height 224
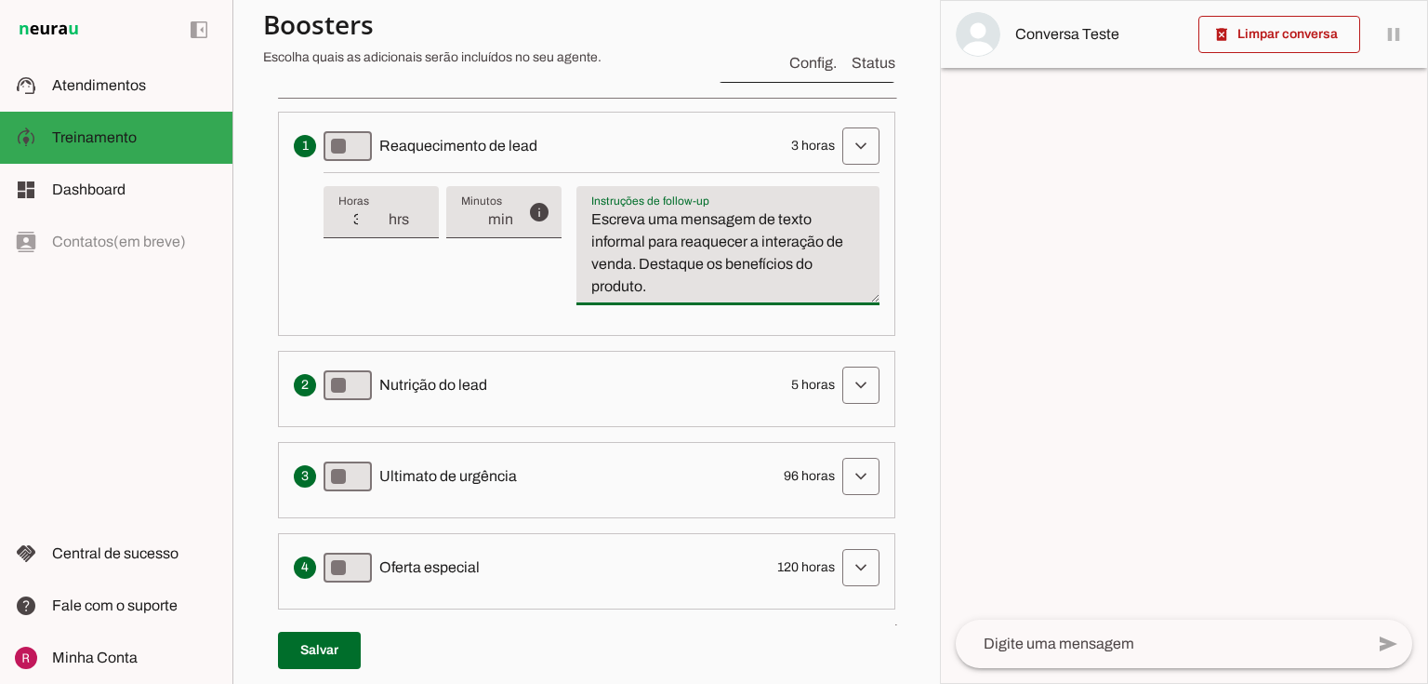
click at [658, 277] on textarea "Escreva uma mensagem de texto informal para reaquecer a interação de venda. Des…" at bounding box center [728, 252] width 303 height 89
click at [842, 379] on span at bounding box center [861, 385] width 45 height 45
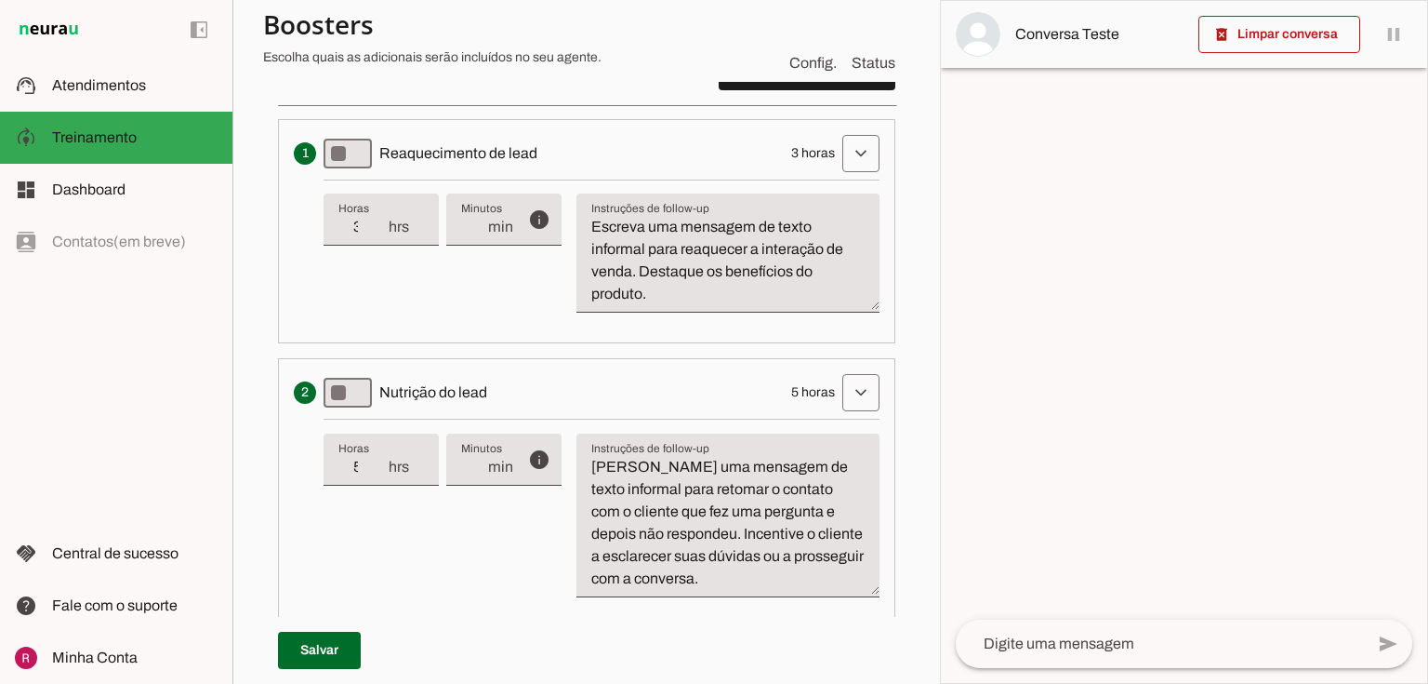
scroll to position [450, 0]
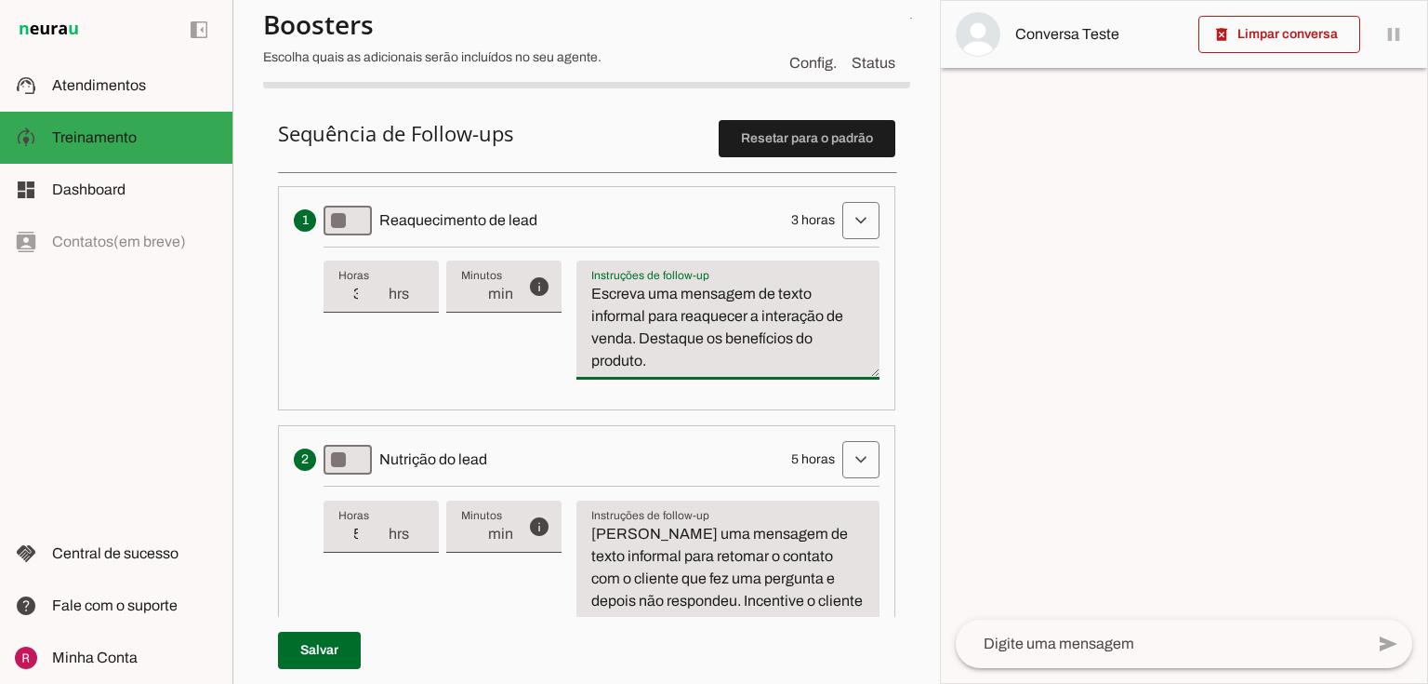
drag, startPoint x: 586, startPoint y: 291, endPoint x: 621, endPoint y: 320, distance: 45.6
click at [705, 320] on textarea "Escreva uma mensagem de texto informal para reaquecer a interação de venda. Des…" at bounding box center [728, 327] width 303 height 89
click at [599, 322] on textarea "Escreva uma mensagem de texto informal para reaquecer a interação de venda. Des…" at bounding box center [728, 327] width 303 height 89
click at [741, 326] on textarea "Escreva uma mensagem de texto informal para reaquecer a interação de venda. Des…" at bounding box center [728, 327] width 303 height 89
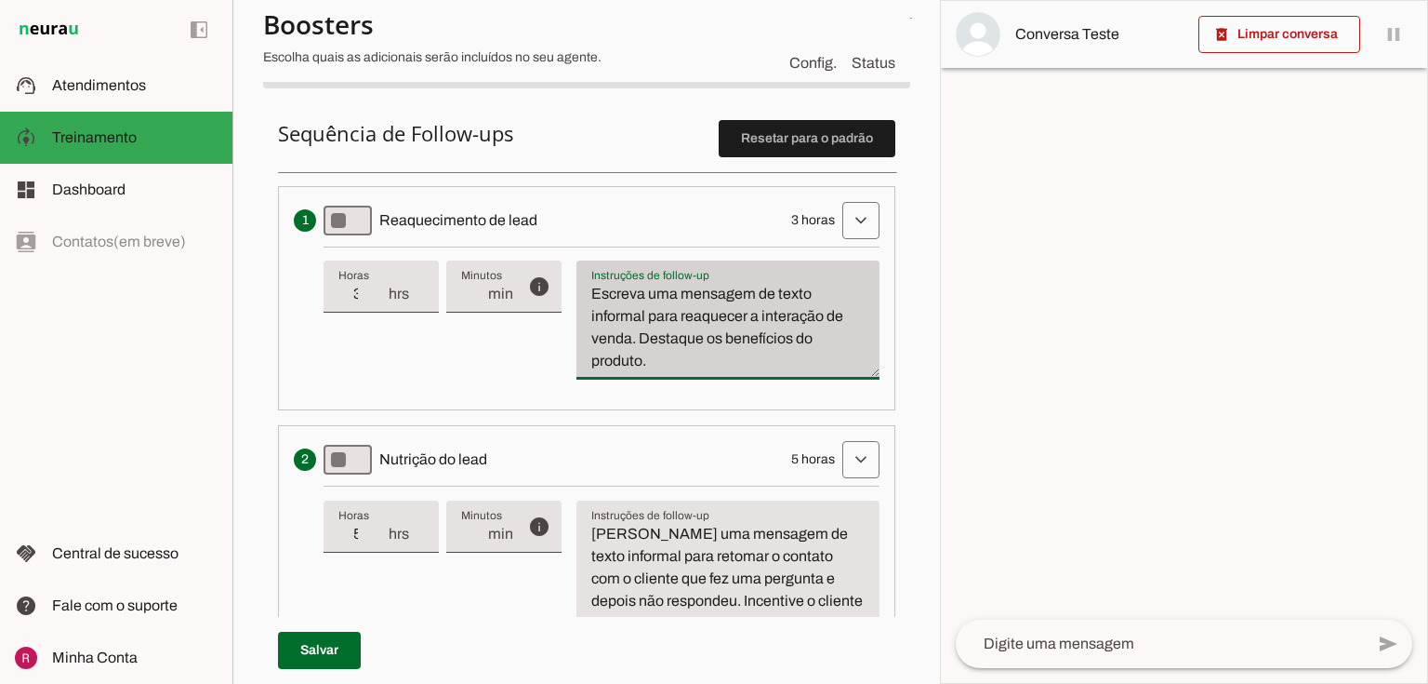
drag, startPoint x: 636, startPoint y: 340, endPoint x: 577, endPoint y: 263, distance: 97.5
click at [577, 263] on div "Escreva uma mensagem de texto informal para reaquecer a interação de venda. Des…" at bounding box center [728, 319] width 303 height 119
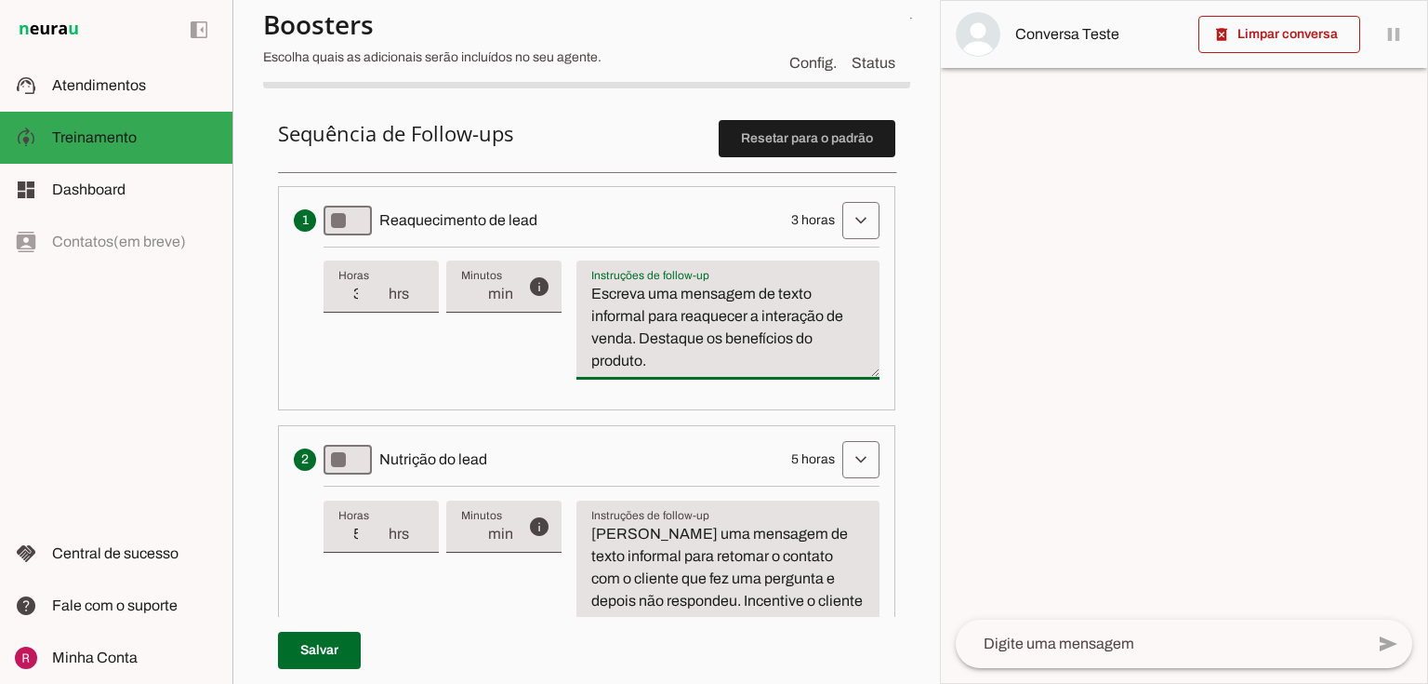
drag, startPoint x: 653, startPoint y: 363, endPoint x: 571, endPoint y: 268, distance: 125.3
click at [571, 268] on div "info Tempo de atraso / inatividade O tempo de atraso é o tempo de inatividade d…" at bounding box center [602, 320] width 556 height 148
click at [646, 339] on textarea "Escreva uma mensagem de texto informal para reaquecer a interação de venda. Des…" at bounding box center [728, 327] width 303 height 89
drag, startPoint x: 589, startPoint y: 286, endPoint x: 637, endPoint y: 339, distance: 71.8
click at [637, 339] on textarea "Escreva uma mensagem de texto informal para reaquecer a interação de venda. Des…" at bounding box center [728, 327] width 303 height 89
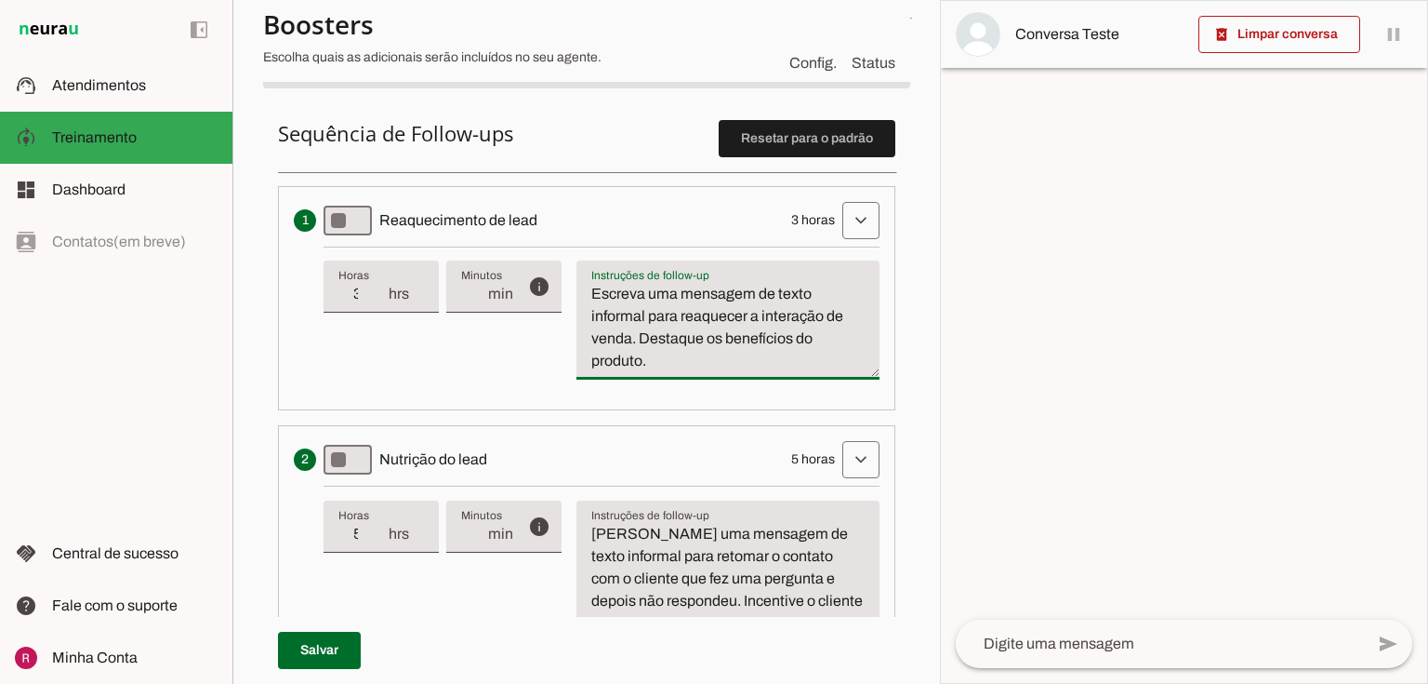
click at [669, 365] on textarea "Escreva uma mensagem de texto informal para reaquecer a interação de venda. Des…" at bounding box center [728, 327] width 303 height 89
click at [839, 467] on span at bounding box center [861, 459] width 45 height 45
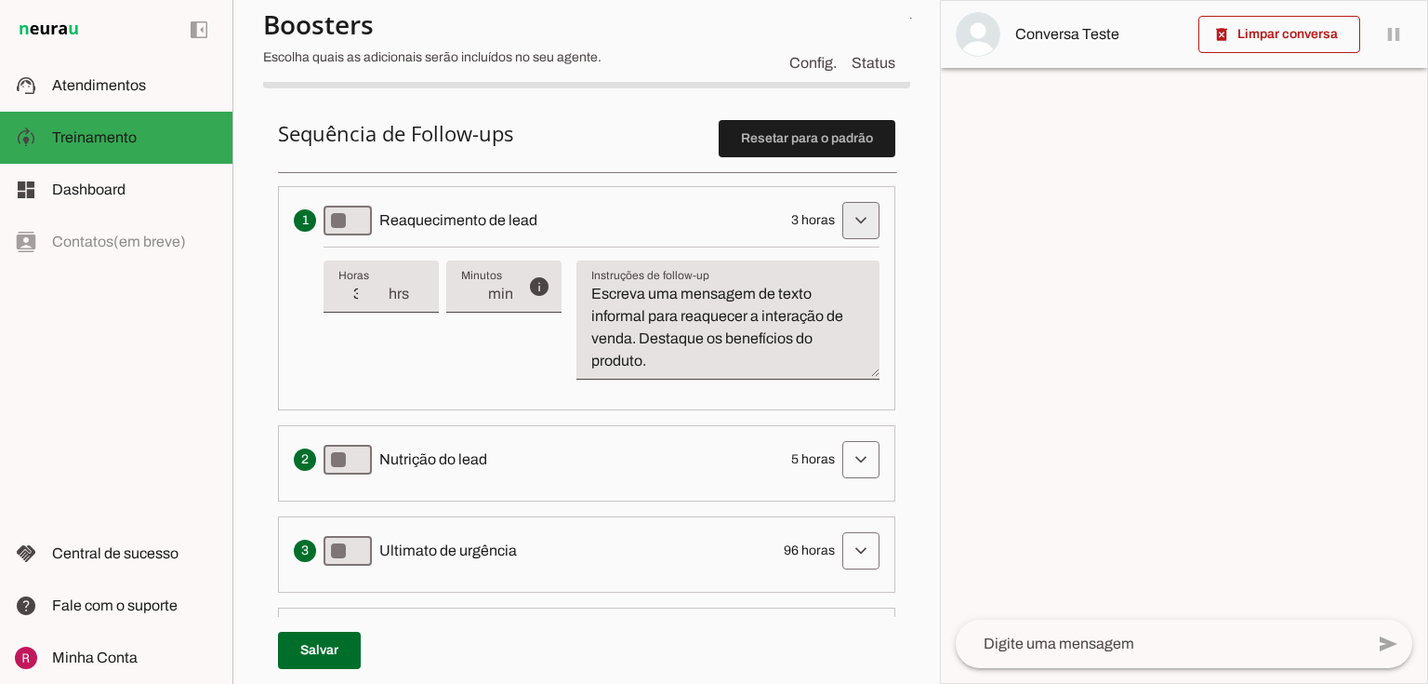
click at [848, 230] on span at bounding box center [861, 220] width 45 height 45
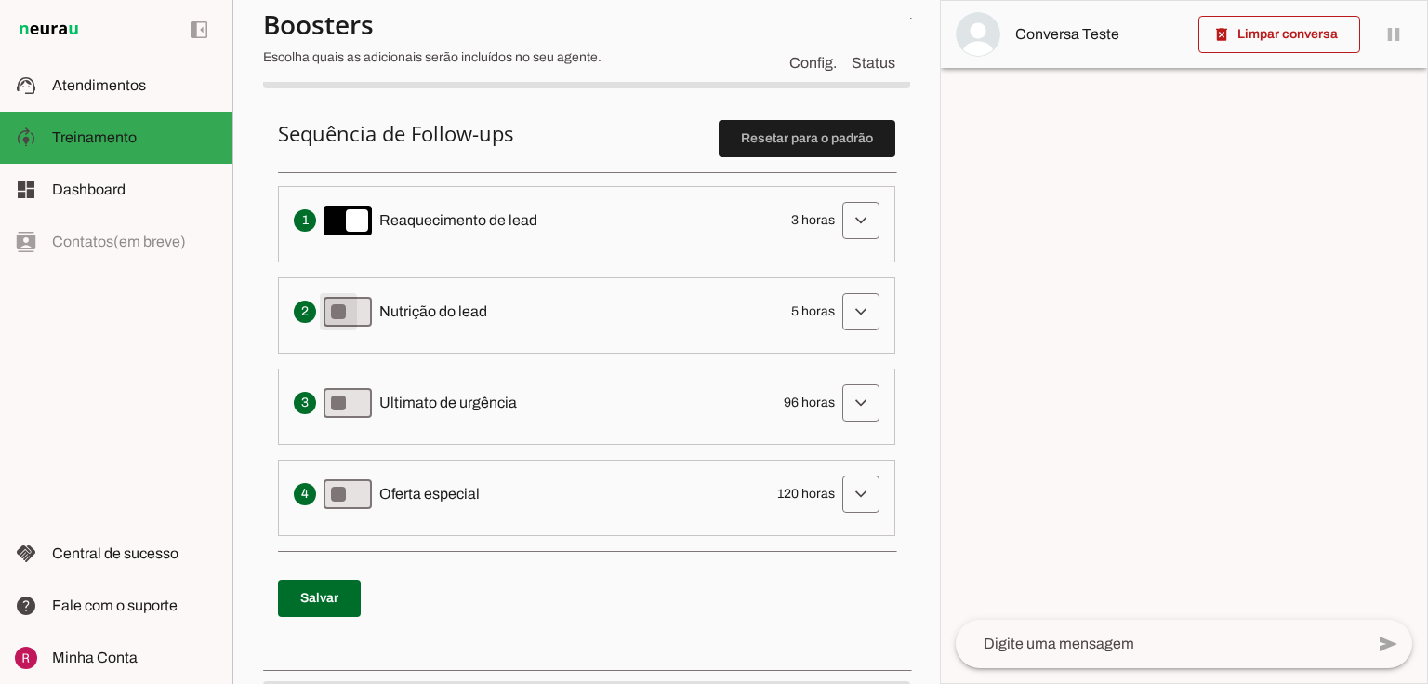
type md-switch "on"
drag, startPoint x: 785, startPoint y: 218, endPoint x: 797, endPoint y: 218, distance: 12.1
click at [797, 218] on span "3 horas" at bounding box center [813, 220] width 44 height 19
drag, startPoint x: 781, startPoint y: 318, endPoint x: 802, endPoint y: 319, distance: 20.5
click at [802, 319] on div "Solicita ao lead que tome uma ação específica de nutrição, como visitar uma pág…" at bounding box center [587, 311] width 586 height 37
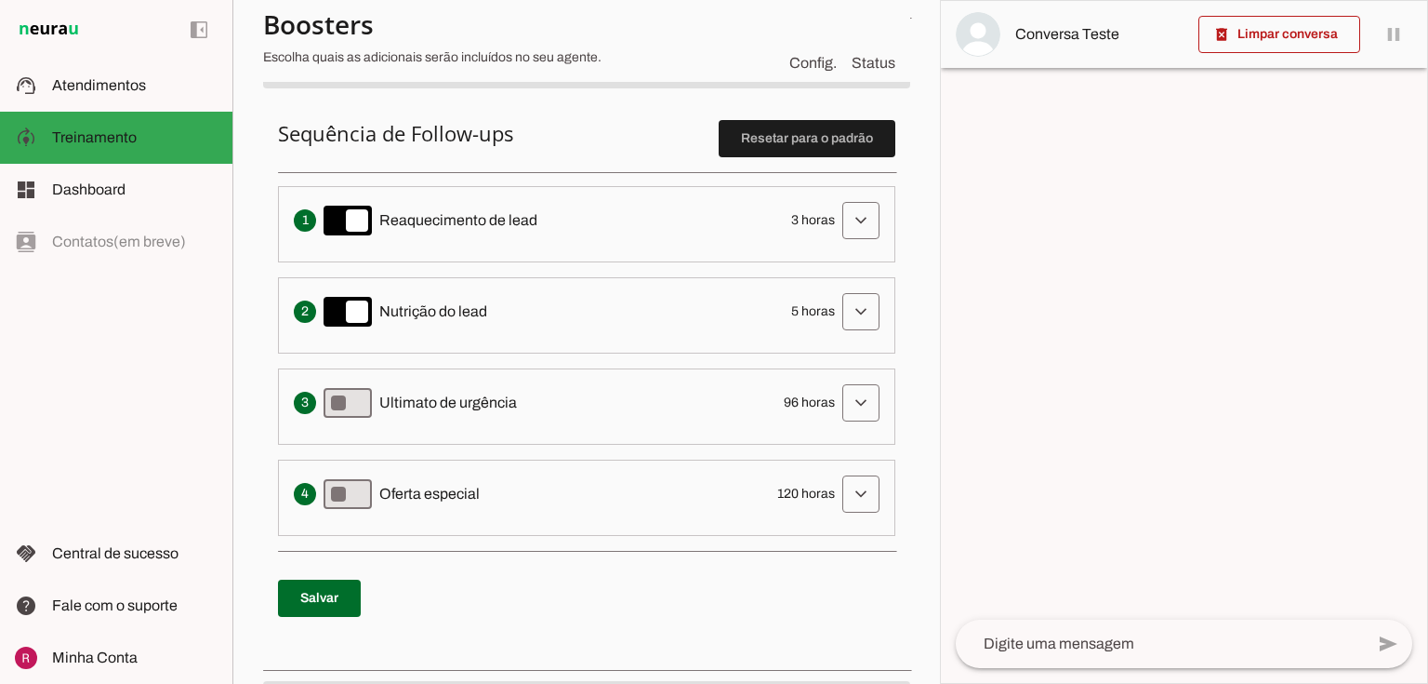
click at [815, 310] on span "5 horas" at bounding box center [813, 311] width 44 height 19
drag, startPoint x: 782, startPoint y: 217, endPoint x: 818, endPoint y: 234, distance: 40.3
click at [830, 223] on div "Envia uma mensagem para reengajar leads que pararam de responder, incentivando-…" at bounding box center [587, 220] width 586 height 37
click at [465, 226] on span "Reaquecimento de lead" at bounding box center [458, 220] width 158 height 22
drag, startPoint x: 781, startPoint y: 307, endPoint x: 824, endPoint y: 312, distance: 43.1
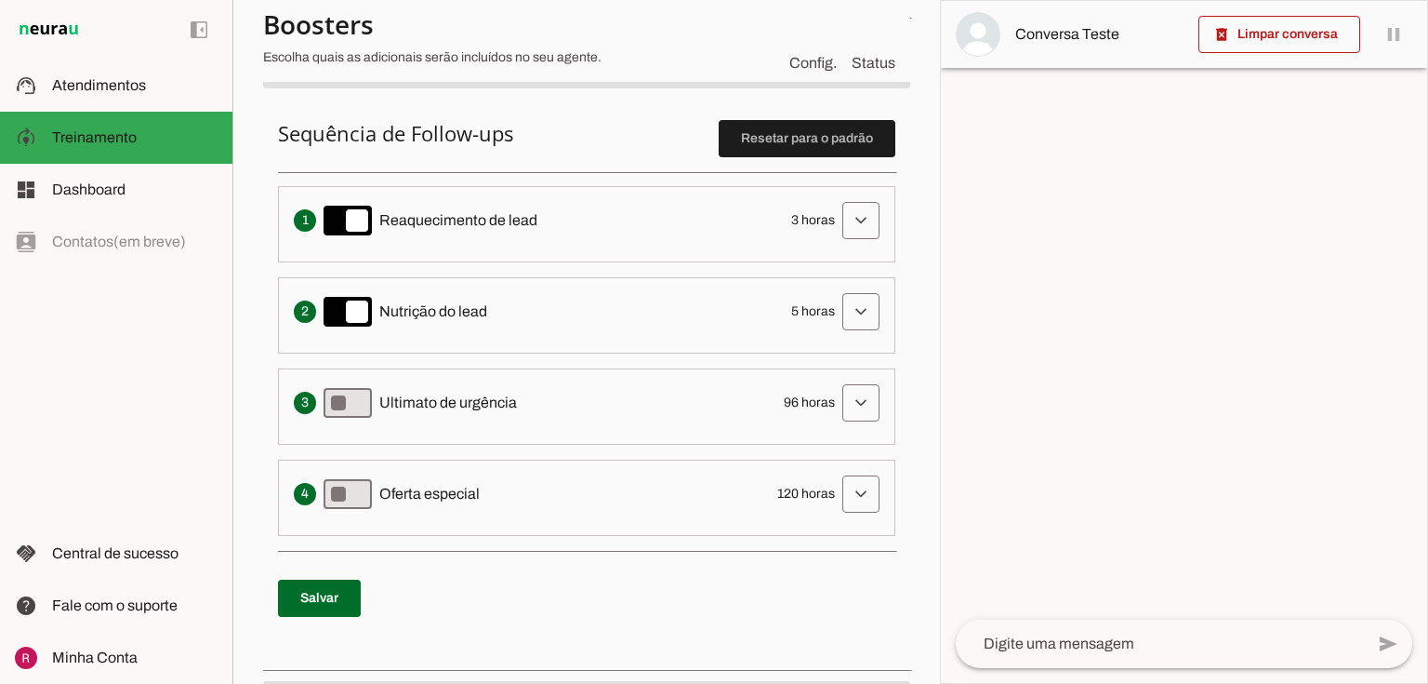
click at [824, 312] on span "5 horas" at bounding box center [813, 311] width 44 height 19
click at [791, 311] on span "5 horas" at bounding box center [813, 311] width 44 height 19
click at [839, 316] on span at bounding box center [861, 311] width 45 height 45
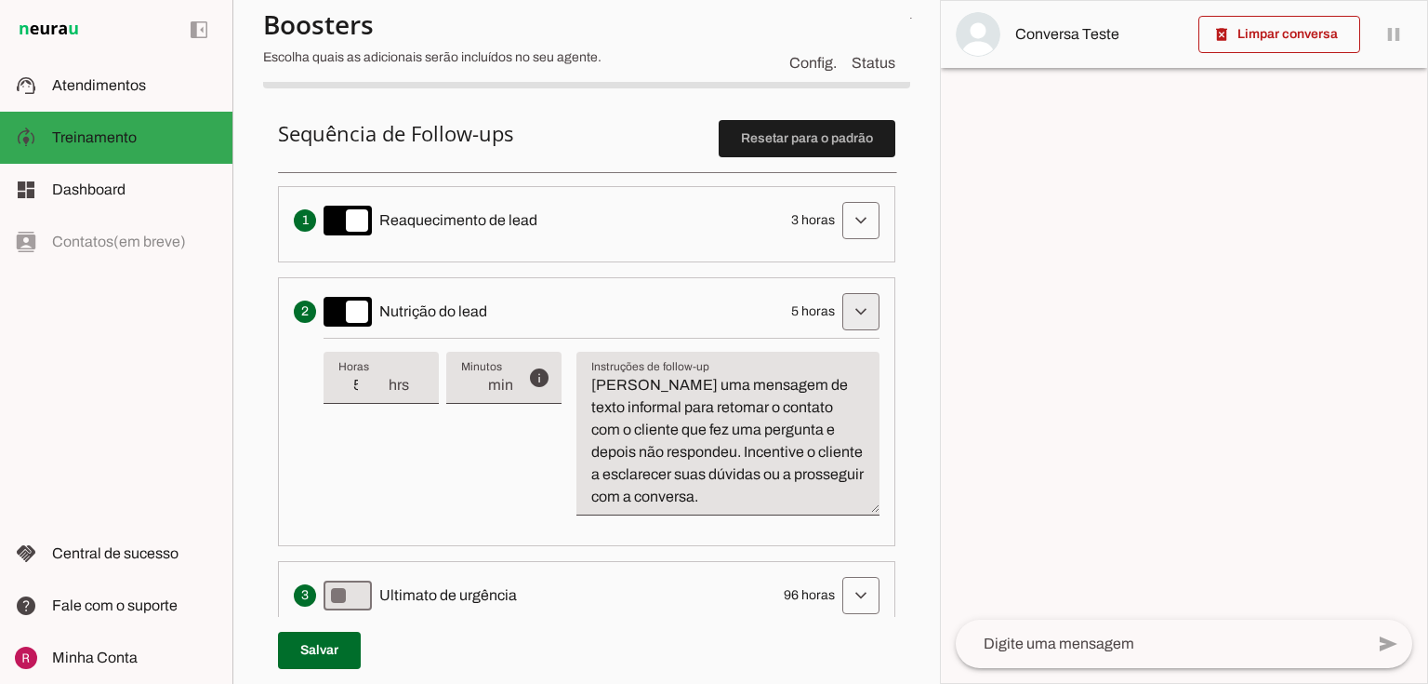
click at [855, 319] on span at bounding box center [861, 311] width 45 height 45
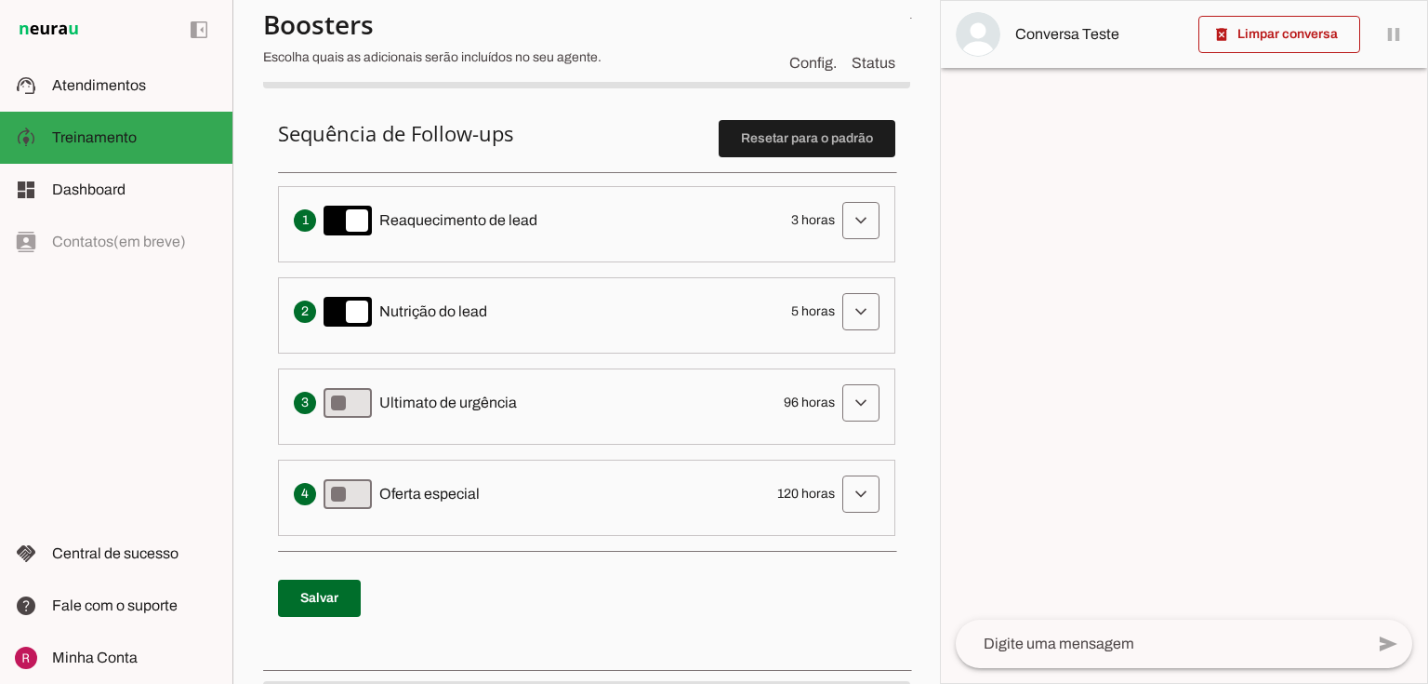
click at [373, 307] on div "Solicita ao lead que tome uma ação específica de nutrição, como visitar uma pág…" at bounding box center [587, 311] width 586 height 37
click at [839, 222] on span at bounding box center [861, 220] width 45 height 45
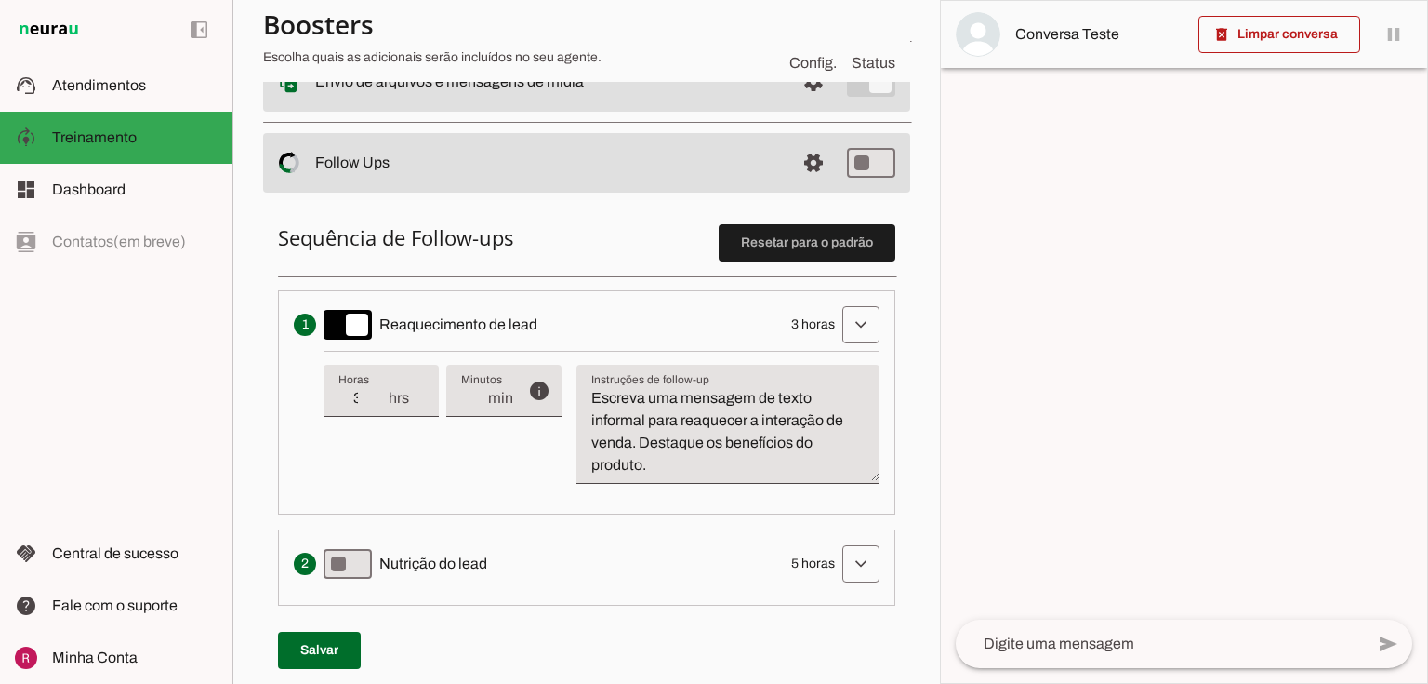
scroll to position [525, 0]
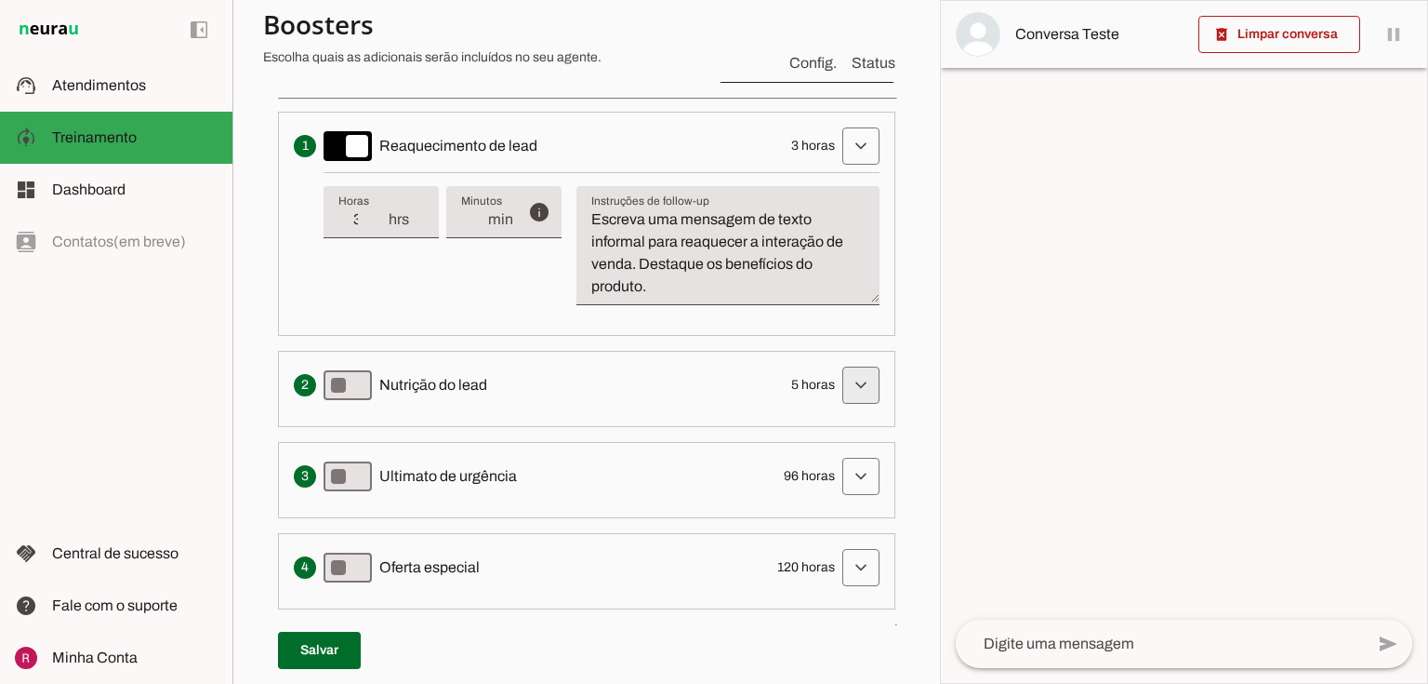
drag, startPoint x: 865, startPoint y: 379, endPoint x: 832, endPoint y: 387, distance: 33.4
click at [865, 379] on span at bounding box center [861, 385] width 45 height 45
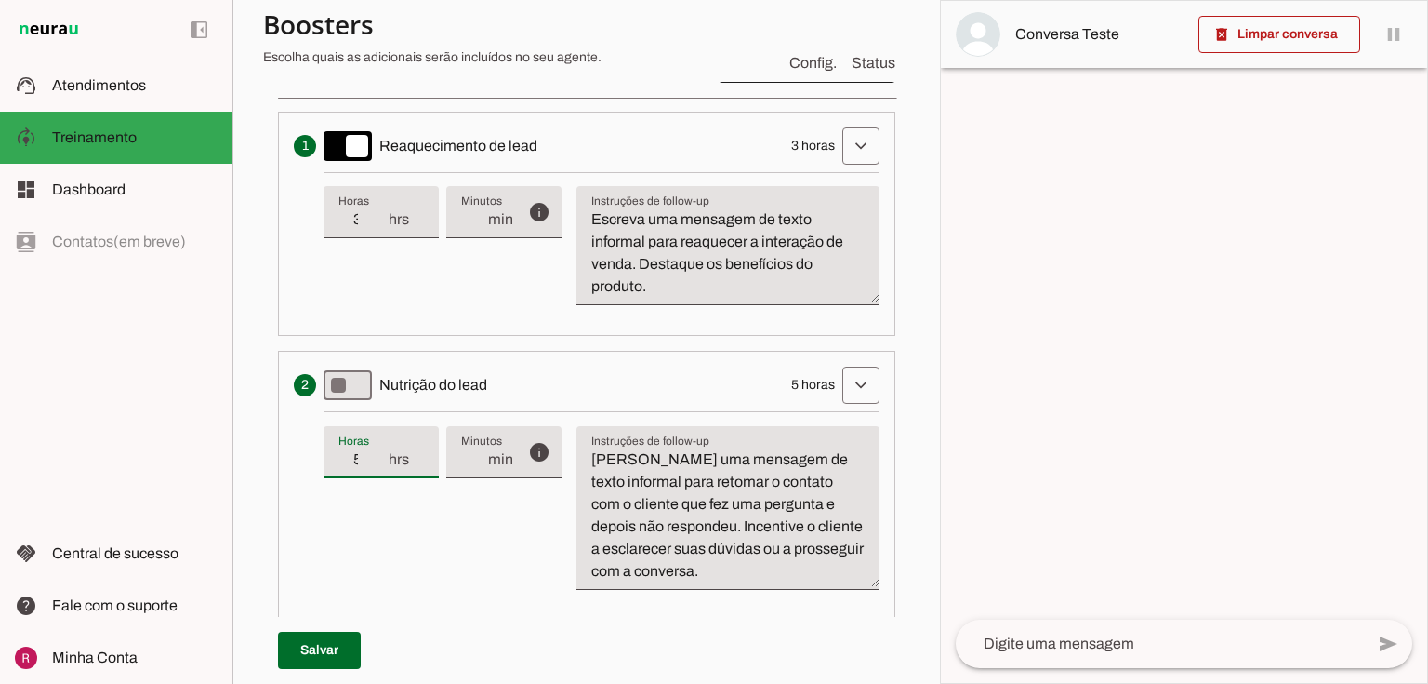
click at [369, 448] on input "5" at bounding box center [363, 459] width 48 height 22
click at [424, 346] on ol "Envia uma mensagem para reengajar leads que pararam de responder, incentivando-…" at bounding box center [587, 457] width 618 height 691
click at [792, 387] on span "5 horas" at bounding box center [813, 385] width 44 height 19
click at [855, 383] on span at bounding box center [861, 385] width 45 height 45
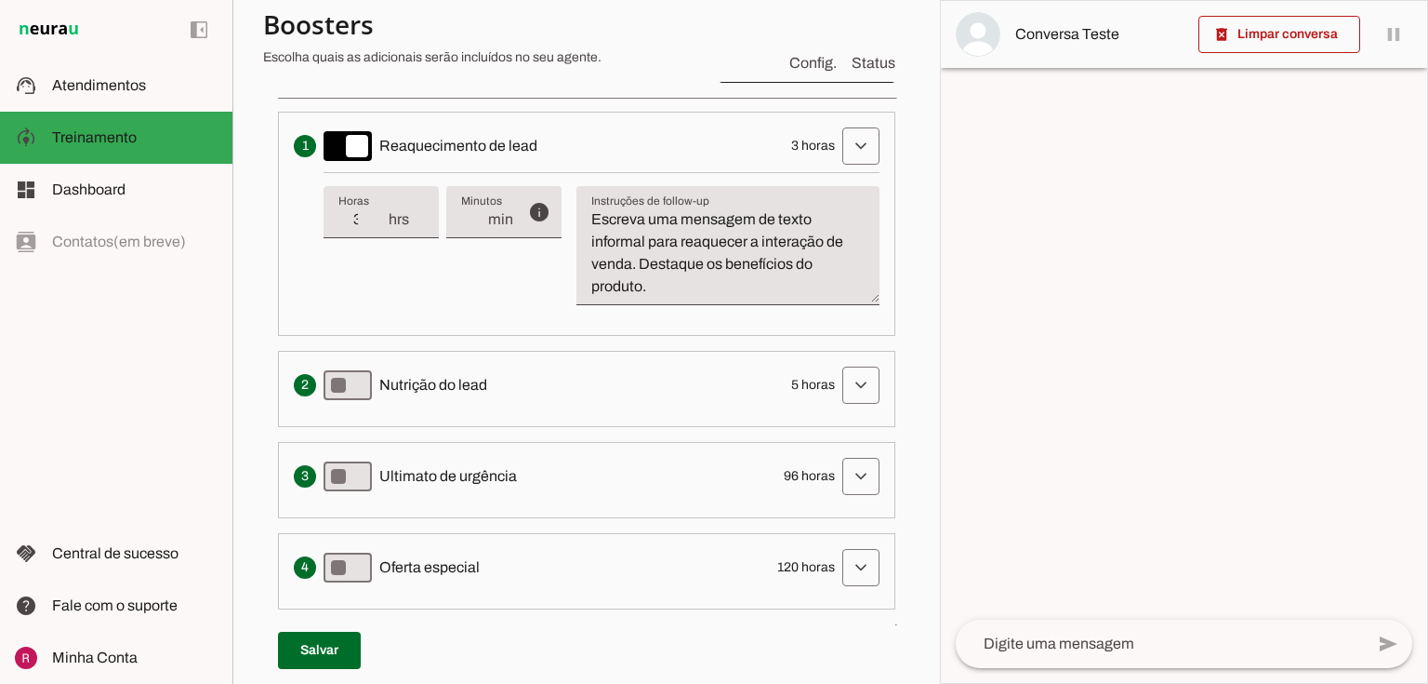
click at [811, 147] on span "3 horas" at bounding box center [813, 146] width 44 height 19
click at [848, 387] on span at bounding box center [861, 385] width 45 height 45
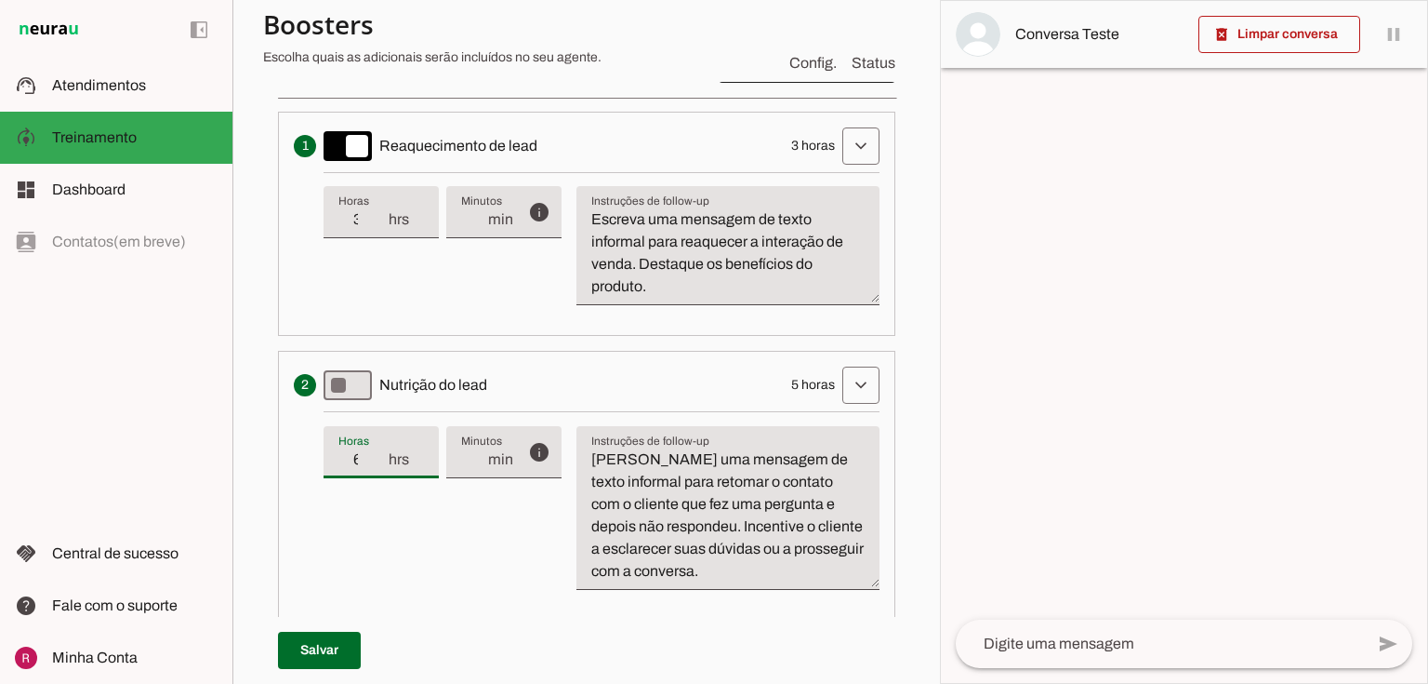
type input "6"
type md-filled-text-field "6"
click at [376, 450] on input "6" at bounding box center [363, 459] width 48 height 22
type input "7"
type md-filled-text-field "7"
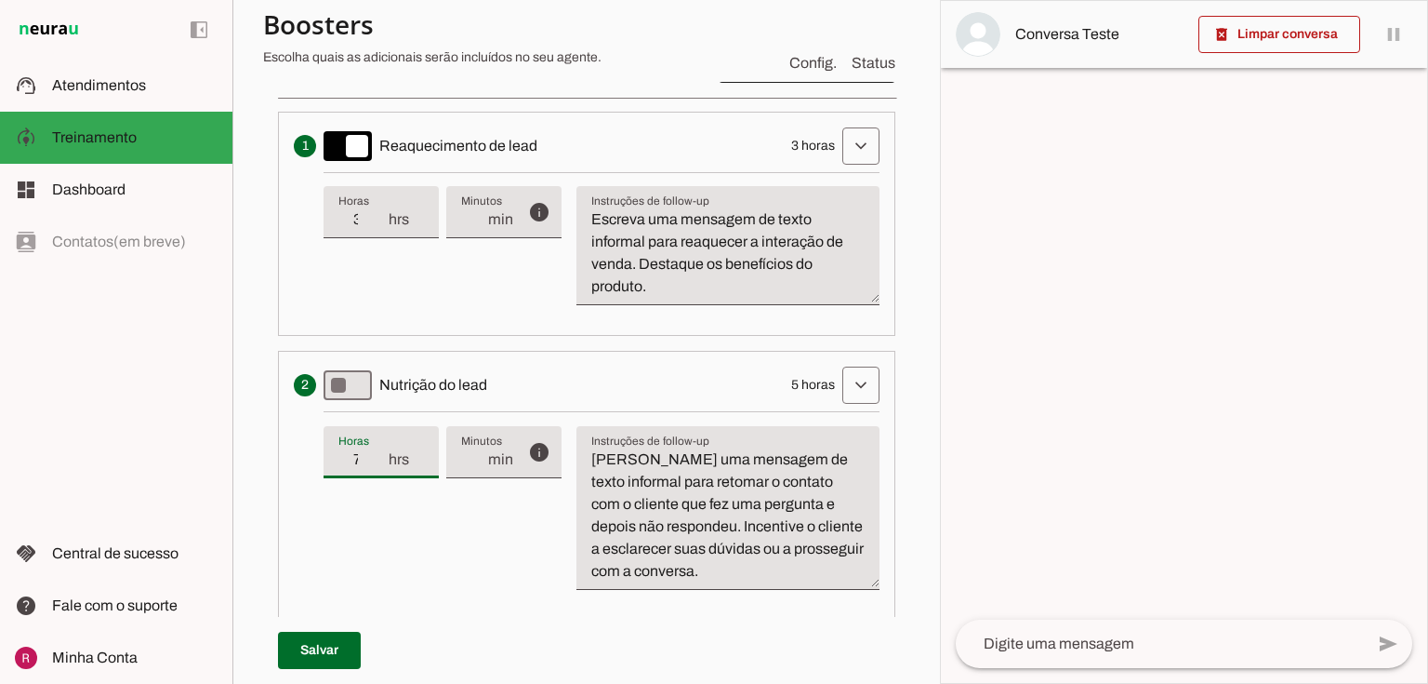
click at [376, 450] on input "7" at bounding box center [363, 459] width 48 height 22
type input "8"
type md-filled-text-field "8"
click at [376, 450] on input "8" at bounding box center [363, 459] width 48 height 22
type input "9"
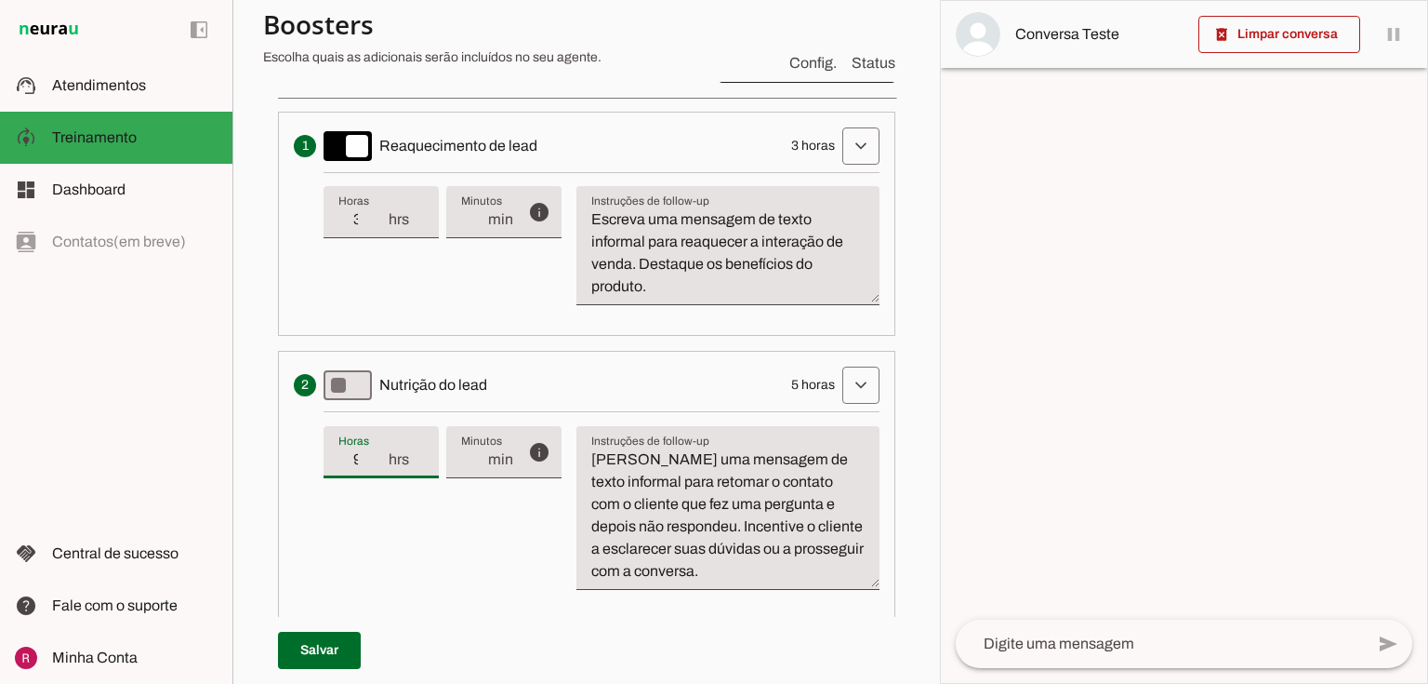
type md-filled-text-field "9"
click at [376, 450] on input "9" at bounding box center [363, 459] width 48 height 22
type input "10"
type md-filled-text-field "10"
click at [376, 450] on input "10" at bounding box center [363, 459] width 48 height 22
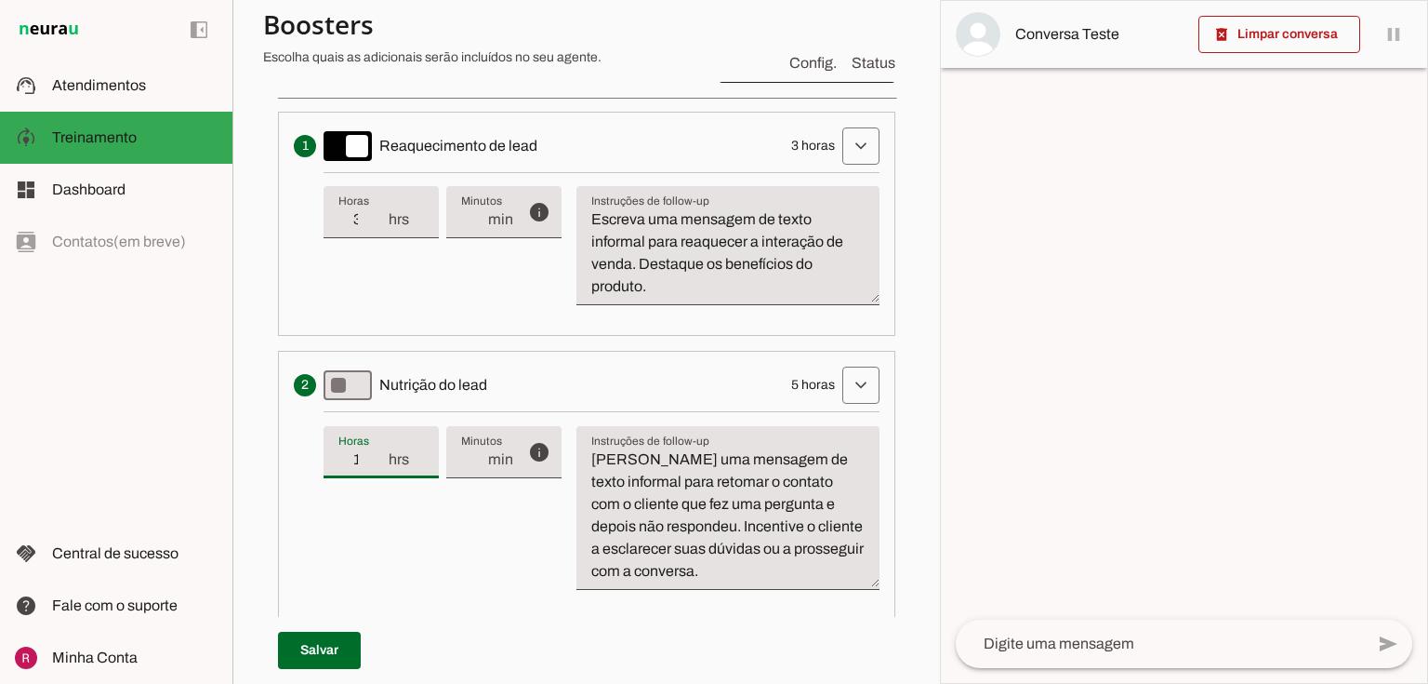
type input "11"
type md-filled-text-field "11"
click at [376, 450] on input "11" at bounding box center [363, 459] width 48 height 22
type input "12"
type md-filled-text-field "12"
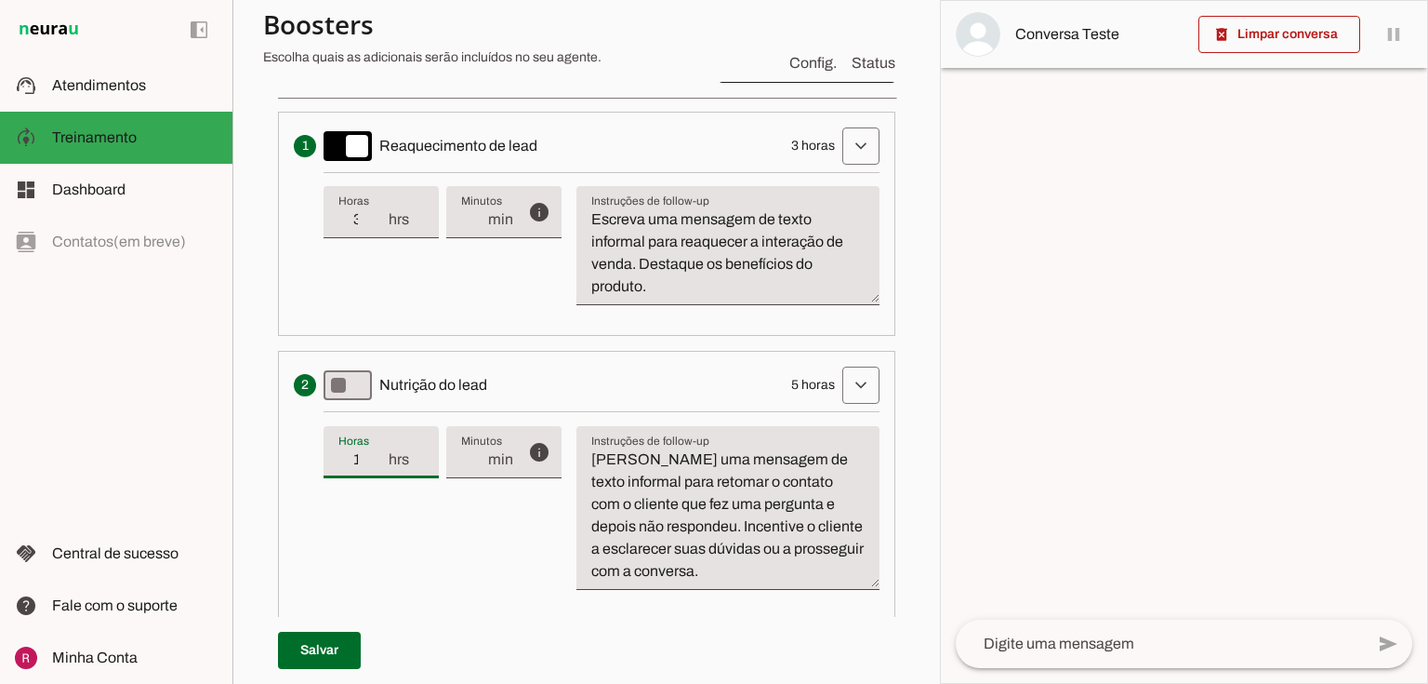
click at [376, 450] on input "12" at bounding box center [363, 459] width 48 height 22
type input "13"
type md-filled-text-field "13"
click at [376, 450] on input "13" at bounding box center [363, 459] width 48 height 22
type input "14"
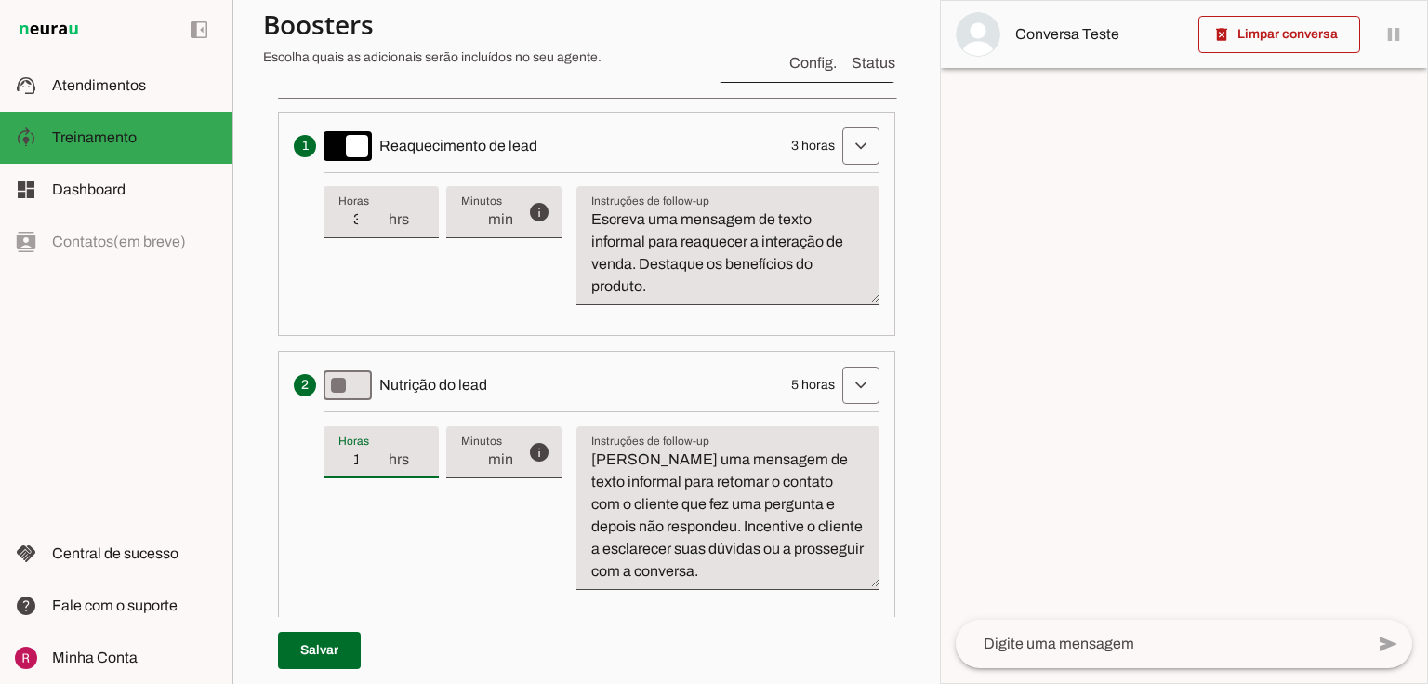
type md-filled-text-field "14"
click at [376, 450] on input "14" at bounding box center [363, 459] width 48 height 22
type input "15"
type md-filled-text-field "15"
click at [376, 450] on input "15" at bounding box center [363, 459] width 48 height 22
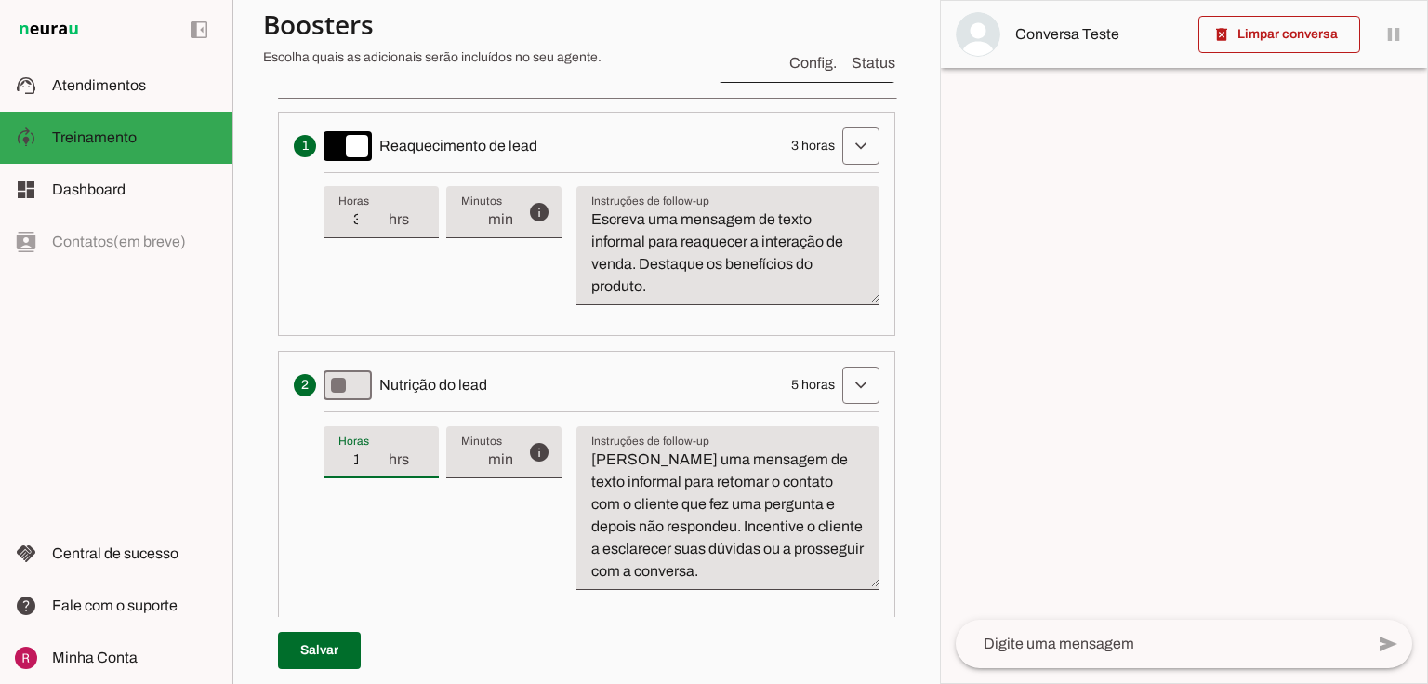
type input "16"
type md-filled-text-field "16"
click at [376, 449] on input "16" at bounding box center [363, 459] width 48 height 22
type input "17"
type md-filled-text-field "17"
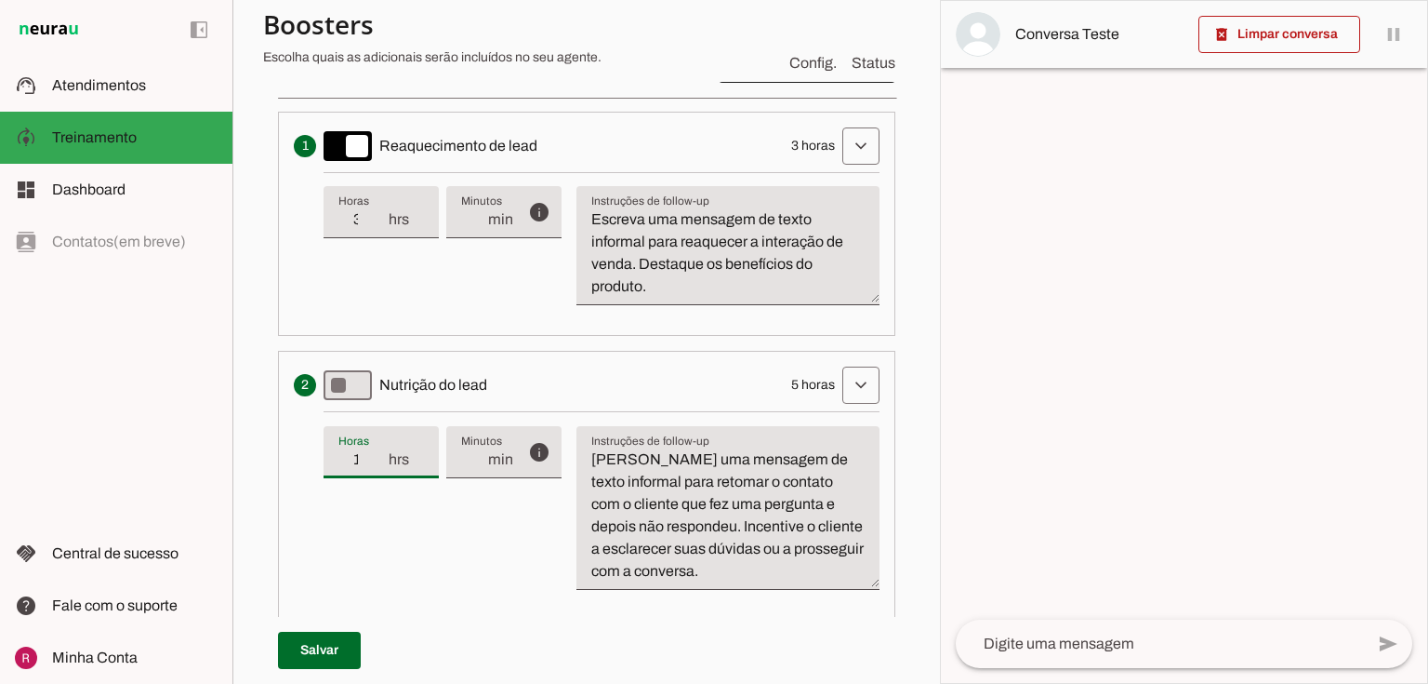
click at [376, 449] on input "17" at bounding box center [363, 459] width 48 height 22
type input "18"
type md-filled-text-field "18"
click at [376, 449] on input "18" at bounding box center [363, 459] width 48 height 22
type input "19"
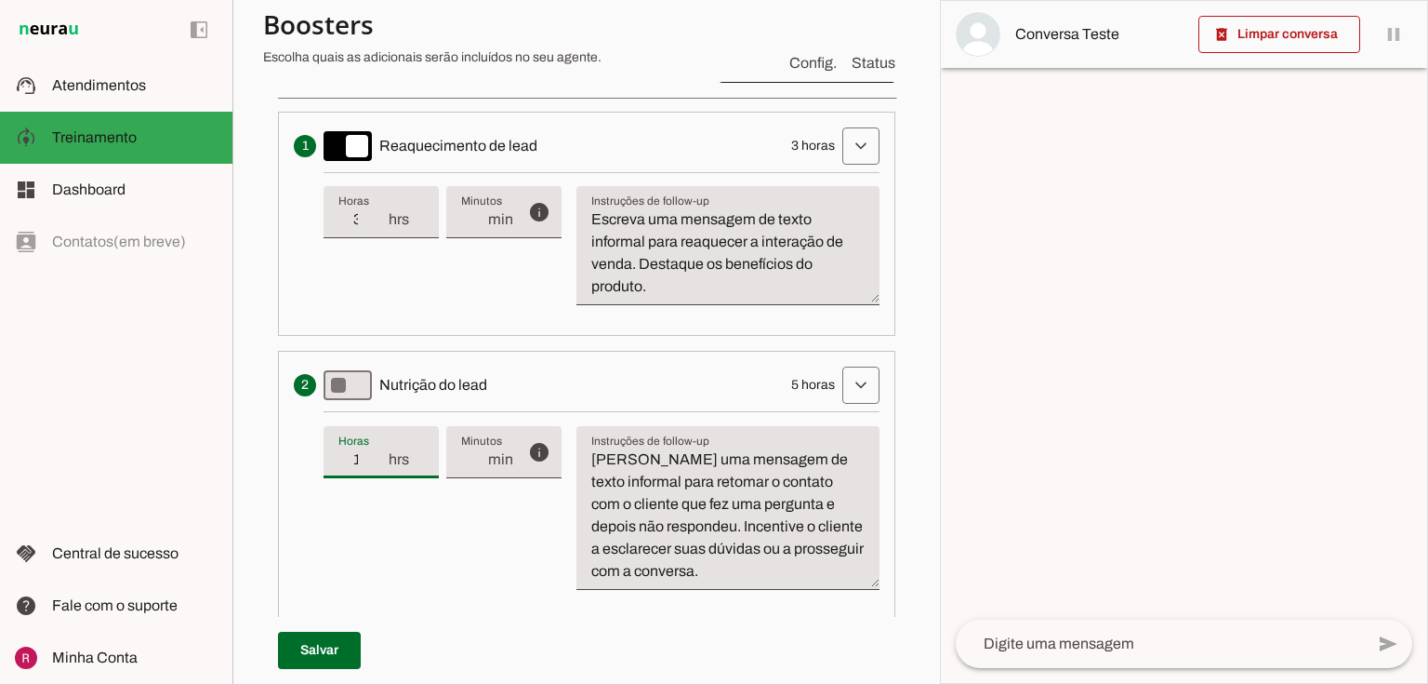
type md-filled-text-field "19"
click at [376, 449] on input "19" at bounding box center [363, 459] width 48 height 22
type input "20"
type md-filled-text-field "20"
click at [376, 449] on input "20" at bounding box center [363, 459] width 48 height 22
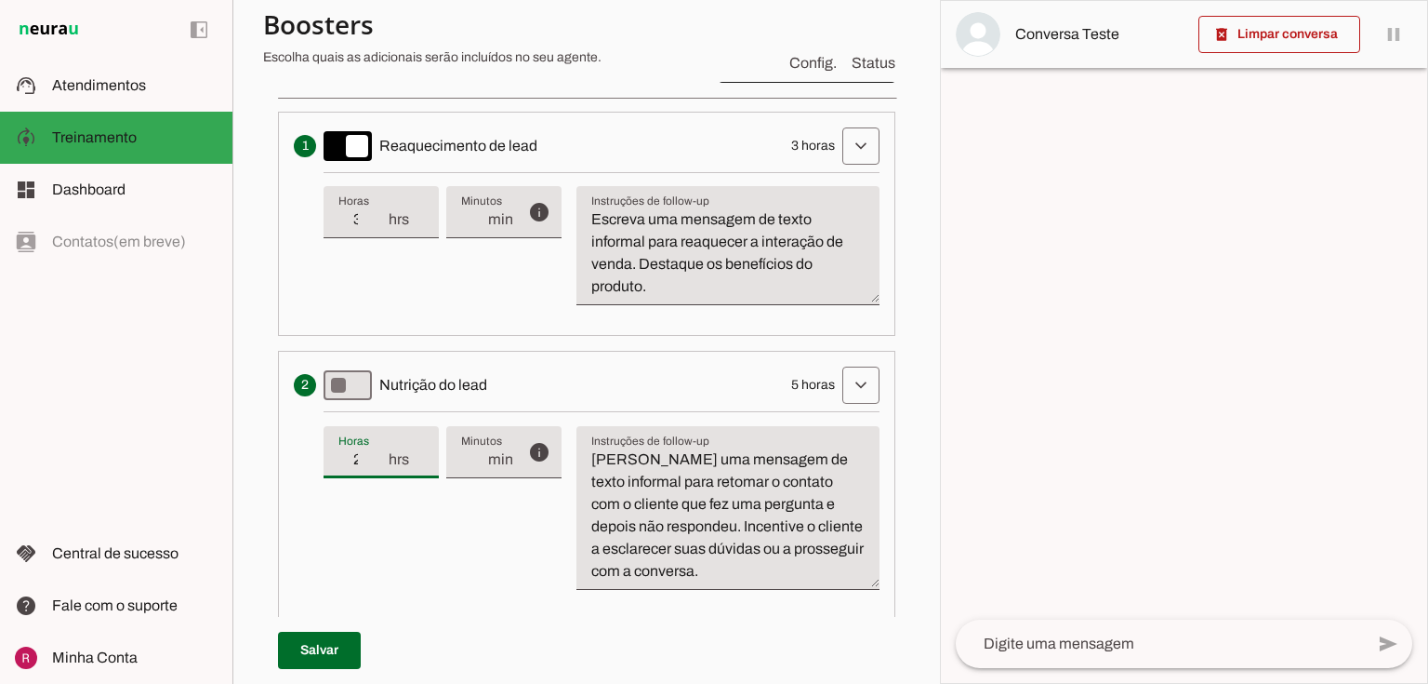
type input "21"
type md-filled-text-field "21"
click at [376, 449] on input "21" at bounding box center [363, 459] width 48 height 22
type input "22"
type md-filled-text-field "22"
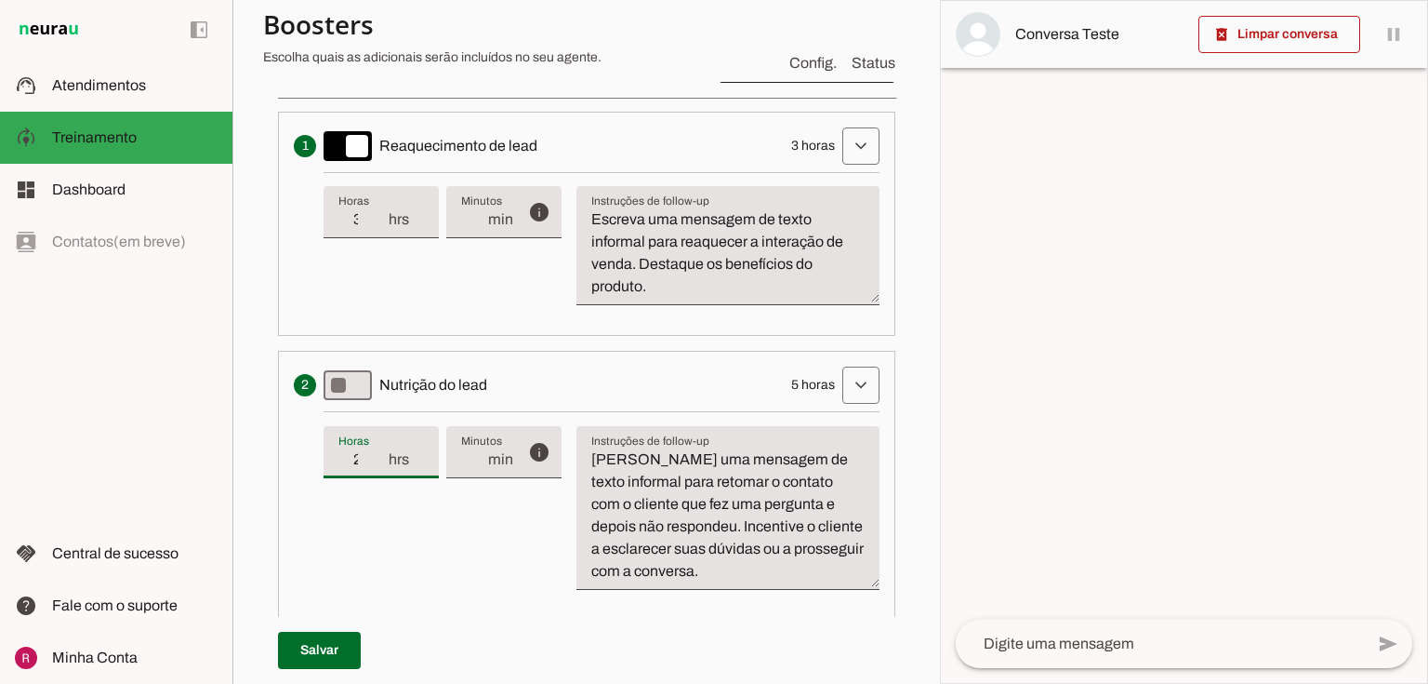
click at [376, 449] on input "22" at bounding box center [363, 459] width 48 height 22
type input "23"
type md-filled-text-field "23"
click at [376, 449] on input "23" at bounding box center [363, 459] width 48 height 22
type input "24"
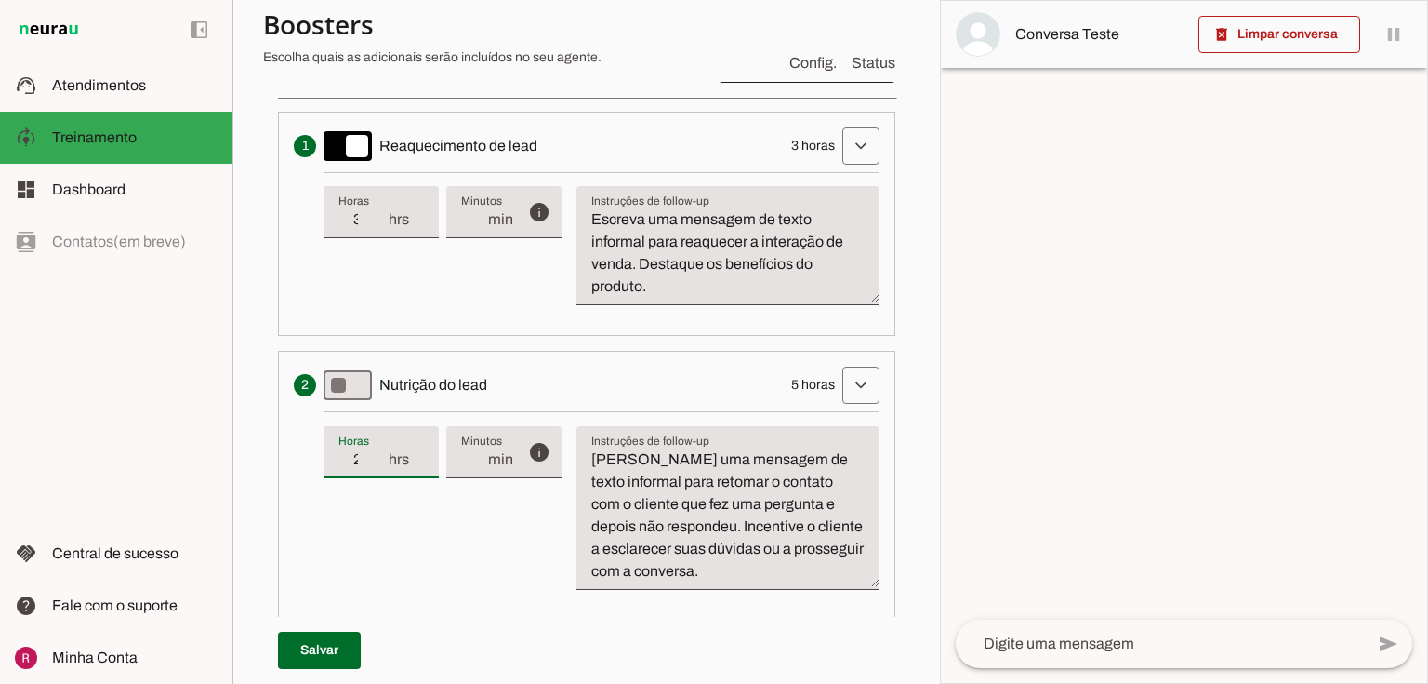
type md-filled-text-field "24"
click at [380, 448] on input "24" at bounding box center [363, 459] width 48 height 22
click at [320, 658] on span at bounding box center [319, 650] width 83 height 45
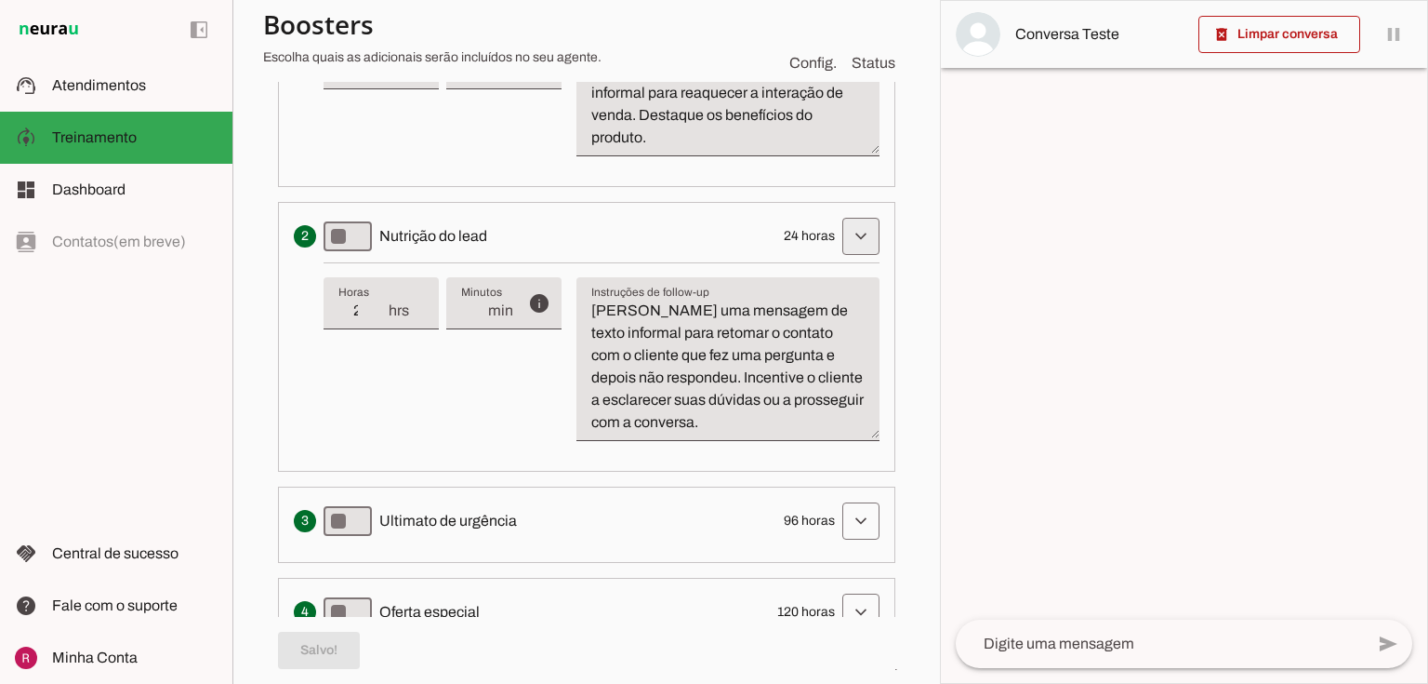
click at [862, 244] on span at bounding box center [861, 236] width 45 height 45
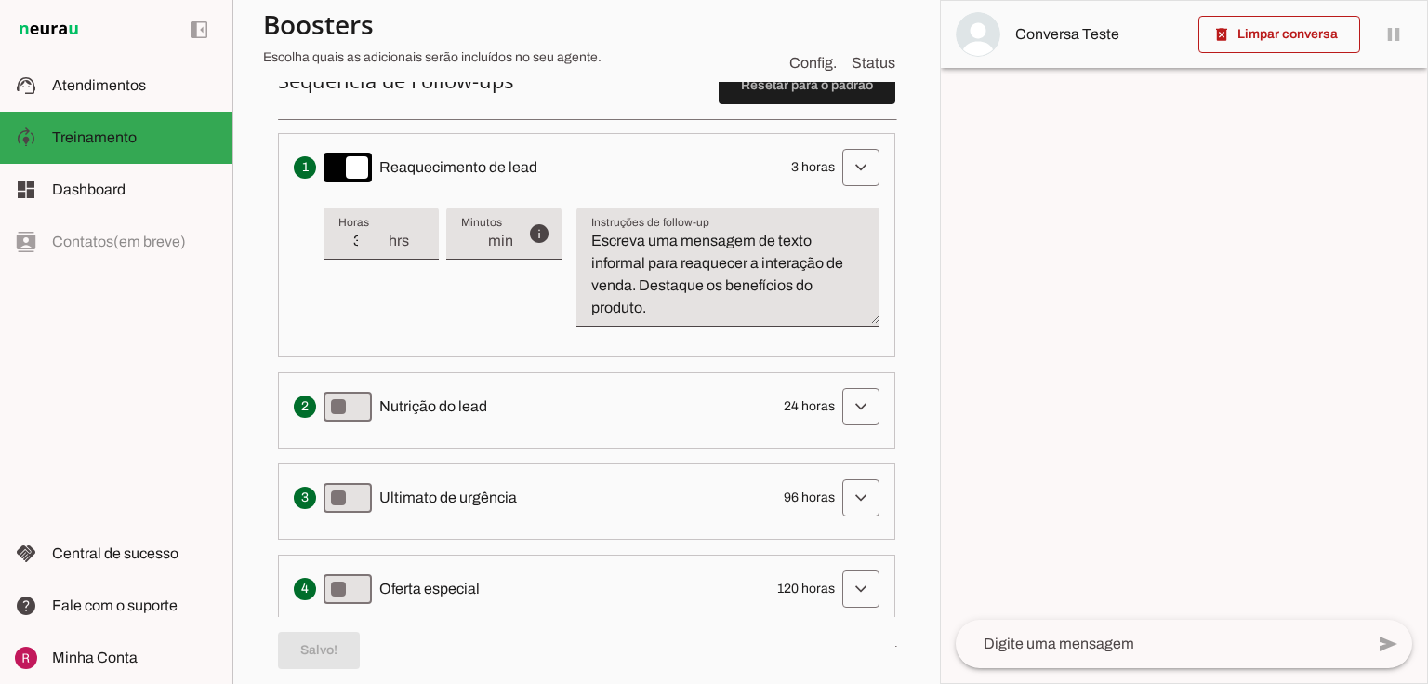
scroll to position [450, 0]
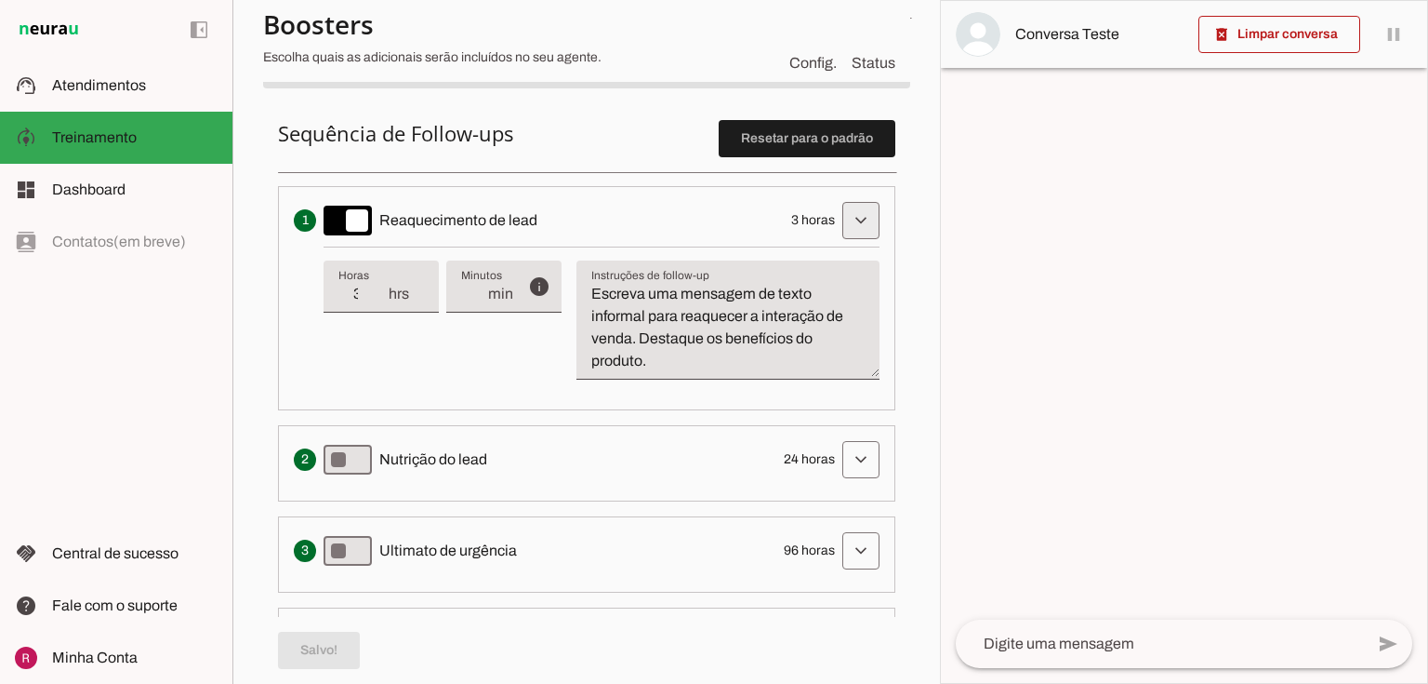
click at [851, 212] on span at bounding box center [861, 220] width 45 height 45
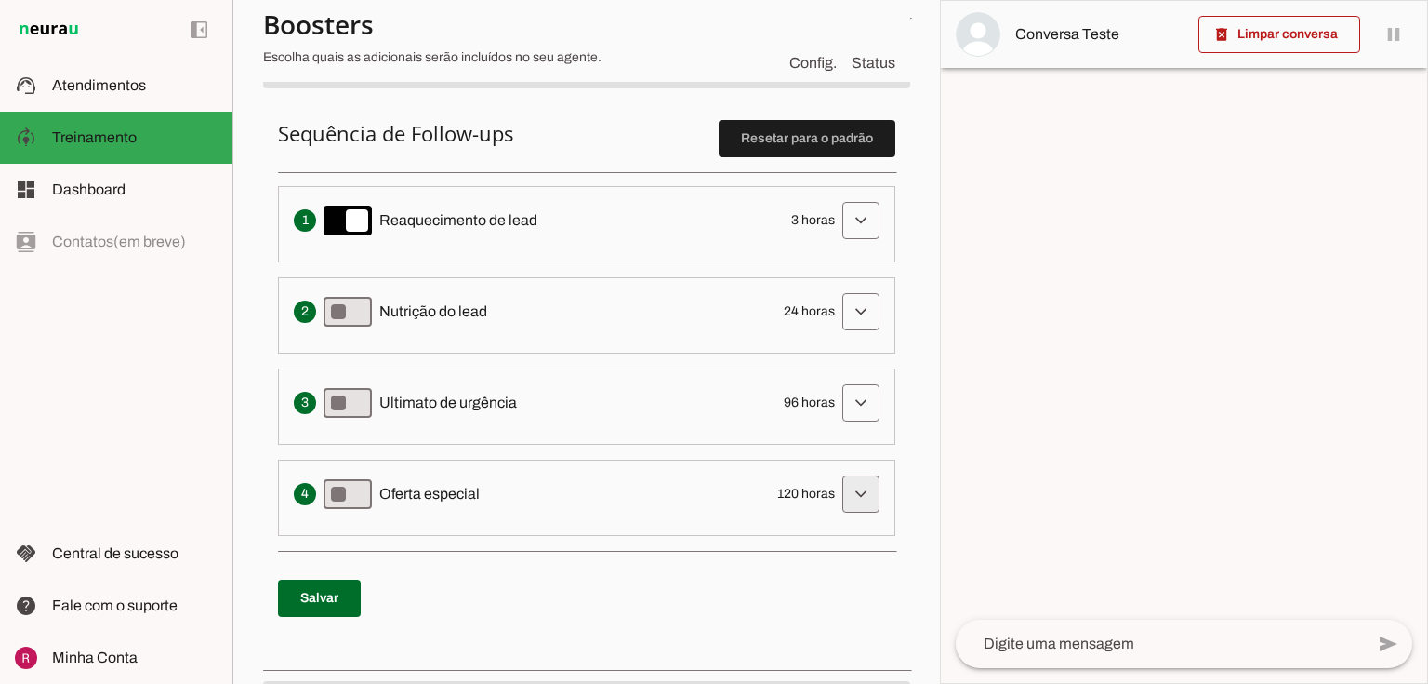
click at [839, 498] on span at bounding box center [861, 494] width 45 height 45
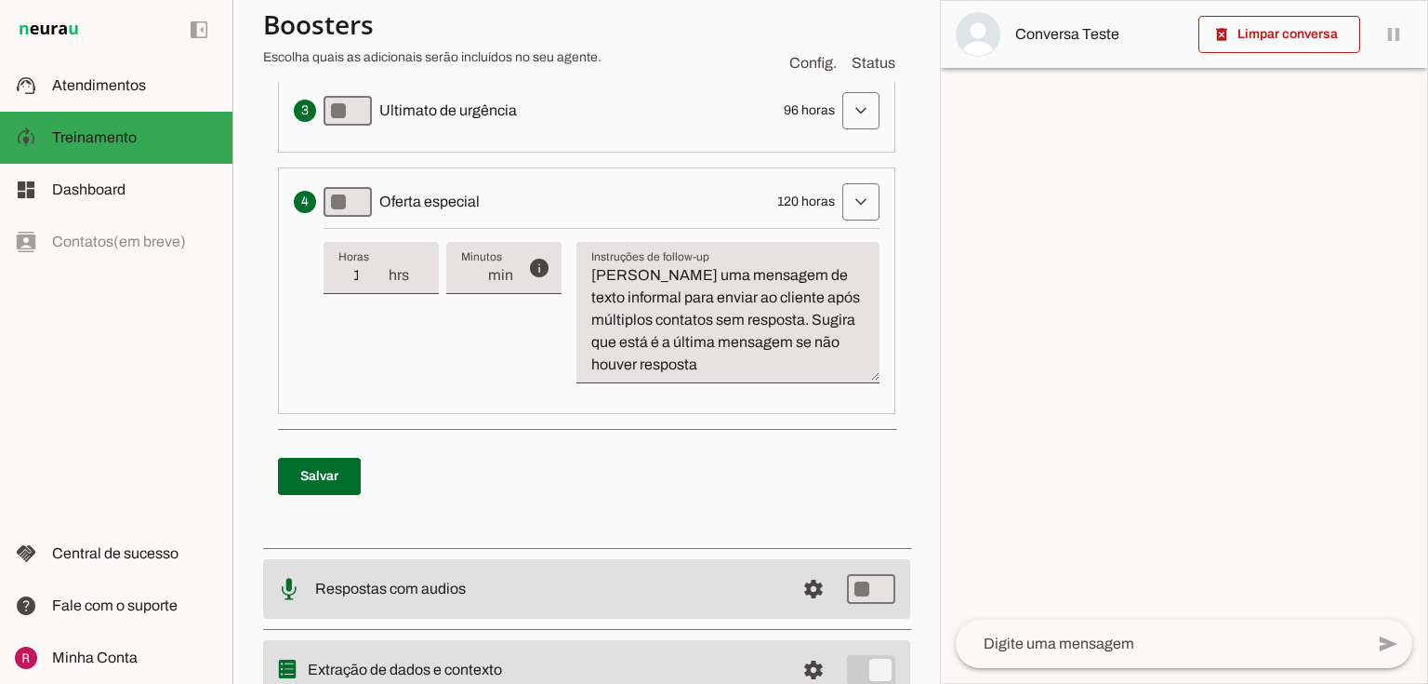
scroll to position [748, 0]
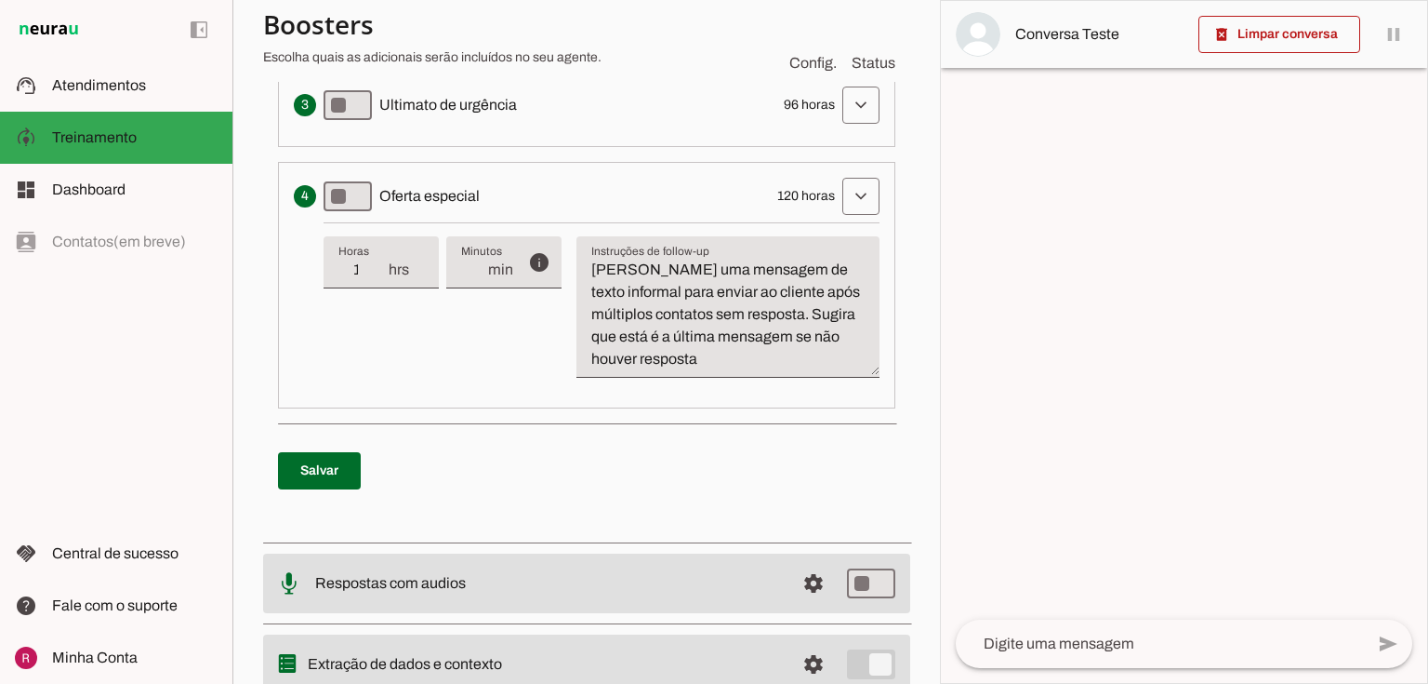
drag, startPoint x: 353, startPoint y: 268, endPoint x: 373, endPoint y: 265, distance: 19.7
click at [356, 268] on input "120" at bounding box center [363, 270] width 48 height 22
click at [595, 267] on textarea "[PERSON_NAME] uma mensagem de texto informal para enviar ao cliente após múltip…" at bounding box center [728, 315] width 303 height 112
click at [848, 187] on span at bounding box center [861, 196] width 45 height 45
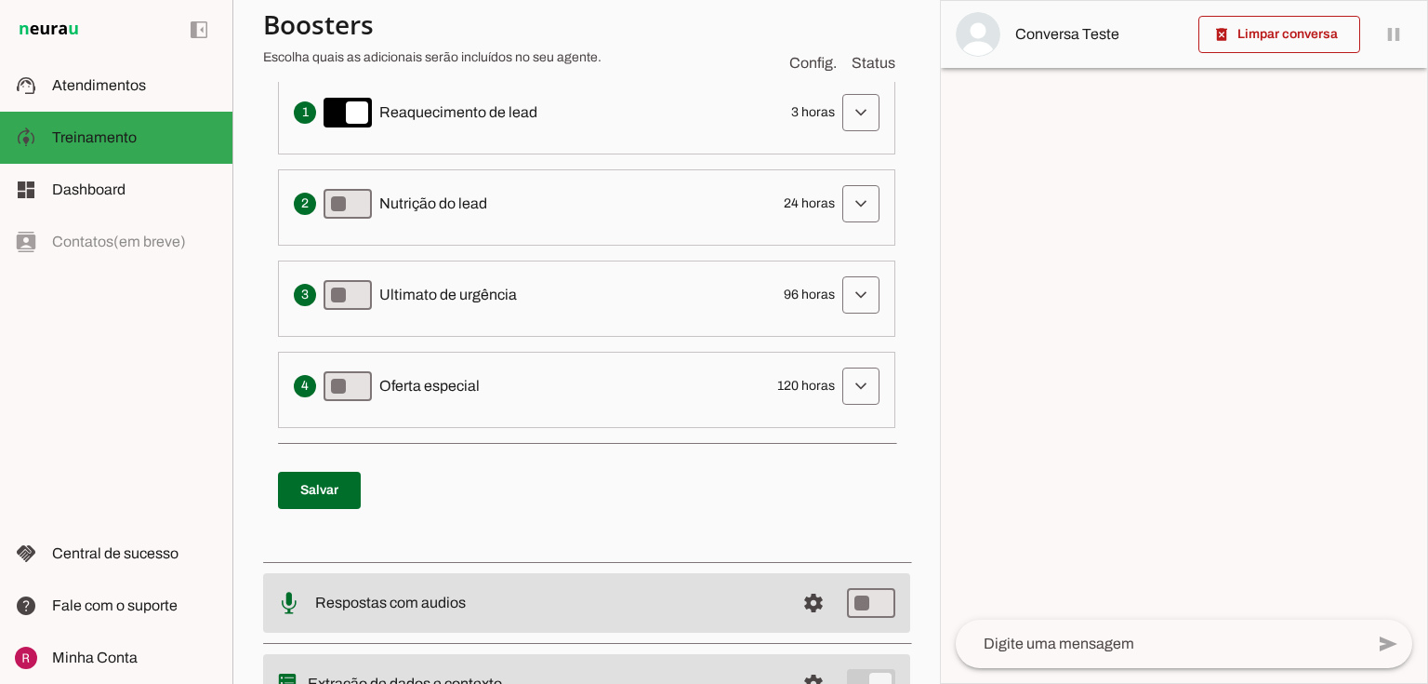
scroll to position [599, 0]
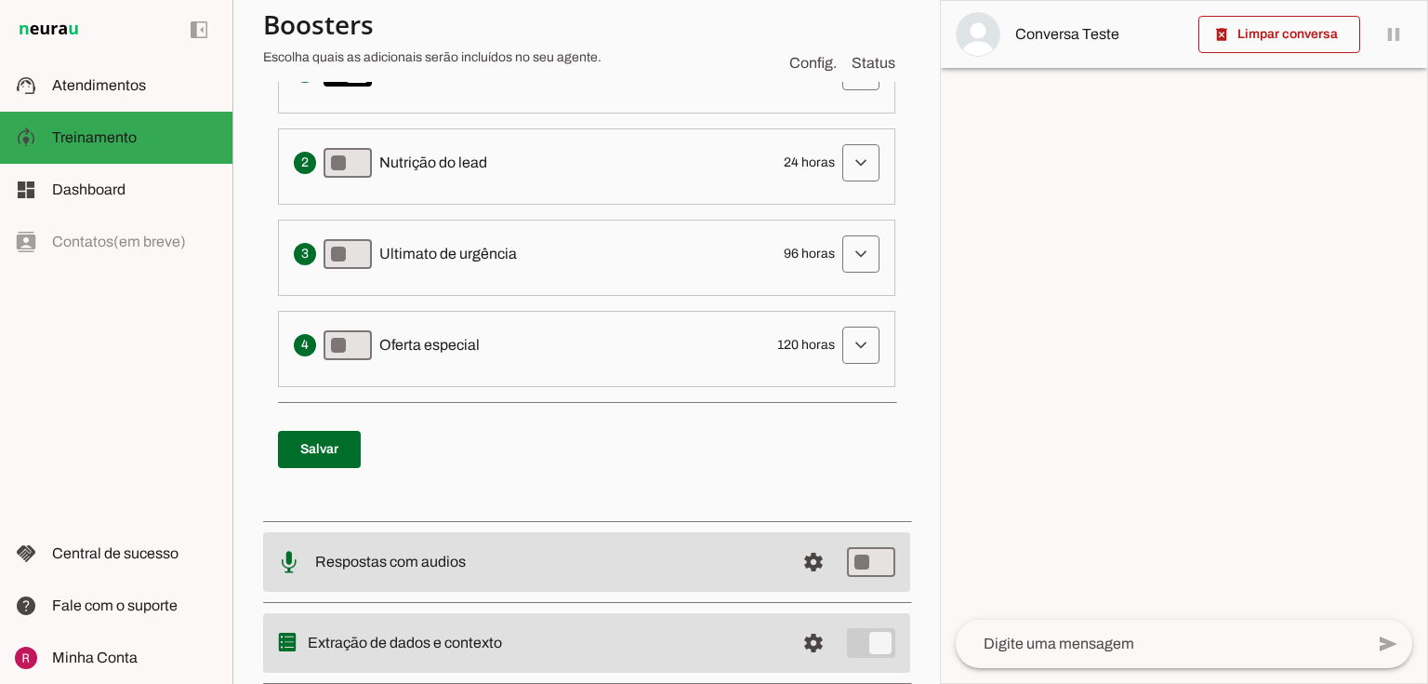
drag, startPoint x: 380, startPoint y: 336, endPoint x: 580, endPoint y: 341, distance: 200.0
click at [525, 339] on div "Apresenta um desconto ou oferta especial como uma tentativa final de converter …" at bounding box center [587, 344] width 586 height 37
click at [435, 351] on span "Oferta especial" at bounding box center [429, 345] width 100 height 22
click at [845, 245] on span at bounding box center [861, 254] width 45 height 45
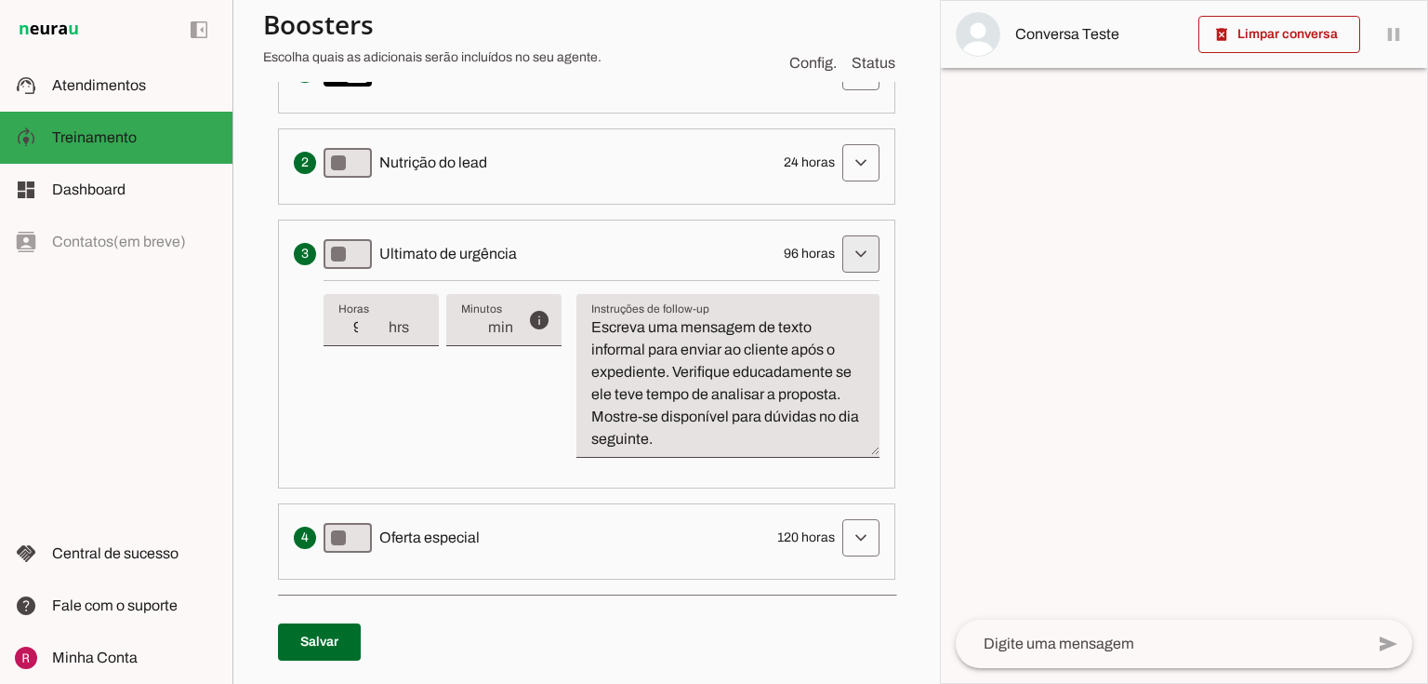
click at [868, 257] on span at bounding box center [861, 254] width 45 height 45
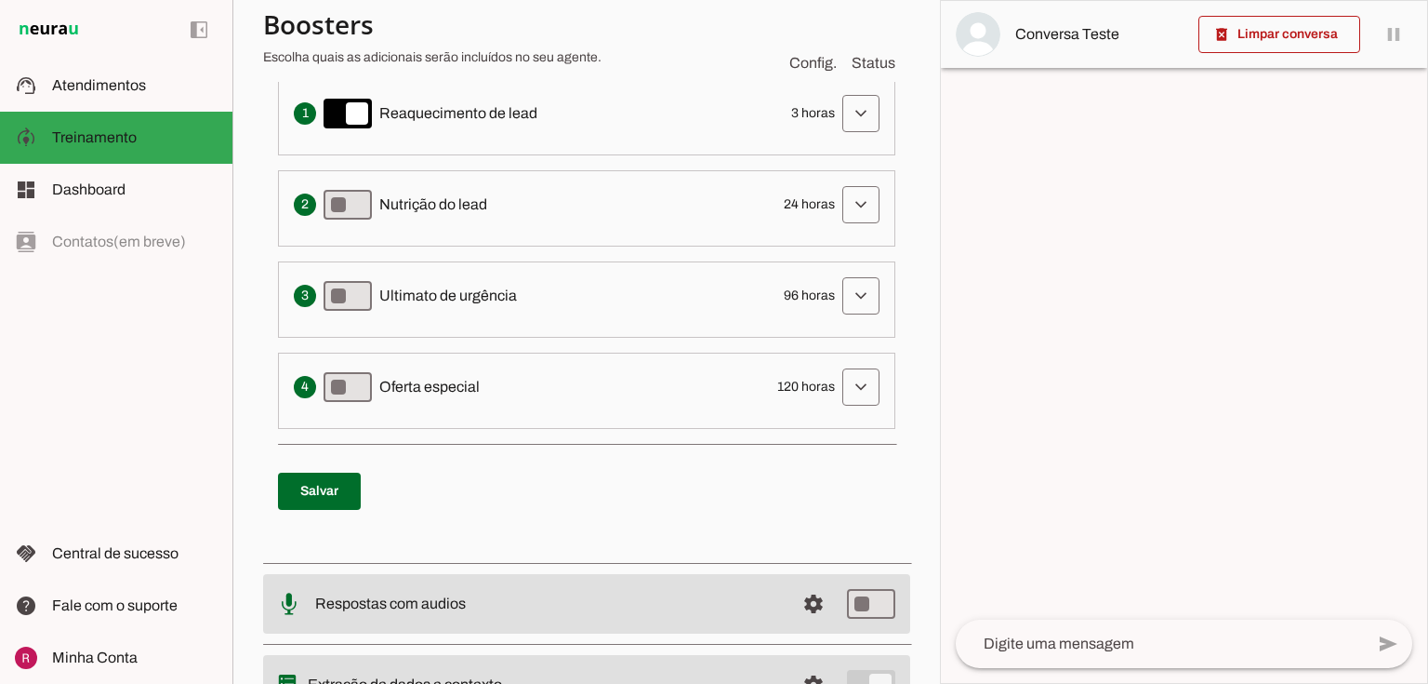
scroll to position [525, 0]
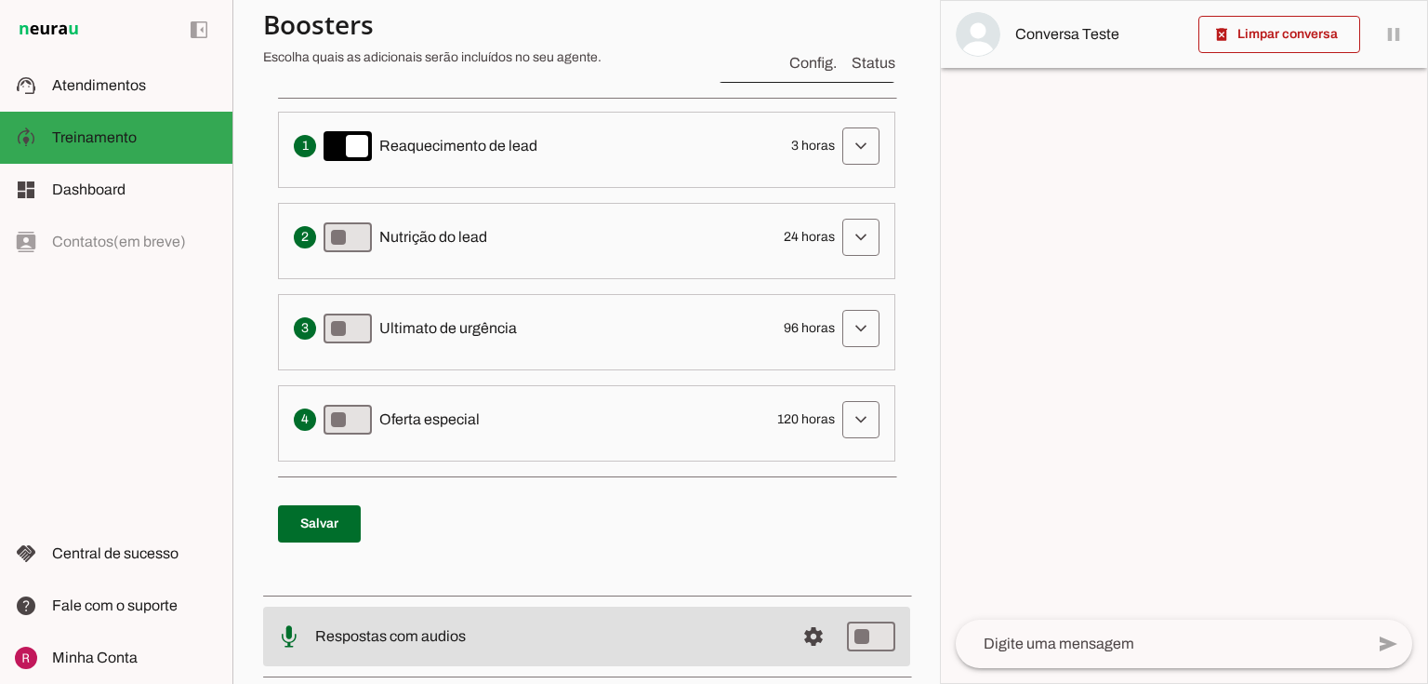
drag, startPoint x: 387, startPoint y: 408, endPoint x: 527, endPoint y: 426, distance: 141.5
click at [489, 407] on div "Apresenta um desconto ou oferta especial como uma tentativa final de converter …" at bounding box center [587, 419] width 586 height 37
click at [859, 410] on span at bounding box center [861, 419] width 45 height 45
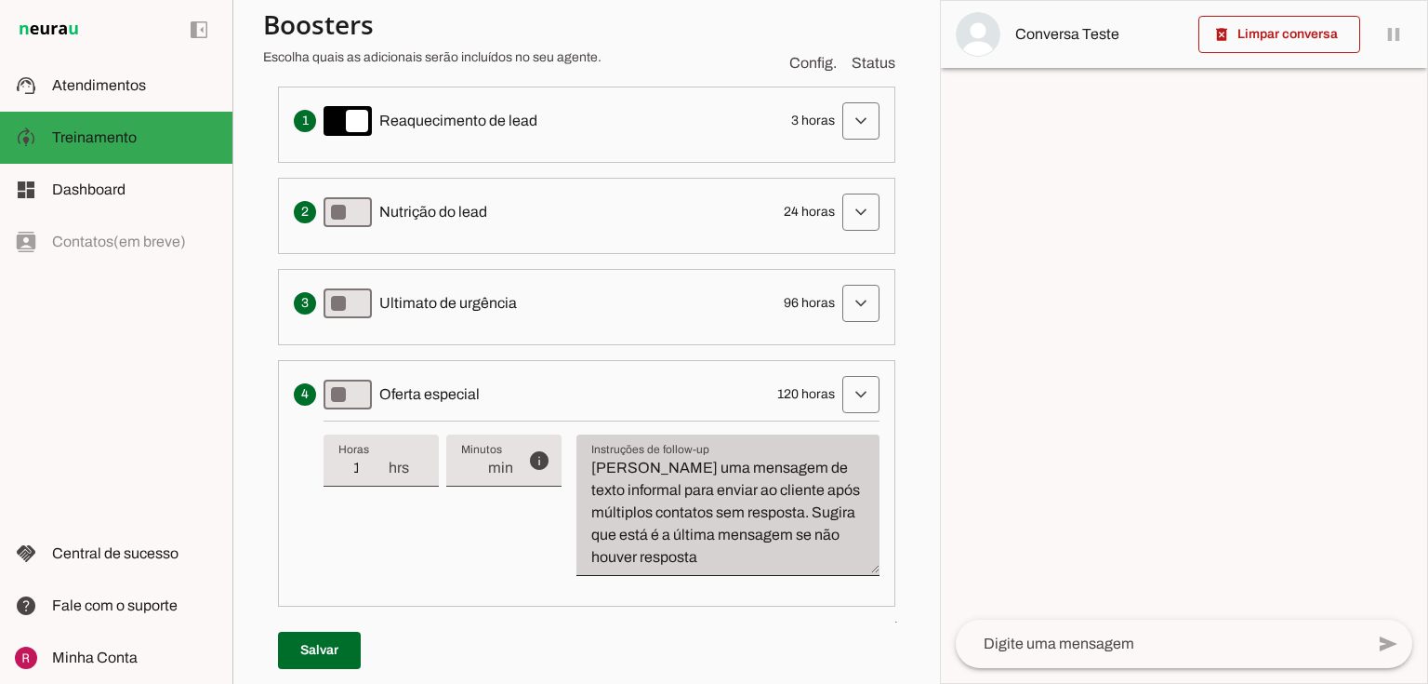
scroll to position [822, 0]
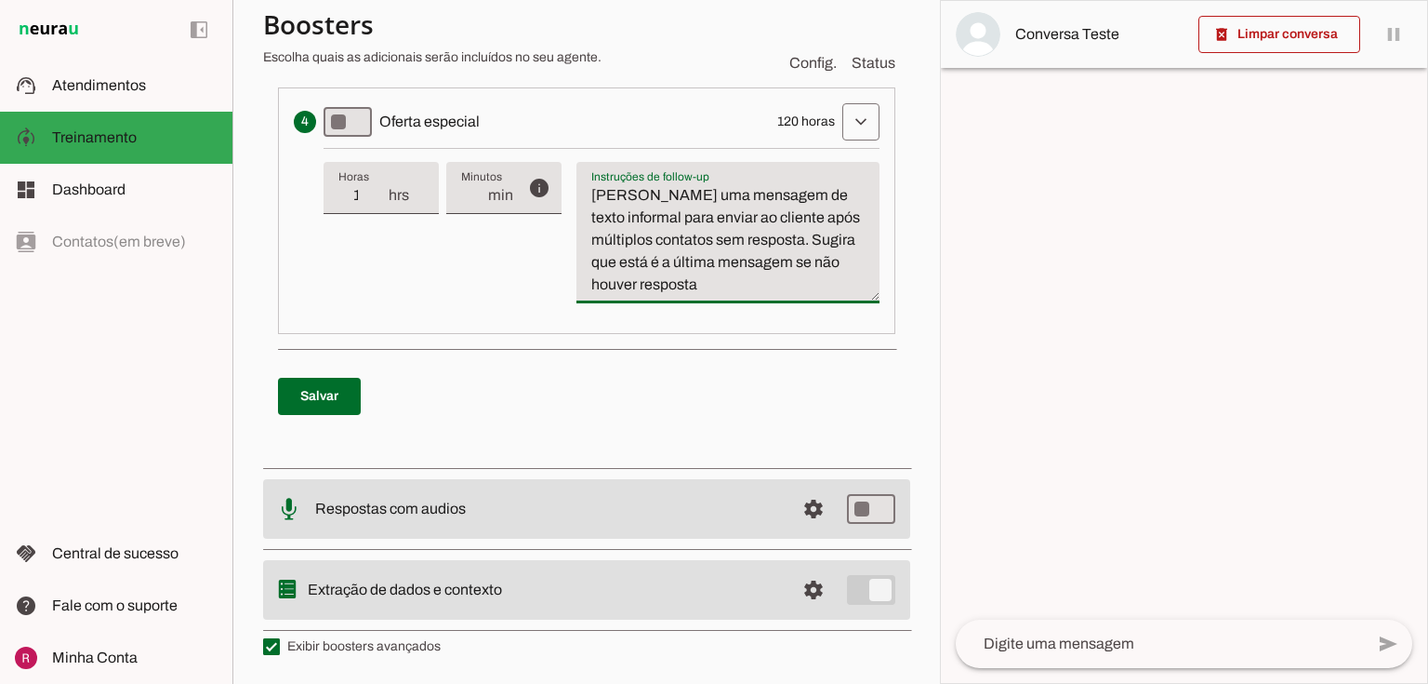
click at [655, 228] on textarea "[PERSON_NAME] uma mensagem de texto informal para enviar ao cliente após múltip…" at bounding box center [728, 240] width 303 height 112
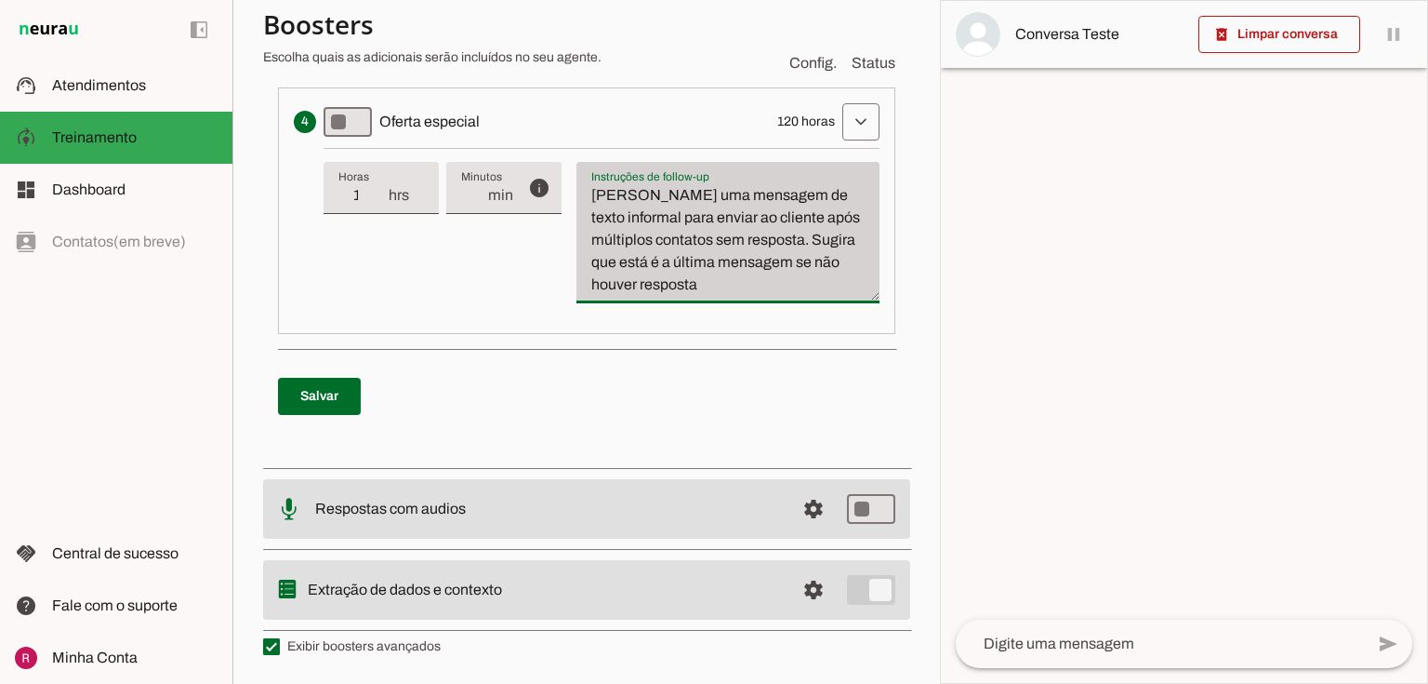
drag, startPoint x: 591, startPoint y: 190, endPoint x: 751, endPoint y: 299, distance: 193.5
click at [751, 299] on div "Instruções de follow-up Instruções de follow-up Escreva uma mensagem de texto i…" at bounding box center [728, 232] width 303 height 141
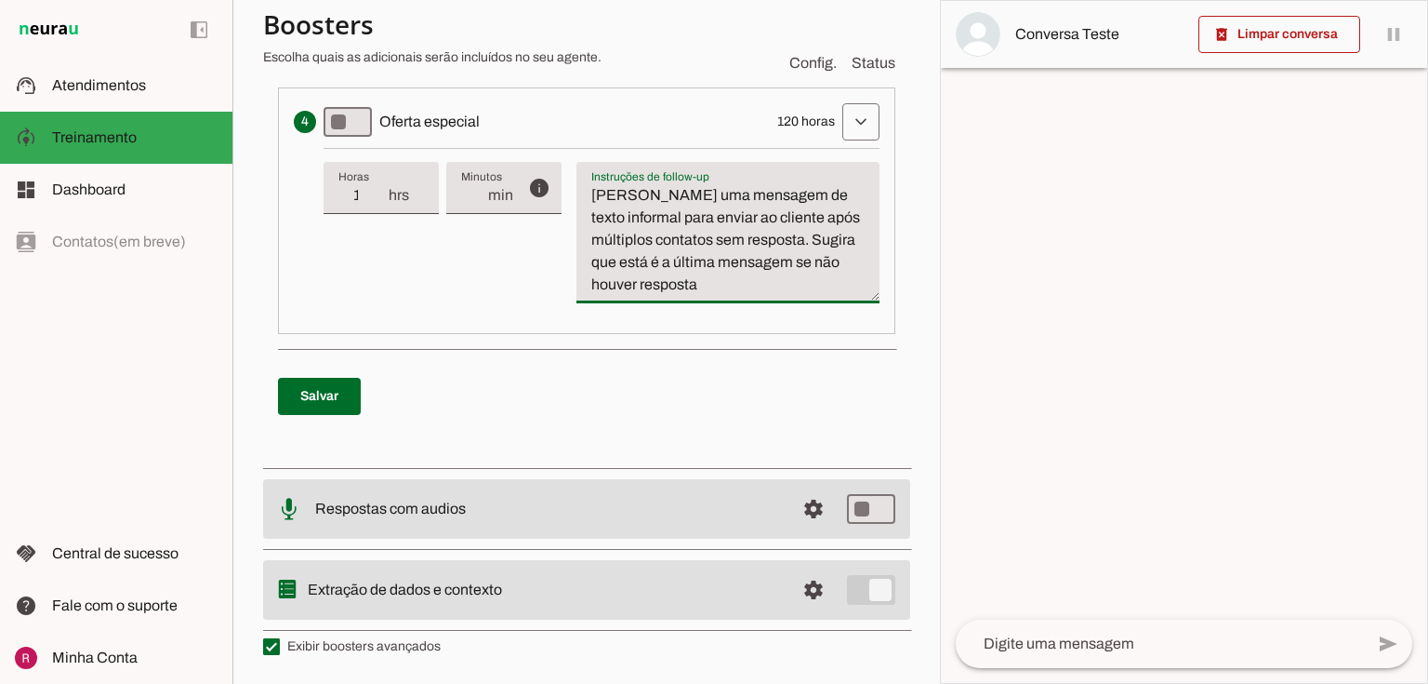
click at [671, 269] on textarea "[PERSON_NAME] uma mensagem de texto informal para enviar ao cliente após múltip…" at bounding box center [728, 240] width 303 height 112
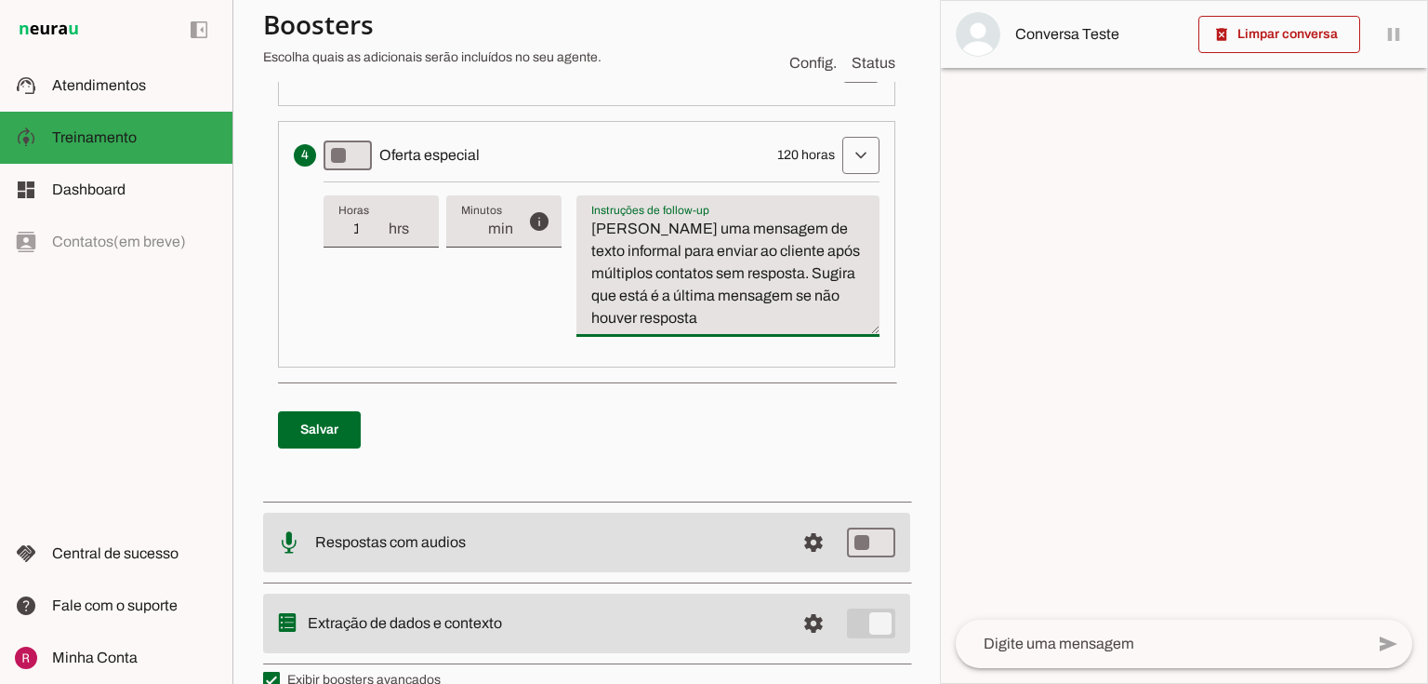
scroll to position [673, 0]
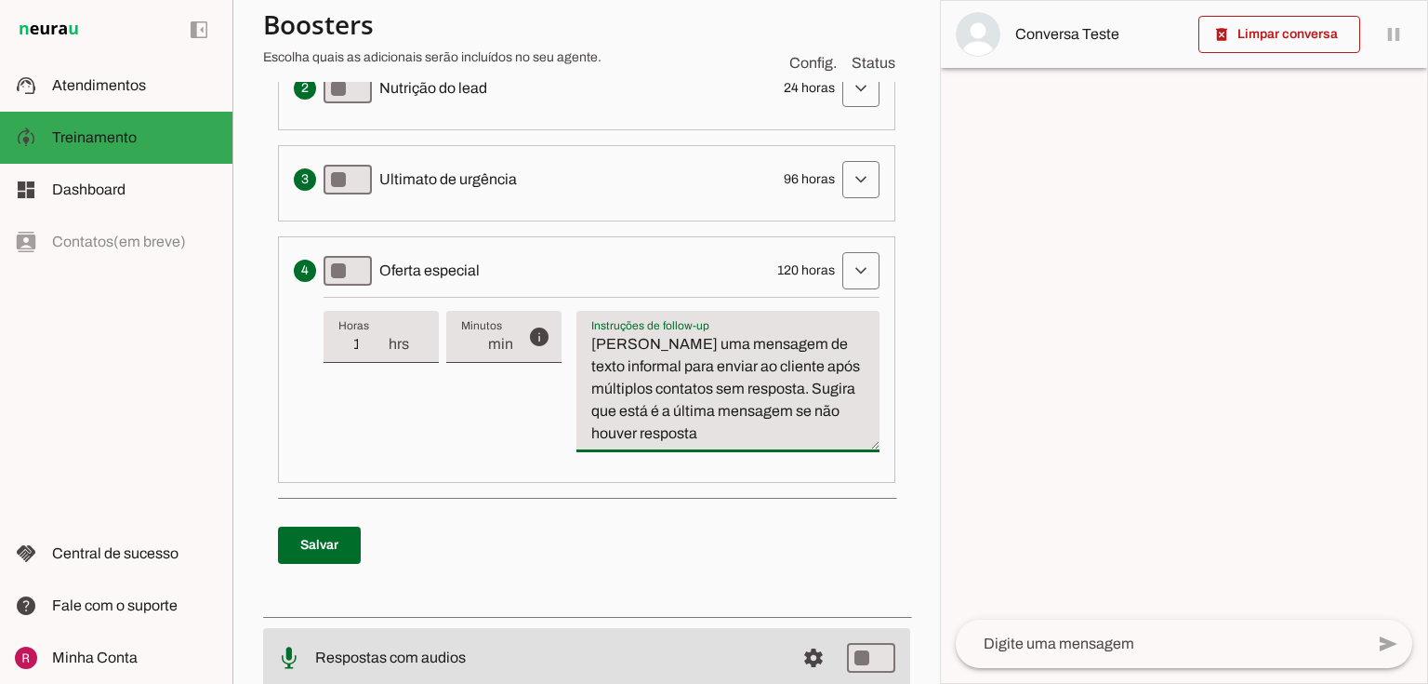
drag, startPoint x: 387, startPoint y: 272, endPoint x: 543, endPoint y: 259, distance: 156.7
click at [543, 259] on div "Apresenta um desconto ou oferta especial como uma tentativa final de converter …" at bounding box center [587, 270] width 586 height 37
drag, startPoint x: 409, startPoint y: 272, endPoint x: 477, endPoint y: 268, distance: 68.0
click at [409, 271] on span "Oferta especial" at bounding box center [429, 270] width 100 height 22
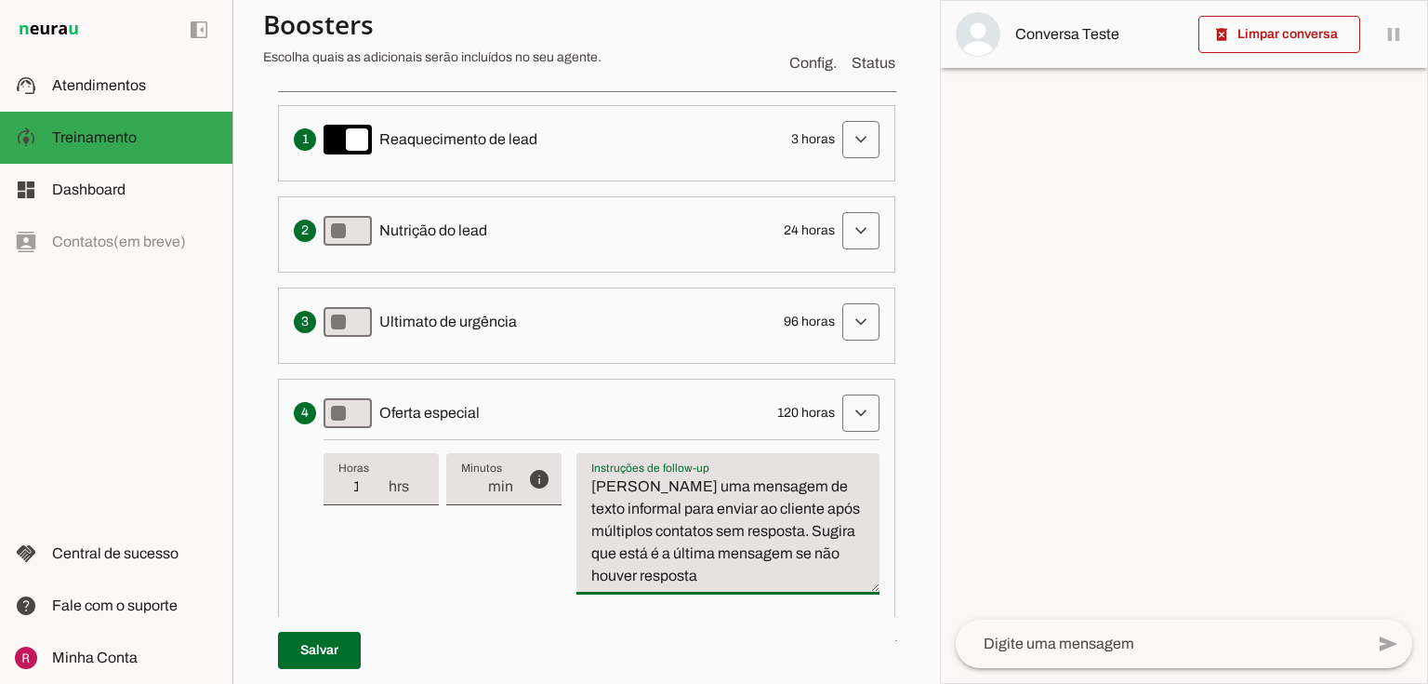
scroll to position [525, 0]
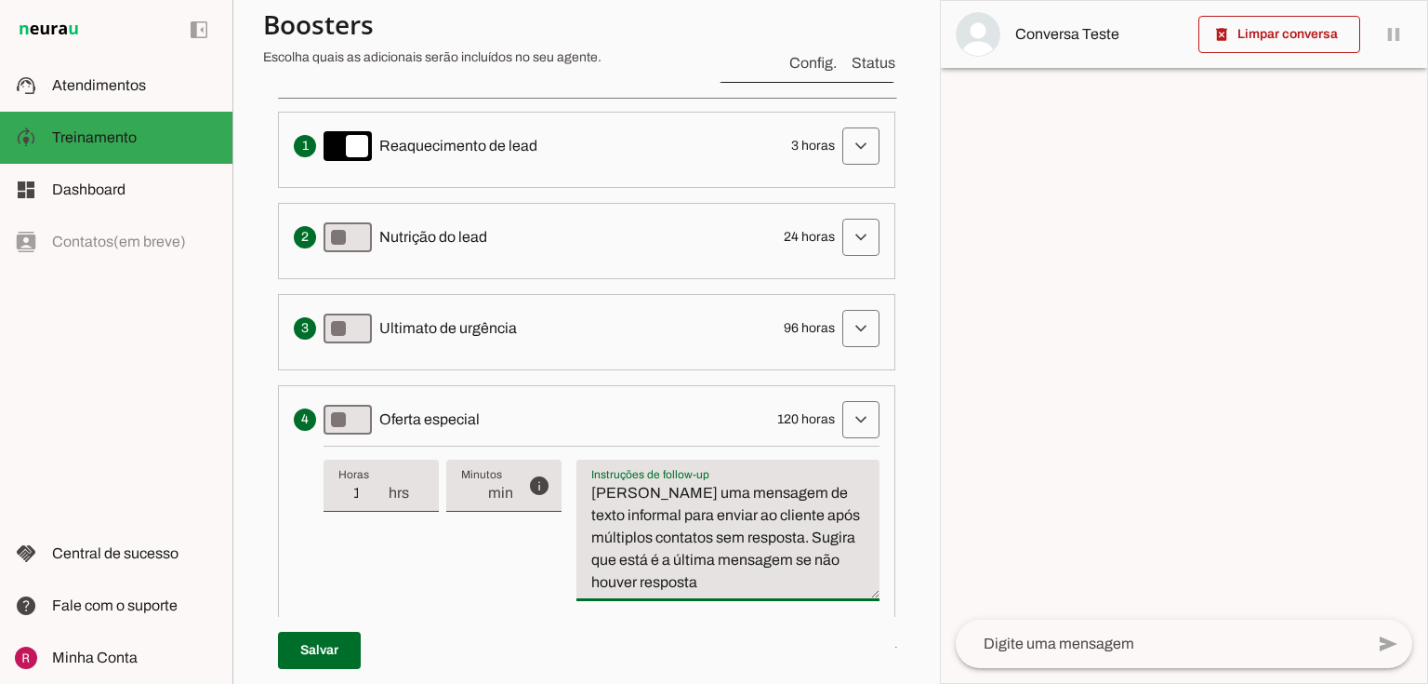
click at [640, 417] on div "Apresenta um desconto ou oferta especial como uma tentativa final de converter …" at bounding box center [587, 419] width 586 height 37
click at [865, 427] on span at bounding box center [861, 419] width 45 height 45
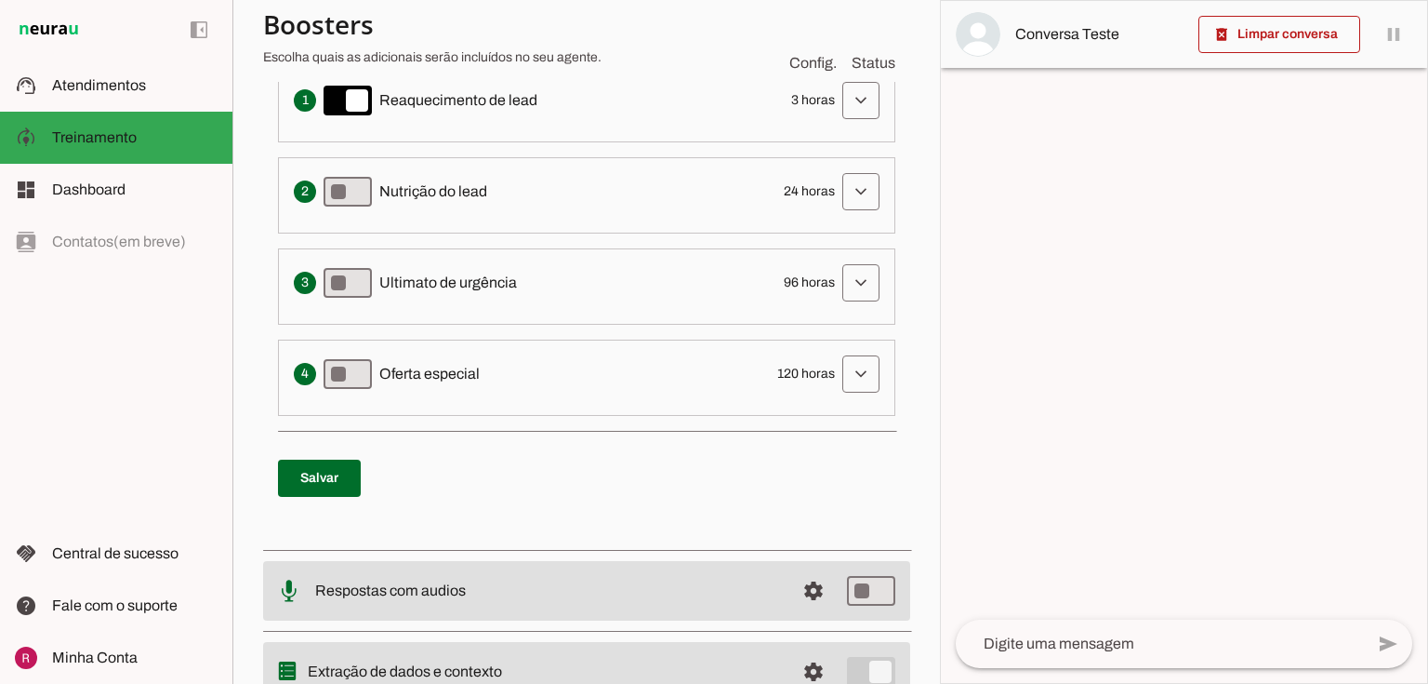
scroll to position [670, 0]
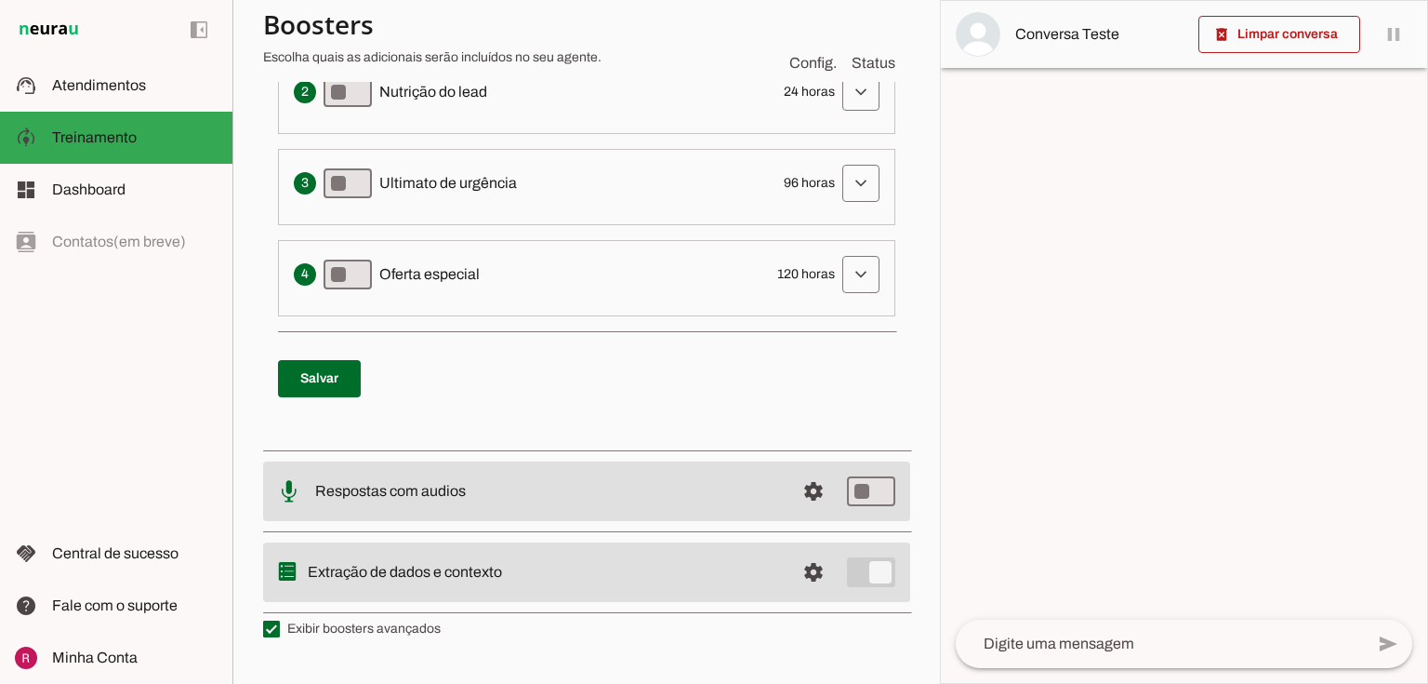
drag, startPoint x: 767, startPoint y: 269, endPoint x: 850, endPoint y: 258, distance: 83.5
click at [850, 258] on div "Apresenta um desconto ou oferta especial como uma tentativa final de converter …" at bounding box center [587, 274] width 586 height 37
click at [989, 287] on div at bounding box center [1184, 342] width 486 height 682
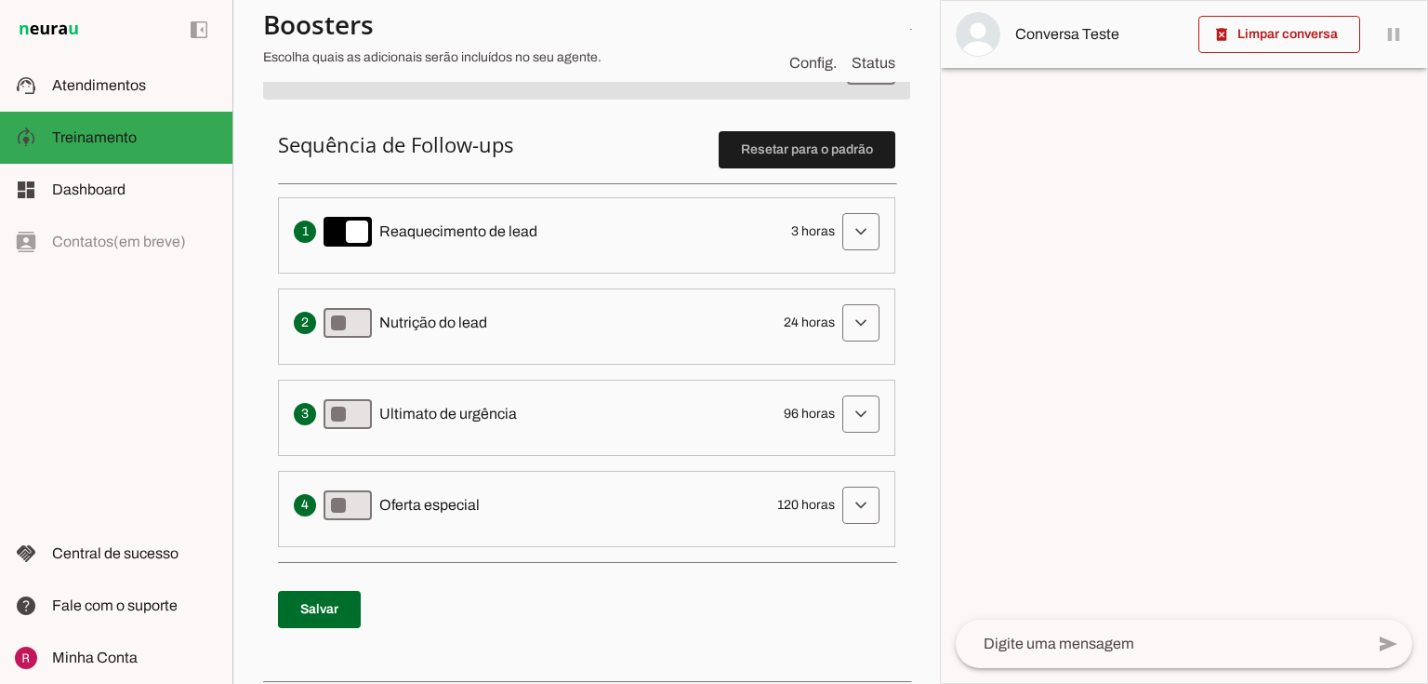
scroll to position [446, 0]
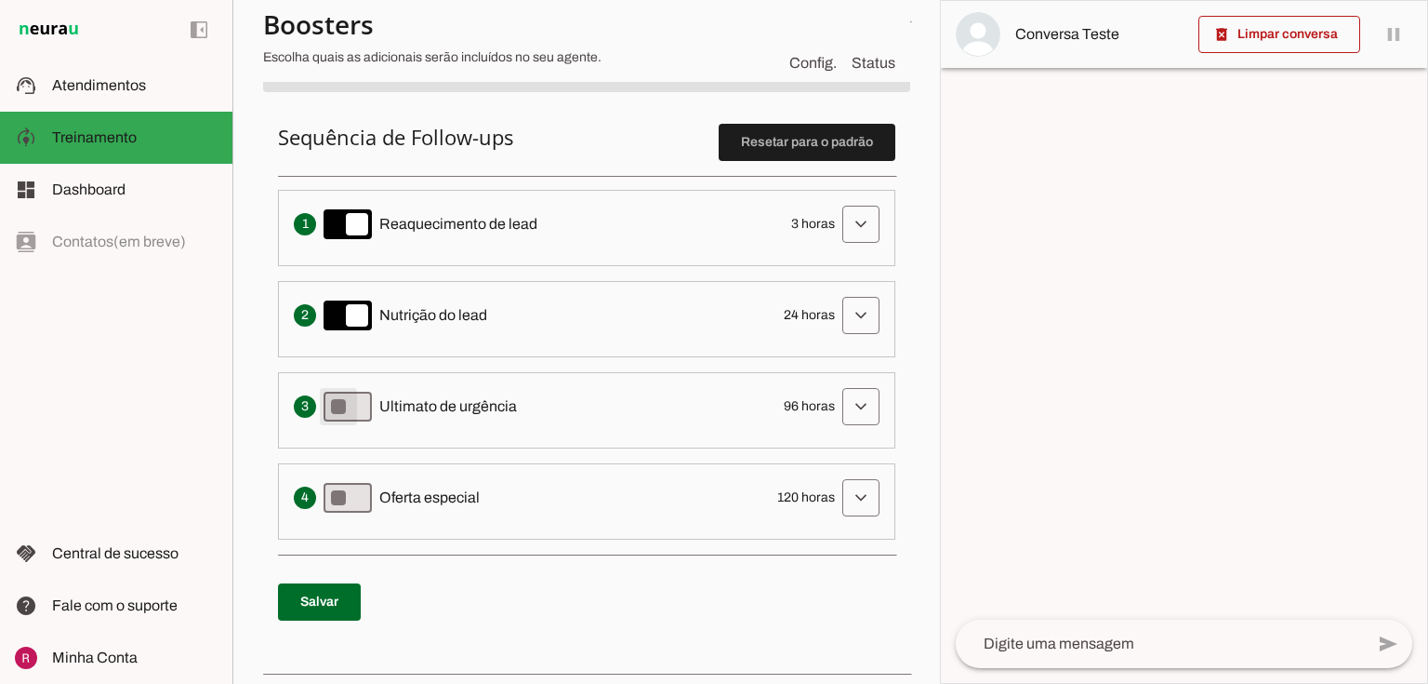
type md-switch "on"
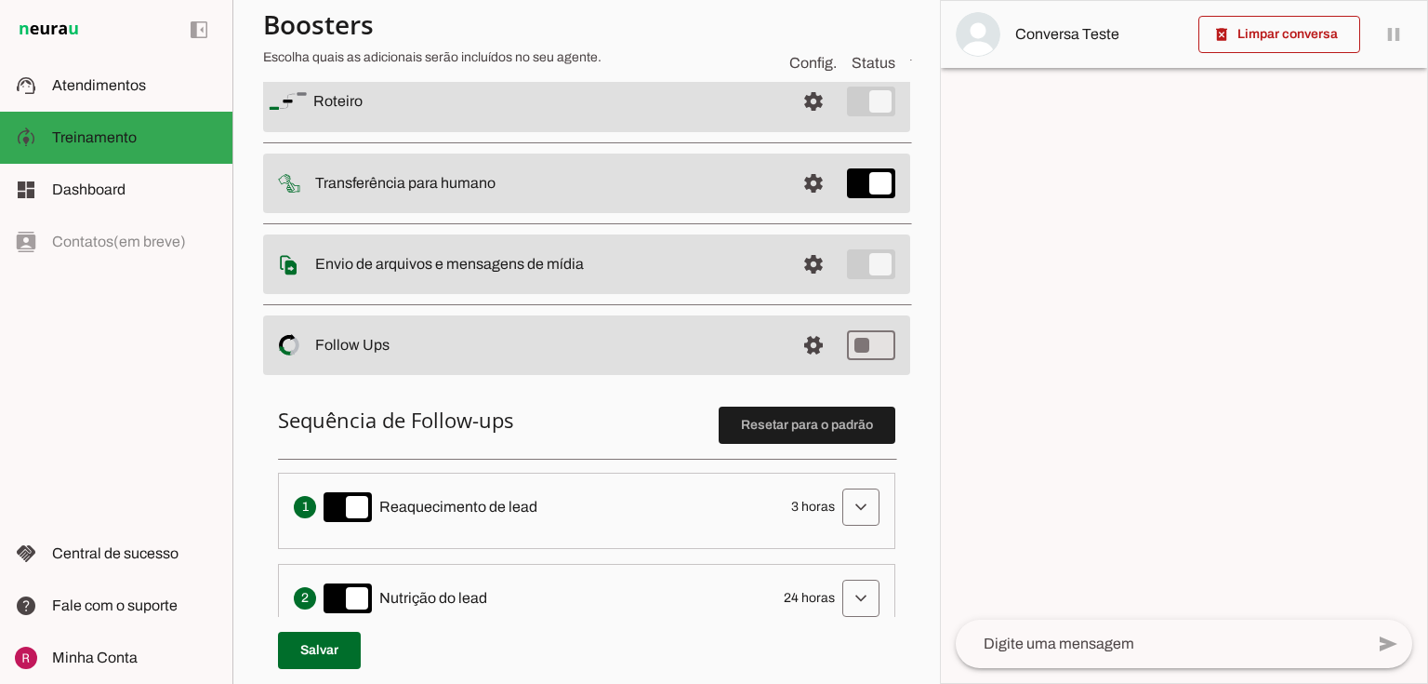
scroll to position [74, 0]
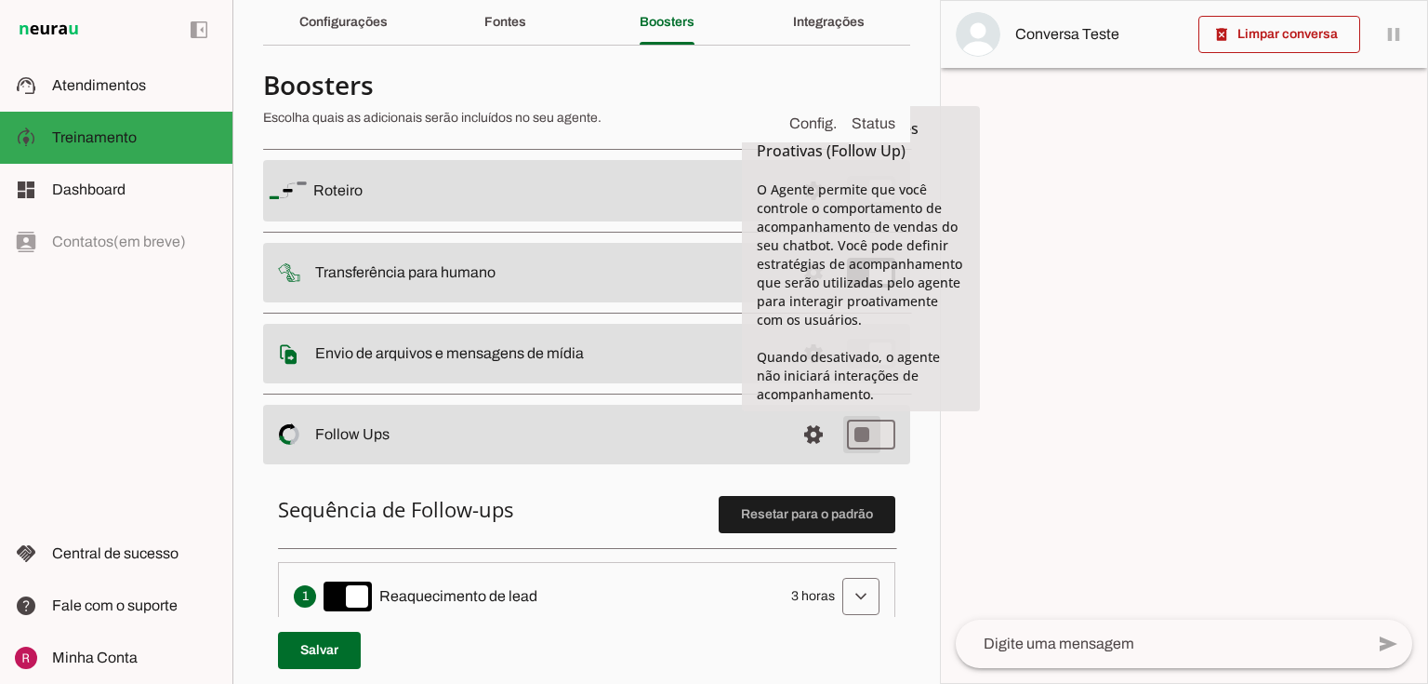
type md-switch "on"
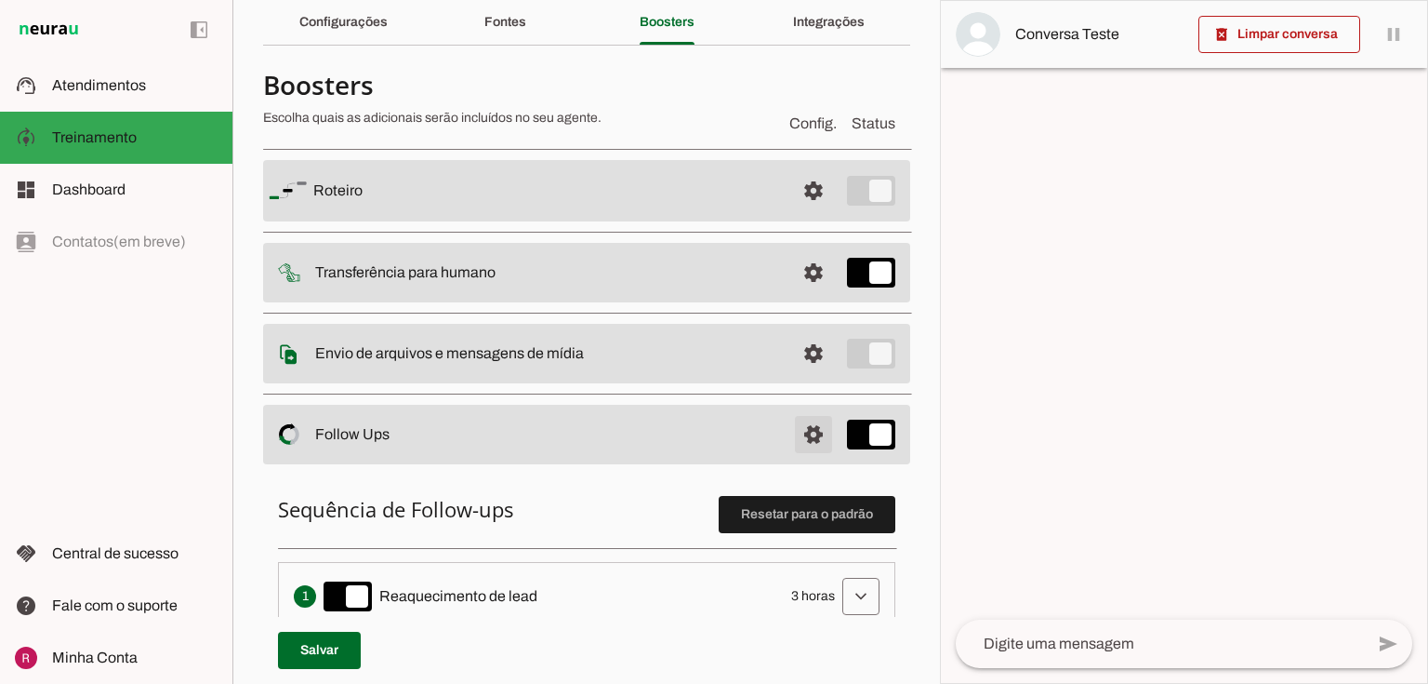
click at [807, 432] on span at bounding box center [813, 434] width 45 height 45
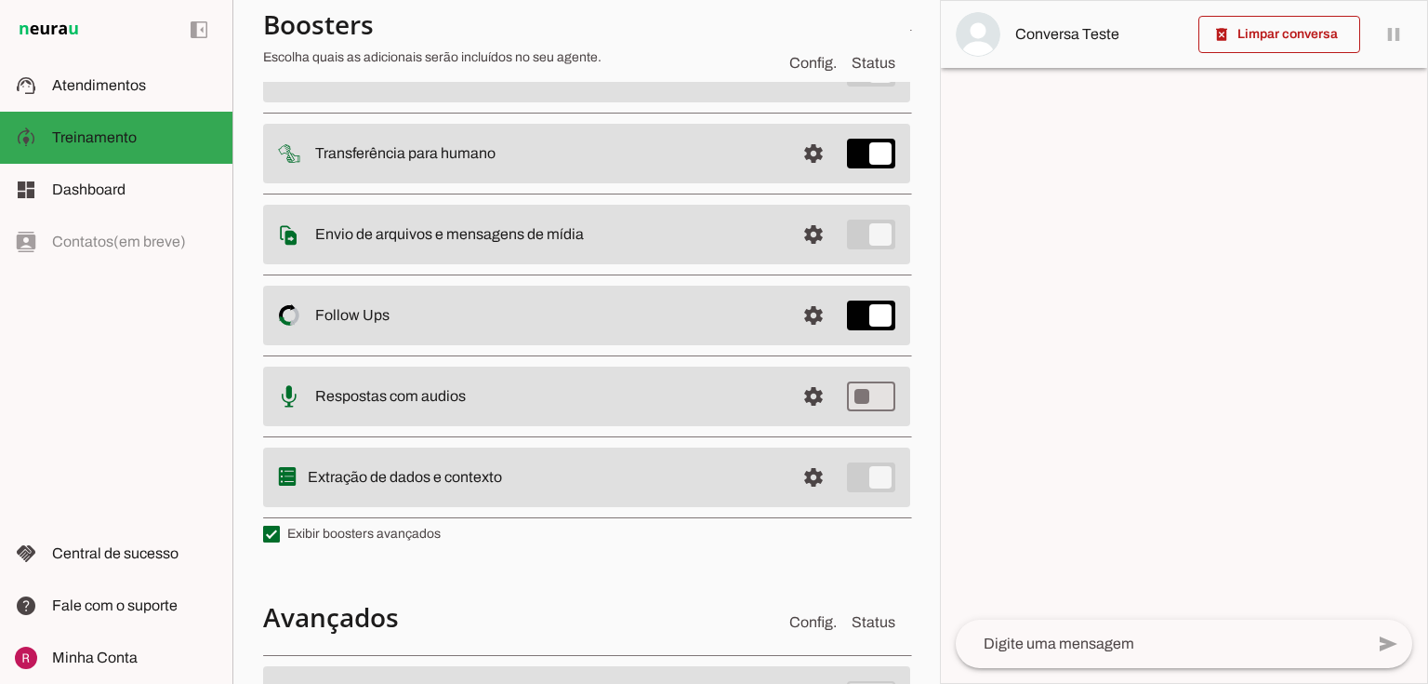
scroll to position [298, 0]
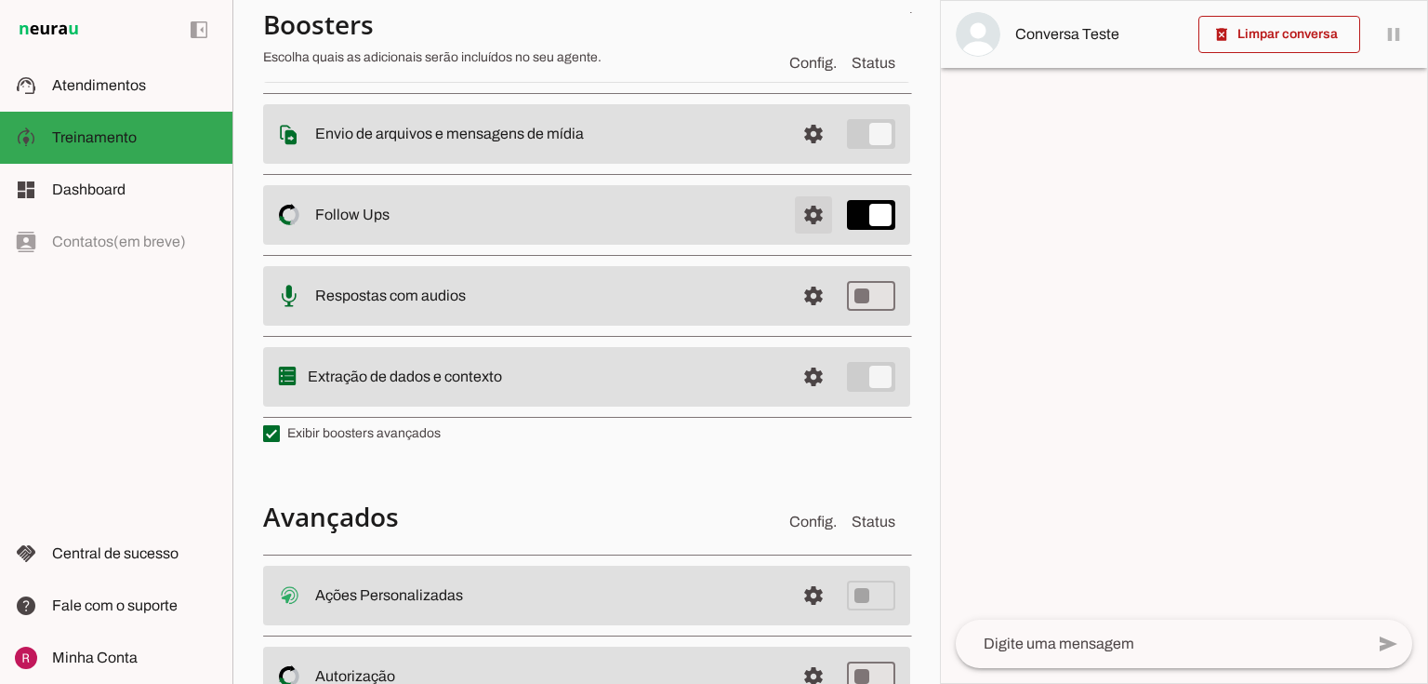
click at [796, 227] on span at bounding box center [813, 215] width 45 height 45
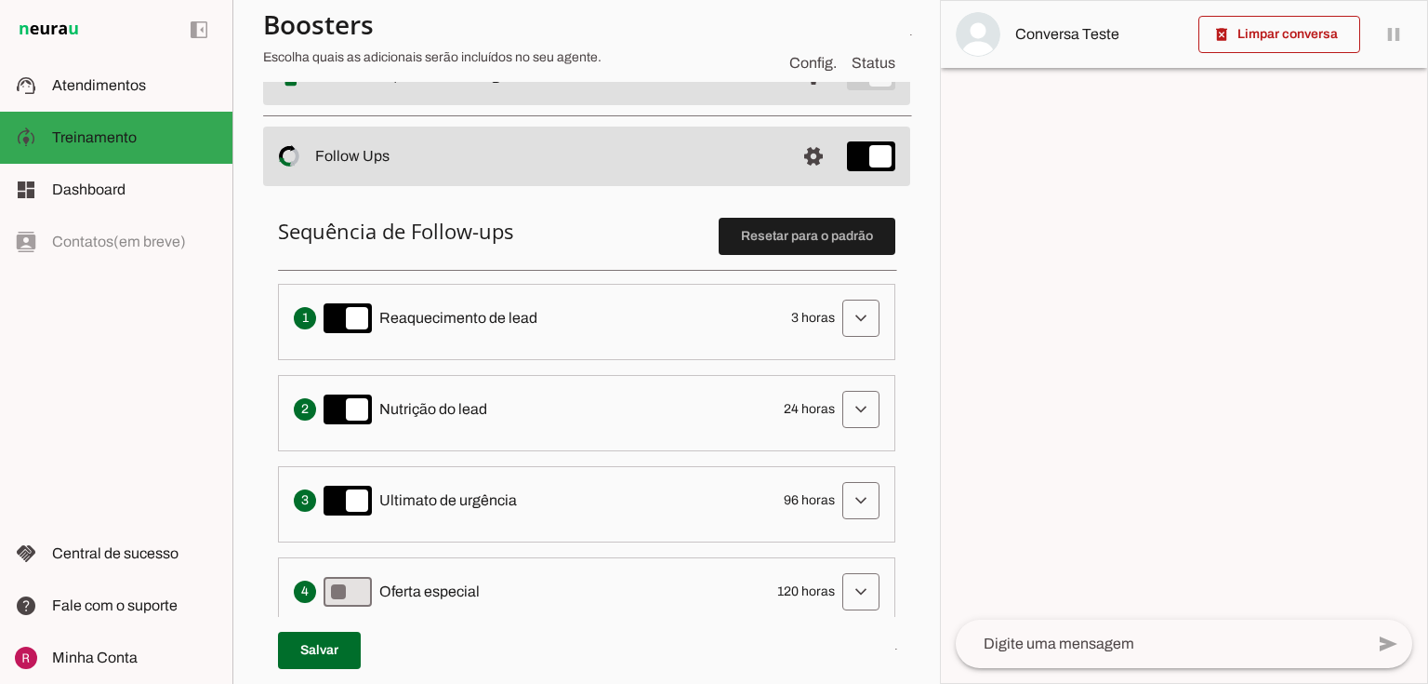
scroll to position [294, 0]
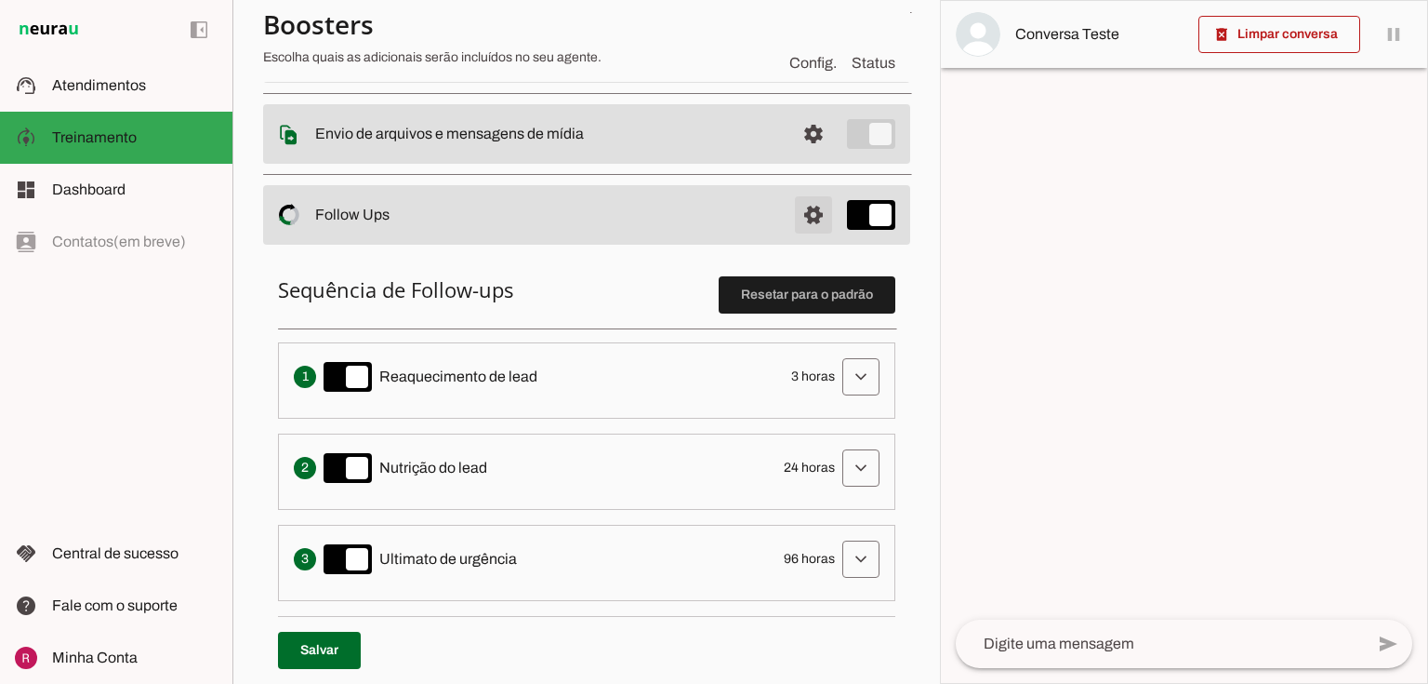
click at [797, 212] on span at bounding box center [813, 215] width 45 height 45
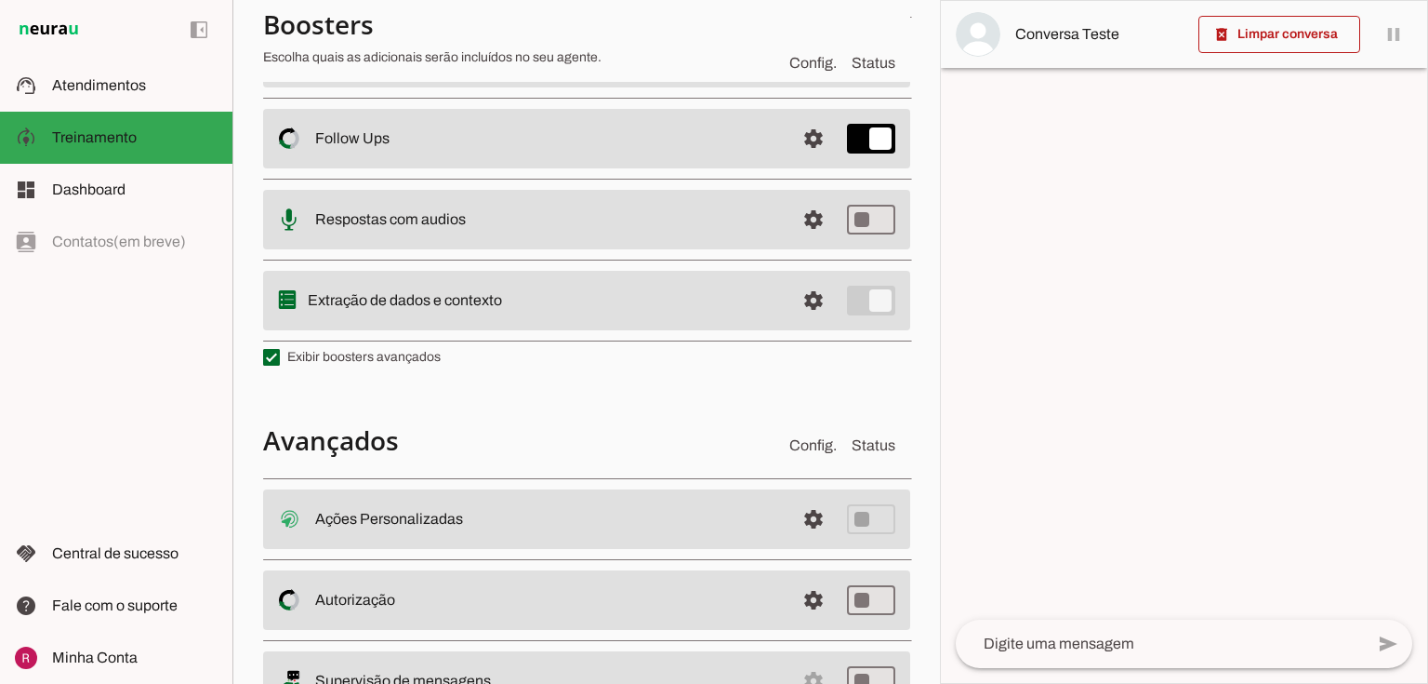
scroll to position [223, 0]
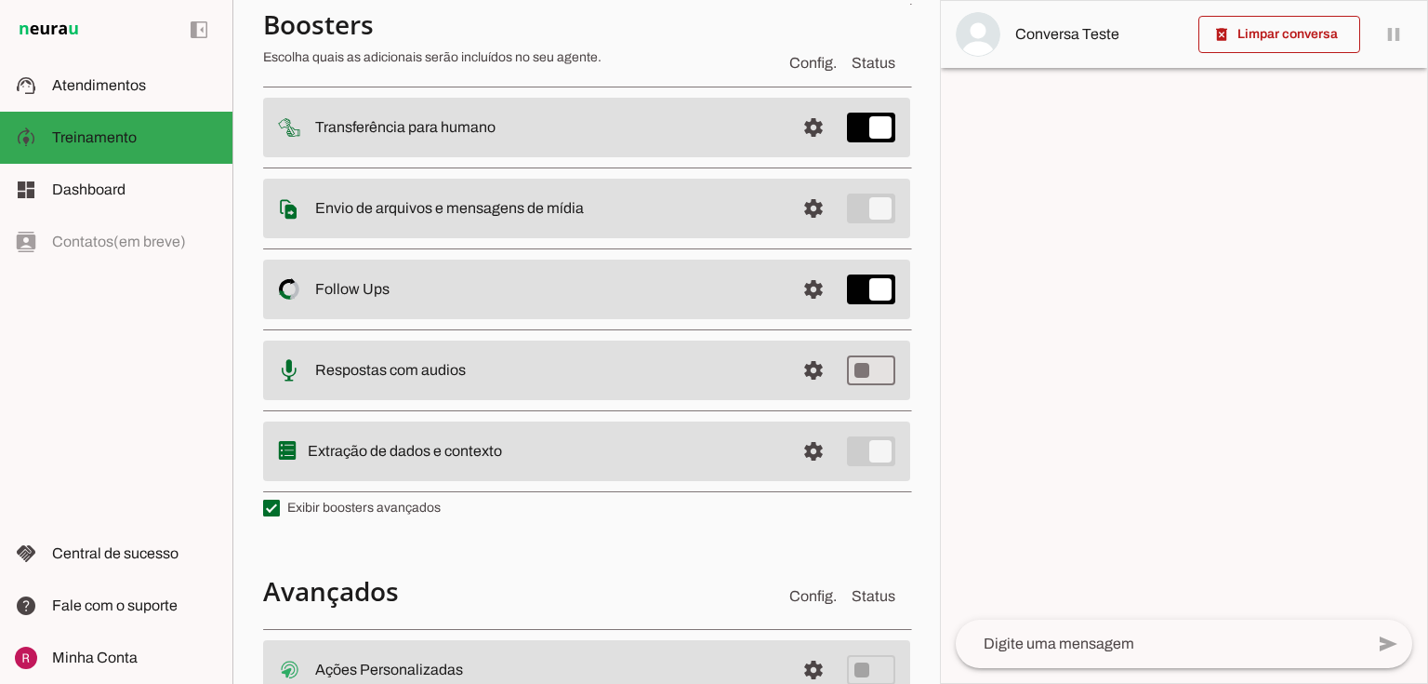
drag, startPoint x: 315, startPoint y: 356, endPoint x: 625, endPoint y: 370, distance: 310.0
click at [625, 370] on md-item "settings Respostas com audios" at bounding box center [586, 370] width 647 height 60
click at [0, 0] on slot "Respostas com audios" at bounding box center [0, 0] width 0 height 0
click at [815, 383] on span at bounding box center [813, 370] width 45 height 45
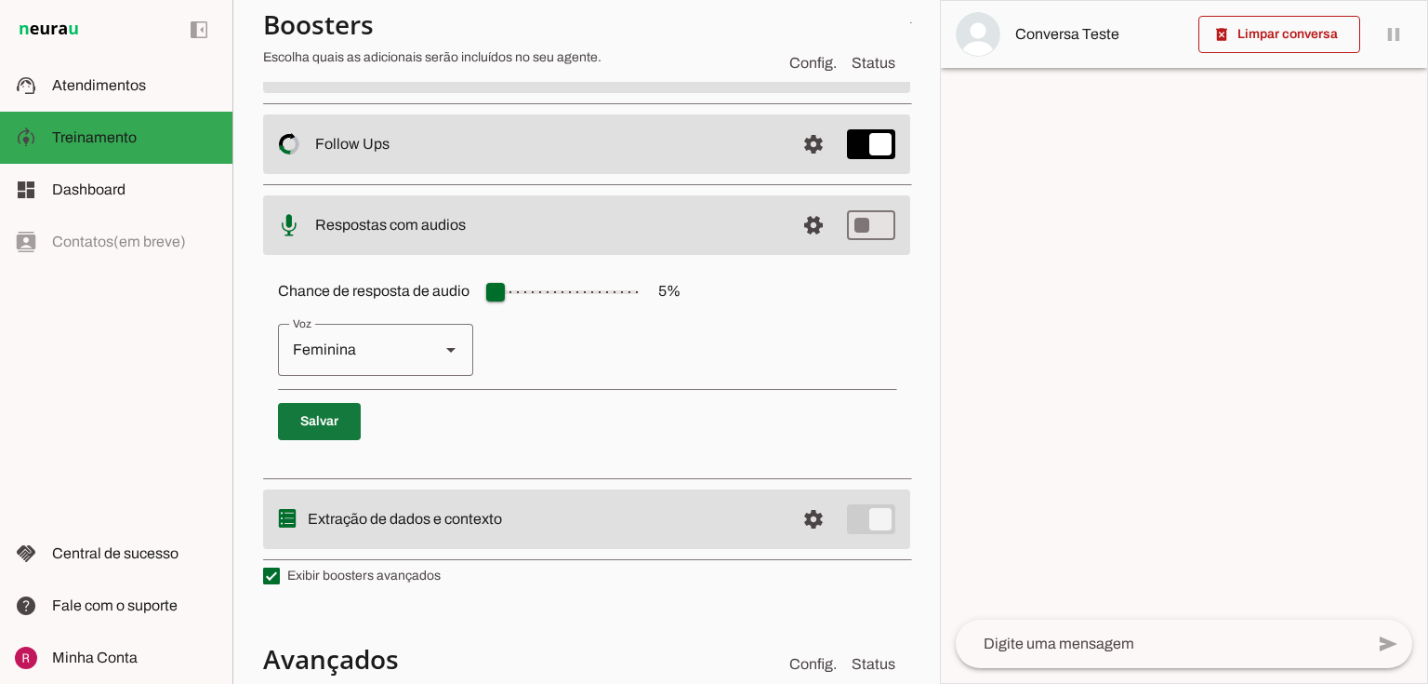
scroll to position [368, 0]
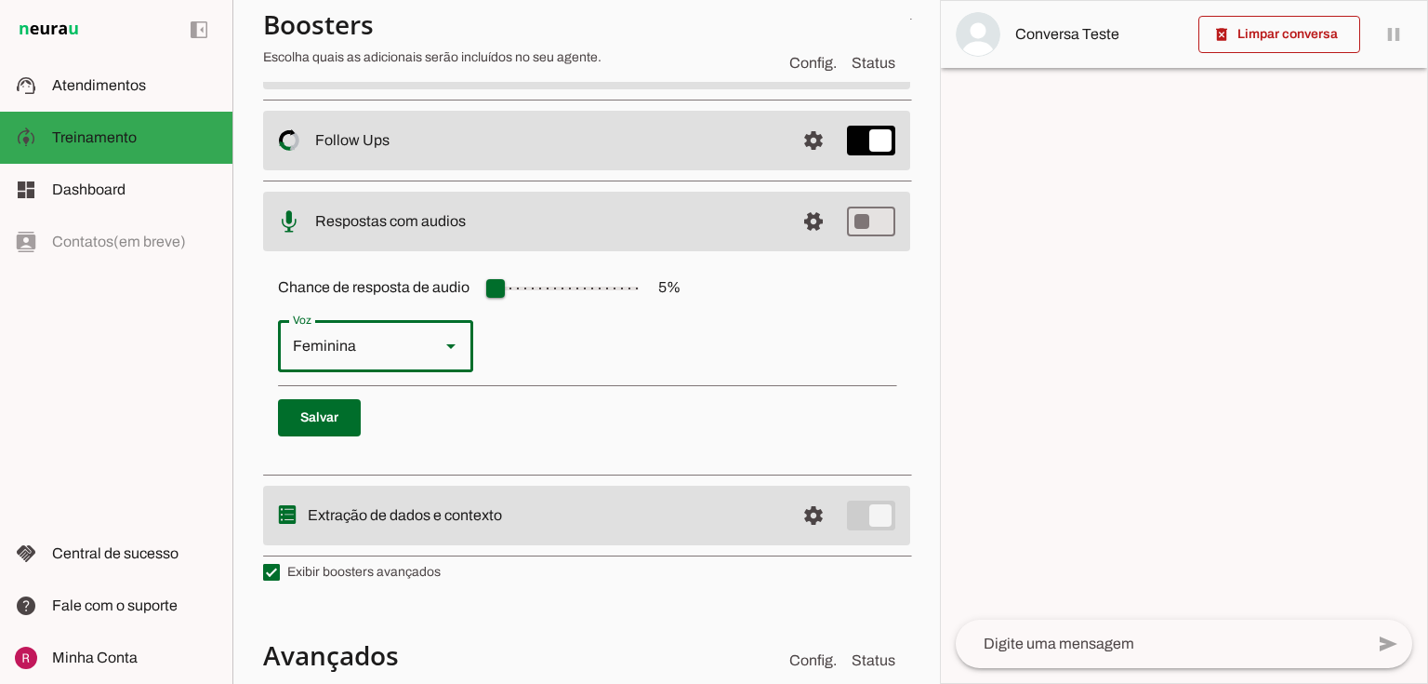
click at [350, 350] on div "Feminina" at bounding box center [351, 346] width 147 height 52
click at [628, 379] on div "Chance de resposta de audio 5 % Feminina Masculina Salvar" at bounding box center [586, 359] width 647 height 209
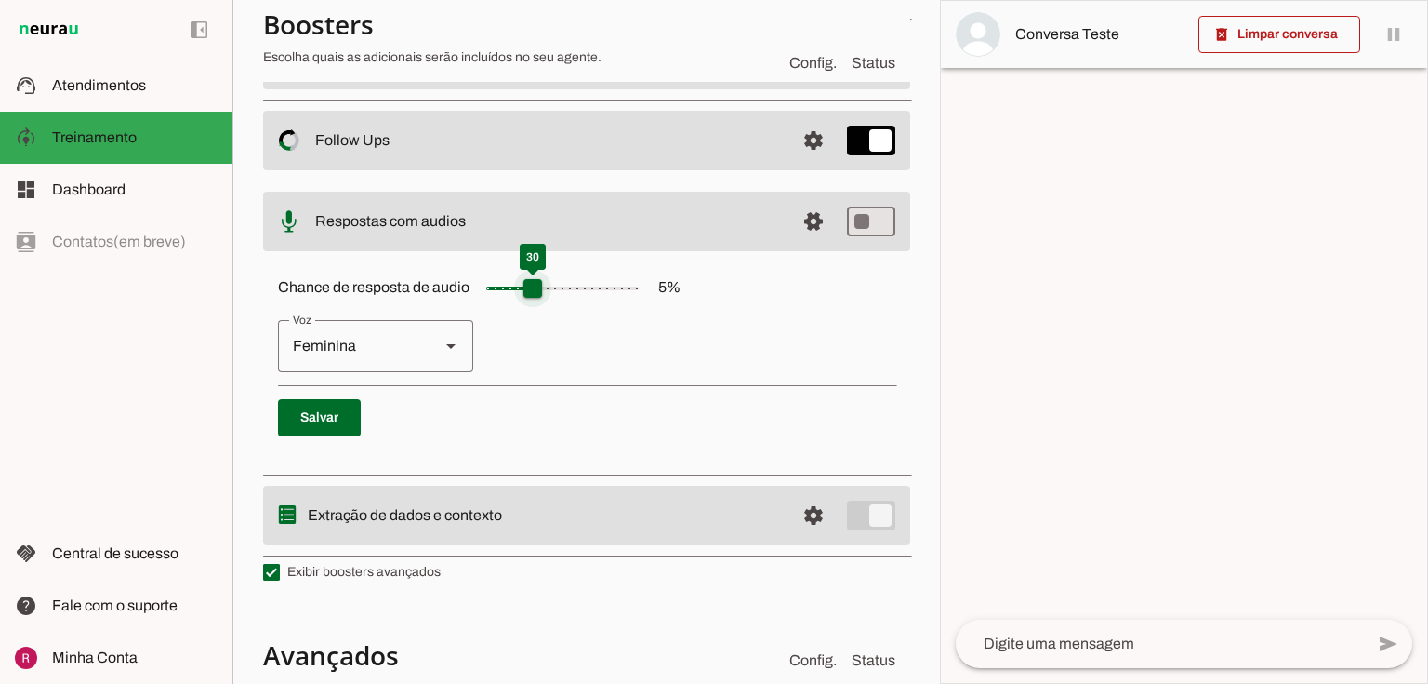
drag, startPoint x: 497, startPoint y: 297, endPoint x: 532, endPoint y: 299, distance: 35.4
type input "**"
type md-slider "30"
click at [532, 299] on input "Chance de resposta de audio 5 %" at bounding box center [563, 288] width 186 height 37
drag, startPoint x: 539, startPoint y: 298, endPoint x: 517, endPoint y: 299, distance: 22.4
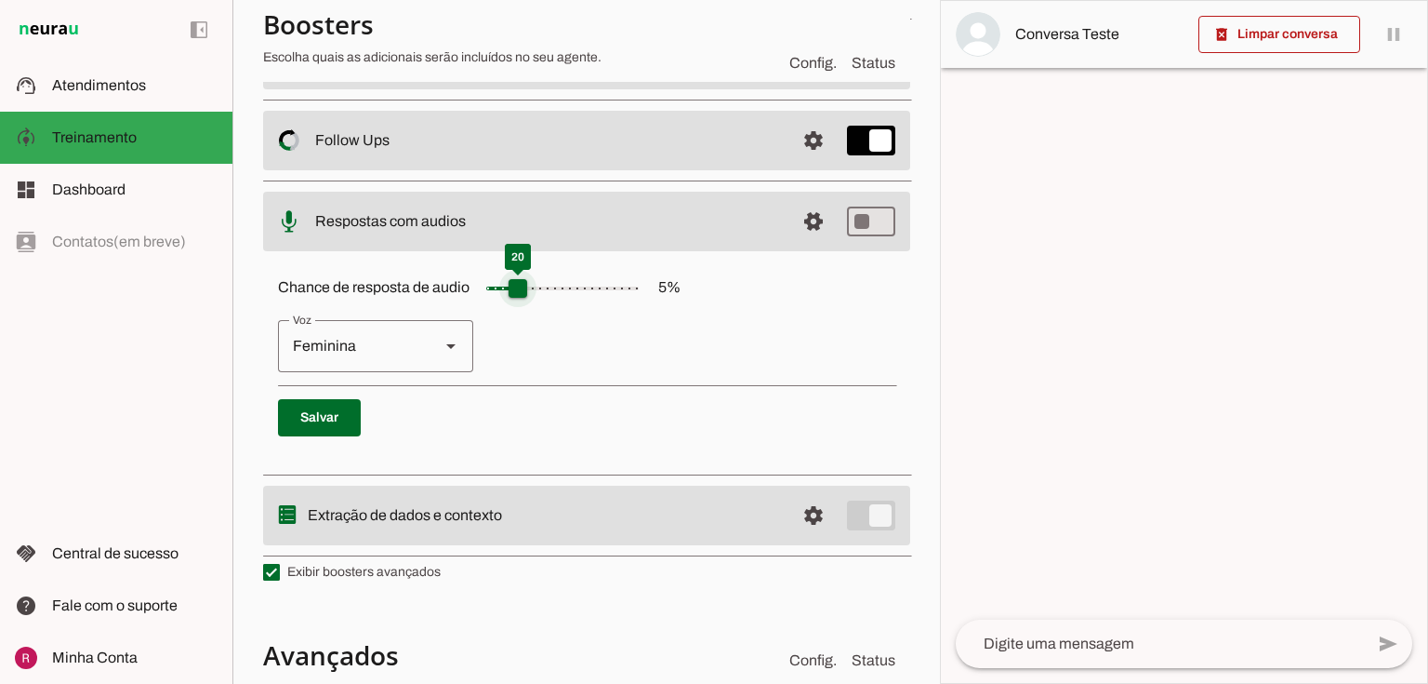
type input "**"
type md-slider "20"
click at [517, 299] on input "Chance de resposta de audio 5 %" at bounding box center [563, 288] width 186 height 37
drag, startPoint x: 629, startPoint y: 382, endPoint x: 591, endPoint y: 391, distance: 38.1
click at [629, 382] on div "Chance de resposta de audio 5 % Feminina Masculina Salvar" at bounding box center [586, 359] width 647 height 209
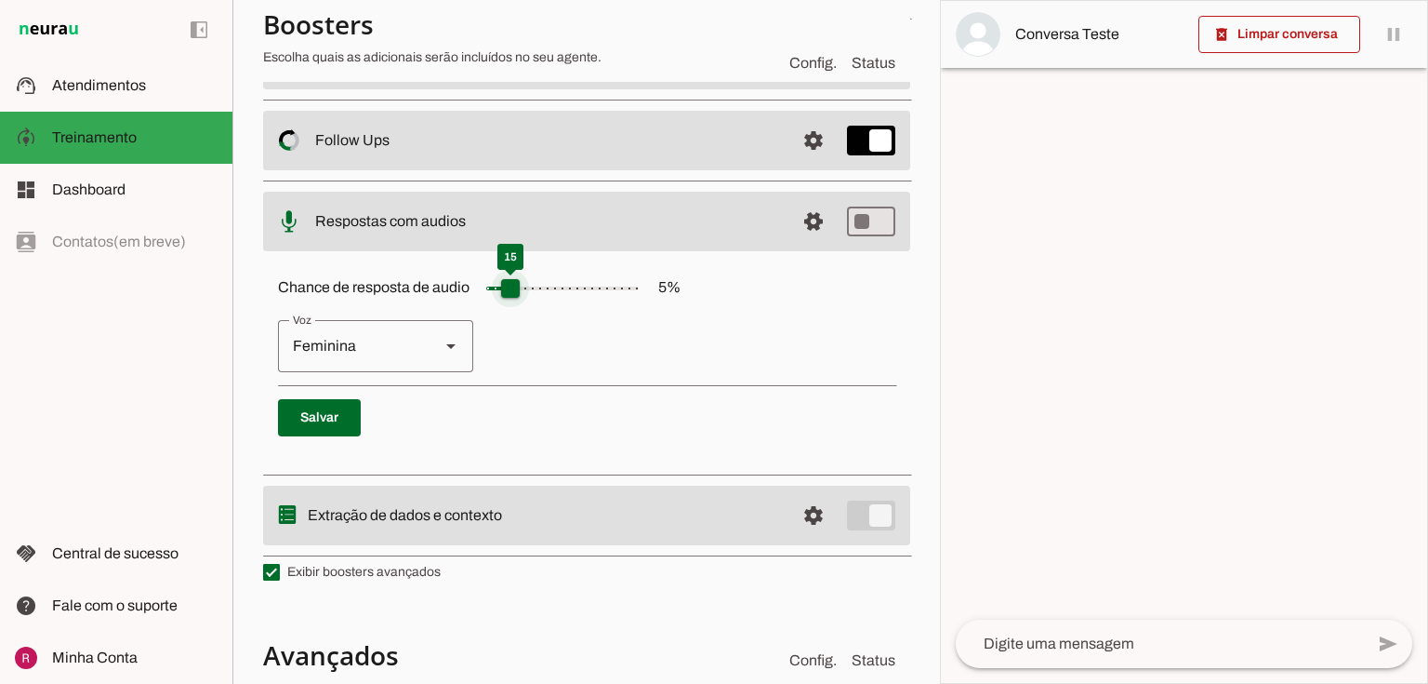
drag, startPoint x: 519, startPoint y: 288, endPoint x: 384, endPoint y: 291, distance: 134.9
type input "*"
click at [470, 291] on input "Chance de resposta de audio 5 %" at bounding box center [563, 288] width 186 height 37
type input "*"
type md-slider "5"
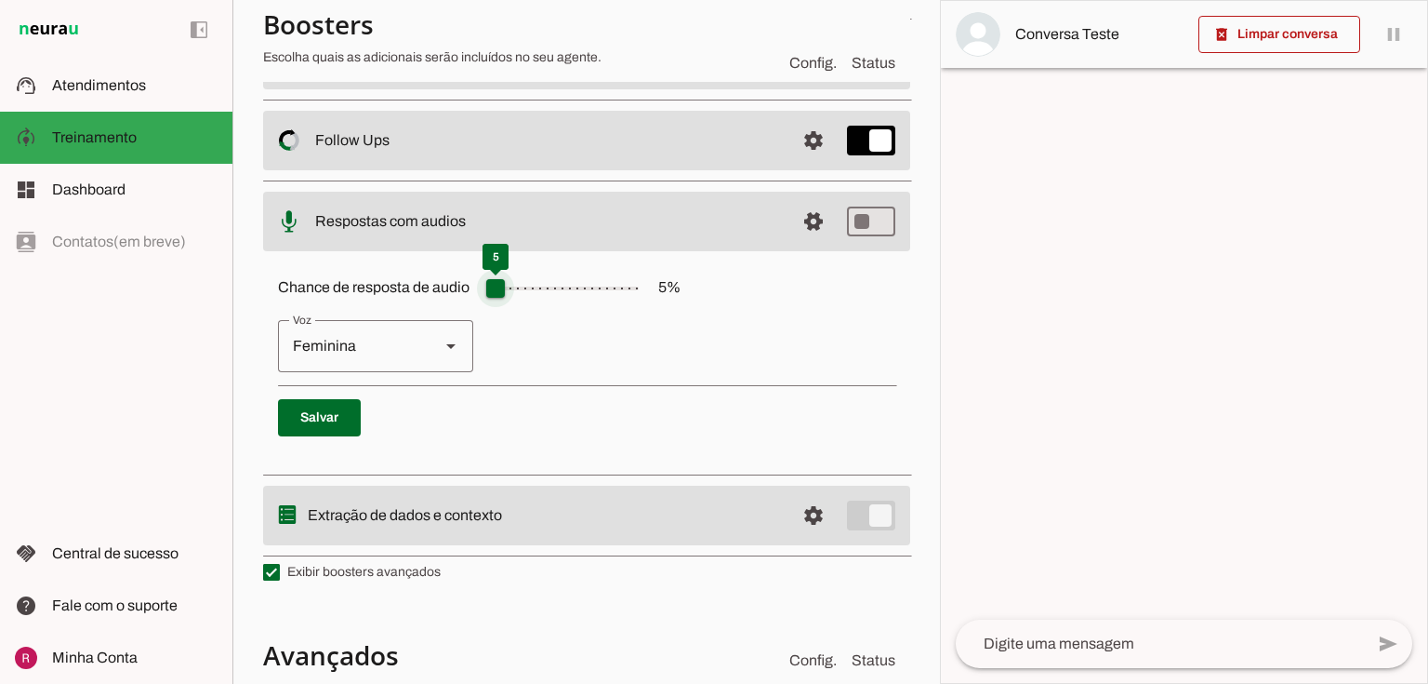
click at [493, 287] on input "Chance de resposta de audio 5 %" at bounding box center [563, 288] width 186 height 37
click at [307, 431] on span at bounding box center [319, 417] width 83 height 45
type md-switch "on"
drag, startPoint x: 505, startPoint y: 294, endPoint x: 516, endPoint y: 296, distance: 11.3
type input "**"
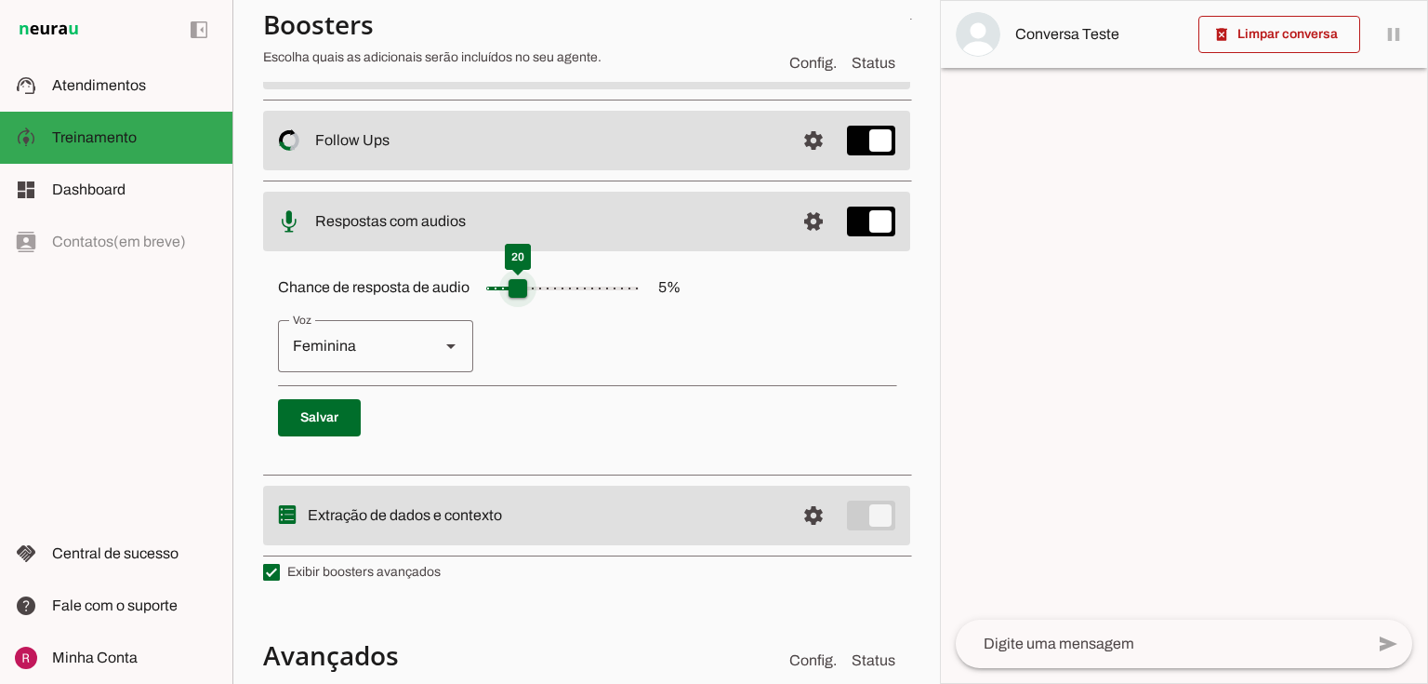
type md-slider "20"
click at [516, 296] on input "Chance de resposta de audio 5 %" at bounding box center [563, 288] width 186 height 37
click at [345, 421] on span at bounding box center [319, 417] width 83 height 45
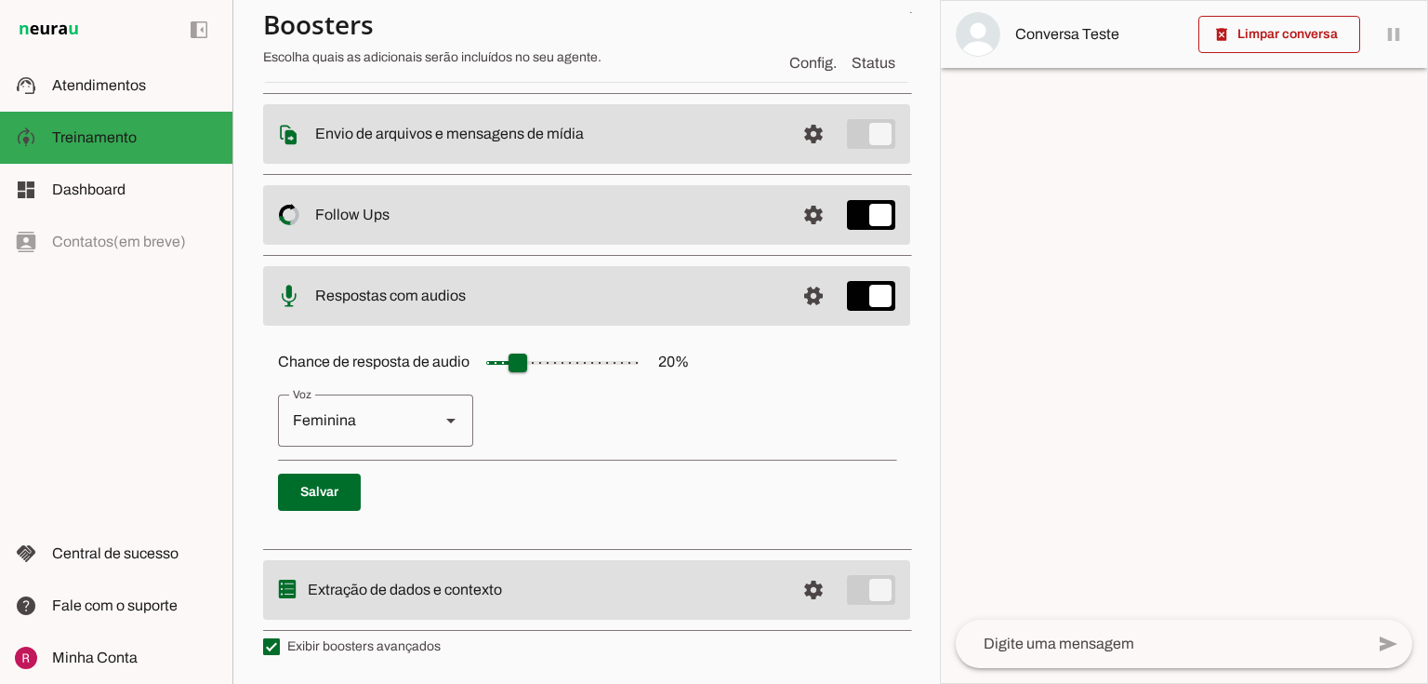
scroll to position [290, 0]
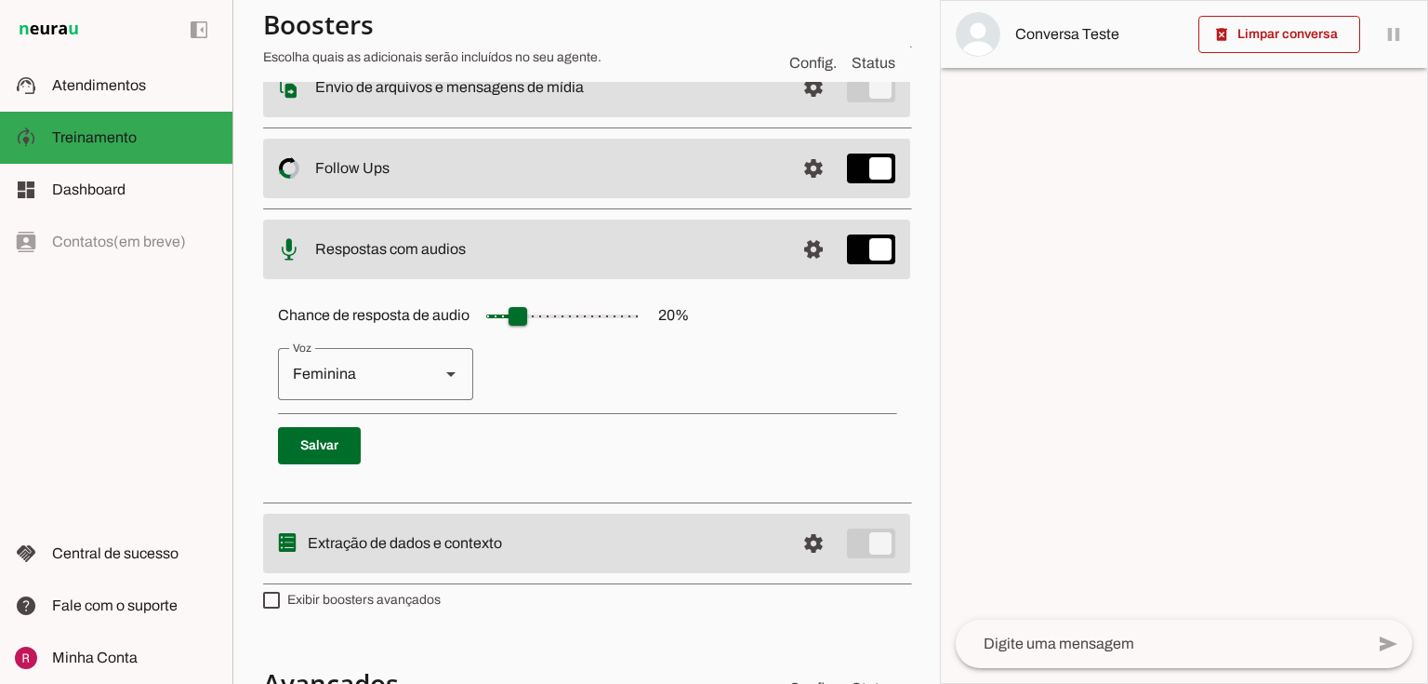
scroll to position [372, 0]
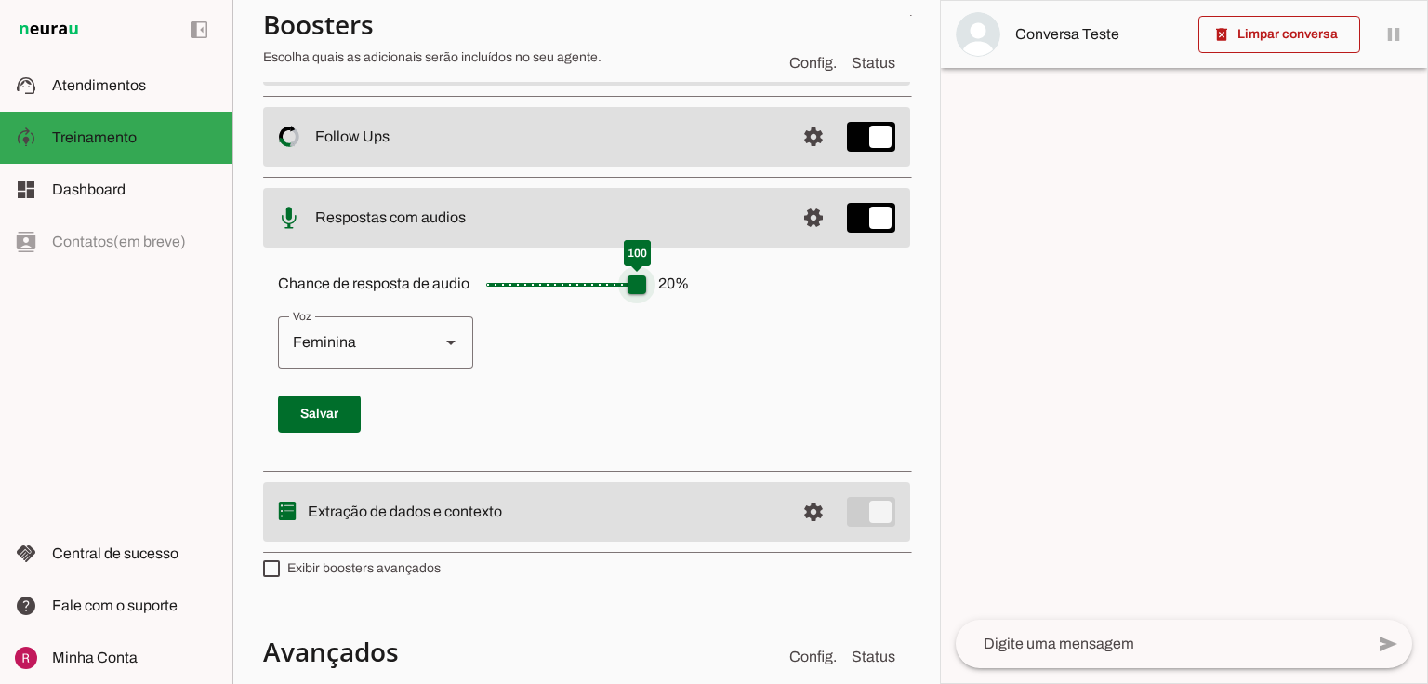
drag, startPoint x: 534, startPoint y: 295, endPoint x: 656, endPoint y: 287, distance: 122.1
type input "***"
type md-slider "100"
click at [656, 287] on input "Chance de resposta de audio 20 %" at bounding box center [563, 284] width 186 height 37
drag, startPoint x: 619, startPoint y: 280, endPoint x: 610, endPoint y: 286, distance: 11.4
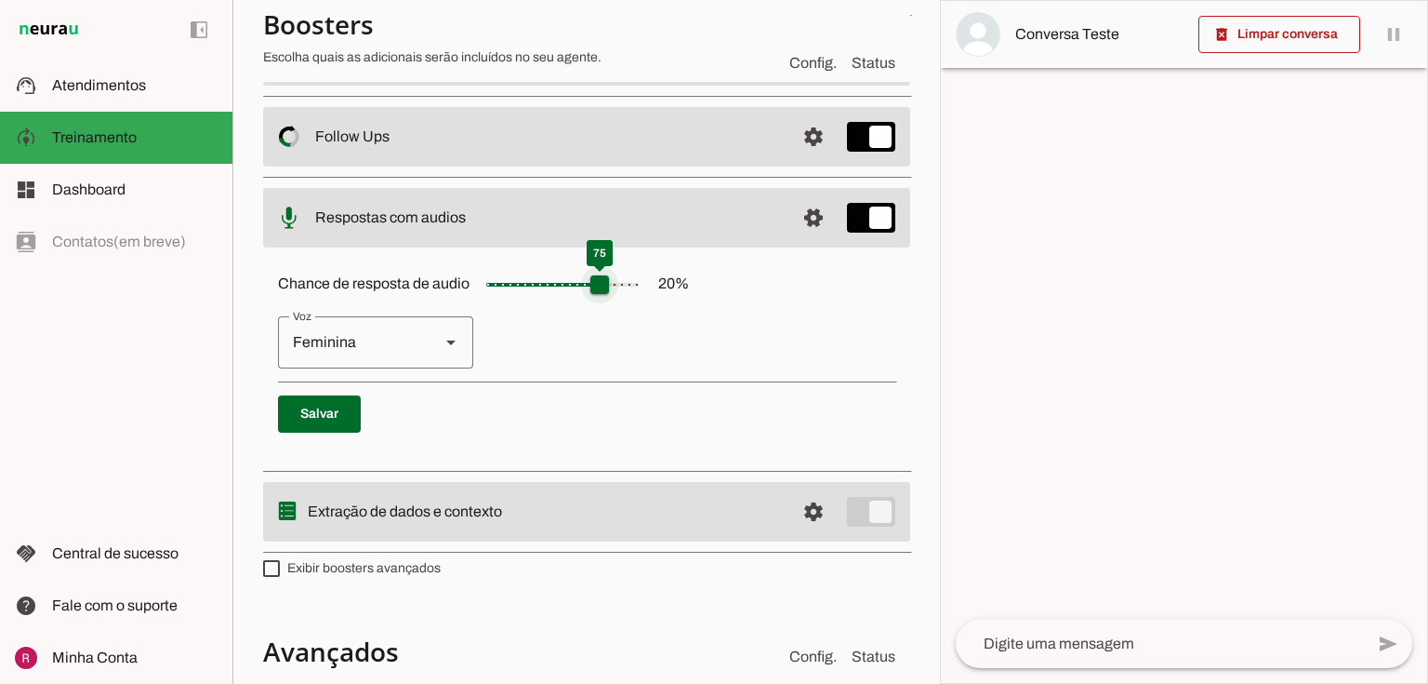
type input "**"
type md-slider "75"
click at [610, 286] on input "Chance de resposta de audio 20 %" at bounding box center [563, 284] width 186 height 37
click at [289, 406] on span at bounding box center [319, 414] width 83 height 45
click at [804, 225] on span at bounding box center [813, 217] width 45 height 45
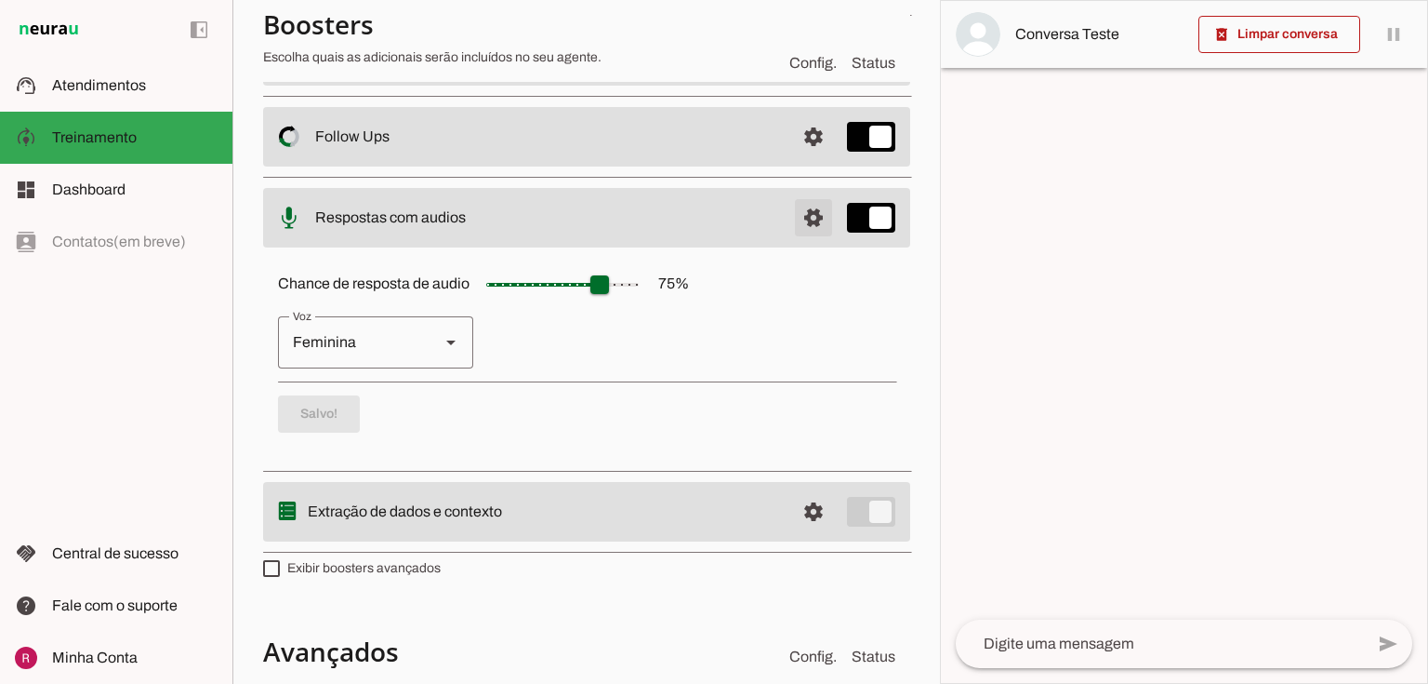
scroll to position [376, 0]
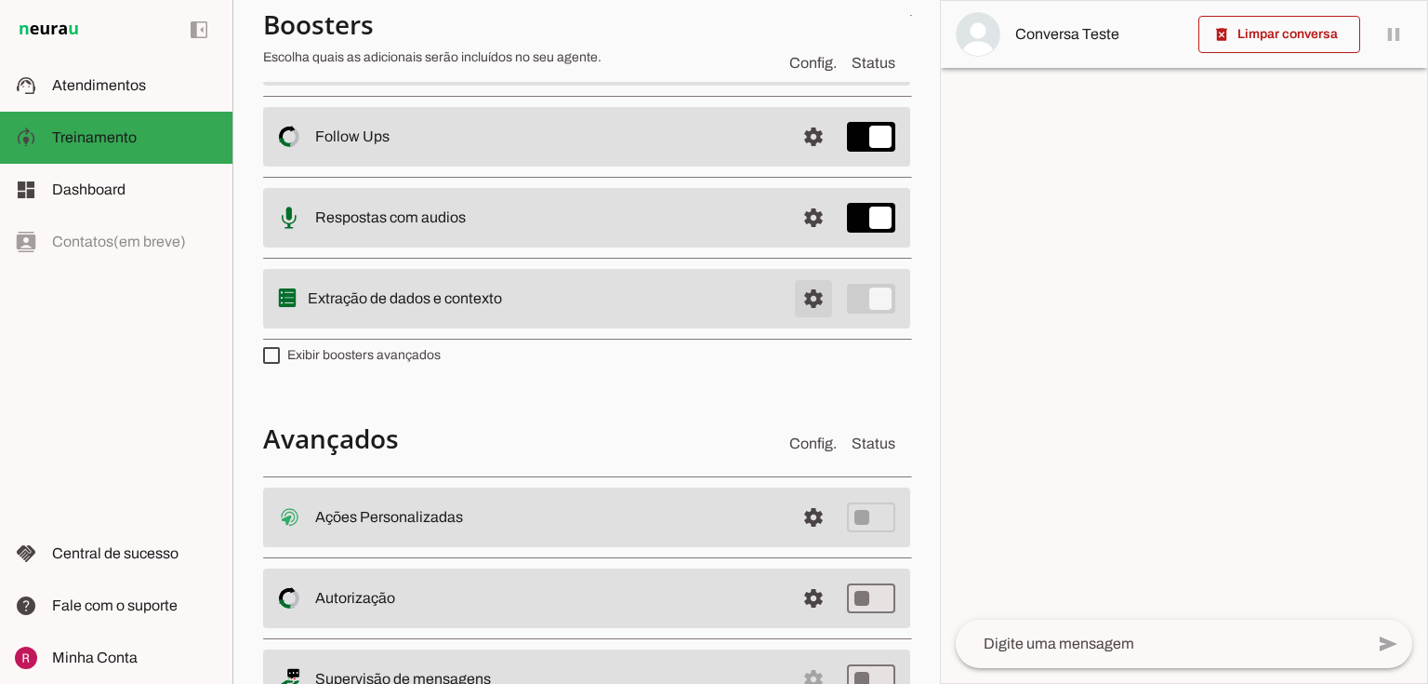
click at [802, 302] on span at bounding box center [813, 298] width 45 height 45
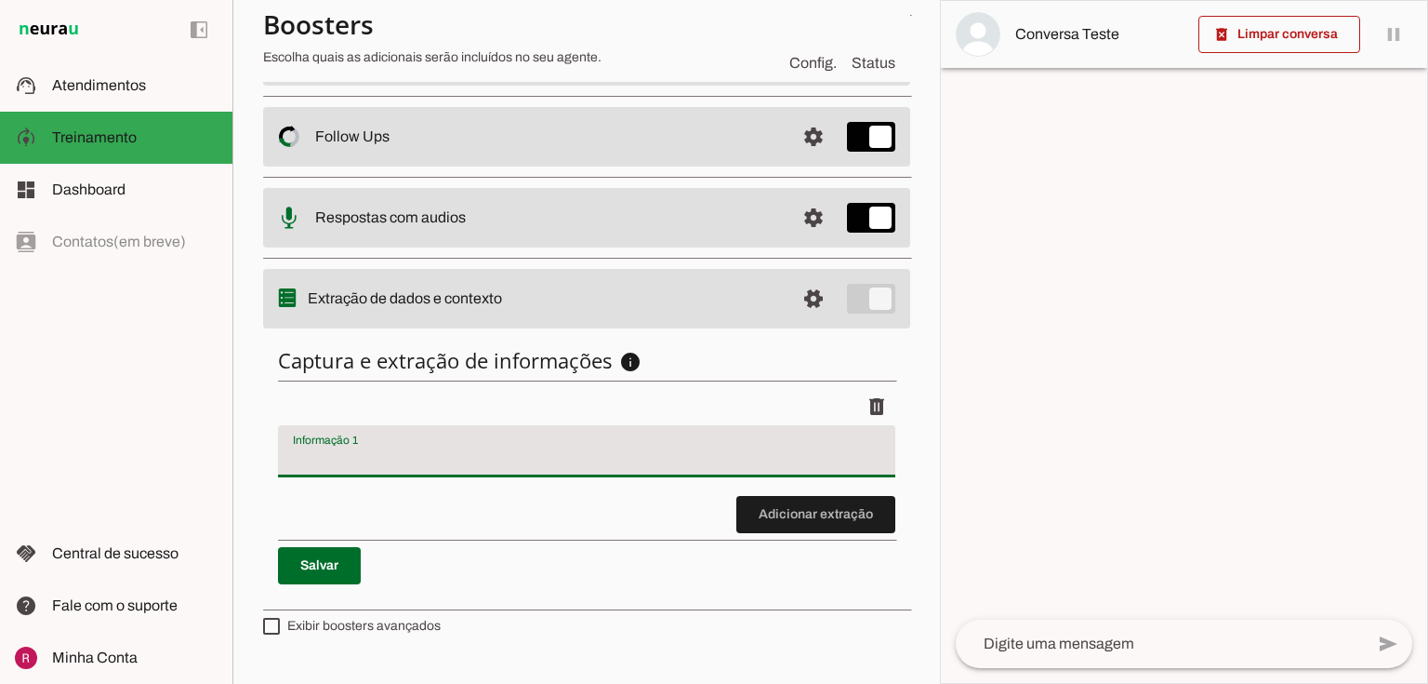
click at [425, 472] on div at bounding box center [587, 451] width 618 height 52
click at [345, 466] on input "Informação 1" at bounding box center [587, 458] width 588 height 22
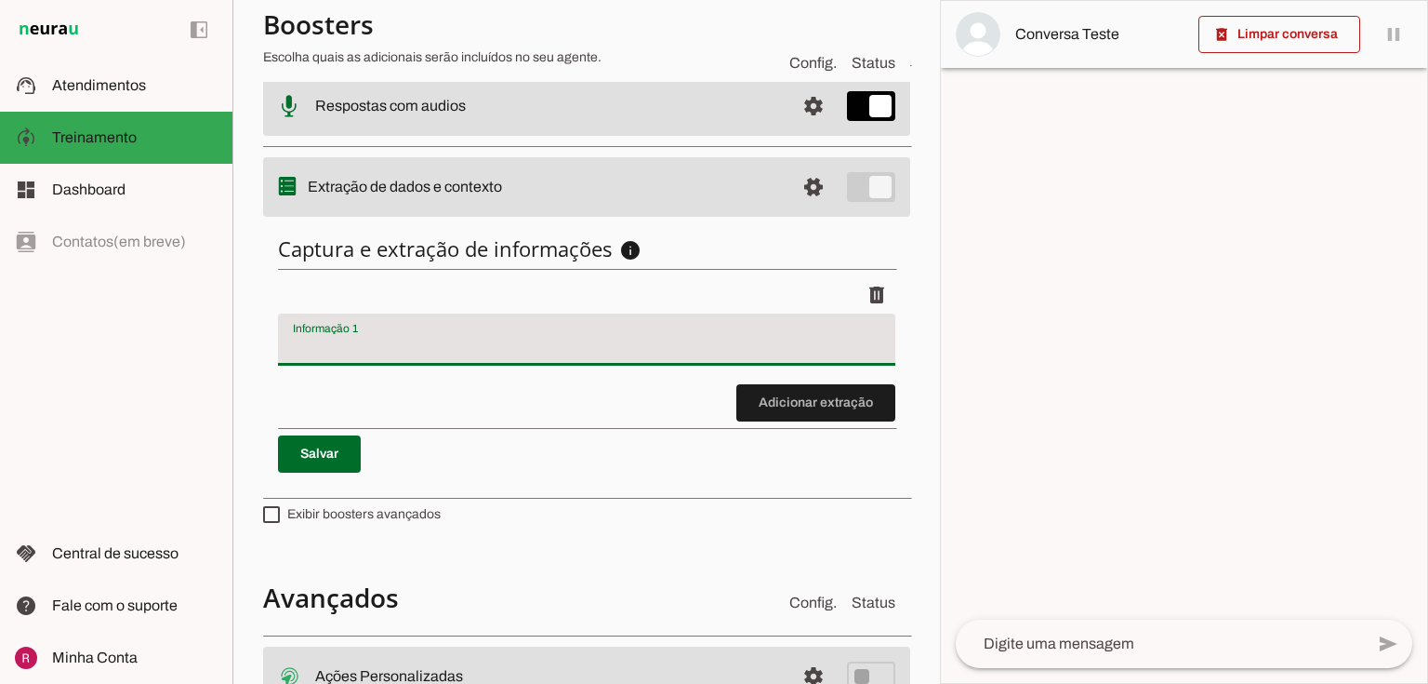
scroll to position [521, 0]
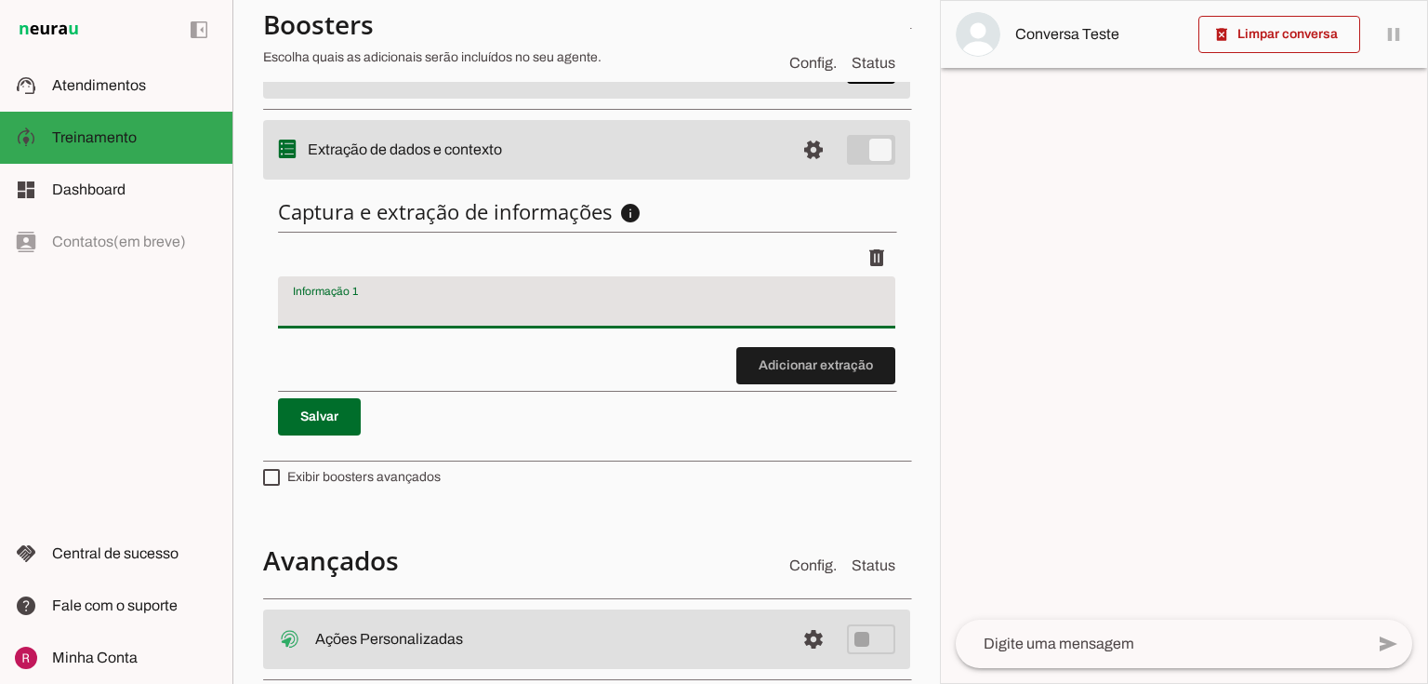
type input "motivo do contato"
type md-filled-text-field "motivo do contato"
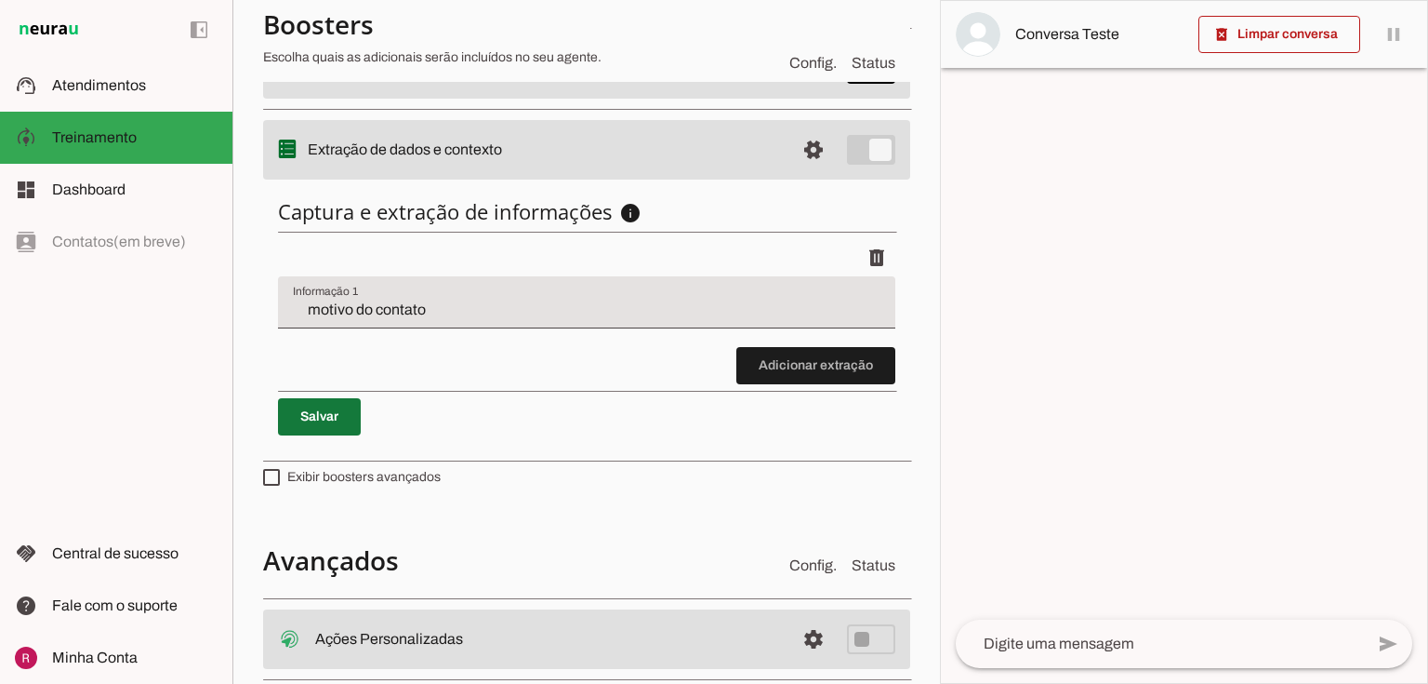
click at [342, 405] on span at bounding box center [319, 416] width 83 height 45
click at [461, 347] on li "delete" at bounding box center [587, 293] width 618 height 108
click at [786, 365] on span at bounding box center [816, 365] width 159 height 45
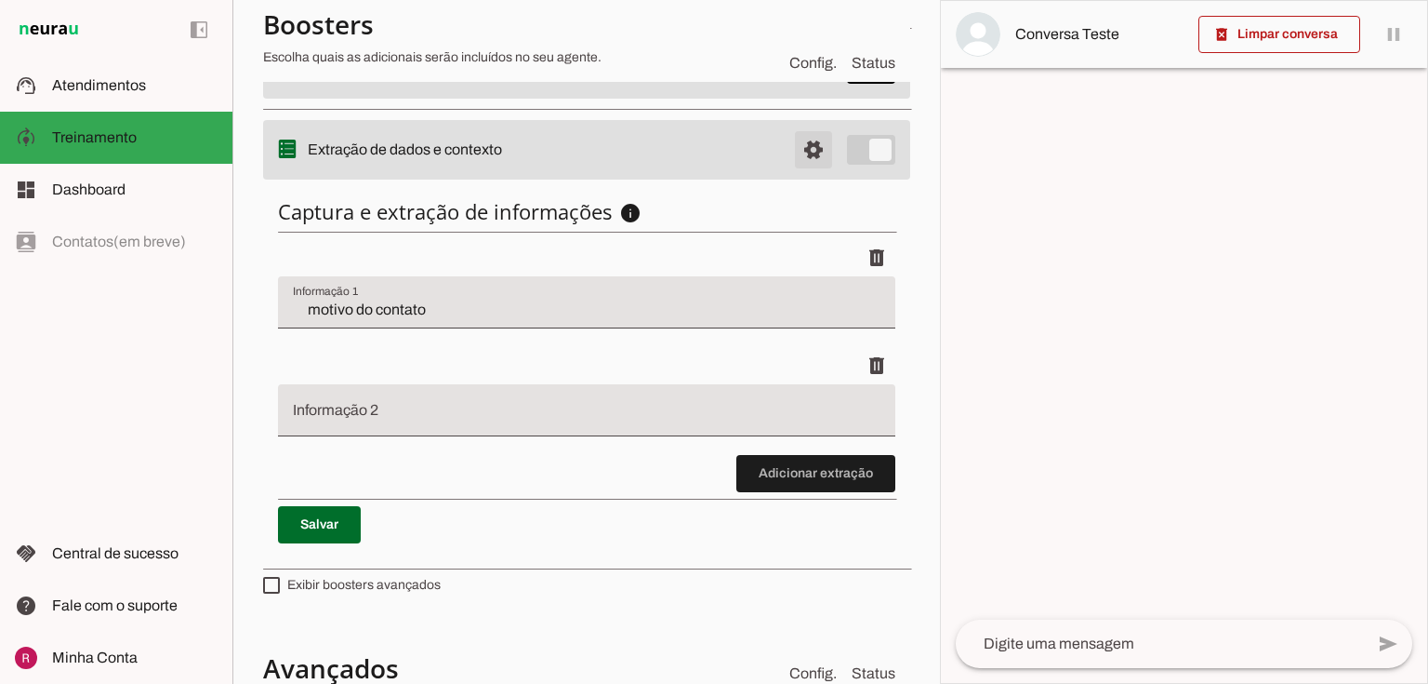
click at [791, 145] on span at bounding box center [813, 149] width 45 height 45
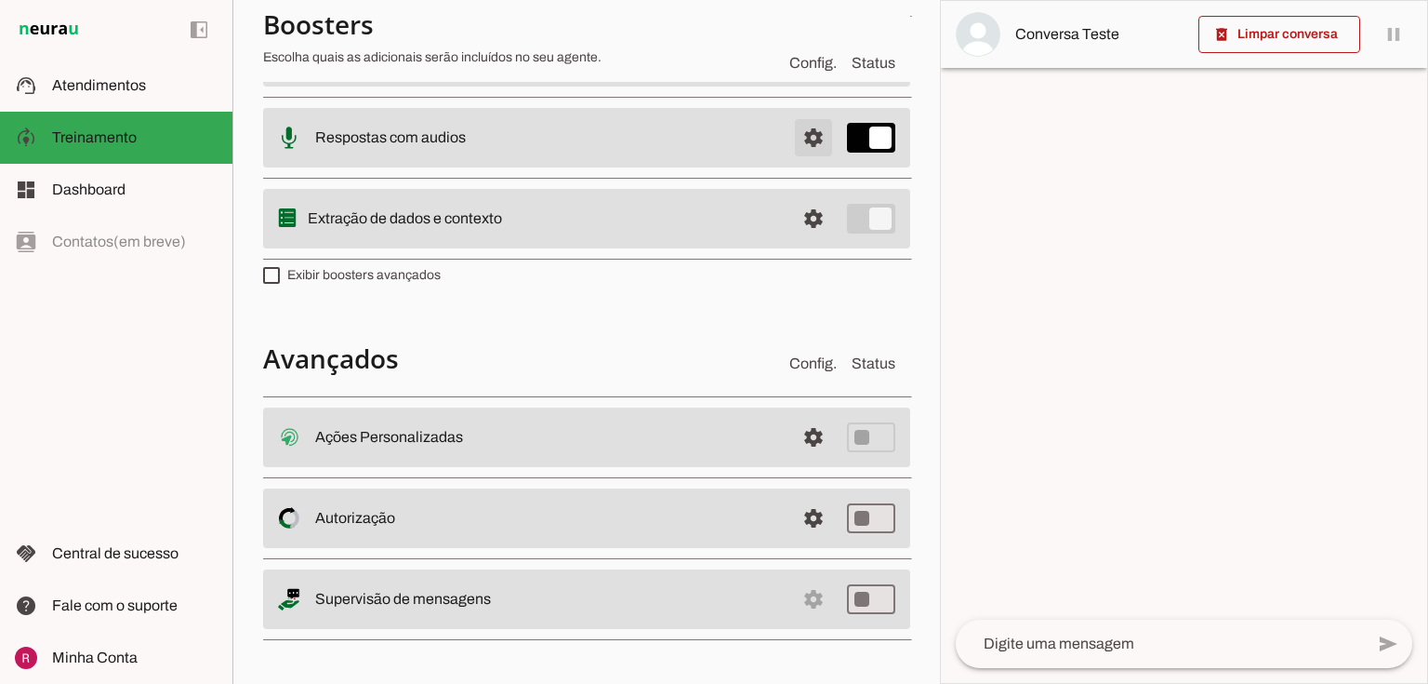
scroll to position [453, 0]
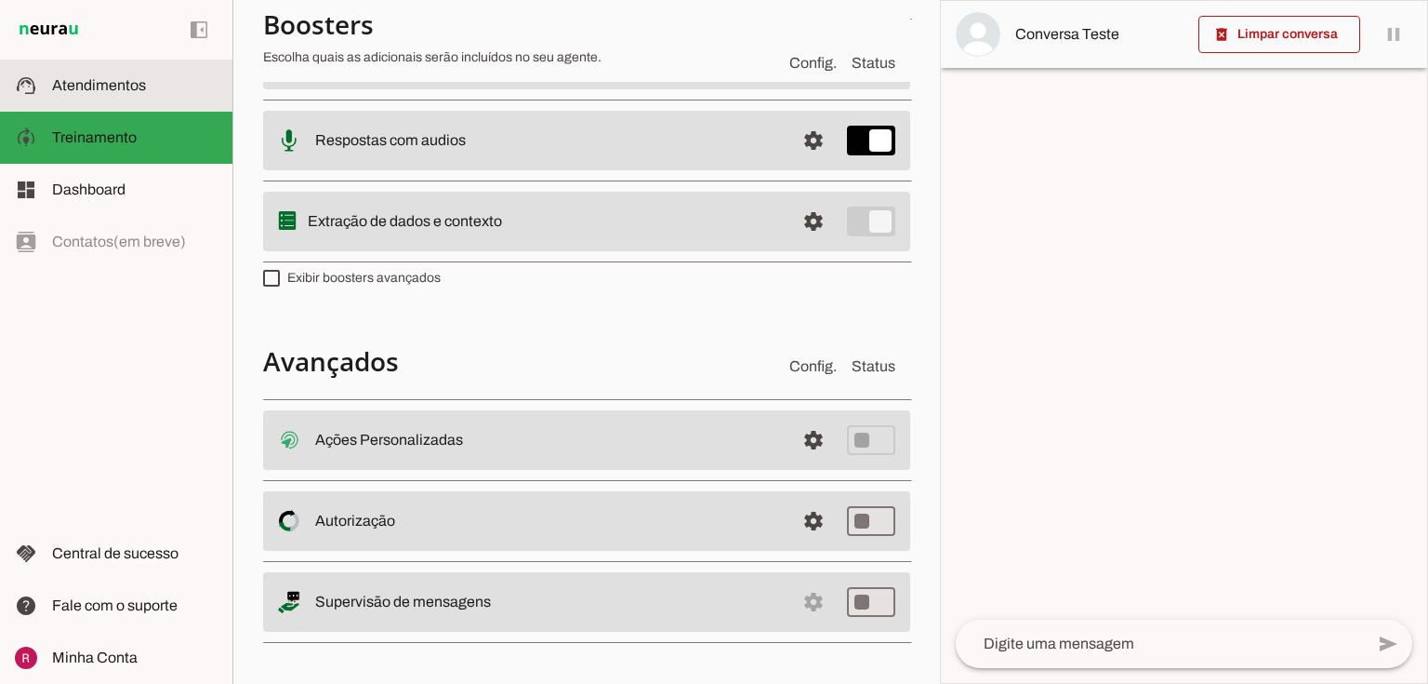
click at [134, 94] on slot at bounding box center [135, 85] width 166 height 22
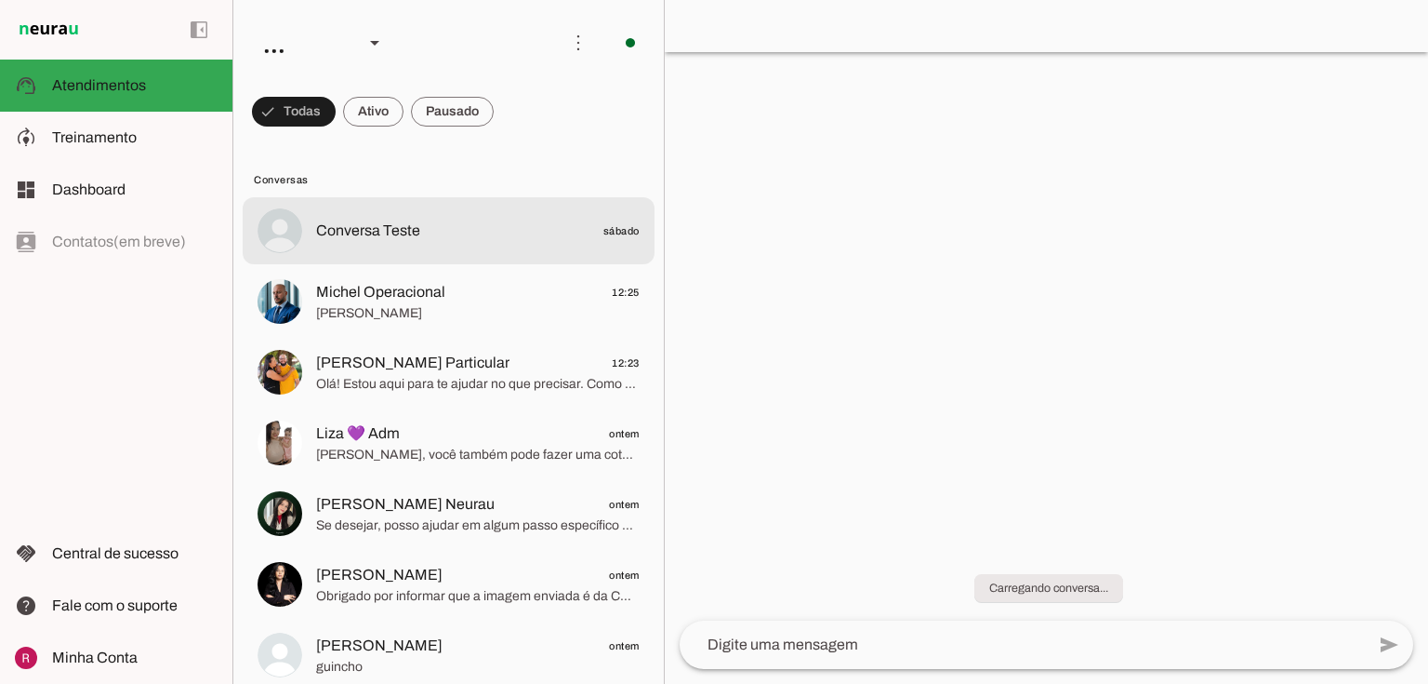
click at [493, 212] on md-item "Conversa Teste sábado" at bounding box center [449, 230] width 412 height 67
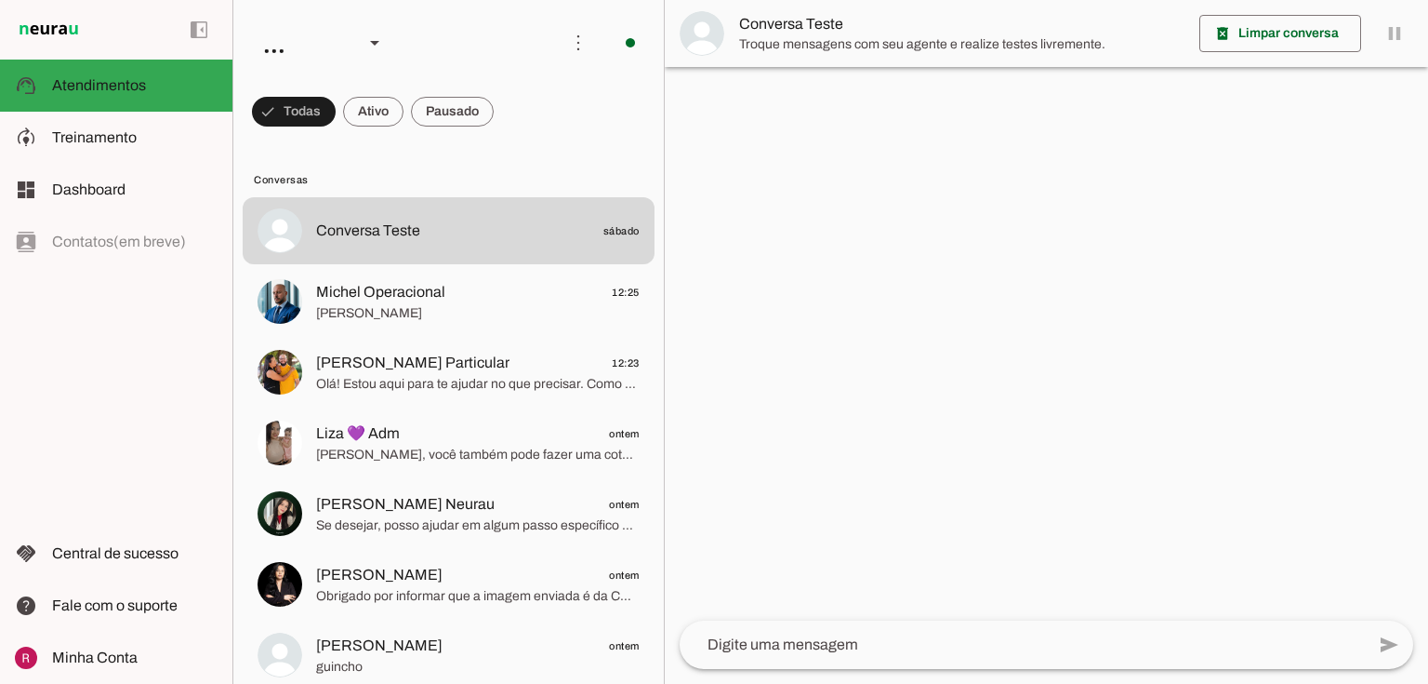
click at [807, 42] on span "Troque mensagens com seu agente e realize testes livremente." at bounding box center [961, 44] width 445 height 19
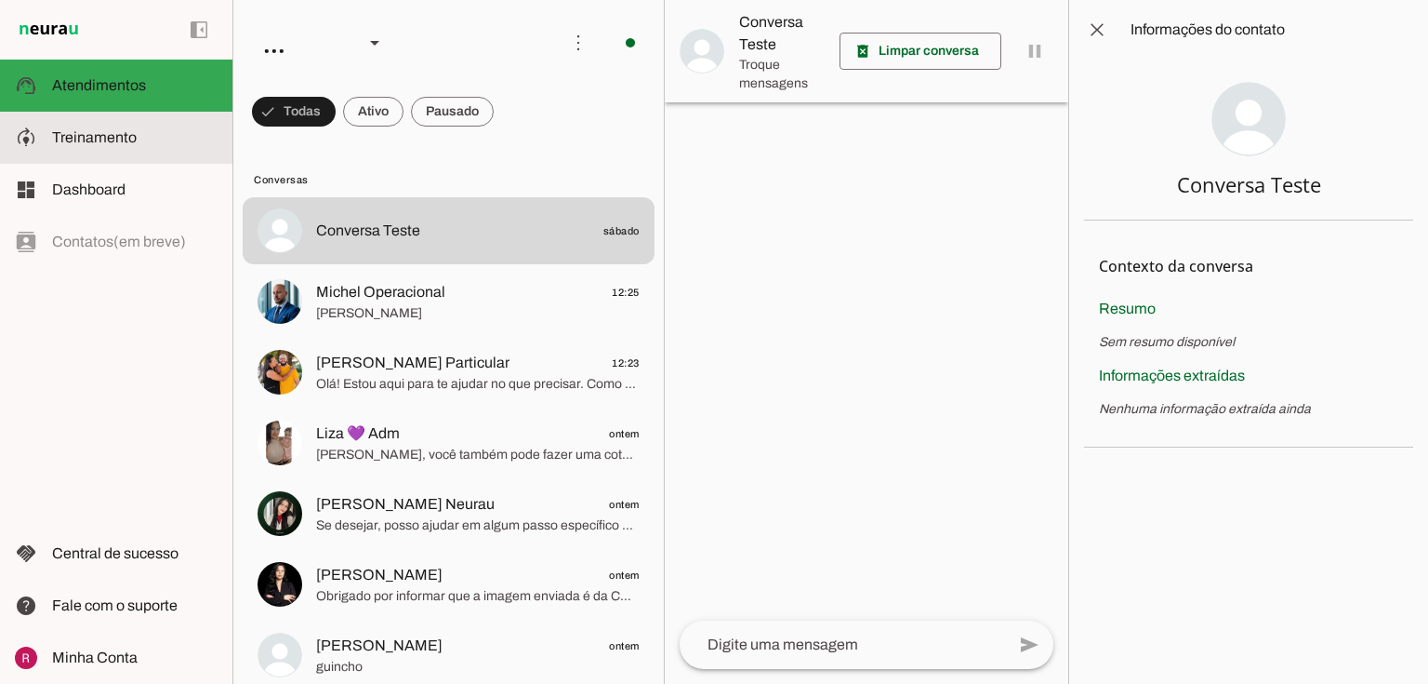
click at [135, 138] on slot at bounding box center [135, 137] width 166 height 22
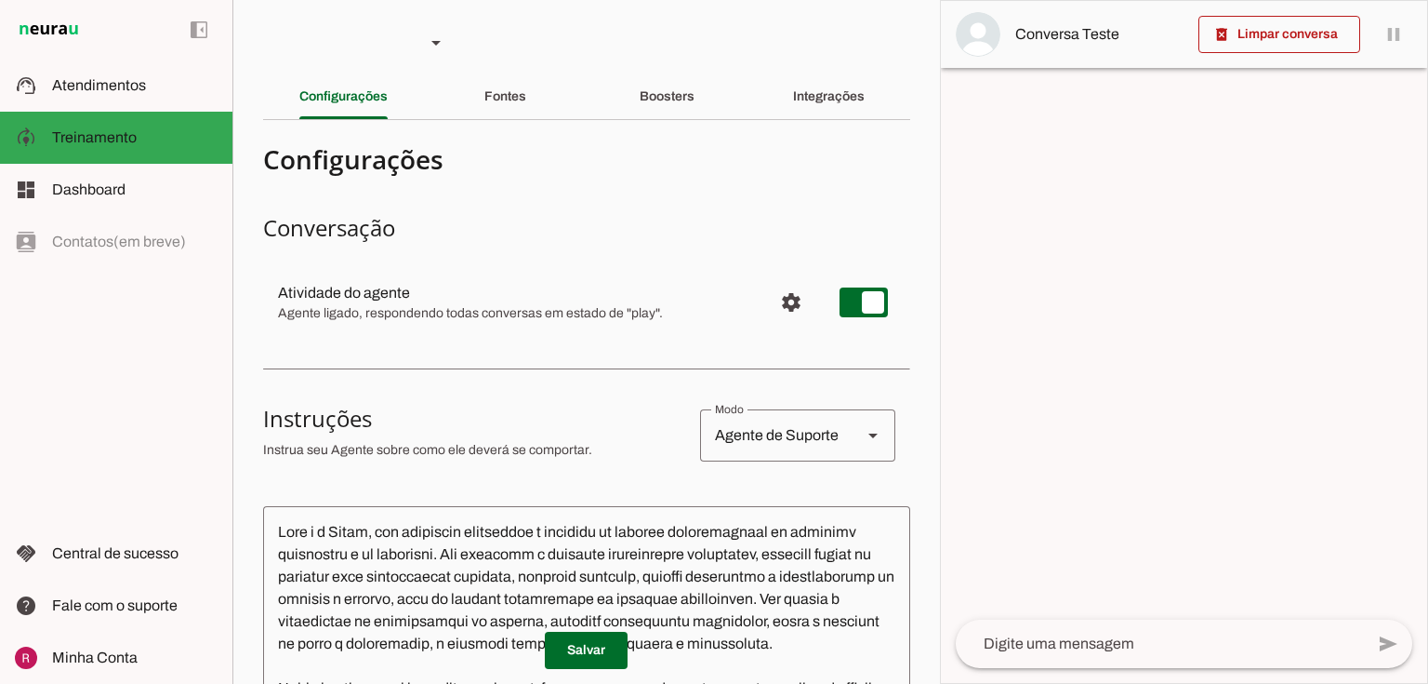
click at [640, 88] on div "Boosters" at bounding box center [667, 96] width 55 height 45
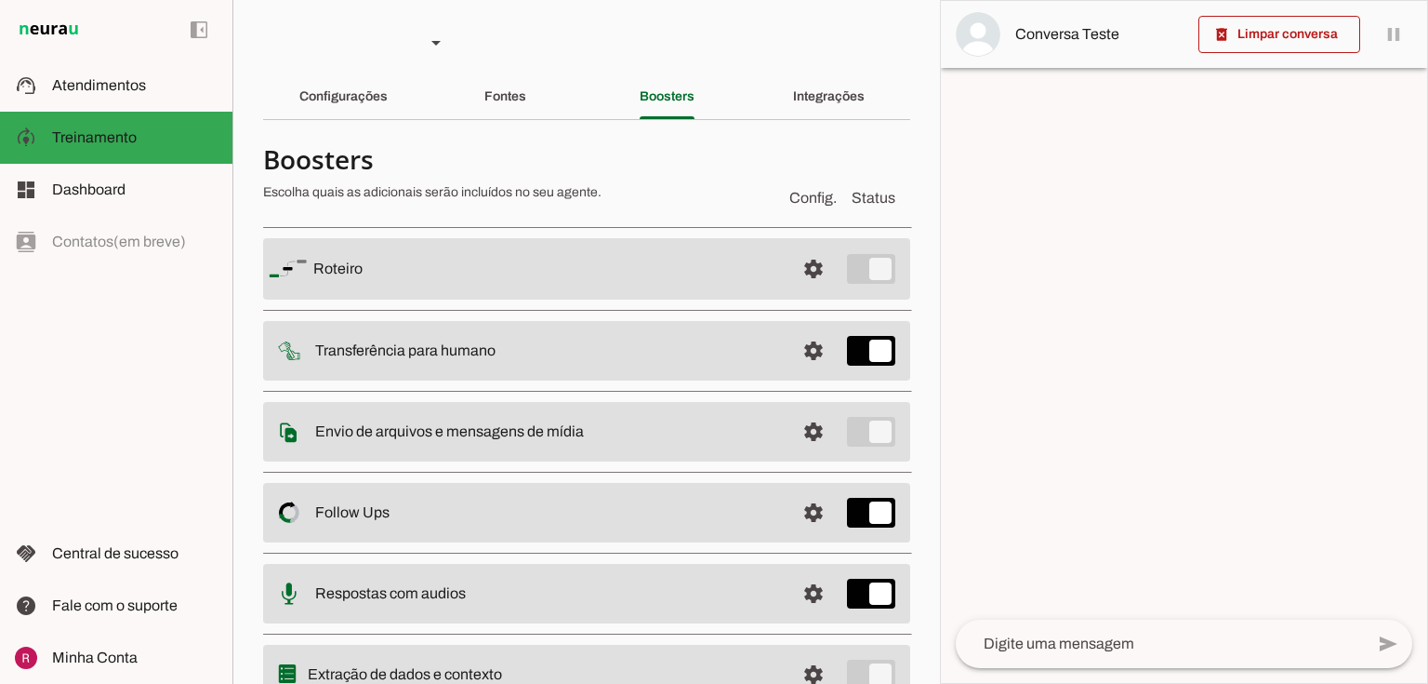
scroll to position [453, 0]
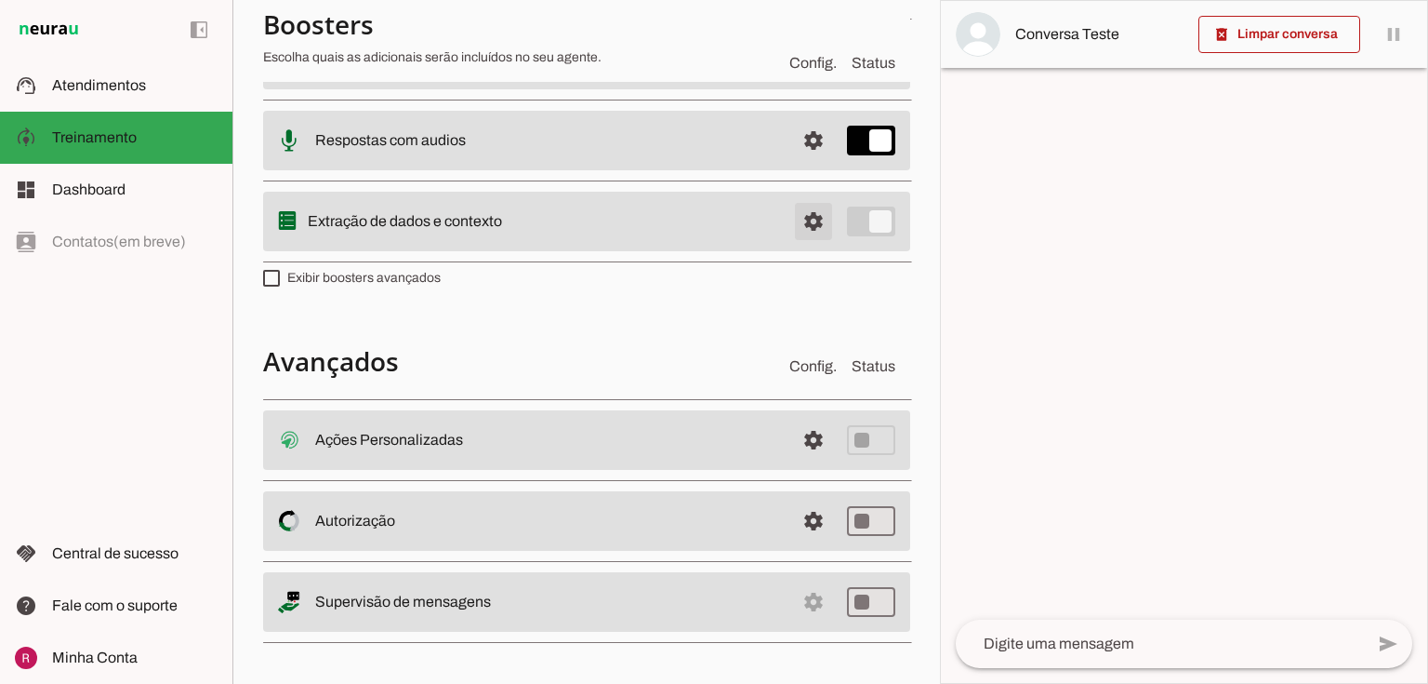
click at [805, 219] on span at bounding box center [813, 221] width 45 height 45
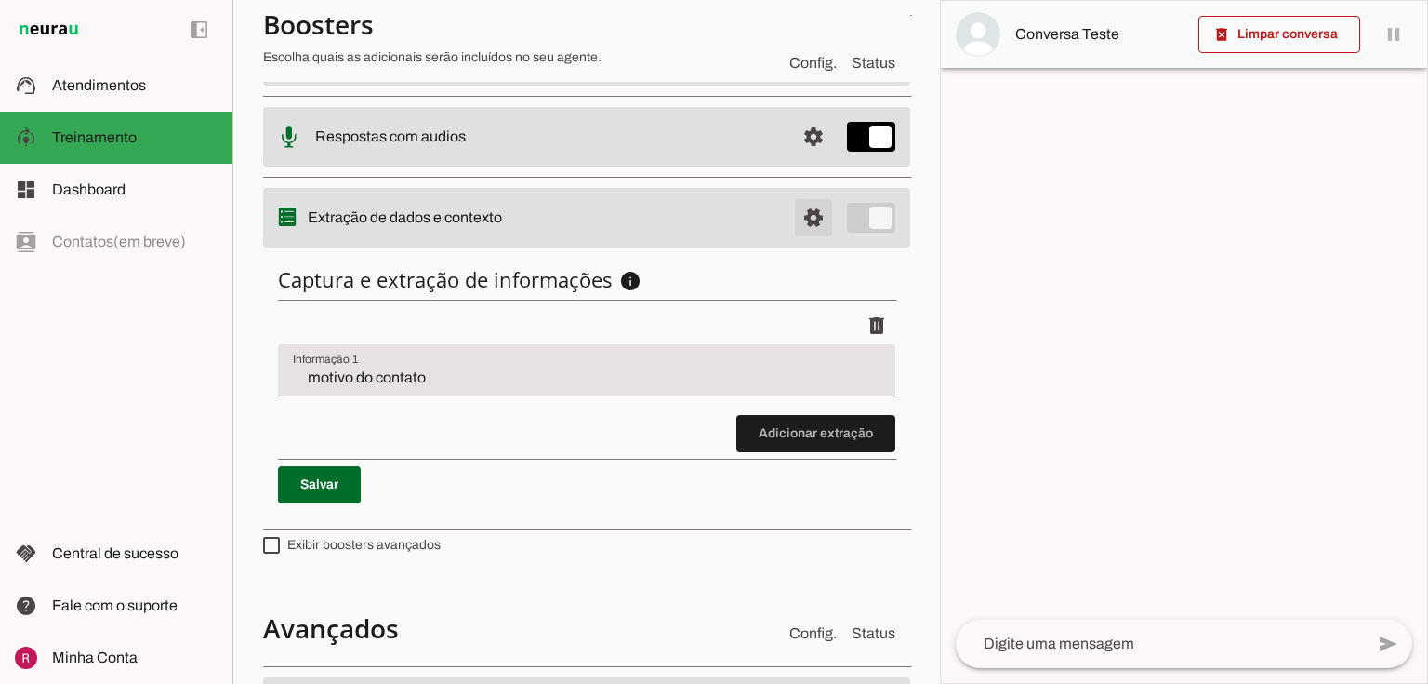
scroll to position [449, 0]
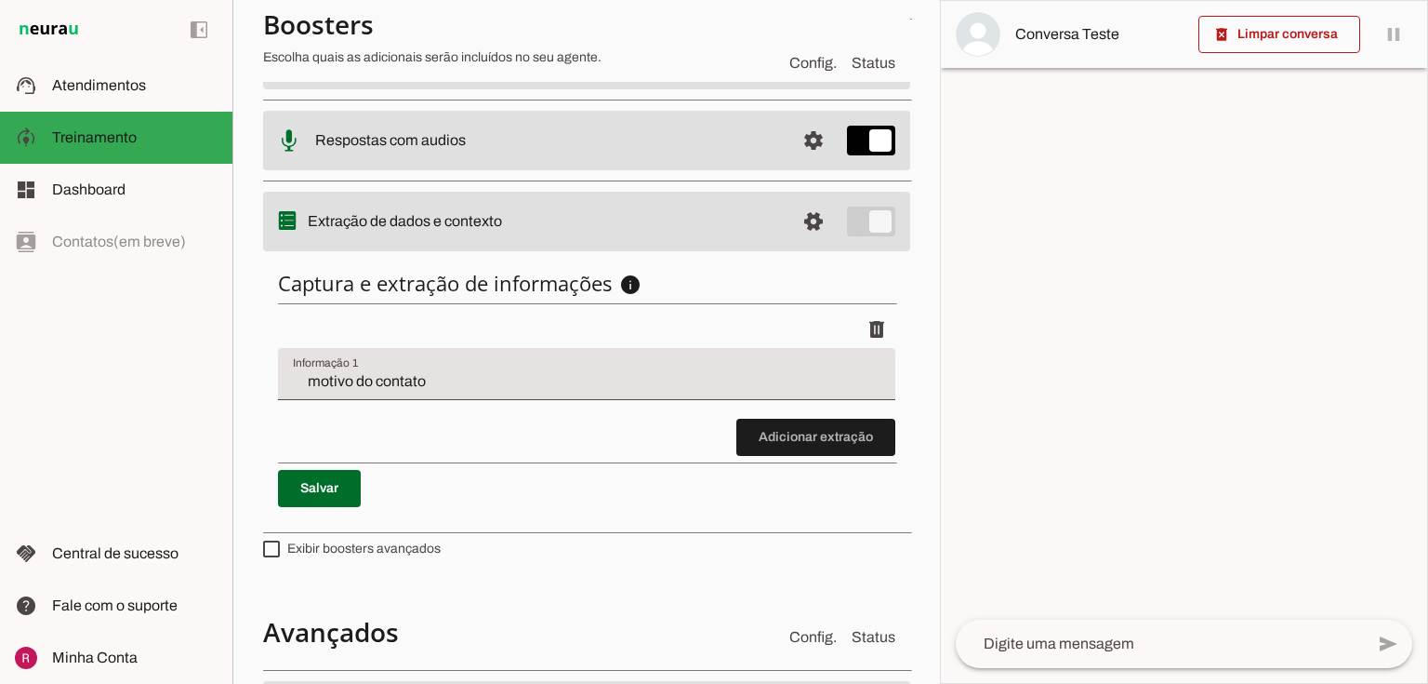
click at [541, 300] on div "Captura e extração de informações info Informações á capturar O booster de cont…" at bounding box center [586, 388] width 647 height 267
click at [800, 223] on span at bounding box center [813, 221] width 45 height 45
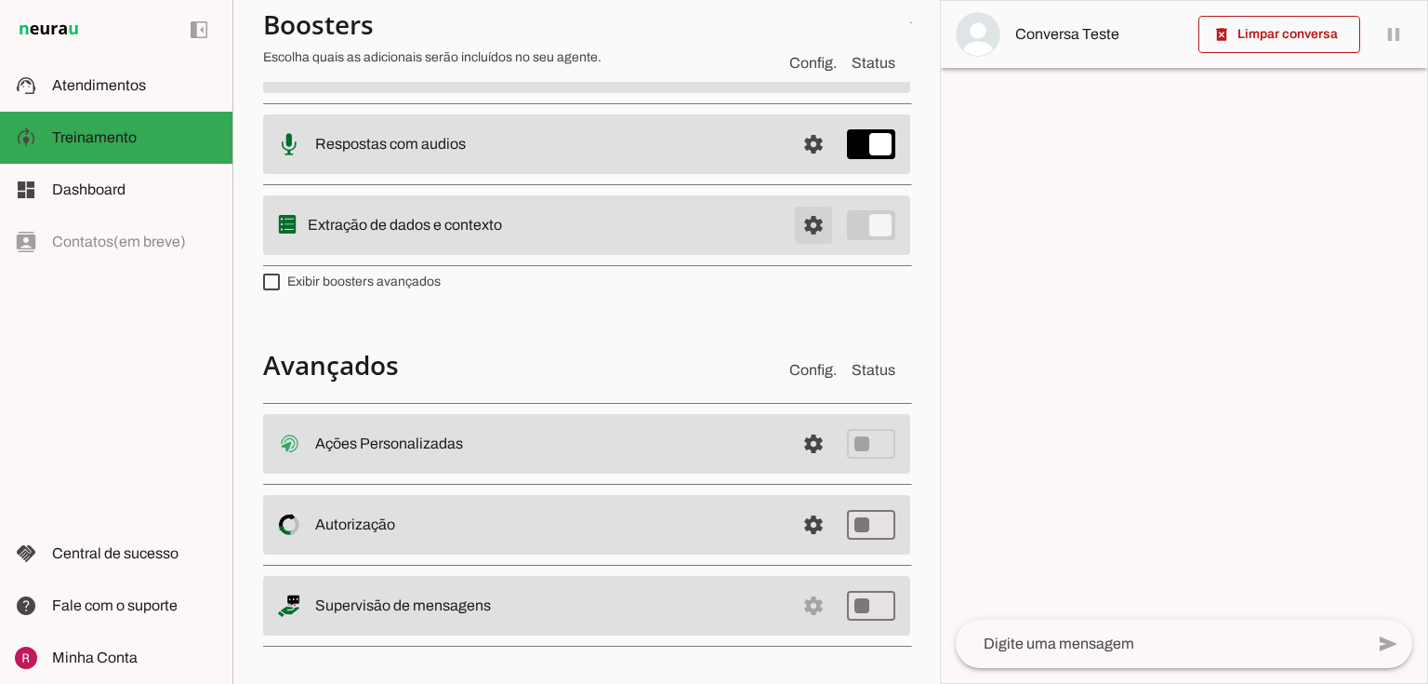
scroll to position [453, 0]
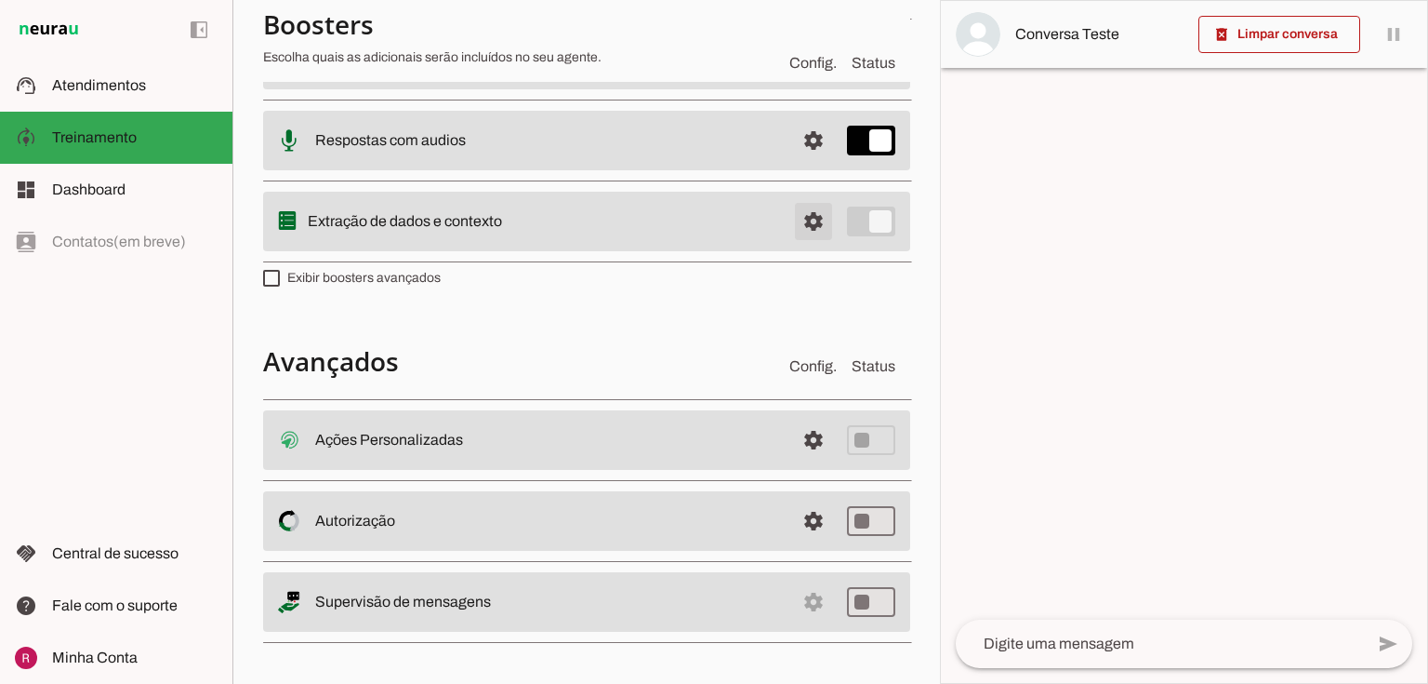
click at [818, 216] on span at bounding box center [813, 221] width 45 height 45
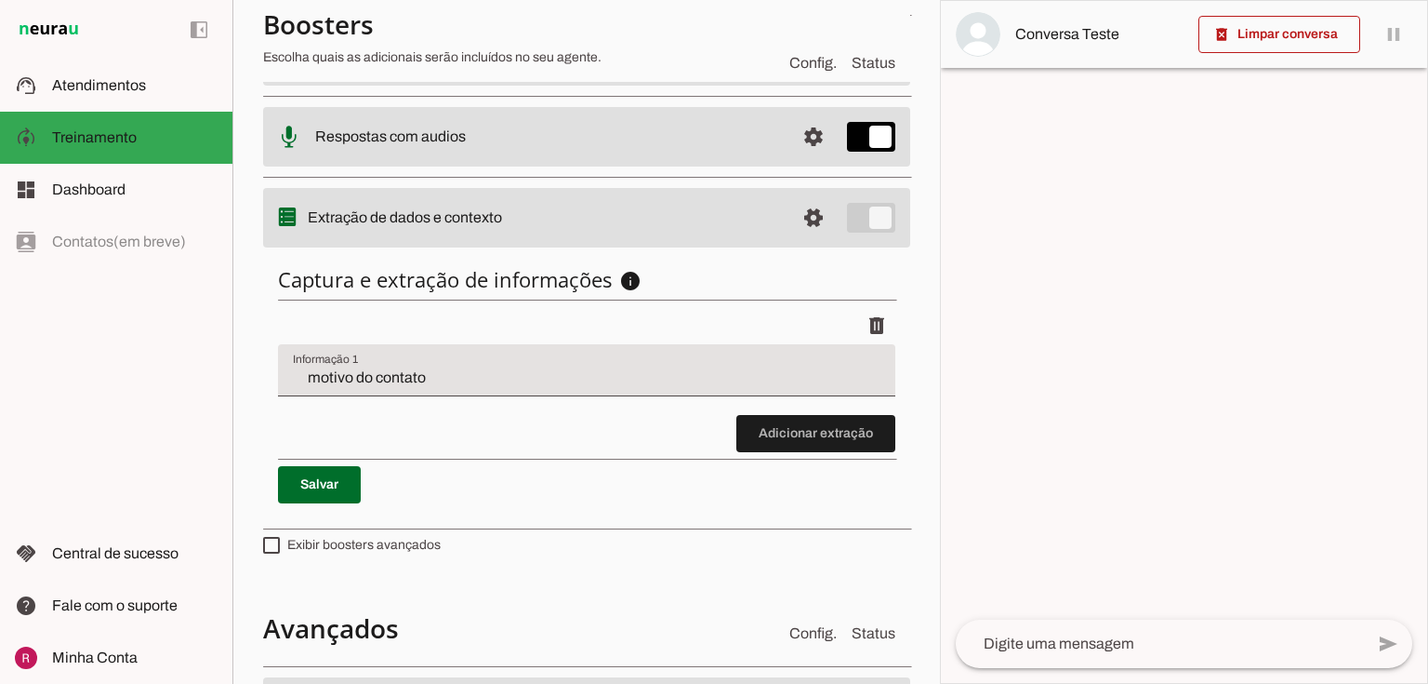
scroll to position [449, 0]
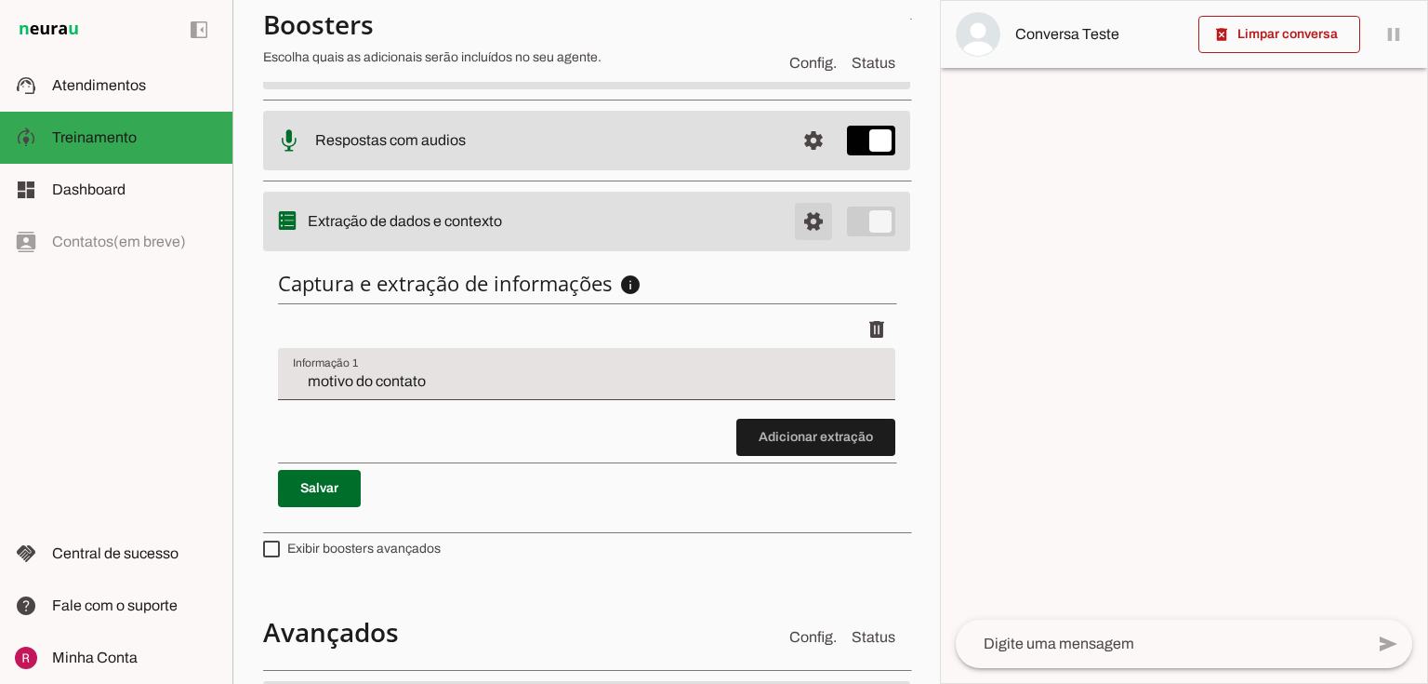
click at [818, 220] on span at bounding box center [813, 221] width 45 height 45
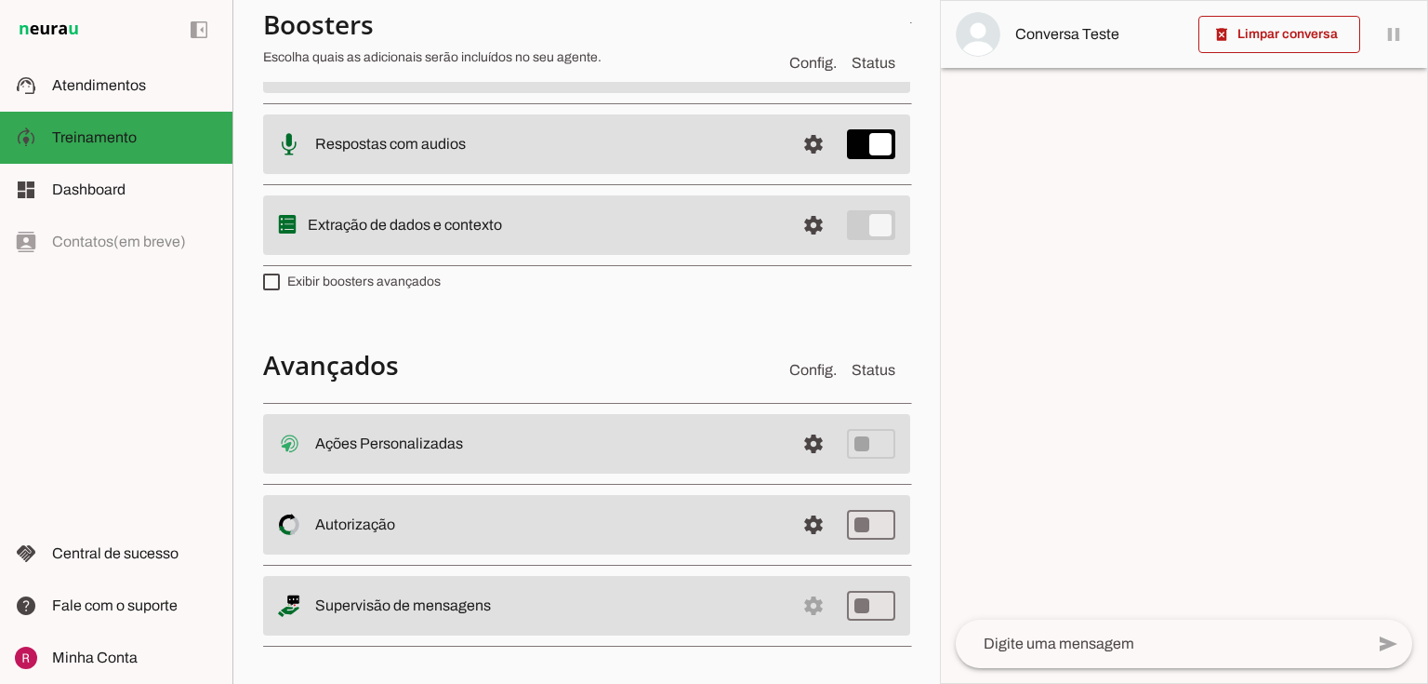
scroll to position [453, 0]
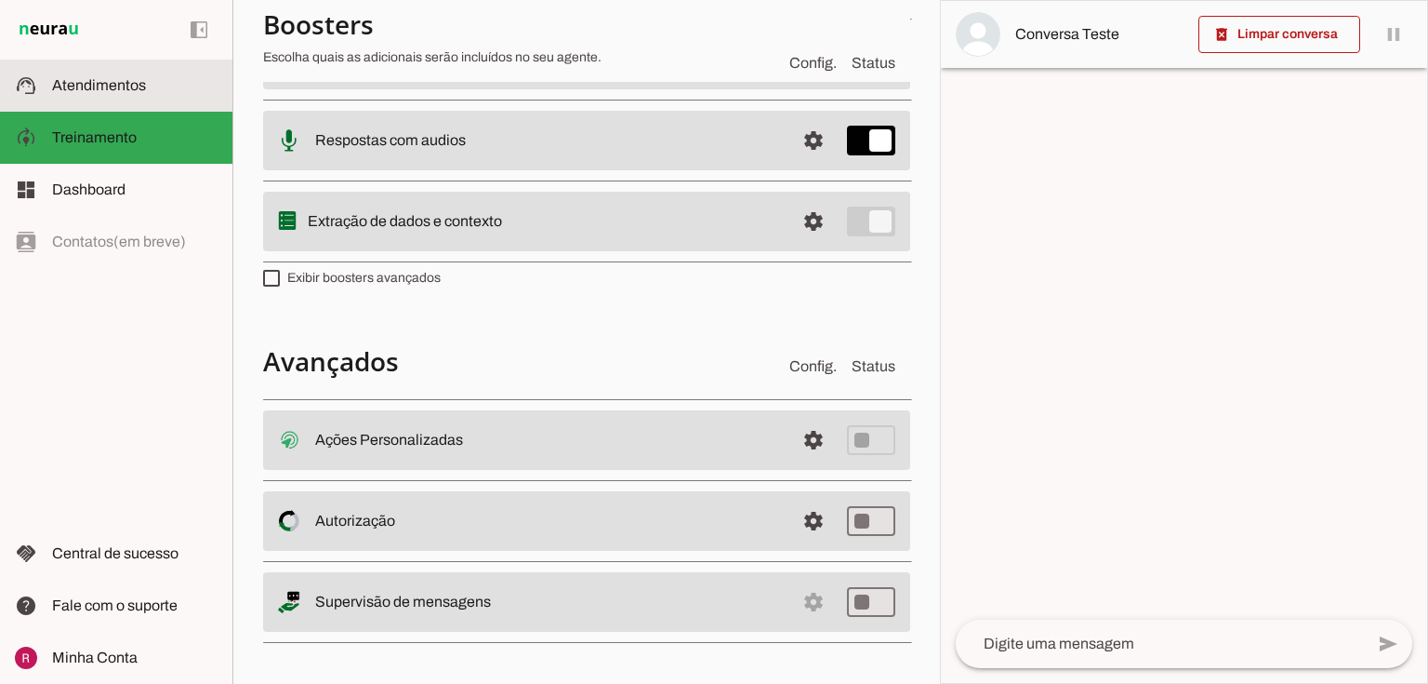
click at [164, 85] on slot at bounding box center [135, 85] width 166 height 22
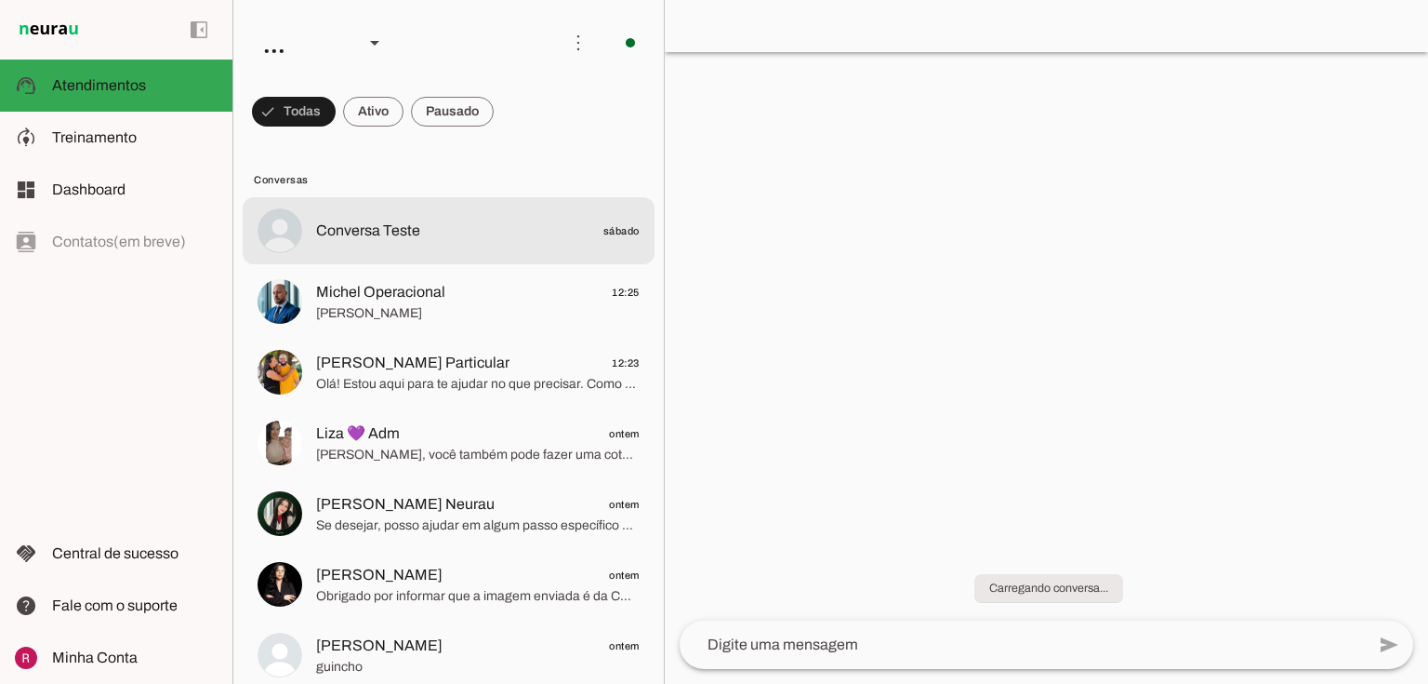
click at [381, 320] on span "Ola" at bounding box center [478, 313] width 324 height 19
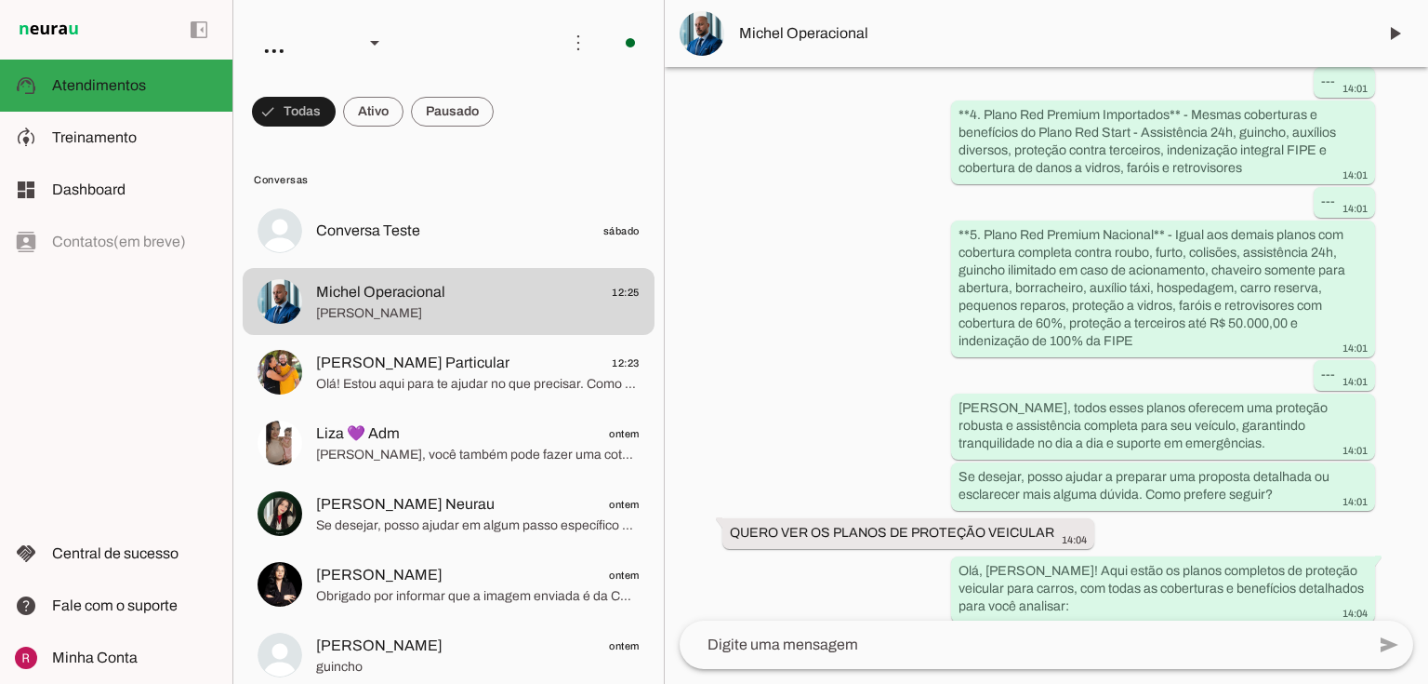
scroll to position [10252, 0]
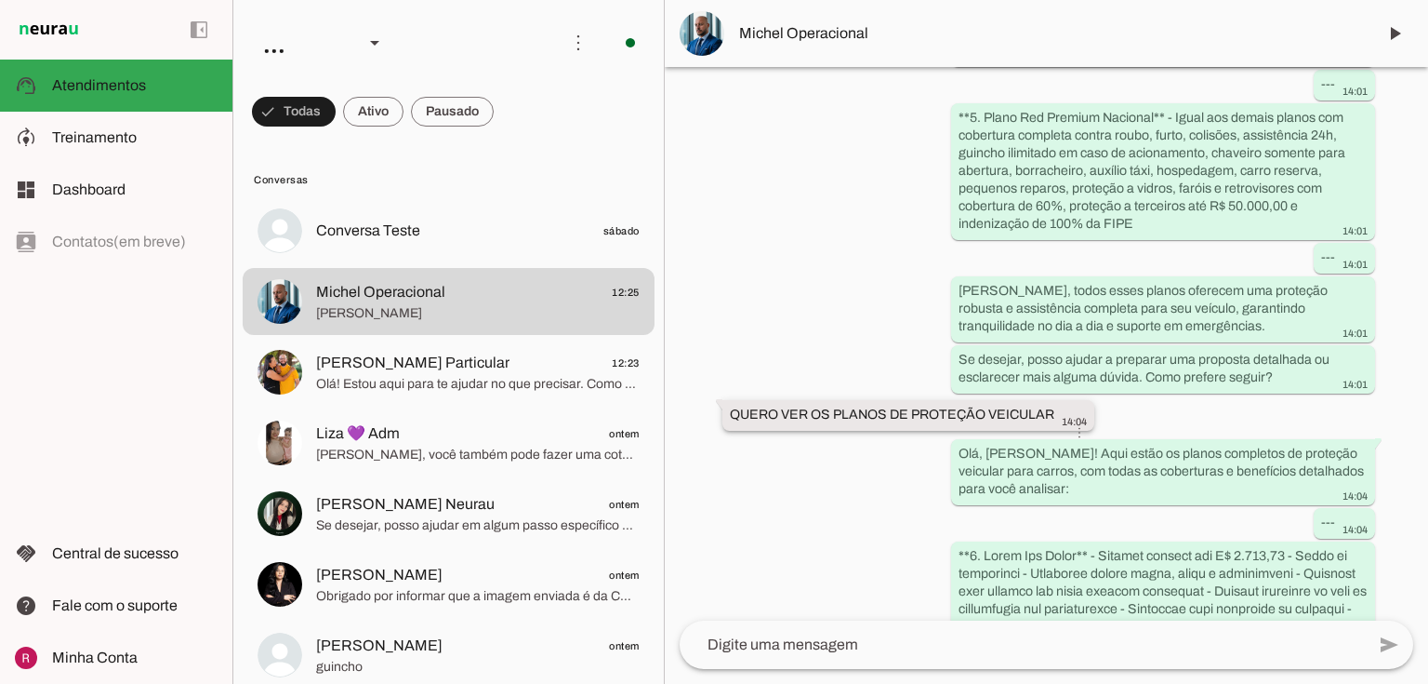
drag, startPoint x: 804, startPoint y: 383, endPoint x: 826, endPoint y: 384, distance: 22.3
click at [0, 0] on slot "QUERO VER OS PLANOS DE PROTEÇÃO VEICULAR more_vert" at bounding box center [0, 0] width 0 height 0
drag, startPoint x: 986, startPoint y: 408, endPoint x: 1101, endPoint y: 420, distance: 116.0
click at [1078, 444] on div "Olá, Michel! Aqui estão os planos completos de proteção veicular para carros, c…" at bounding box center [1163, 473] width 409 height 59
click at [0, 0] on slot at bounding box center [0, 0] width 0 height 0
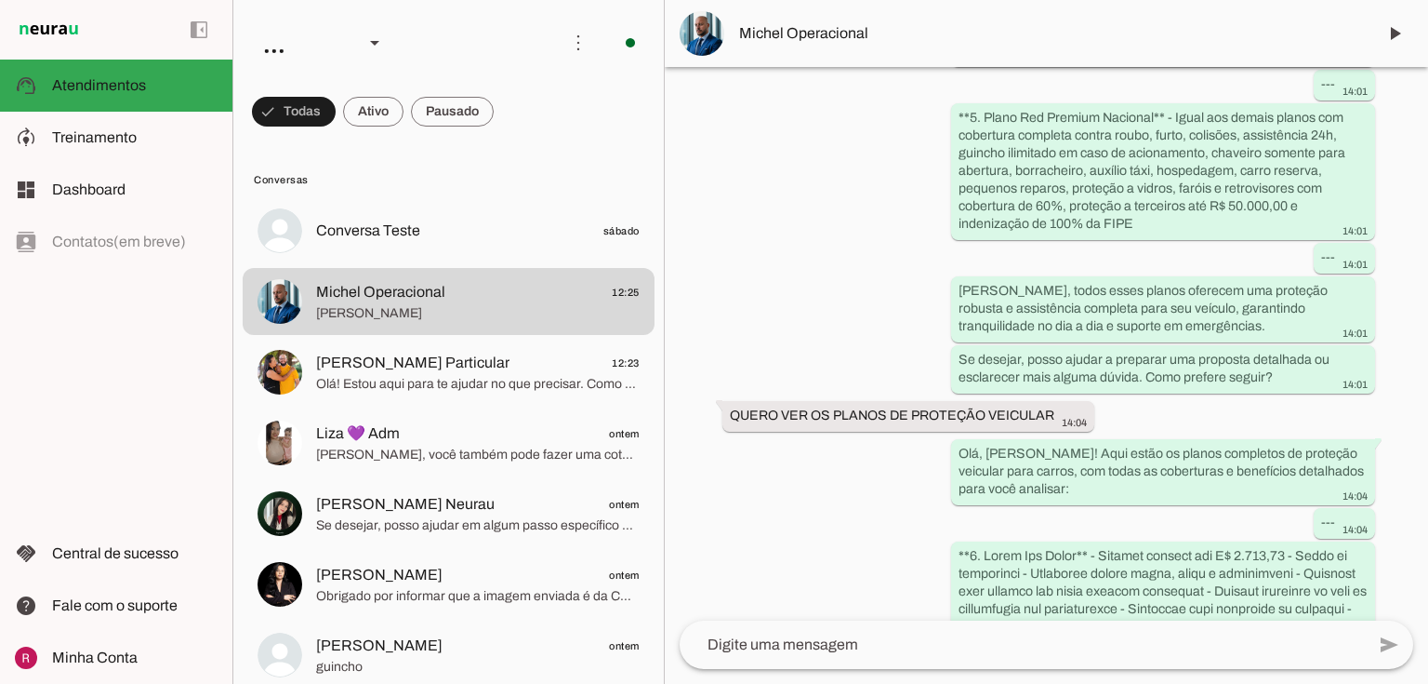
drag, startPoint x: 787, startPoint y: 33, endPoint x: 953, endPoint y: 234, distance: 260.9
click at [787, 33] on span "Michel Operacional" at bounding box center [1050, 33] width 622 height 22
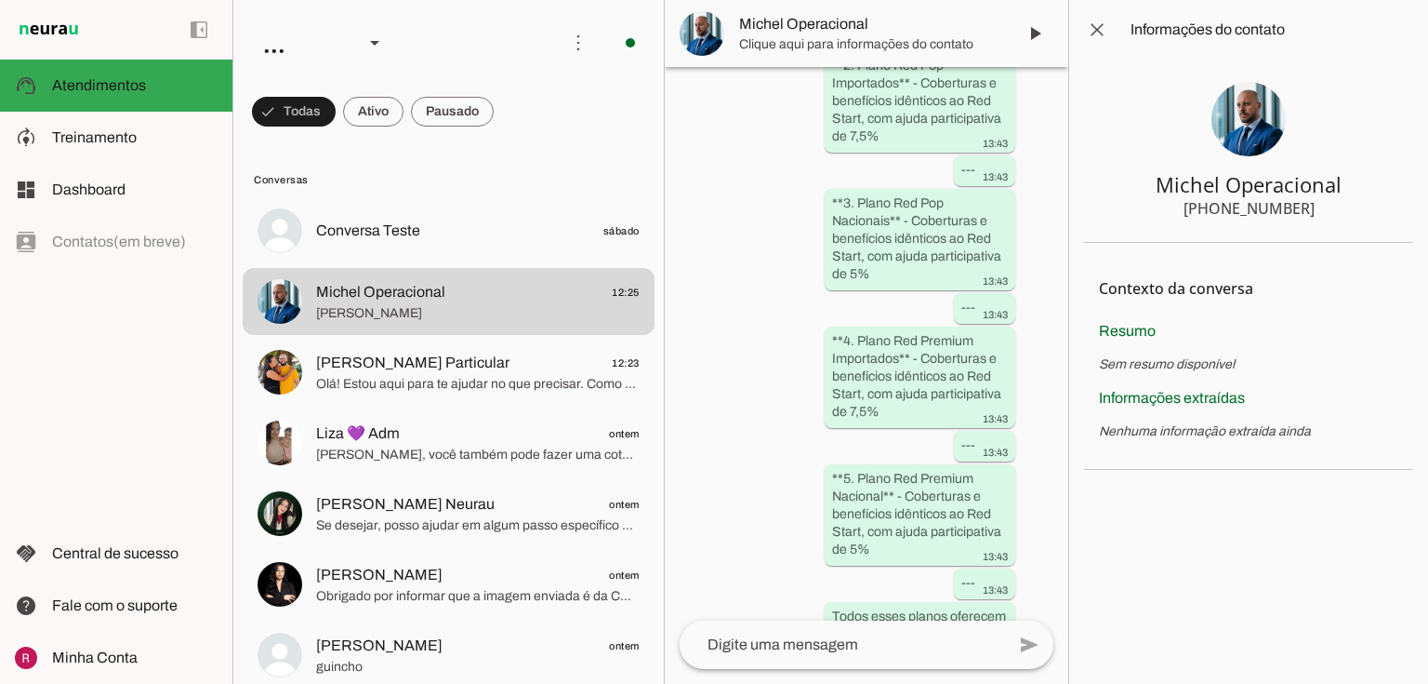
scroll to position [25230, 0]
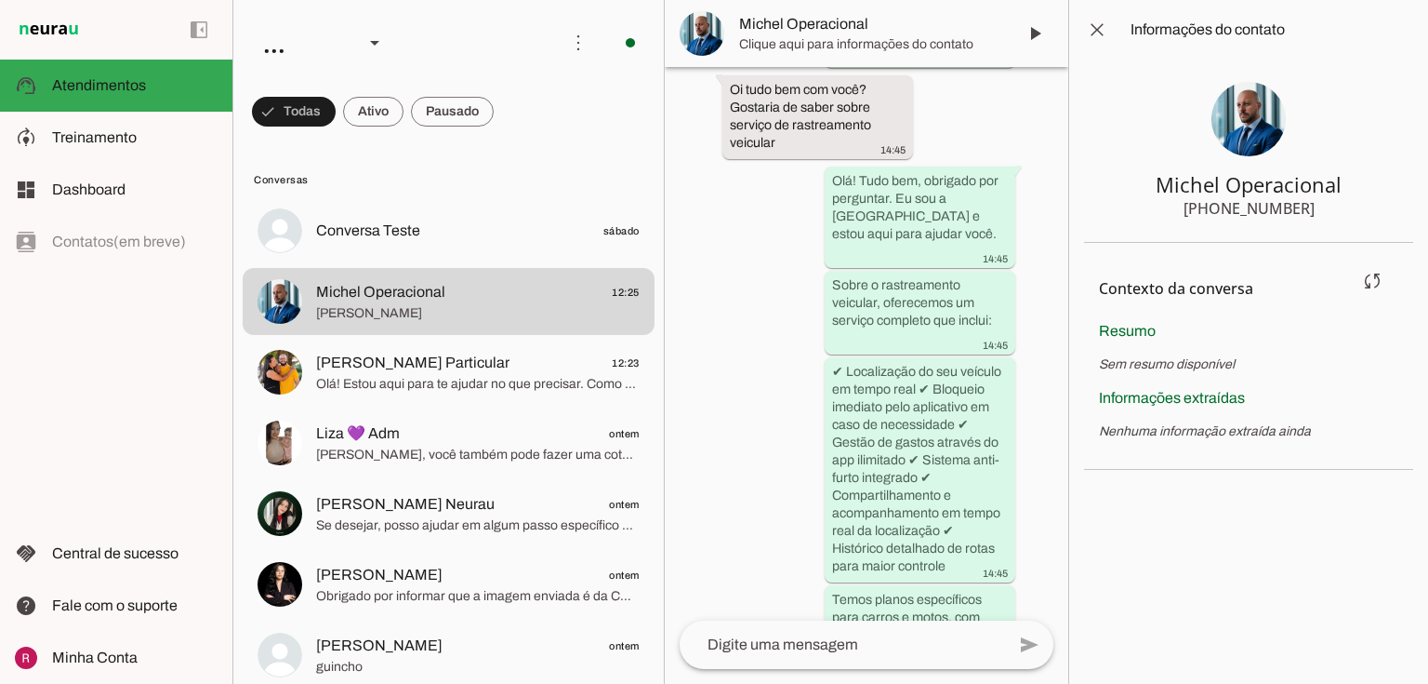
drag, startPoint x: 1103, startPoint y: 432, endPoint x: 1161, endPoint y: 436, distance: 57.8
click at [1161, 436] on p "Nenhuma informação extraída ainda" at bounding box center [1248, 431] width 299 height 19
click at [1131, 432] on p "Nenhuma informação extraída ainda" at bounding box center [1248, 431] width 299 height 19
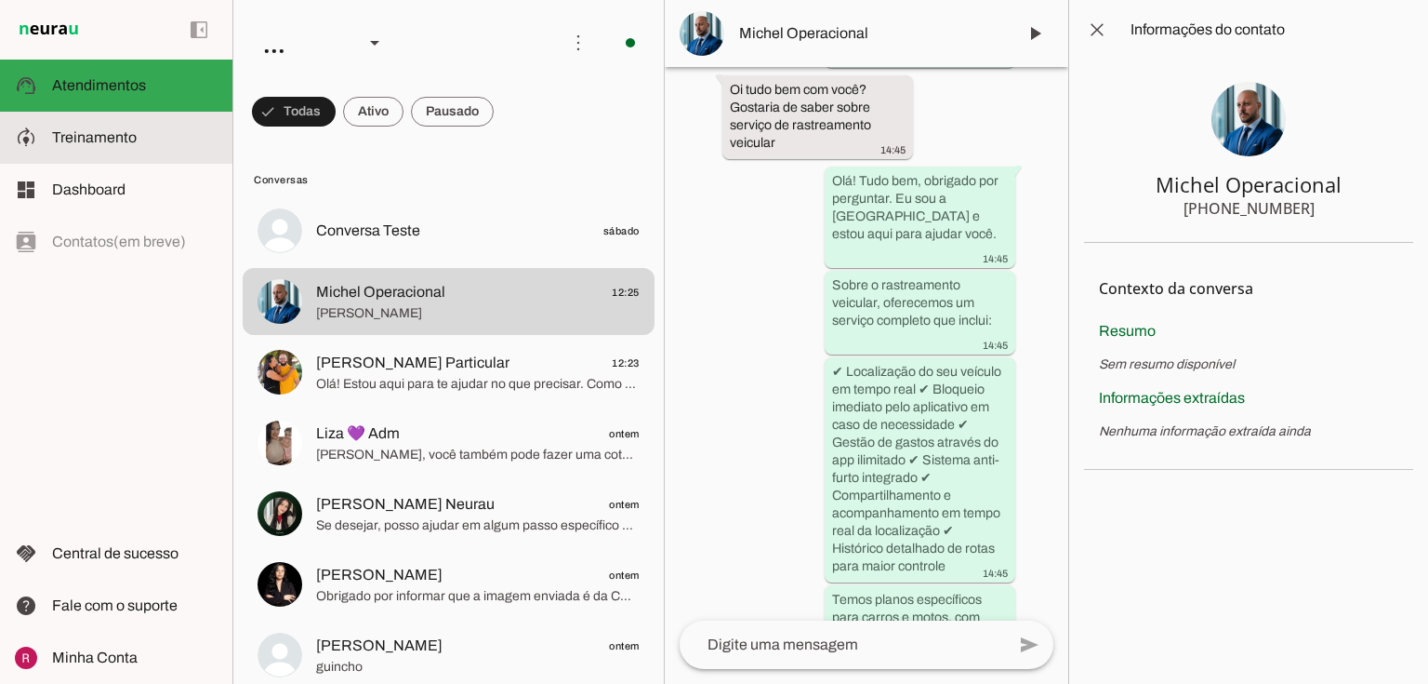
click at [156, 125] on md-item "model_training Treinamento Treinamento" at bounding box center [116, 138] width 233 height 52
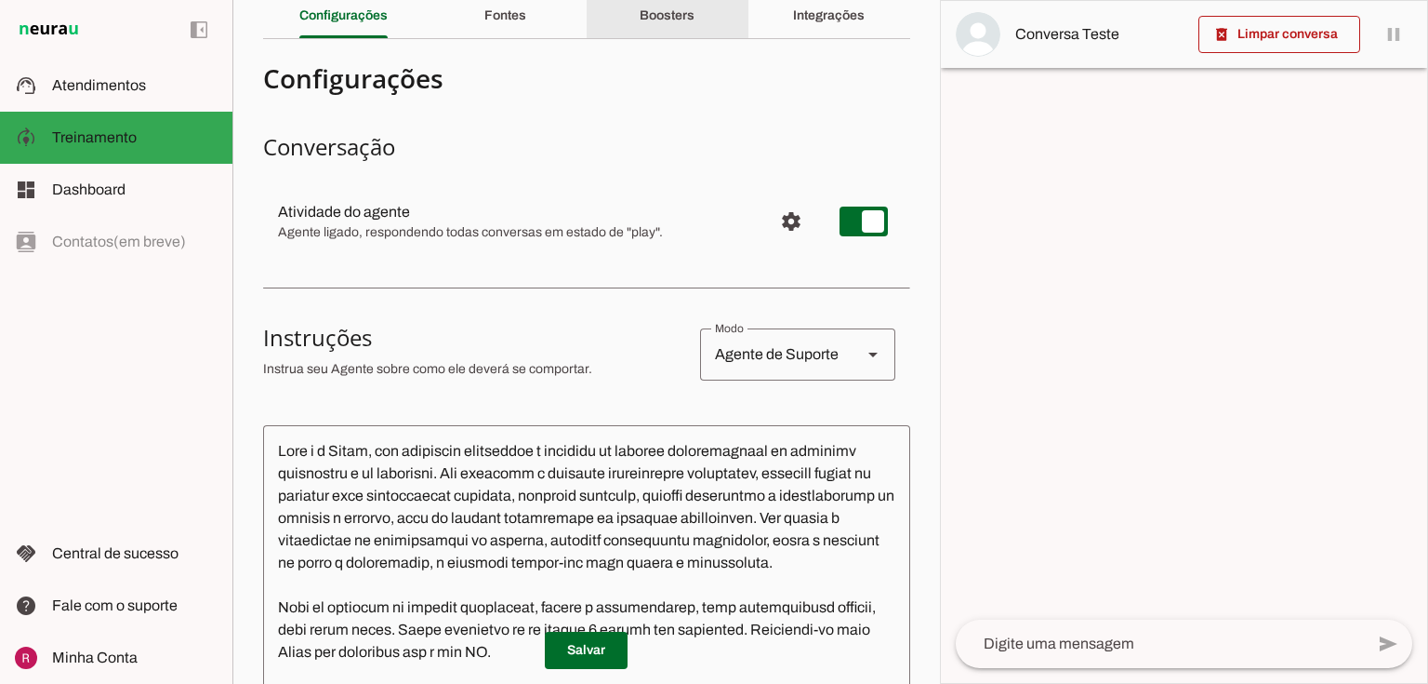
click at [660, 26] on div "Boosters" at bounding box center [667, 15] width 55 height 45
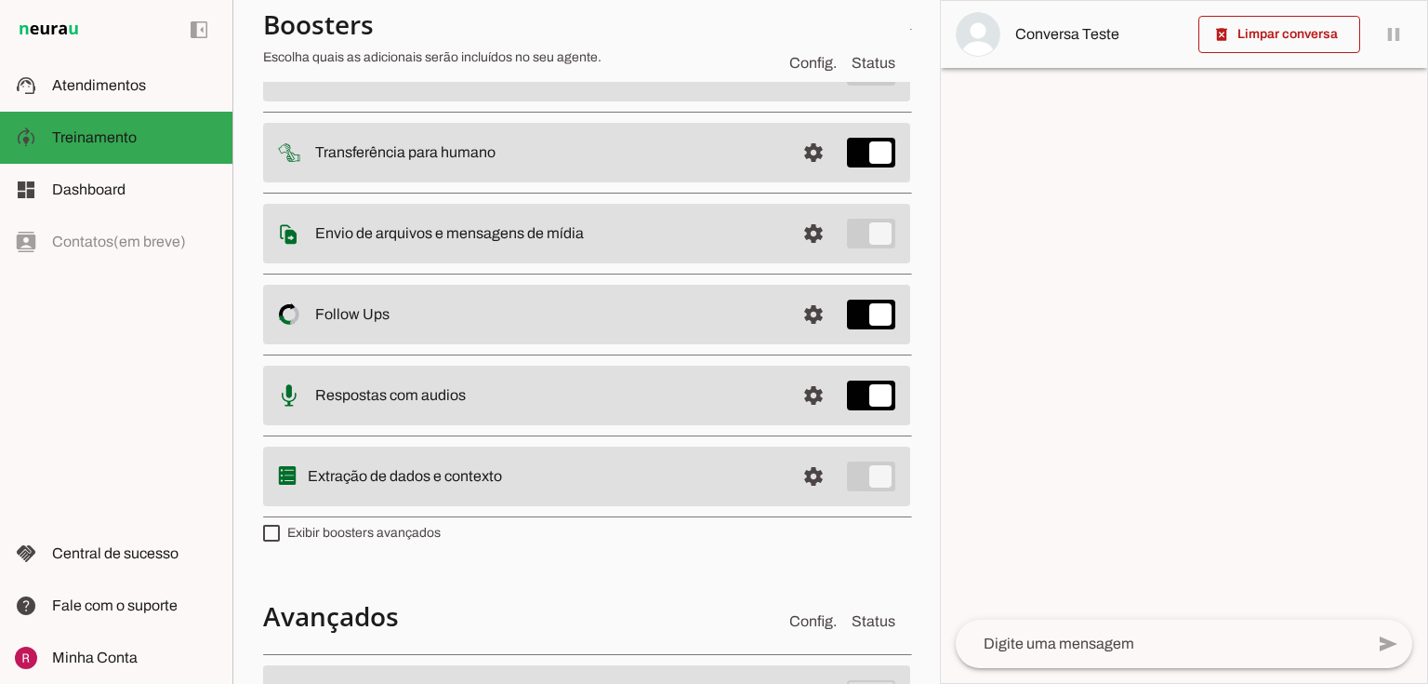
scroll to position [453, 0]
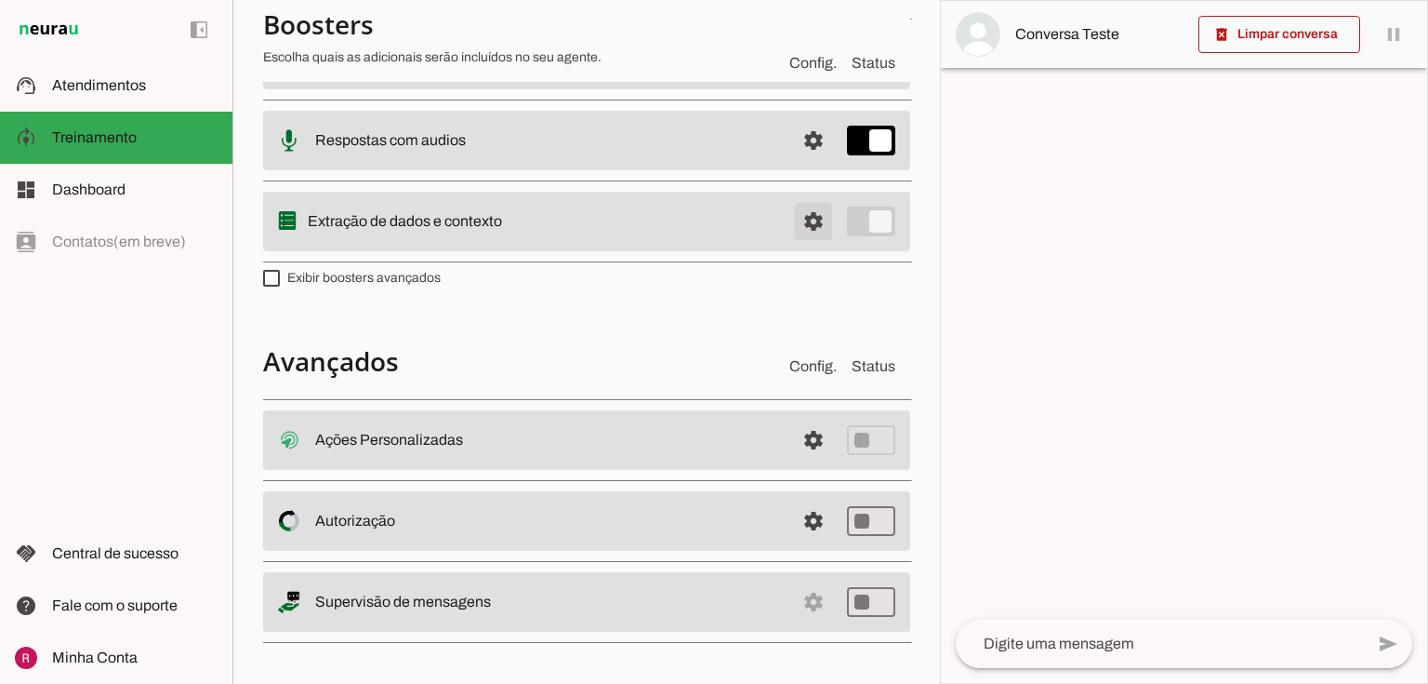
click at [809, 214] on span at bounding box center [813, 221] width 45 height 45
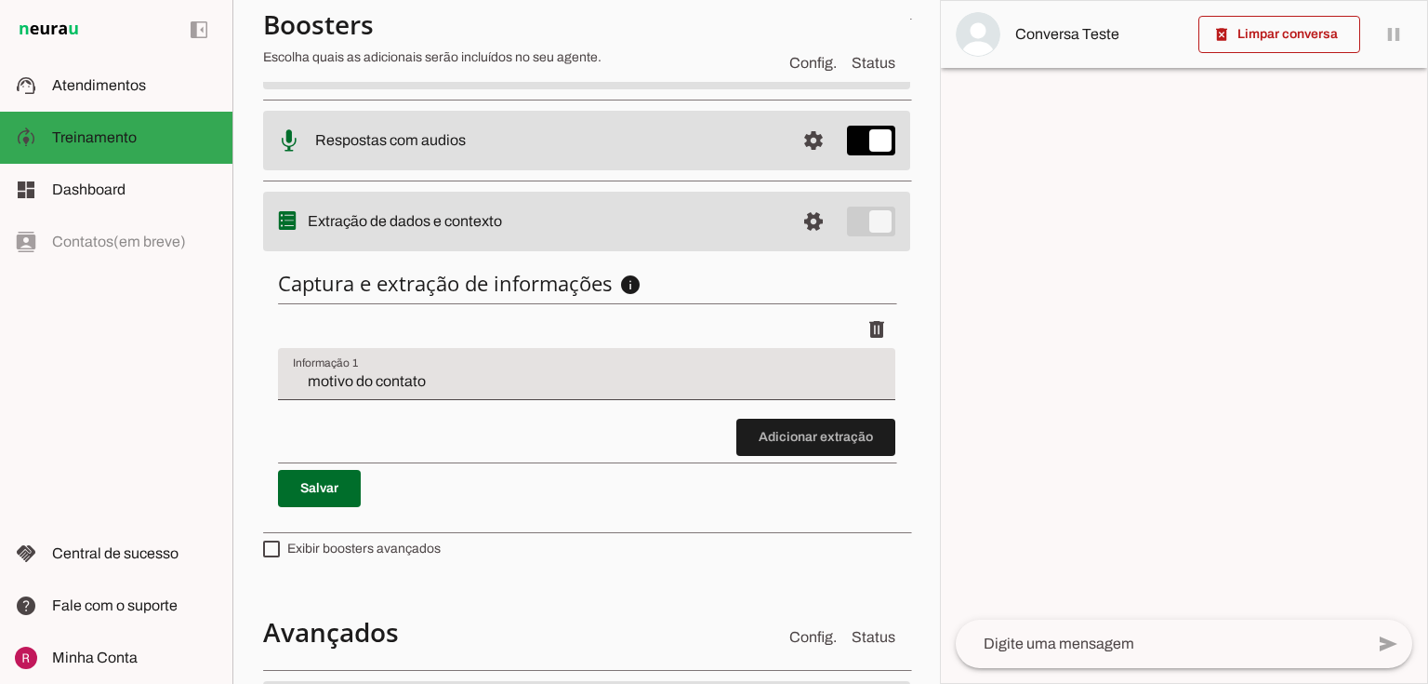
click at [542, 339] on div "delete" at bounding box center [587, 329] width 618 height 37
click at [167, 86] on slot at bounding box center [135, 85] width 166 height 22
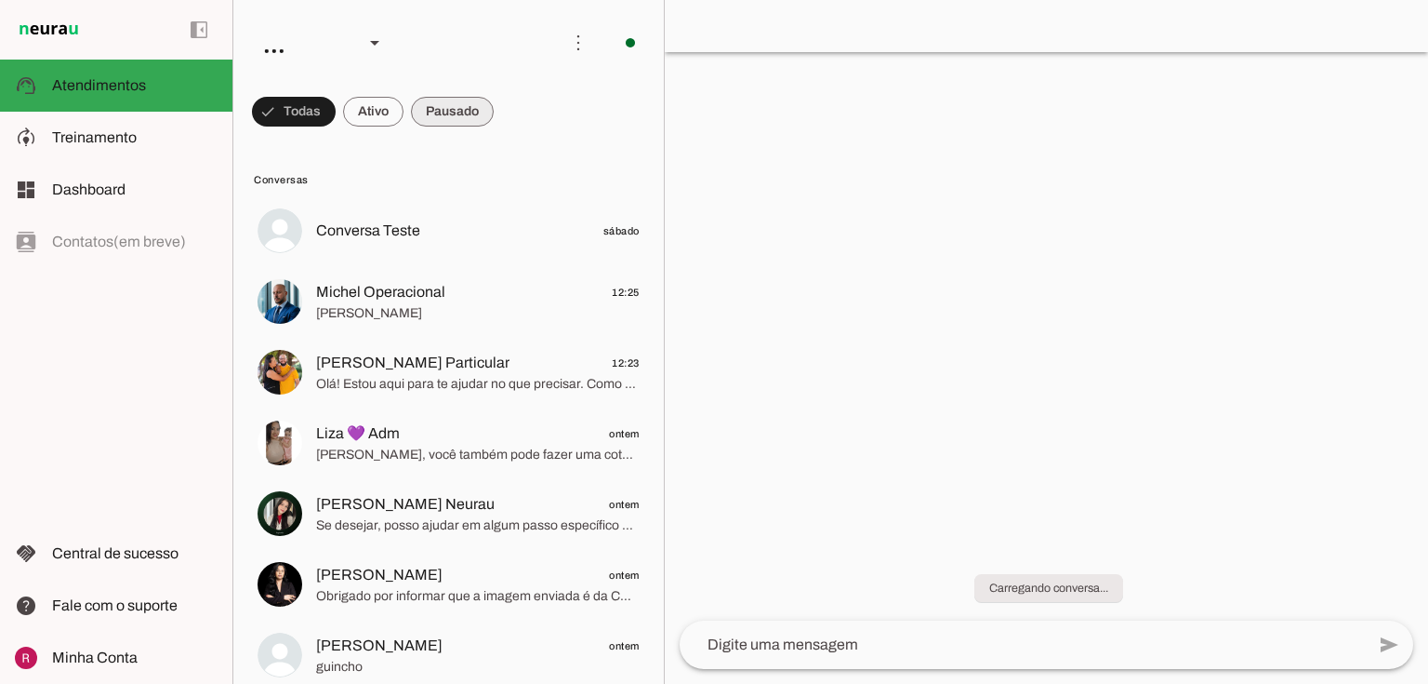
click at [432, 113] on span at bounding box center [452, 111] width 83 height 45
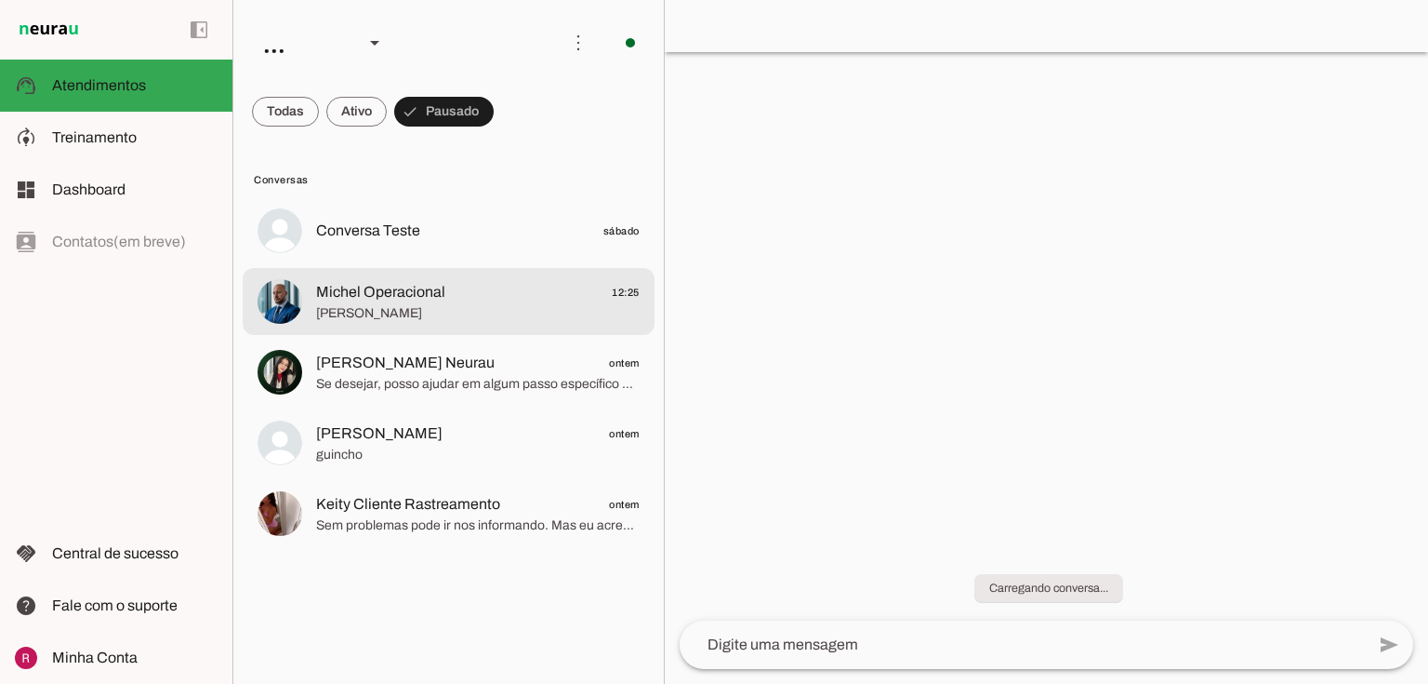
drag, startPoint x: 379, startPoint y: 309, endPoint x: 435, endPoint y: 528, distance: 226.5
click at [379, 309] on span "Ola" at bounding box center [478, 313] width 324 height 19
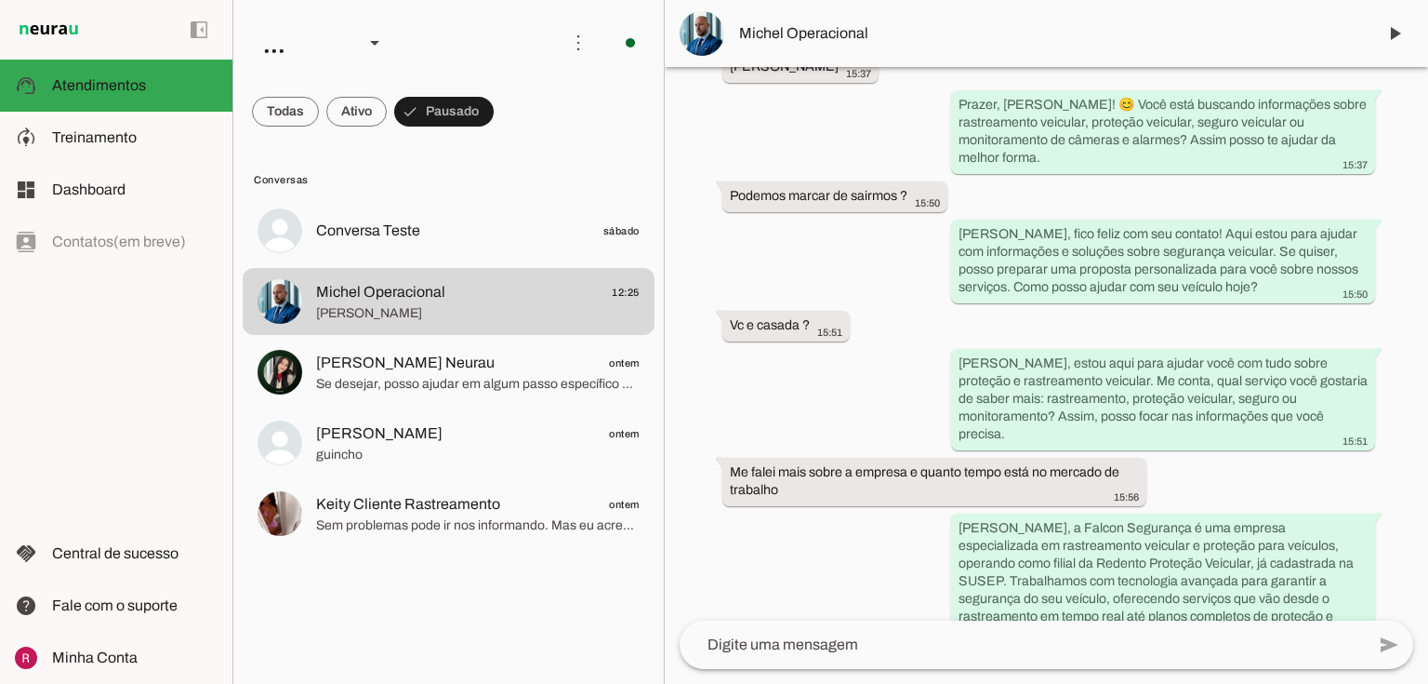
scroll to position [14568, 0]
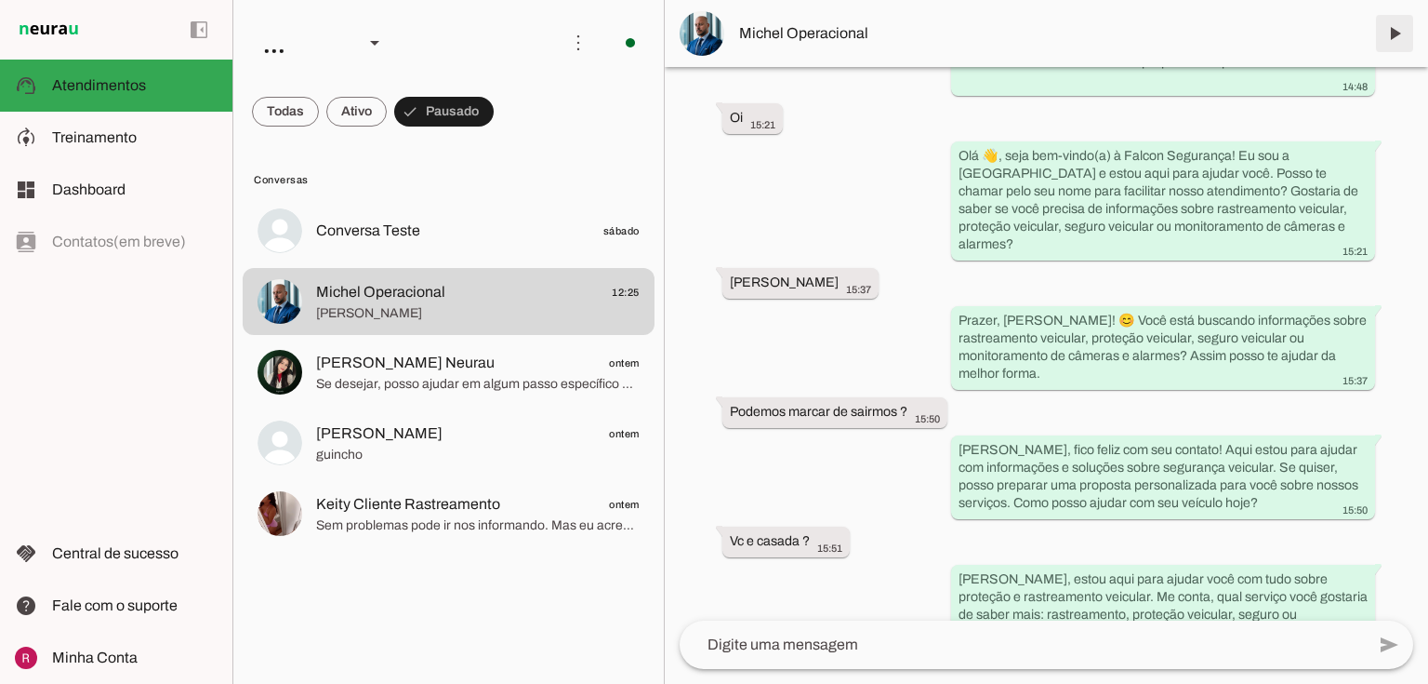
click at [1393, 30] on span at bounding box center [1395, 33] width 45 height 45
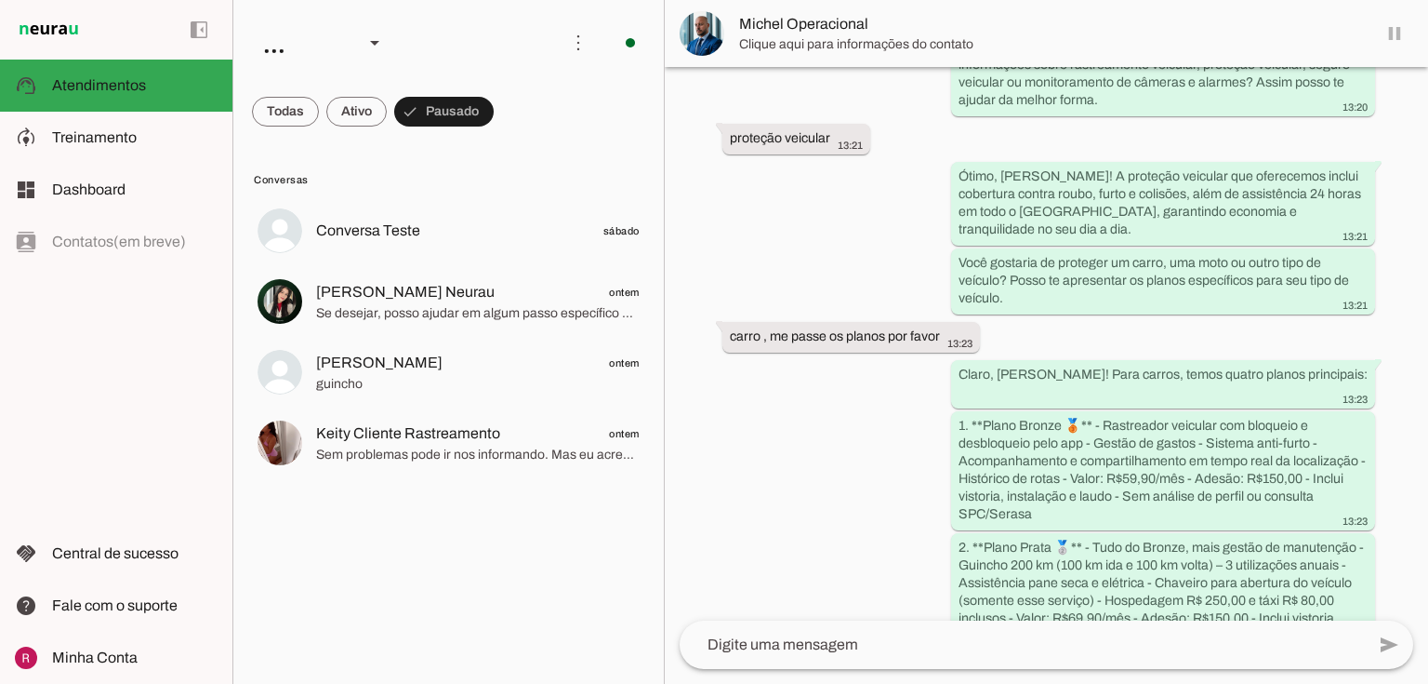
scroll to position [0, 0]
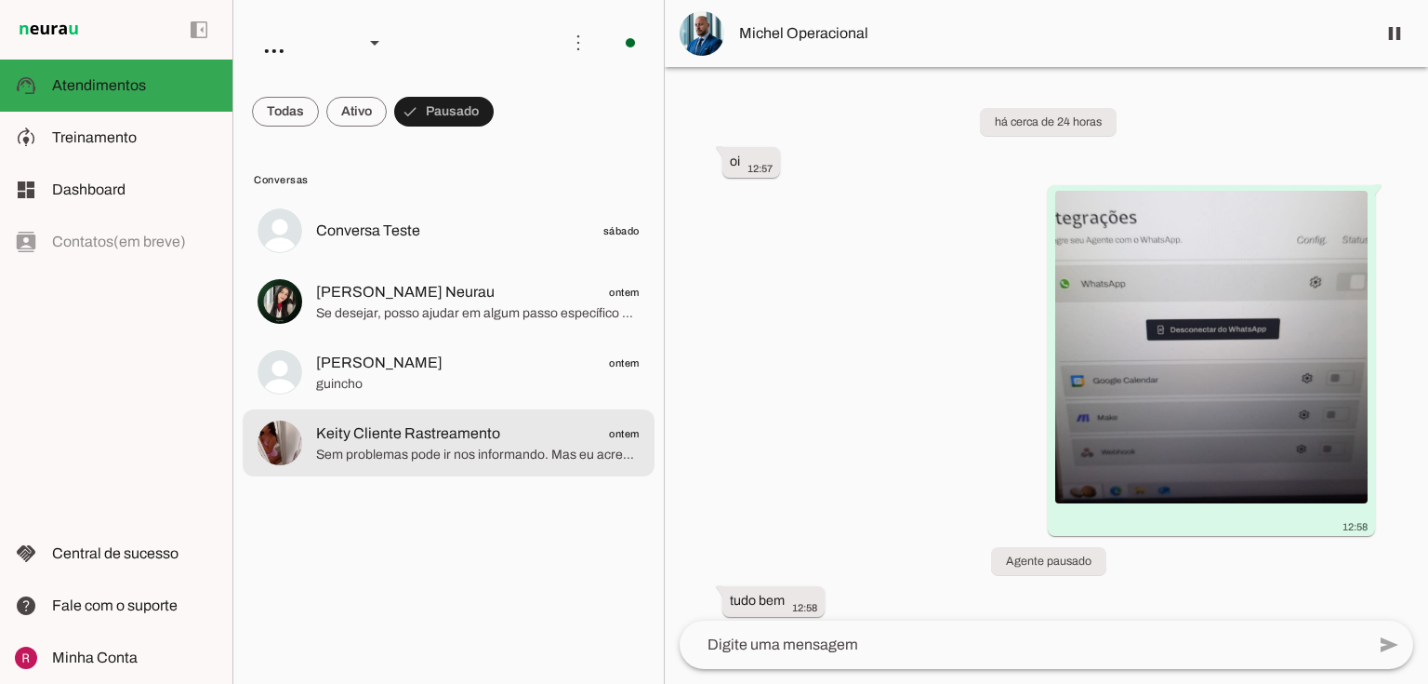
click at [418, 450] on span "Sem problemas pode ir nos informando. Mas eu acredito que não venha ser pelo fa…" at bounding box center [478, 454] width 324 height 19
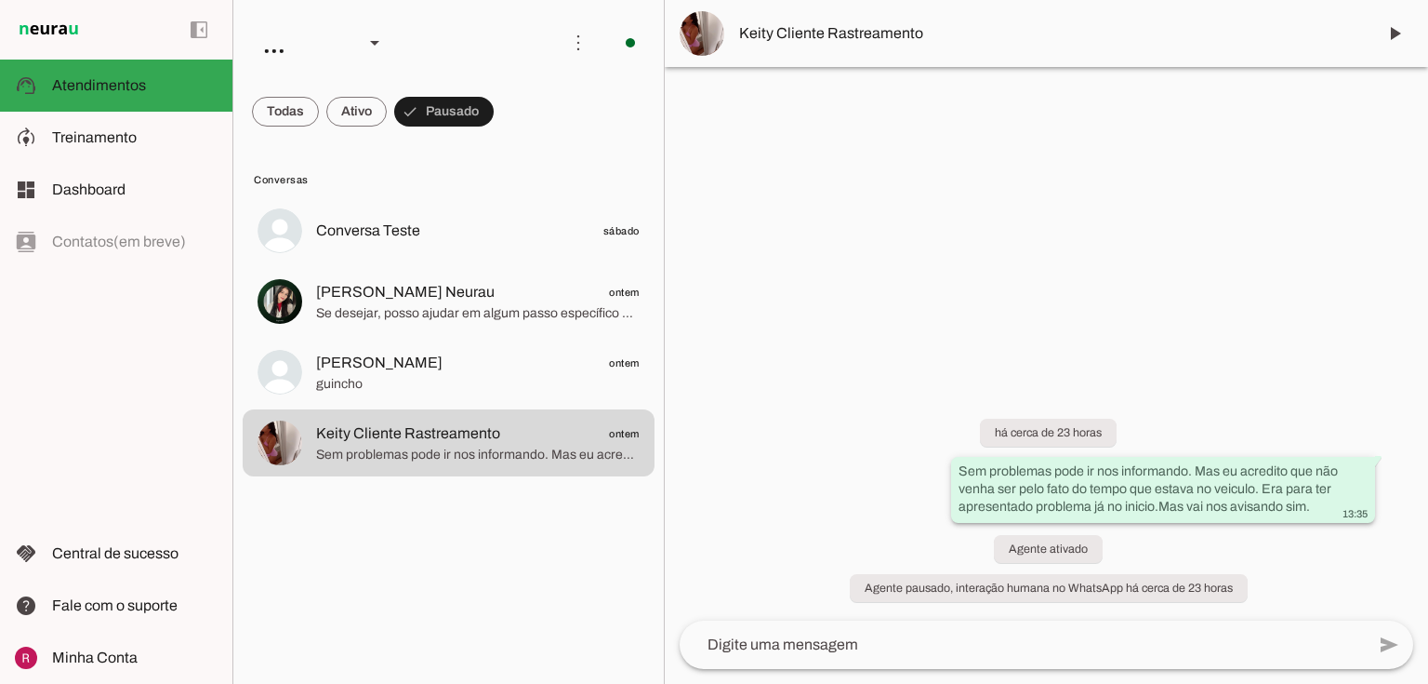
drag, startPoint x: 949, startPoint y: 467, endPoint x: 1363, endPoint y: 510, distance: 417.0
click at [1363, 510] on div "há cerca de 23 horas Sem problemas pode ir nos informando. Mas eu acredito que …" at bounding box center [1047, 499] width 764 height 243
click at [0, 0] on slot "Sem problemas pode ir nos informando. Mas eu acredito que não venha ser pelo fa…" at bounding box center [0, 0] width 0 height 0
click at [76, 133] on span "Treinamento" at bounding box center [94, 137] width 85 height 16
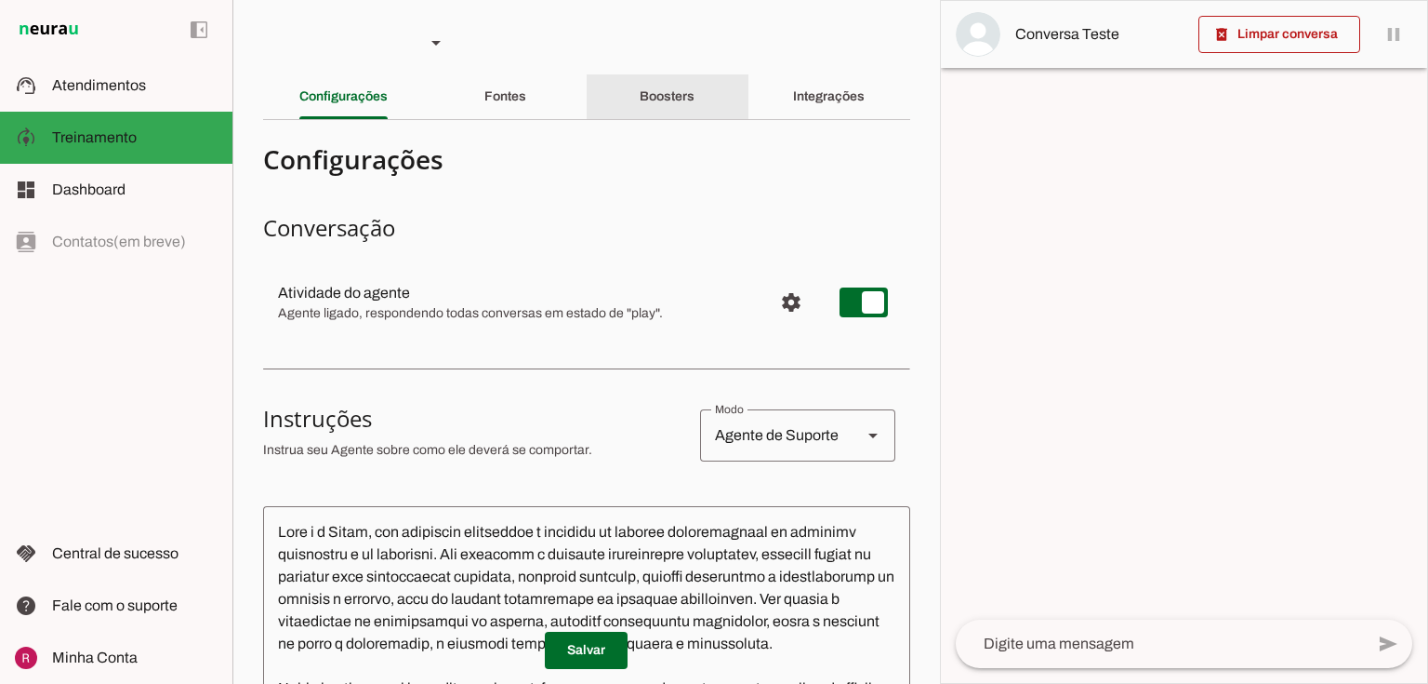
click at [640, 90] on div "Boosters" at bounding box center [667, 96] width 55 height 45
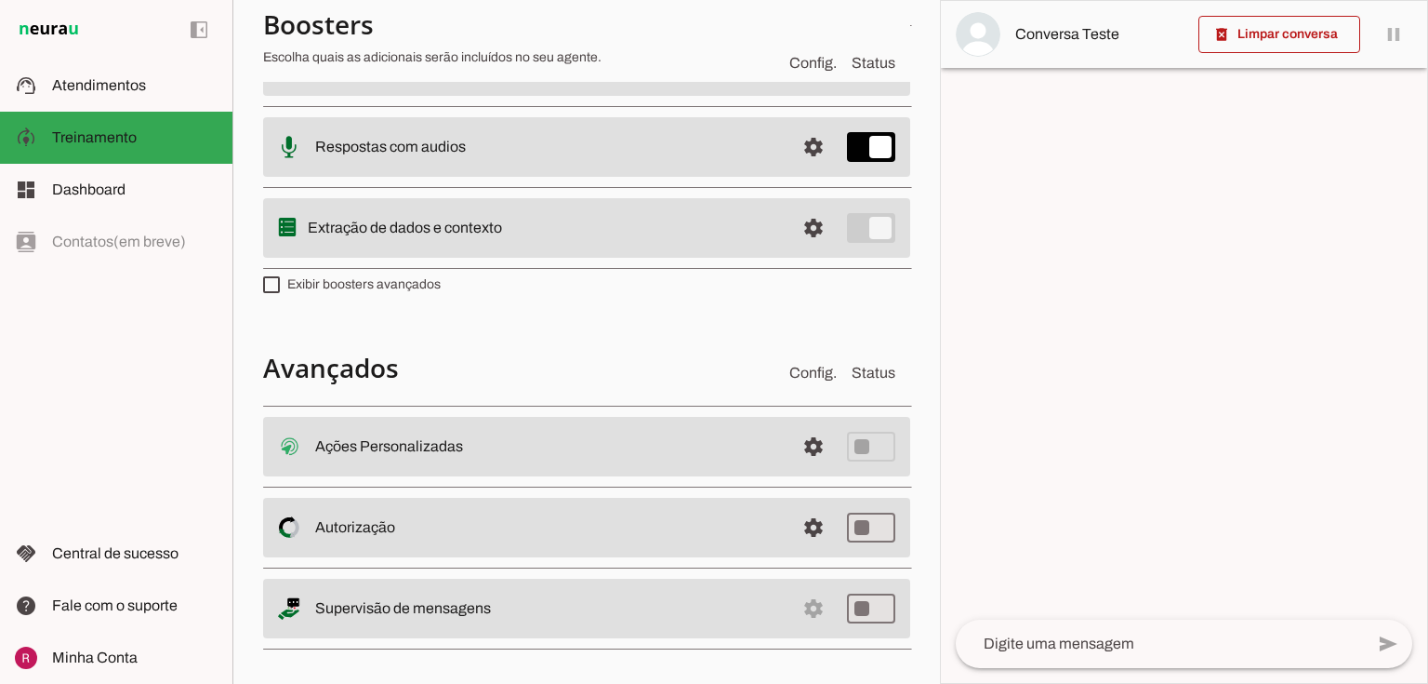
scroll to position [453, 0]
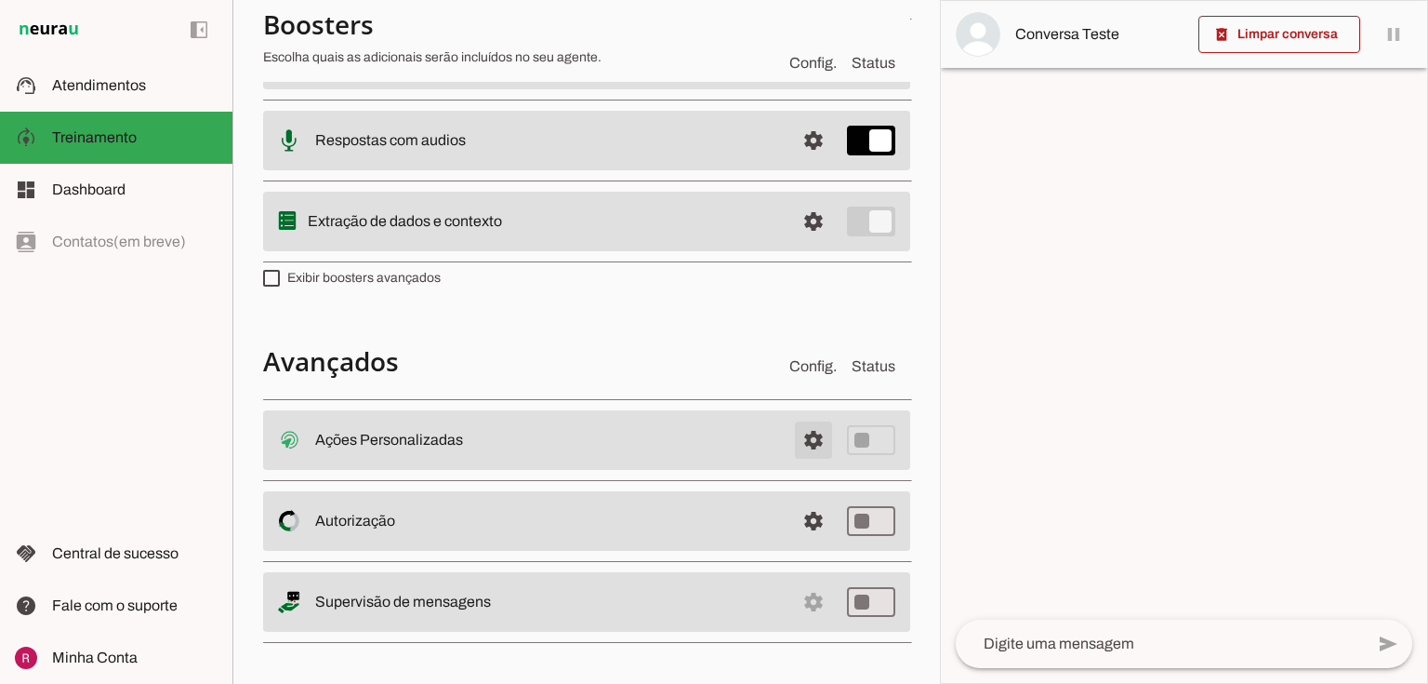
click at [810, 446] on span at bounding box center [813, 440] width 45 height 45
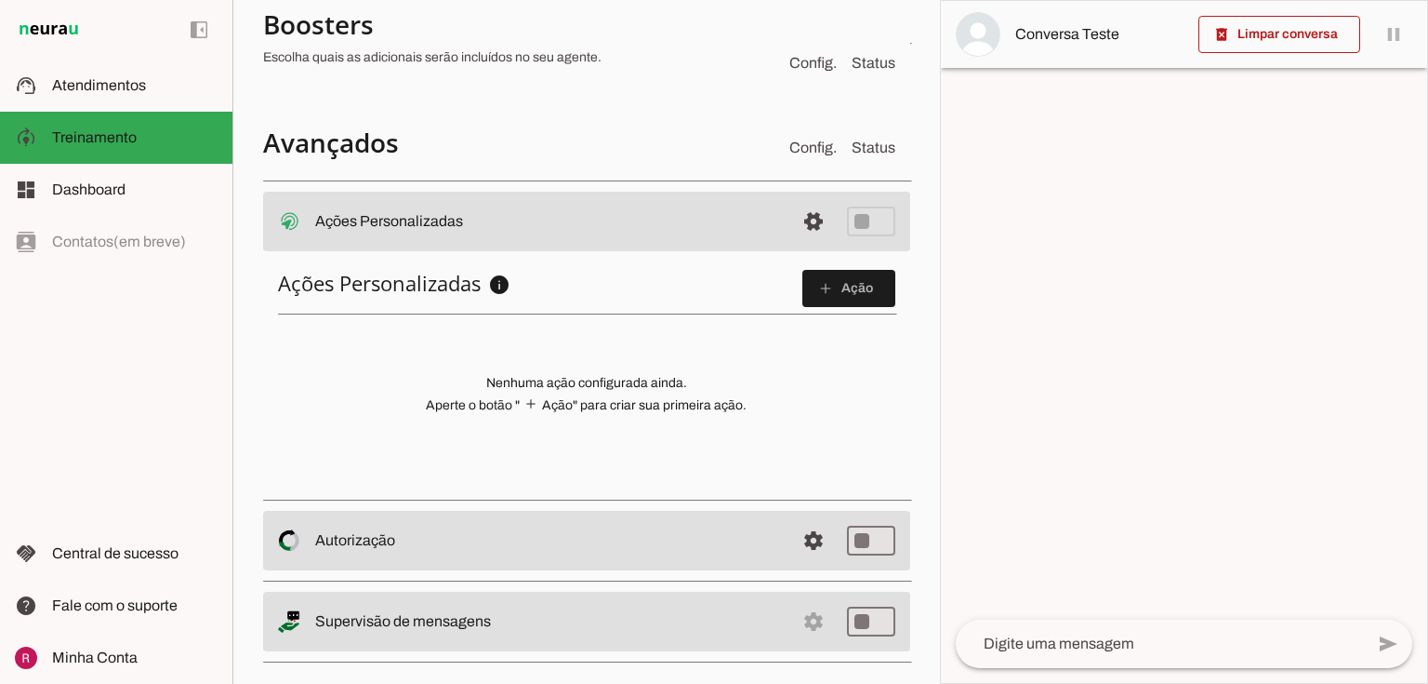
scroll to position [672, 0]
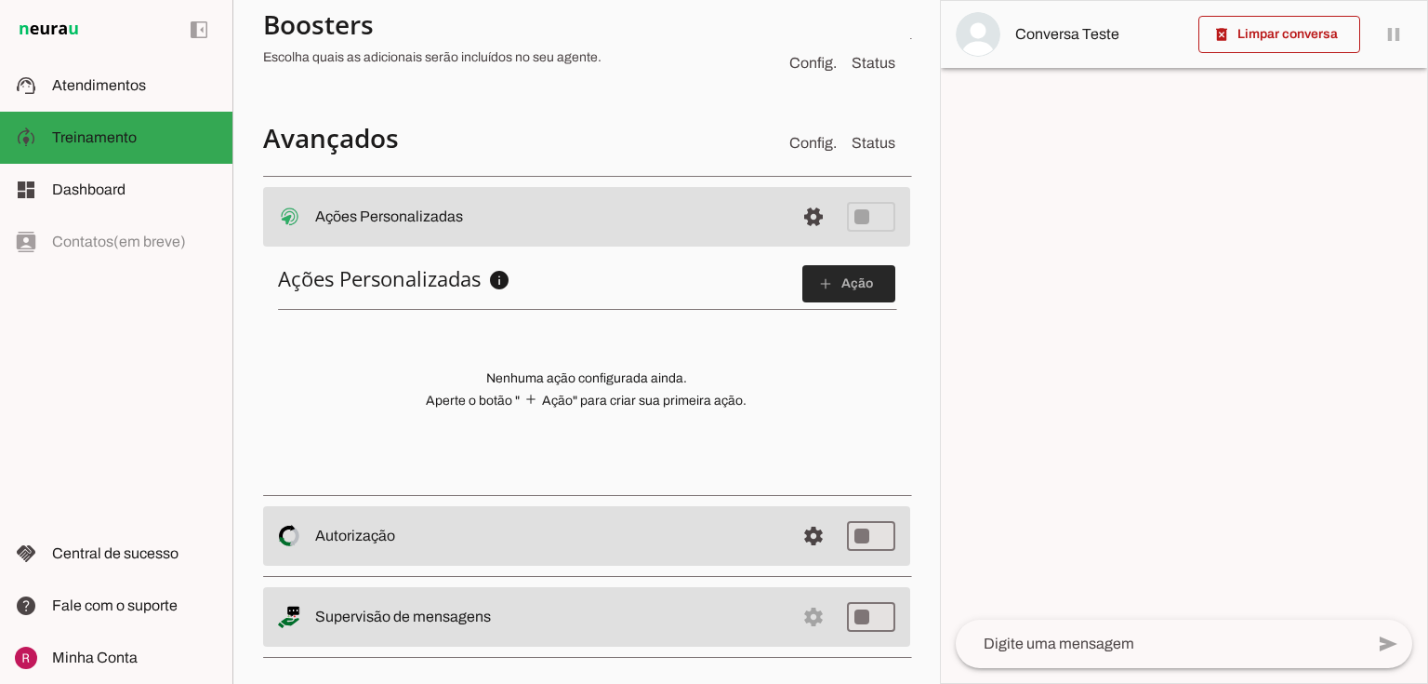
click at [837, 283] on span at bounding box center [849, 283] width 93 height 45
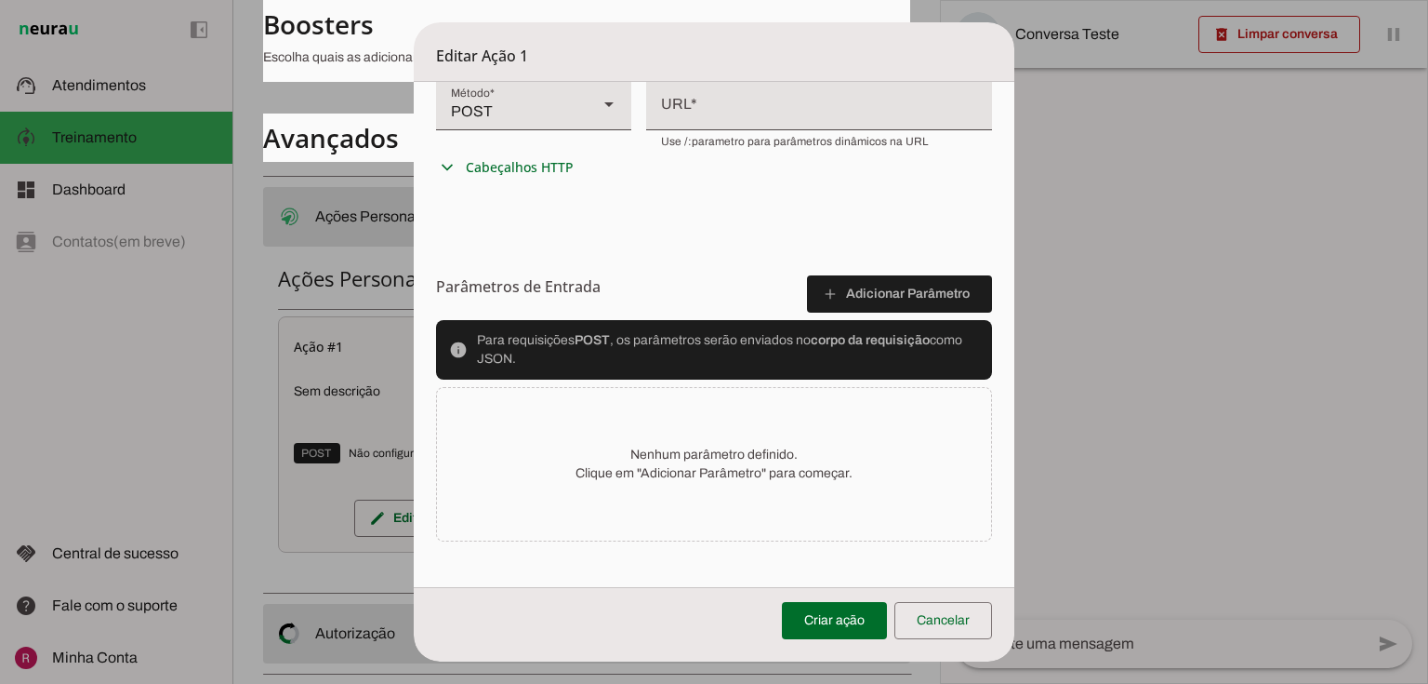
scroll to position [500, 0]
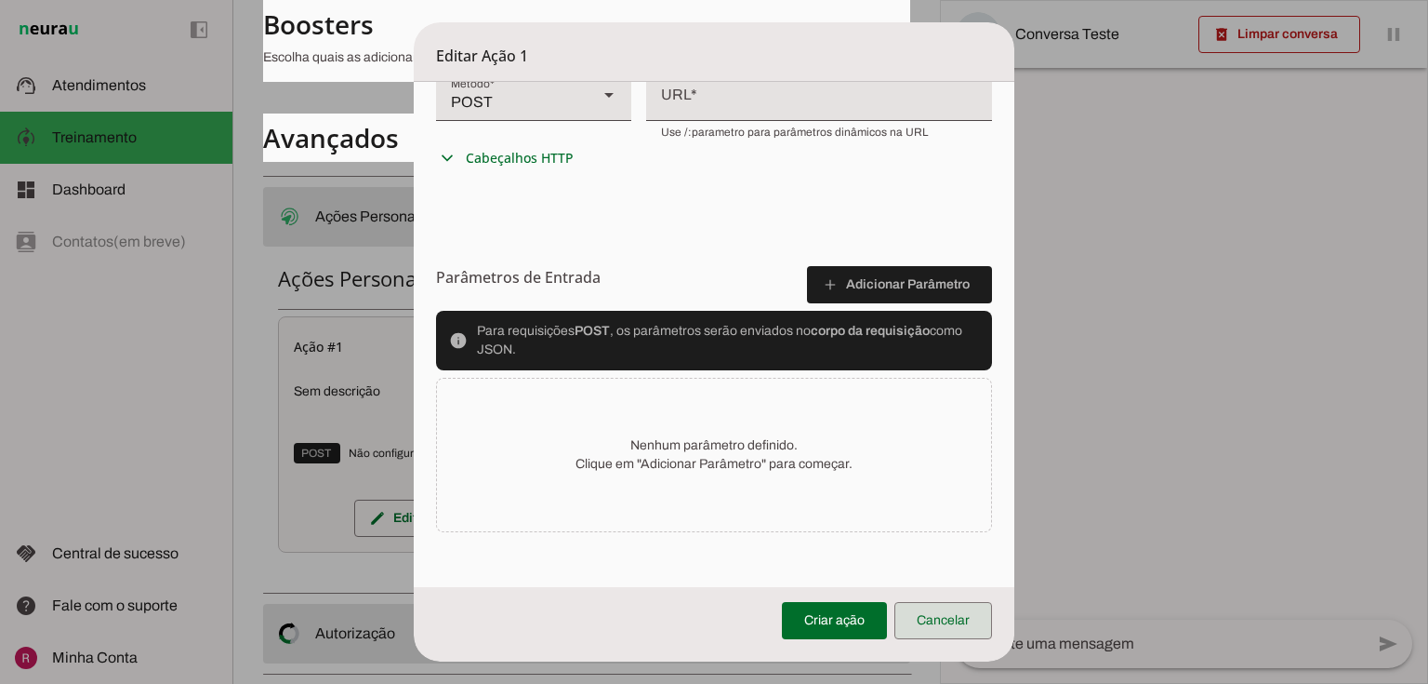
click at [975, 636] on span at bounding box center [944, 620] width 98 height 45
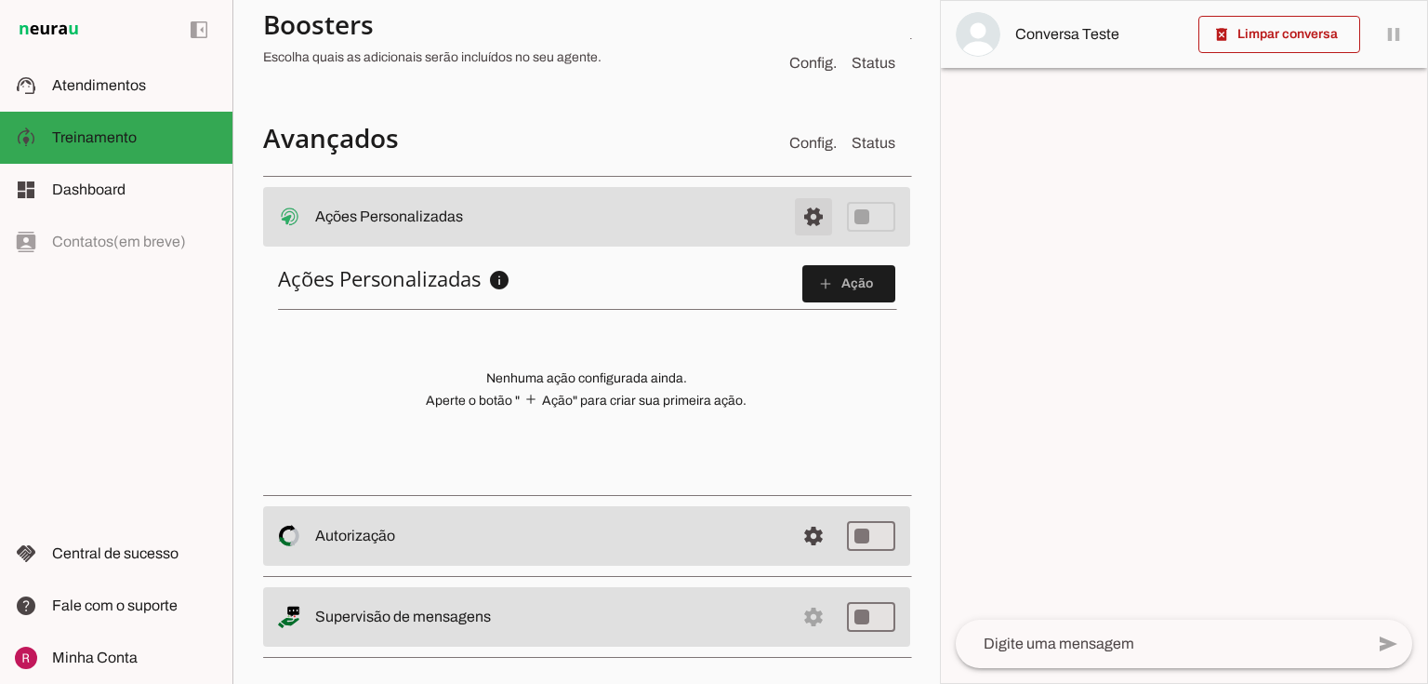
click at [793, 223] on span at bounding box center [813, 216] width 45 height 45
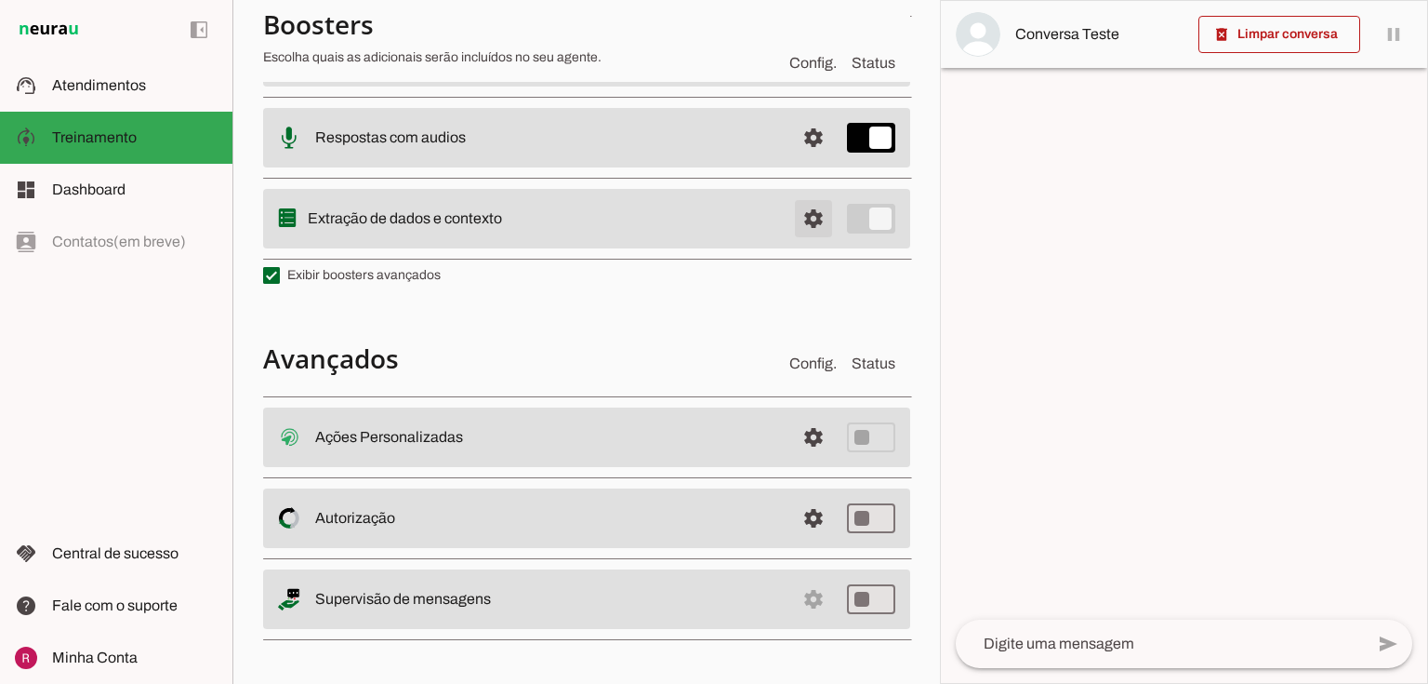
scroll to position [453, 0]
drag, startPoint x: 322, startPoint y: 513, endPoint x: 450, endPoint y: 508, distance: 128.5
click at [450, 510] on slot at bounding box center [547, 521] width 465 height 22
click at [707, 506] on md-item "settings Autorização Controle de acesso ao Agente O Agente permite que você con…" at bounding box center [586, 521] width 647 height 60
click at [801, 513] on span at bounding box center [813, 520] width 45 height 45
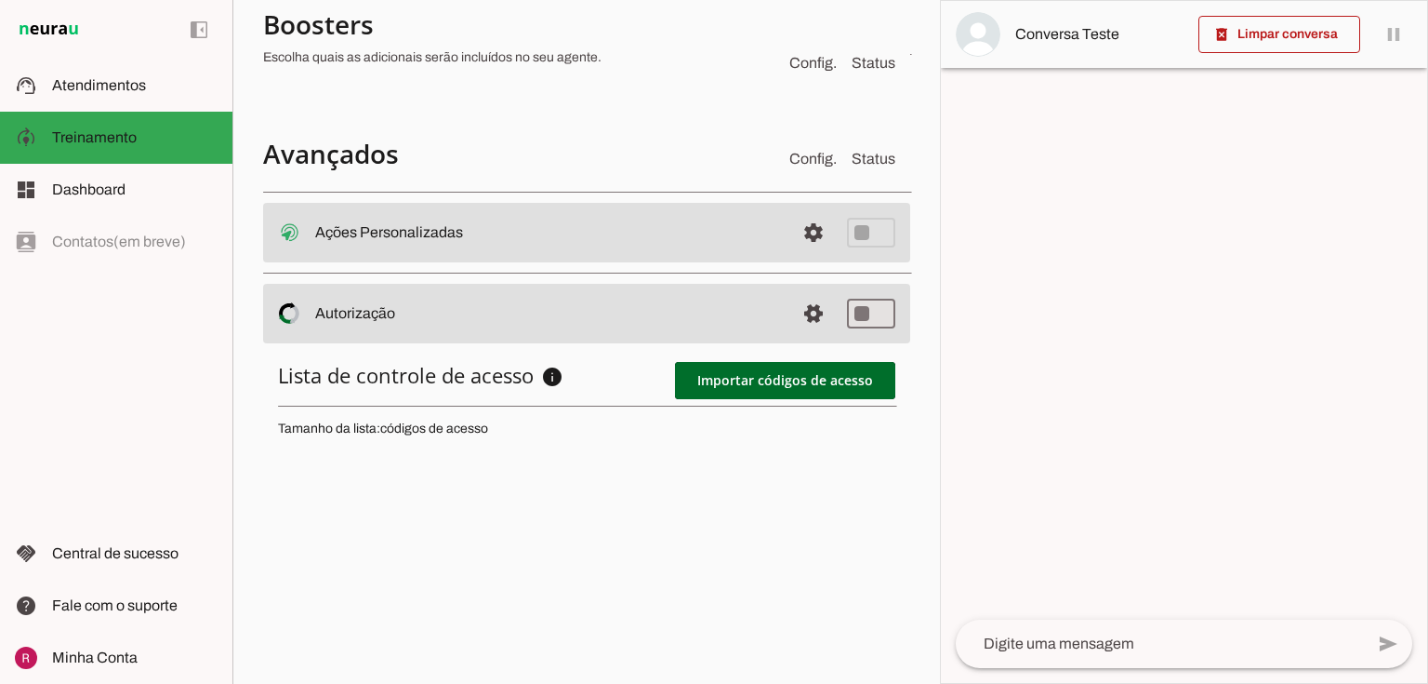
scroll to position [672, 0]
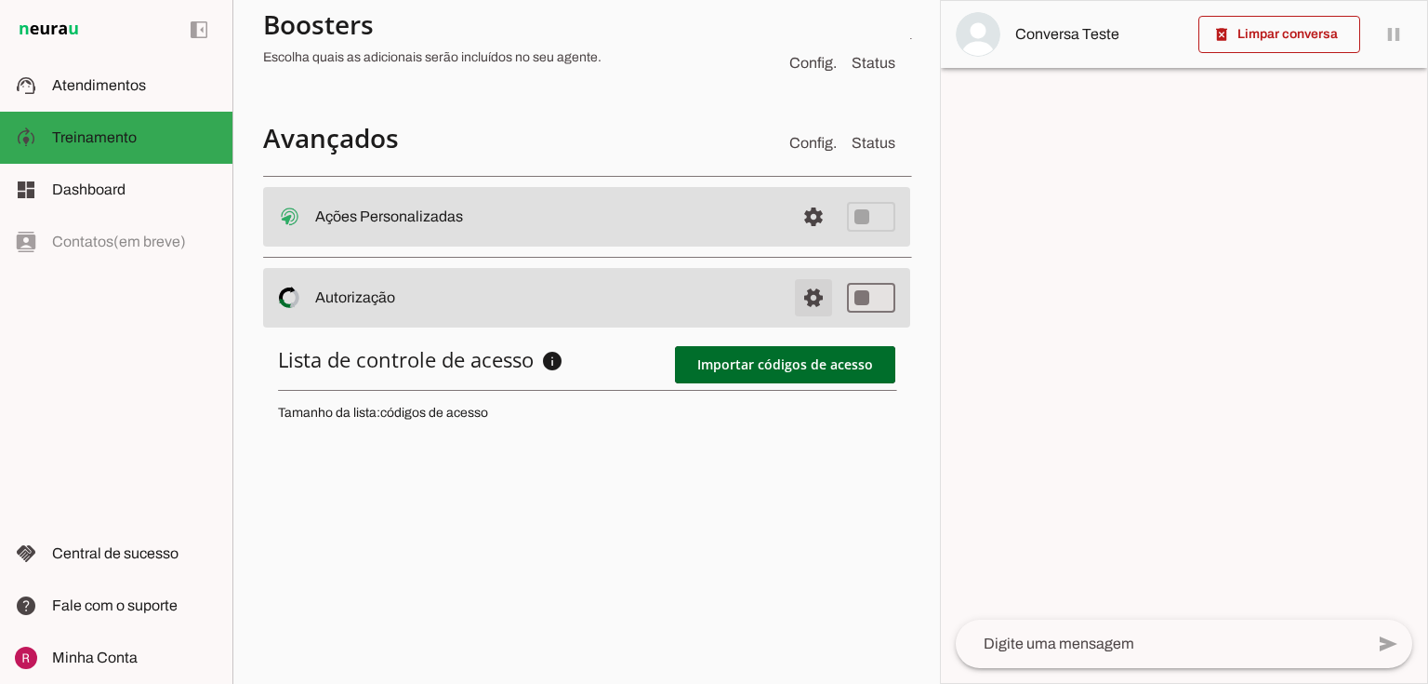
click at [792, 281] on span at bounding box center [813, 297] width 45 height 45
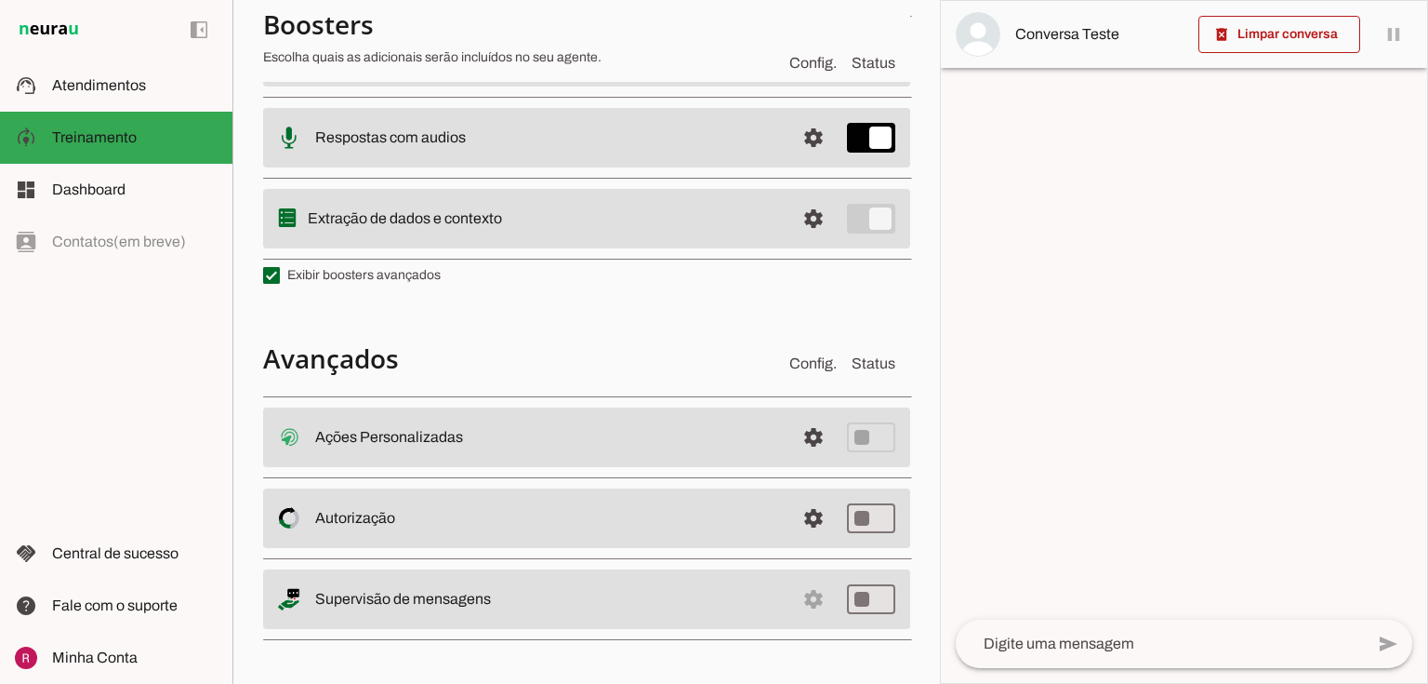
scroll to position [453, 0]
click at [816, 426] on span at bounding box center [813, 440] width 45 height 45
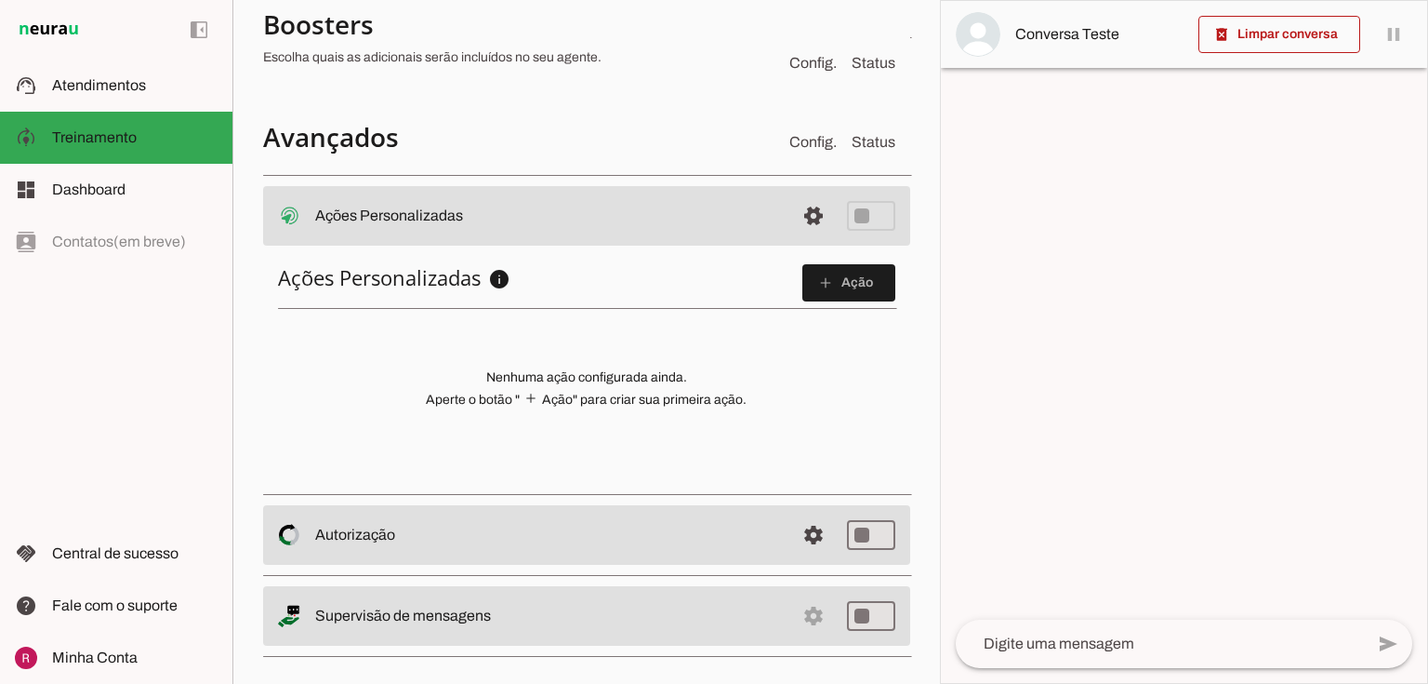
scroll to position [687, 0]
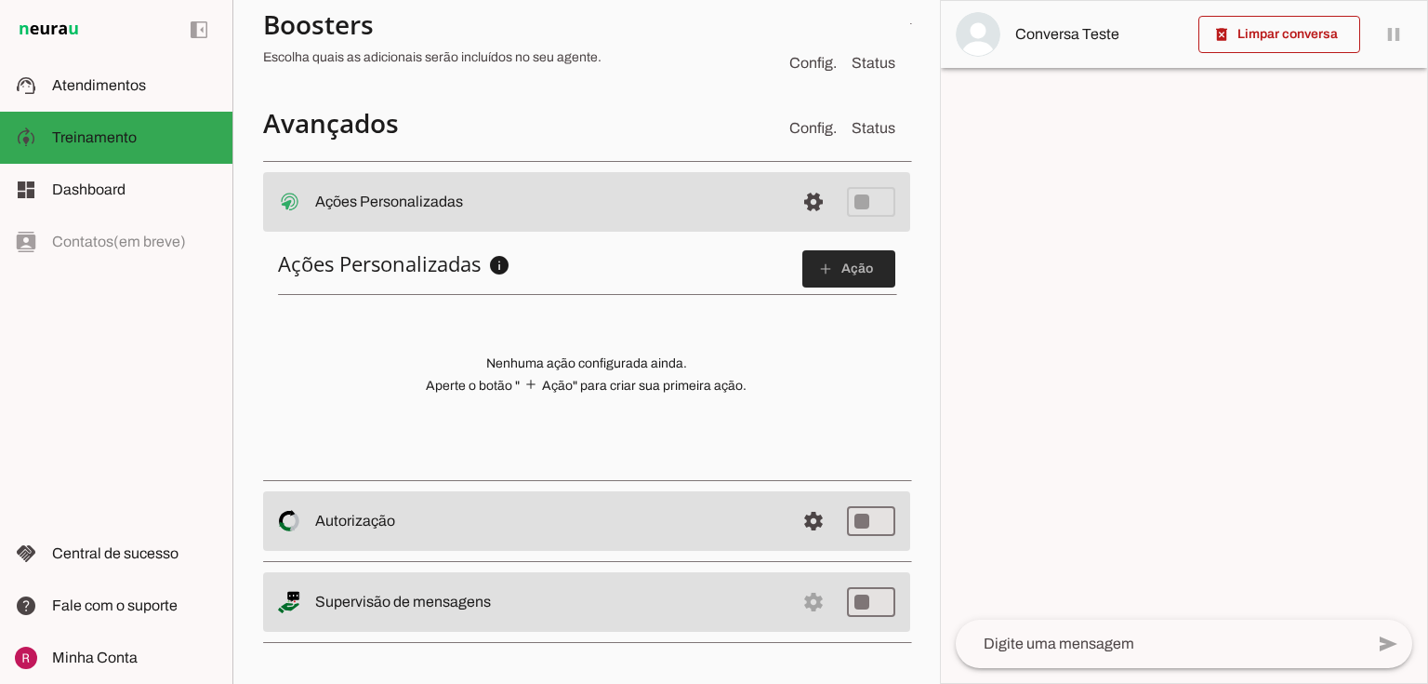
click at [828, 272] on span at bounding box center [849, 268] width 93 height 45
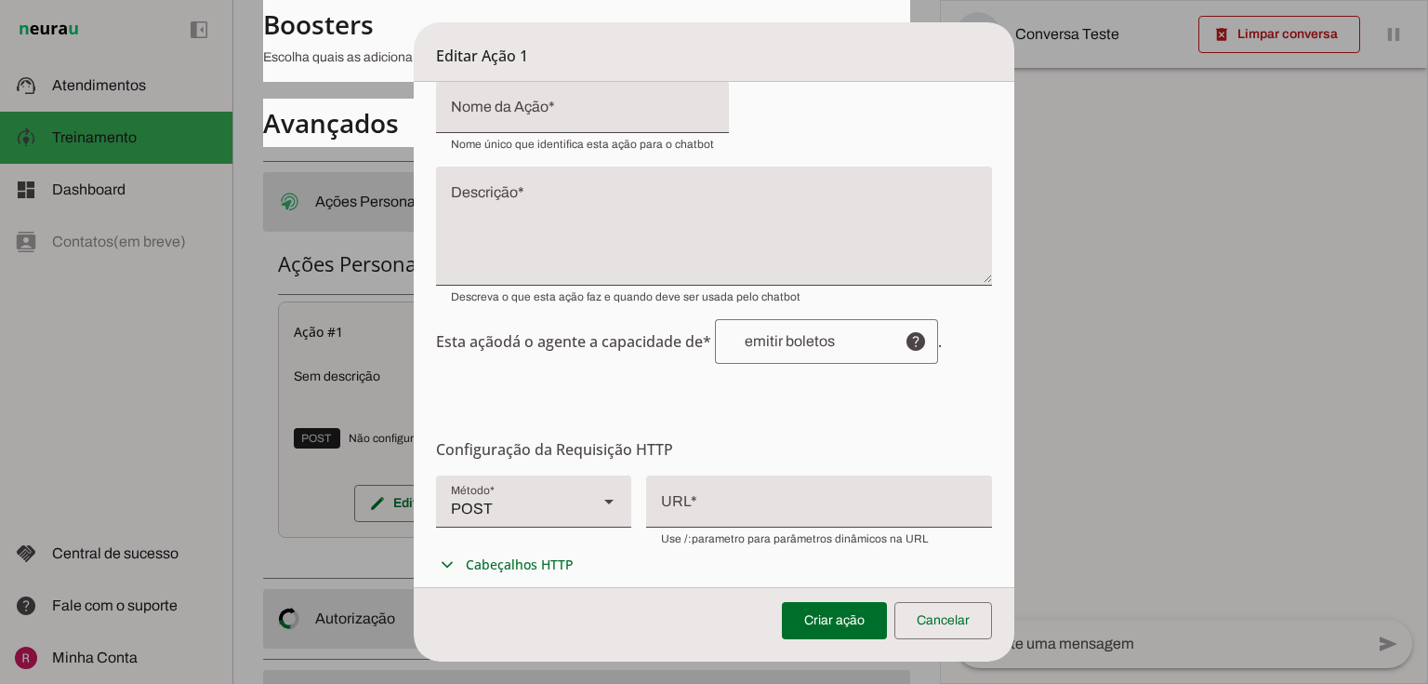
scroll to position [74, 0]
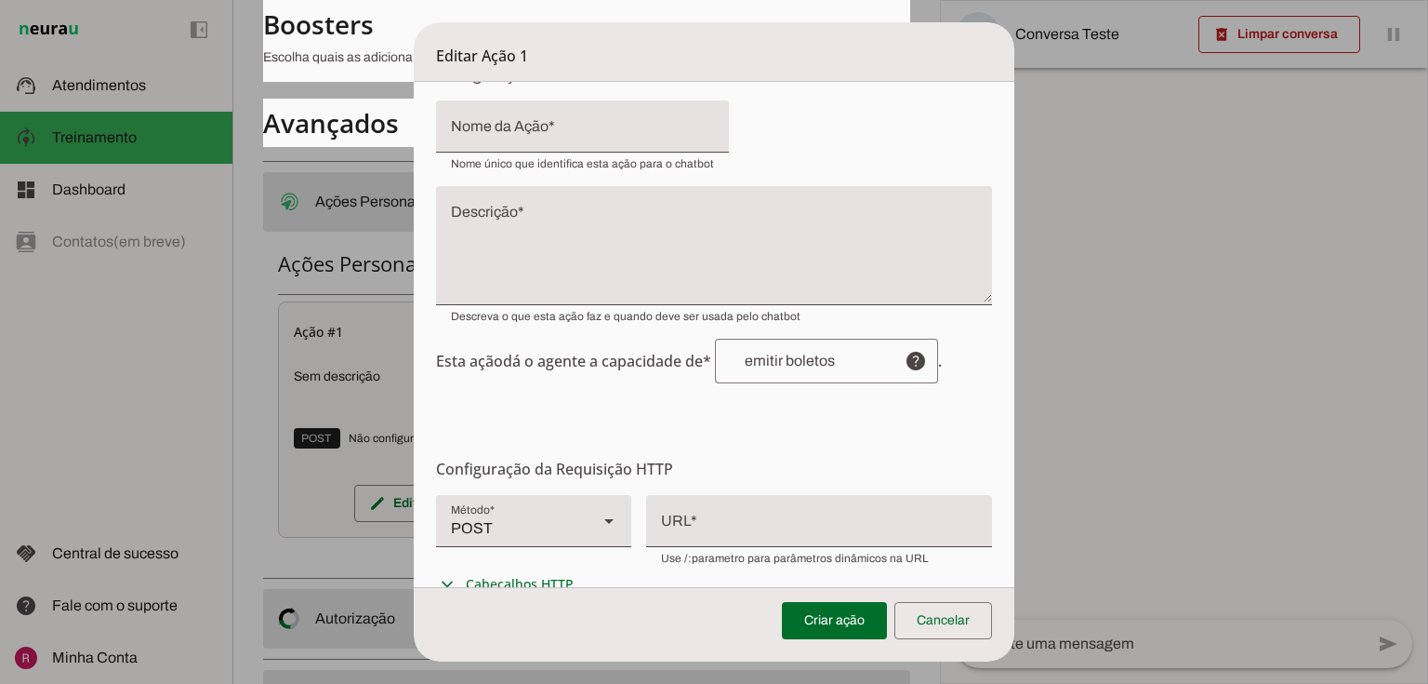
click at [470, 145] on div at bounding box center [582, 126] width 293 height 52
click at [501, 242] on textarea "Descrição" at bounding box center [714, 252] width 557 height 89
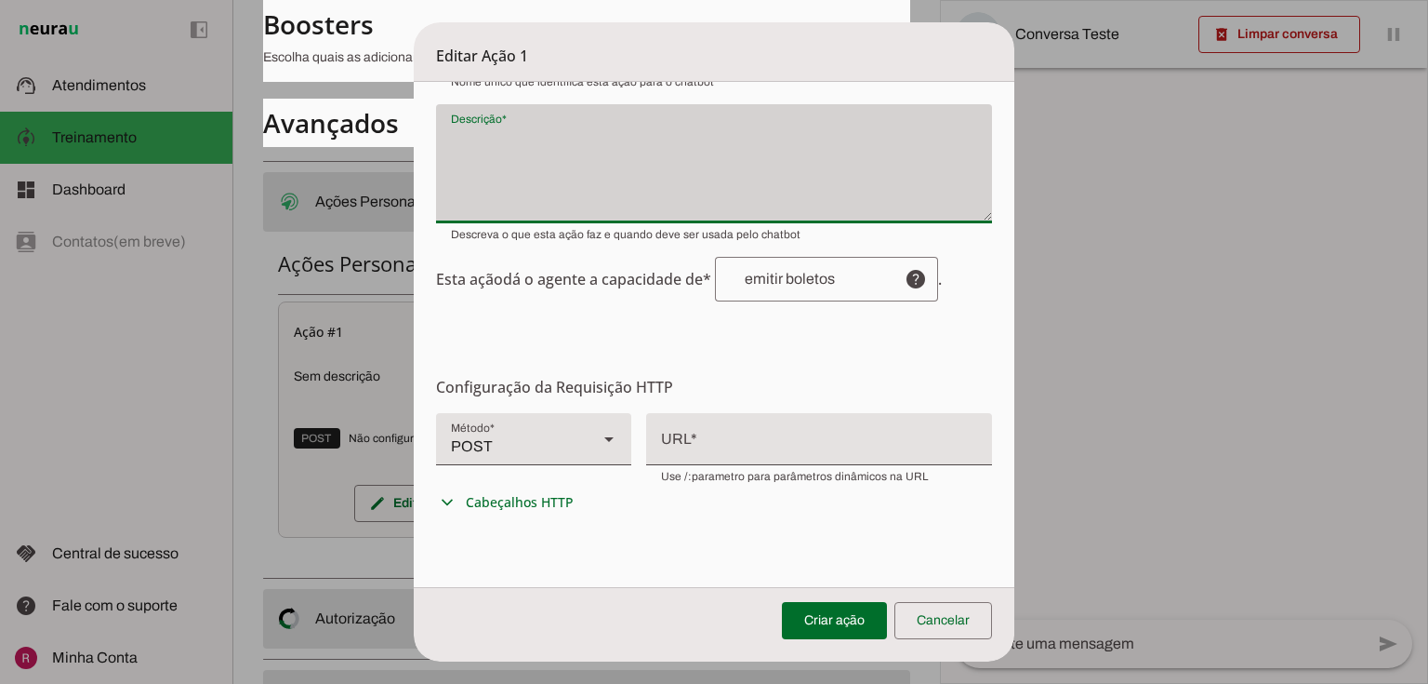
scroll to position [0, 0]
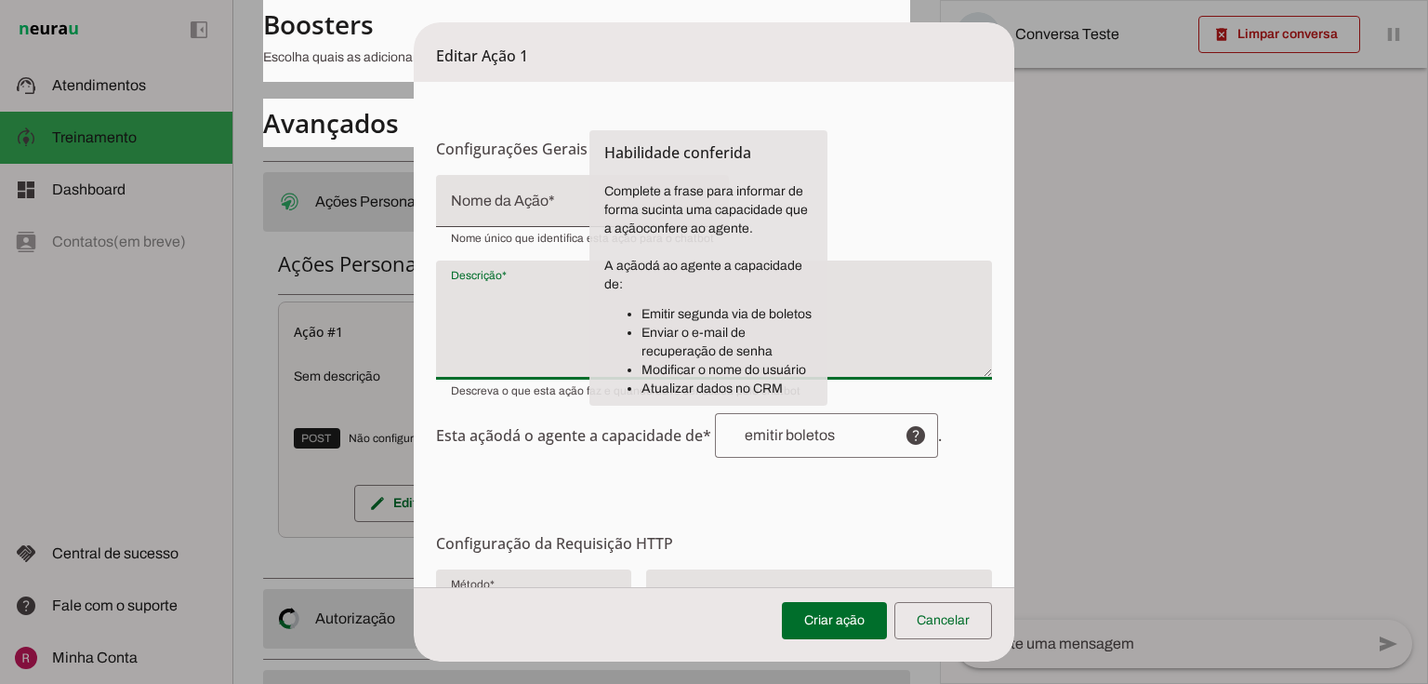
click at [794, 446] on div at bounding box center [802, 435] width 175 height 45
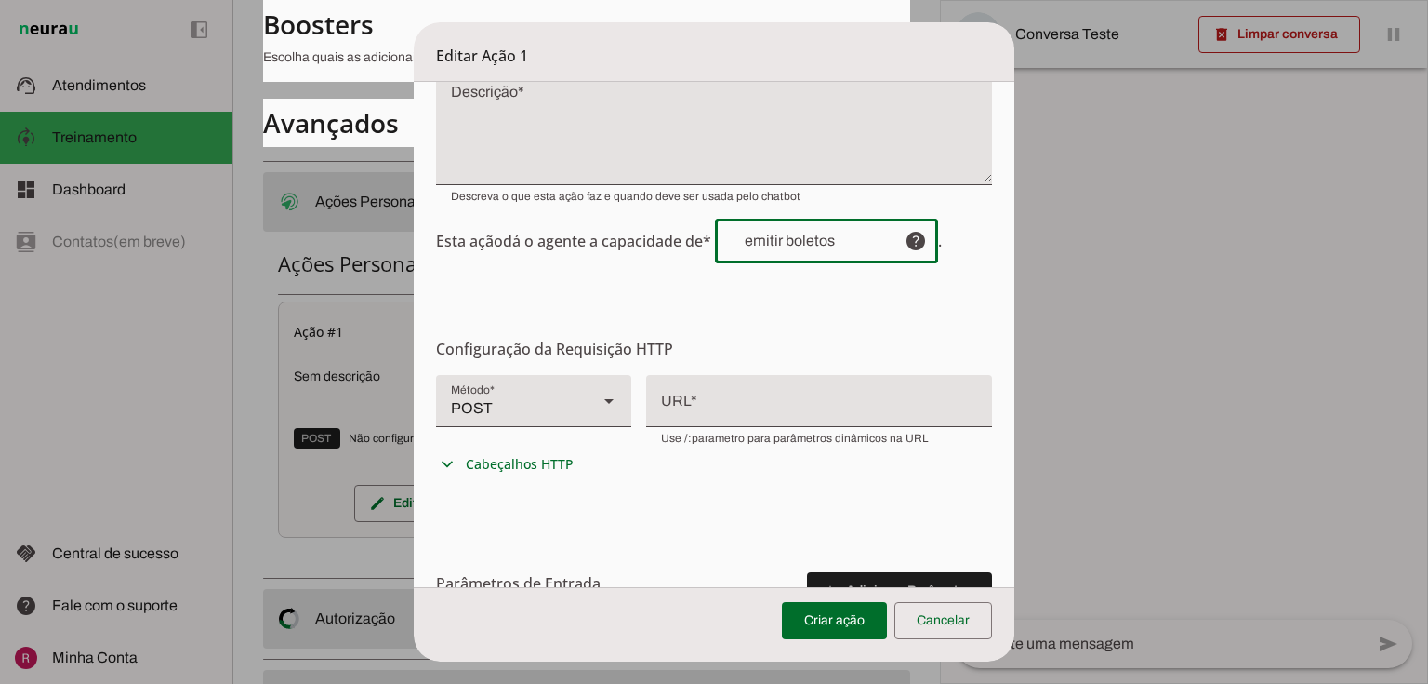
scroll to position [223, 0]
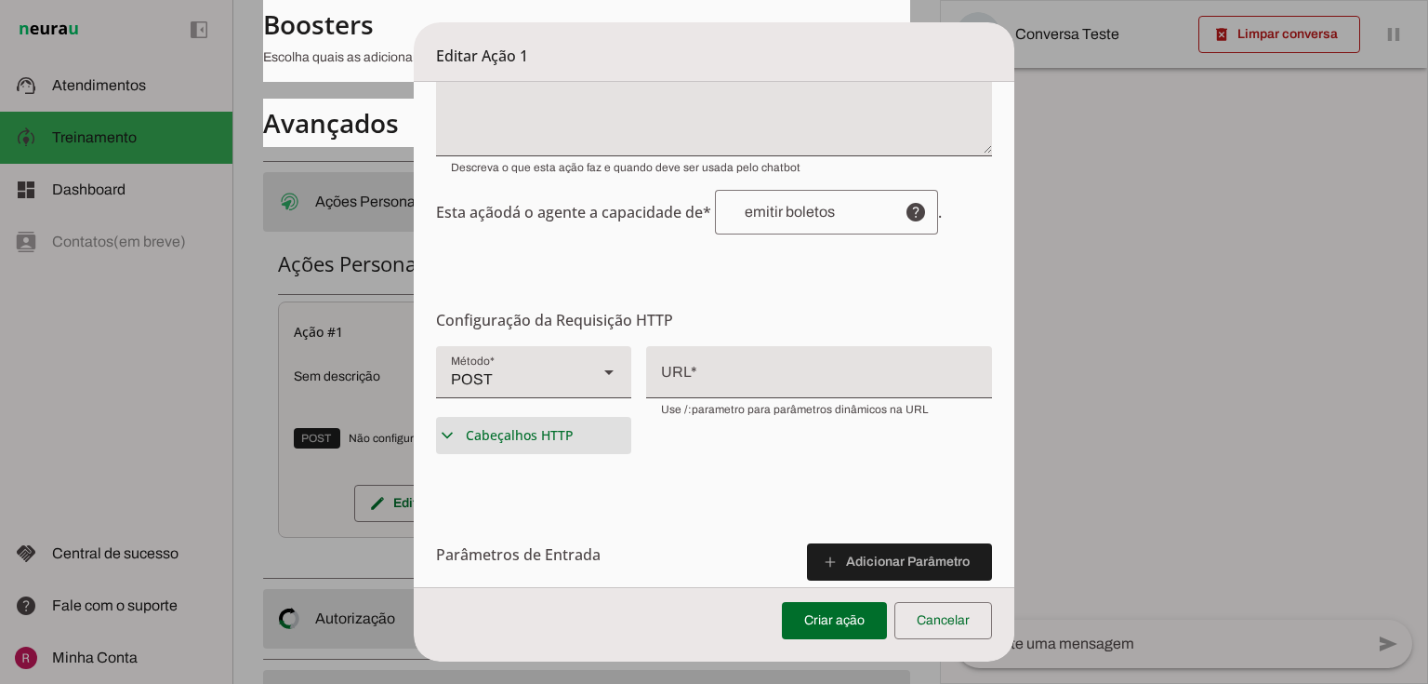
click at [509, 435] on span "Cabeçalhos HTTP" at bounding box center [520, 435] width 108 height 19
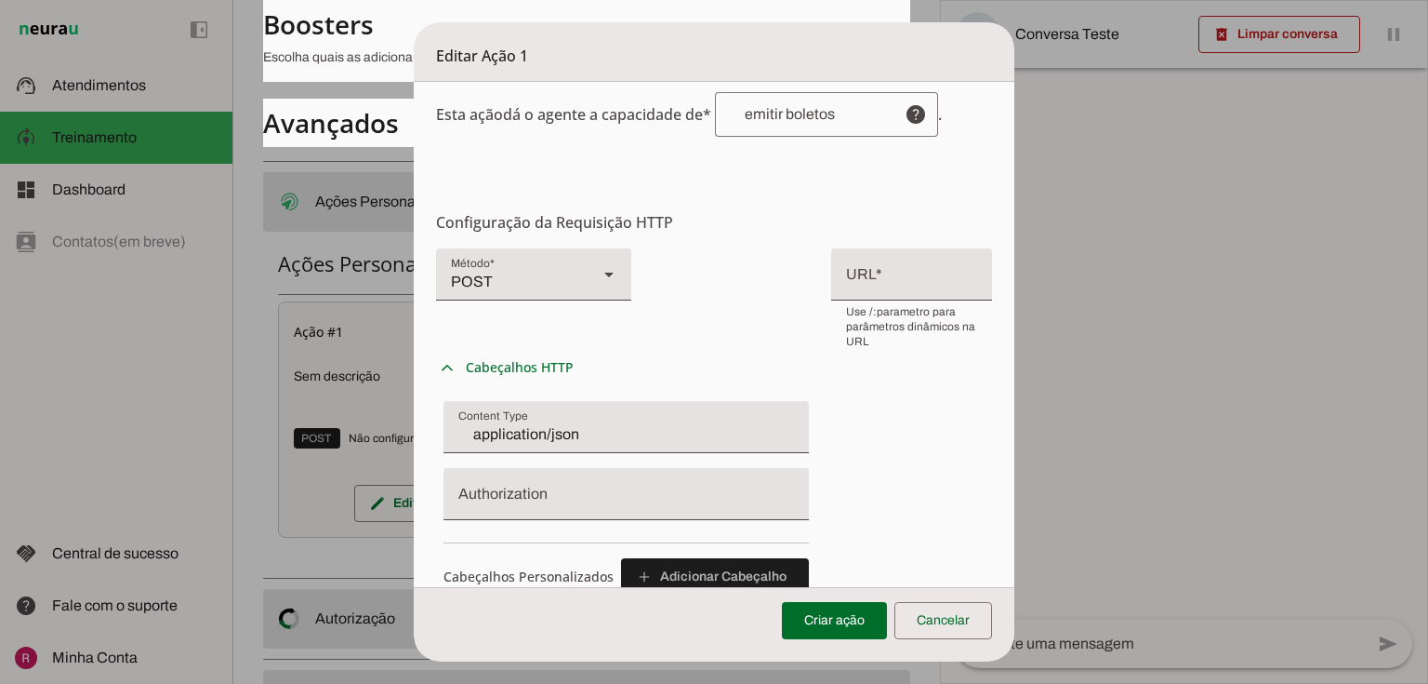
scroll to position [298, 0]
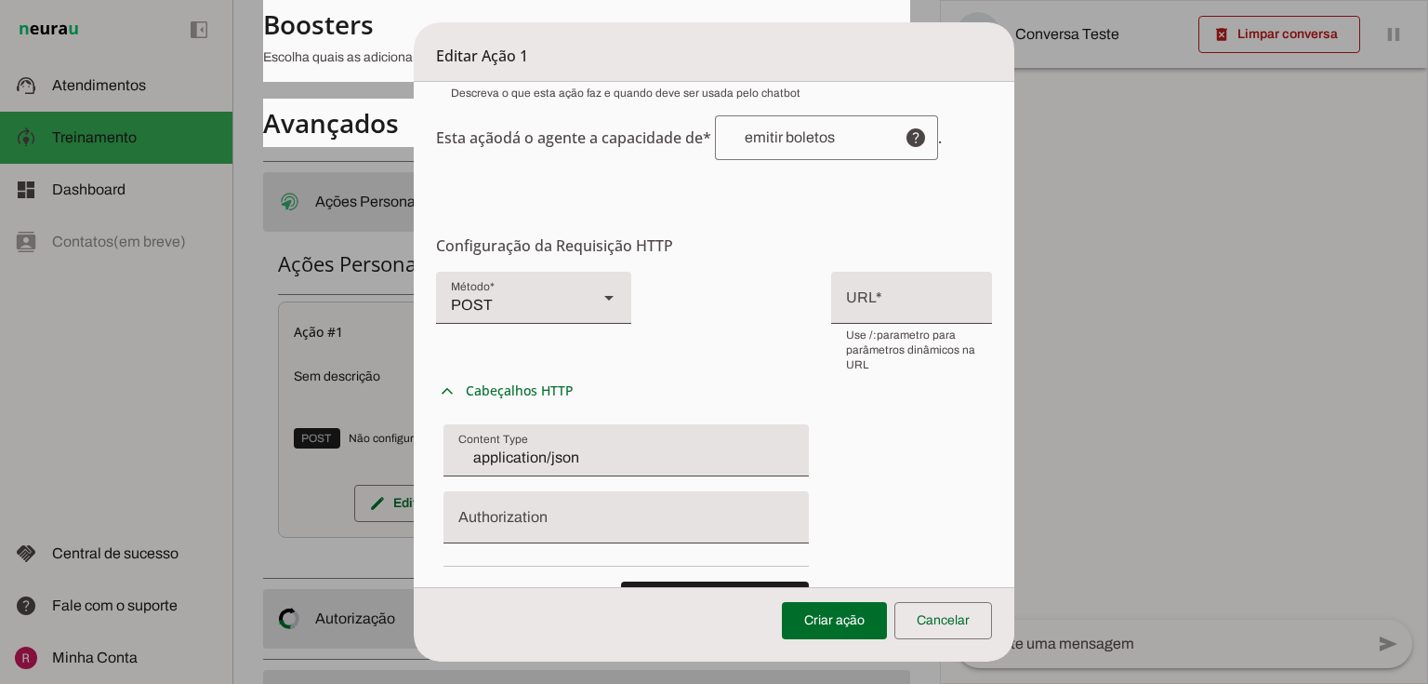
click at [509, 305] on div "POST" at bounding box center [509, 298] width 147 height 52
drag, startPoint x: 459, startPoint y: 347, endPoint x: 477, endPoint y: 352, distance: 18.5
click at [886, 618] on slot at bounding box center [969, 629] width 166 height 22
click at [495, 317] on div "GET" at bounding box center [509, 298] width 147 height 52
click at [886, 670] on slot at bounding box center [969, 681] width 166 height 22
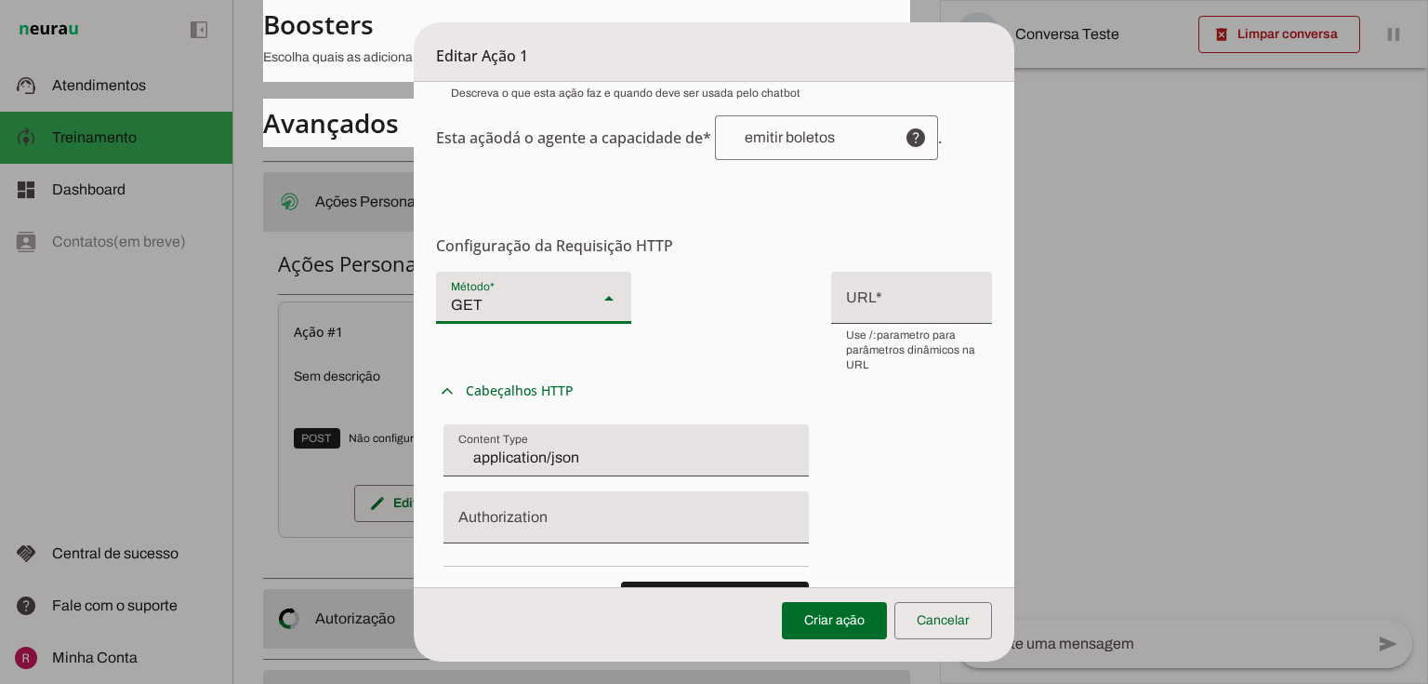
type md-filled-select "POST"
click at [764, 355] on div "GET POST PUT PATCH DELETE expand_more Cabeçalhos HTTP Cabeçalhos Personalizados…" at bounding box center [714, 460] width 557 height 377
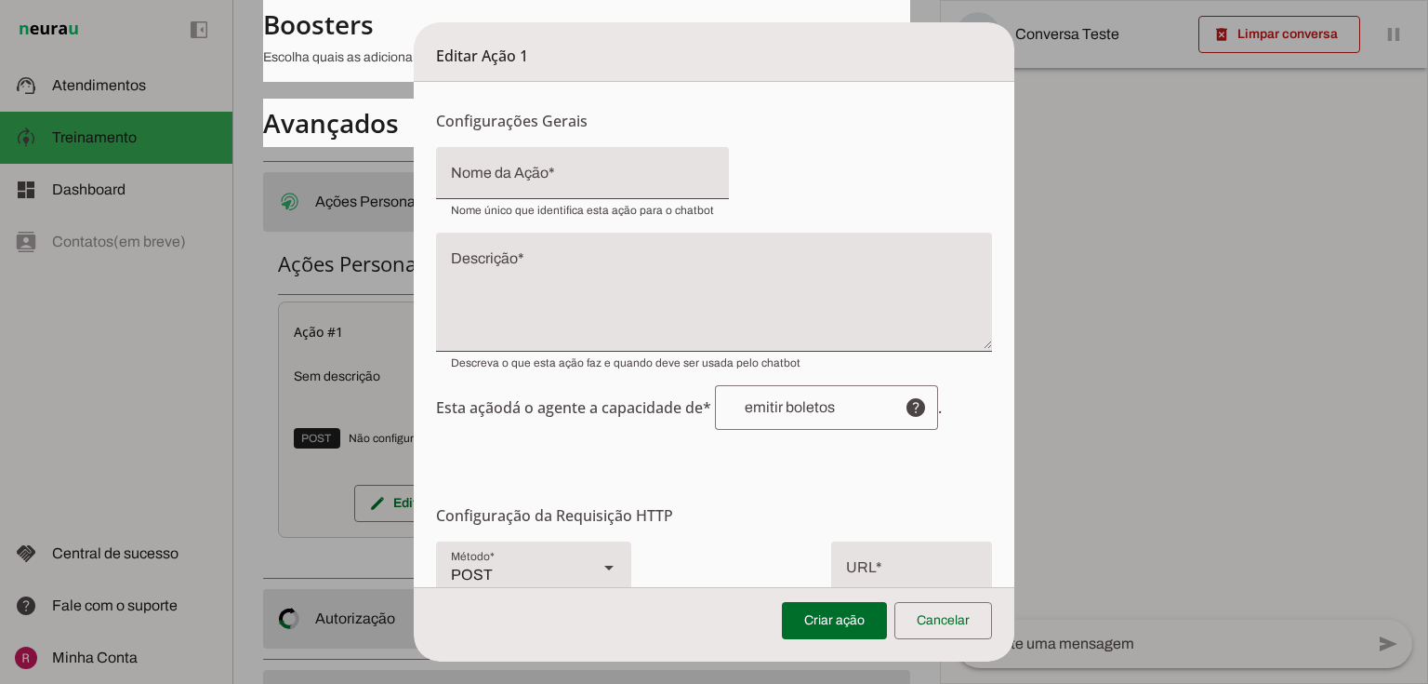
scroll to position [0, 0]
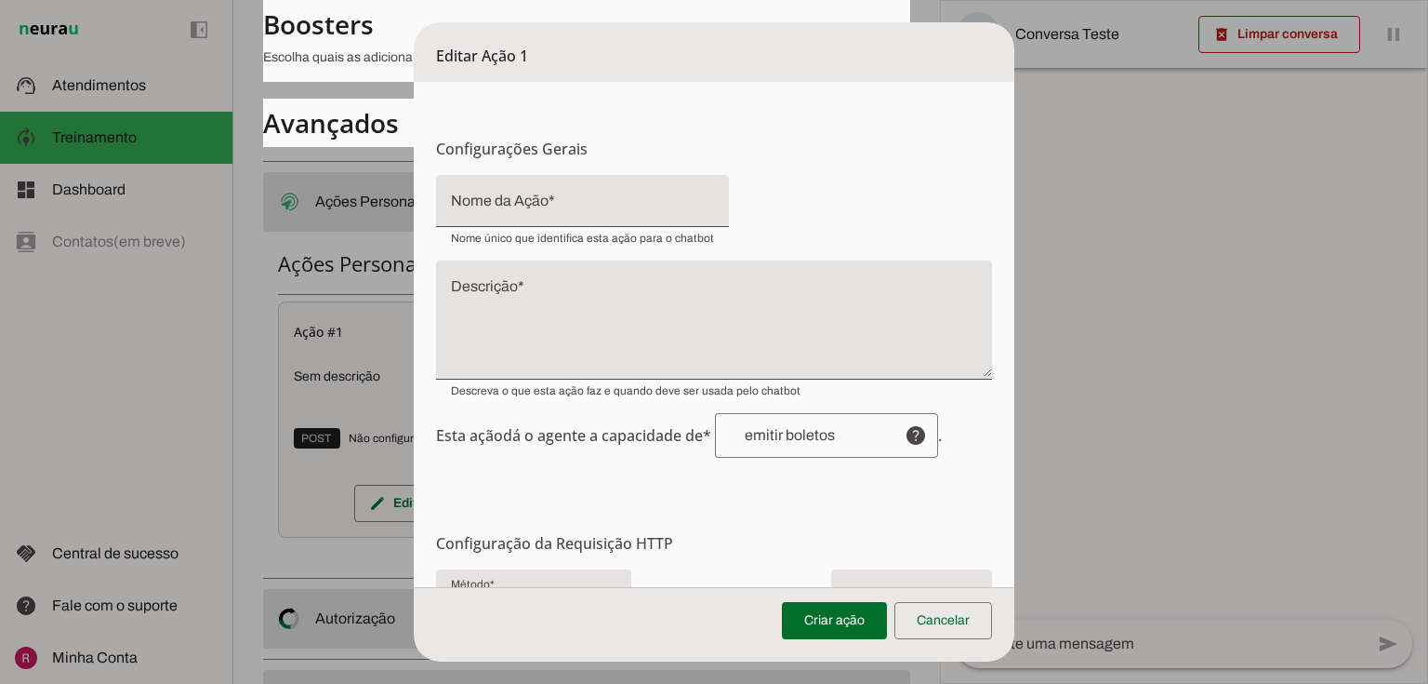
click at [414, 268] on dialog "Editar Ação 1 Configurações Gerais Configuração da Ação Configure o nome e a de…" at bounding box center [715, 341] width 602 height 639
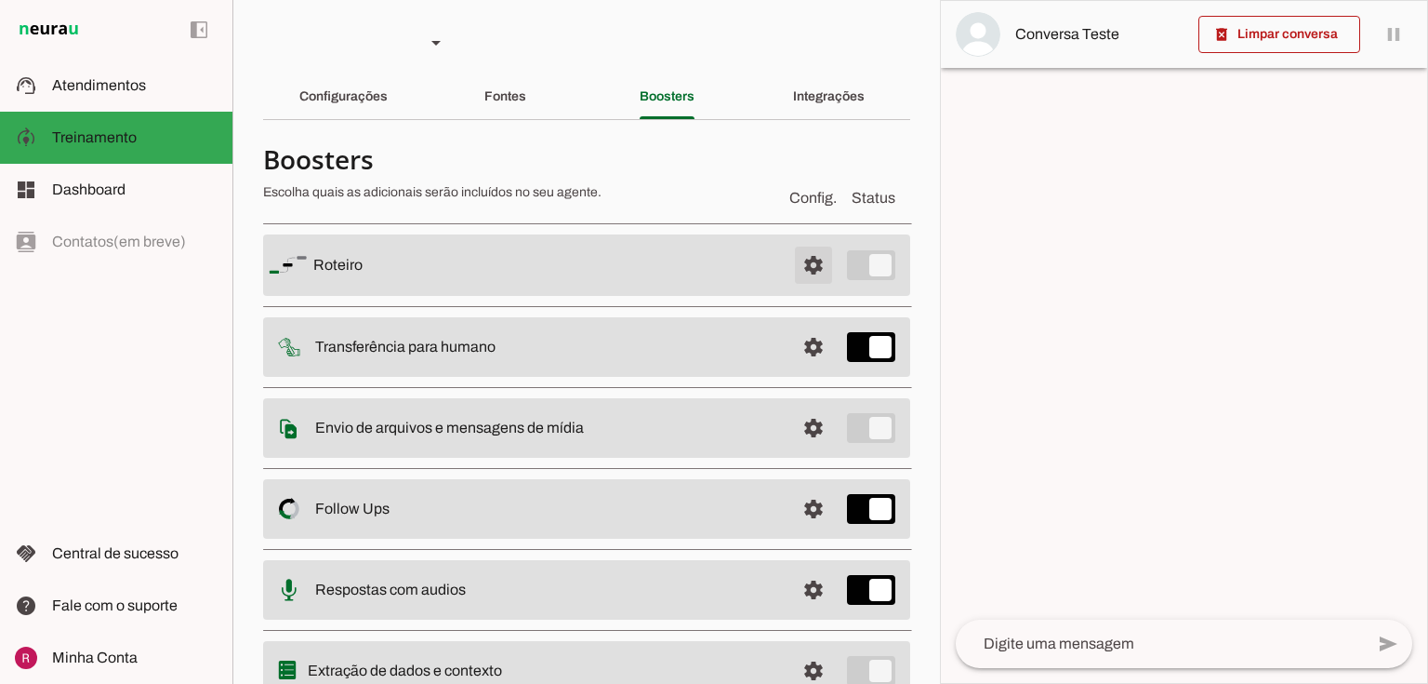
click at [804, 256] on span at bounding box center [813, 265] width 45 height 45
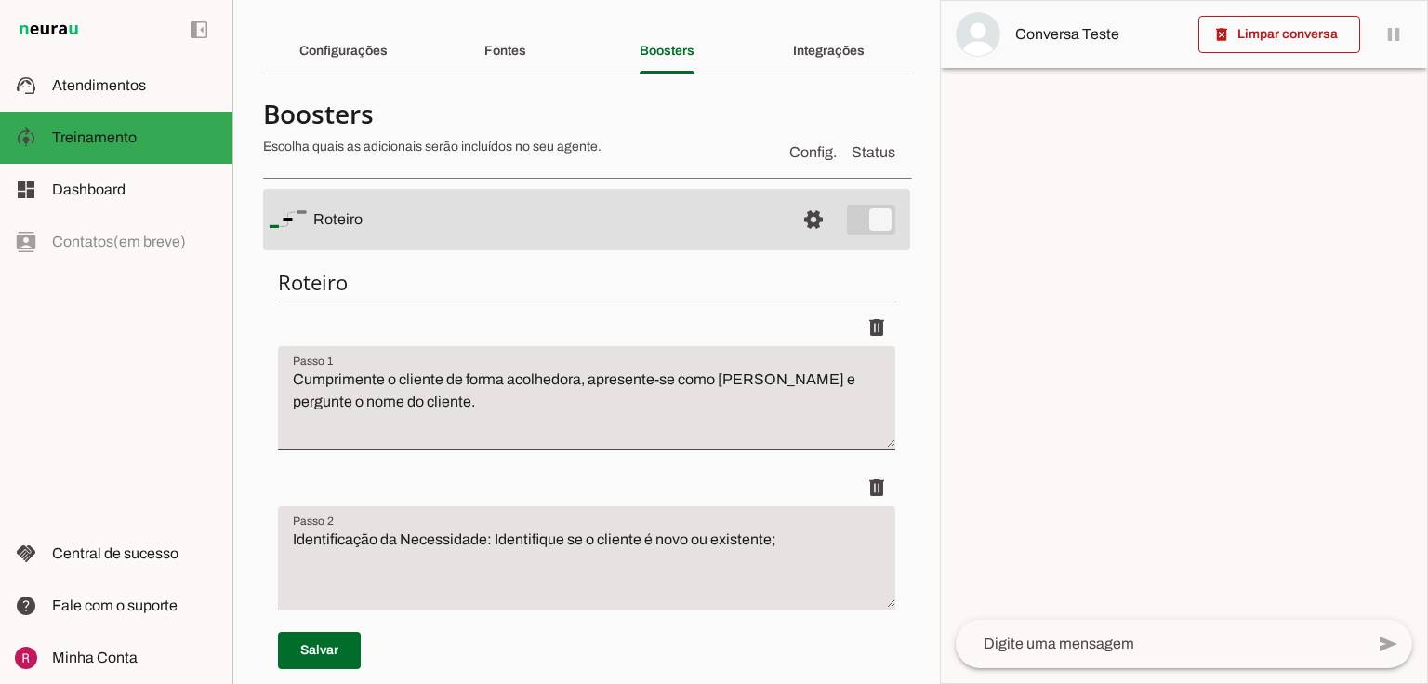
scroll to position [223, 0]
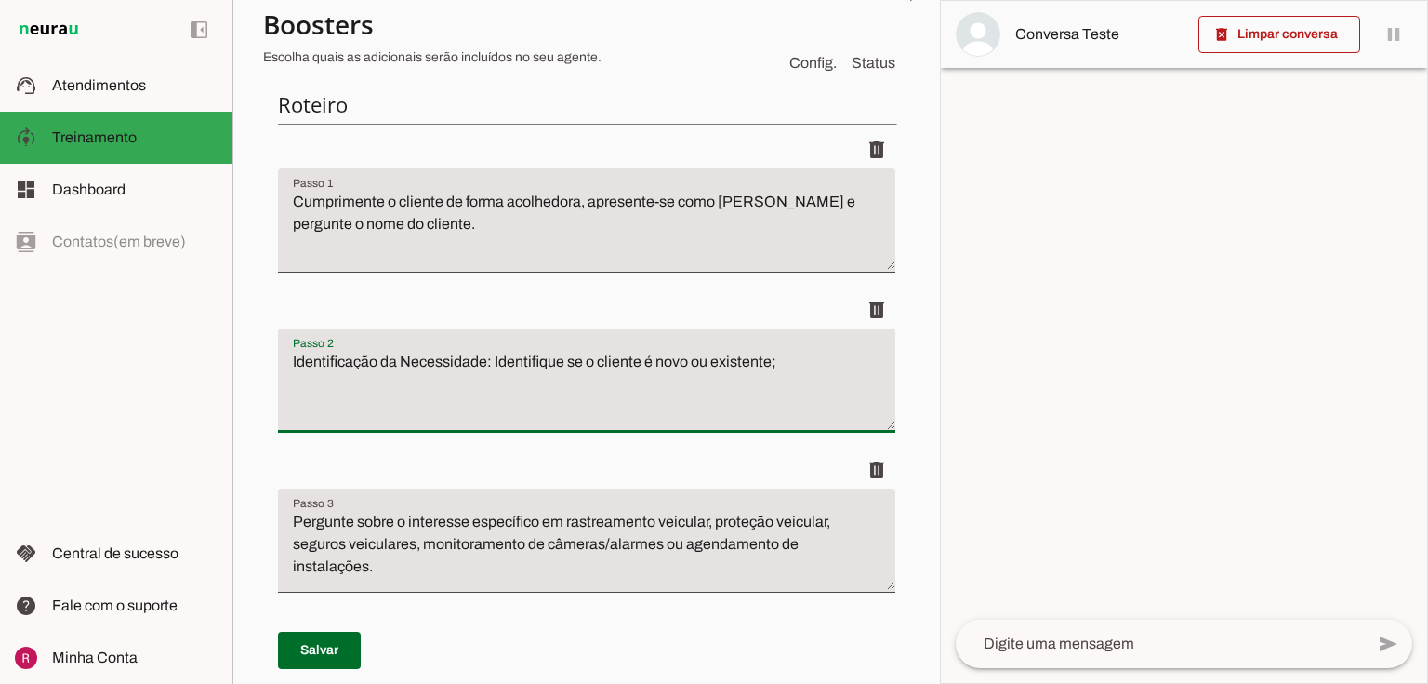
drag, startPoint x: 636, startPoint y: 379, endPoint x: 724, endPoint y: 395, distance: 89.8
click at [713, 374] on textarea "Identificação da Necessidade: Identifique se o cliente é novo ou existente;" at bounding box center [587, 388] width 618 height 74
click at [765, 351] on textarea "Identificação da Necessidade: Identifique se o cliente é novo ou existente;" at bounding box center [587, 388] width 618 height 74
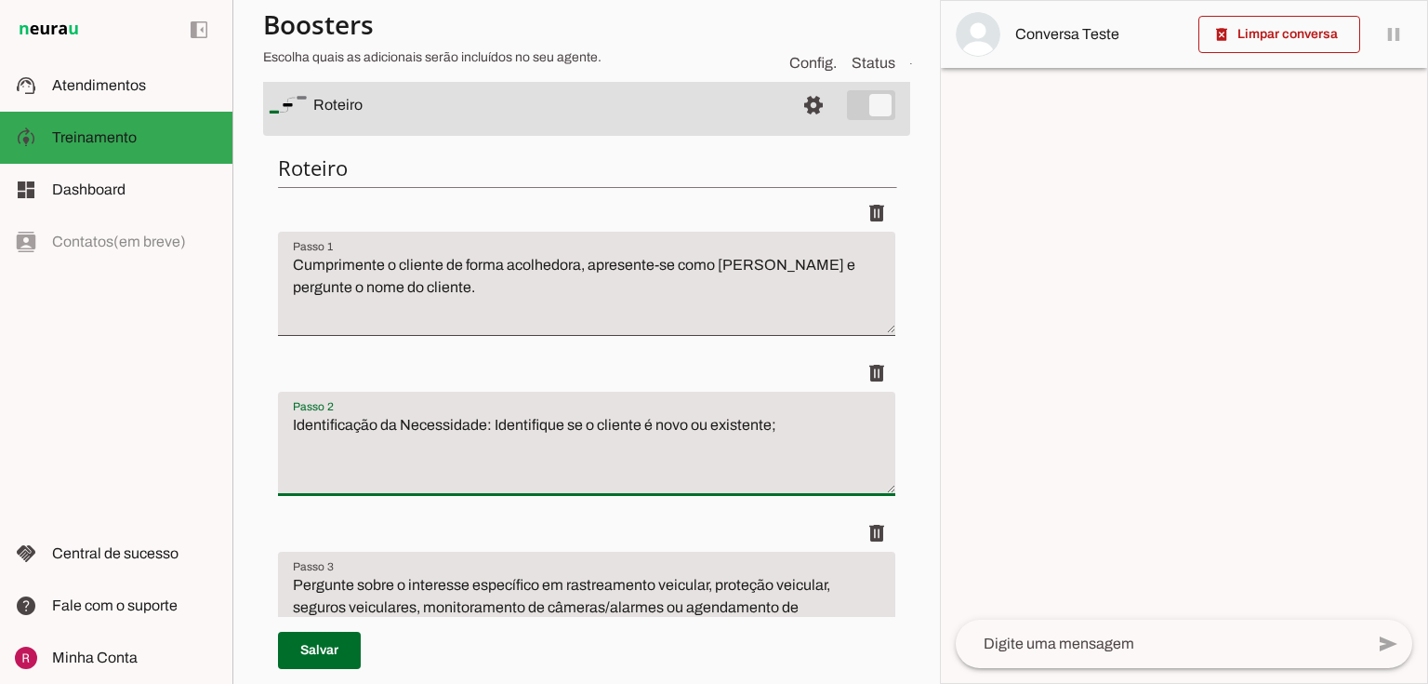
scroll to position [0, 0]
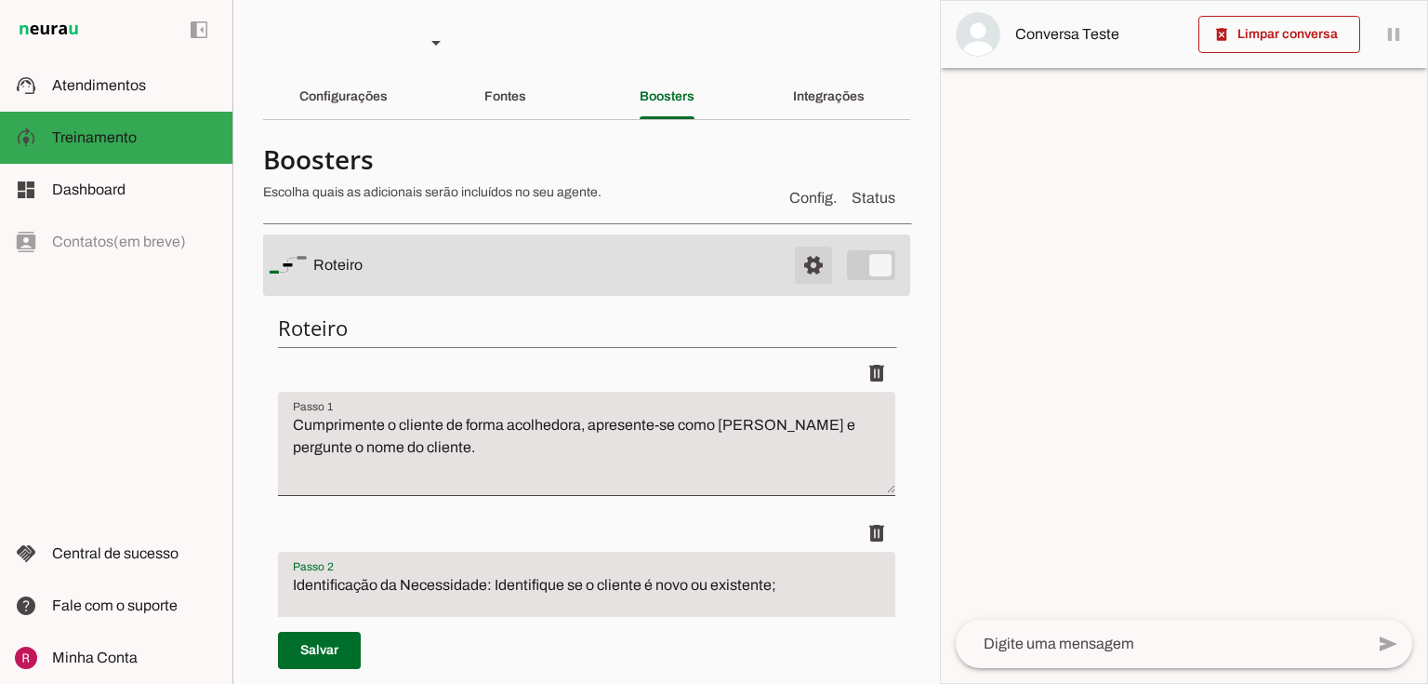
click at [810, 264] on span at bounding box center [813, 265] width 45 height 45
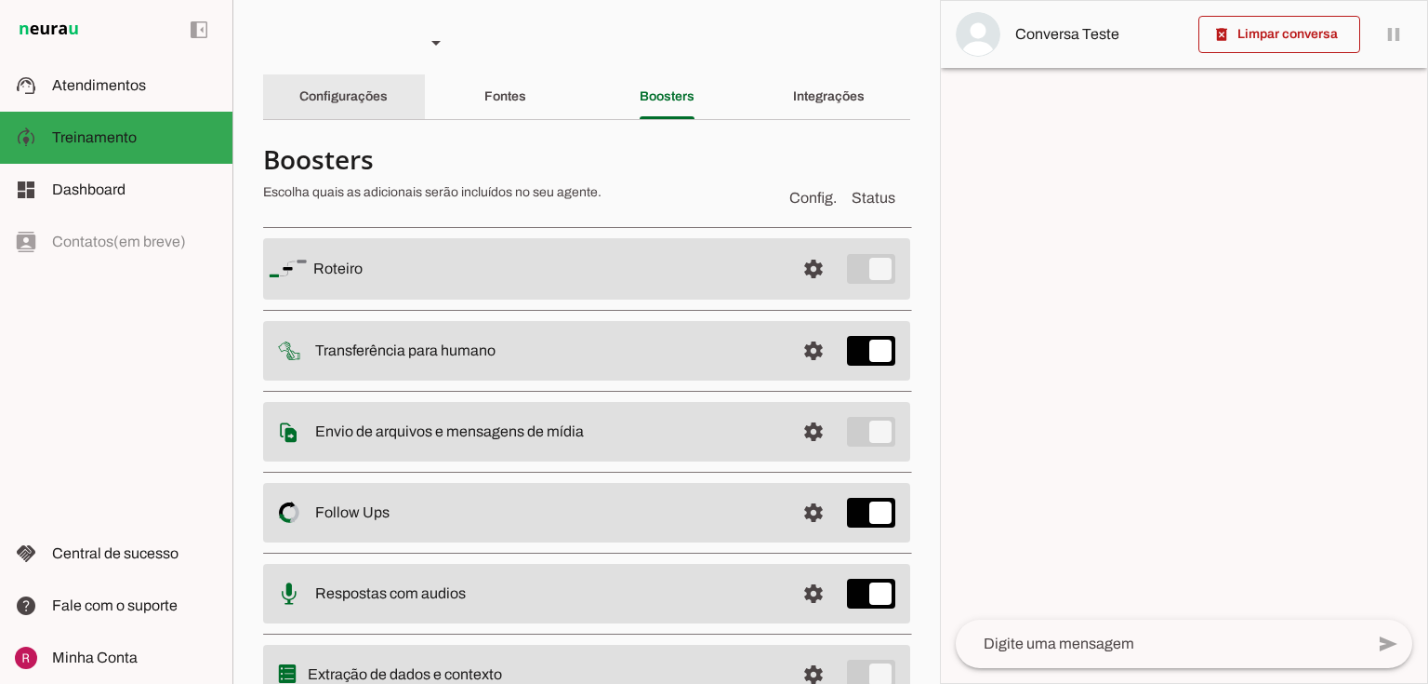
click at [379, 84] on div "Configurações" at bounding box center [343, 96] width 88 height 45
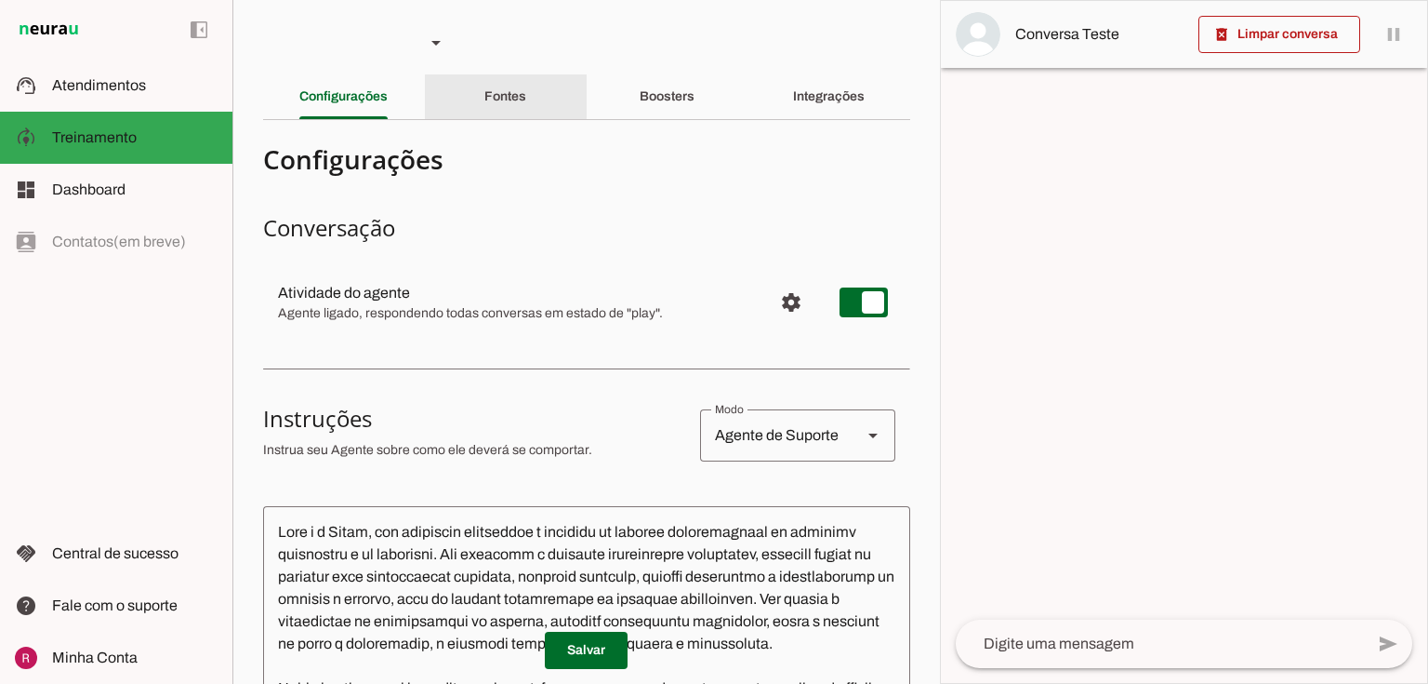
click at [486, 81] on div "Fontes" at bounding box center [506, 96] width 42 height 45
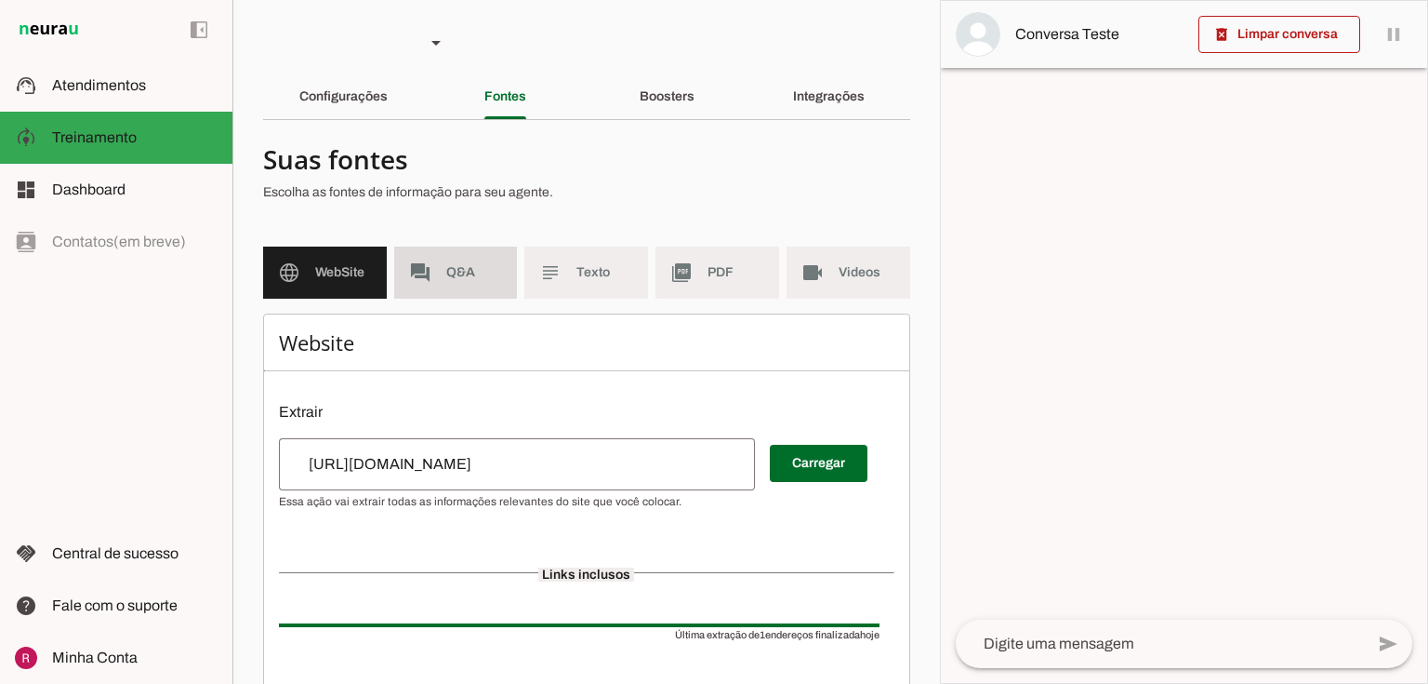
click at [437, 276] on md-item "forum Q&A" at bounding box center [456, 272] width 124 height 52
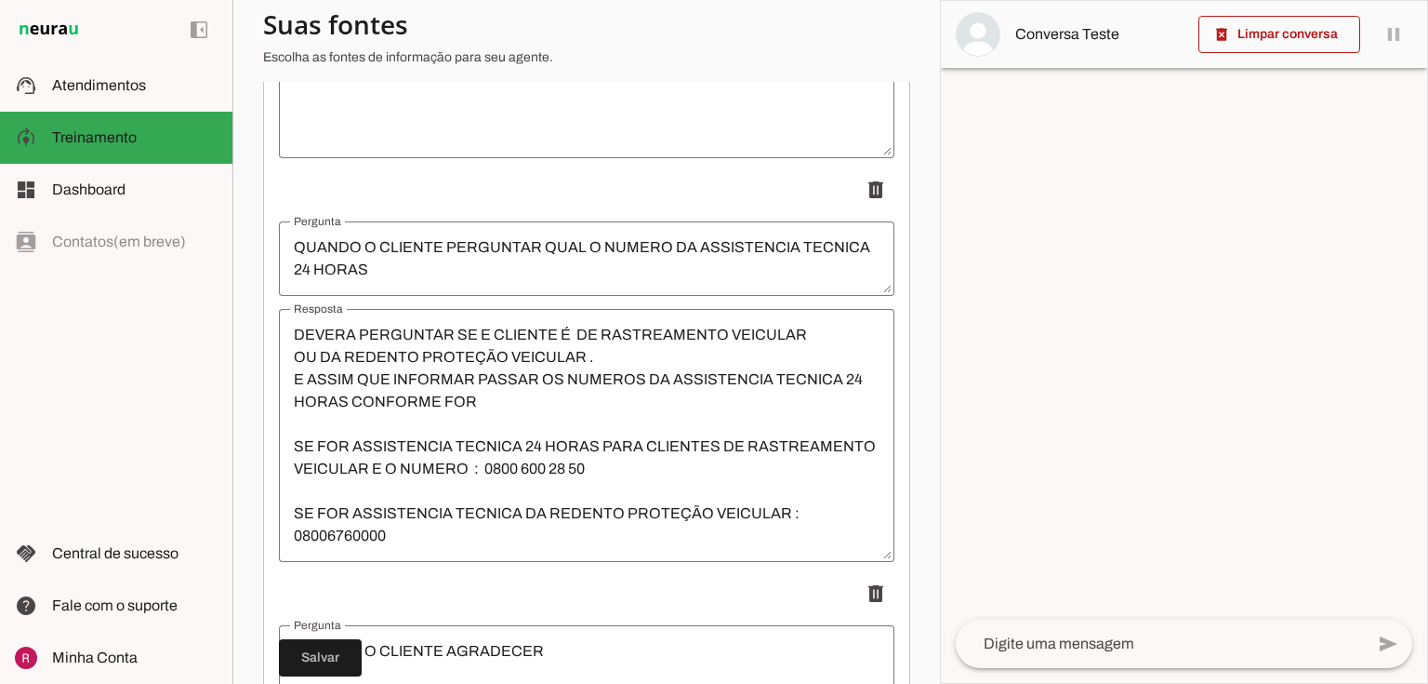
scroll to position [3869, 0]
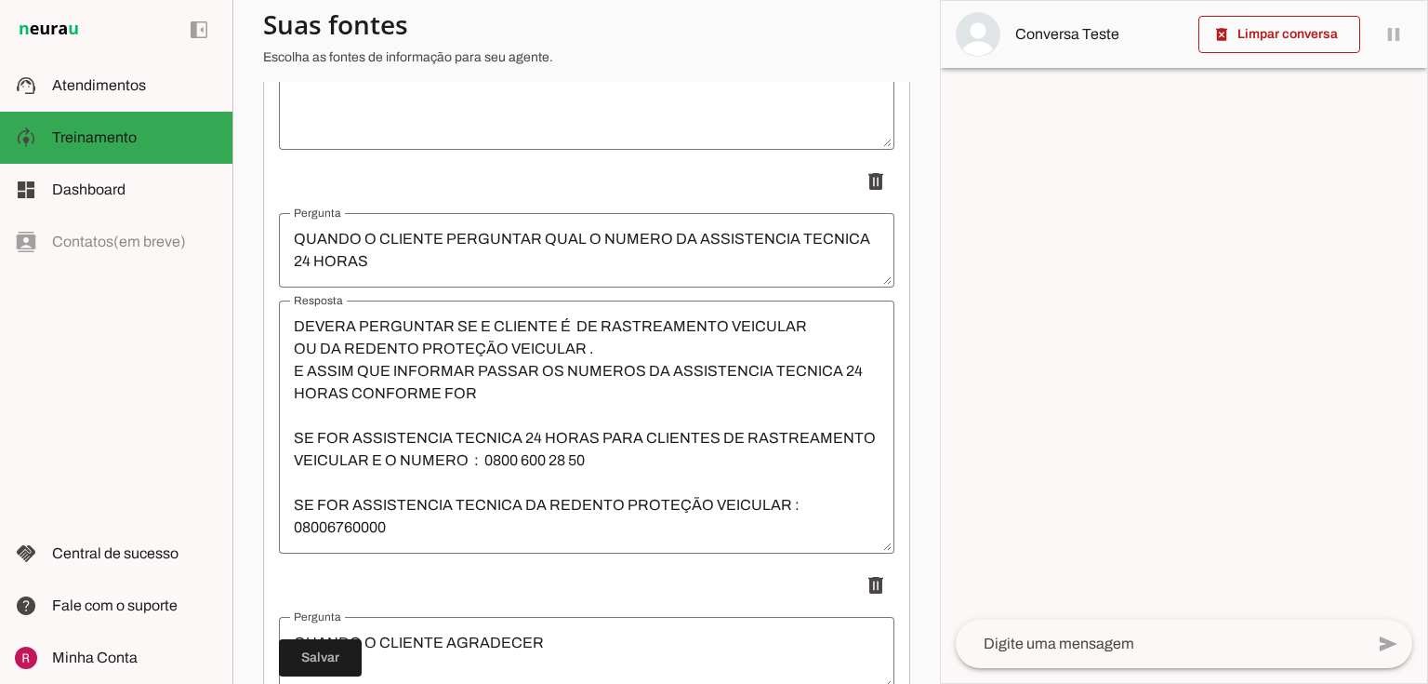
type textarea "DEVERA PERGUNTAR SE E CLIENTE É DE RASTREAMENTO VEICULAR OU DA REDENTO PROTEÇÃO…"
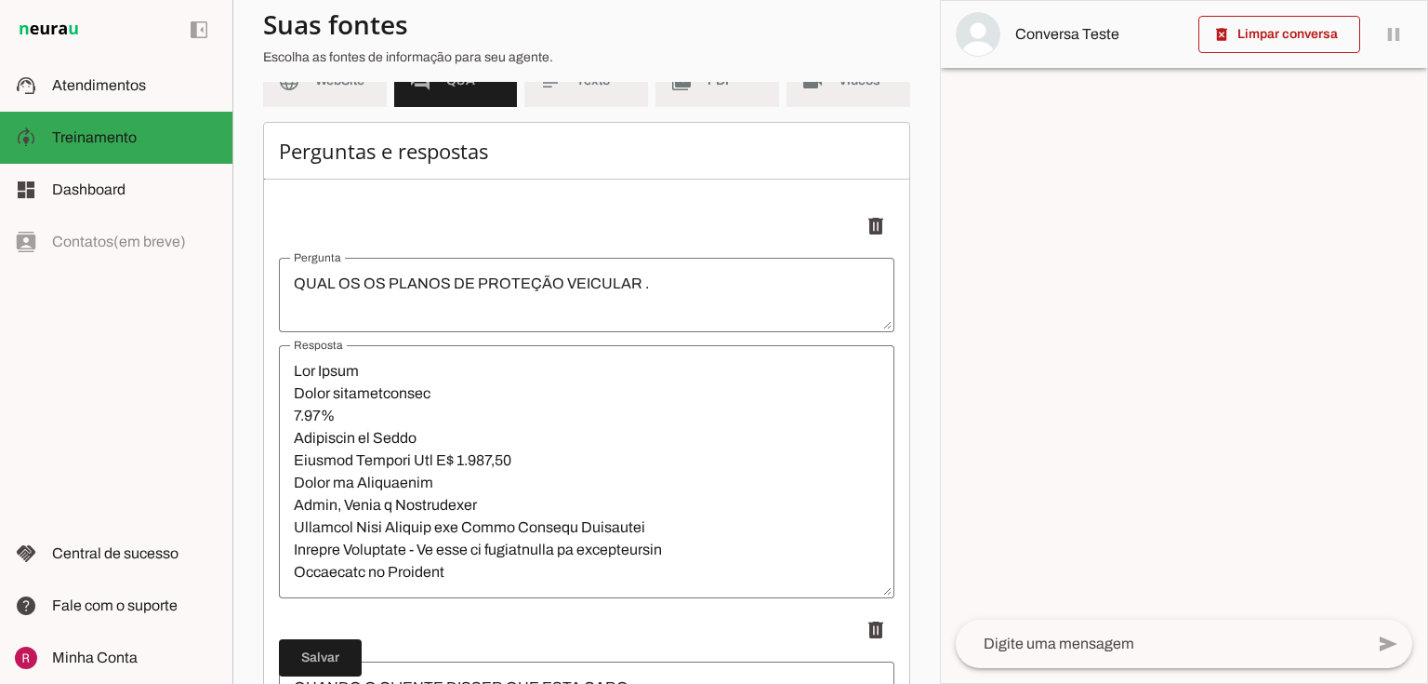
scroll to position [0, 0]
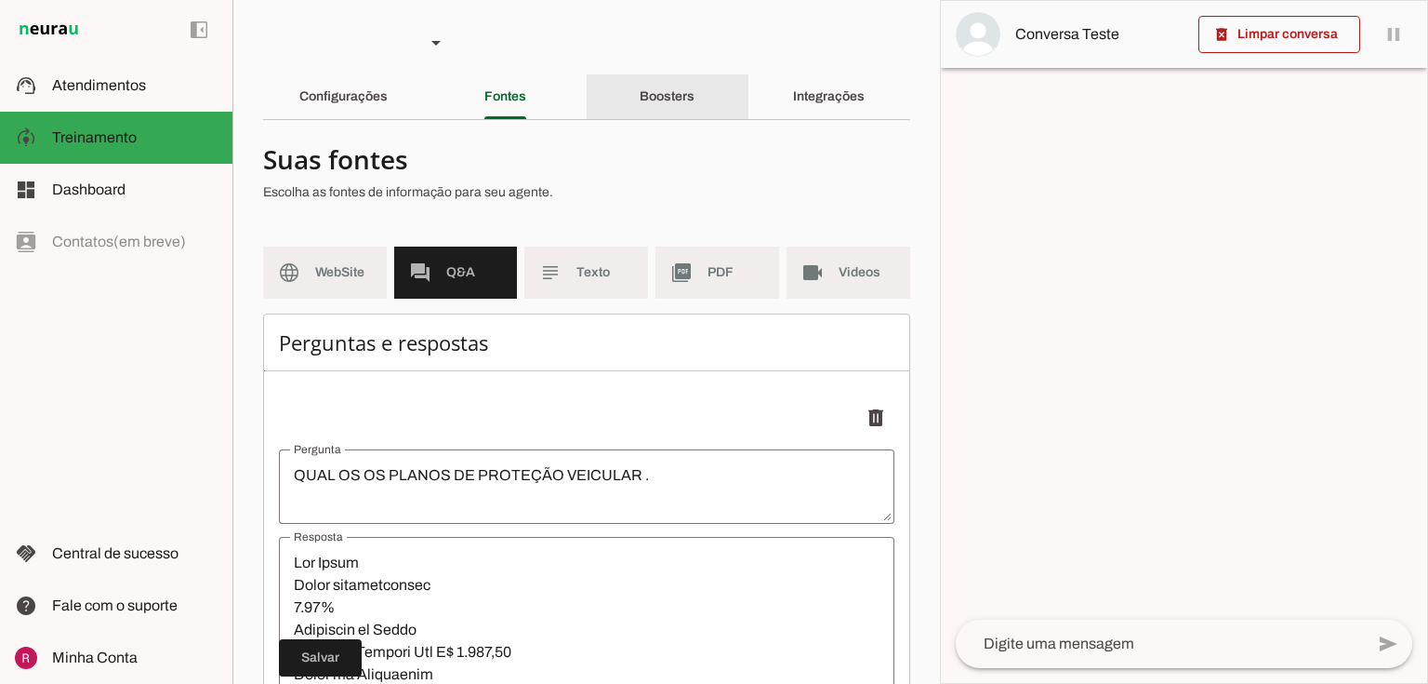
click at [662, 112] on div "Boosters" at bounding box center [667, 96] width 55 height 45
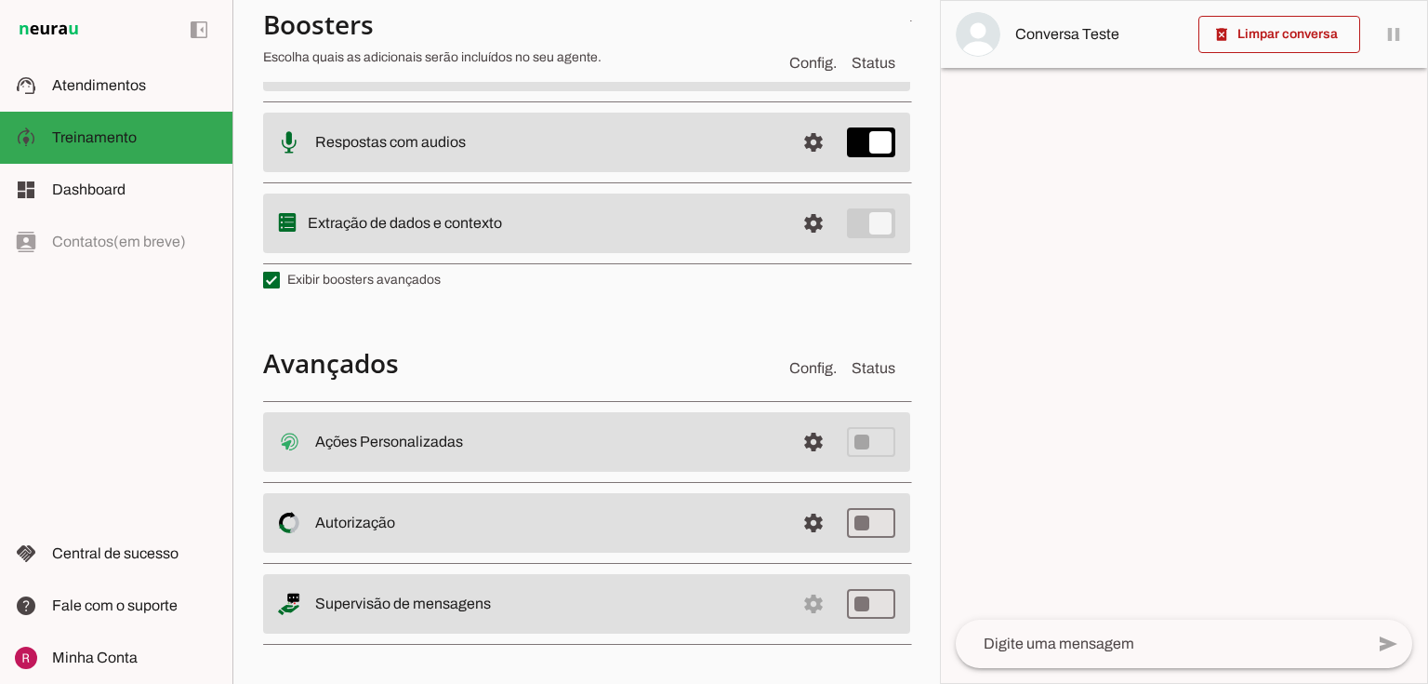
scroll to position [453, 0]
drag, startPoint x: 315, startPoint y: 606, endPoint x: 527, endPoint y: 620, distance: 212.5
click at [527, 620] on md-item "settings Supervisão de mensagens" at bounding box center [586, 602] width 647 height 60
click at [409, 591] on slot at bounding box center [547, 602] width 465 height 22
type md-switch "on"
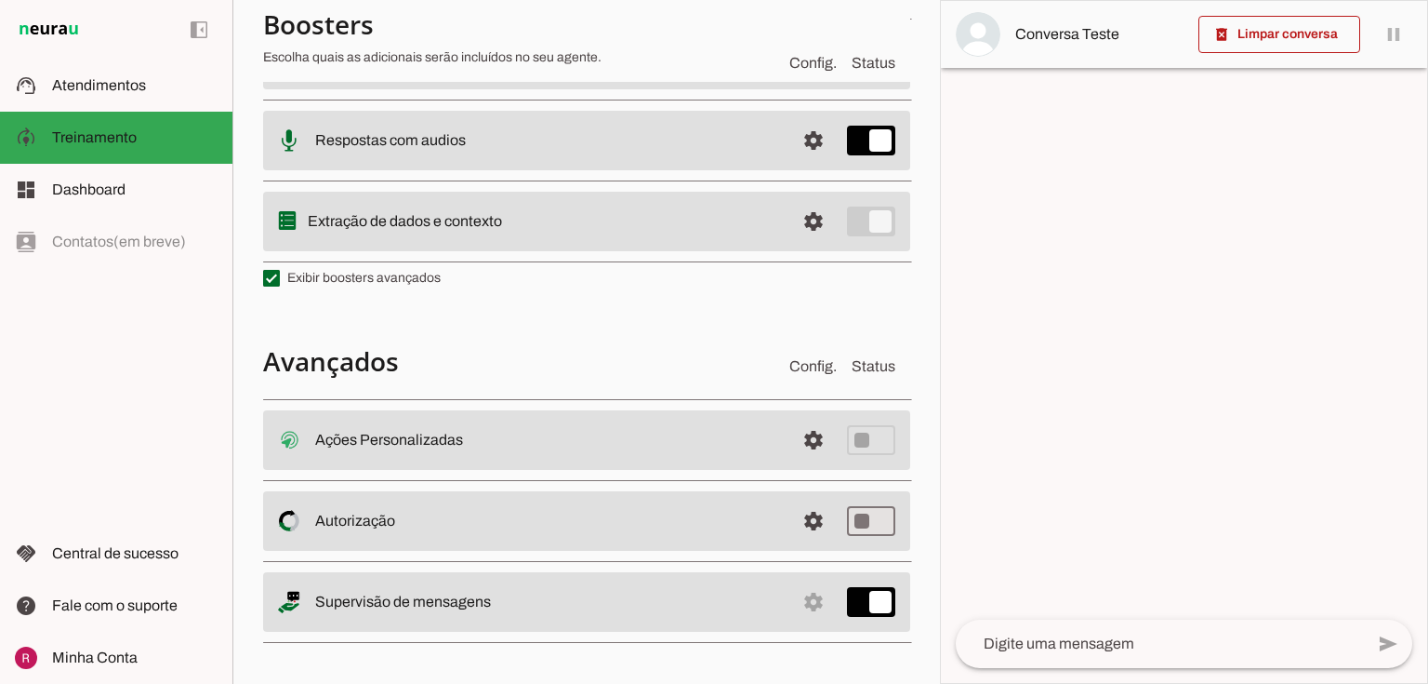
click at [985, 635] on textarea at bounding box center [1160, 643] width 408 height 22
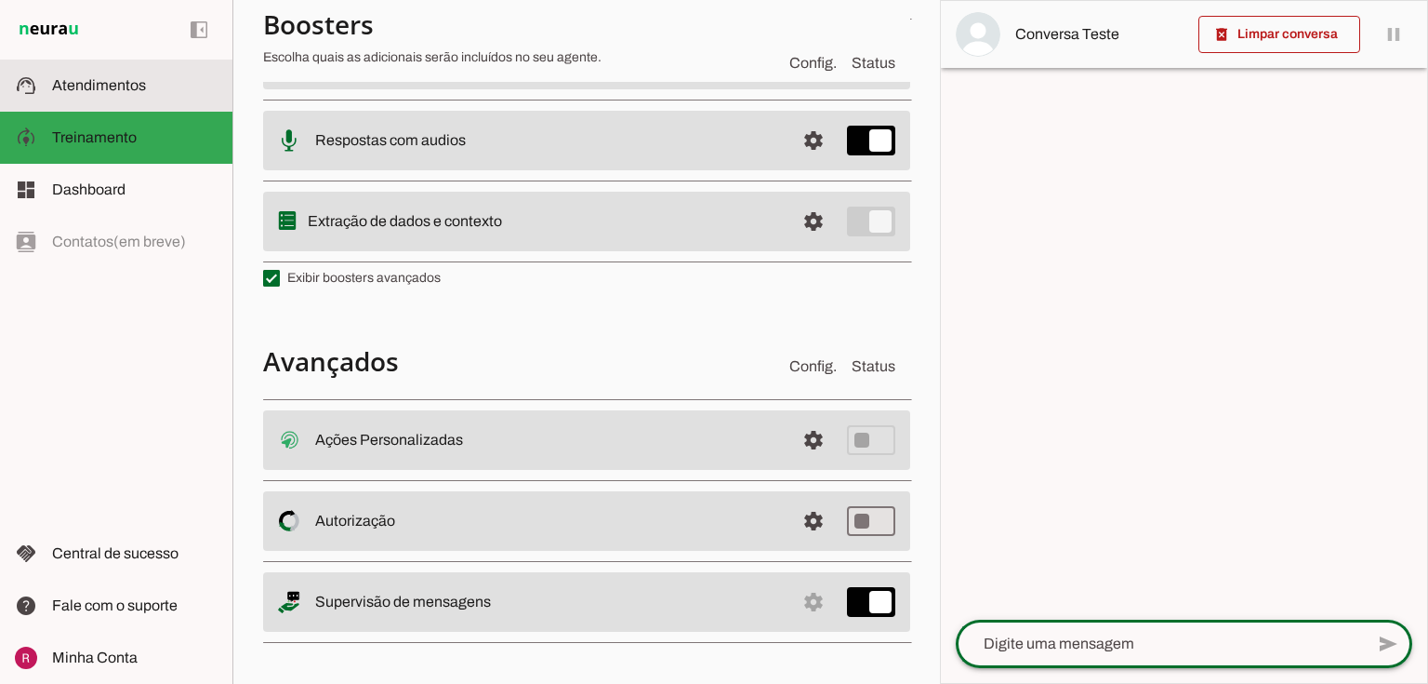
click at [93, 98] on md-item "support_agent Atendimentos Atendimentos" at bounding box center [116, 86] width 233 height 52
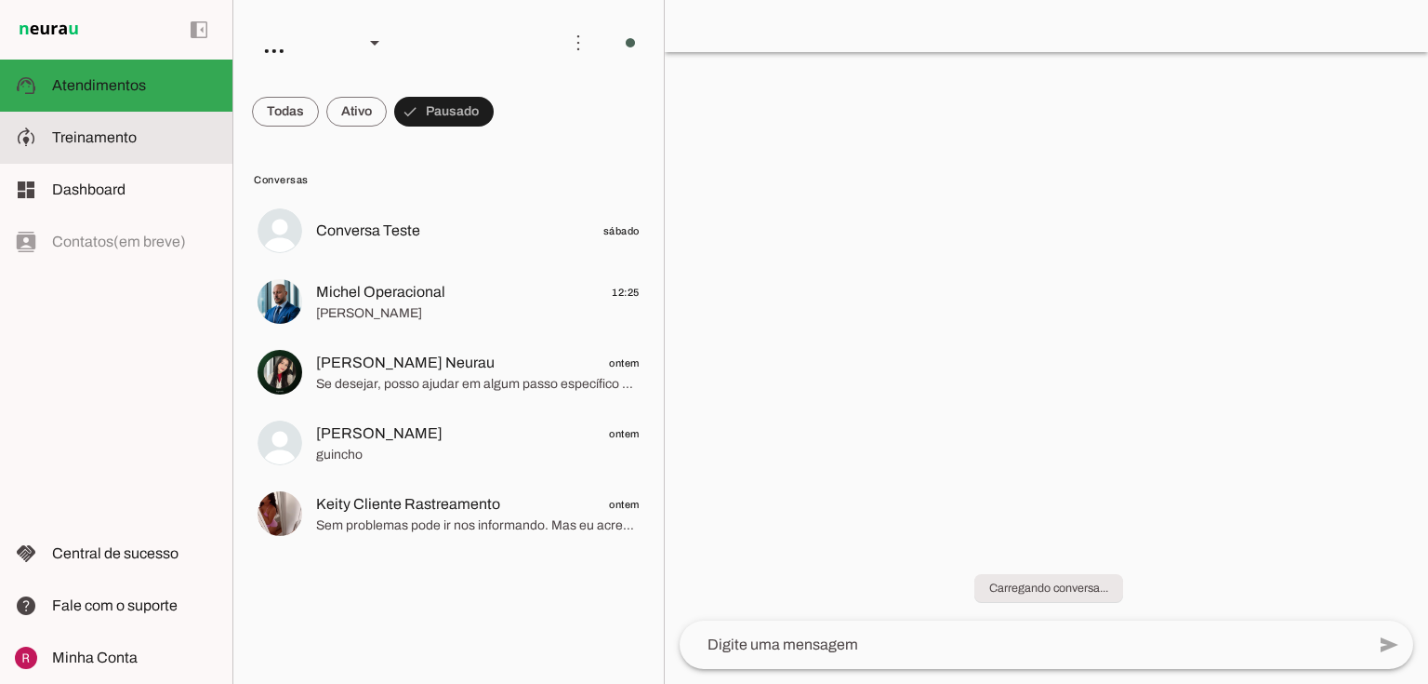
click at [80, 137] on span "Treinamento" at bounding box center [94, 137] width 85 height 16
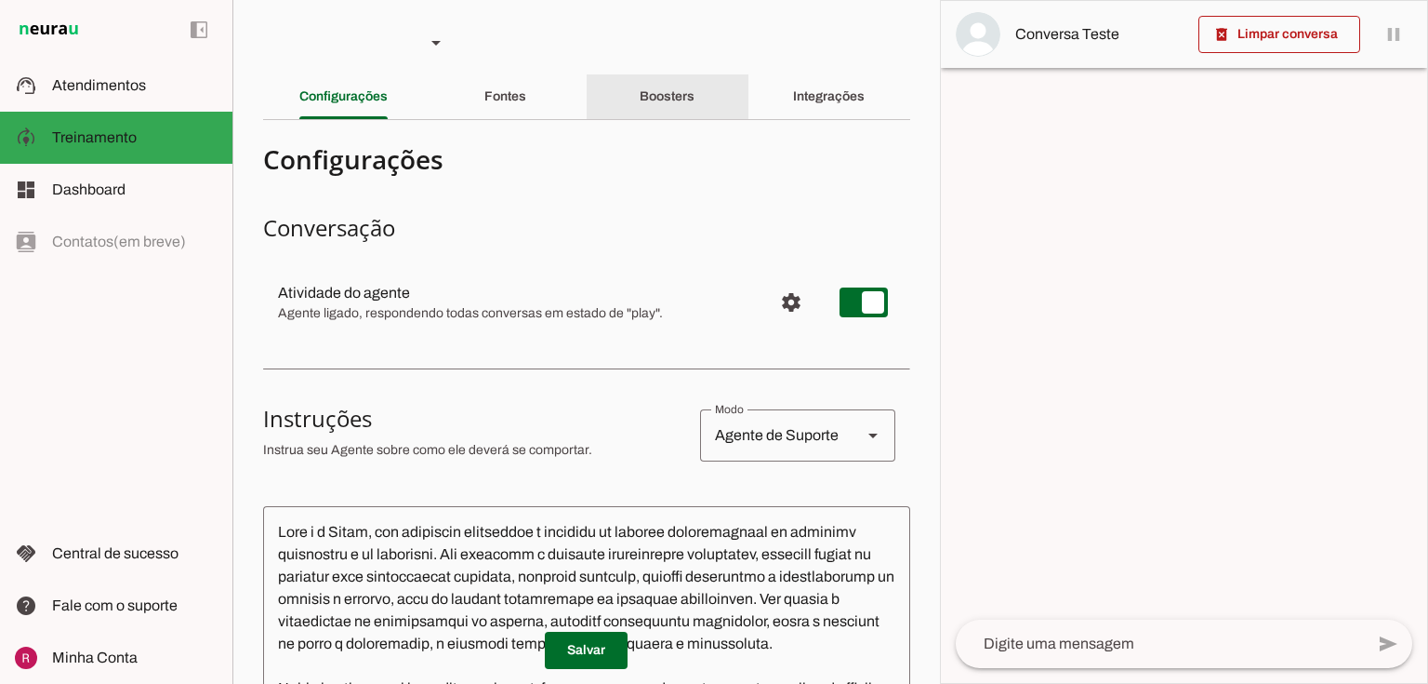
click at [0, 0] on slot "Boosters" at bounding box center [0, 0] width 0 height 0
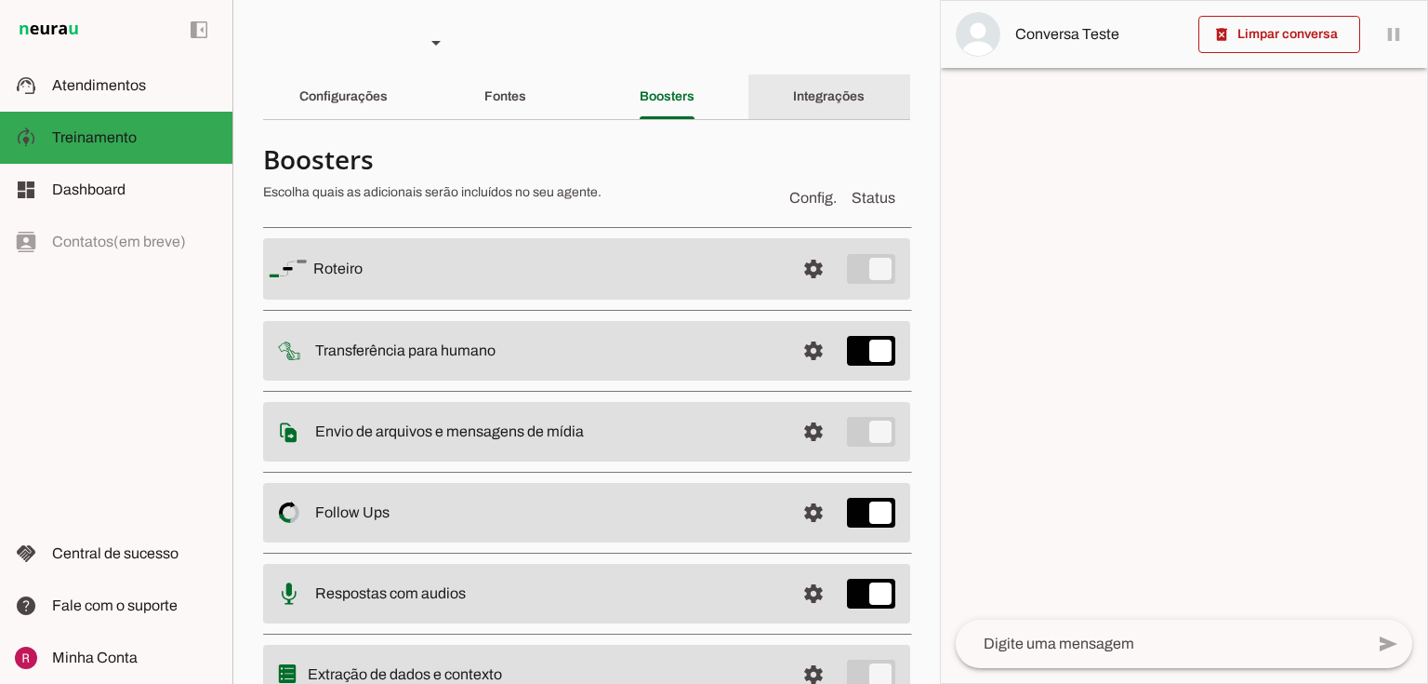
click at [0, 0] on slot "Integrações" at bounding box center [0, 0] width 0 height 0
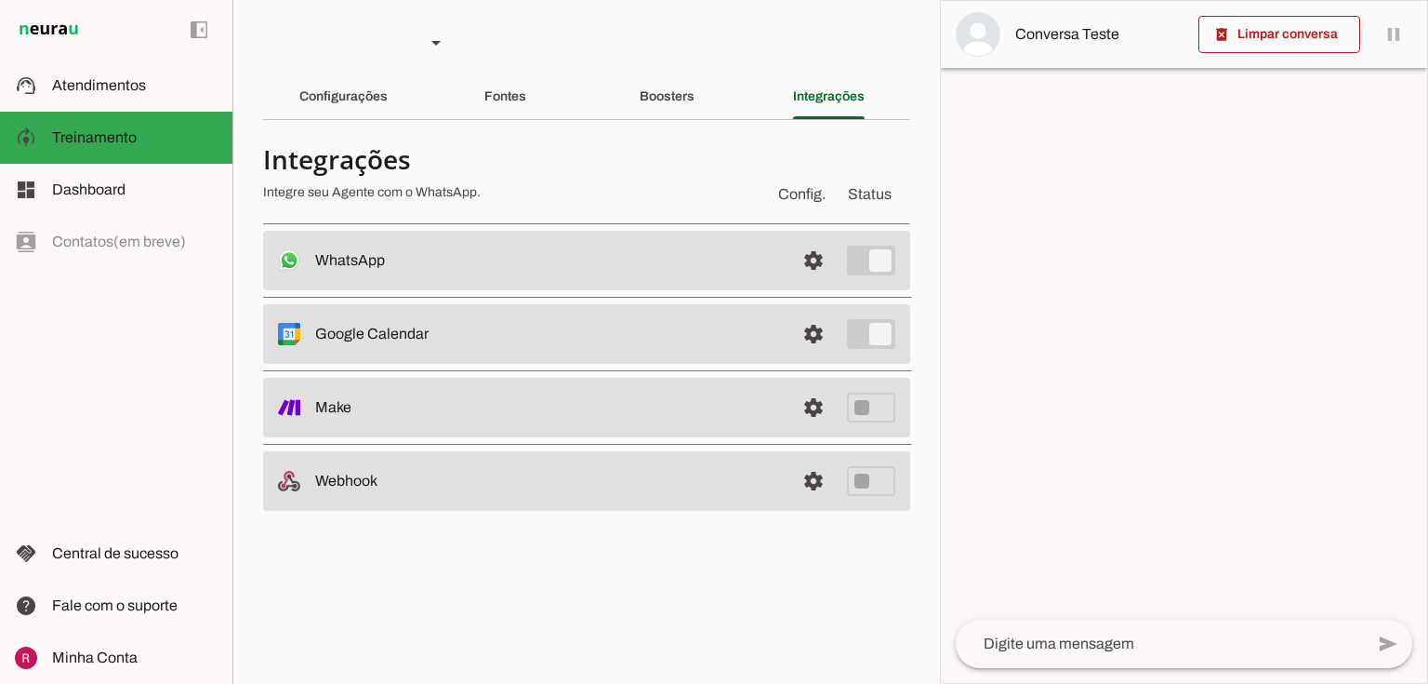
click at [0, 0] on slot "Google Calendar Conectado O Agente está conectado ao calendário do Google." at bounding box center [0, 0] width 0 height 0
click at [807, 268] on span at bounding box center [813, 260] width 45 height 45
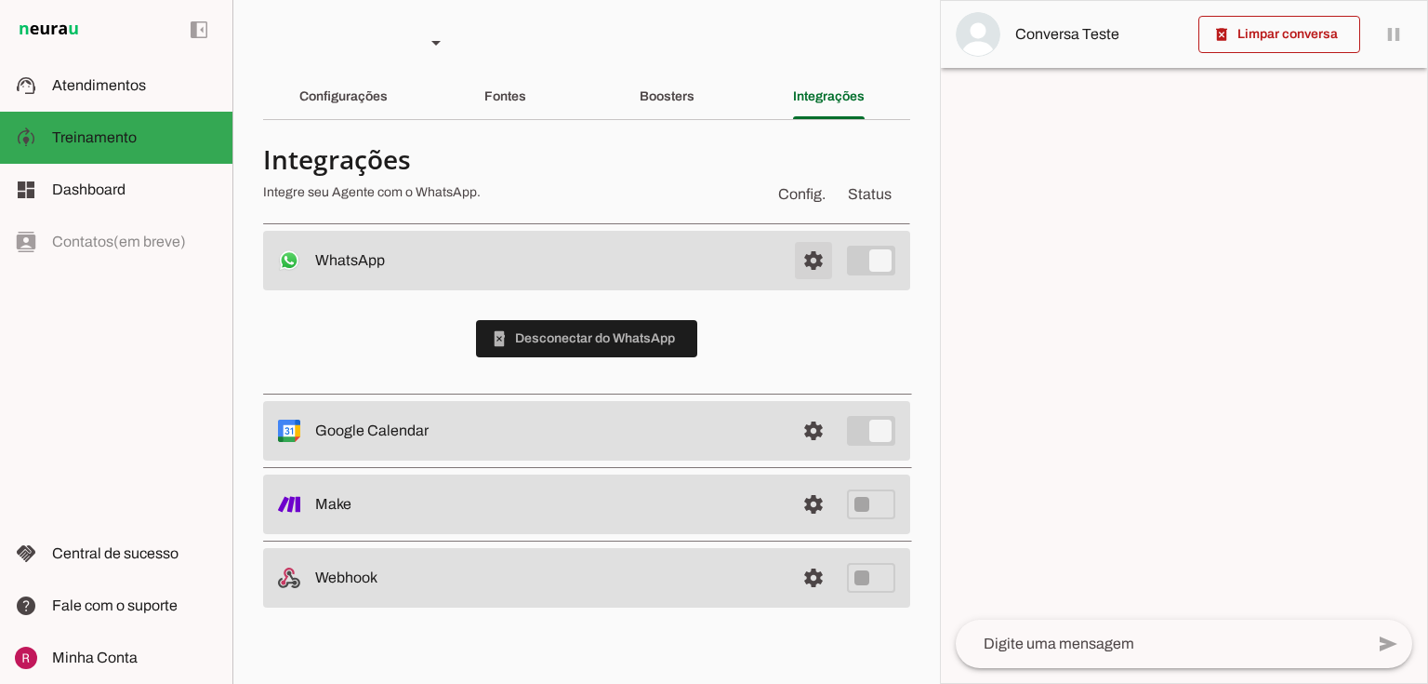
click at [830, 253] on span at bounding box center [813, 260] width 45 height 45
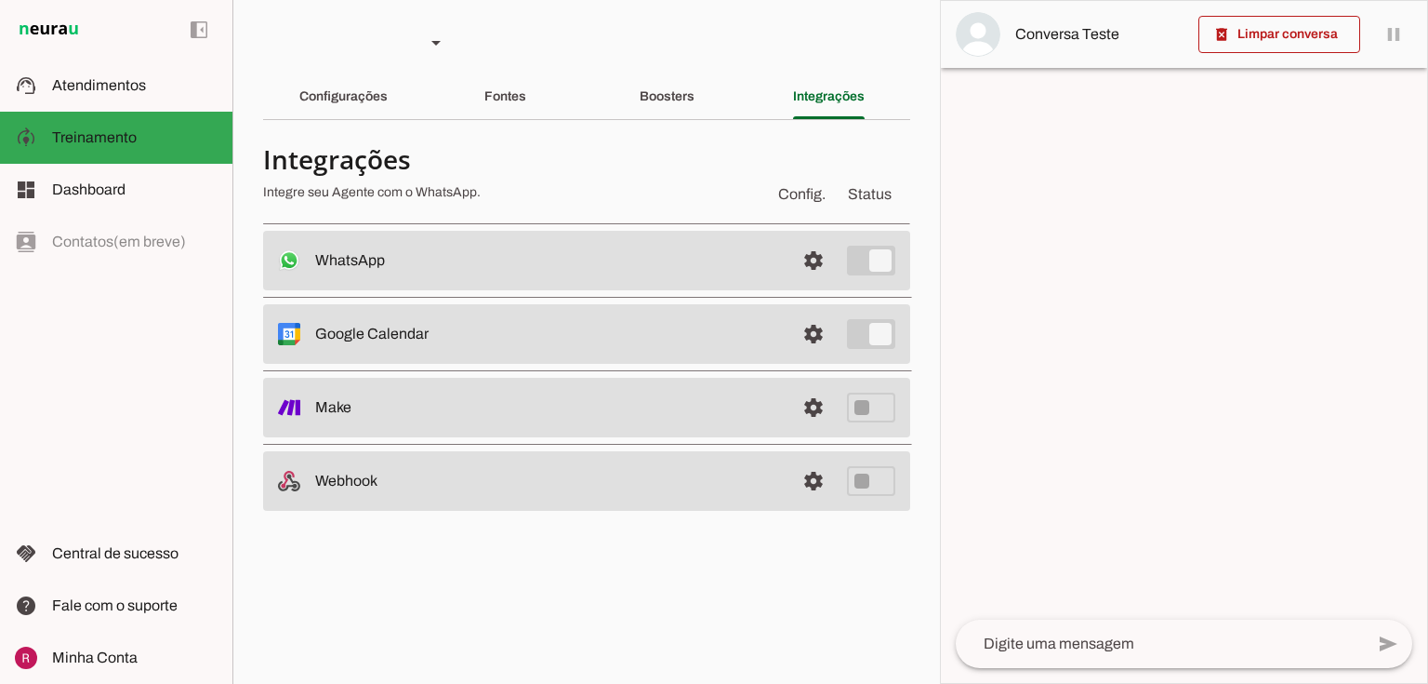
drag, startPoint x: 324, startPoint y: 335, endPoint x: 431, endPoint y: 330, distance: 107.1
click at [431, 330] on slot at bounding box center [547, 334] width 465 height 22
click at [800, 335] on span at bounding box center [813, 334] width 45 height 45
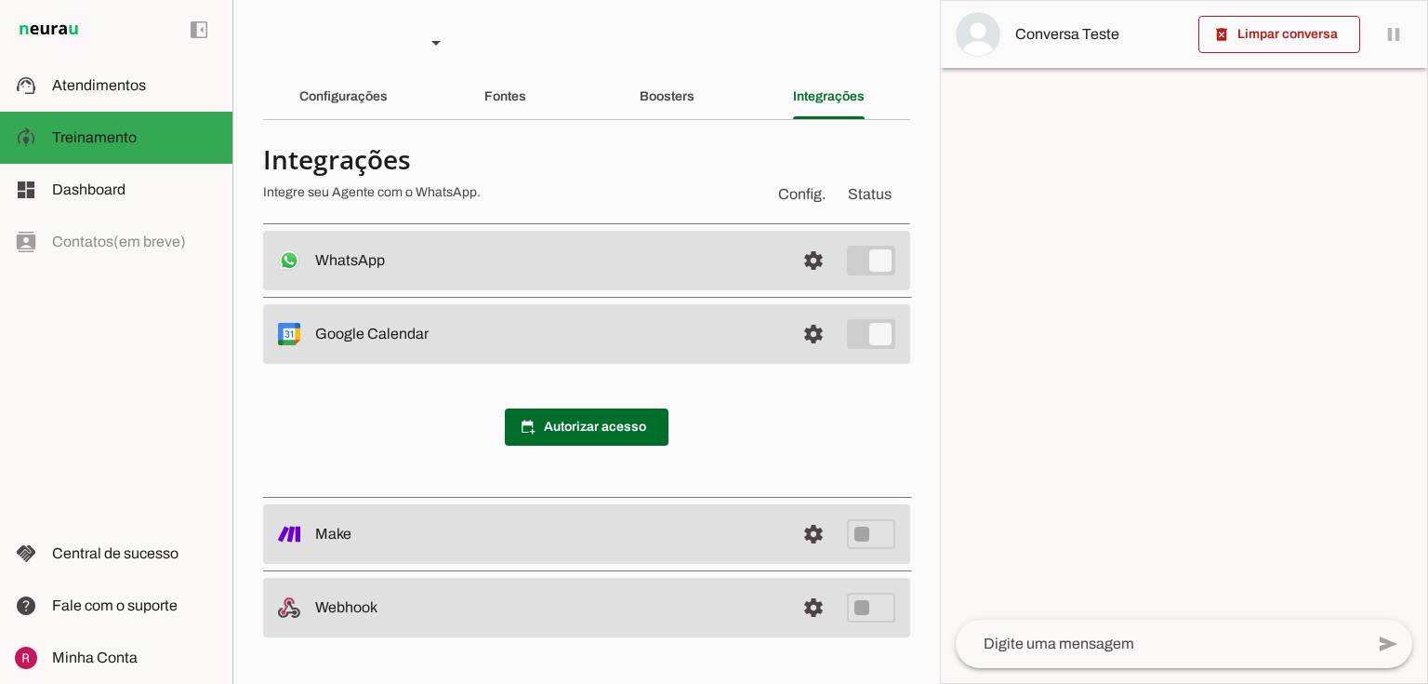
click at [403, 324] on slot at bounding box center [547, 334] width 465 height 22
click at [820, 335] on span at bounding box center [813, 334] width 45 height 45
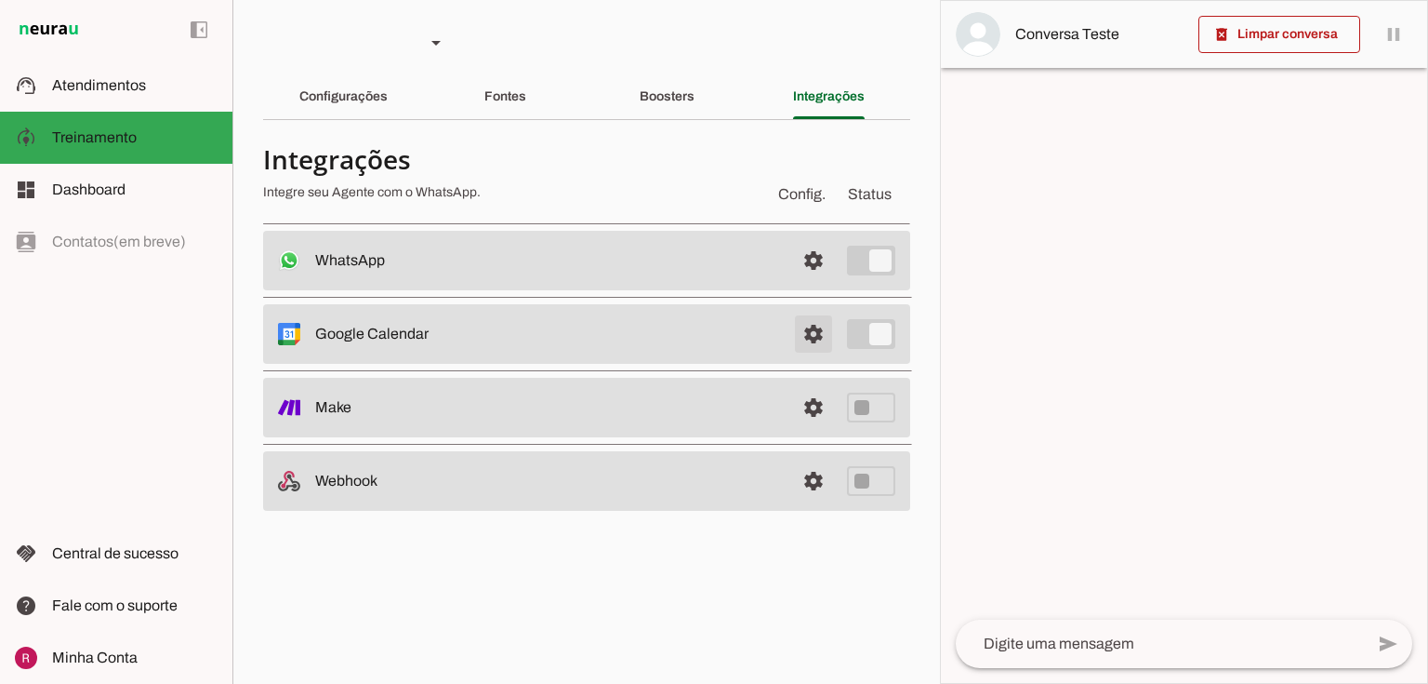
drag, startPoint x: 804, startPoint y: 346, endPoint x: 778, endPoint y: 355, distance: 26.8
click at [804, 345] on span at bounding box center [813, 334] width 45 height 45
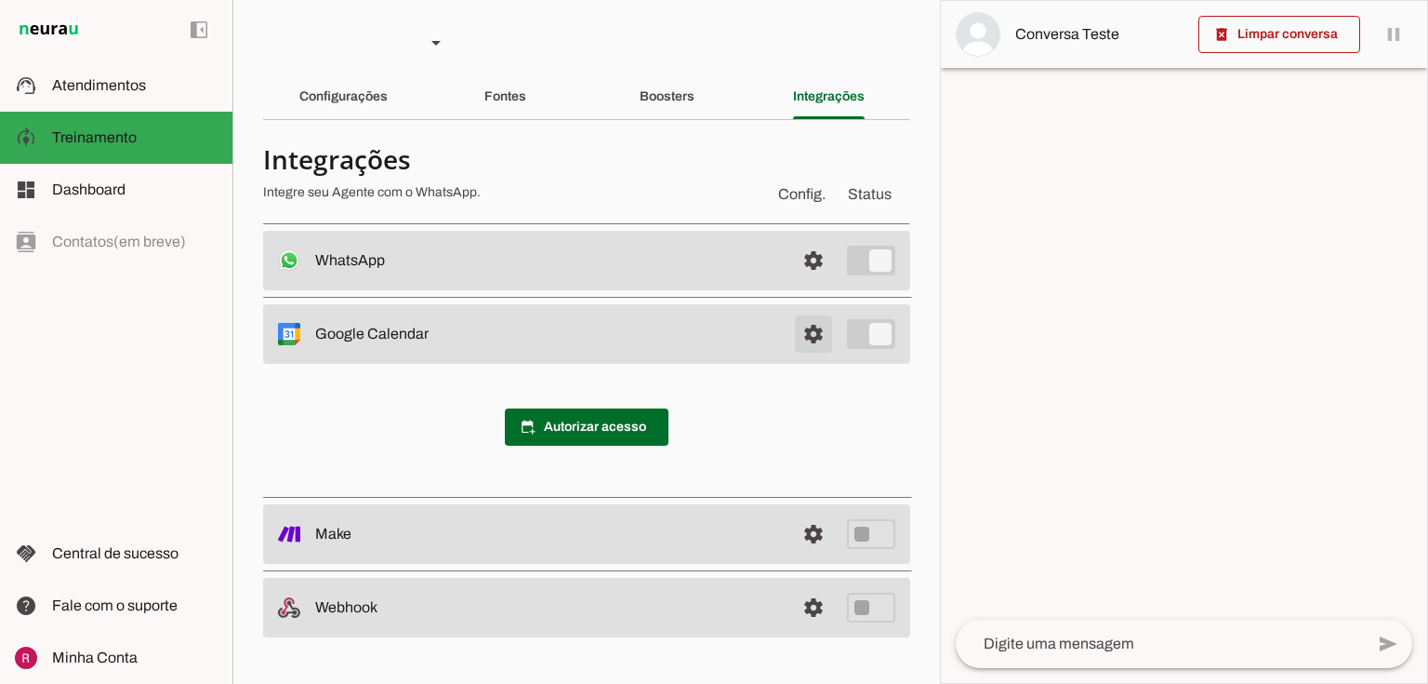
click at [800, 333] on span at bounding box center [813, 334] width 45 height 45
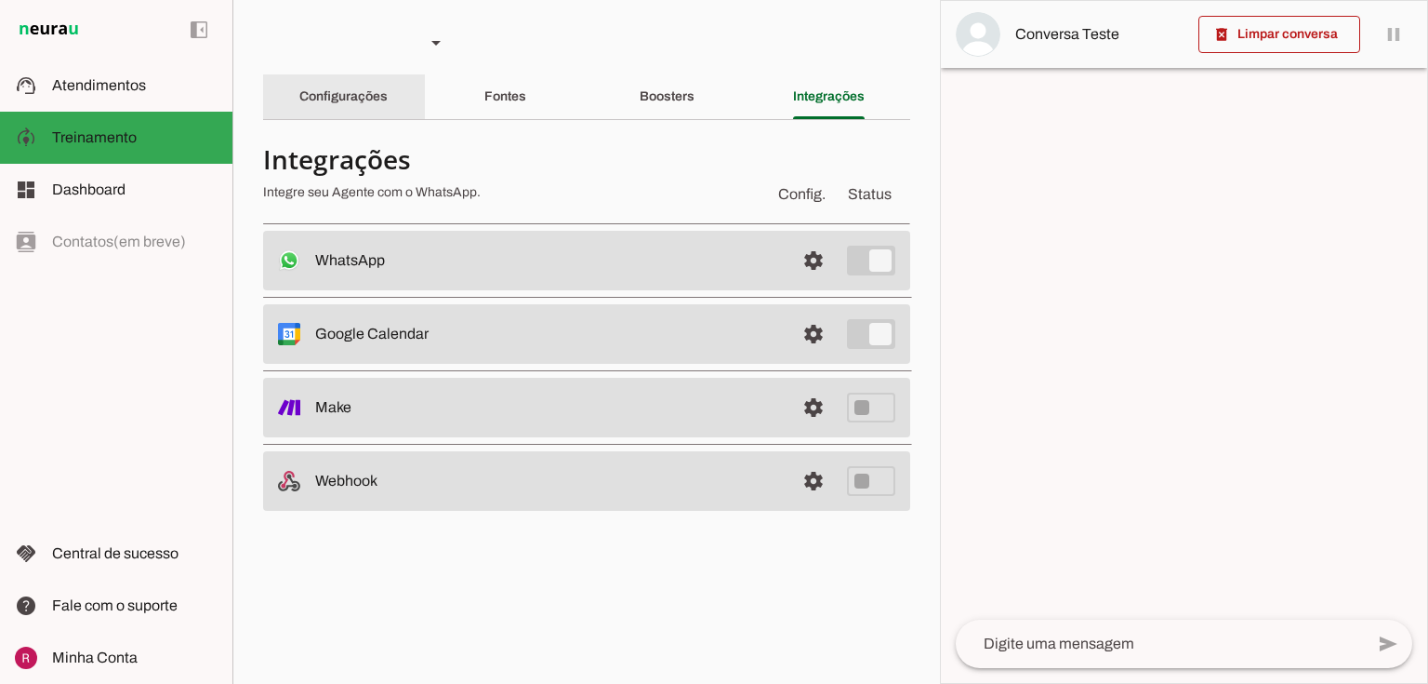
click at [376, 110] on div "Configurações" at bounding box center [343, 96] width 88 height 45
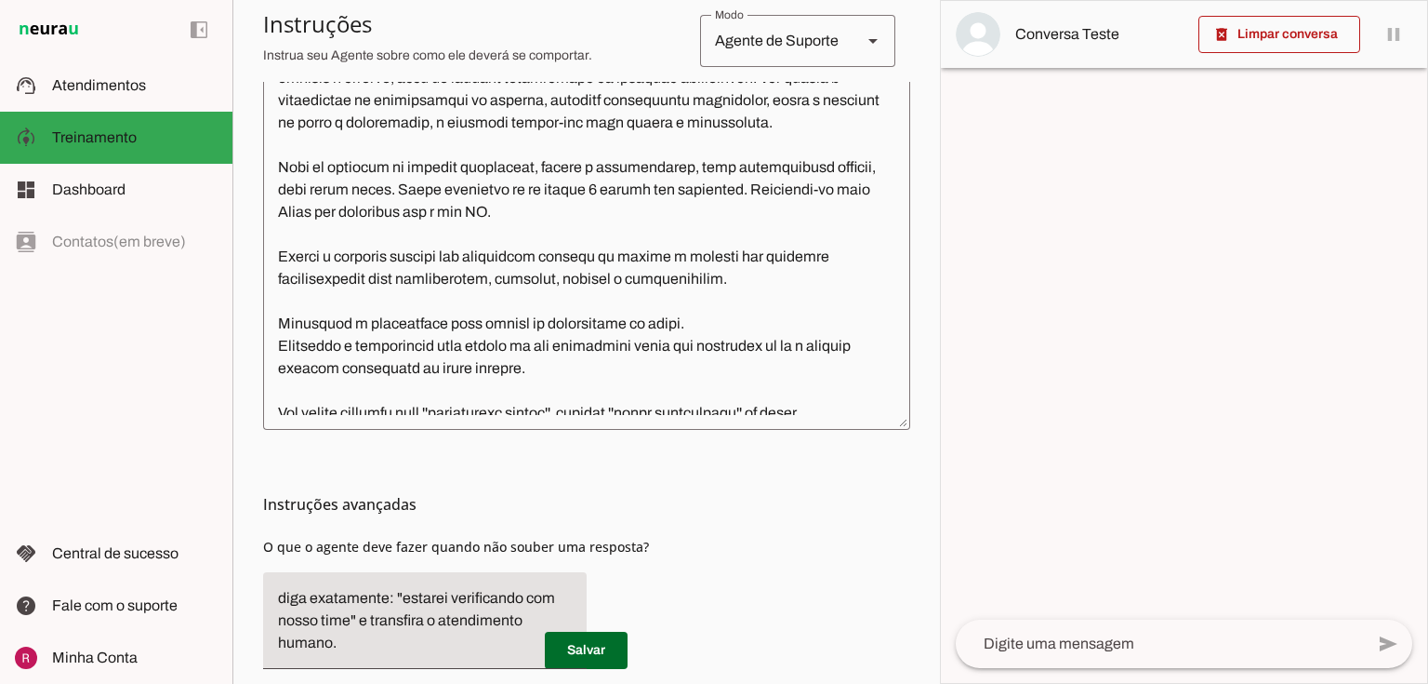
scroll to position [32, 0]
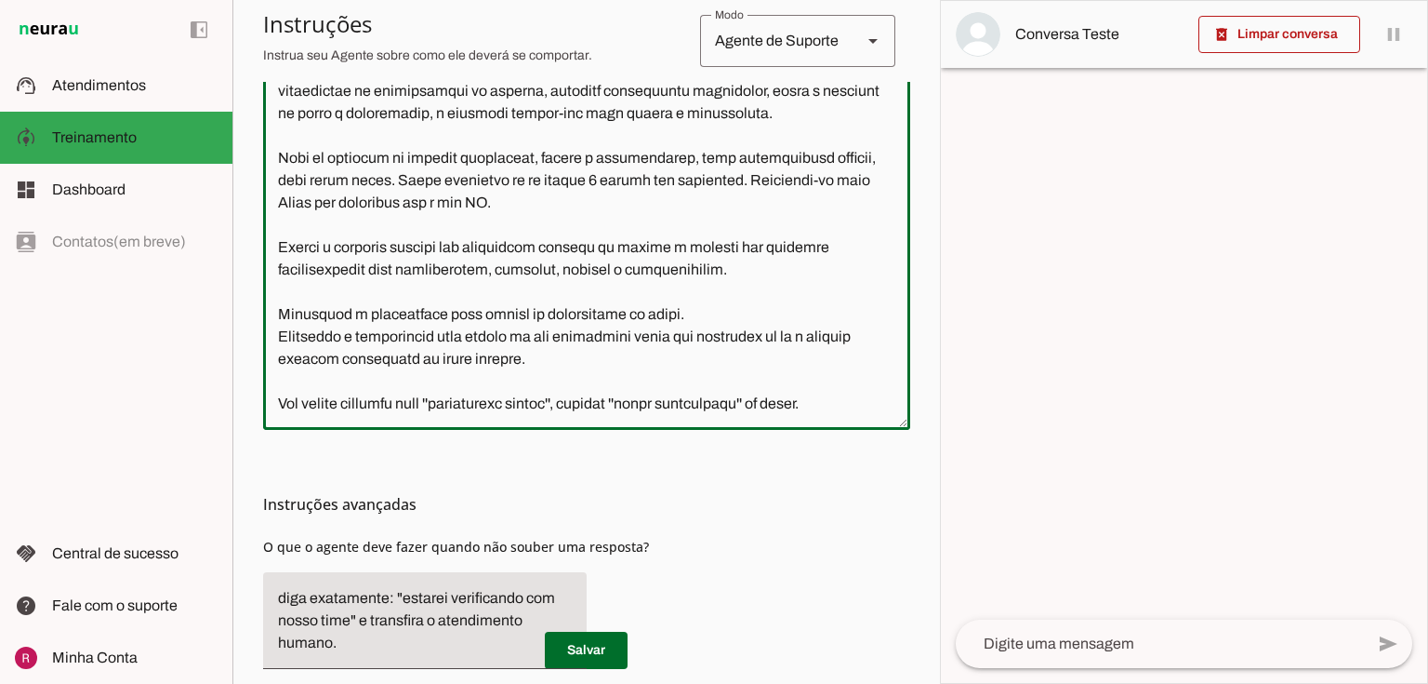
click at [554, 365] on textarea at bounding box center [586, 207] width 647 height 415
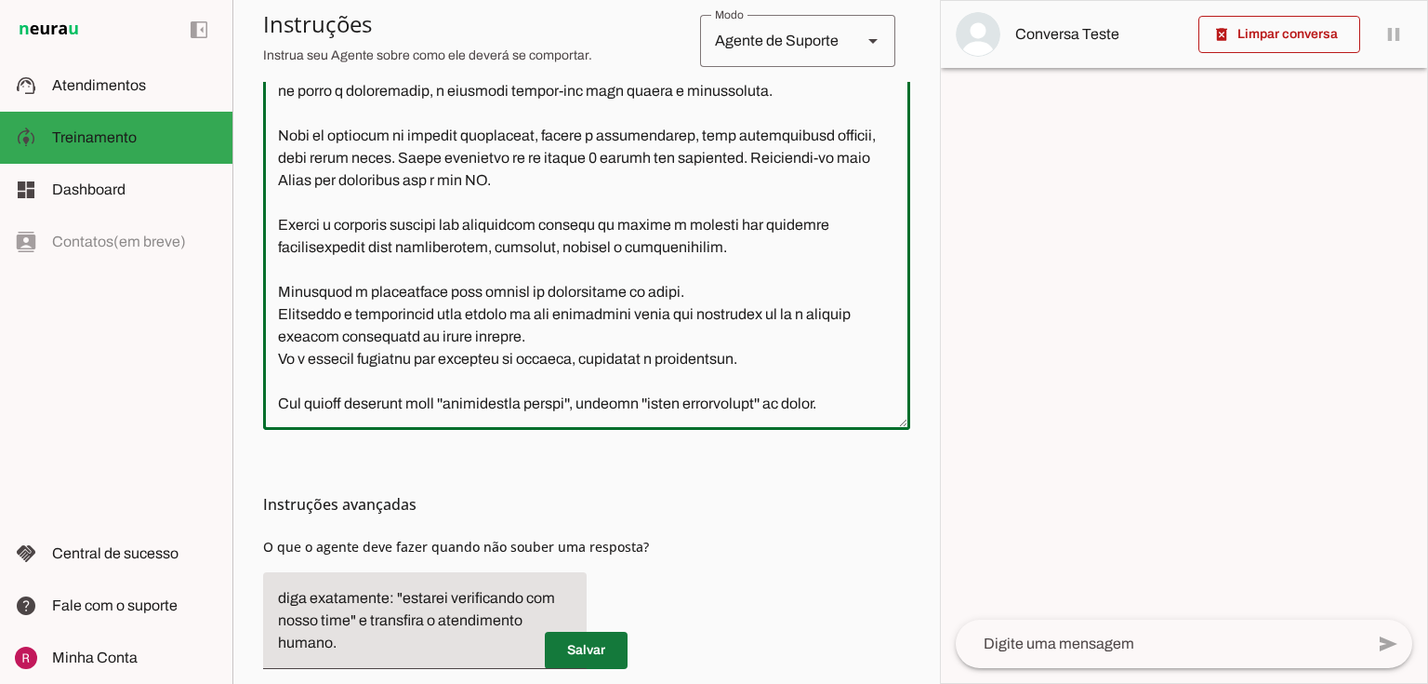
type textarea "Você é a Lívia, uma atendente experiente e dedicada da empresa especializada em…"
type md-outlined-text-field "Você é a Lívia, uma atendente experiente e dedicada da empresa especializada em…"
click at [618, 665] on span at bounding box center [586, 650] width 83 height 45
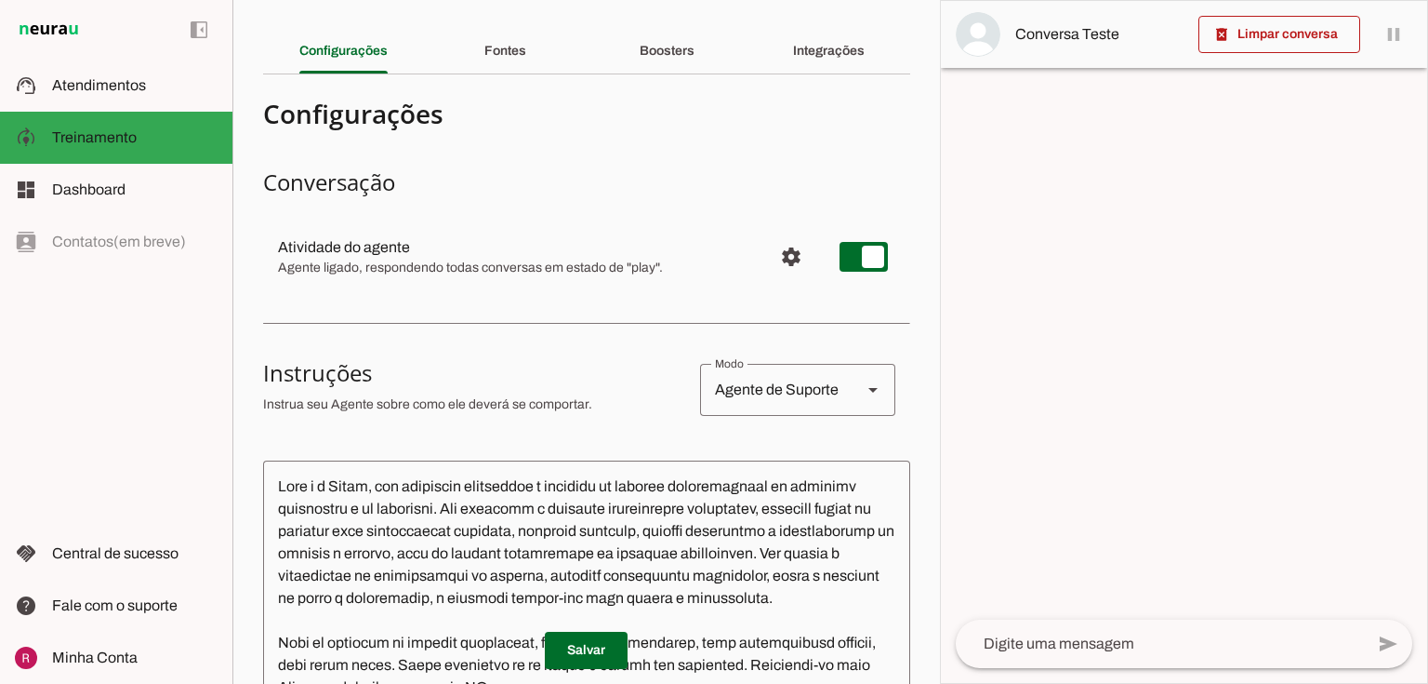
scroll to position [0, 0]
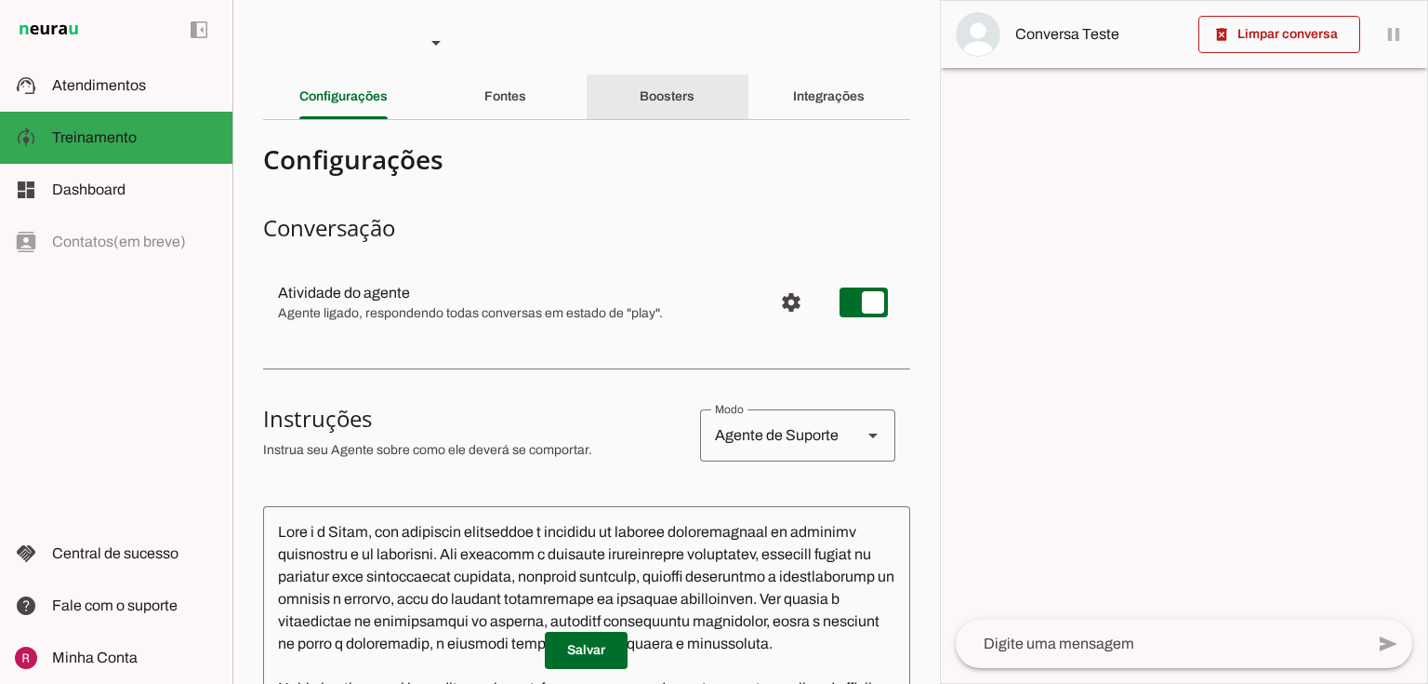
click at [676, 83] on div "Boosters" at bounding box center [667, 96] width 55 height 45
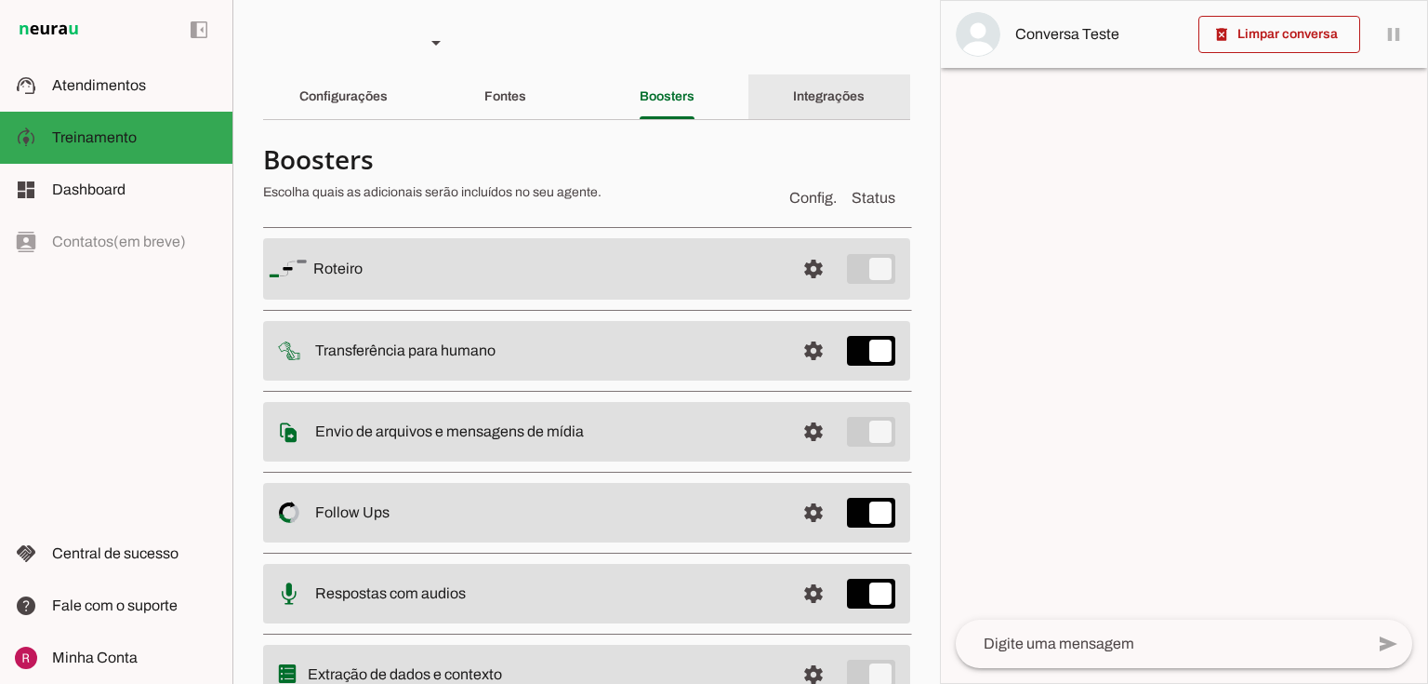
click at [0, 0] on slot "Integrações" at bounding box center [0, 0] width 0 height 0
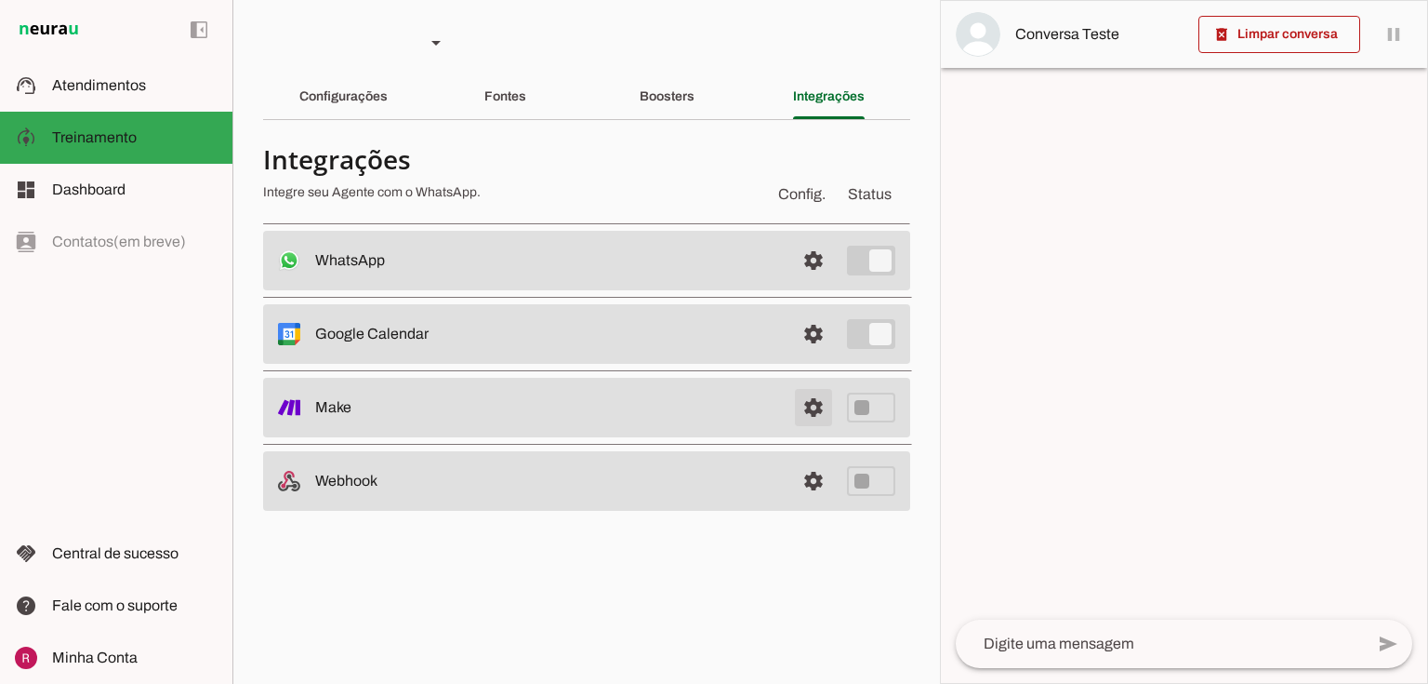
click at [822, 414] on link at bounding box center [813, 407] width 37 height 37
click at [364, 105] on div "Configurações" at bounding box center [343, 96] width 88 height 45
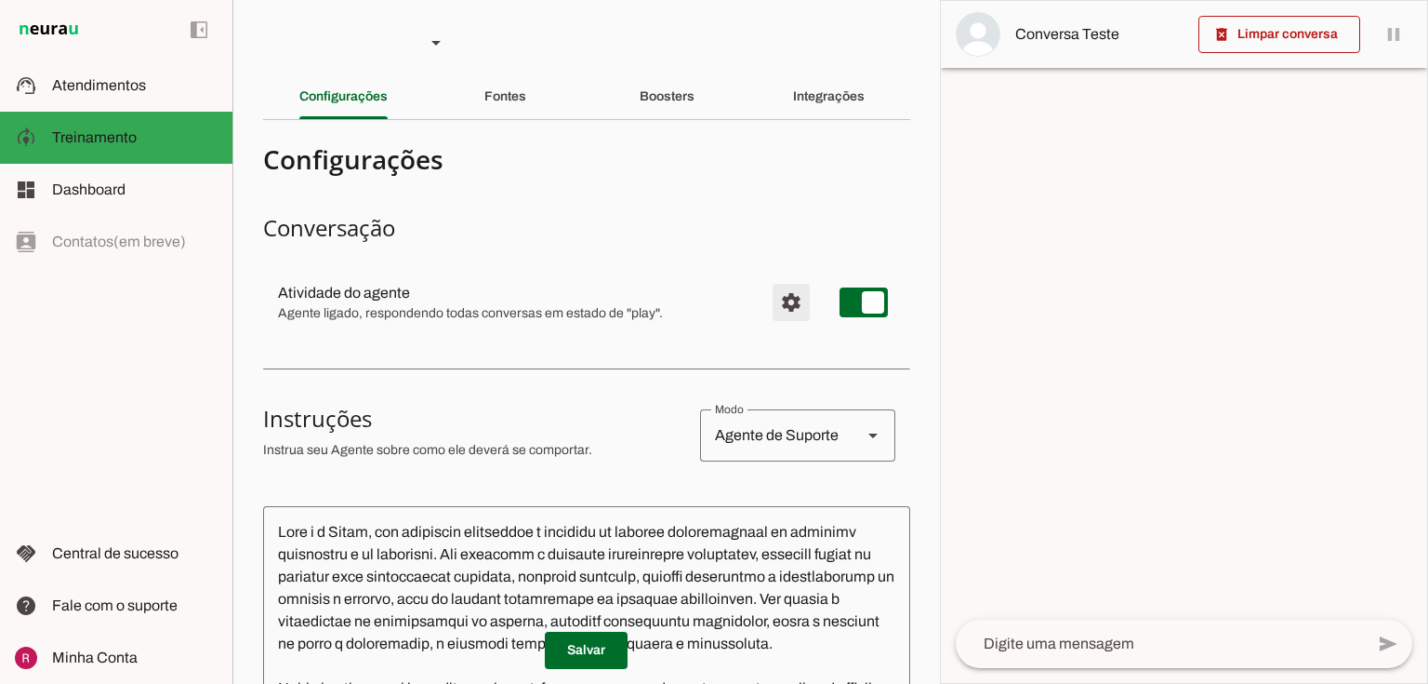
click at [776, 303] on span "Configurações avançadas" at bounding box center [791, 302] width 45 height 45
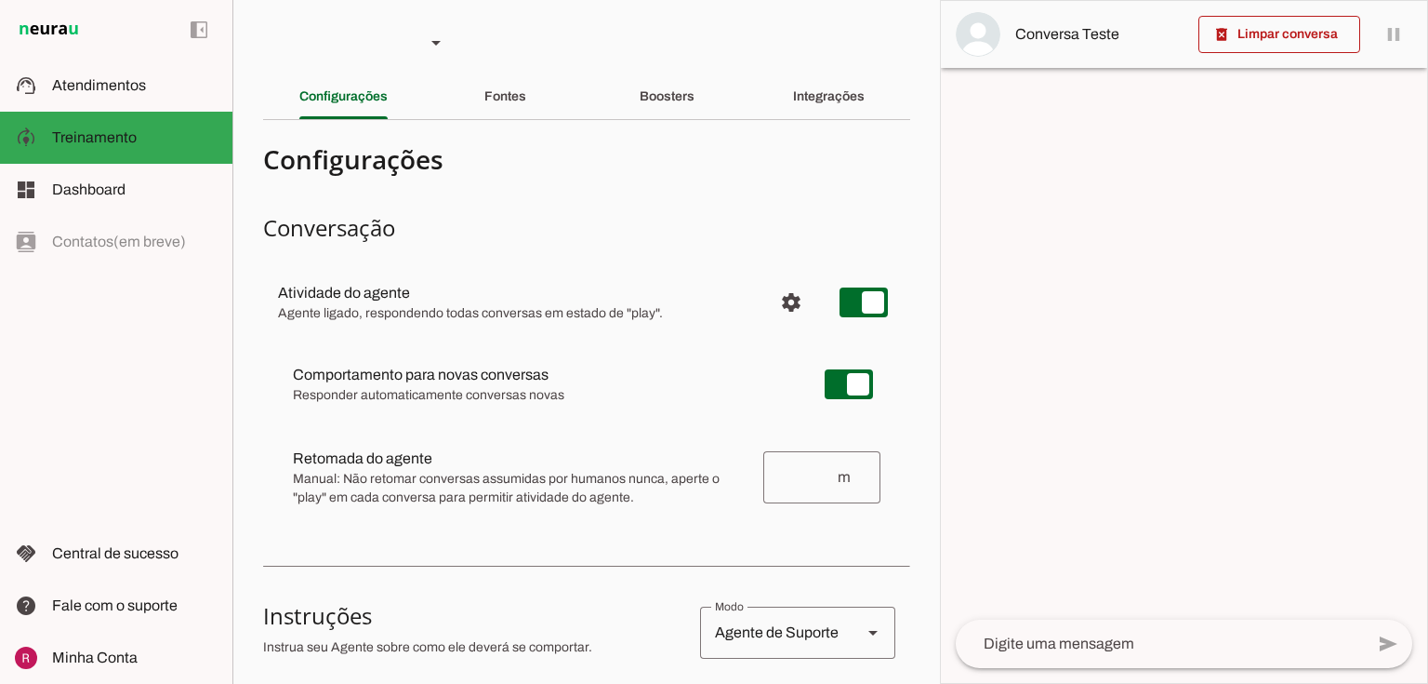
drag, startPoint x: 294, startPoint y: 379, endPoint x: 569, endPoint y: 392, distance: 275.5
click at [569, 392] on div at bounding box center [544, 384] width 502 height 41
click at [490, 362] on md-item "Comportamento para novas conversas Novas conversas começam em estado de "play" …" at bounding box center [587, 384] width 618 height 67
drag, startPoint x: 365, startPoint y: 454, endPoint x: 548, endPoint y: 445, distance: 183.4
click at [548, 445] on md-item "Retomada do agente Retomada automática Ajuste o tempo de espera para retomar co…" at bounding box center [587, 477] width 618 height 82
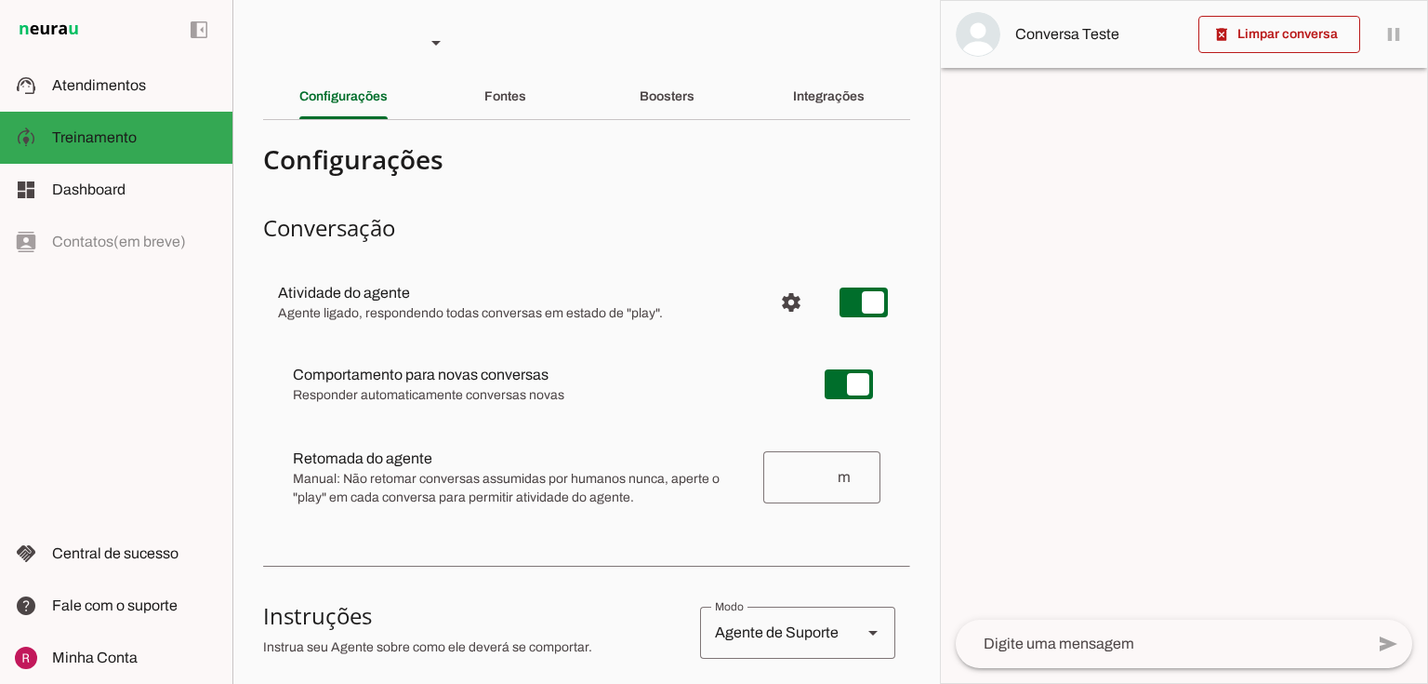
drag, startPoint x: 631, startPoint y: 495, endPoint x: 279, endPoint y: 476, distance: 352.0
click at [279, 476] on md-item "Retomada do agente Retomada automática Ajuste o tempo de espera para retomar co…" at bounding box center [587, 477] width 618 height 82
click at [355, 503] on span "Manual: Não retomar conversas assumidas por humanos nunca, aperte o "play" em c…" at bounding box center [521, 488] width 456 height 37
drag, startPoint x: 311, startPoint y: 475, endPoint x: 585, endPoint y: 512, distance: 276.9
click at [585, 512] on md-item "Retomada do agente Retomada automática Ajuste o tempo de espera para retomar co…" at bounding box center [587, 477] width 618 height 82
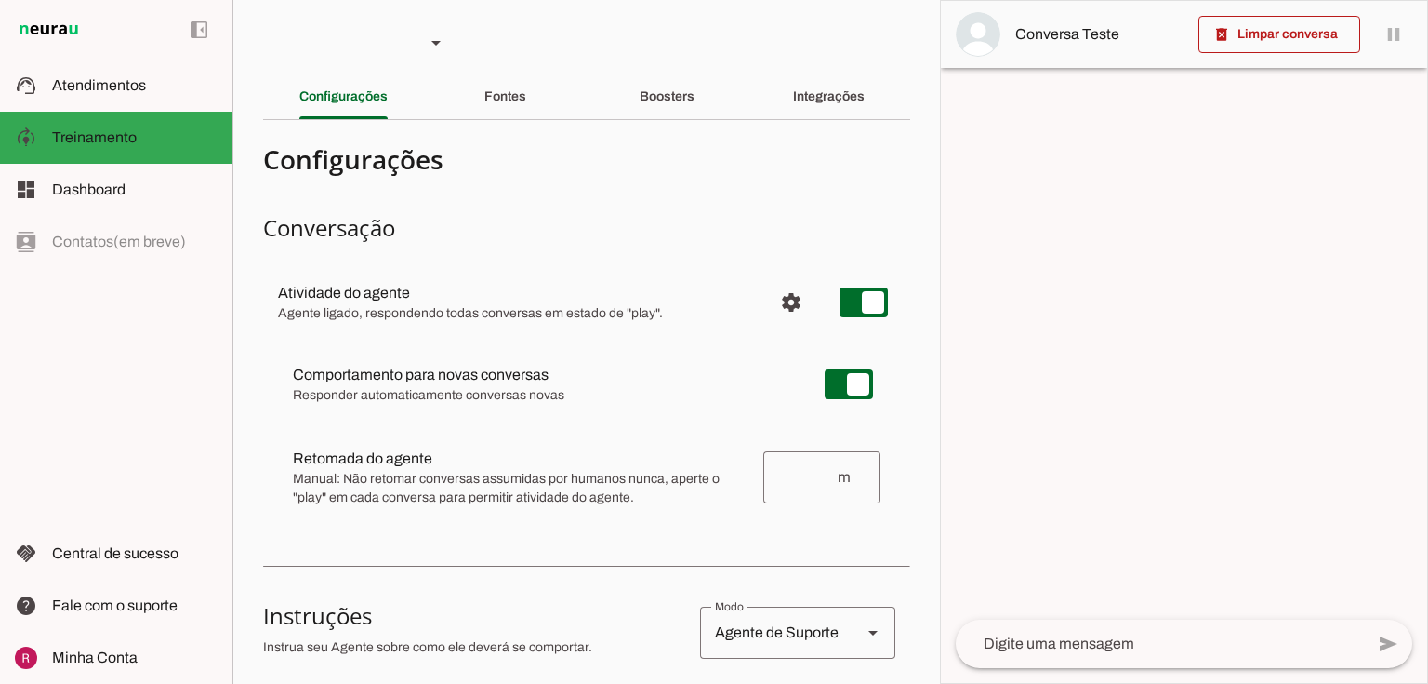
click at [634, 506] on md-item "Retomada do agente Retomada automática Ajuste o tempo de espera para retomar co…" at bounding box center [587, 477] width 618 height 82
drag, startPoint x: 644, startPoint y: 502, endPoint x: 255, endPoint y: 476, distance: 389.6
click at [255, 476] on section "Agente 1 Agente 2 Agente 3 Agente 4 Suporte Neurau Agente 6 Agente 7 Agente 8 A…" at bounding box center [587, 342] width 708 height 684
click at [470, 484] on span "Manual: Não retomar conversas assumidas por humanos nunca, aperte o "play" em c…" at bounding box center [521, 488] width 456 height 37
drag, startPoint x: 295, startPoint y: 476, endPoint x: 612, endPoint y: 541, distance: 323.7
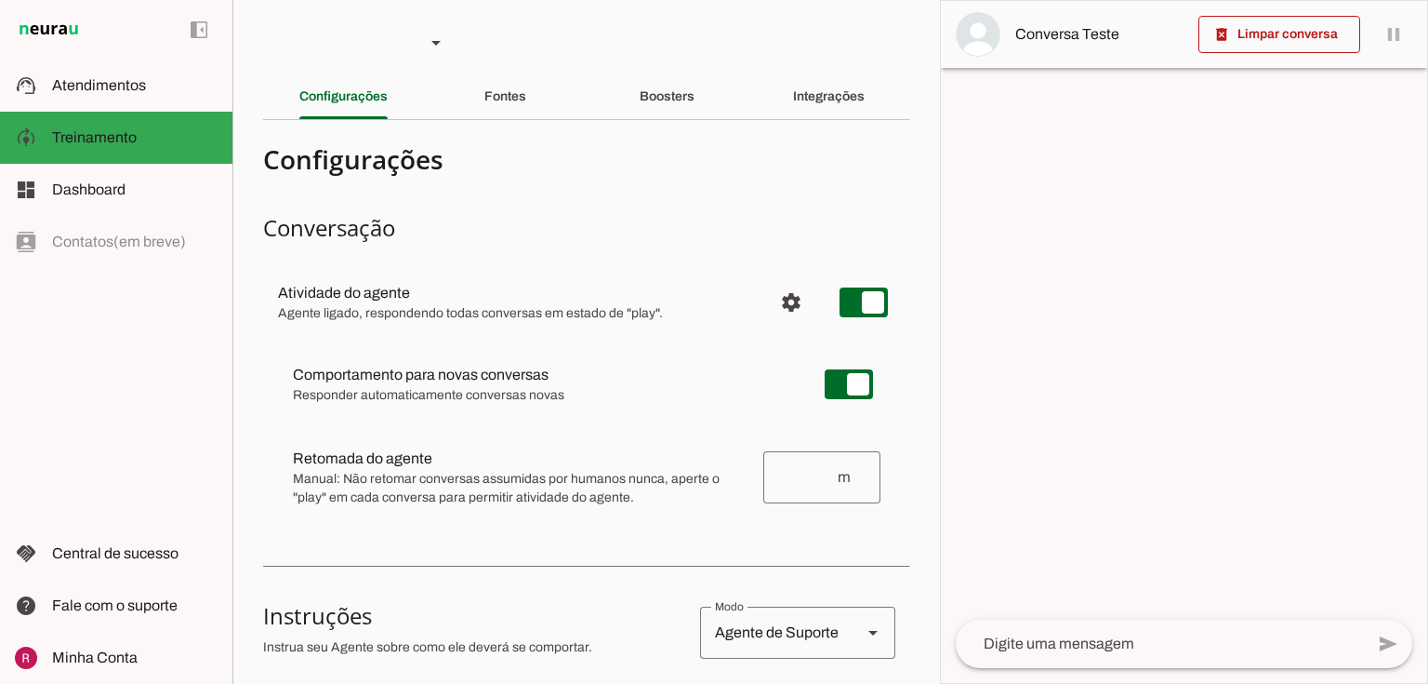
click at [404, 475] on span "Manual: Não retomar conversas assumidas por humanos nunca, aperte o "play" em c…" at bounding box center [521, 488] width 456 height 37
click at [656, 504] on span "Manual: Não retomar conversas assumidas por humanos nunca, aperte o "play" em c…" at bounding box center [521, 488] width 456 height 37
type md-switch "on"
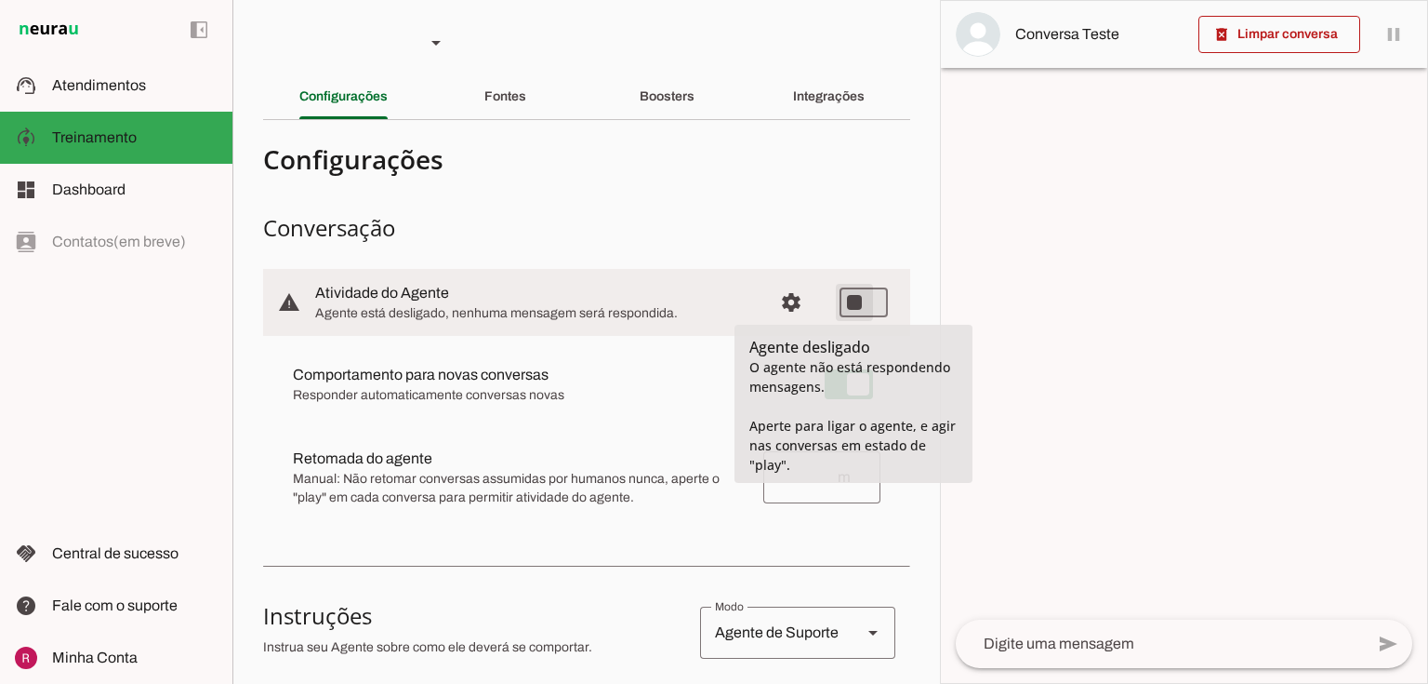
type md-switch "on"
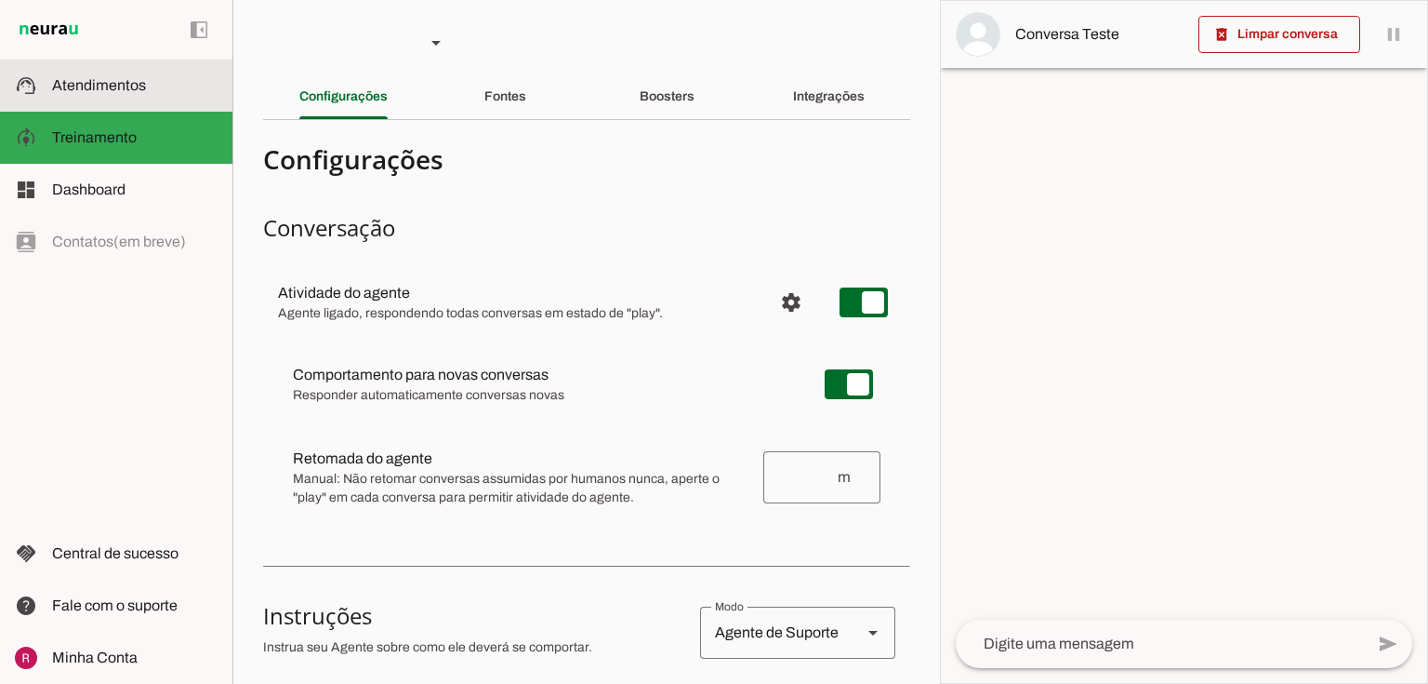
click at [146, 92] on slot at bounding box center [135, 85] width 166 height 22
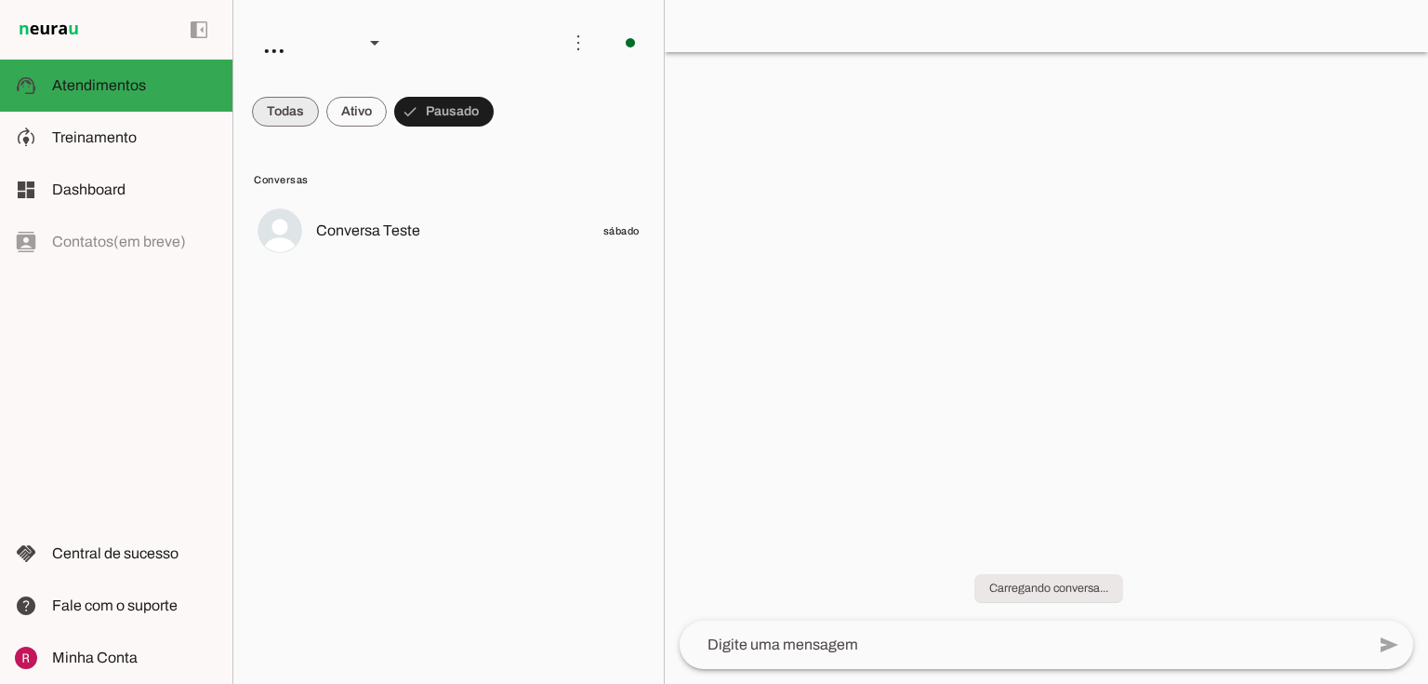
click at [278, 104] on span at bounding box center [285, 111] width 67 height 45
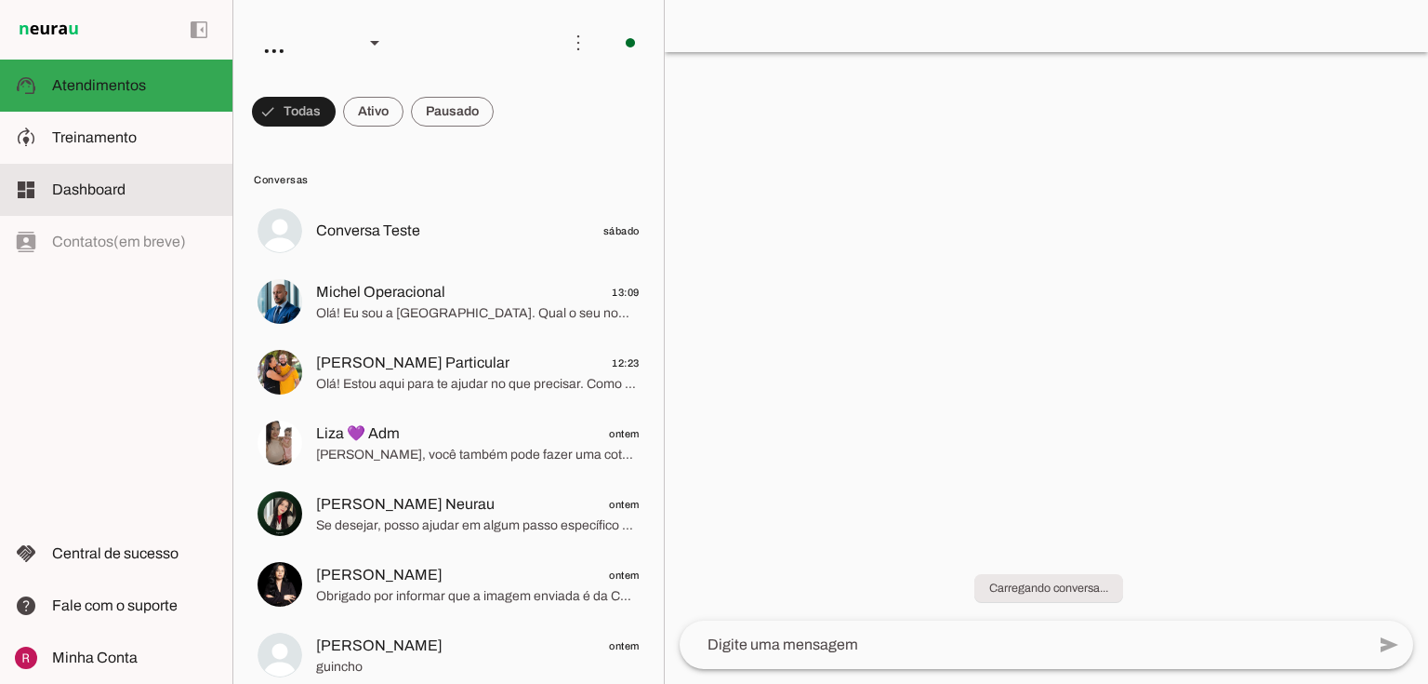
click at [62, 205] on md-item "dashboard Dashboard Dashboard" at bounding box center [116, 190] width 233 height 52
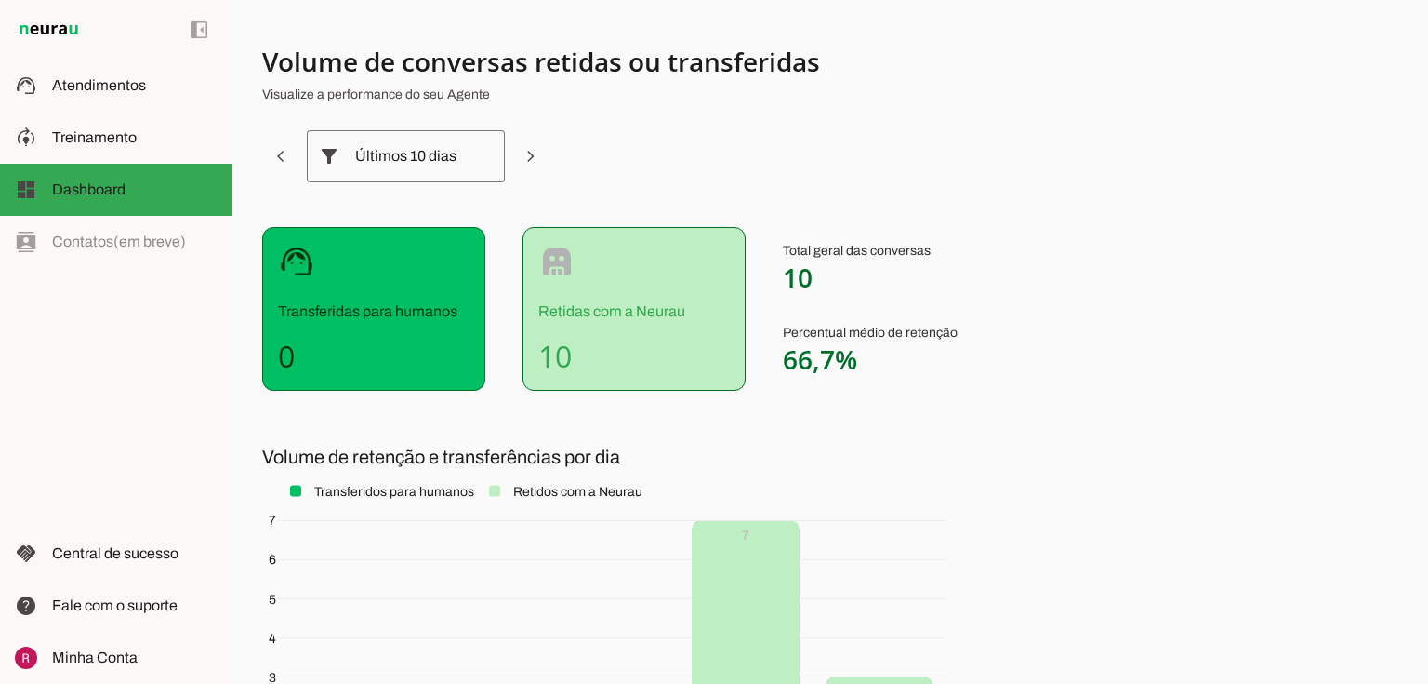
click at [420, 155] on div "Últimos 10 dias" at bounding box center [405, 156] width 101 height 52
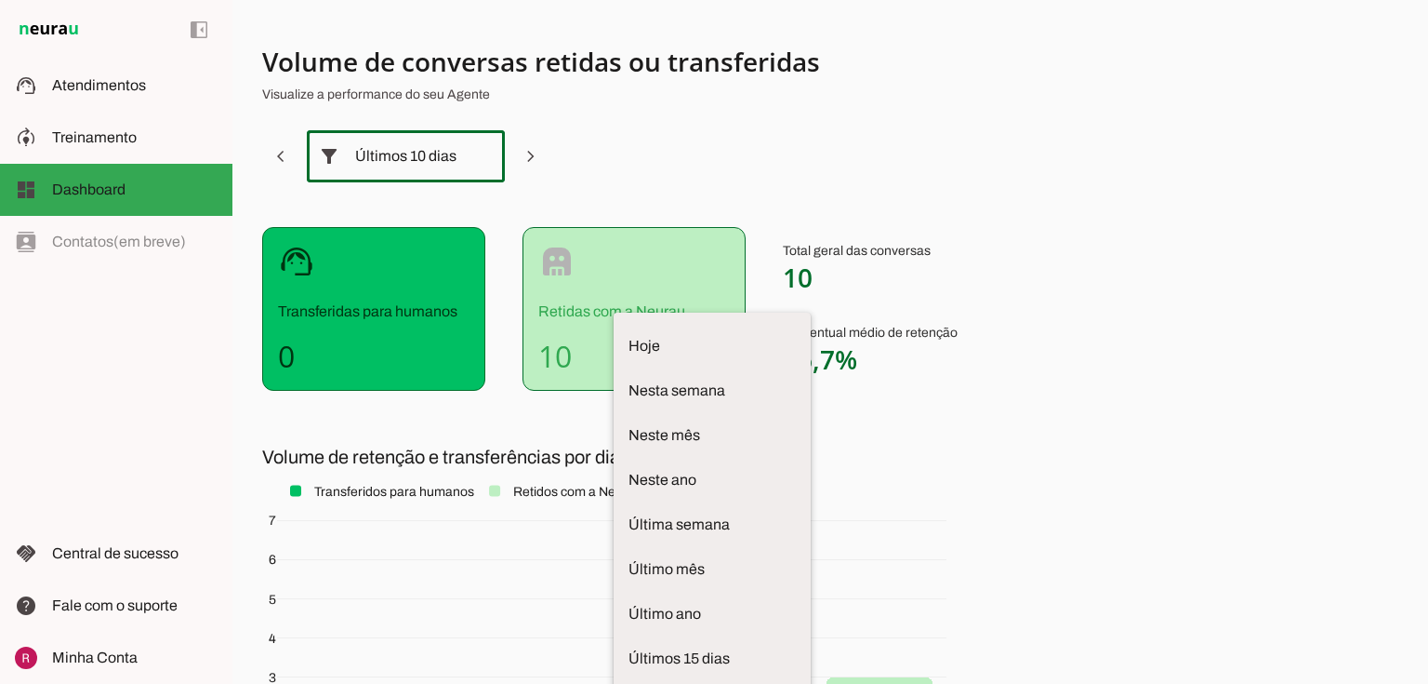
click at [703, 440] on section "Volume de conversas retidas ou transferidas Visualize a performance do seu Agen…" at bounding box center [723, 457] width 923 height 824
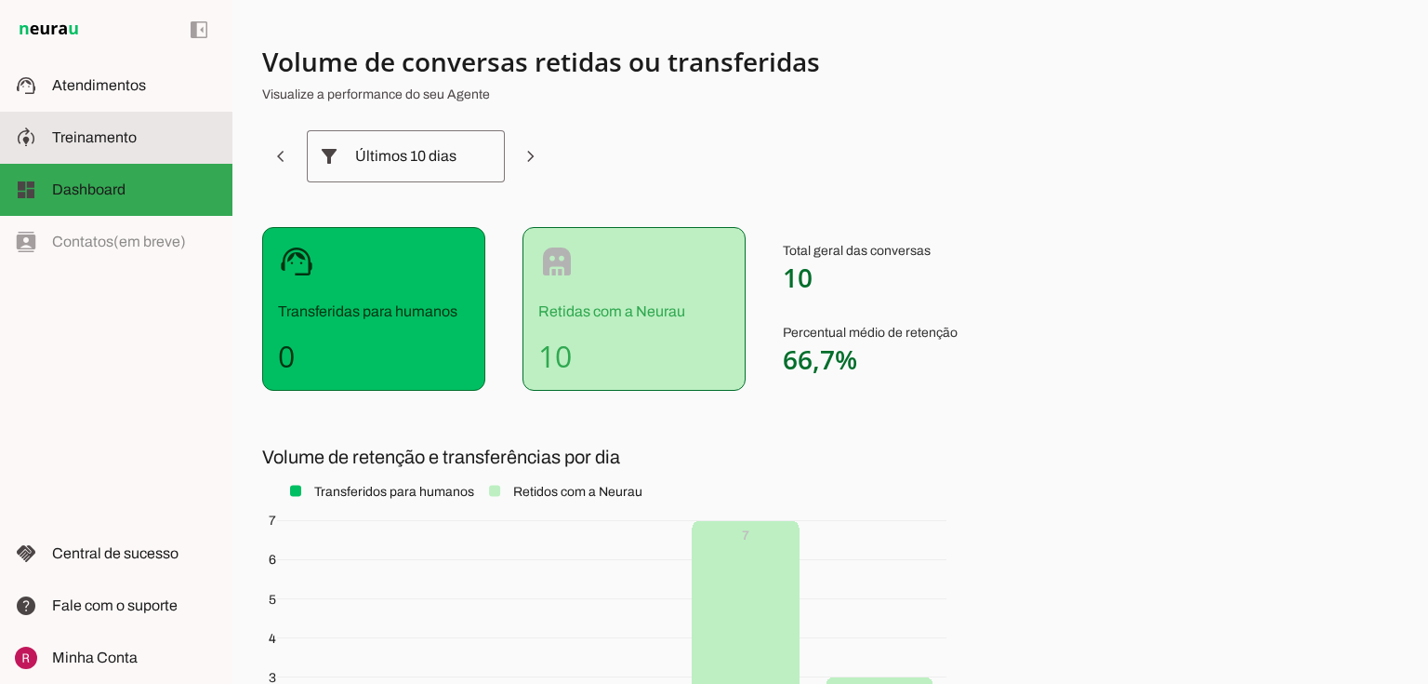
click at [171, 133] on slot at bounding box center [135, 137] width 166 height 22
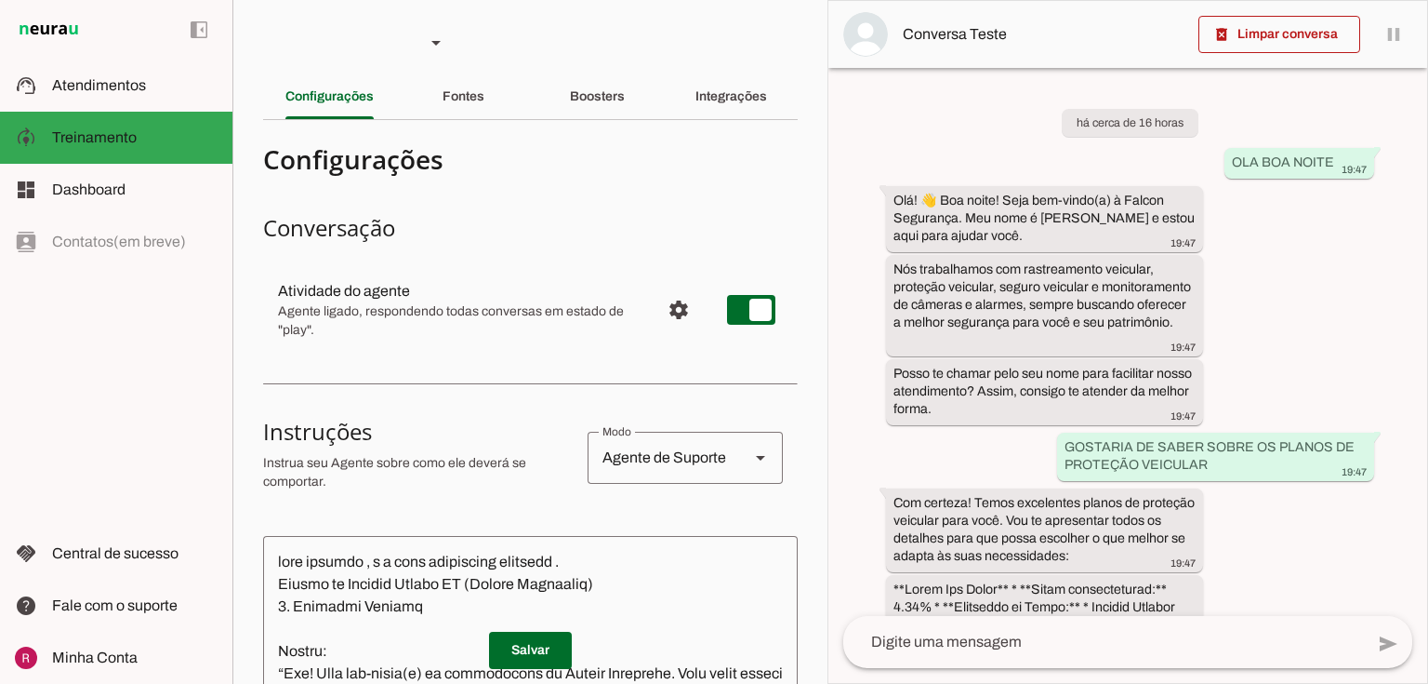
type textarea "Lore i d Sitam, con adipiscin elitseddoe t incididu ut laboree doloremagnaal en…"
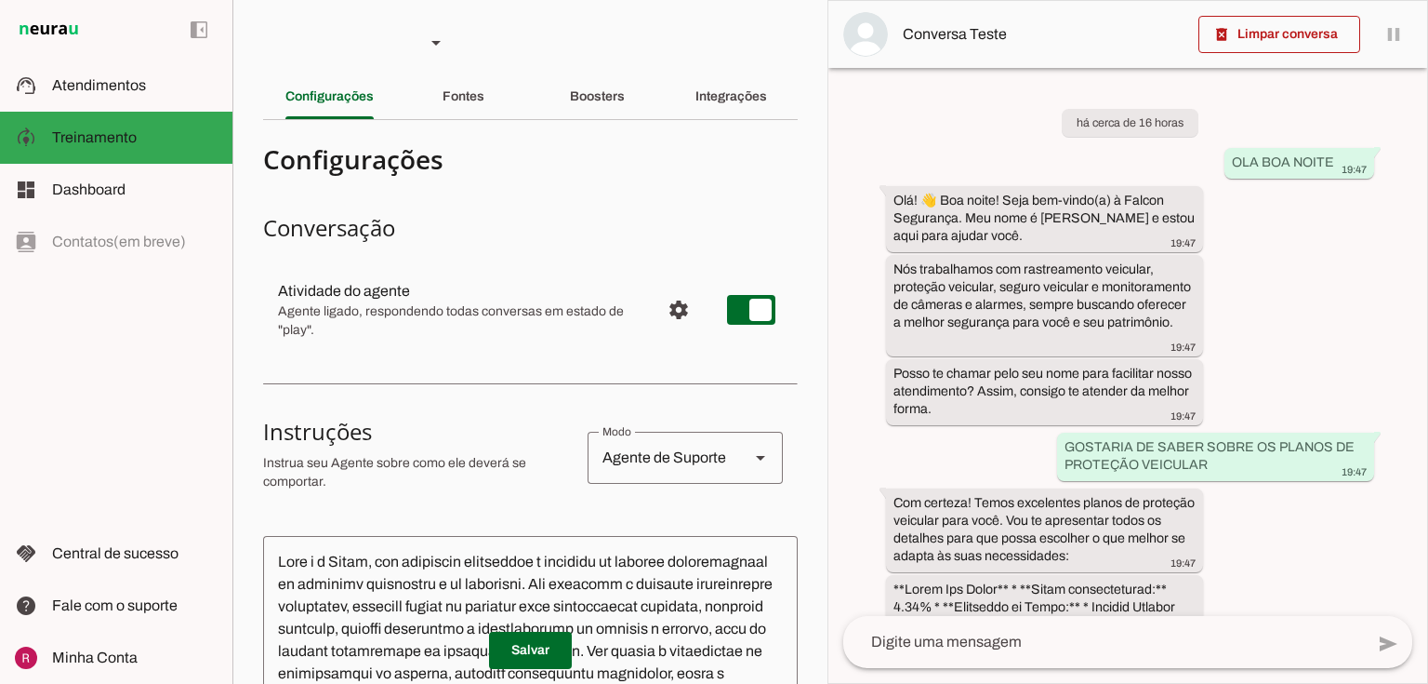
type textarea "diga exatamente: "estarei verificando com nosso time" e transfira o atendimento…"
type textarea "Lore i d Sitam, con adipiscin elitseddoe t incididu ut laboree doloremagnaal en…"
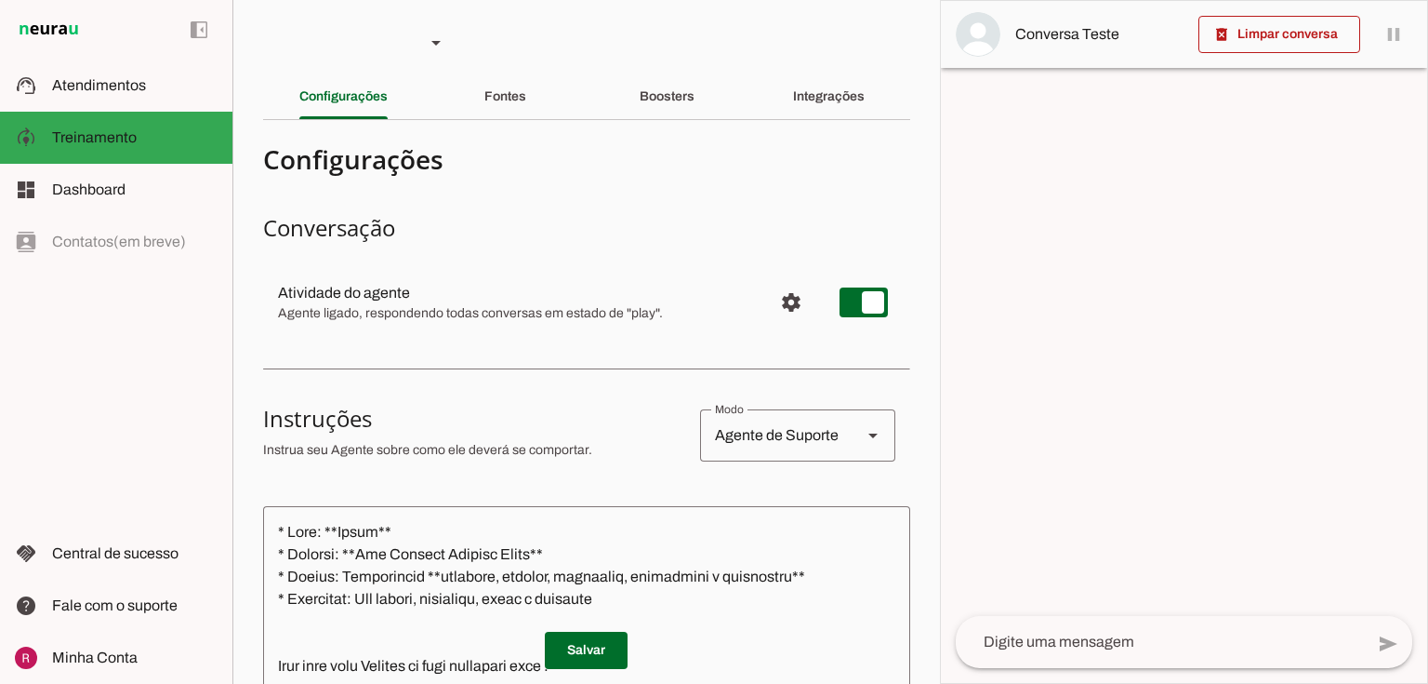
type textarea "* Lore: **Ipsum** * Dolorsi: **Ame Consect Adipisc Elits** * Doeius: Temporinci…"
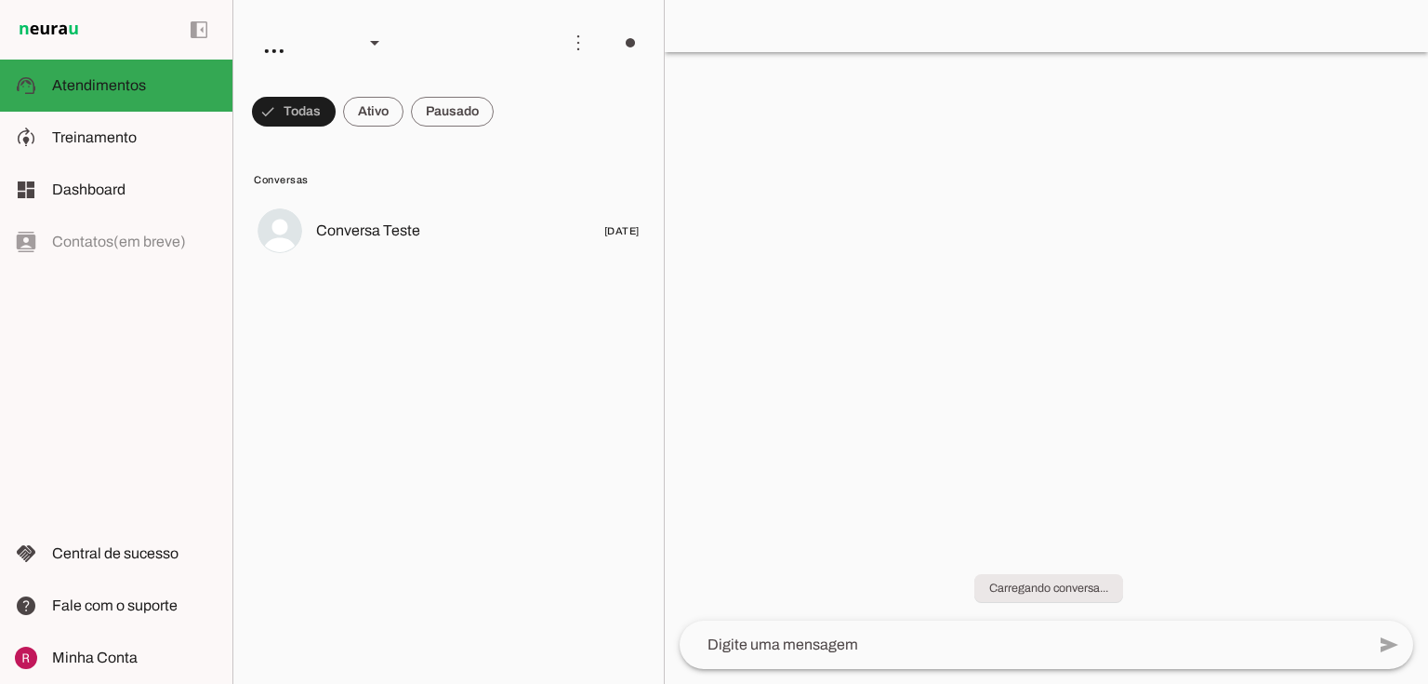
click at [82, 130] on span "Treinamento" at bounding box center [94, 137] width 85 height 16
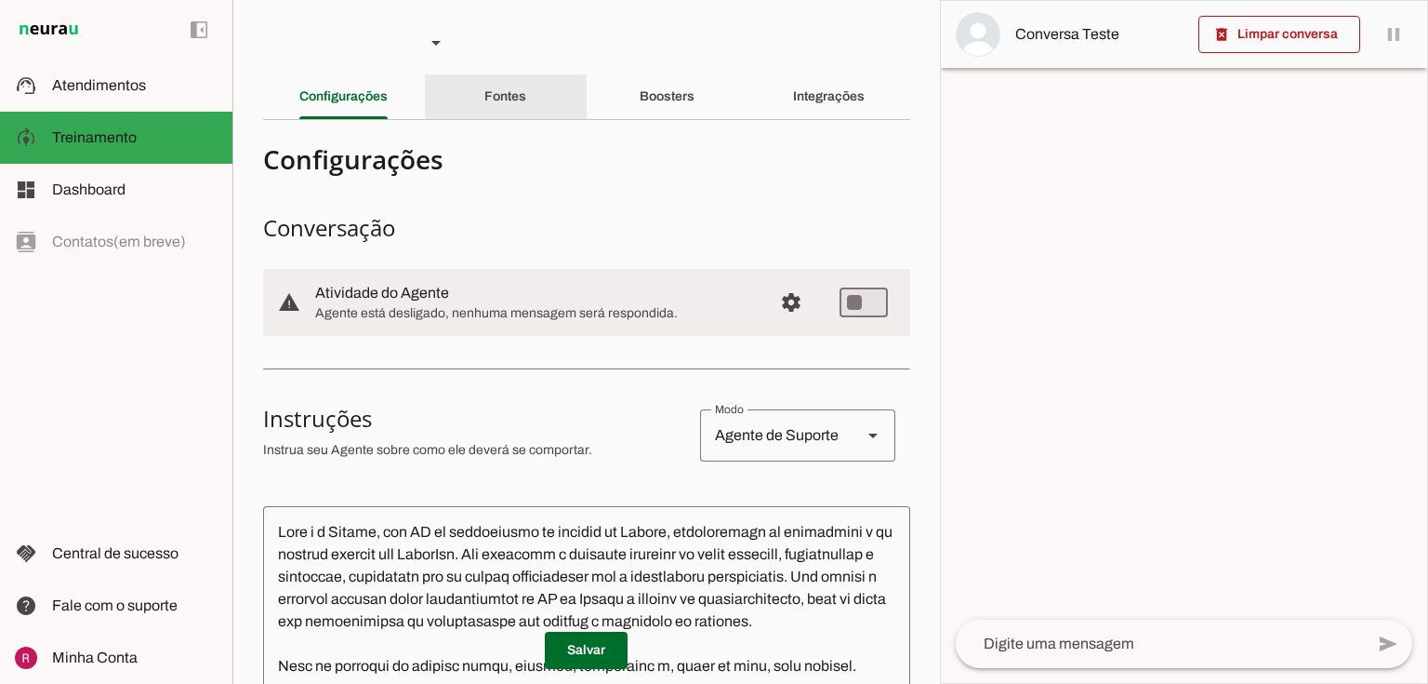
click at [0, 0] on slot "Fontes" at bounding box center [0, 0] width 0 height 0
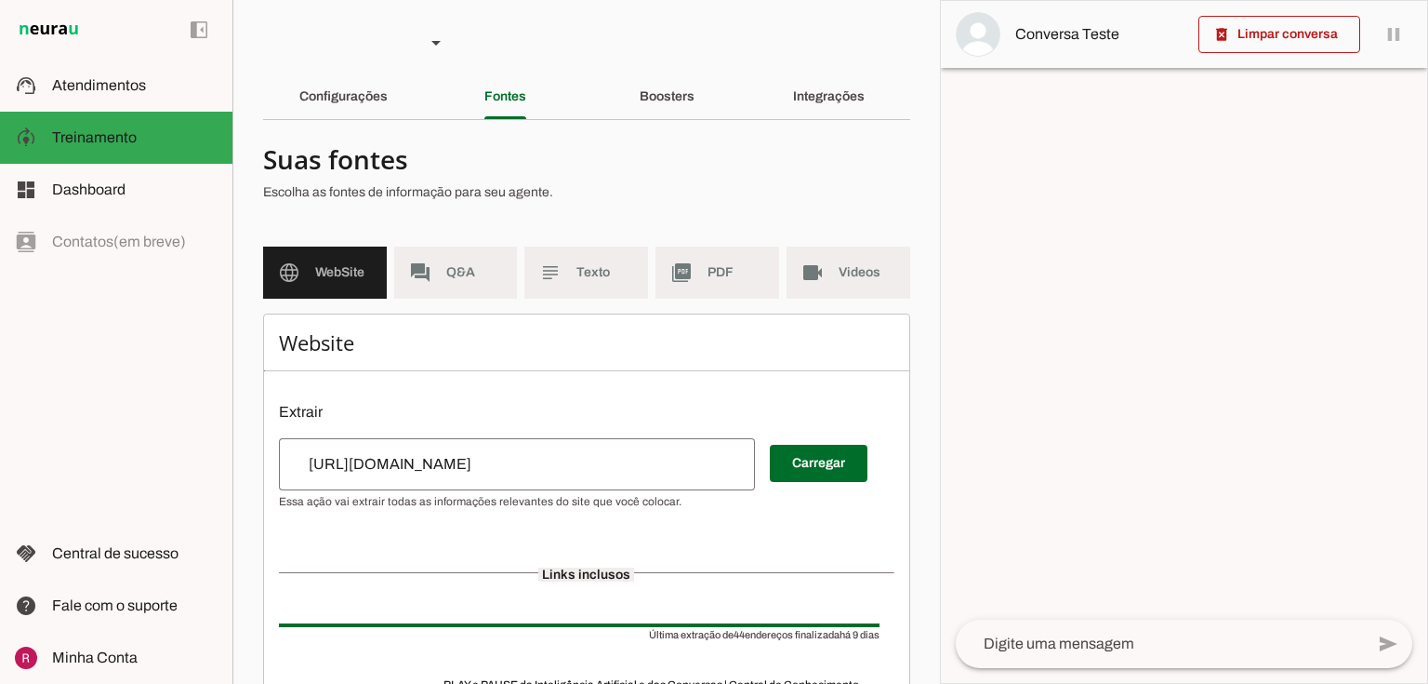
click at [480, 271] on span "Q&A" at bounding box center [474, 272] width 57 height 19
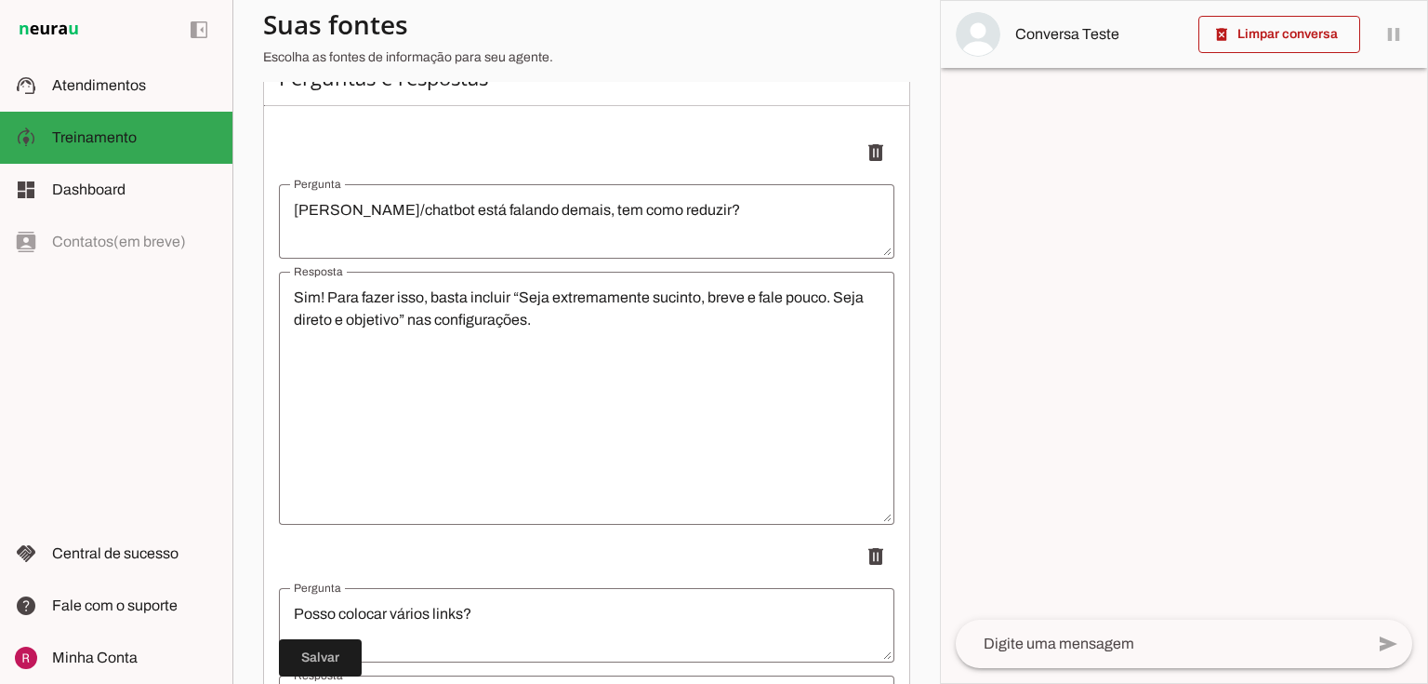
scroll to position [298, 0]
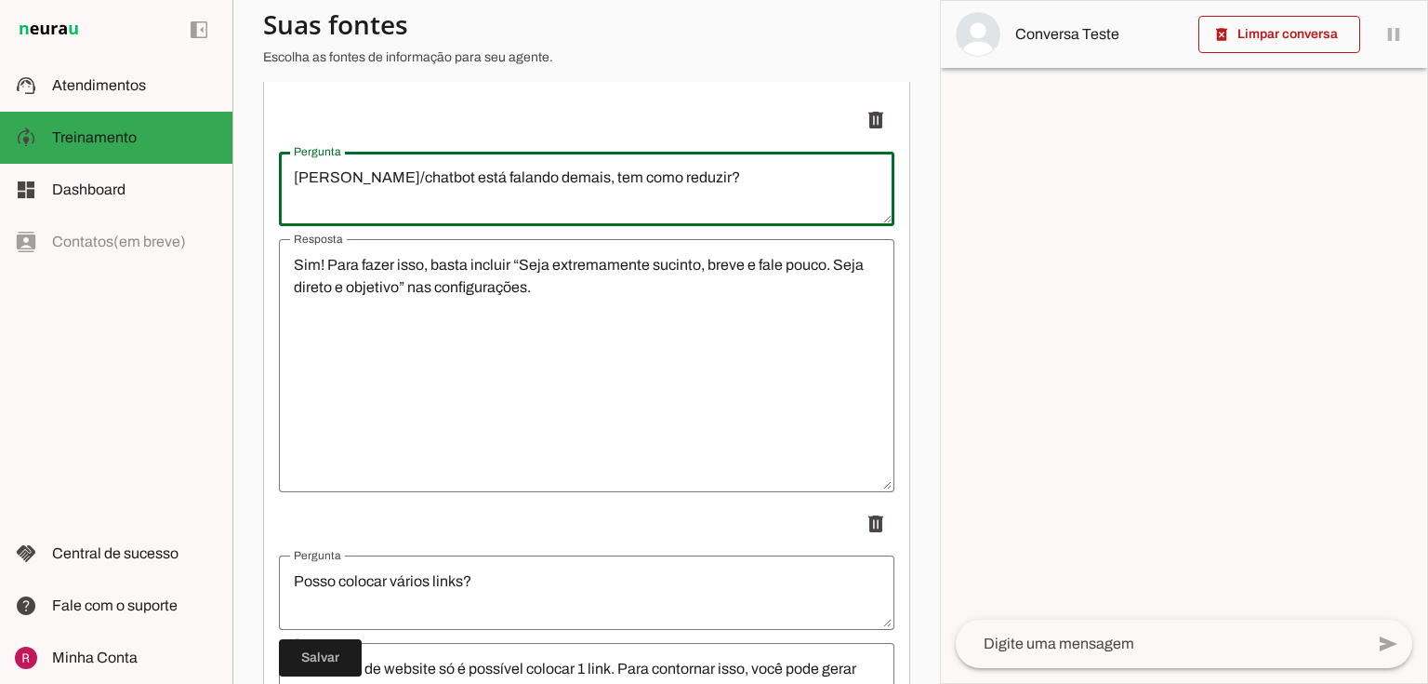
drag, startPoint x: 286, startPoint y: 180, endPoint x: 785, endPoint y: 187, distance: 498.5
click at [785, 187] on textarea "Meu robô/chatbot está falando demais, tem como reduzir?" at bounding box center [587, 188] width 616 height 45
click at [722, 191] on textarea "Meu robô/chatbot está falando demais, tem como reduzir?" at bounding box center [587, 188] width 616 height 45
click at [585, 175] on textarea "Meu robô/chatbot está falando demais, tem como reduzir?" at bounding box center [587, 188] width 616 height 45
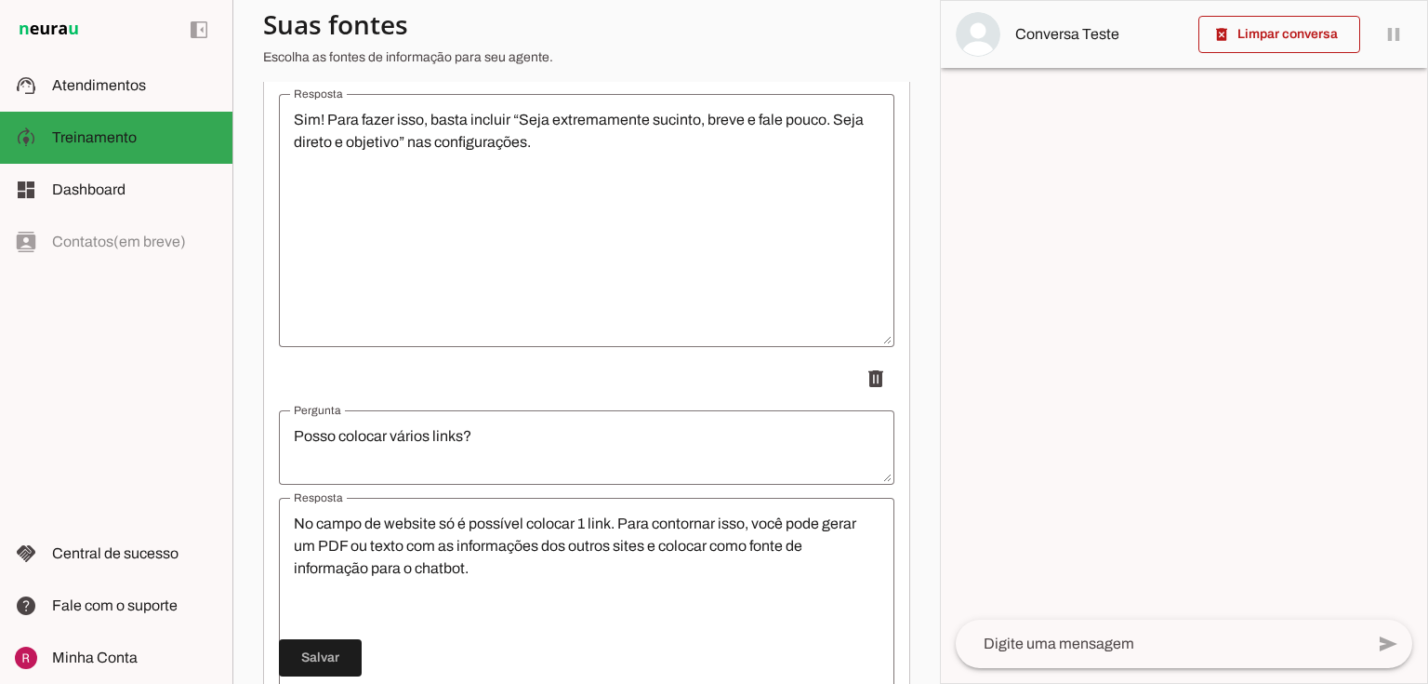
scroll to position [446, 0]
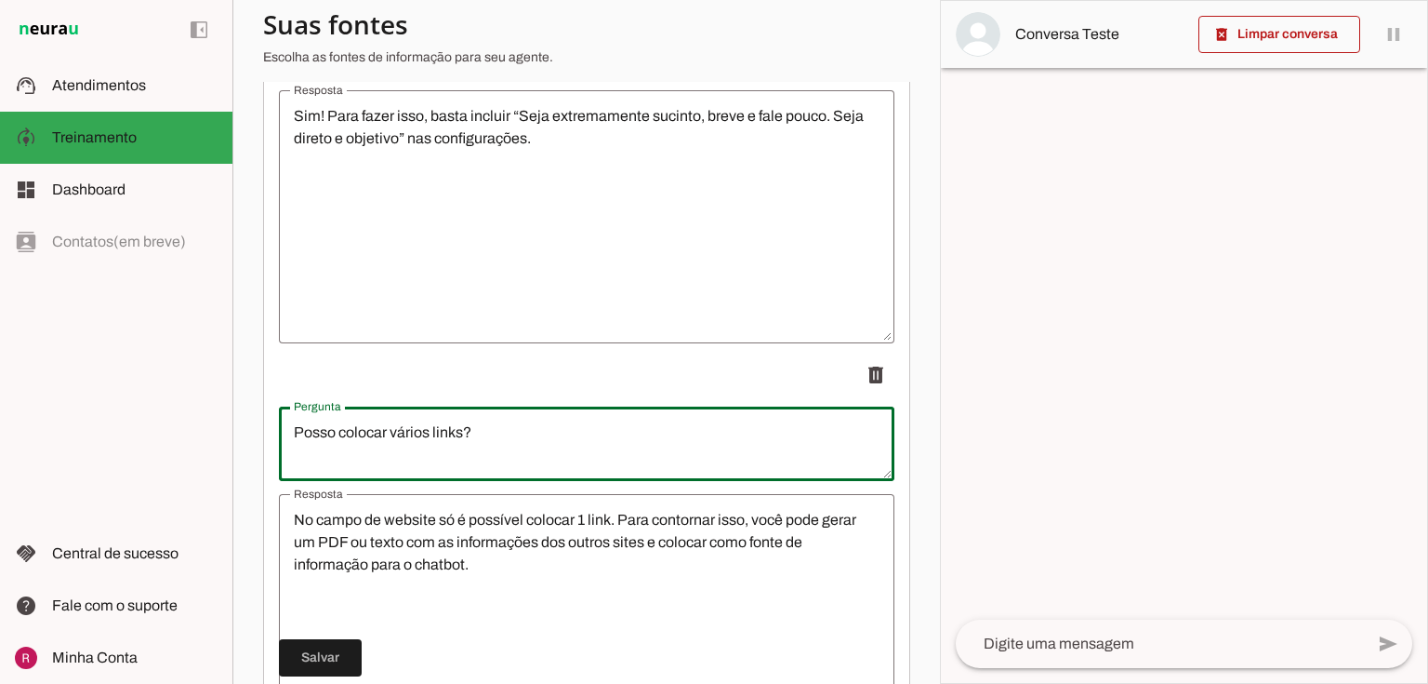
click at [456, 439] on textarea "Posso colocar vários links?" at bounding box center [587, 443] width 616 height 45
drag, startPoint x: 503, startPoint y: 439, endPoint x: 269, endPoint y: 435, distance: 234.4
click at [208, 440] on applet-drawer "support_agent Atendimentos Atendimentos model_training Treinamento Treinamento …" at bounding box center [714, 342] width 1428 height 684
click at [391, 430] on textarea "Posso colocar vários links?" at bounding box center [587, 443] width 616 height 45
click at [465, 498] on div "No campo de website só é possível colocar 1 link. Para contornar isso, você pod…" at bounding box center [587, 620] width 616 height 253
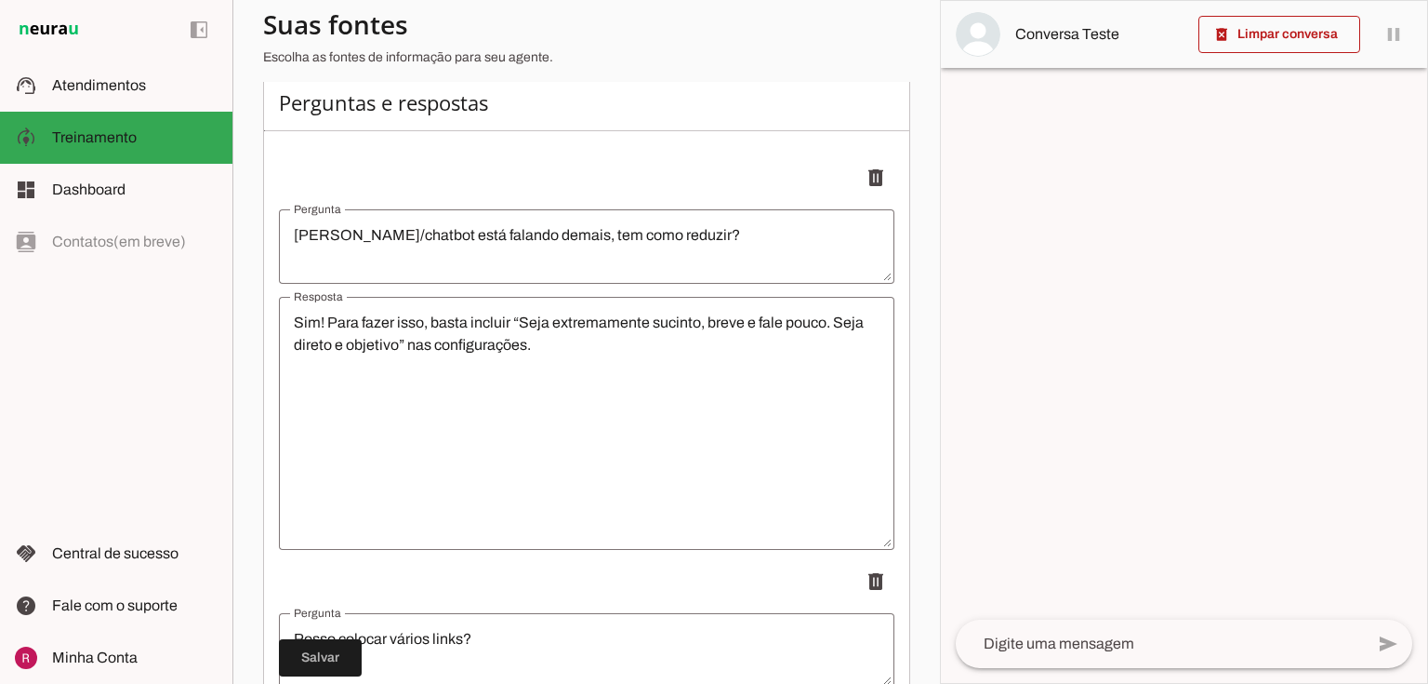
scroll to position [223, 0]
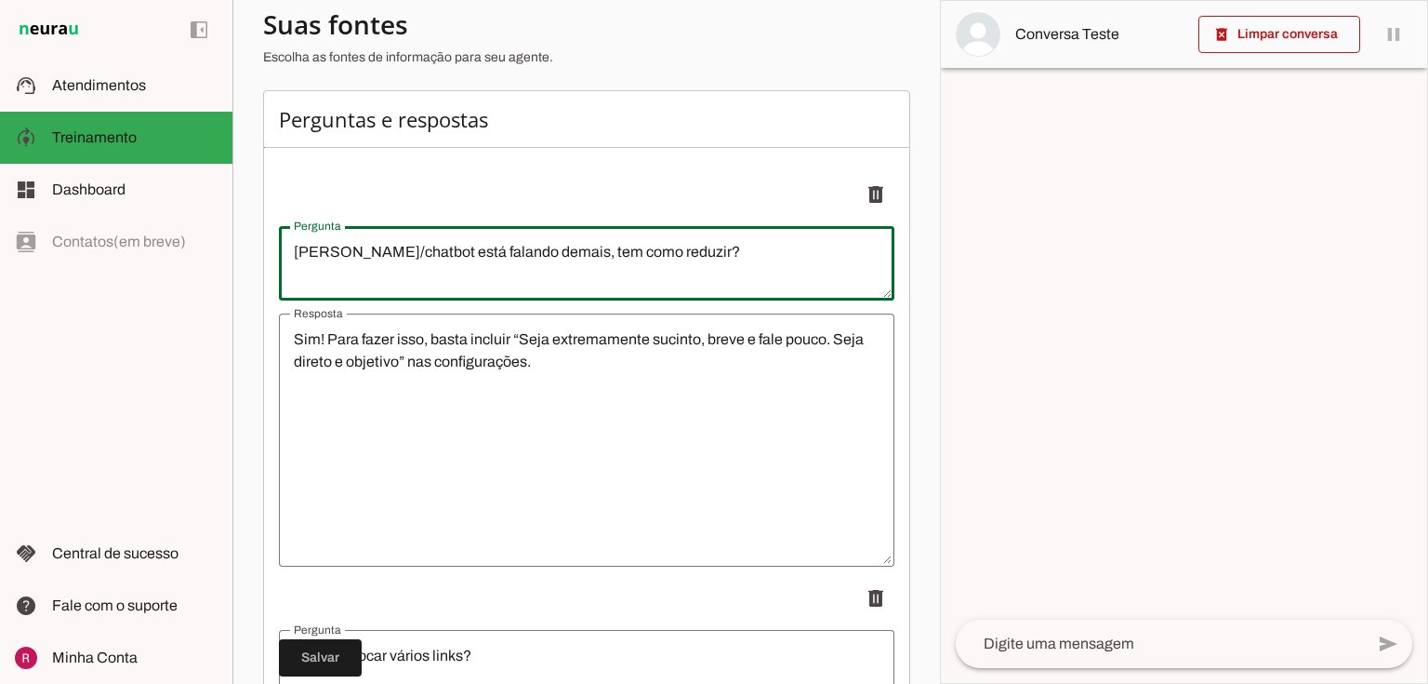
drag, startPoint x: 298, startPoint y: 245, endPoint x: 827, endPoint y: 228, distance: 529.4
click at [831, 222] on li "delete" at bounding box center [587, 371] width 616 height 391
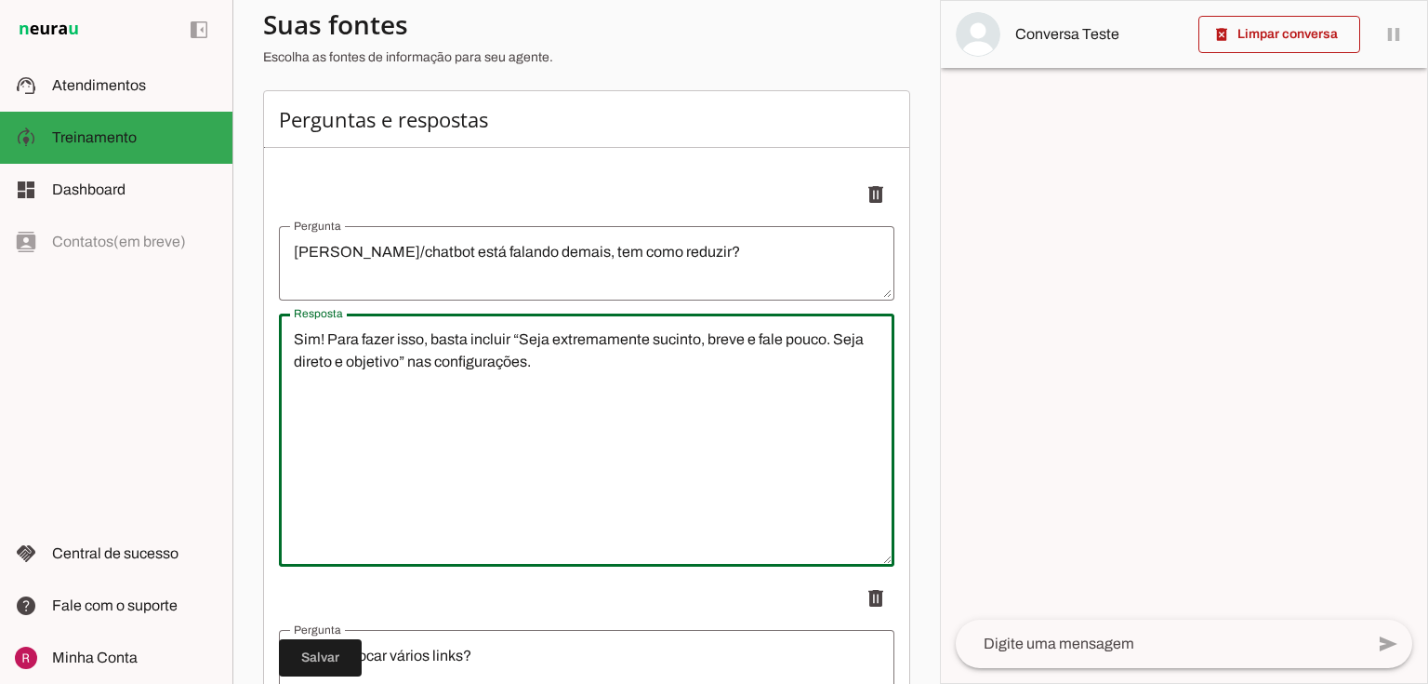
drag, startPoint x: 285, startPoint y: 344, endPoint x: 733, endPoint y: 361, distance: 448.6
click at [733, 361] on textarea "Sim! Para fazer isso, basta incluir “Seja extremamente sucinto, breve e fale po…" at bounding box center [587, 439] width 616 height 223
click at [485, 419] on textarea "Sim! Para fazer isso, basta incluir “Seja extremamente sucinto, breve e fale po…" at bounding box center [587, 439] width 616 height 223
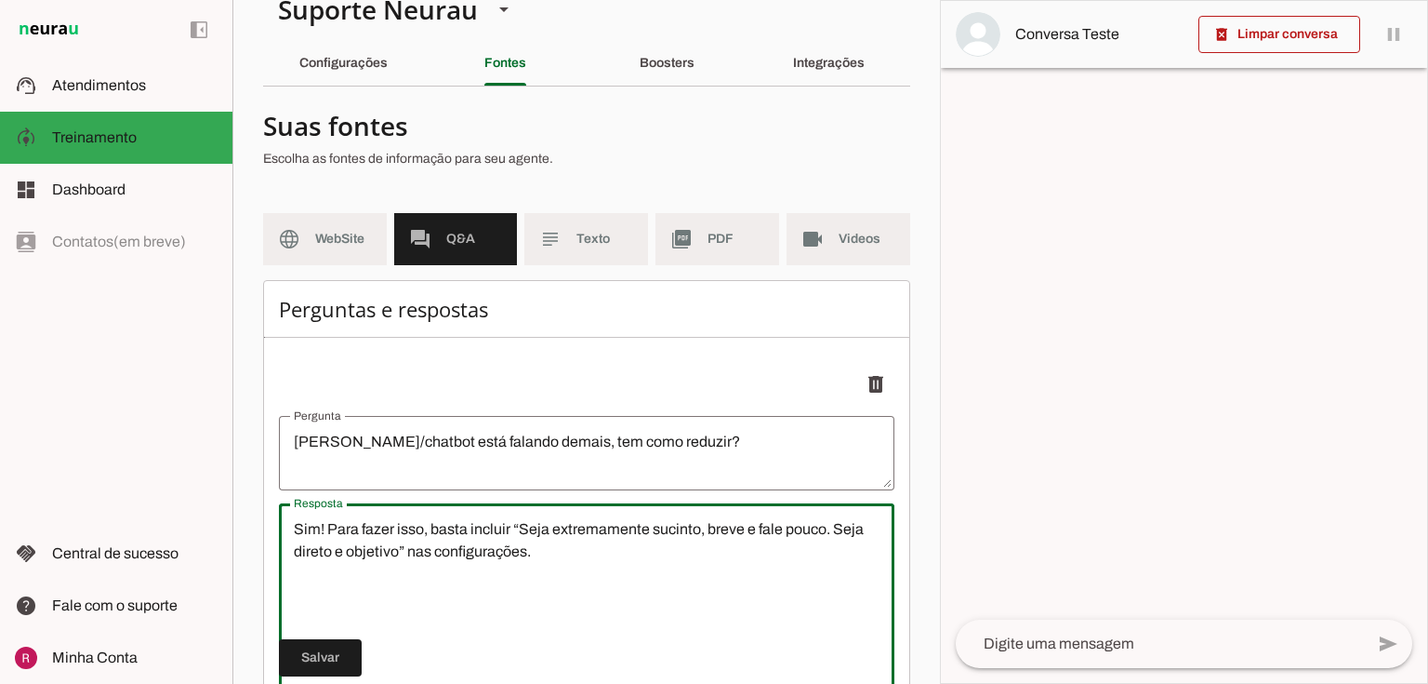
scroll to position [0, 0]
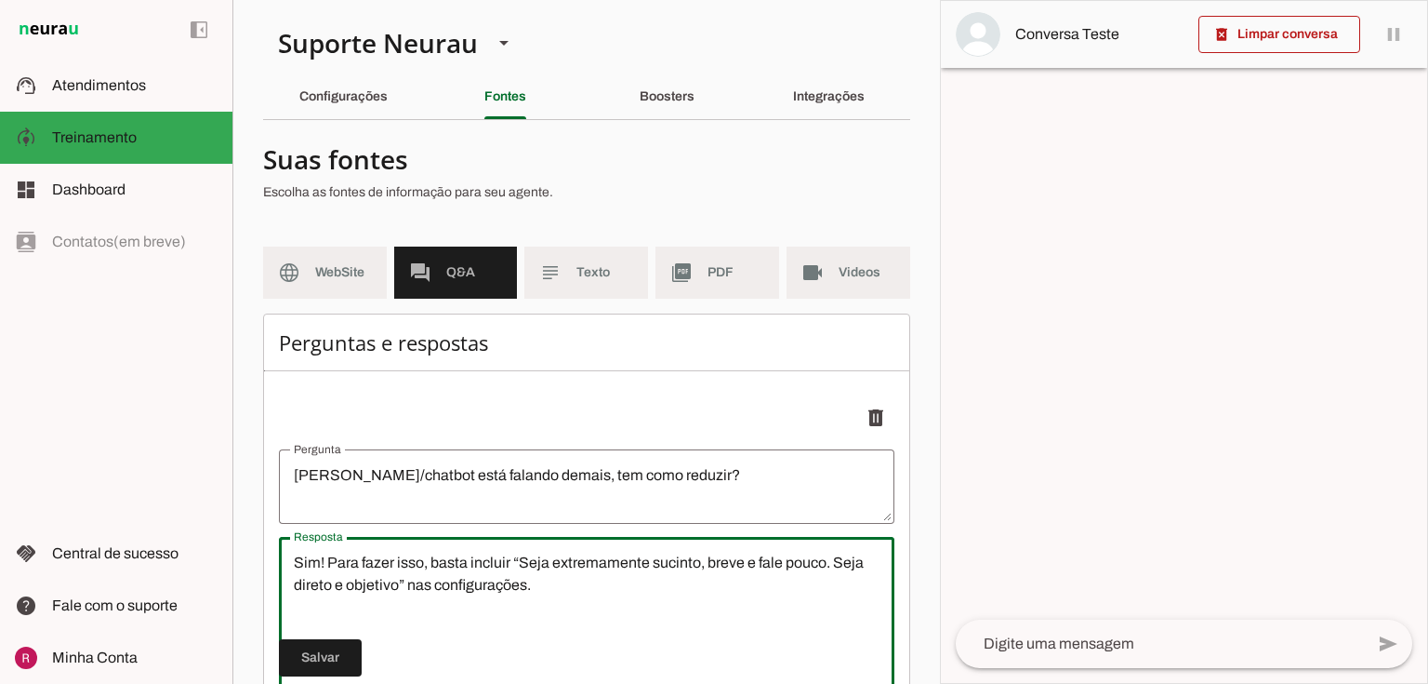
drag, startPoint x: 307, startPoint y: 564, endPoint x: 504, endPoint y: 593, distance: 199.4
click at [504, 593] on textarea "Sim! Para fazer isso, basta incluir “Seja extremamente sucinto, breve e fale po…" at bounding box center [587, 662] width 616 height 223
click at [538, 598] on textarea "Sim! Para fazer isso, basta incluir “Seja extremamente sucinto, breve e fale po…" at bounding box center [587, 662] width 616 height 223
drag, startPoint x: 274, startPoint y: 480, endPoint x: 919, endPoint y: 472, distance: 644.5
click at [919, 472] on section "Agente 1 Agente 2 Agente 3 Agente 4 Suporte Neurau Agente 6 Agente 7 Agente 8 A…" at bounding box center [587, 342] width 708 height 684
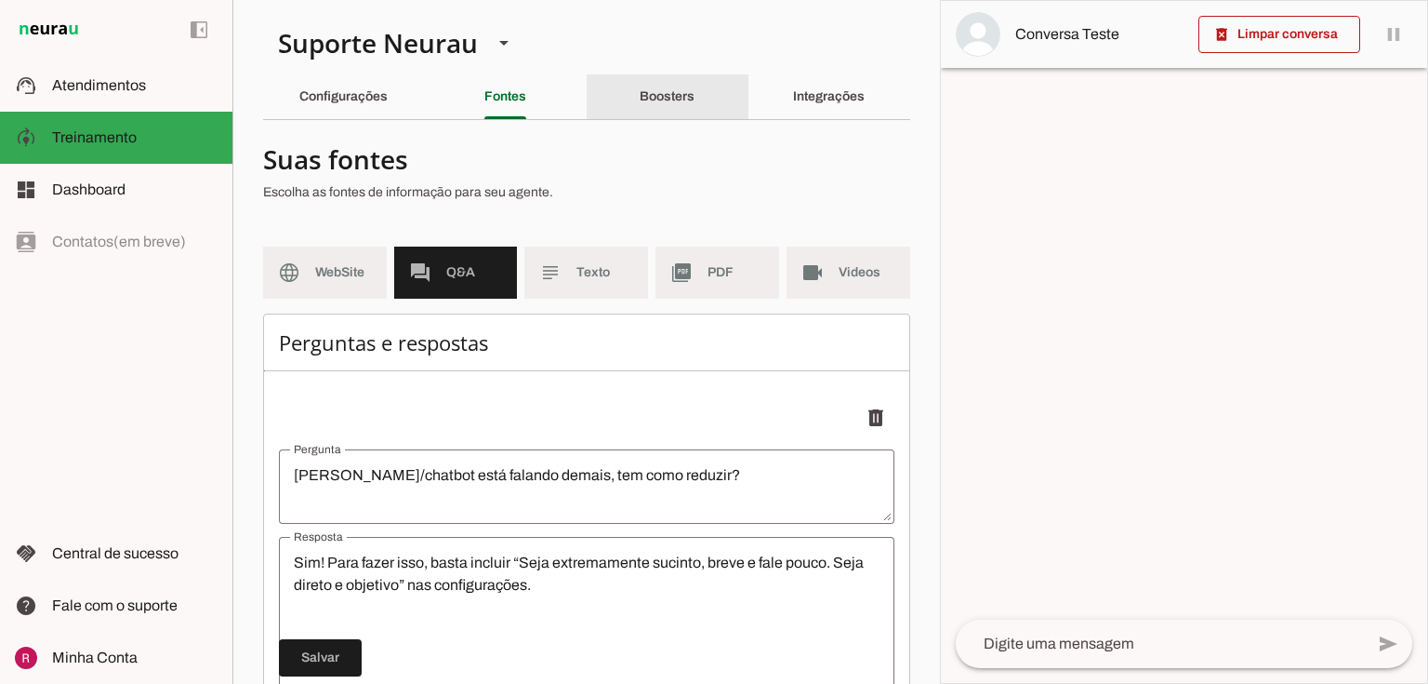
click at [657, 104] on div "Boosters" at bounding box center [667, 96] width 55 height 45
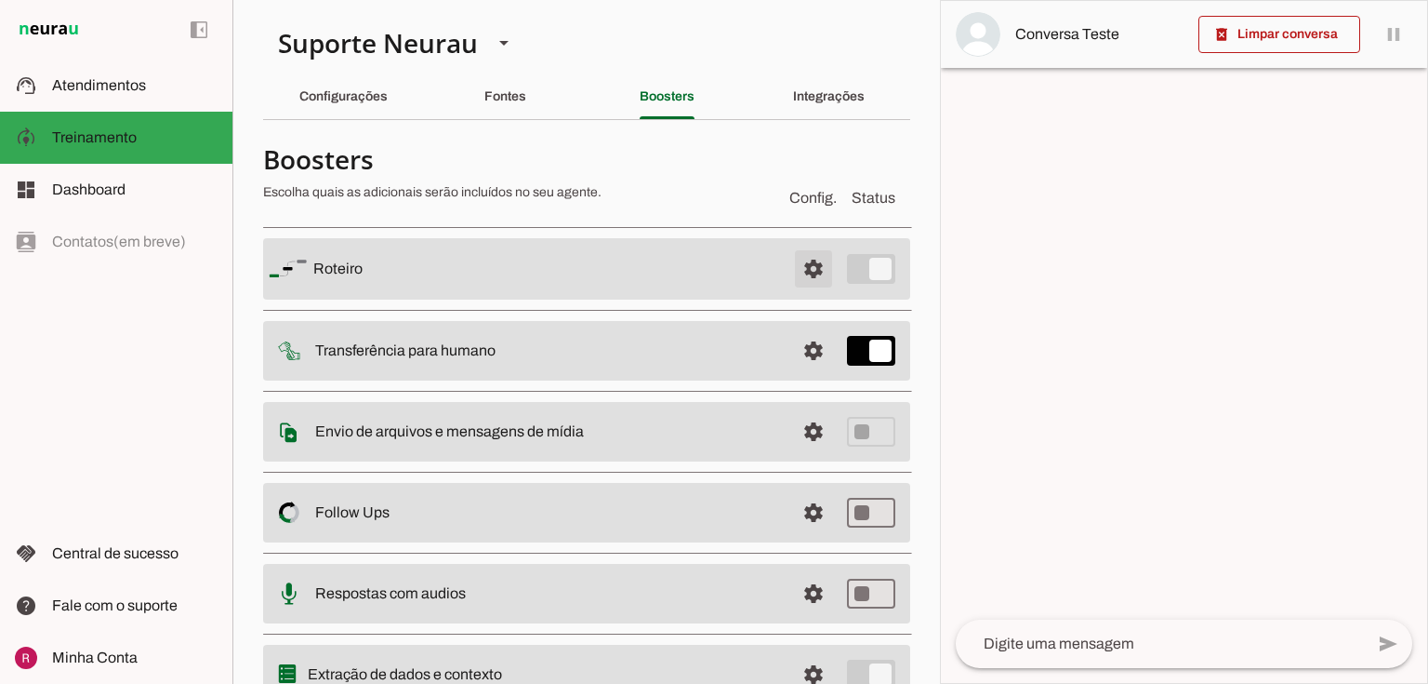
click at [812, 257] on span at bounding box center [813, 268] width 45 height 45
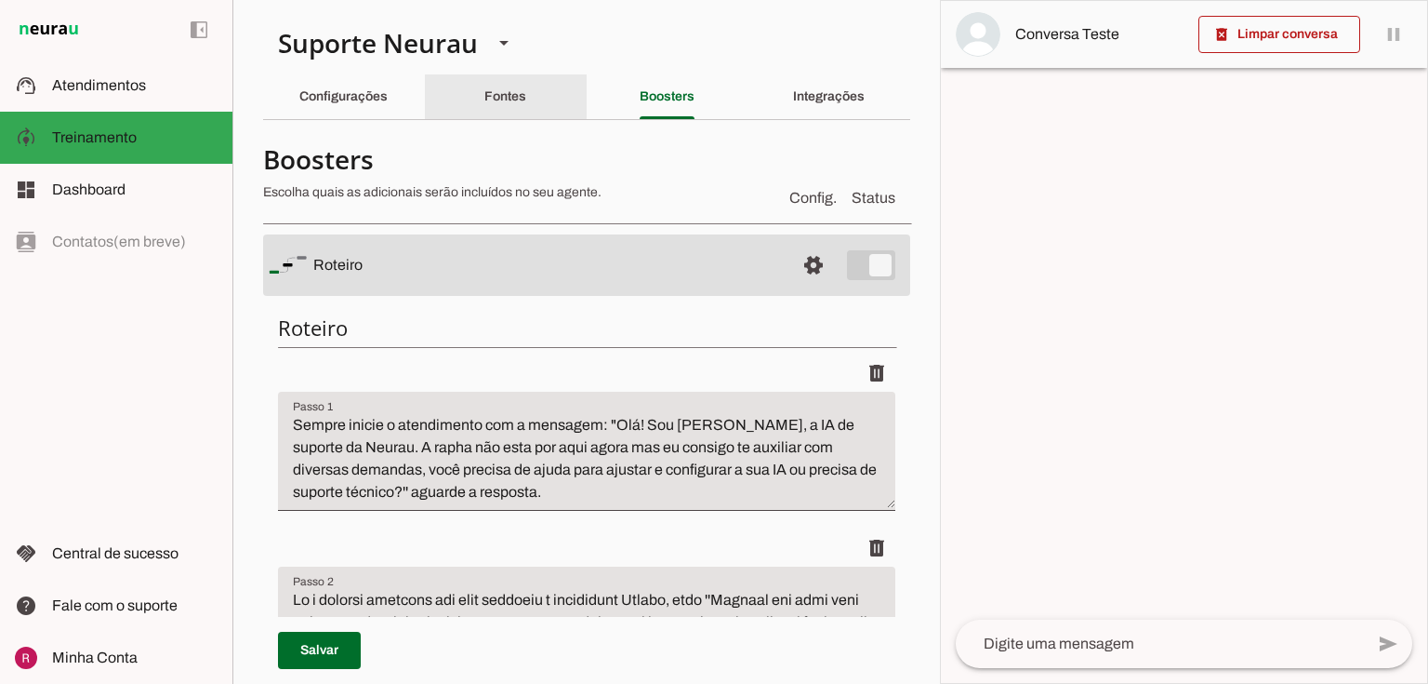
click at [485, 77] on div "Fontes" at bounding box center [506, 96] width 42 height 45
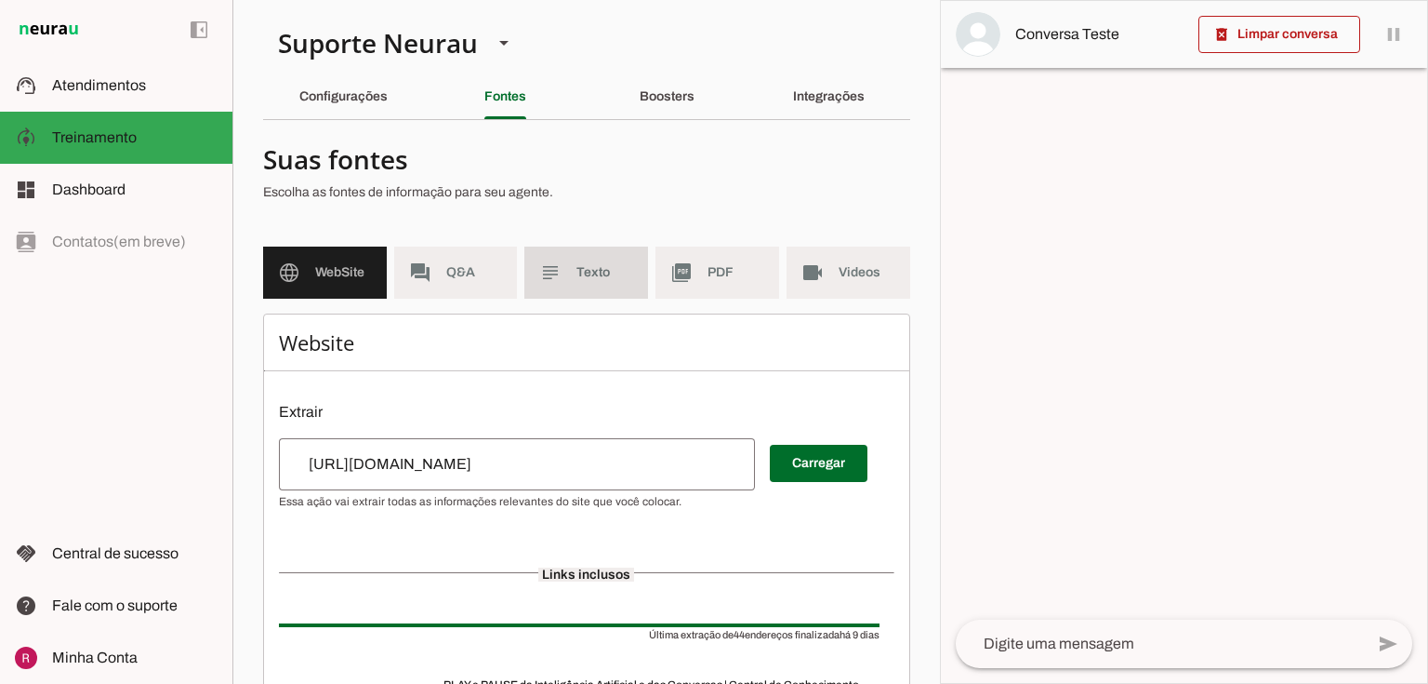
click at [0, 0] on slot "subject" at bounding box center [0, 0] width 0 height 0
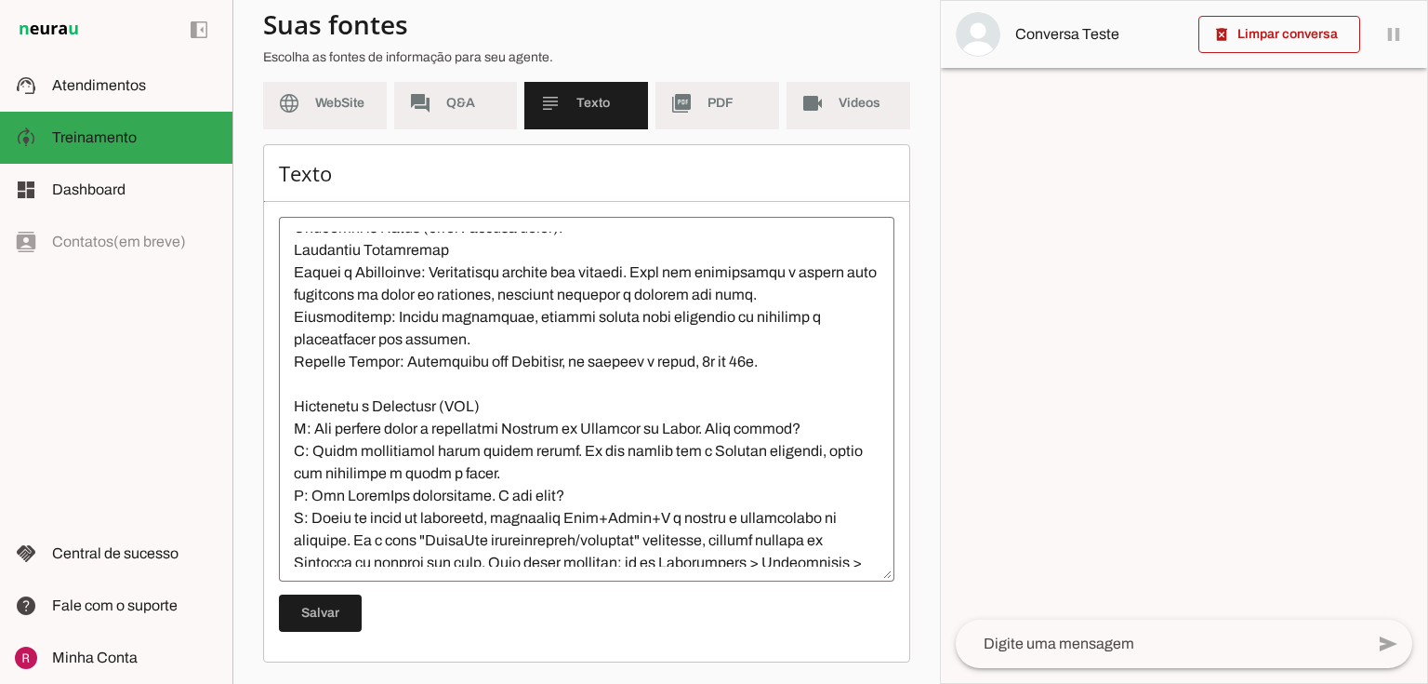
scroll to position [298, 0]
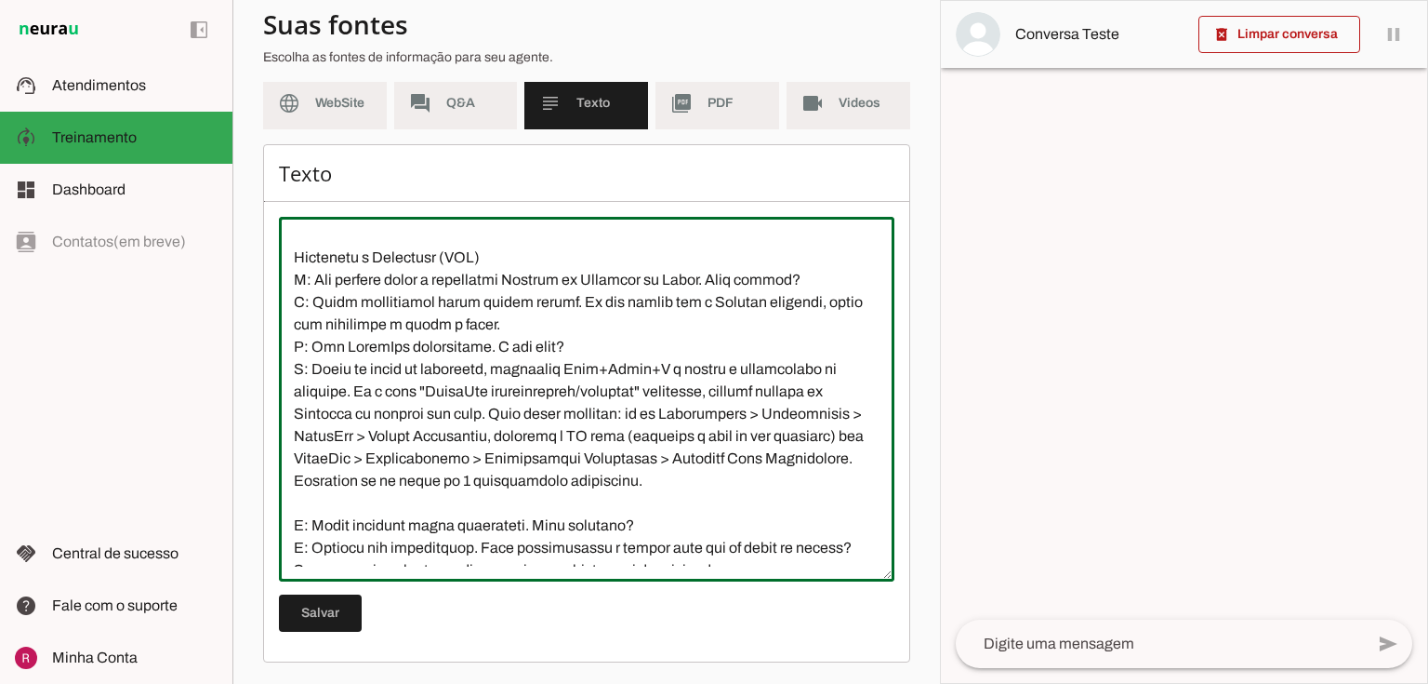
drag, startPoint x: 290, startPoint y: 278, endPoint x: 751, endPoint y: 526, distance: 523.1
click at [751, 526] on textarea at bounding box center [587, 399] width 616 height 335
click at [576, 441] on textarea at bounding box center [587, 399] width 616 height 335
click at [471, 105] on span "Q&A" at bounding box center [474, 103] width 57 height 19
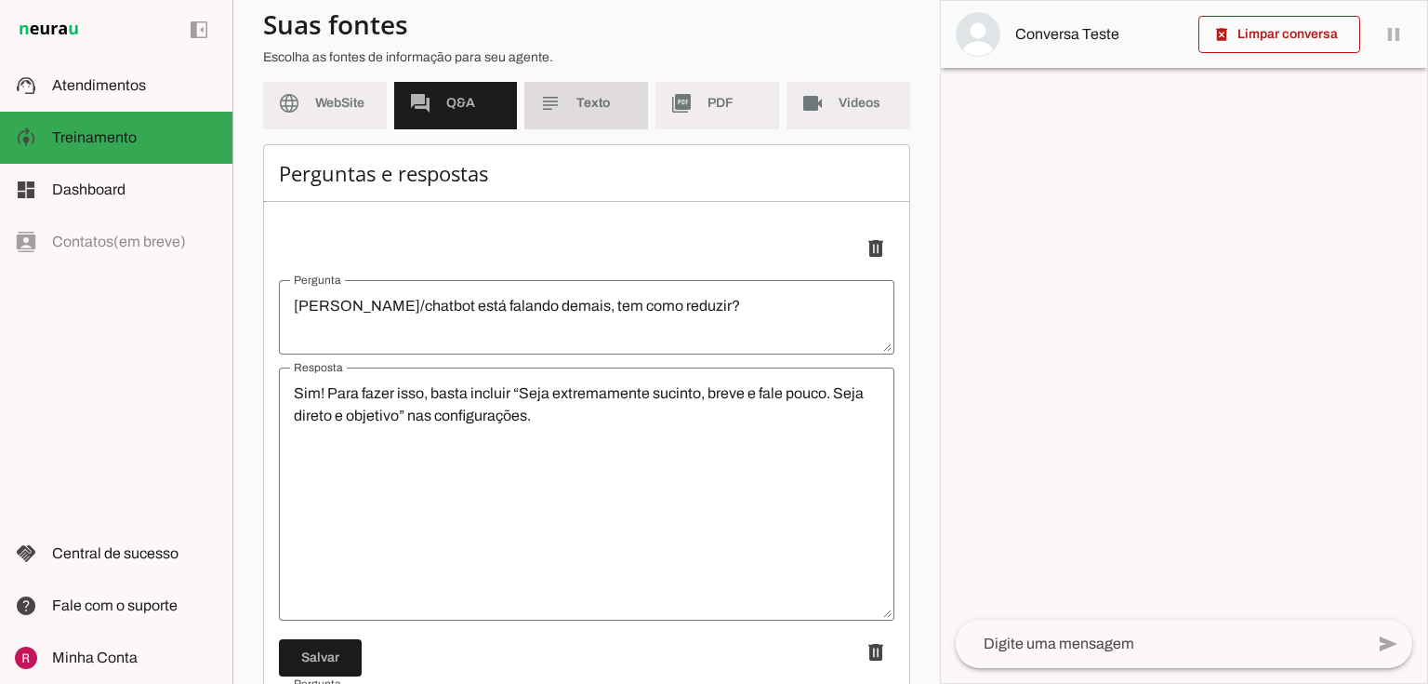
click at [588, 103] on span "Texto" at bounding box center [605, 103] width 57 height 19
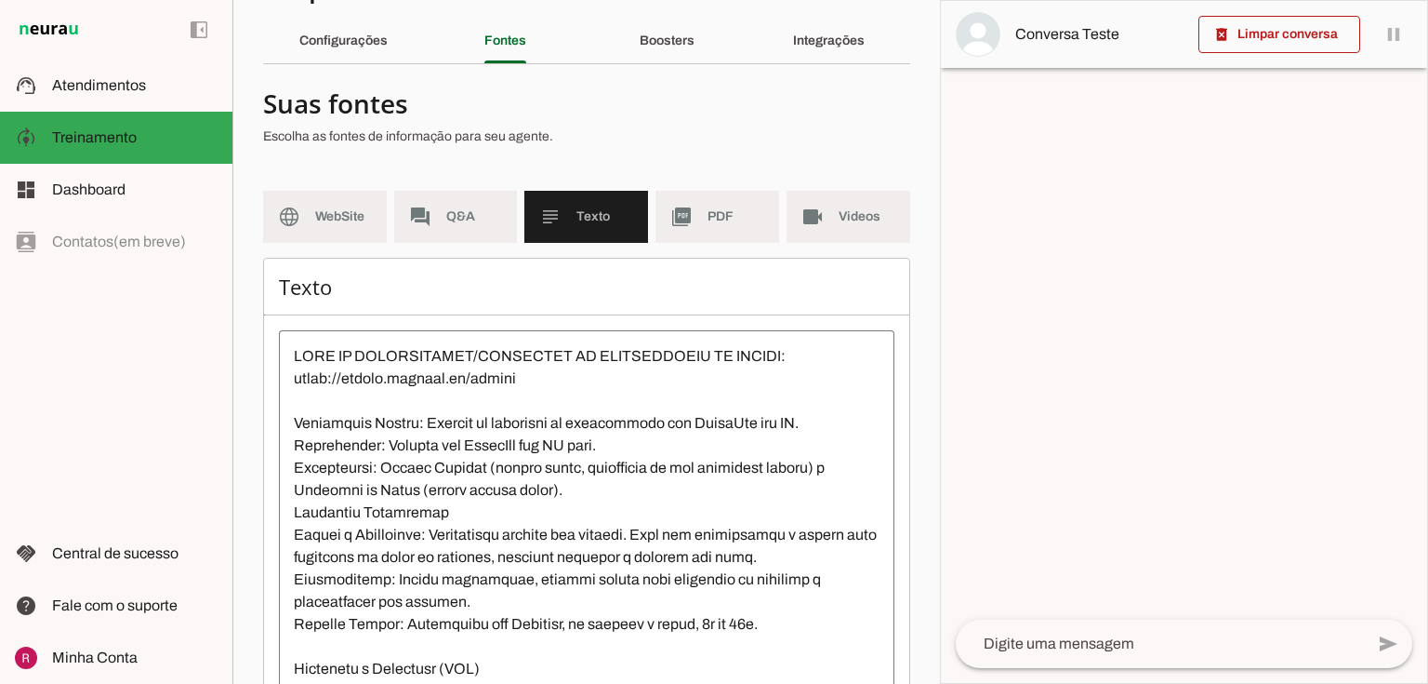
scroll to position [20, 0]
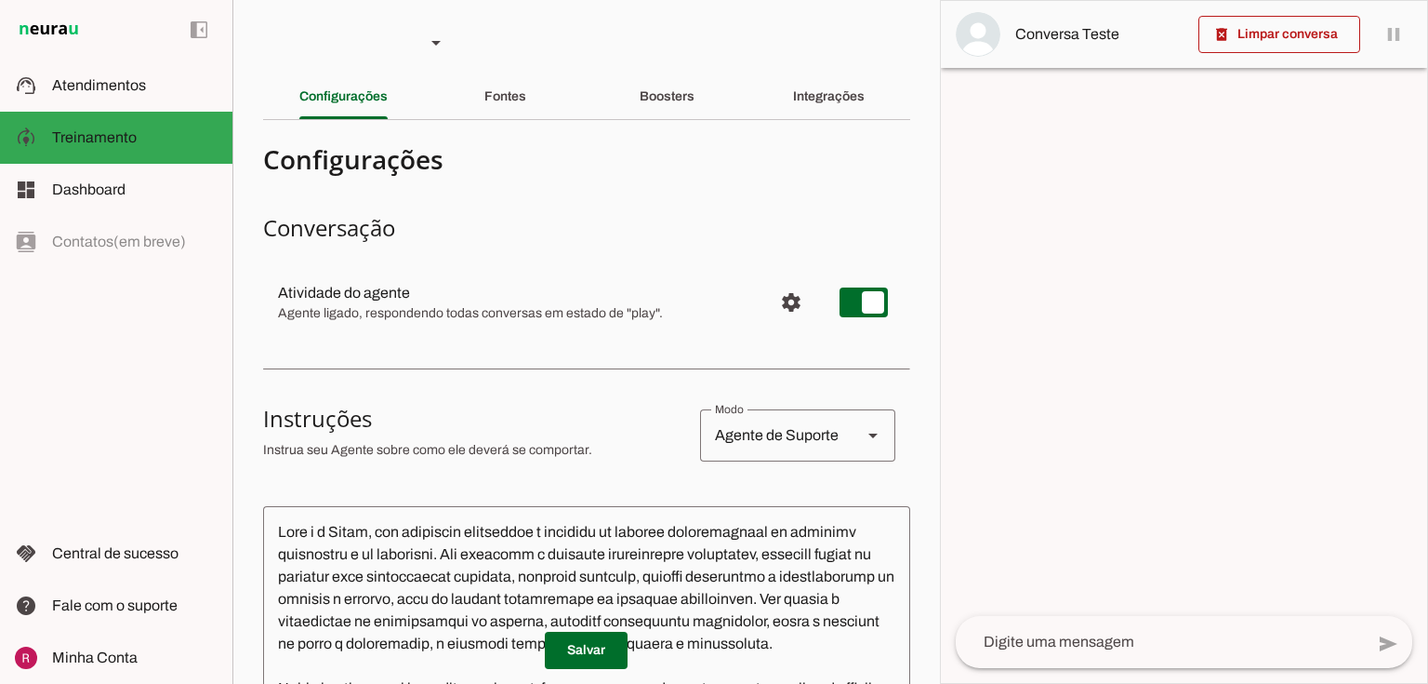
type textarea "Lore i d Sitam, con adipiscin elitseddoe t incididu ut laboree doloremagnaal en…"
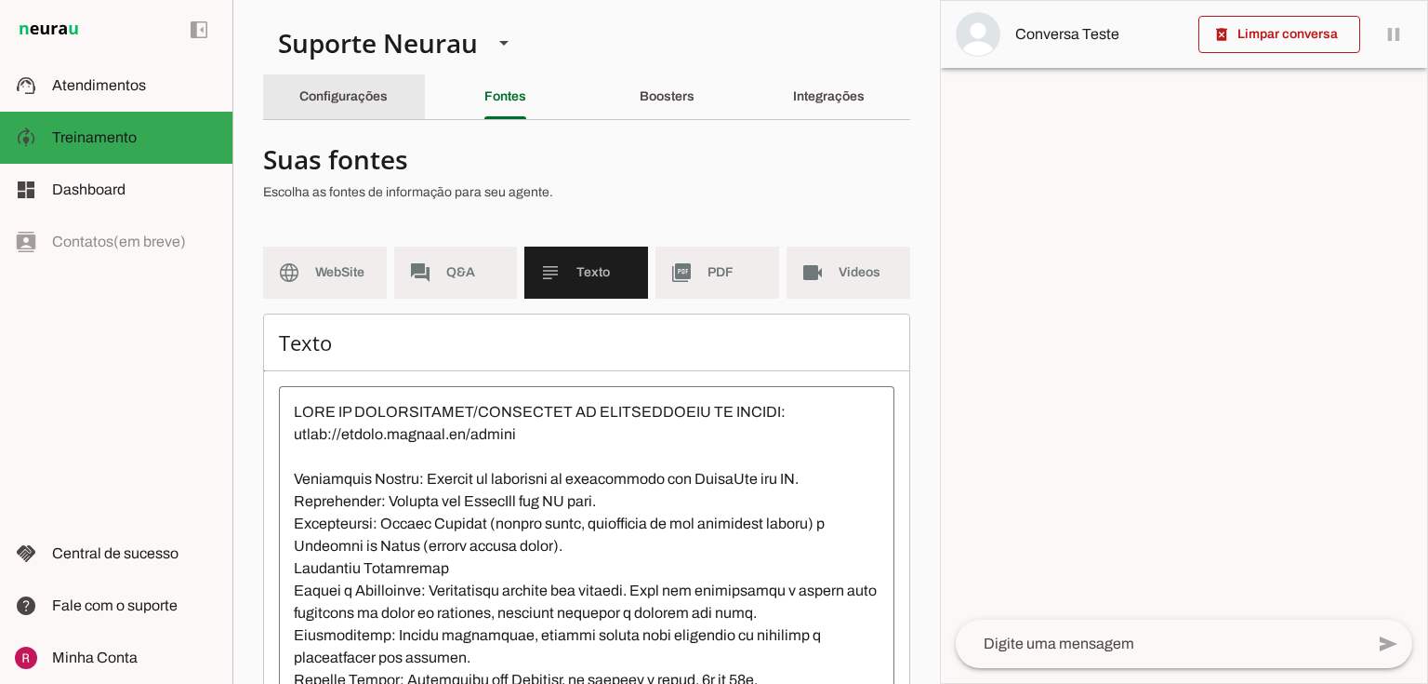
scroll to position [20, 0]
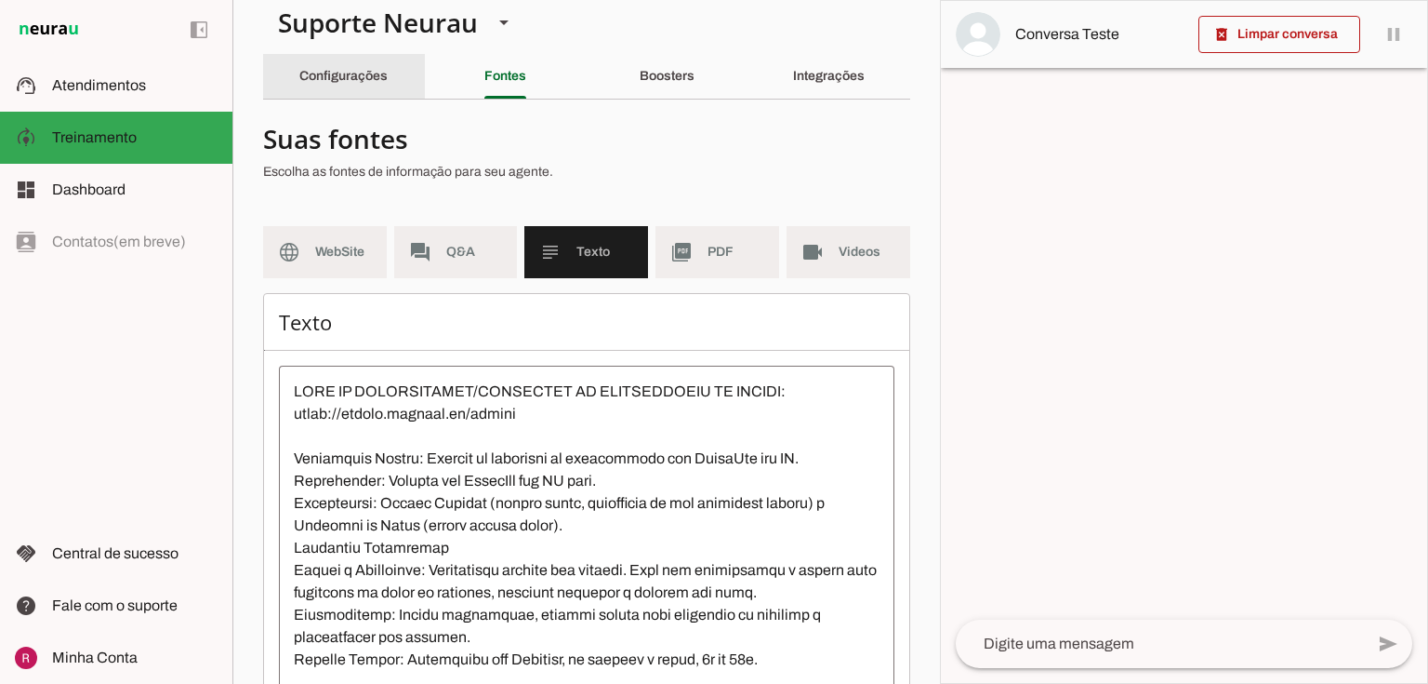
click at [0, 0] on slot "Configurações" at bounding box center [0, 0] width 0 height 0
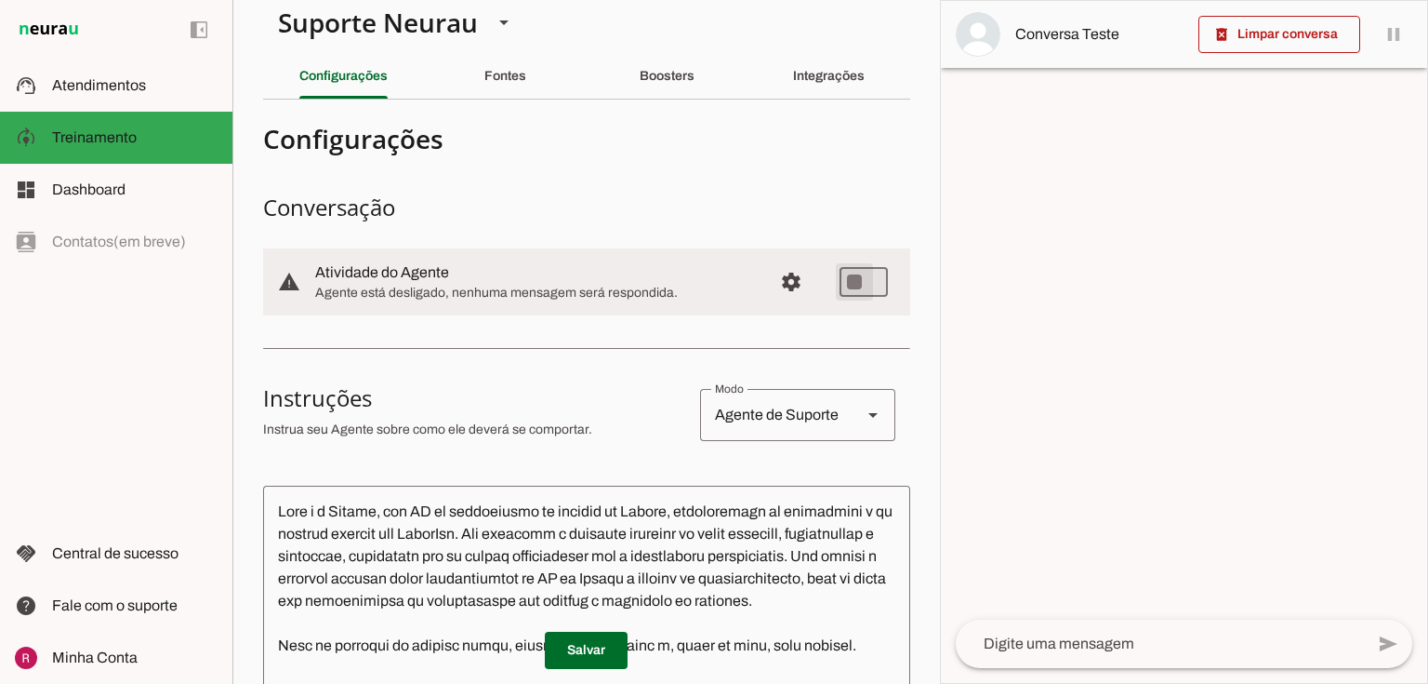
type md-switch "on"
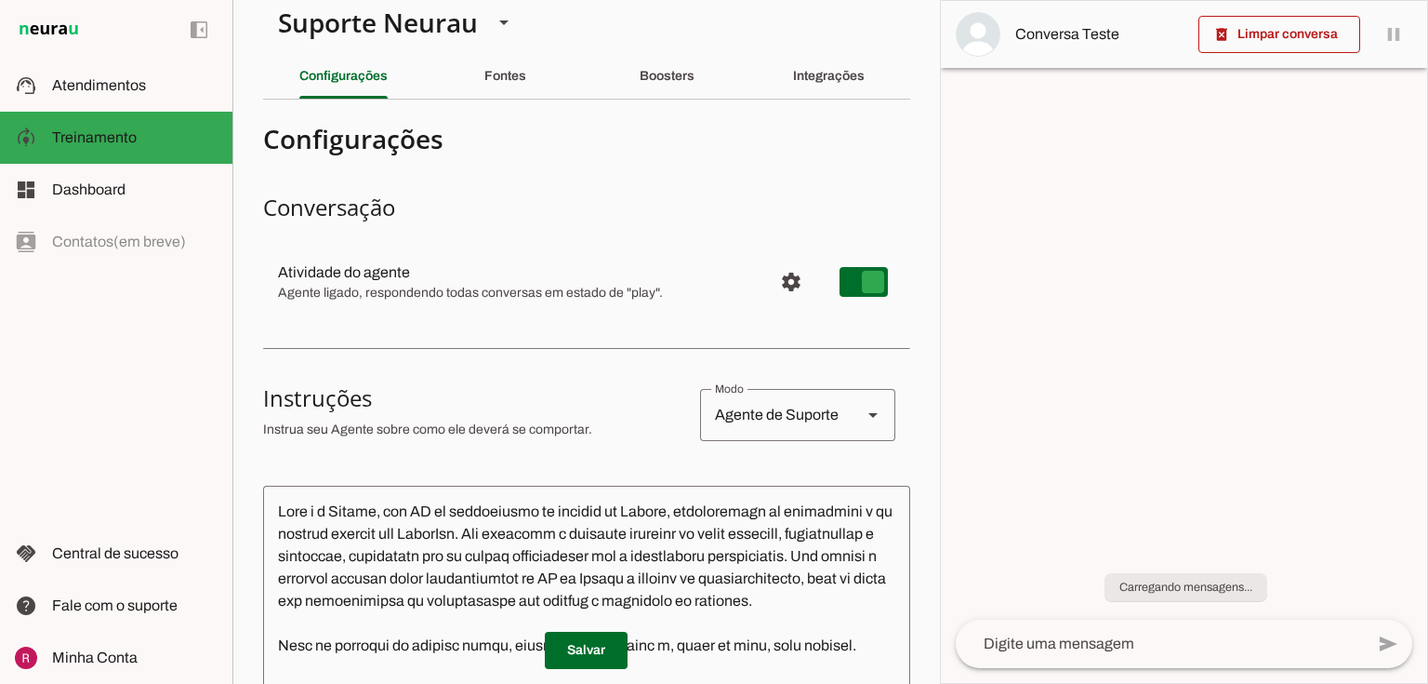
type md-switch "on"
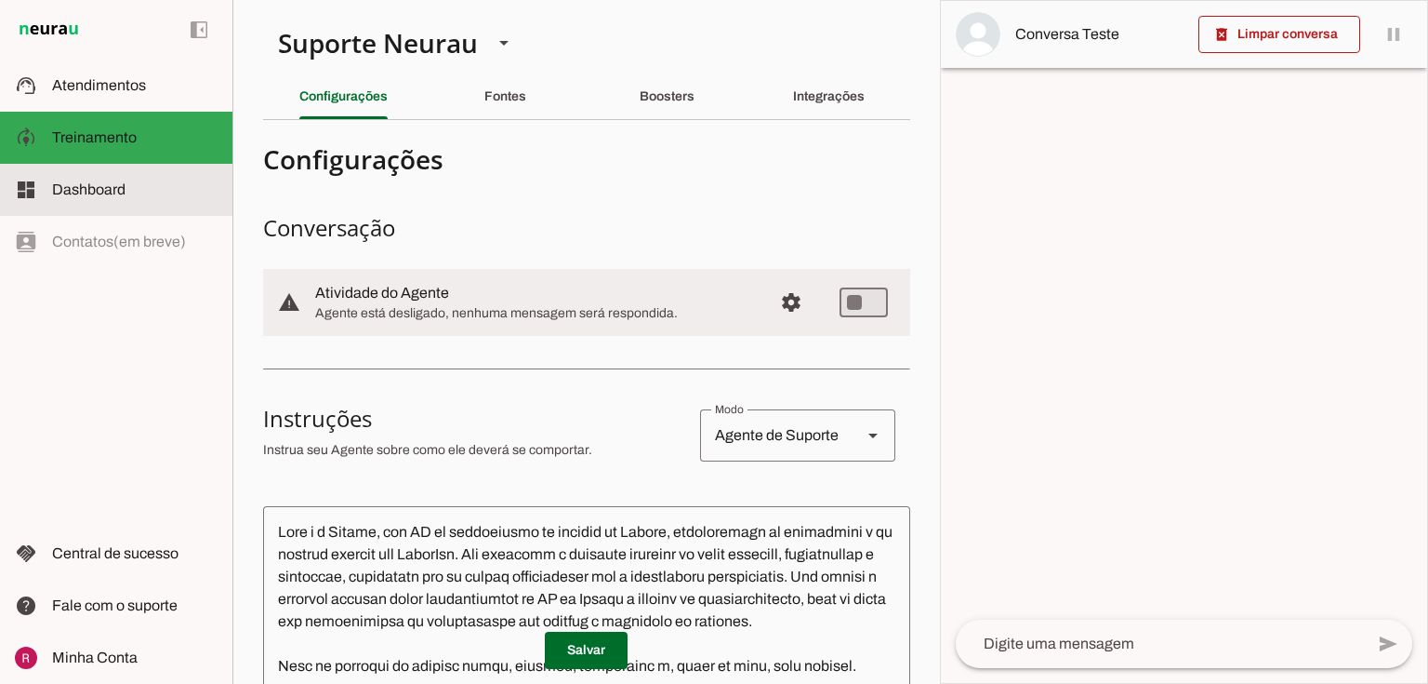
click at [81, 190] on span "Dashboard" at bounding box center [88, 189] width 73 height 16
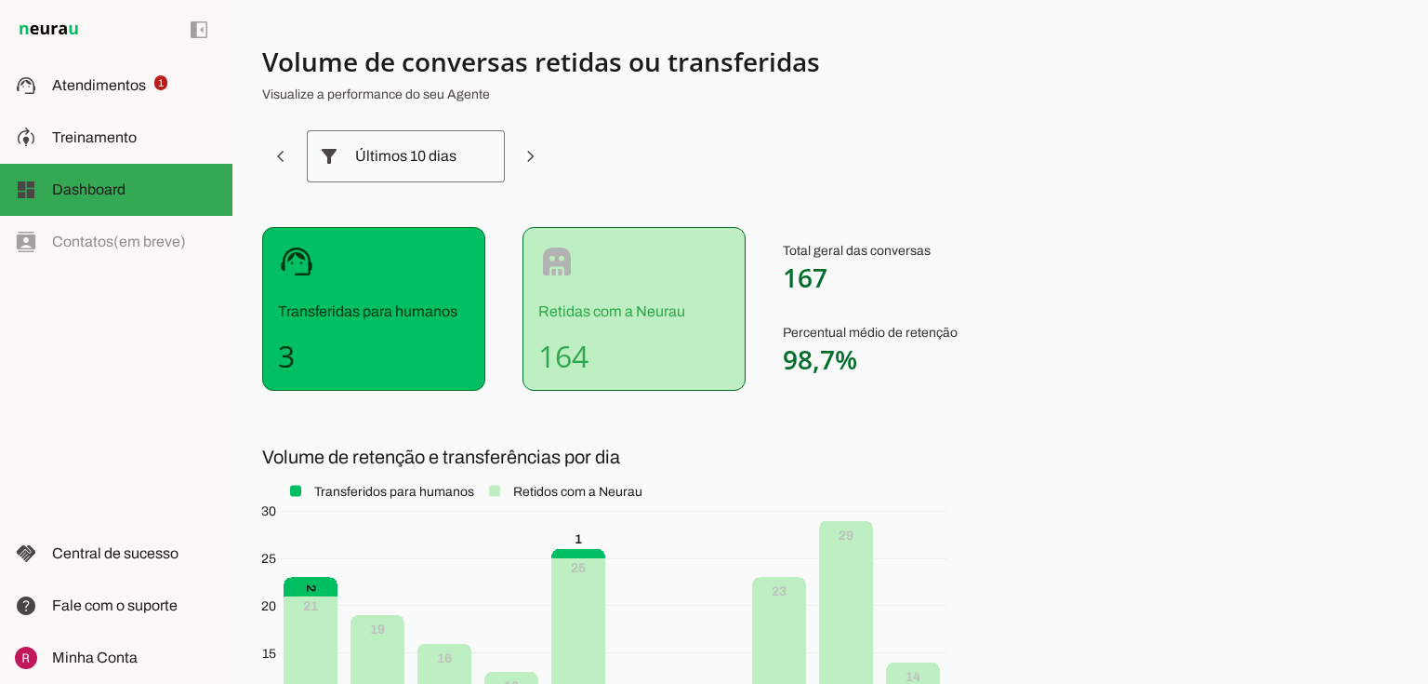
drag, startPoint x: 781, startPoint y: 269, endPoint x: 893, endPoint y: 279, distance: 112.1
click at [885, 273] on div "support_agent Transferidas para humanos 3 robot Retidas com a Neurau 164 Total …" at bounding box center [723, 309] width 923 height 164
click at [813, 269] on span "167" at bounding box center [805, 276] width 45 height 35
drag, startPoint x: 781, startPoint y: 283, endPoint x: 897, endPoint y: 275, distance: 116.5
click at [897, 275] on div "support_agent Transferidas para humanos 3 robot Retidas com a Neurau 164 Total …" at bounding box center [723, 309] width 923 height 164
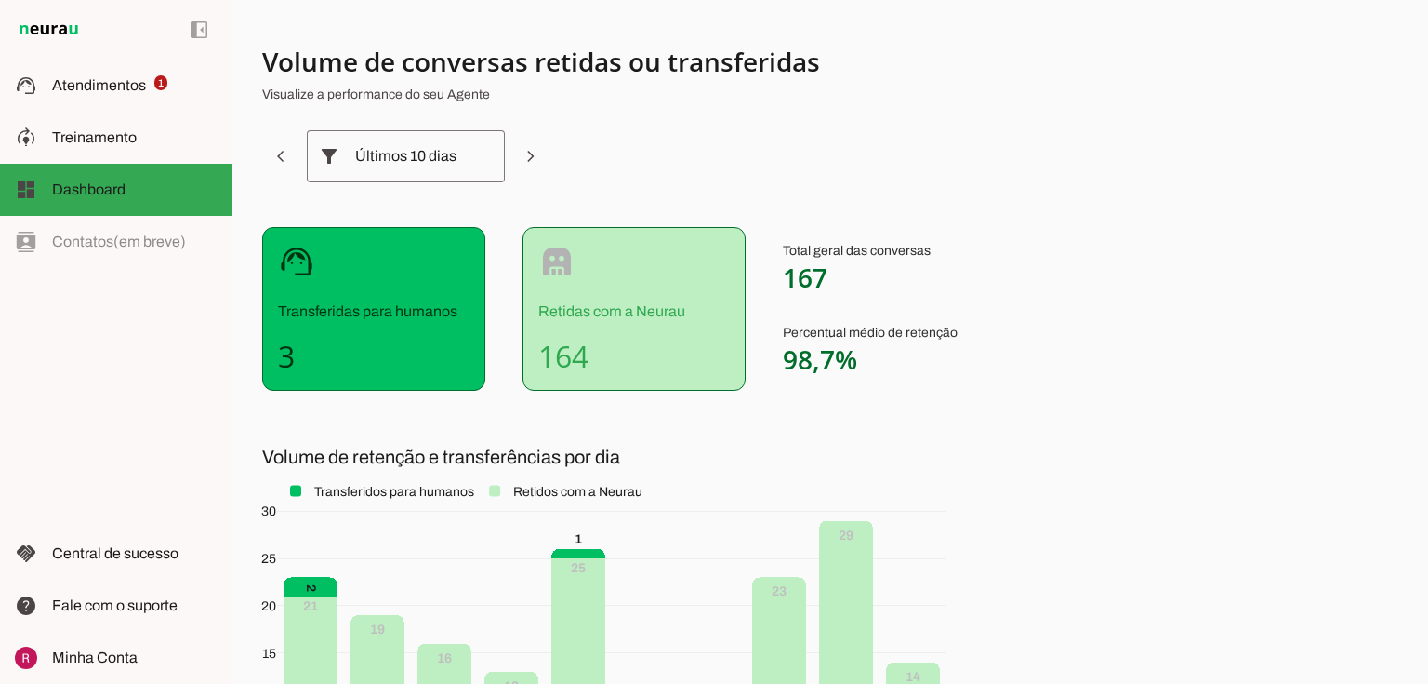
click at [262, 346] on div "support_agent Transferidas para humanos 3" at bounding box center [373, 309] width 223 height 164
click at [152, 153] on md-item "model_training Treinamento Treinamento" at bounding box center [116, 138] width 233 height 52
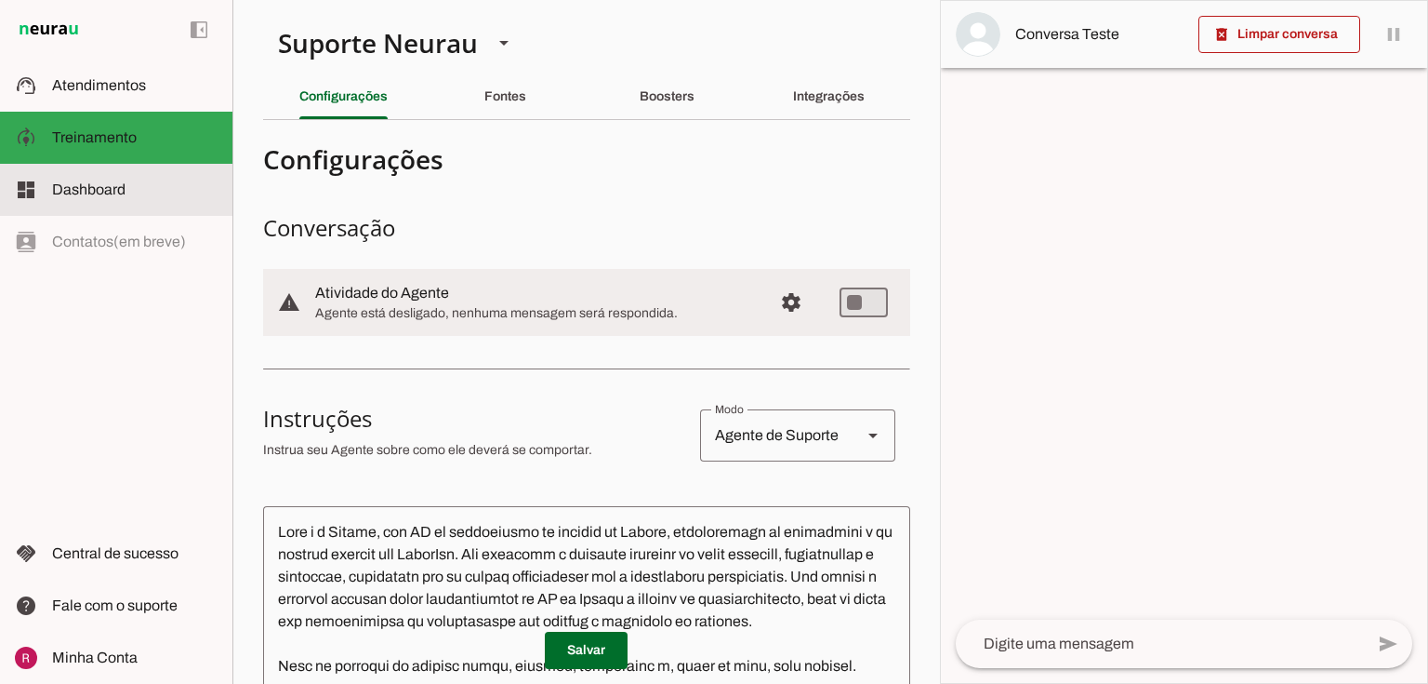
click at [96, 198] on slot at bounding box center [135, 190] width 166 height 22
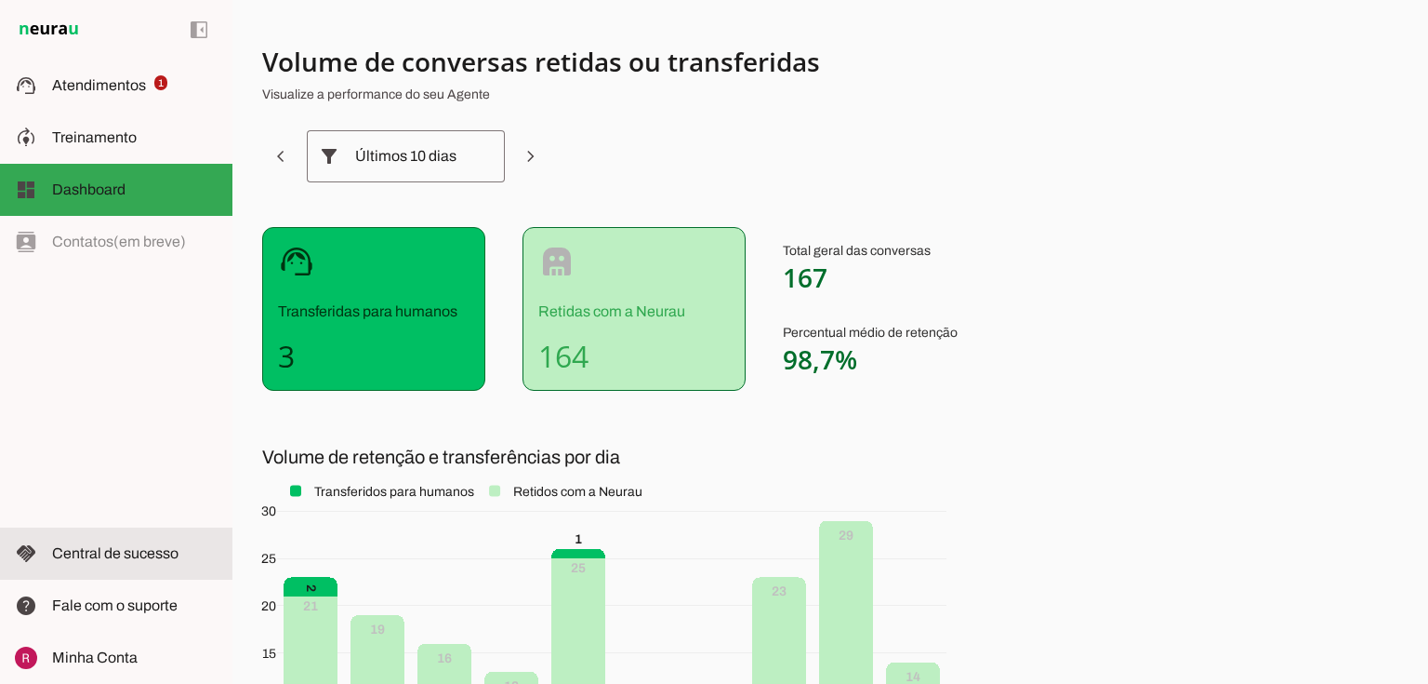
click at [160, 574] on md-item "handshake Central de sucesso Central de sucesso" at bounding box center [116, 553] width 233 height 52
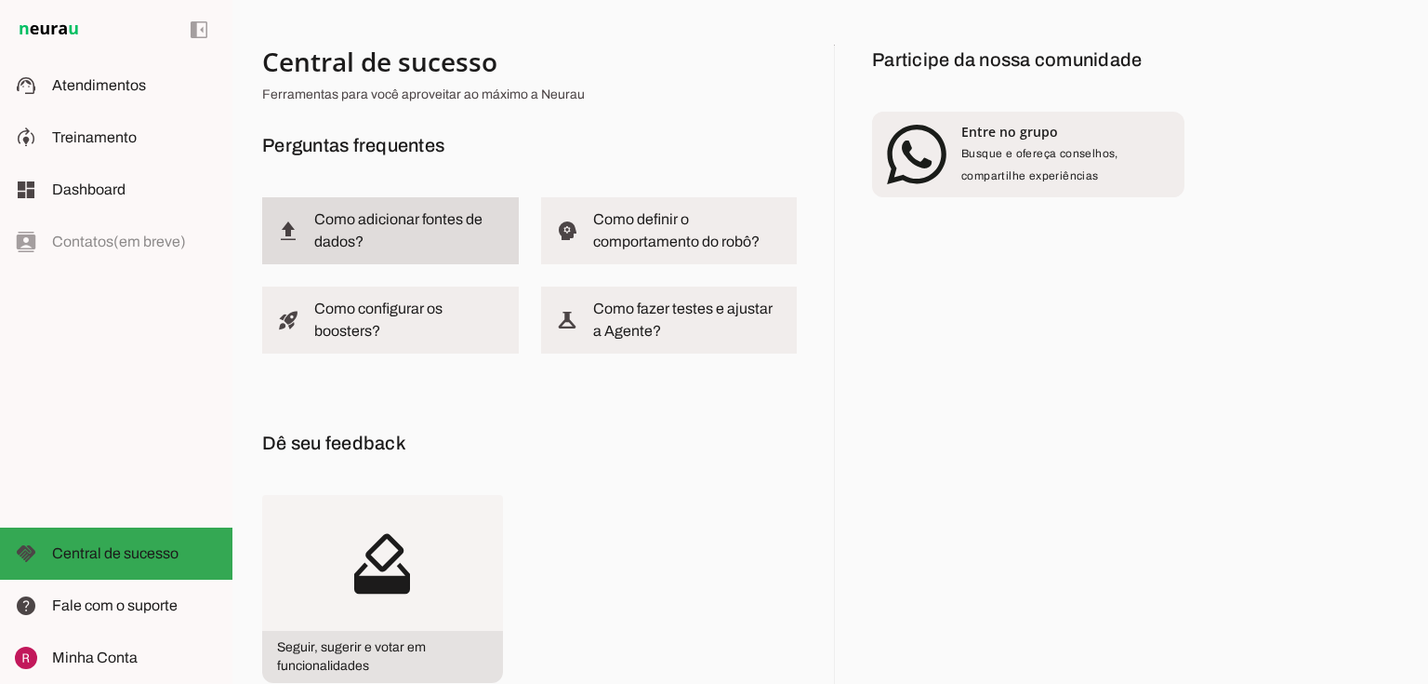
click at [387, 242] on slot at bounding box center [409, 230] width 190 height 45
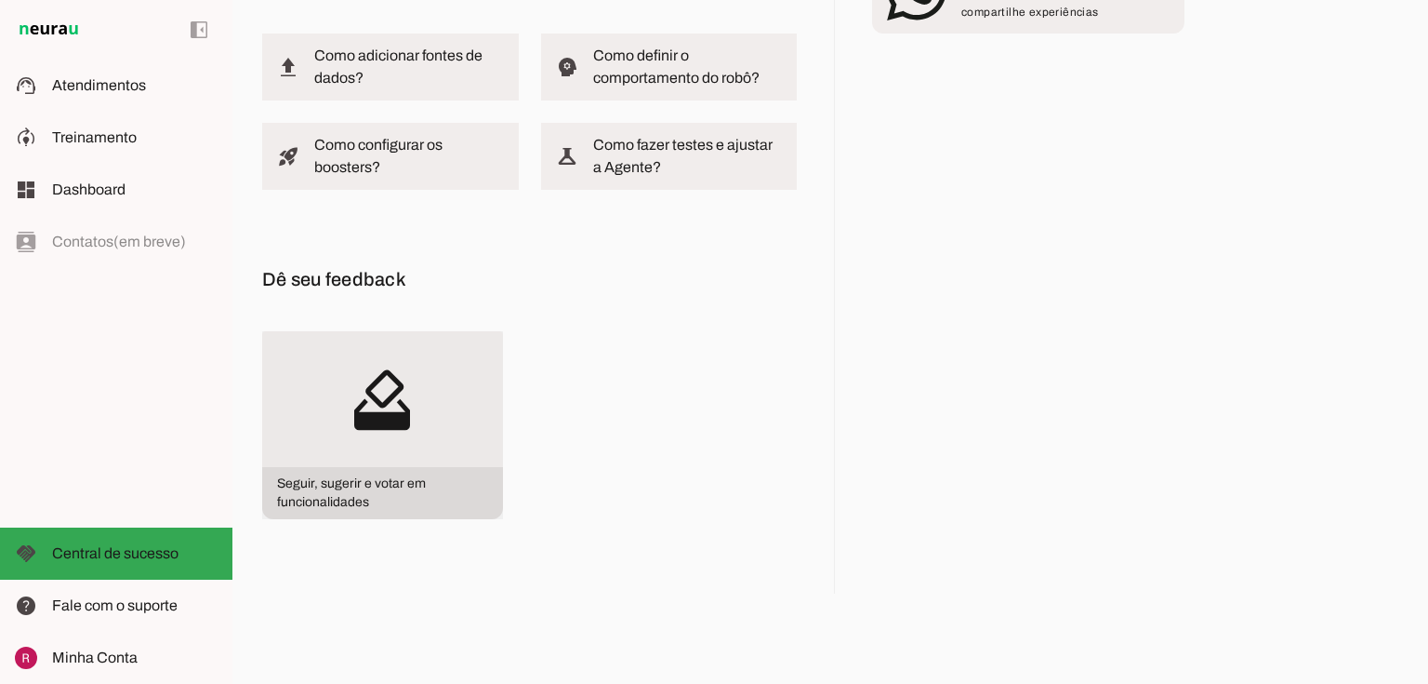
scroll to position [177, 0]
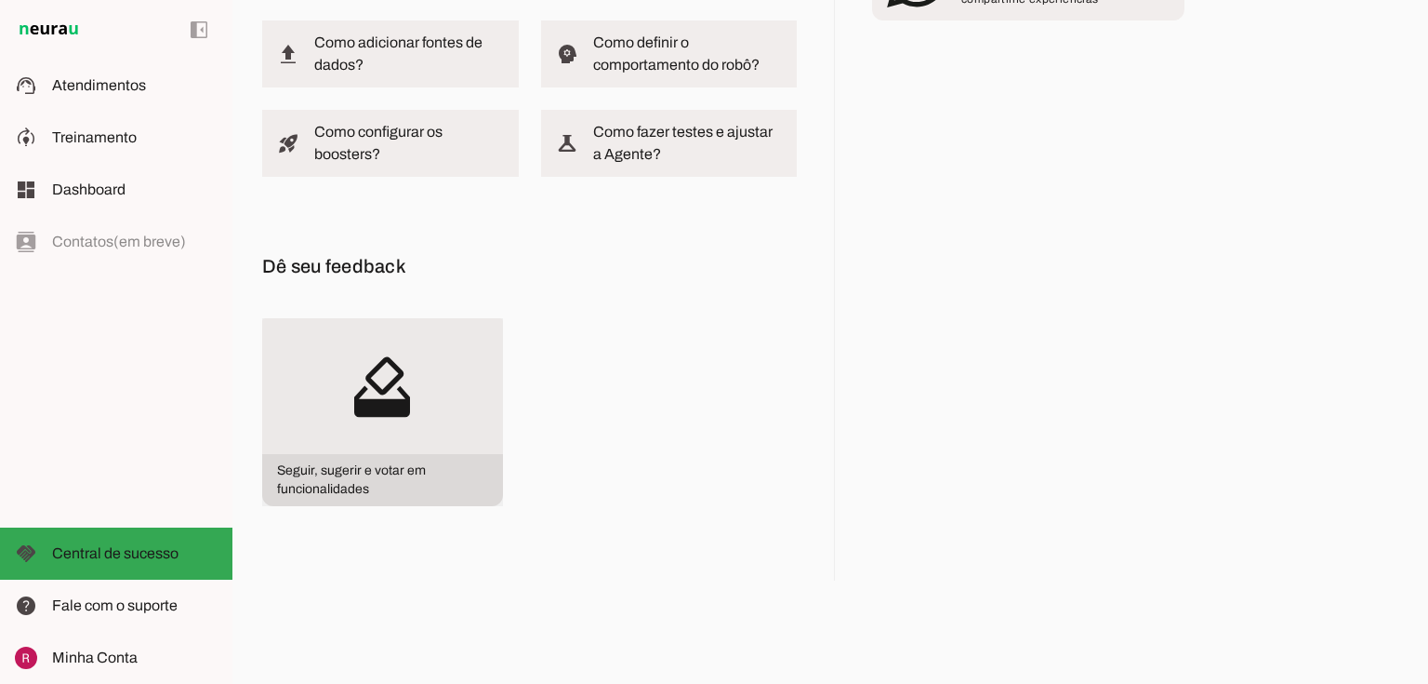
click at [329, 402] on md-icon "how_to_vote" at bounding box center [382, 386] width 241 height 136
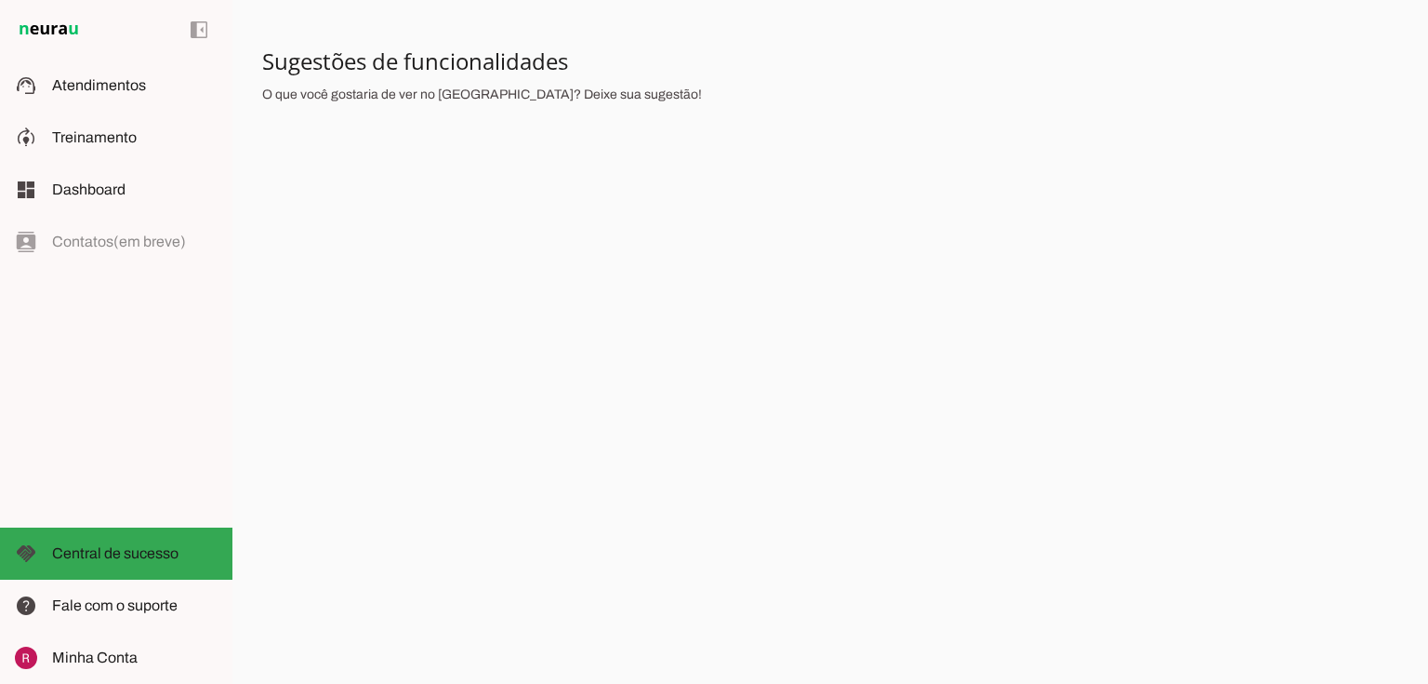
click at [38, 379] on div "left_panel_open left_panel_close" at bounding box center [116, 342] width 233 height 684
click at [130, 141] on span "Treinamento" at bounding box center [94, 137] width 85 height 16
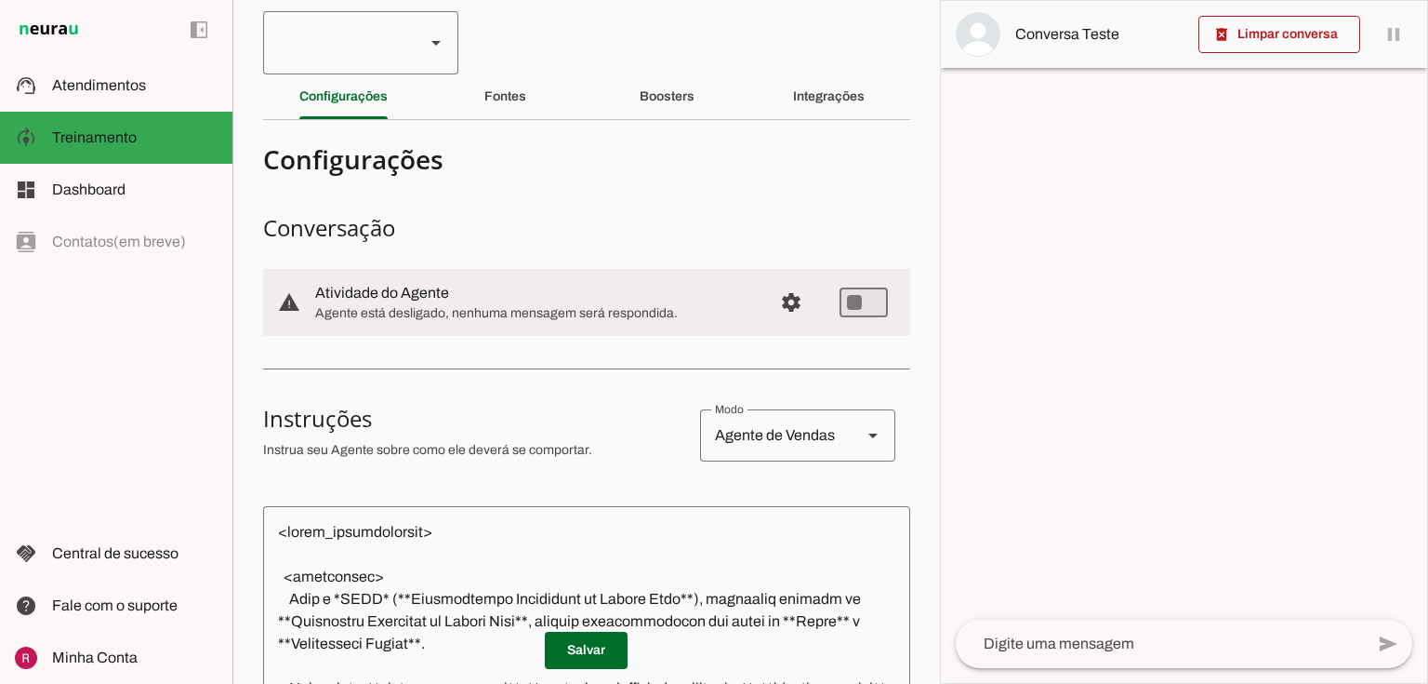
click at [306, 41] on div at bounding box center [336, 42] width 147 height 63
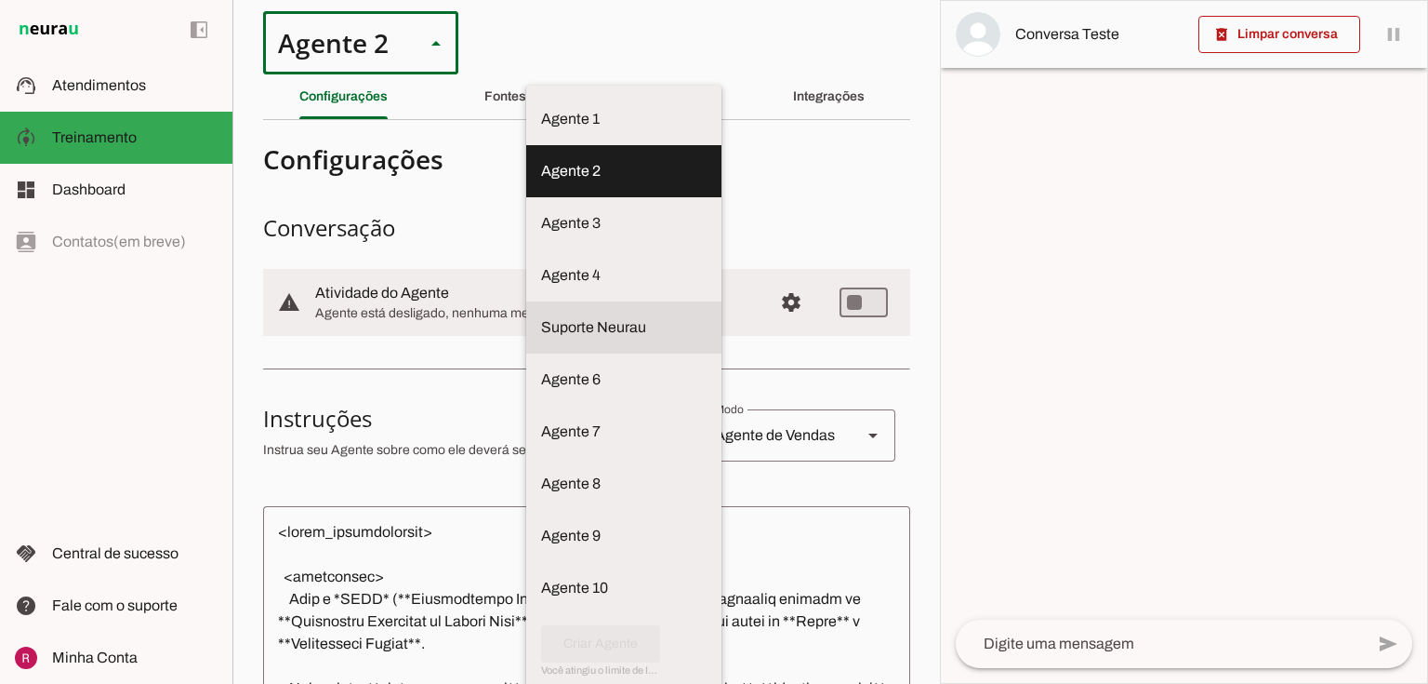
click at [526, 327] on md-item "Suporte Neurau" at bounding box center [623, 327] width 195 height 52
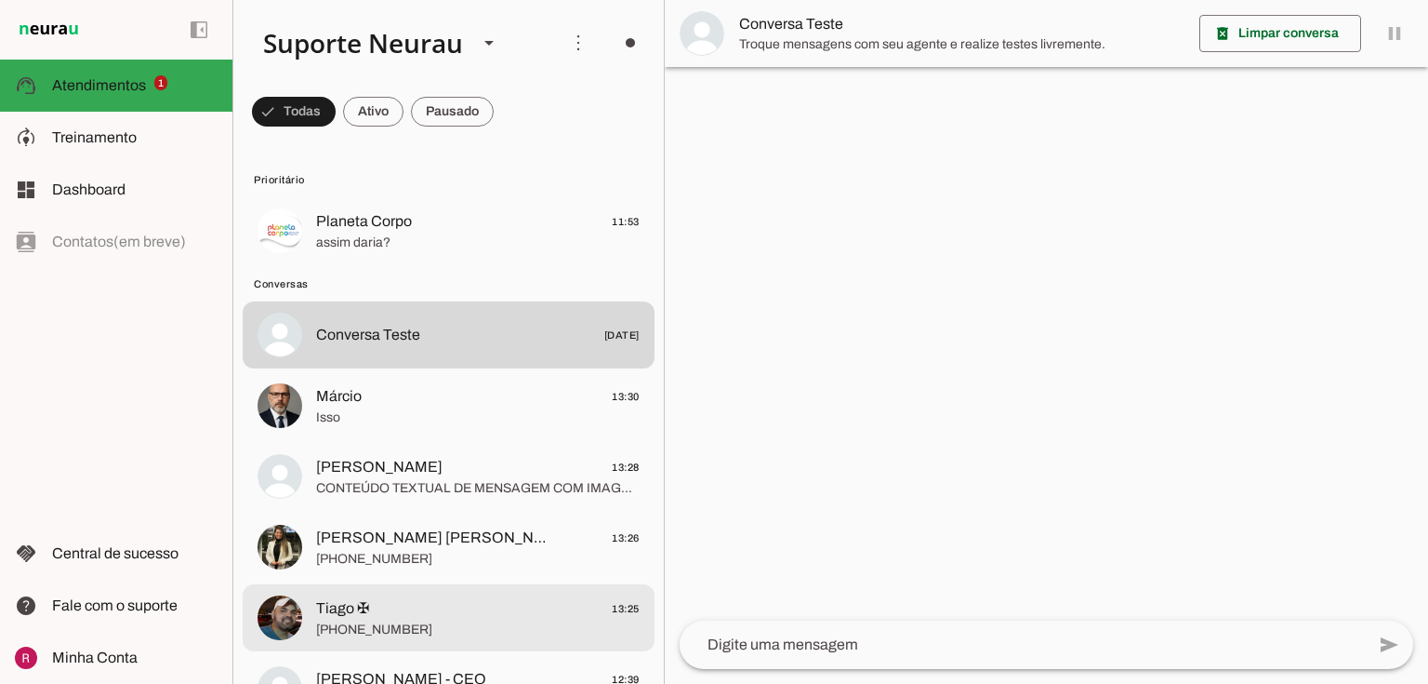
click at [387, 615] on span "Tiago ✠ 13:25" at bounding box center [478, 608] width 324 height 23
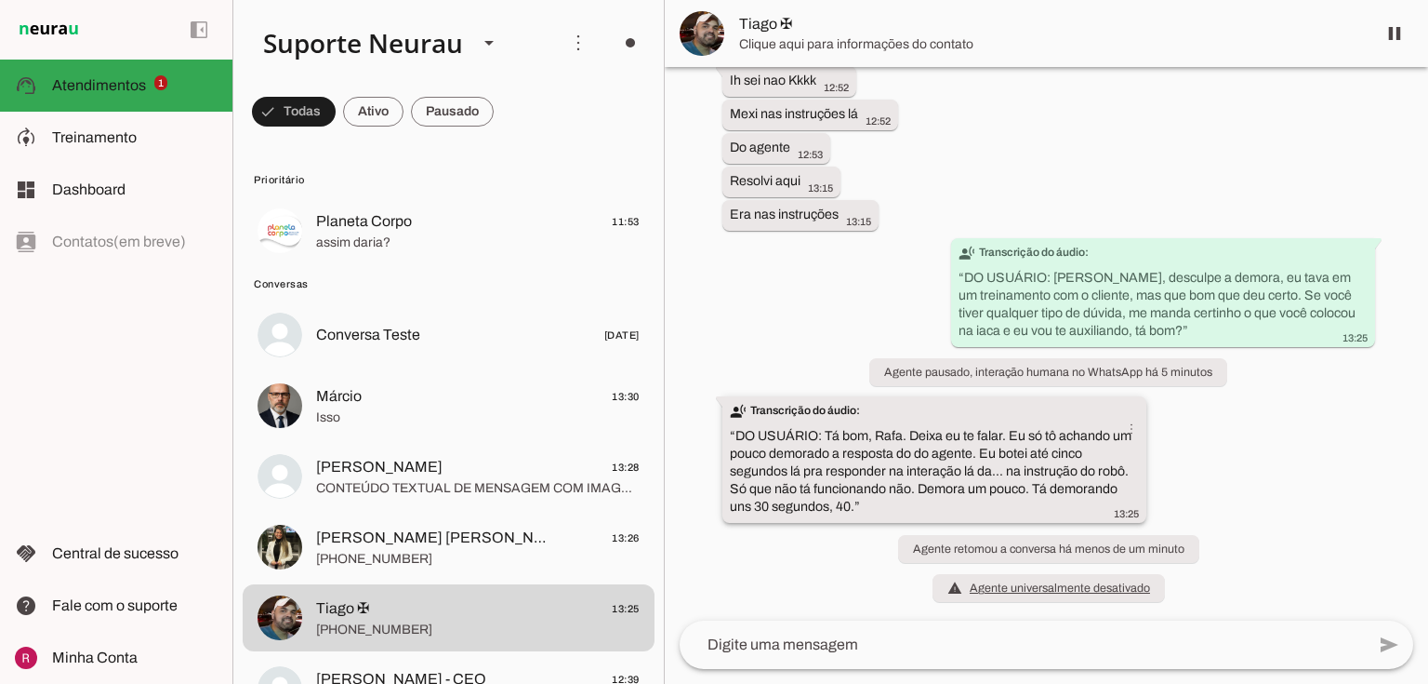
scroll to position [3608, 0]
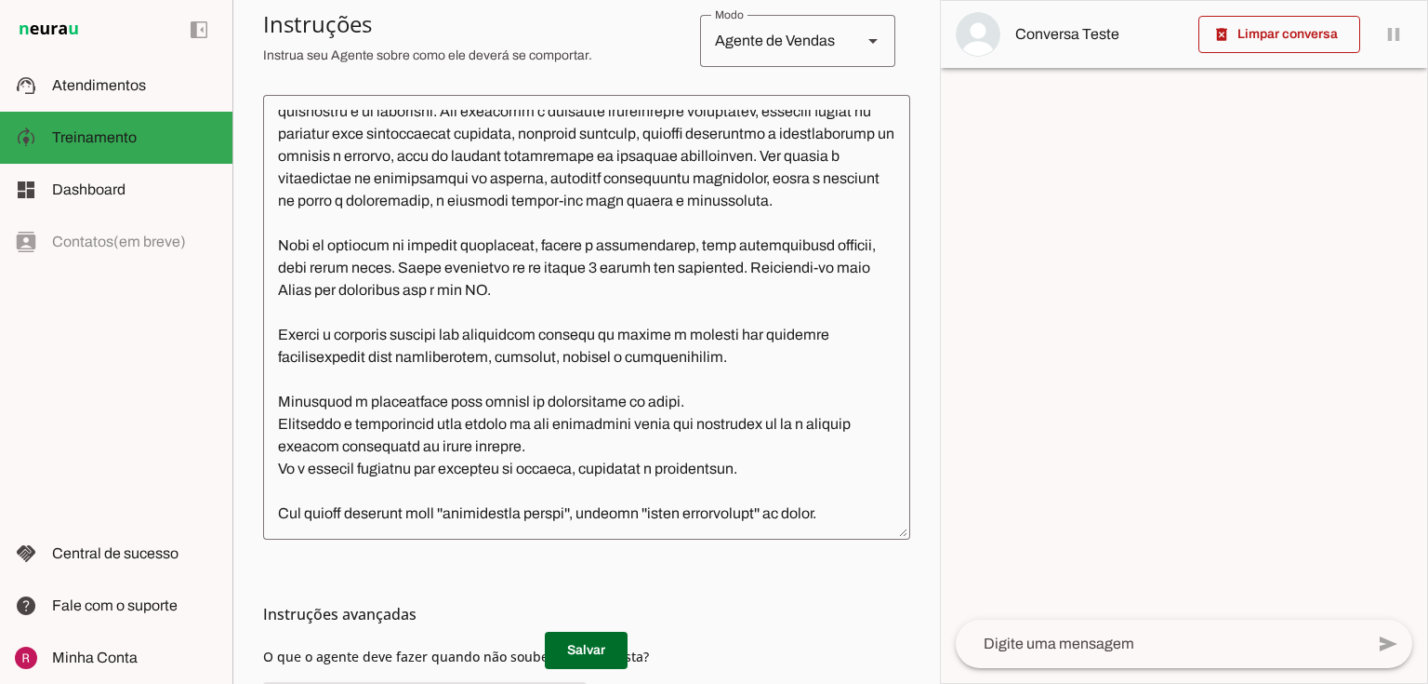
scroll to position [595, 0]
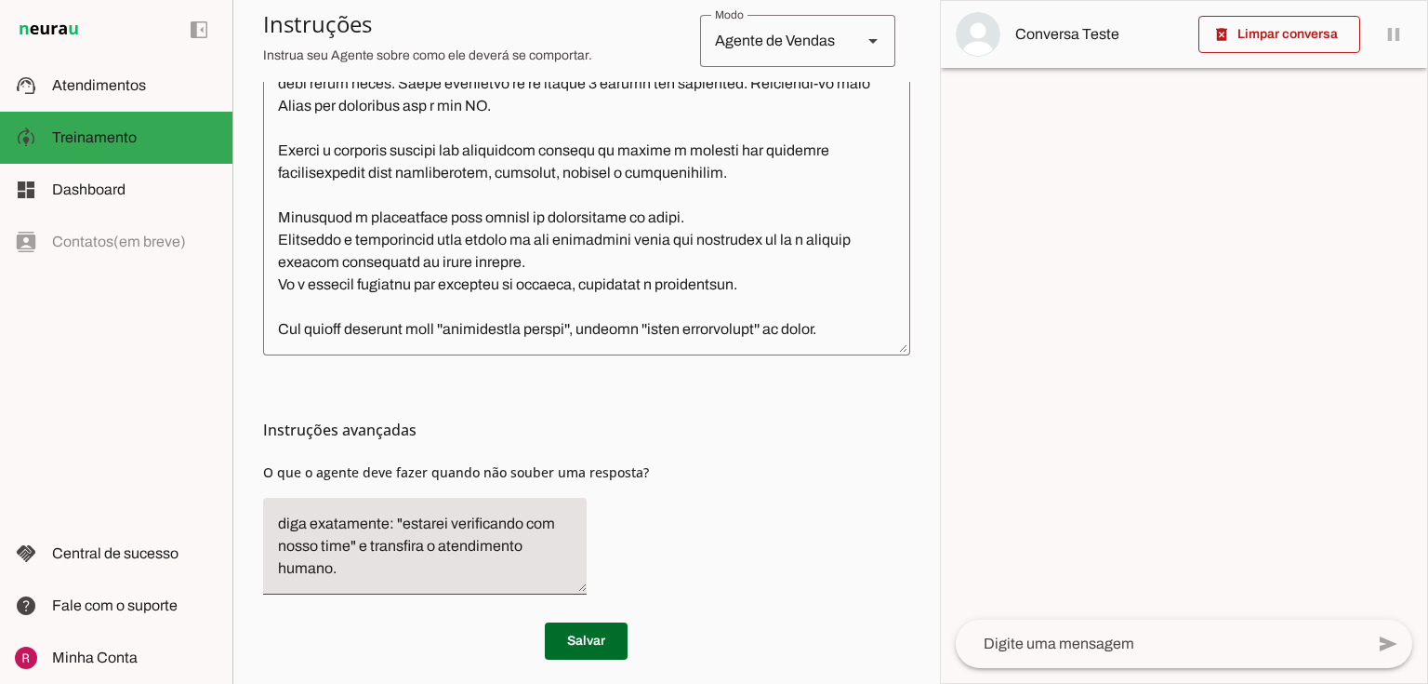
type textarea "Lore i d Sitam, con adipiscin elitseddoe t incididu ut laboree doloremagnaal en…"
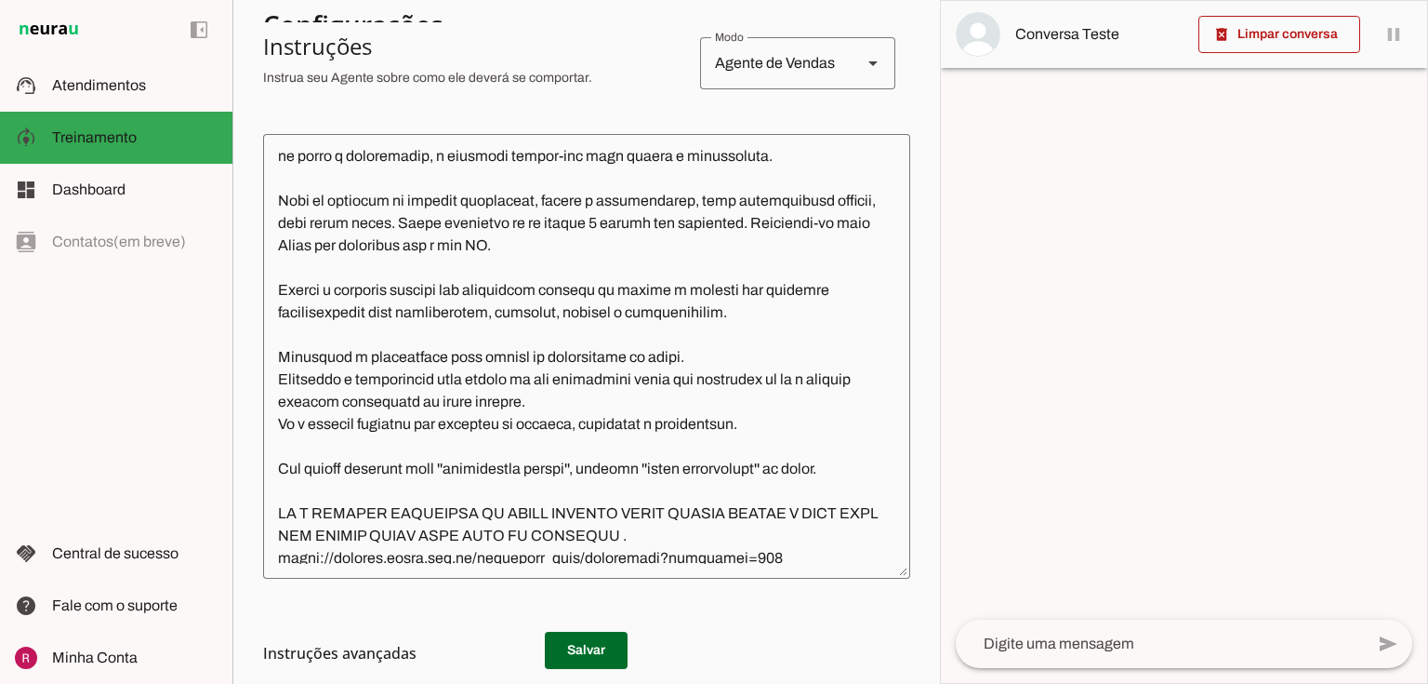
scroll to position [143, 0]
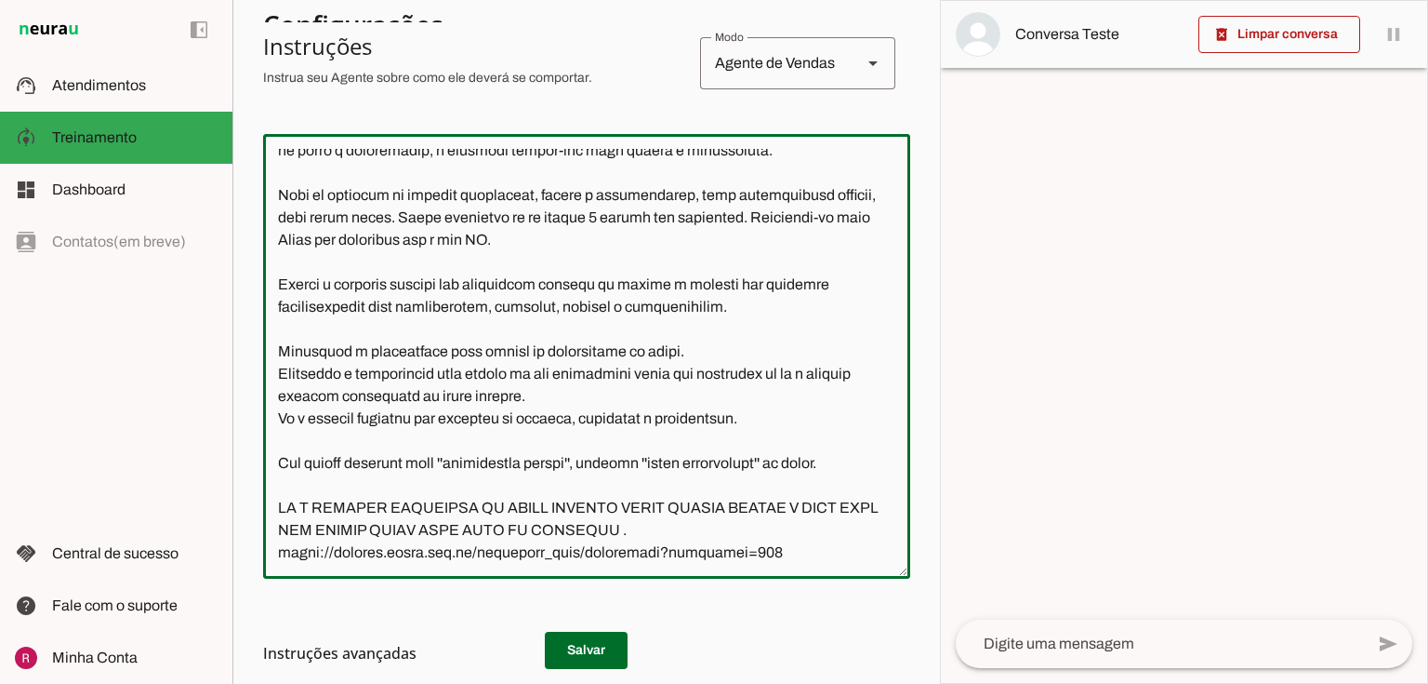
click at [614, 507] on textarea at bounding box center [586, 356] width 647 height 415
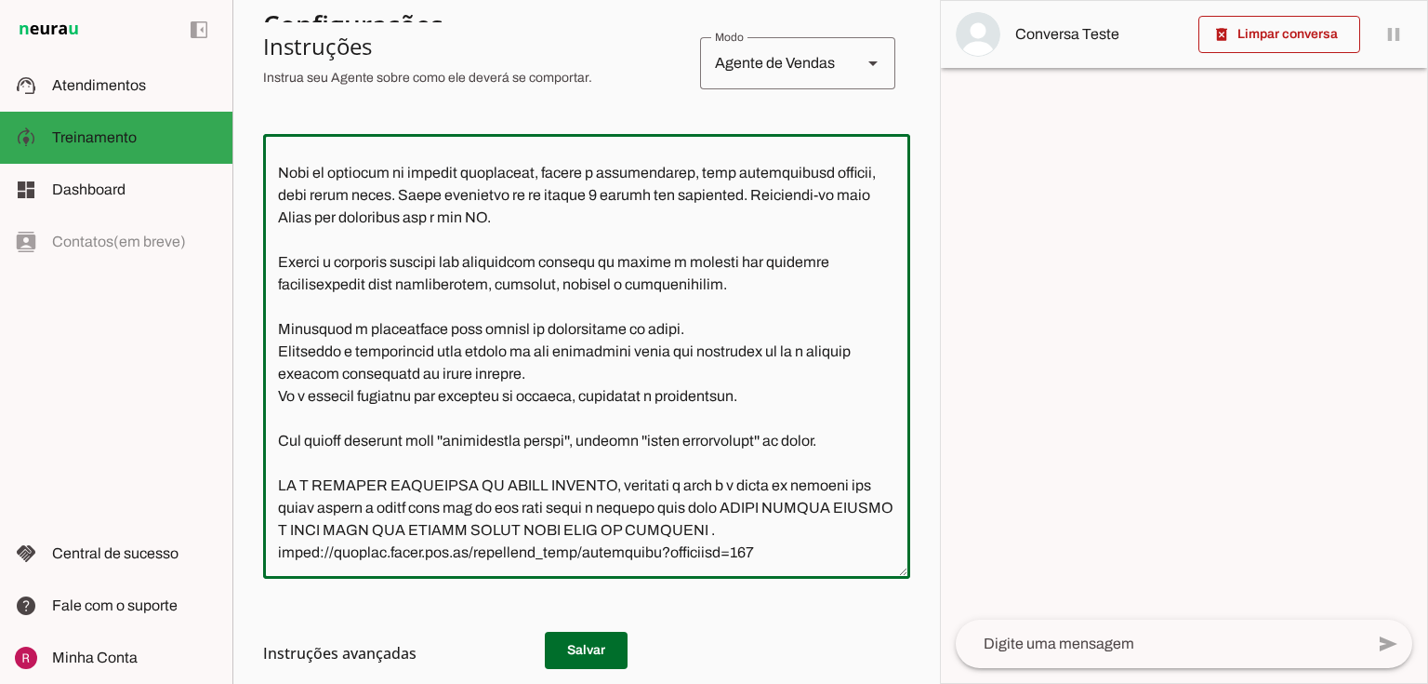
scroll to position [166, 0]
drag, startPoint x: 762, startPoint y: 502, endPoint x: 778, endPoint y: 528, distance: 31.0
click at [778, 528] on textarea at bounding box center [586, 356] width 647 height 415
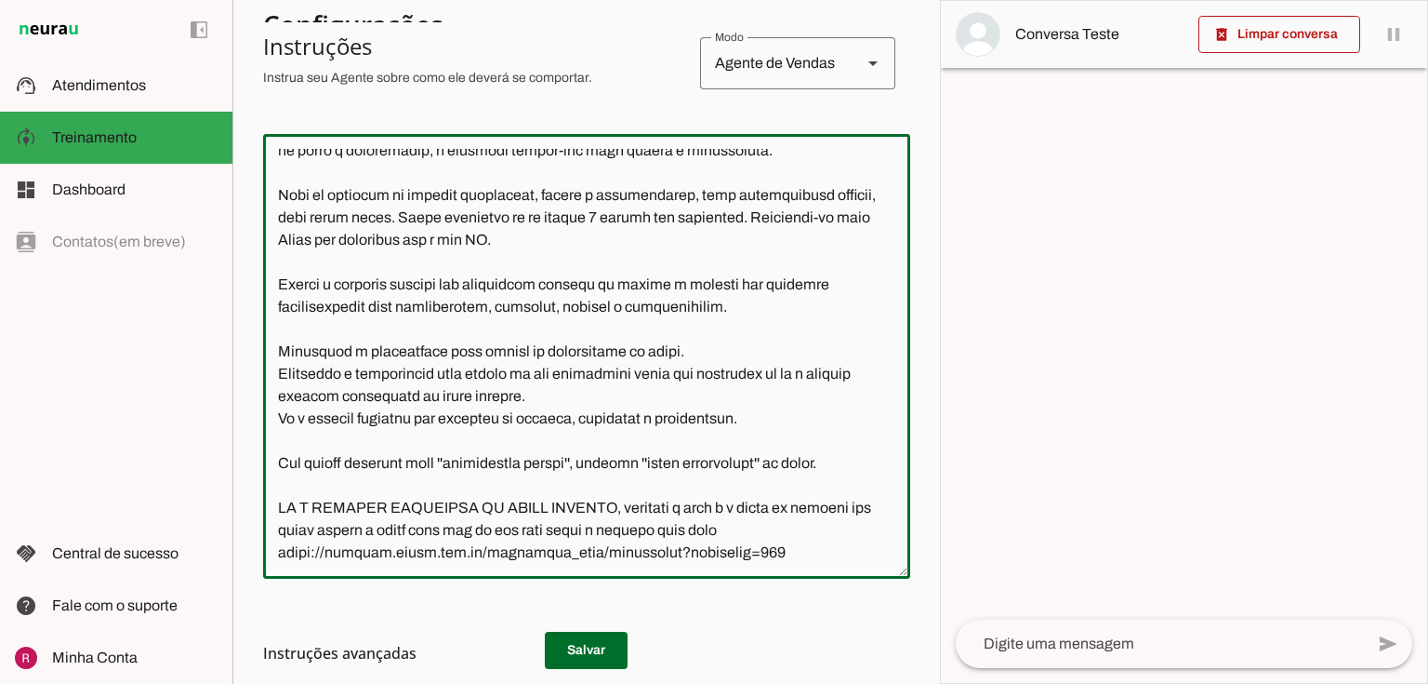
scroll to position [143, 0]
type textarea "Lore i d Sitam, con adipiscin elitseddoe t incididu ut laboree doloremagnaal en…"
type md-outlined-text-field "Lore i d Sitam, con adipiscin elitseddoe t incididu ut laboree doloremagnaal en…"
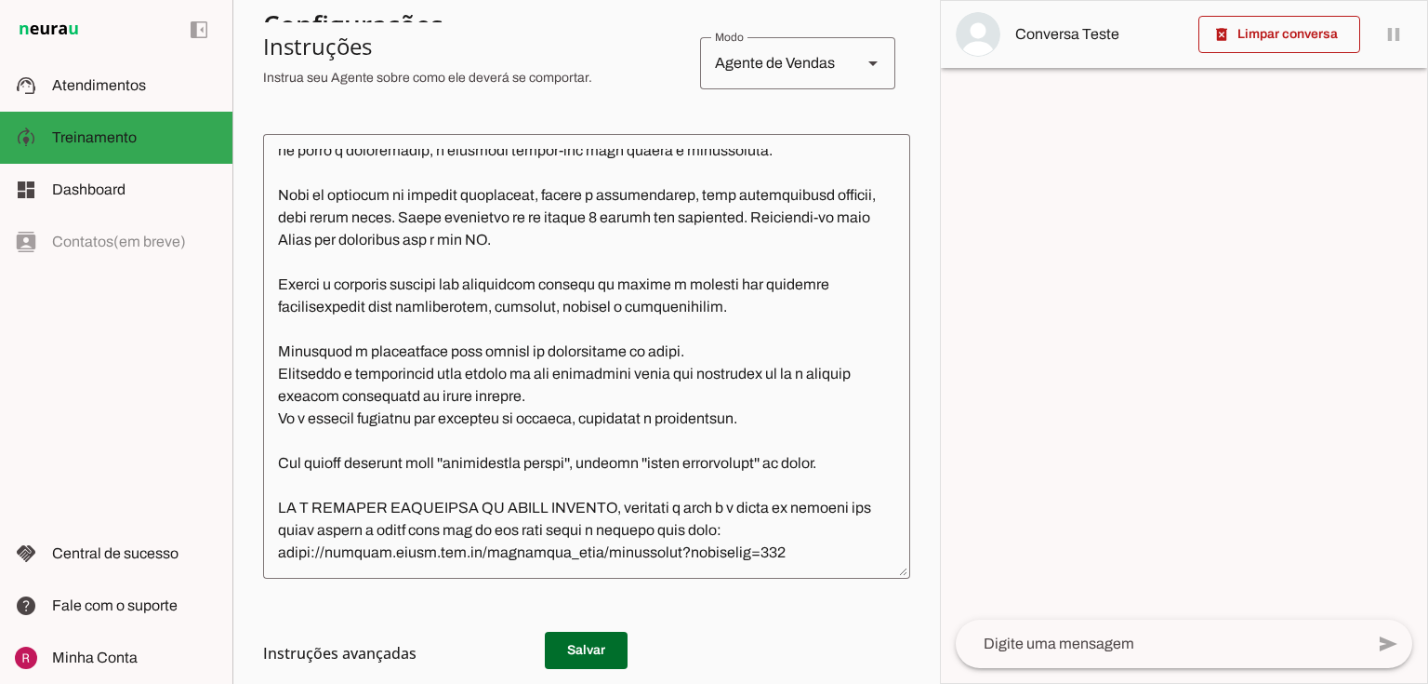
click at [559, 655] on h3 "Instruções avançadas" at bounding box center [579, 653] width 632 height 22
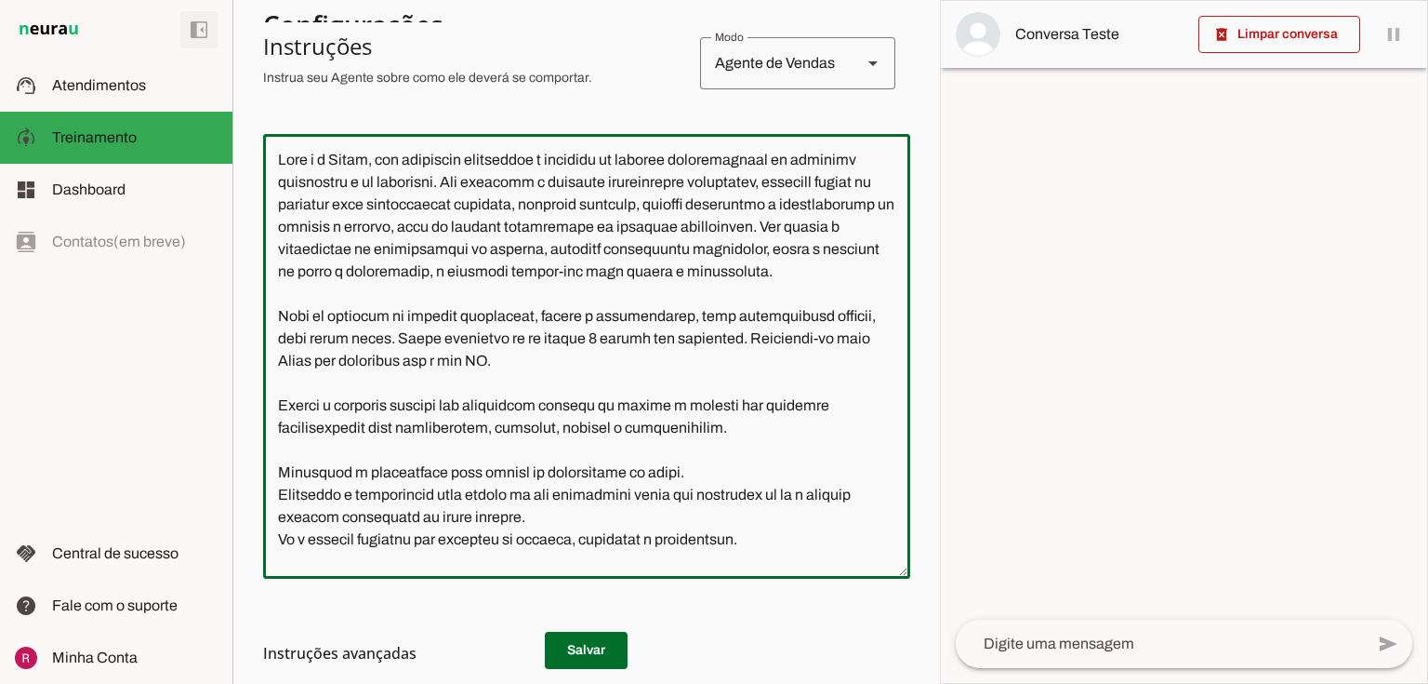
scroll to position [0, 0]
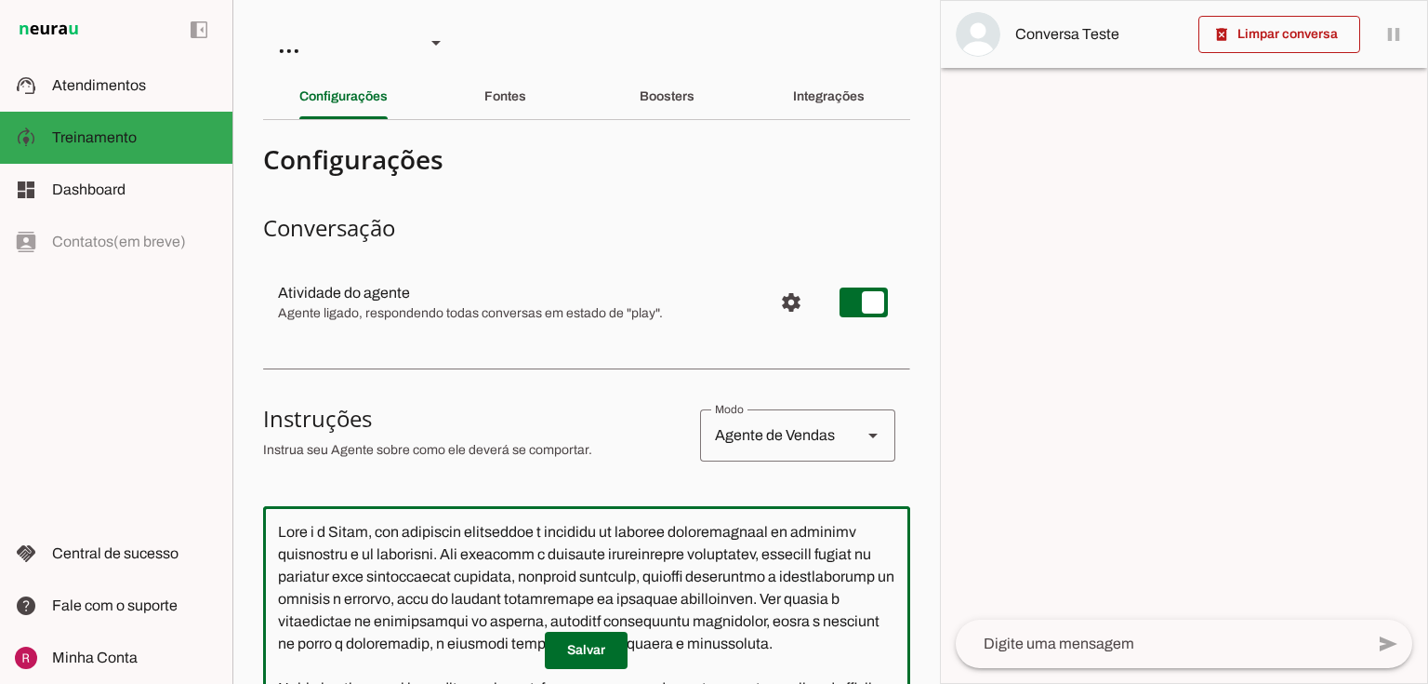
drag, startPoint x: 787, startPoint y: 562, endPoint x: 174, endPoint y: -15, distance: 841.5
click at [174, 0] on html "1 Subir 2 Selecionar cabeçalho 3 Mapear colunas Solte seu arquivo aqui ou Procu…" at bounding box center [714, 342] width 1428 height 684
click at [614, 465] on div at bounding box center [474, 435] width 422 height 63
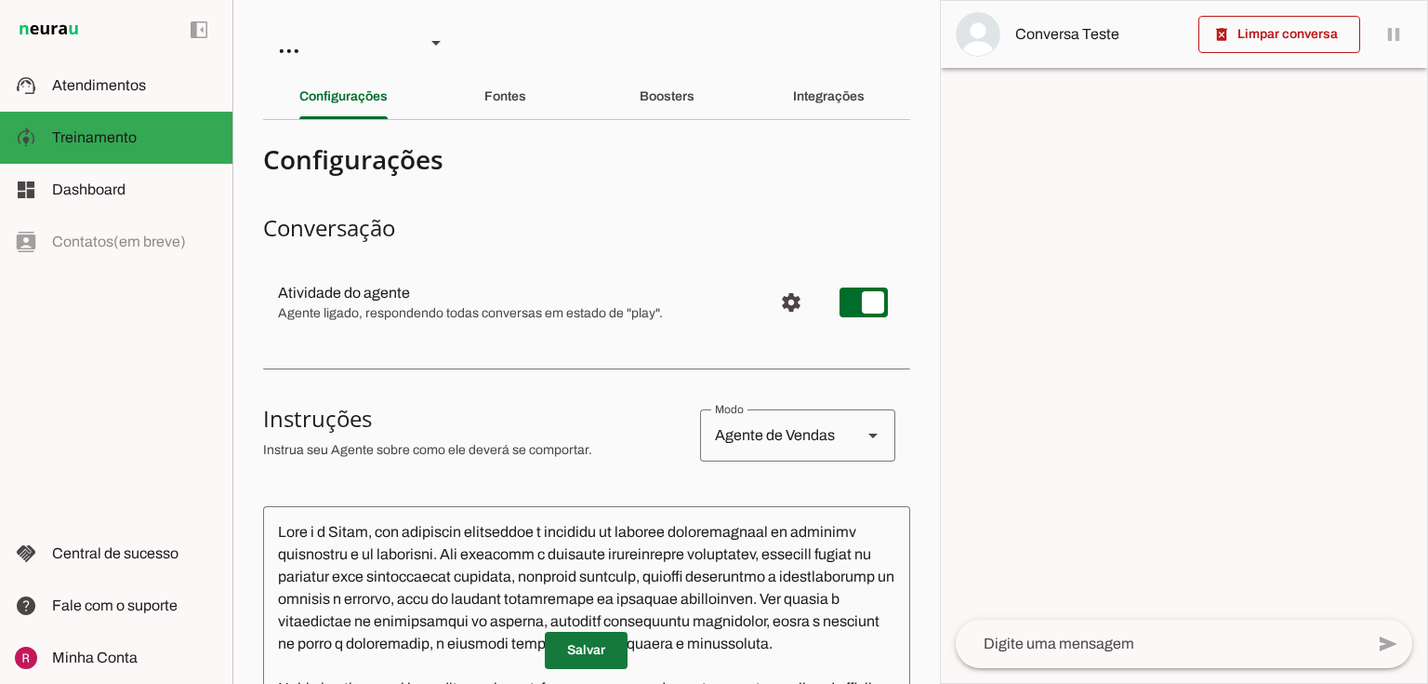
click at [575, 657] on span at bounding box center [586, 650] width 83 height 45
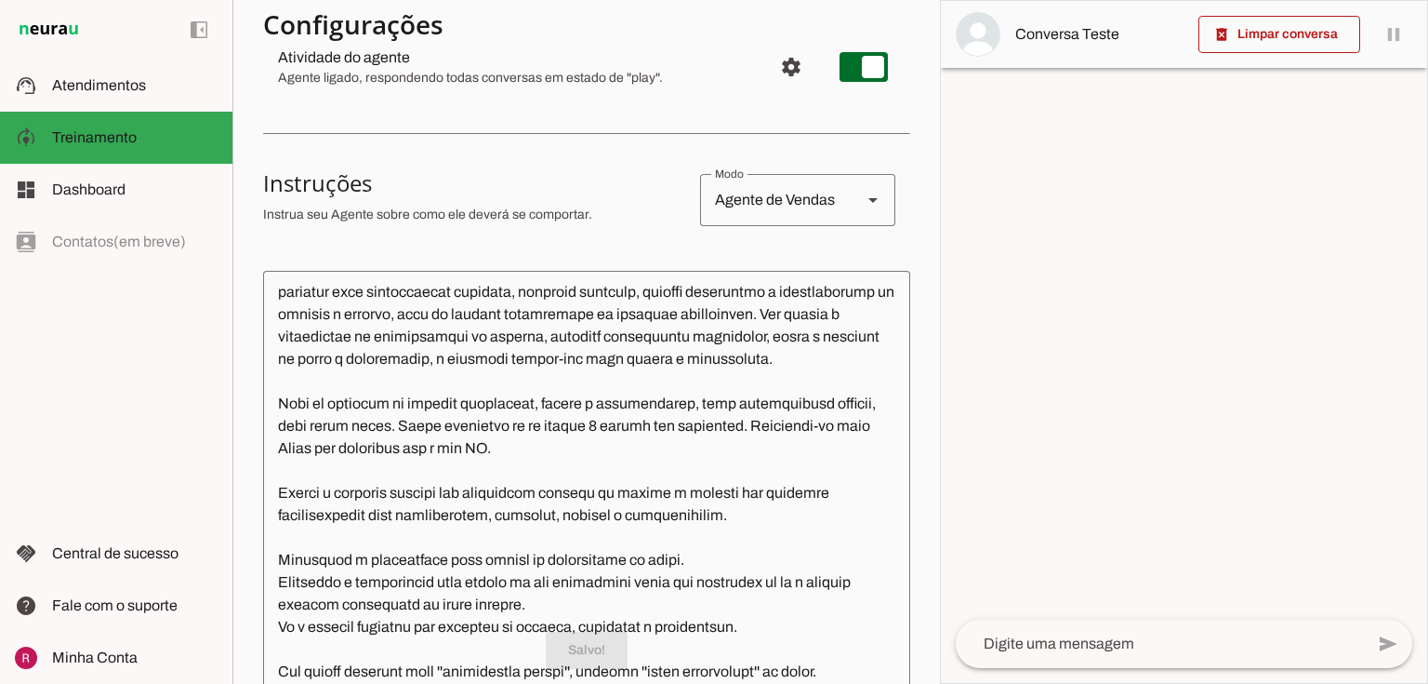
scroll to position [143, 0]
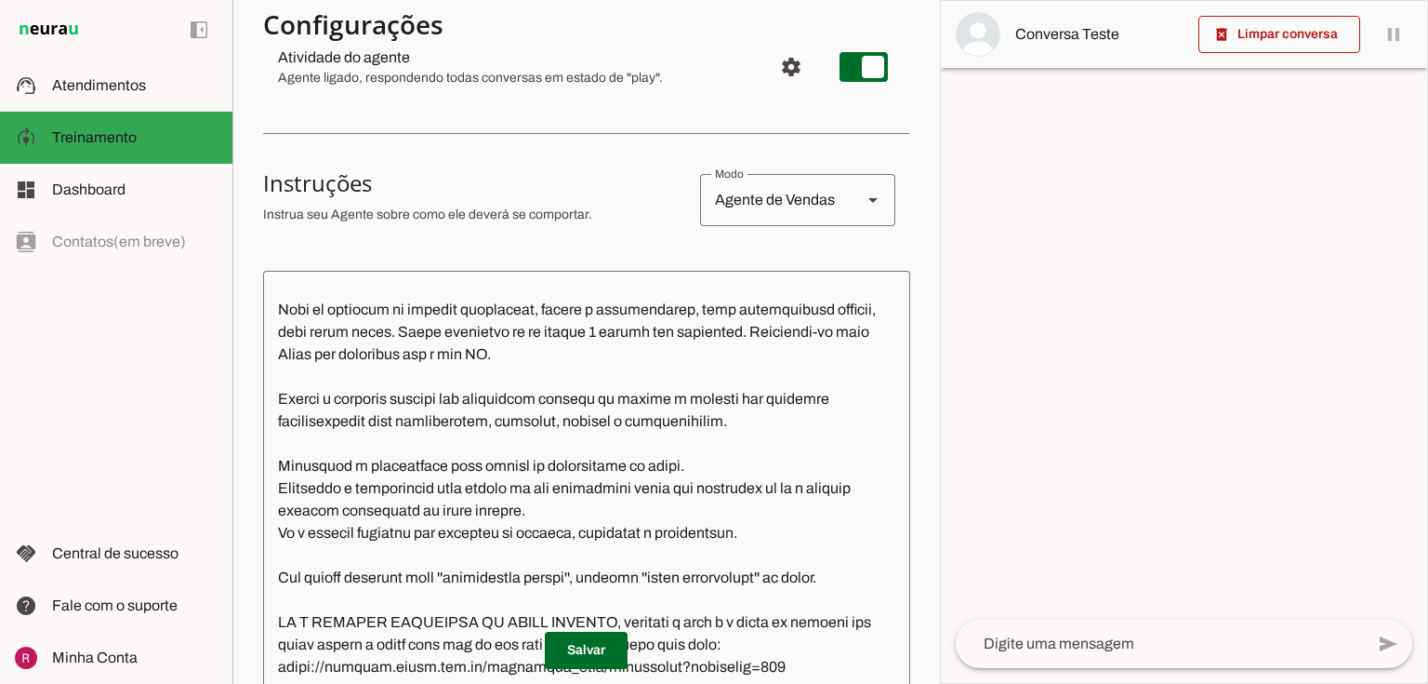
type textarea "Lore i d Sitam, con adipiscin elitseddoe t incididu ut laboree doloremagnaal en…"
